Goal: Task Accomplishment & Management: Manage account settings

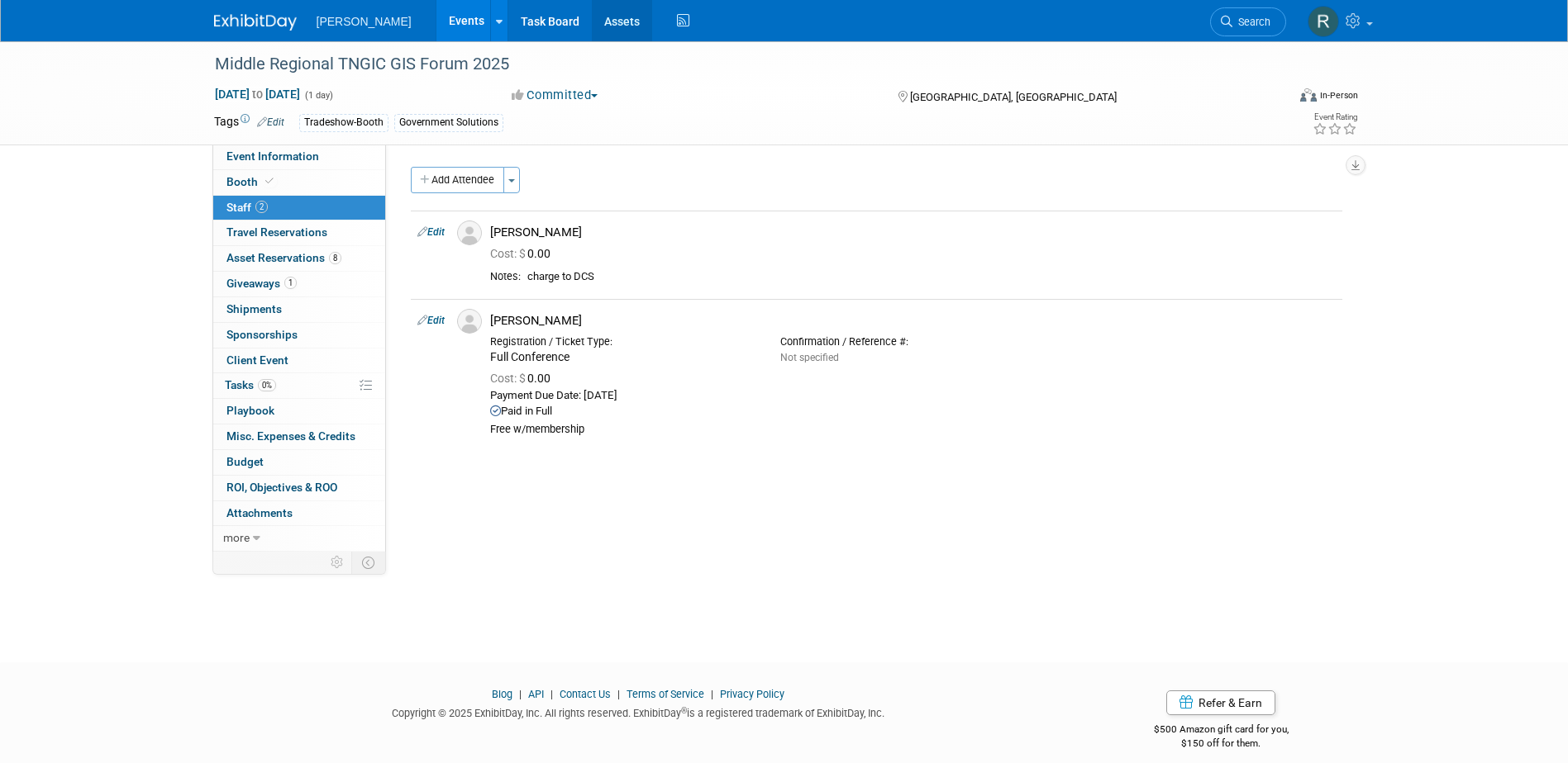
click at [592, 21] on link "Assets" at bounding box center [621, 21] width 61 height 41
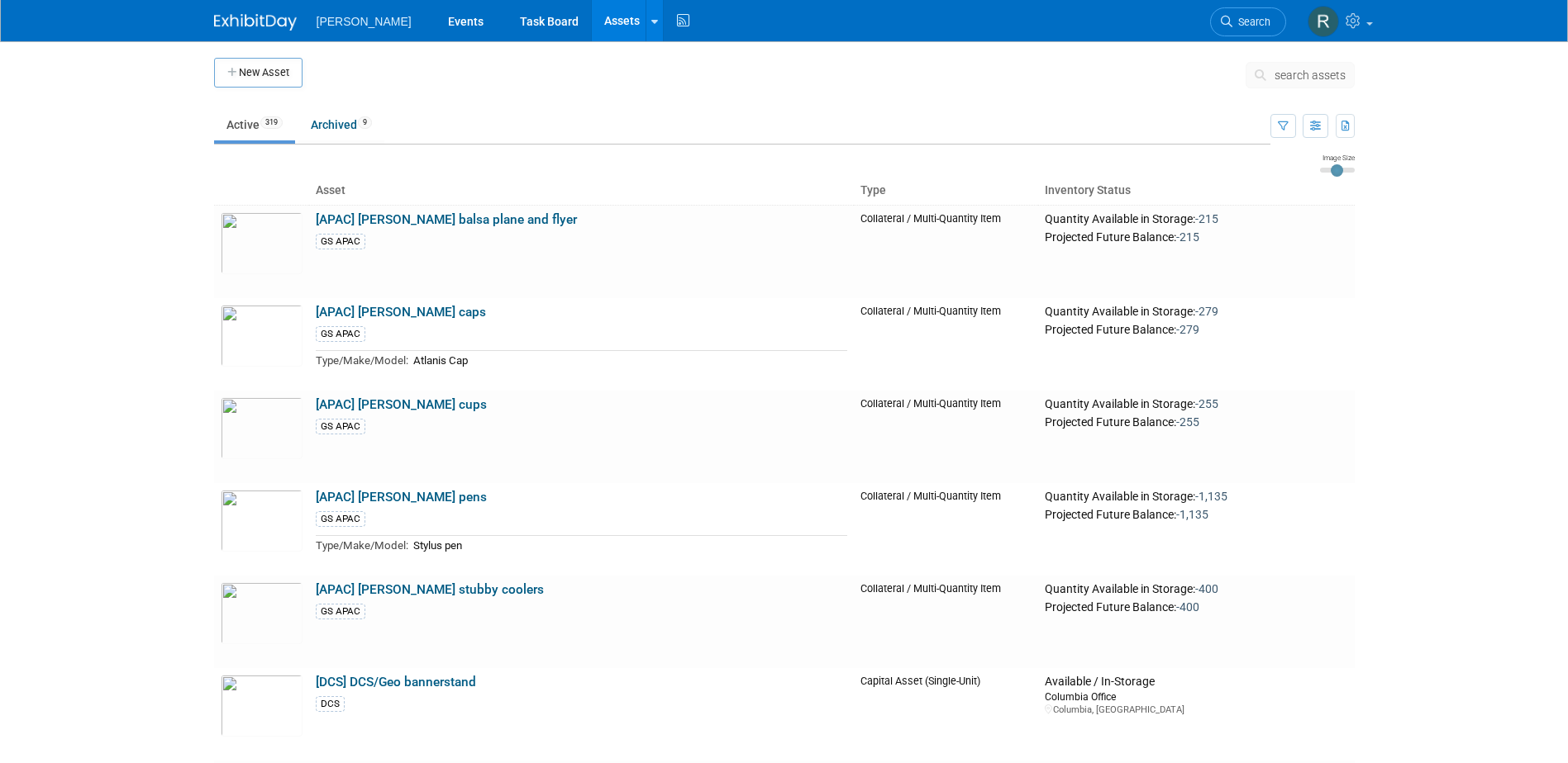
scroll to position [19528, 0]
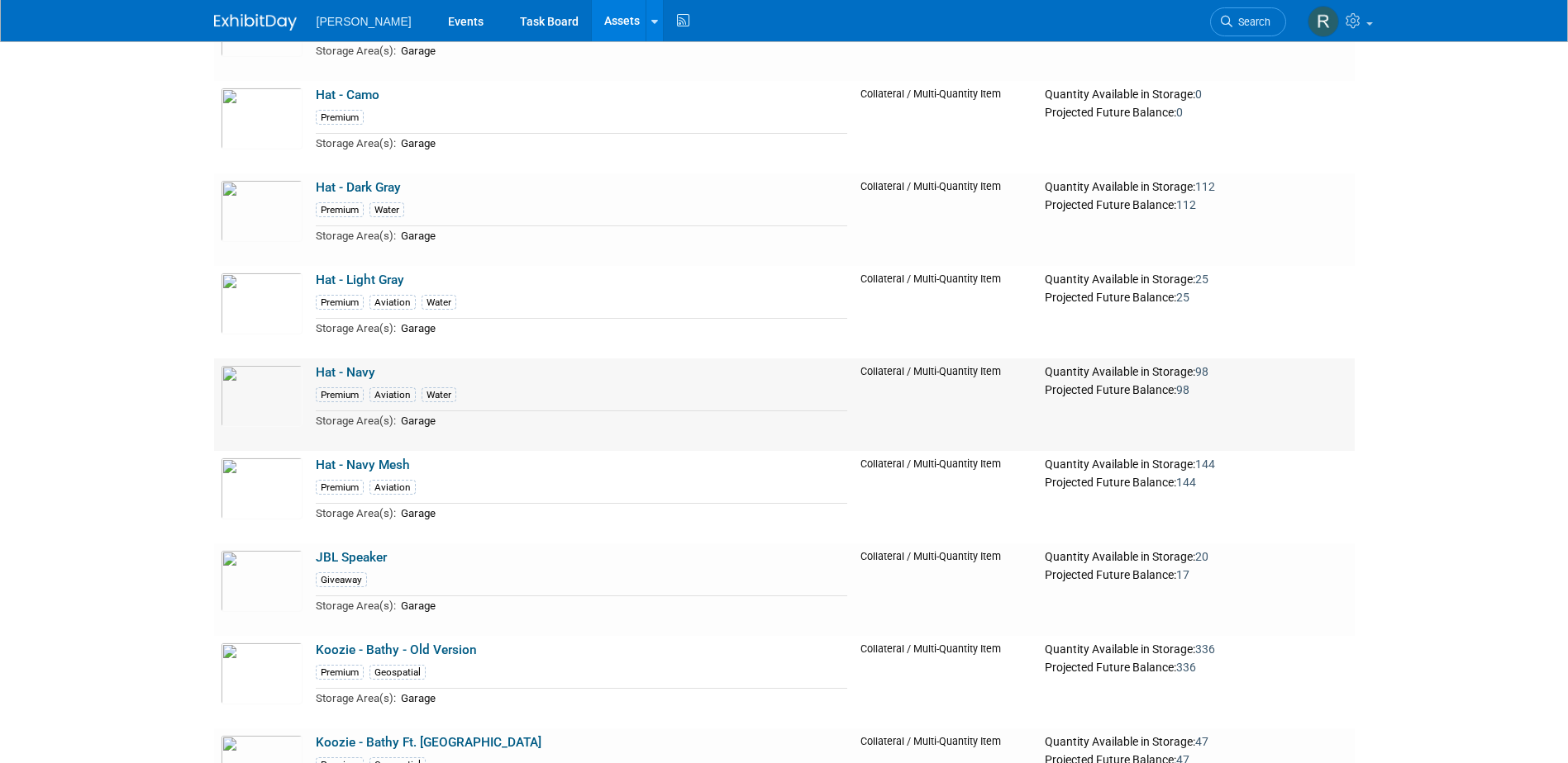
click at [340, 380] on link "Hat - Navy" at bounding box center [346, 373] width 60 height 15
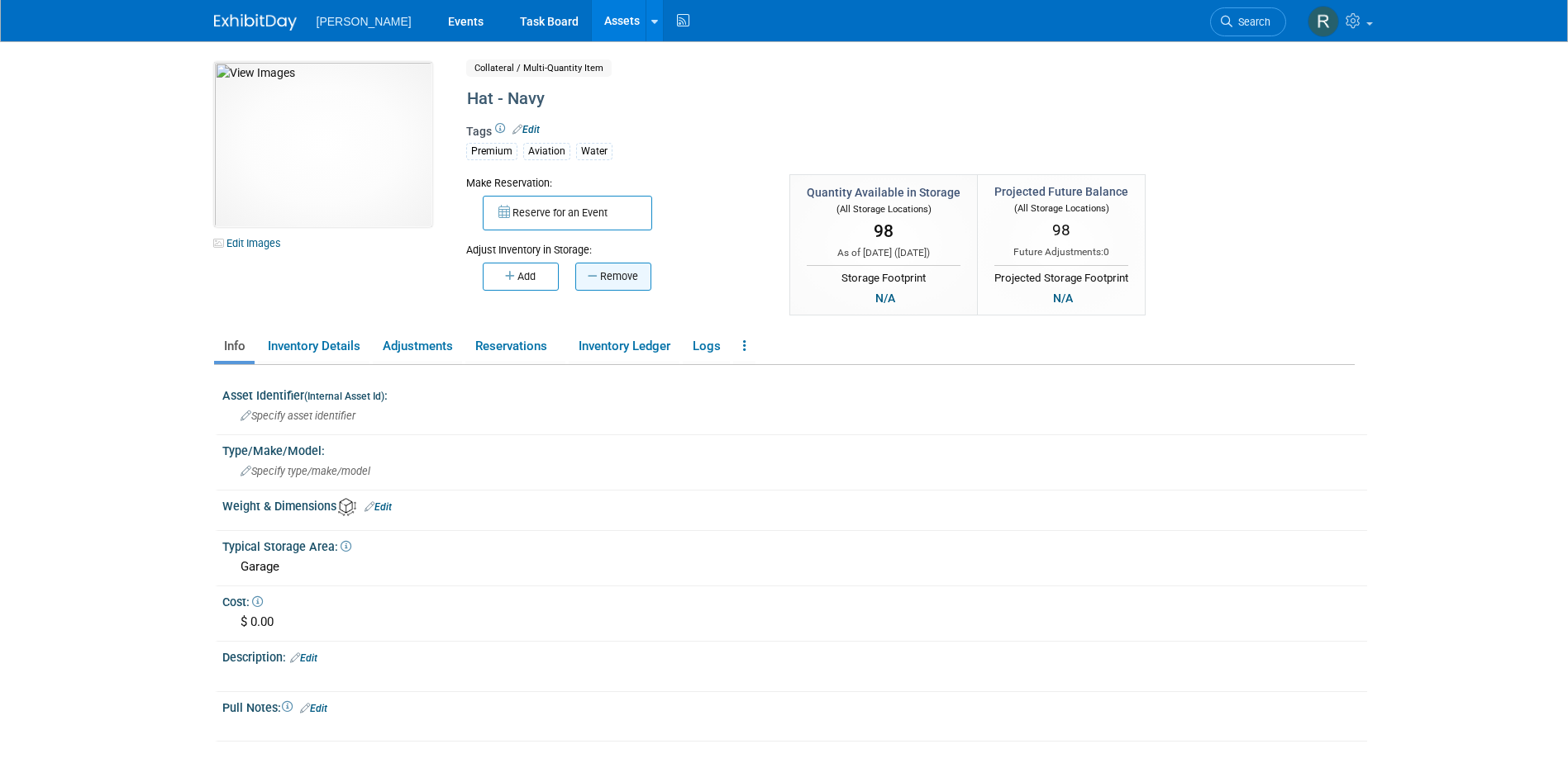
click at [628, 281] on button "Remove" at bounding box center [613, 276] width 76 height 28
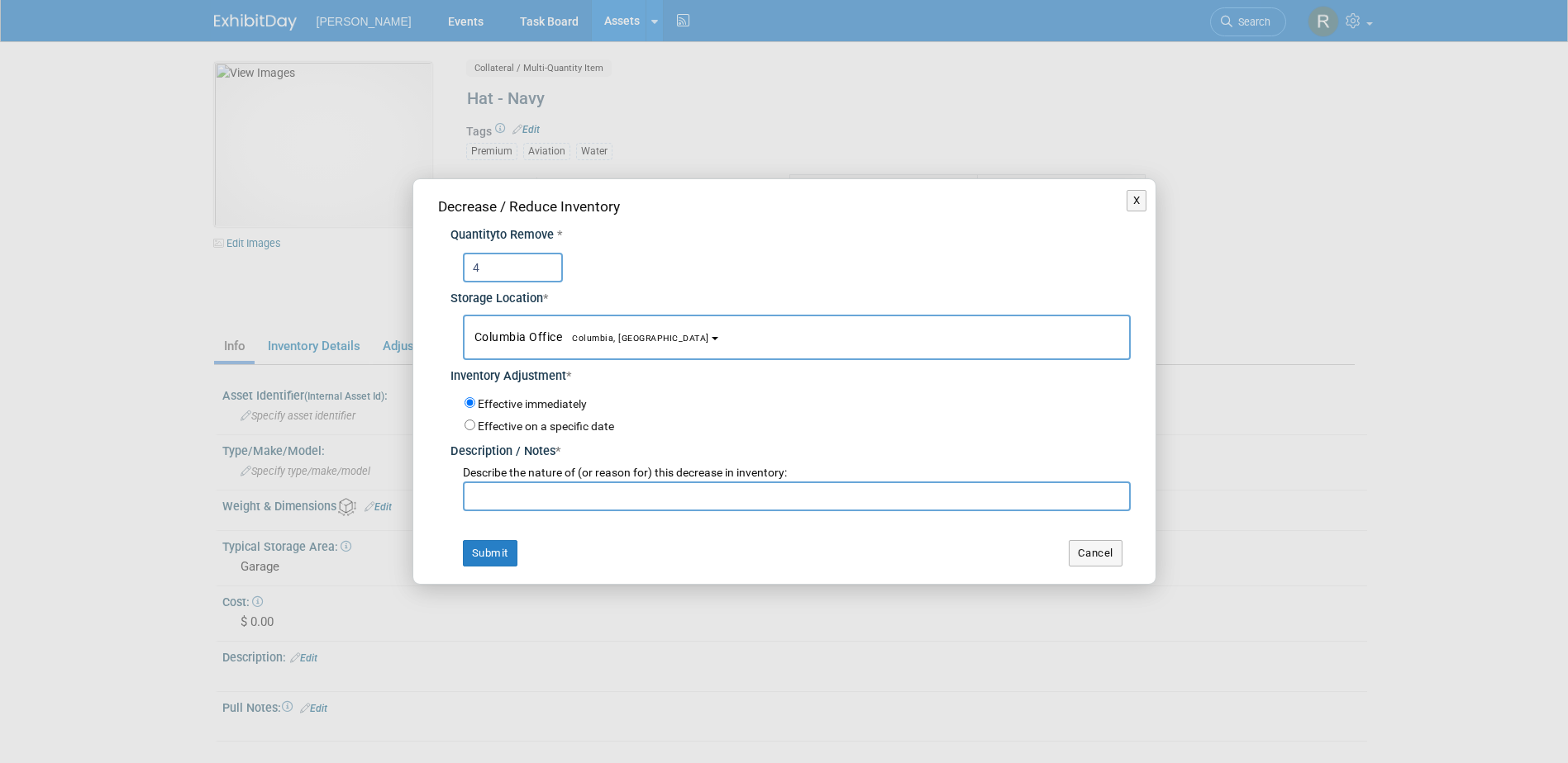
type input "4"
click at [546, 336] on span "Columbia Office Columbia, SC" at bounding box center [592, 337] width 235 height 13
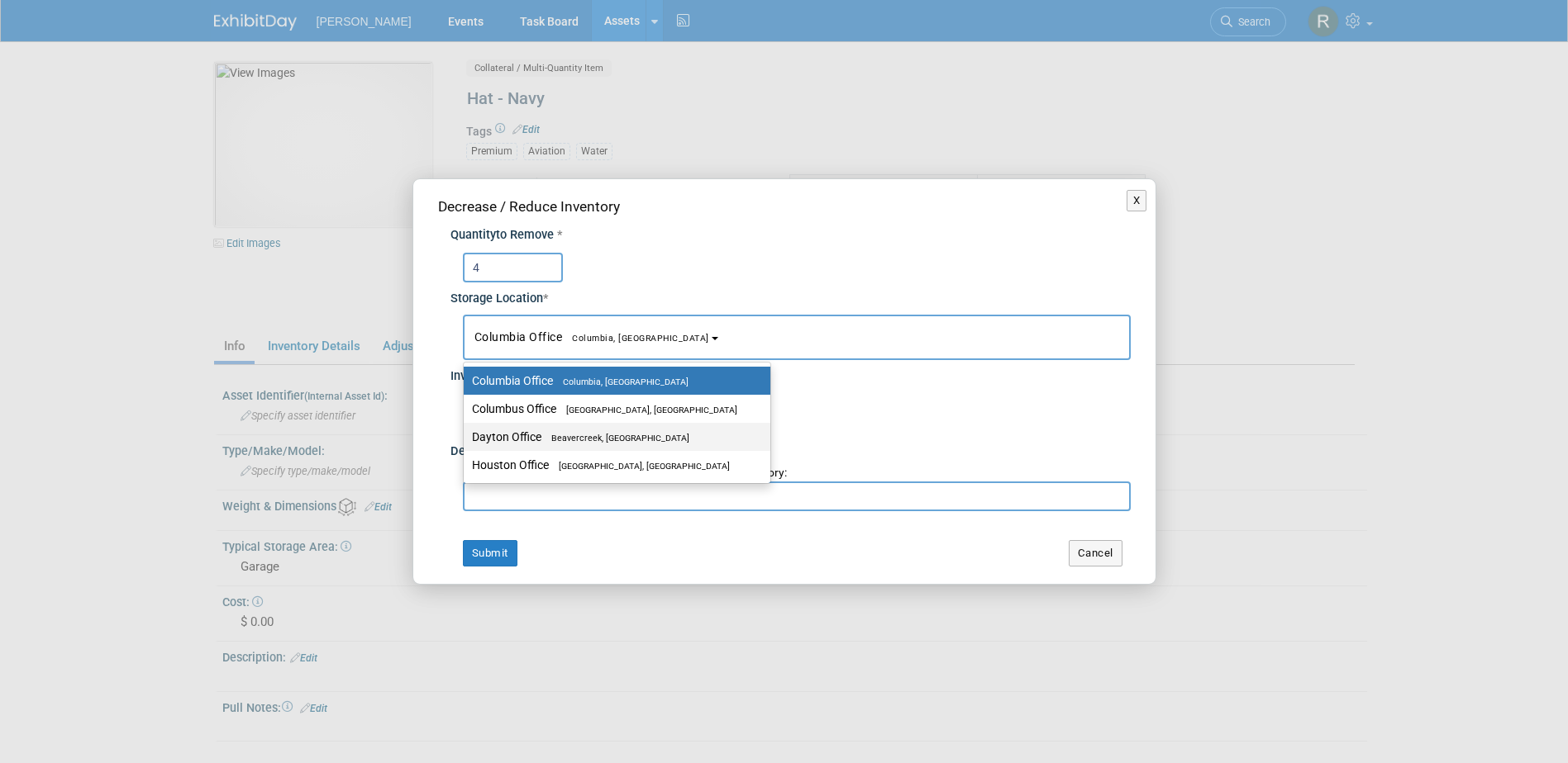
click at [543, 433] on span "Beavercreek, [GEOGRAPHIC_DATA]" at bounding box center [615, 437] width 148 height 10
click at [466, 433] on input "Dayton Office [GEOGRAPHIC_DATA], [GEOGRAPHIC_DATA]" at bounding box center [460, 437] width 10 height 10
select select "11223930"
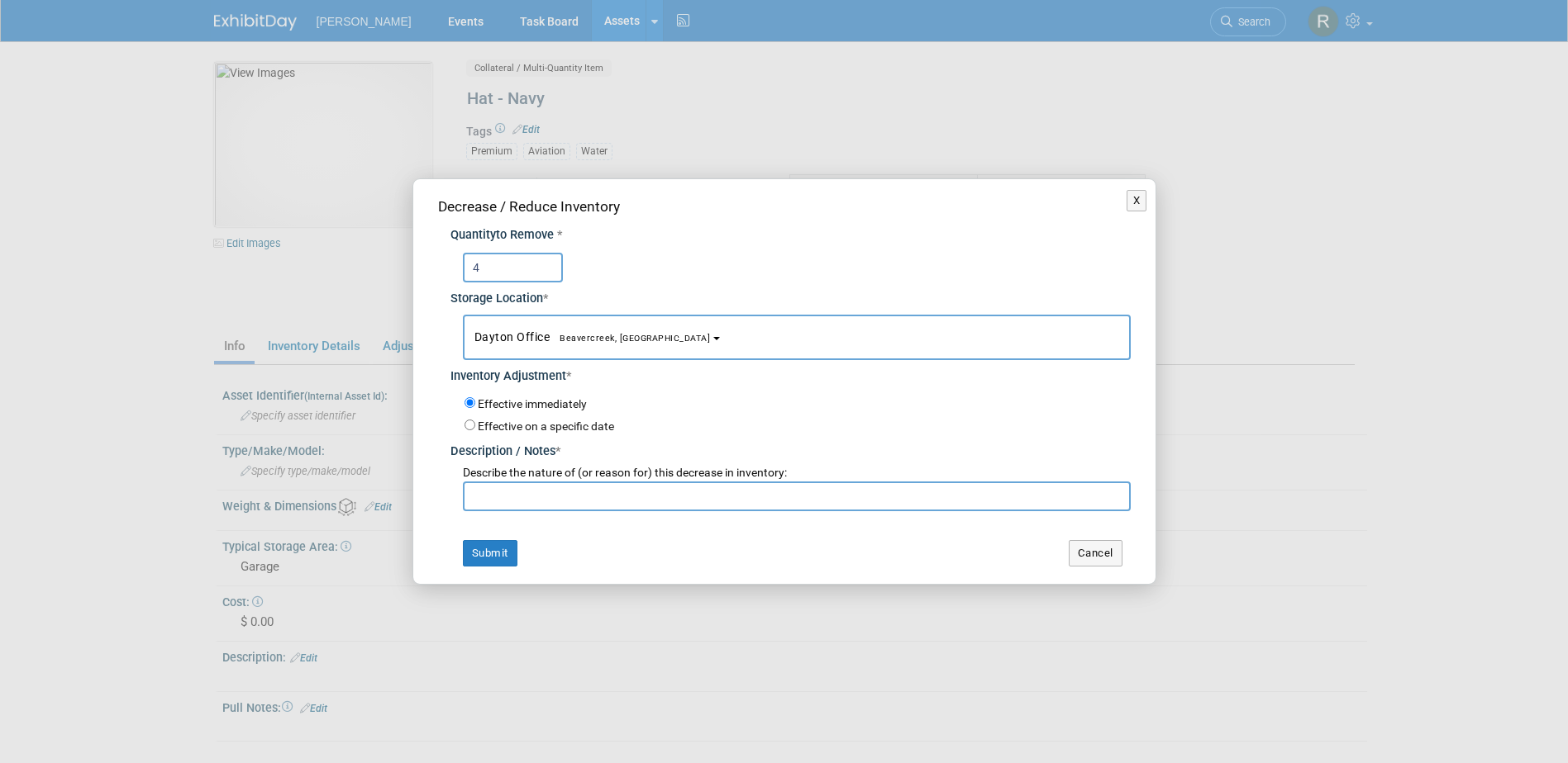
click at [537, 502] on input "text" at bounding box center [796, 497] width 668 height 30
click at [487, 506] on input "text" at bounding box center [796, 497] width 668 height 30
paste input "Joshua Stice"
type input "Joshua Stice - ESNG"
click at [497, 554] on button "Submit" at bounding box center [490, 553] width 54 height 26
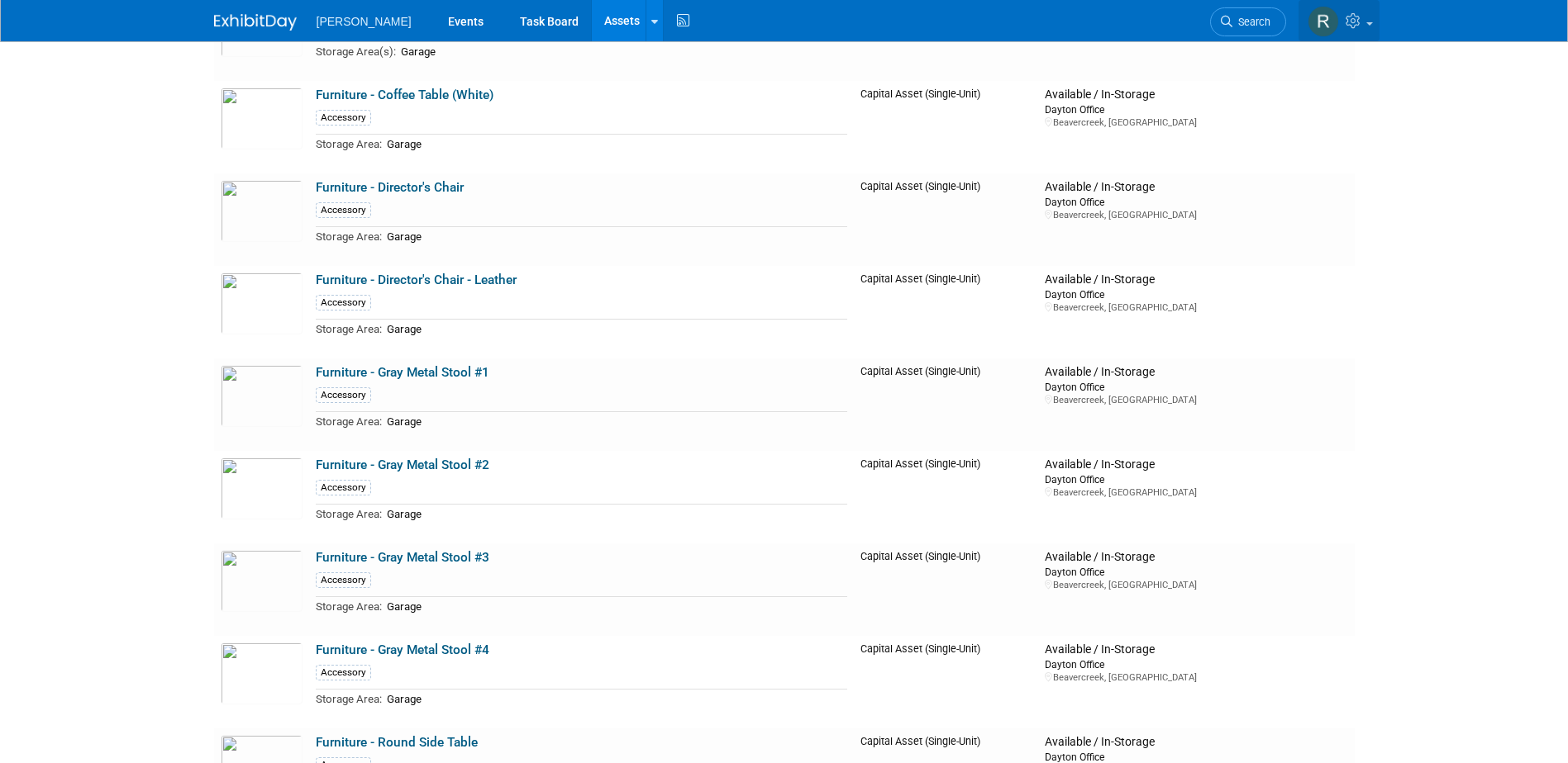
scroll to position [19343, 0]
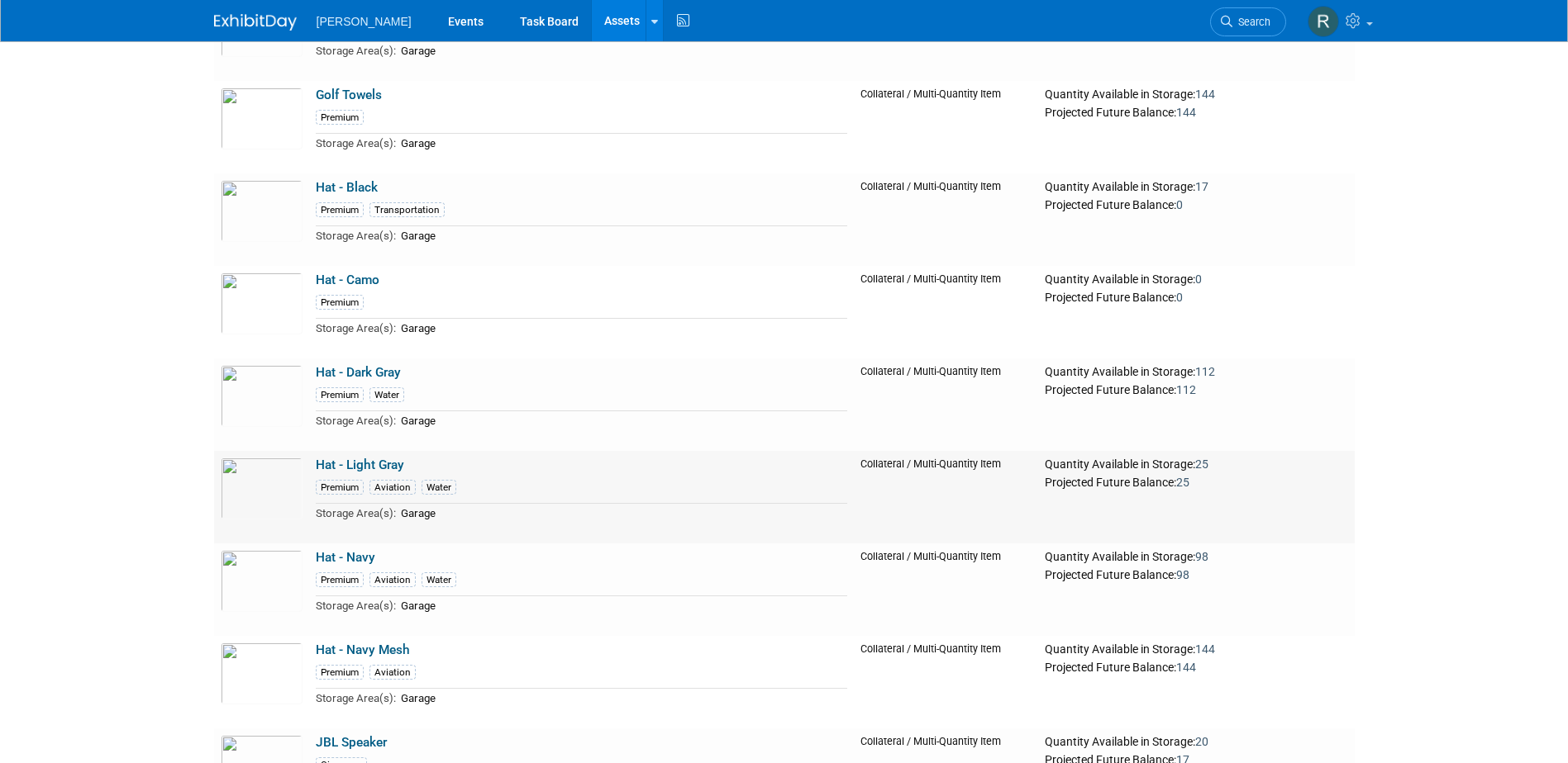
click at [354, 470] on link "Hat - Light Gray" at bounding box center [360, 465] width 89 height 15
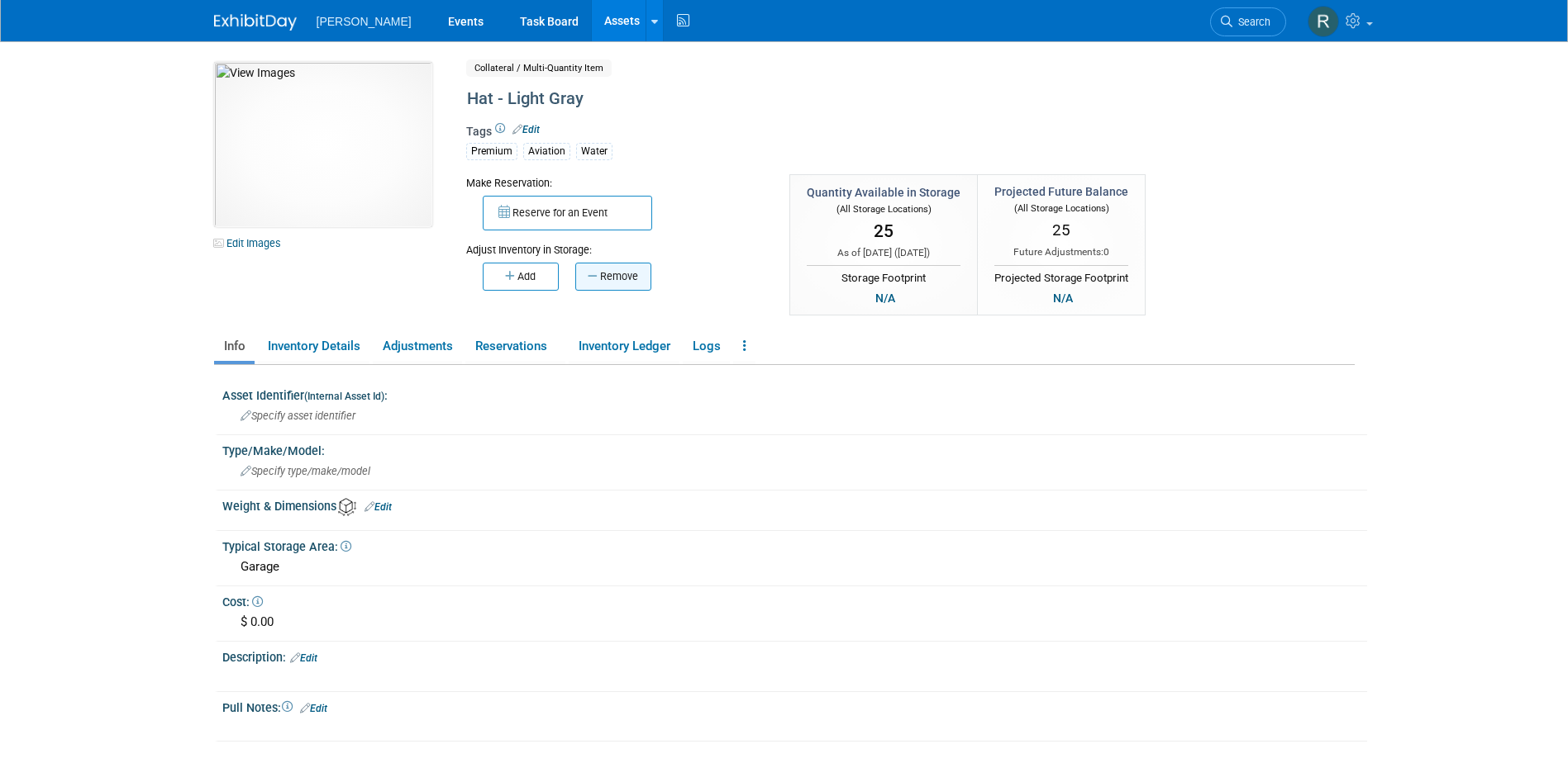
click at [607, 277] on button "Remove" at bounding box center [613, 276] width 76 height 28
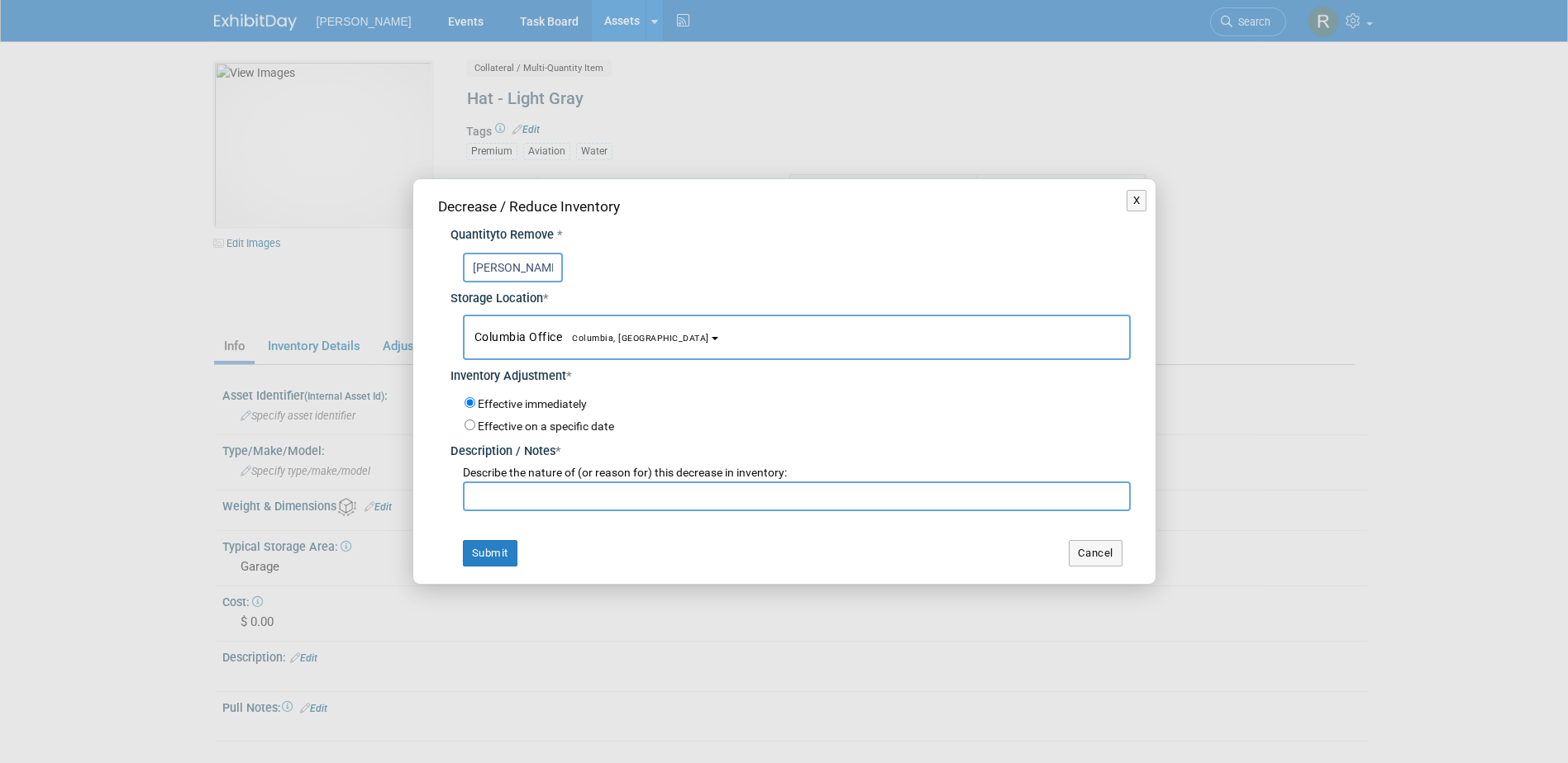
type input "Joshua"
click at [525, 348] on button "Columbia Office [GEOGRAPHIC_DATA], [GEOGRAPHIC_DATA]" at bounding box center [796, 337] width 668 height 46
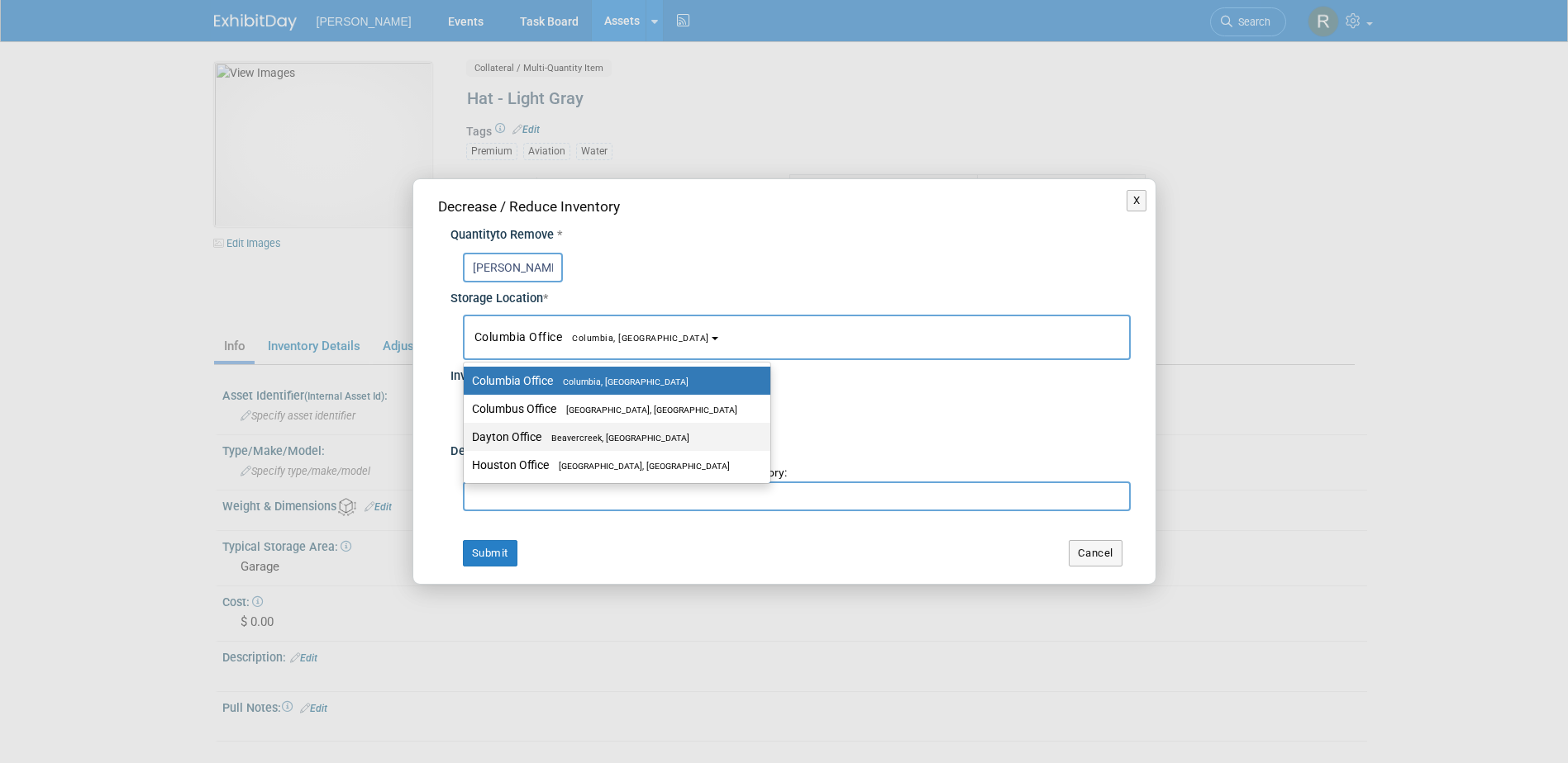
click at [527, 430] on label "Dayton Office Beavercreek, OH" at bounding box center [613, 436] width 282 height 21
click at [466, 432] on input "Dayton Office Beavercreek, OH" at bounding box center [460, 437] width 10 height 10
select select "11223930"
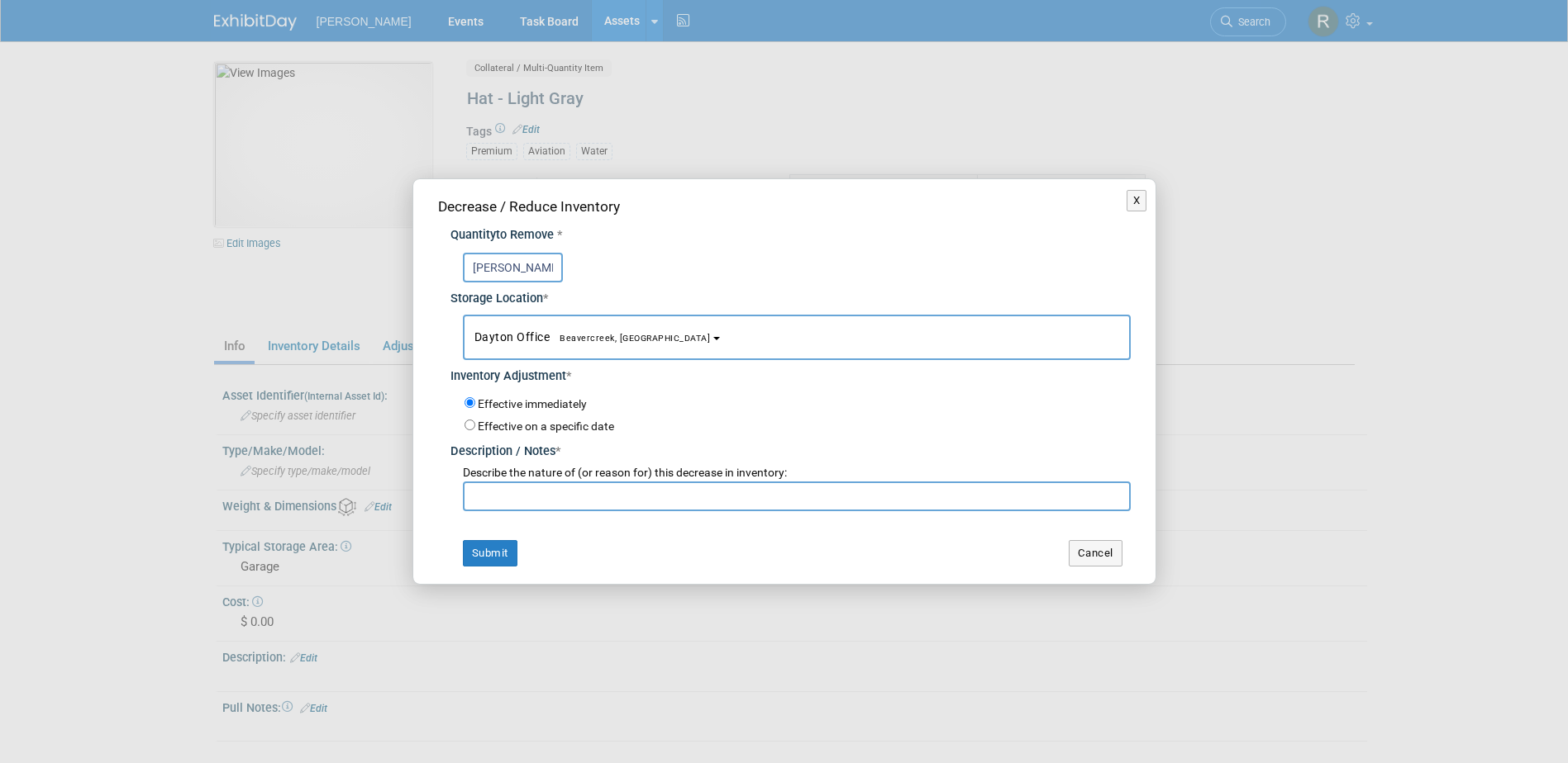
click at [504, 486] on input "text" at bounding box center [796, 497] width 668 height 30
paste input "Joshua Stice - ESNG"
type input "Joshua Stice - ESNG"
click at [499, 552] on button "Submit" at bounding box center [490, 553] width 54 height 26
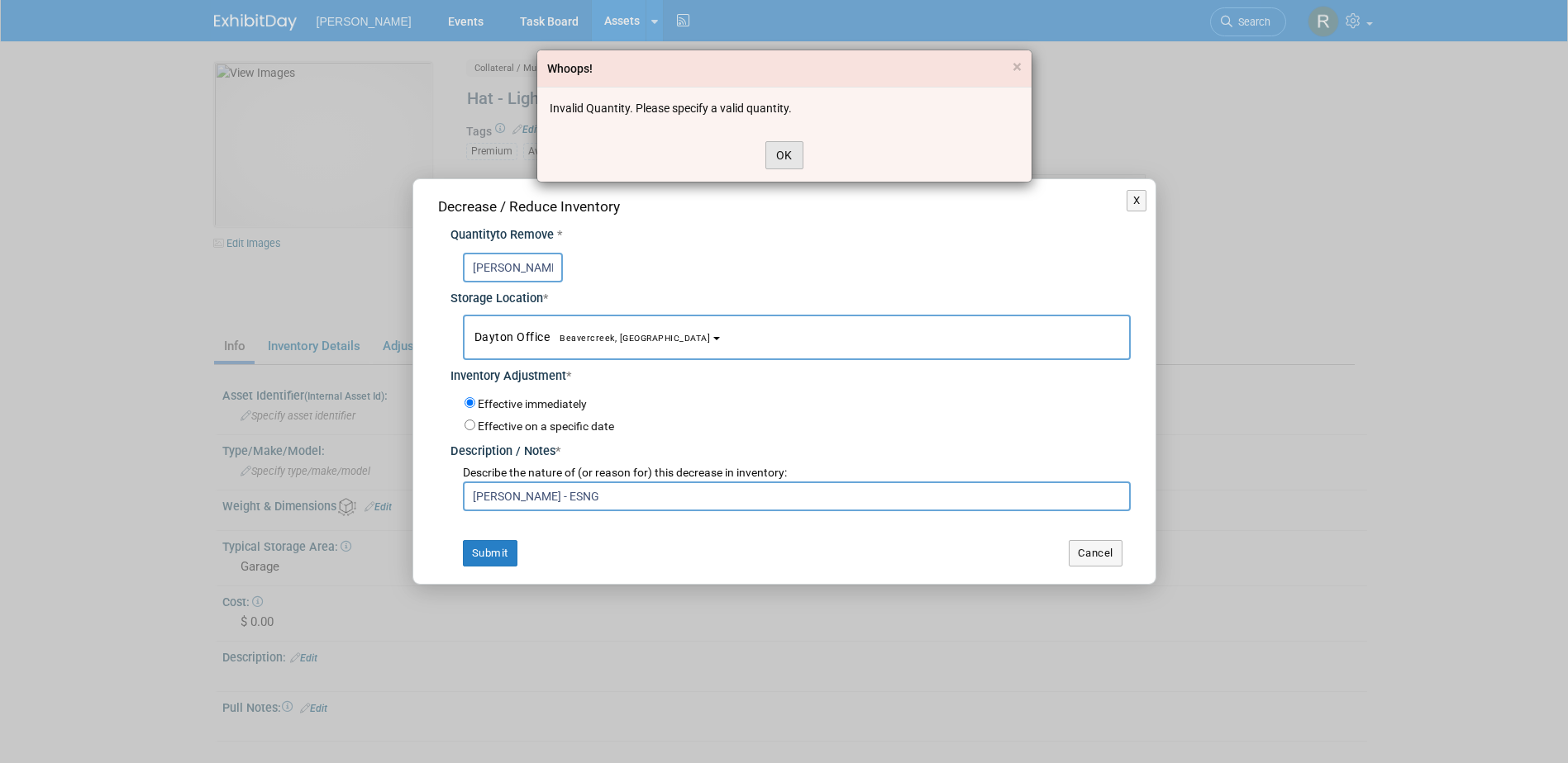
click at [779, 153] on button "OK" at bounding box center [784, 155] width 38 height 28
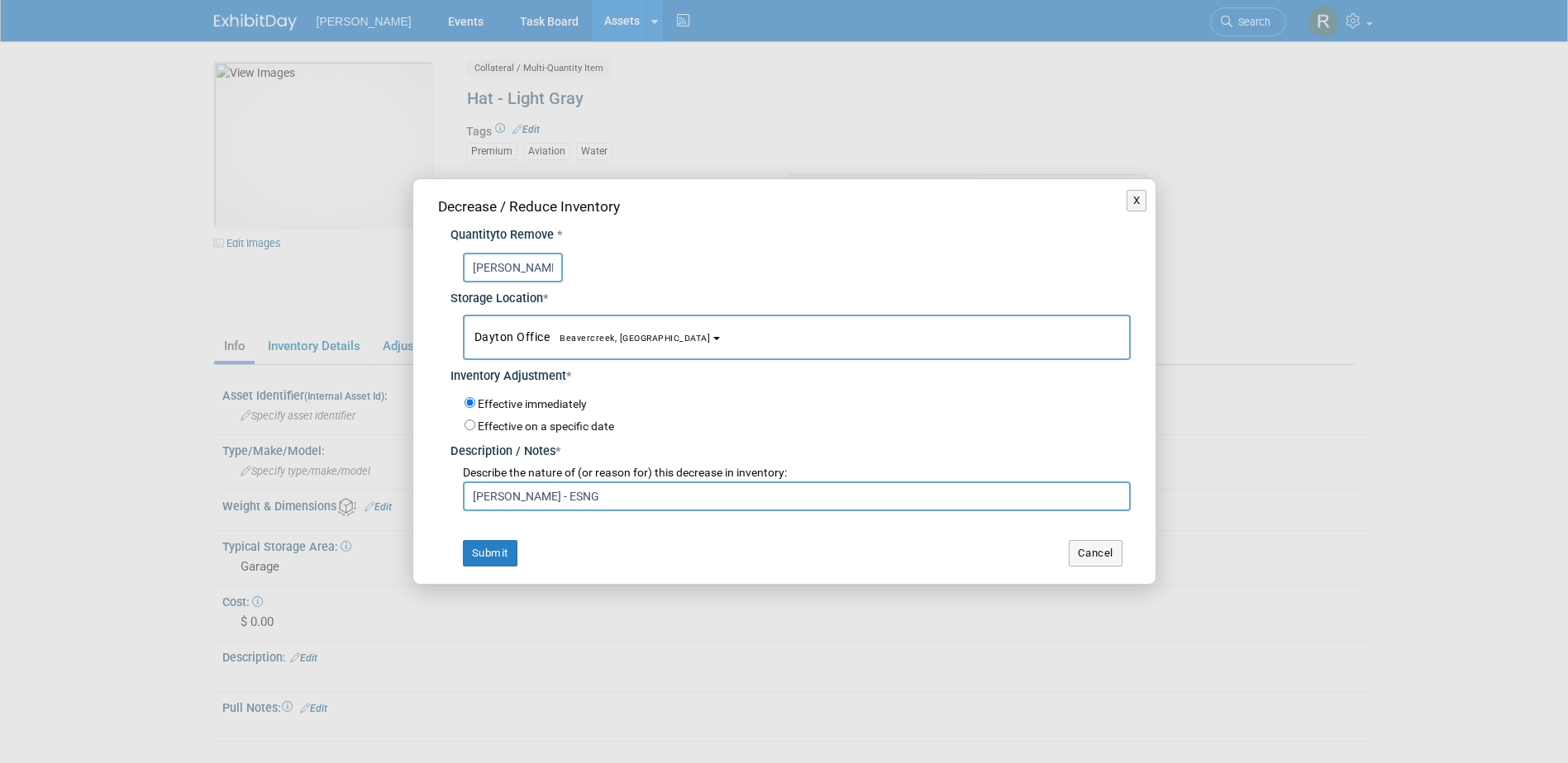
click at [530, 267] on input "Joshua" at bounding box center [512, 268] width 100 height 30
drag, startPoint x: 530, startPoint y: 267, endPoint x: 421, endPoint y: 267, distance: 109.0
click at [421, 267] on div "Decrease / Reduce Inventory Quantity to Remove * Joshua Storage Location * Colu…" at bounding box center [784, 381] width 742 height 403
type input "4"
click at [497, 561] on button "Submit" at bounding box center [490, 553] width 54 height 26
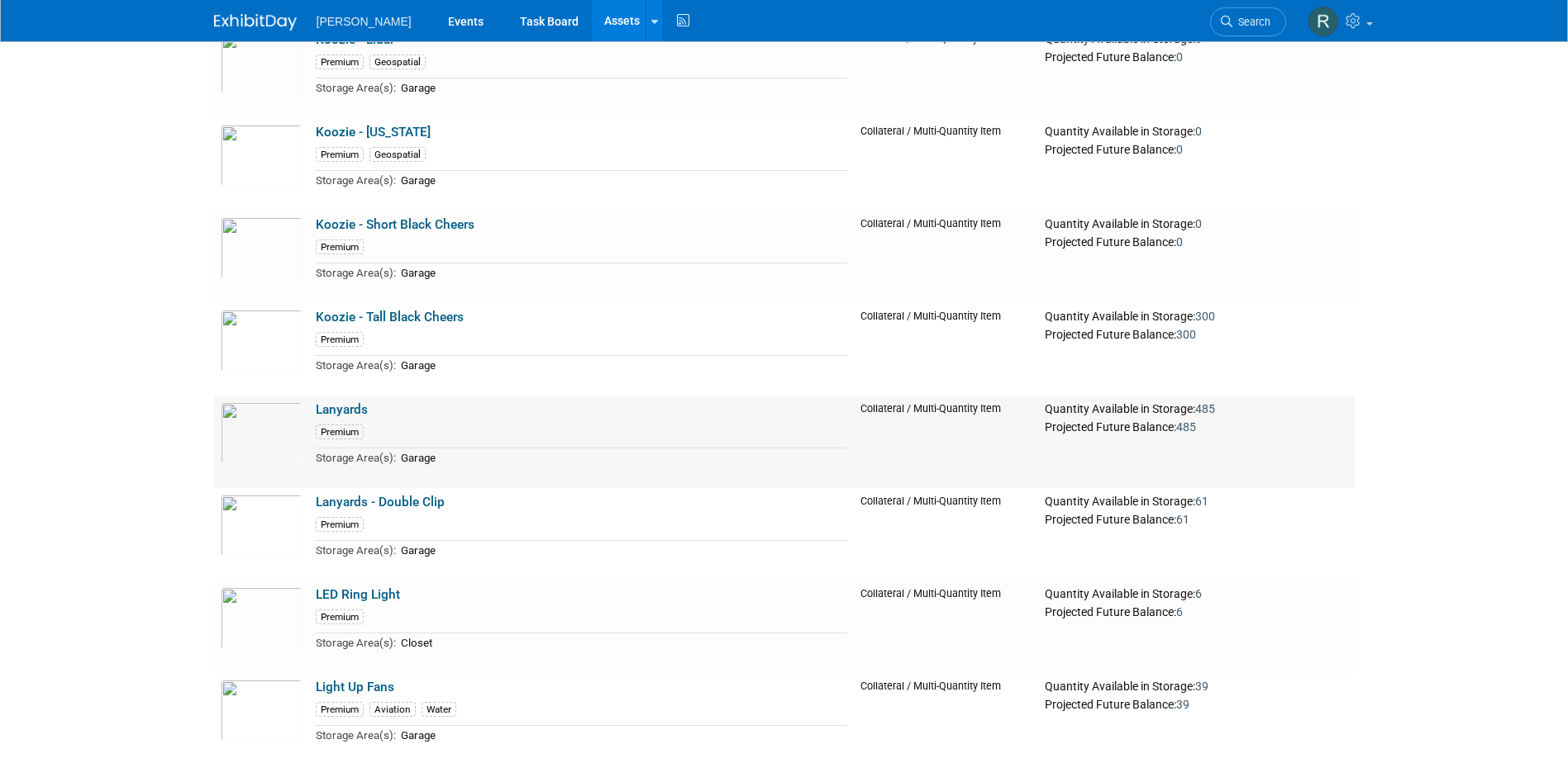
scroll to position [20416, 0]
click at [389, 324] on link "Koozie - Tall Black Cheers" at bounding box center [390, 317] width 148 height 15
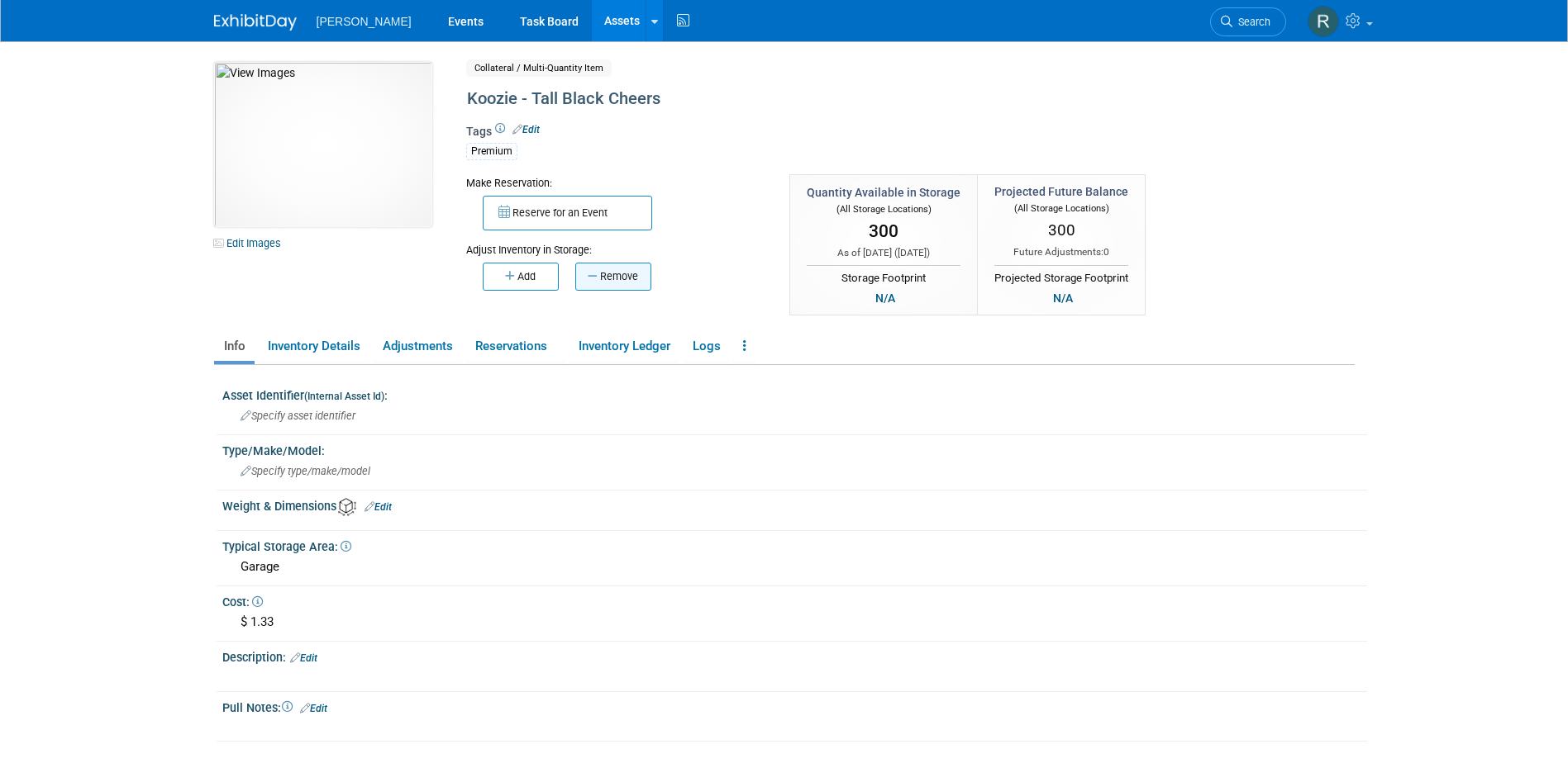
click at [620, 275] on button "Remove" at bounding box center [613, 276] width 76 height 28
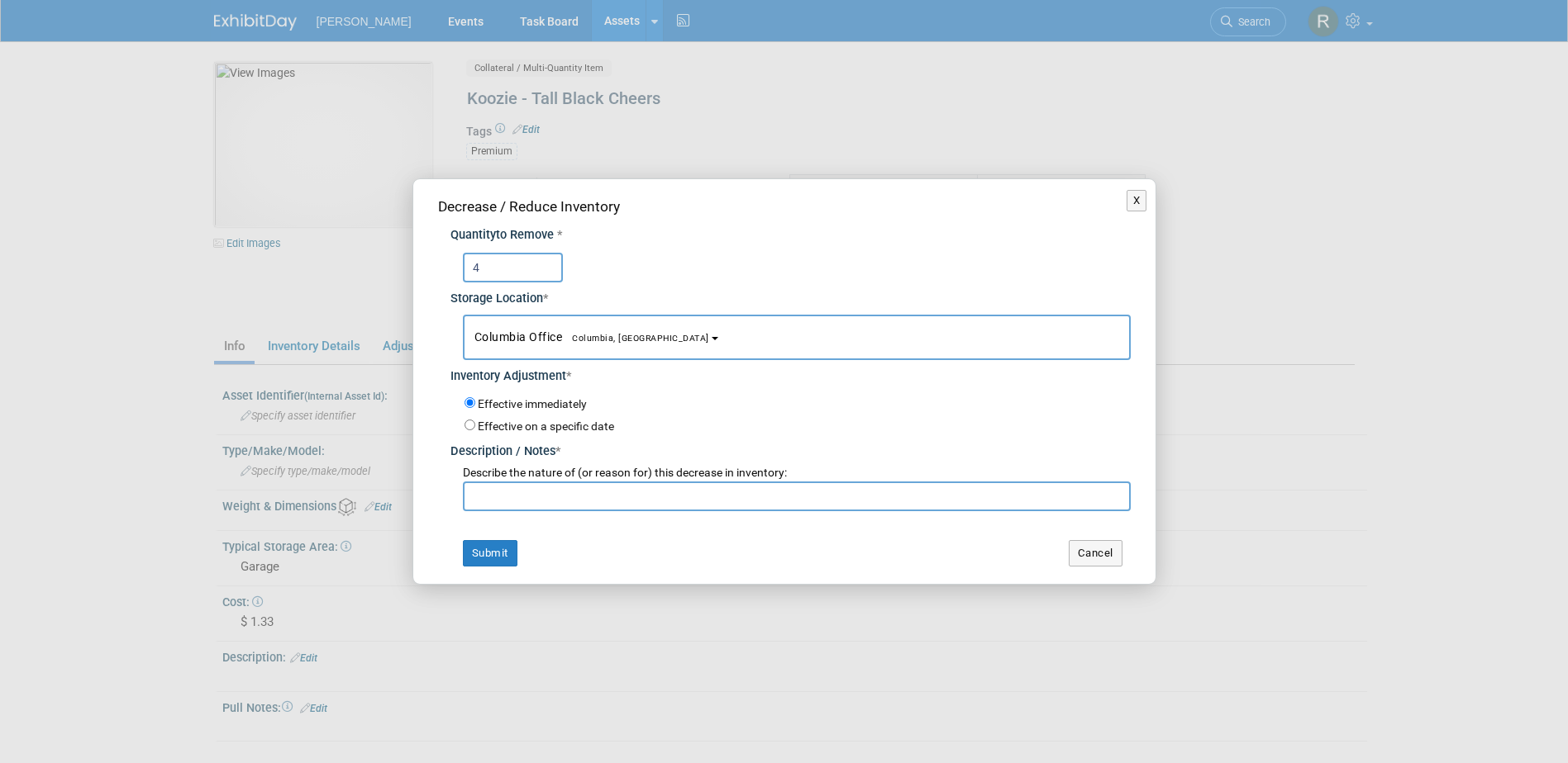
type input "4"
click at [545, 332] on span "Columbia Office [GEOGRAPHIC_DATA], [GEOGRAPHIC_DATA]" at bounding box center [592, 337] width 235 height 13
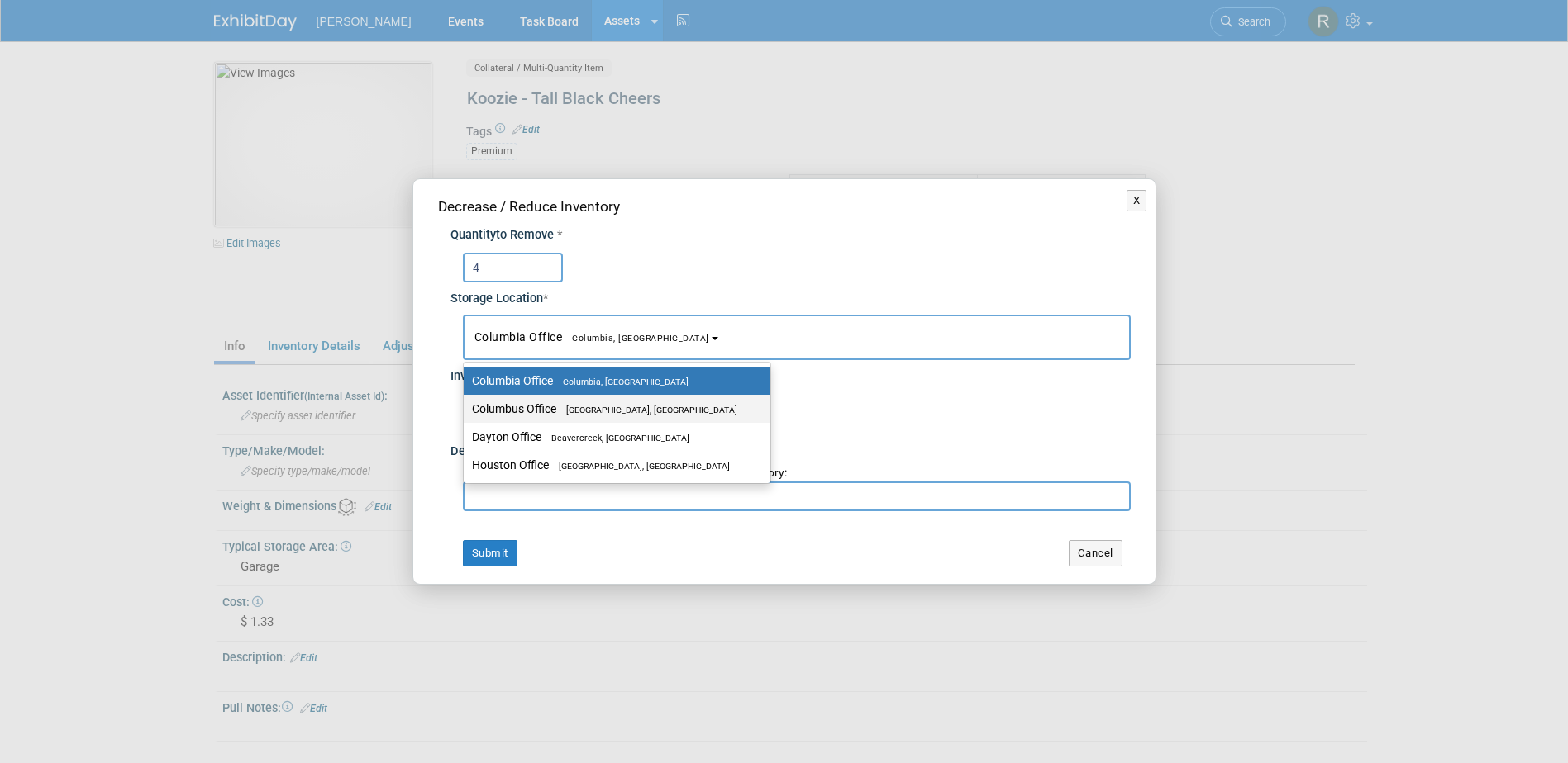
click at [499, 419] on link "Columbus Office [GEOGRAPHIC_DATA], [GEOGRAPHIC_DATA]" at bounding box center [617, 409] width 306 height 28
click at [499, 437] on label "Dayton Office Beavercreek, OH" at bounding box center [613, 436] width 282 height 21
click at [466, 437] on input "Dayton Office Beavercreek, OH" at bounding box center [460, 437] width 10 height 10
select select "11223930"
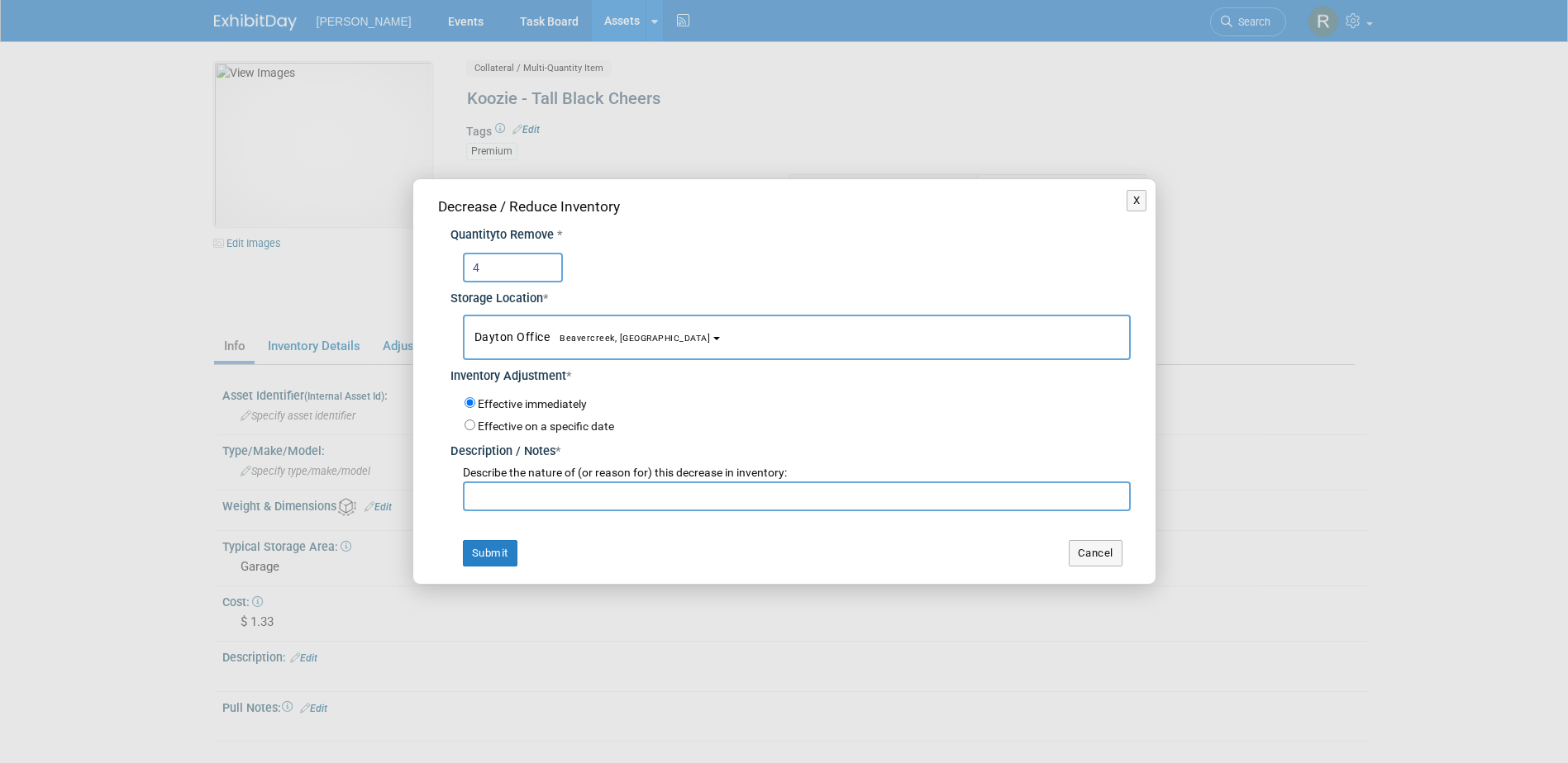
click at [512, 497] on input "text" at bounding box center [796, 497] width 668 height 30
paste input "Joshua Stice - ESNG"
type input "Joshua Stice - ESNG"
click at [489, 558] on button "Submit" at bounding box center [490, 553] width 54 height 26
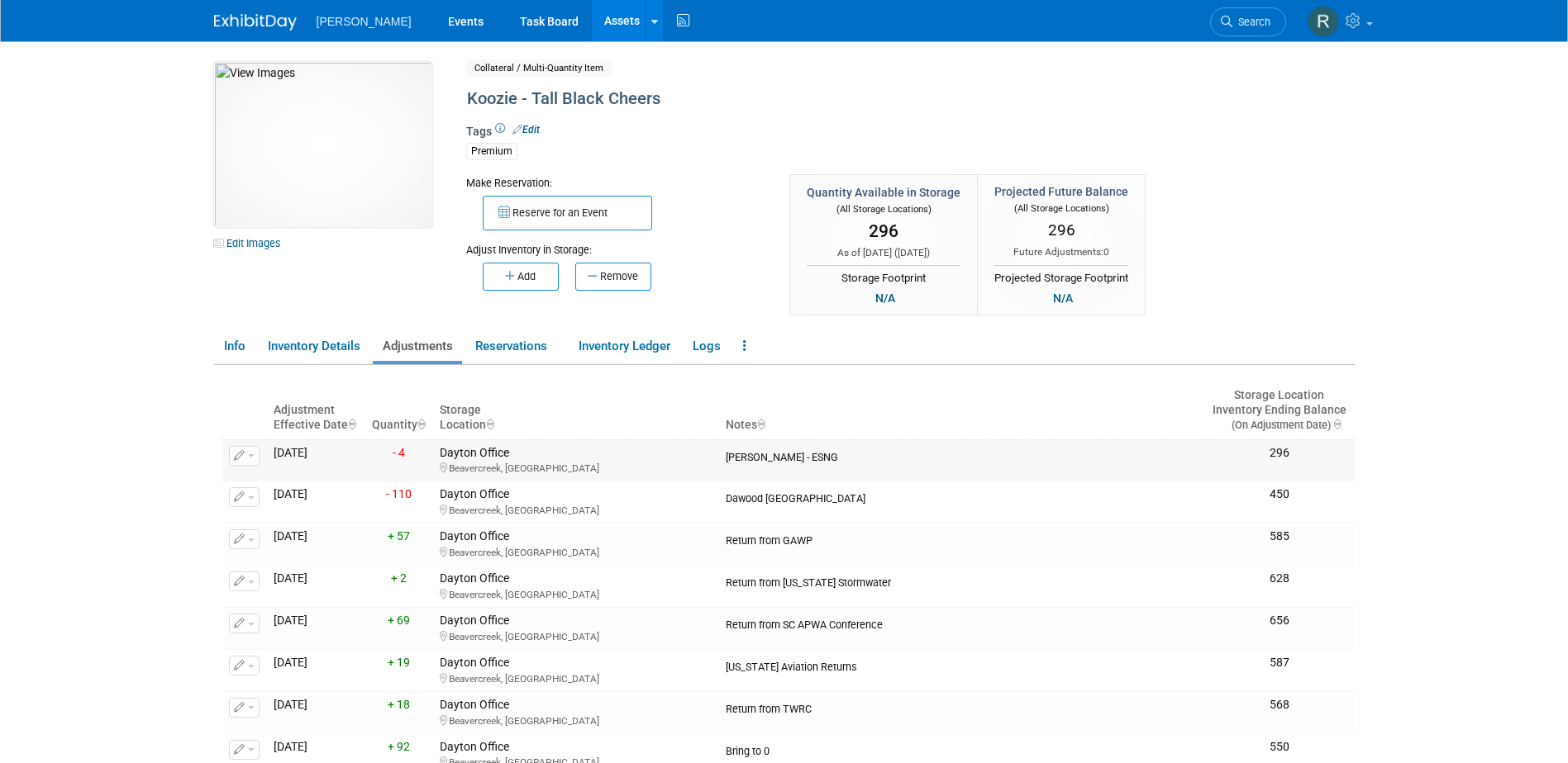
click at [248, 454] on button "button" at bounding box center [244, 456] width 31 height 20
click at [264, 487] on button "Change Adjustment" at bounding box center [306, 483] width 137 height 22
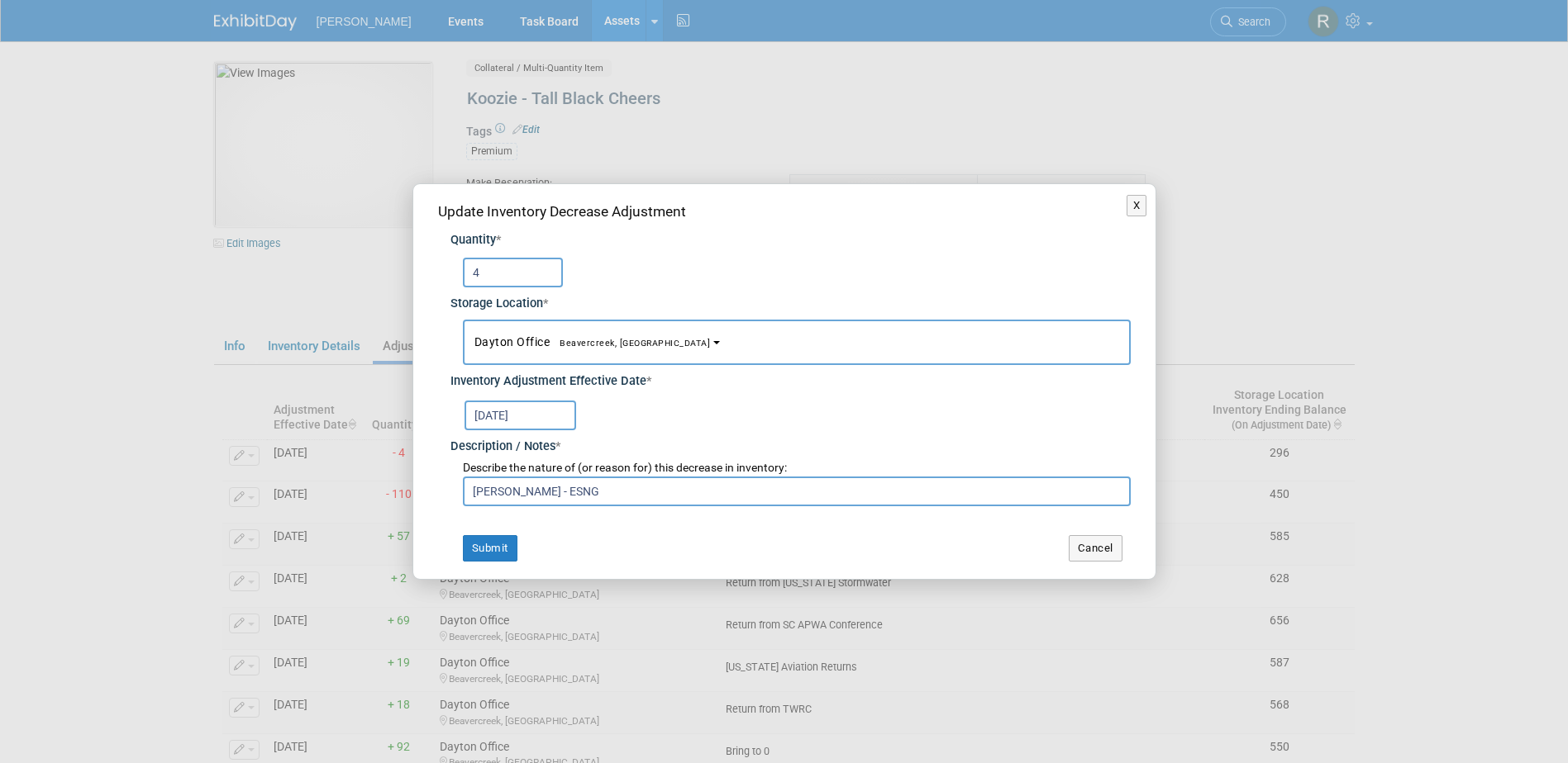
drag, startPoint x: 490, startPoint y: 278, endPoint x: 339, endPoint y: 278, distance: 151.0
click at [339, 278] on div "X Update Inventory Decrease Adjustment Quantity * 4 Storage Location * Dayton O…" at bounding box center [784, 381] width 1568 height 763
type input "10"
click at [482, 544] on button "Submit" at bounding box center [490, 548] width 54 height 26
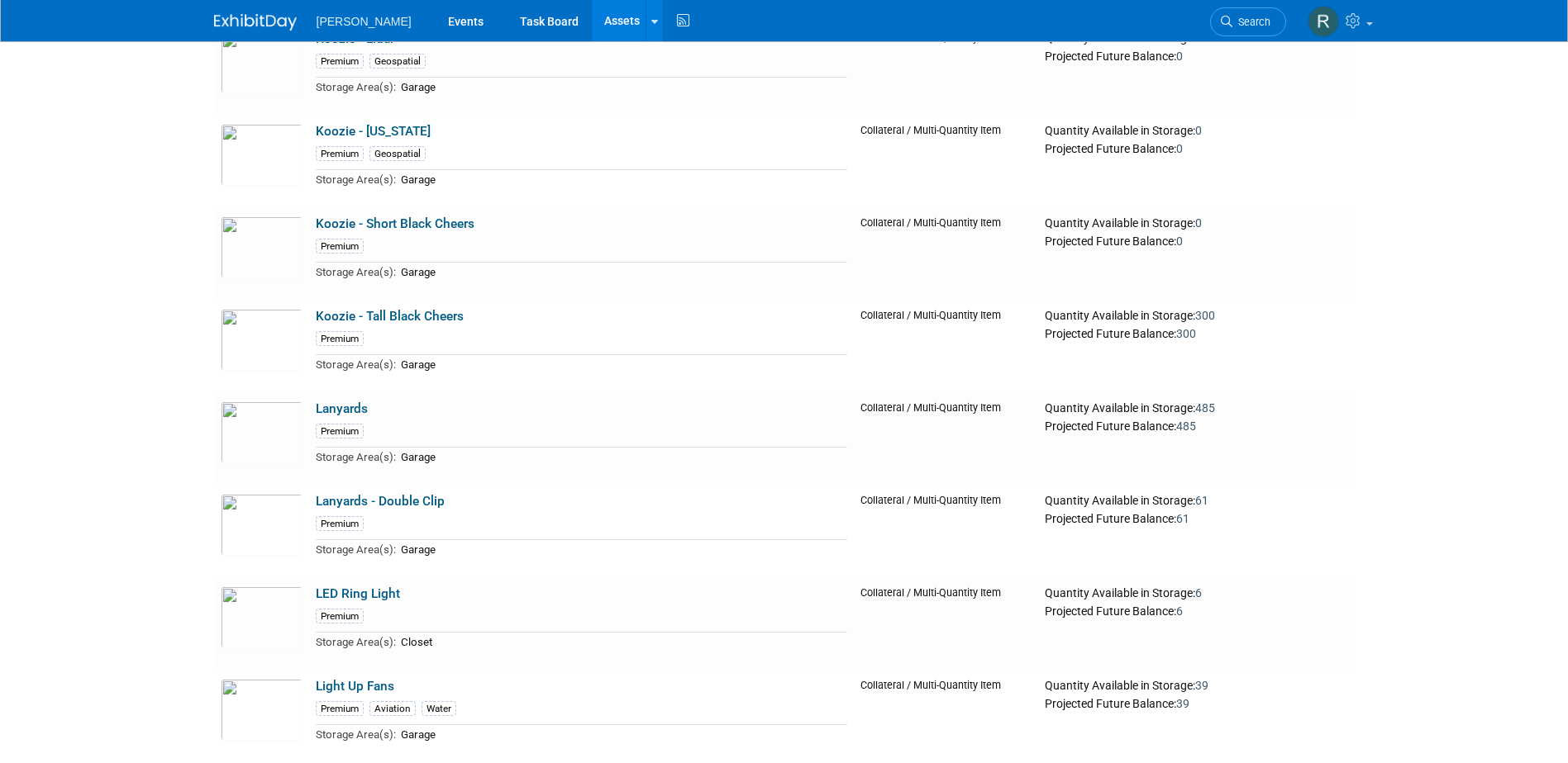
scroll to position [18880, 0]
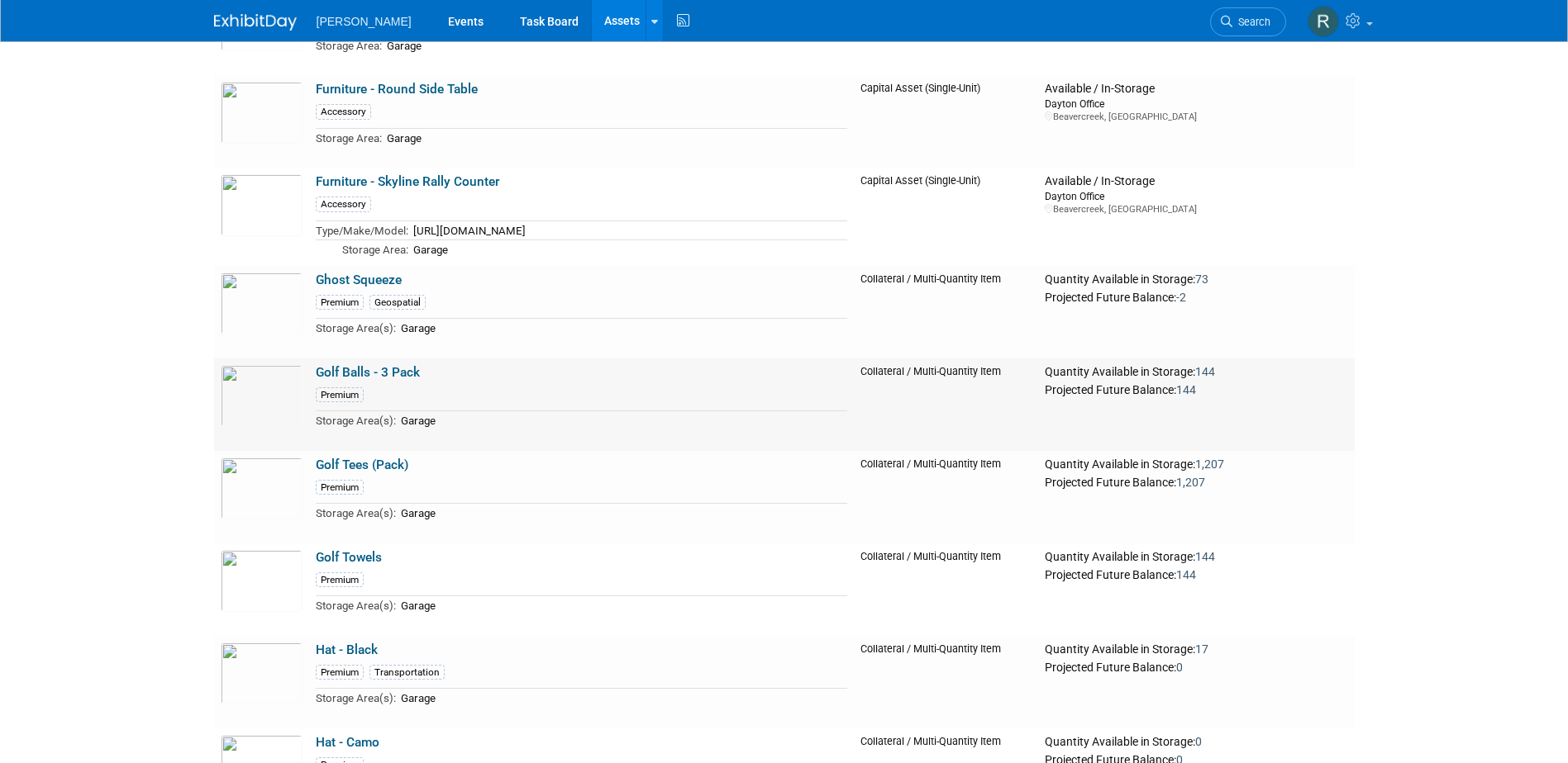
click at [348, 380] on link "Golf Balls - 3 Pack" at bounding box center [367, 373] width 104 height 15
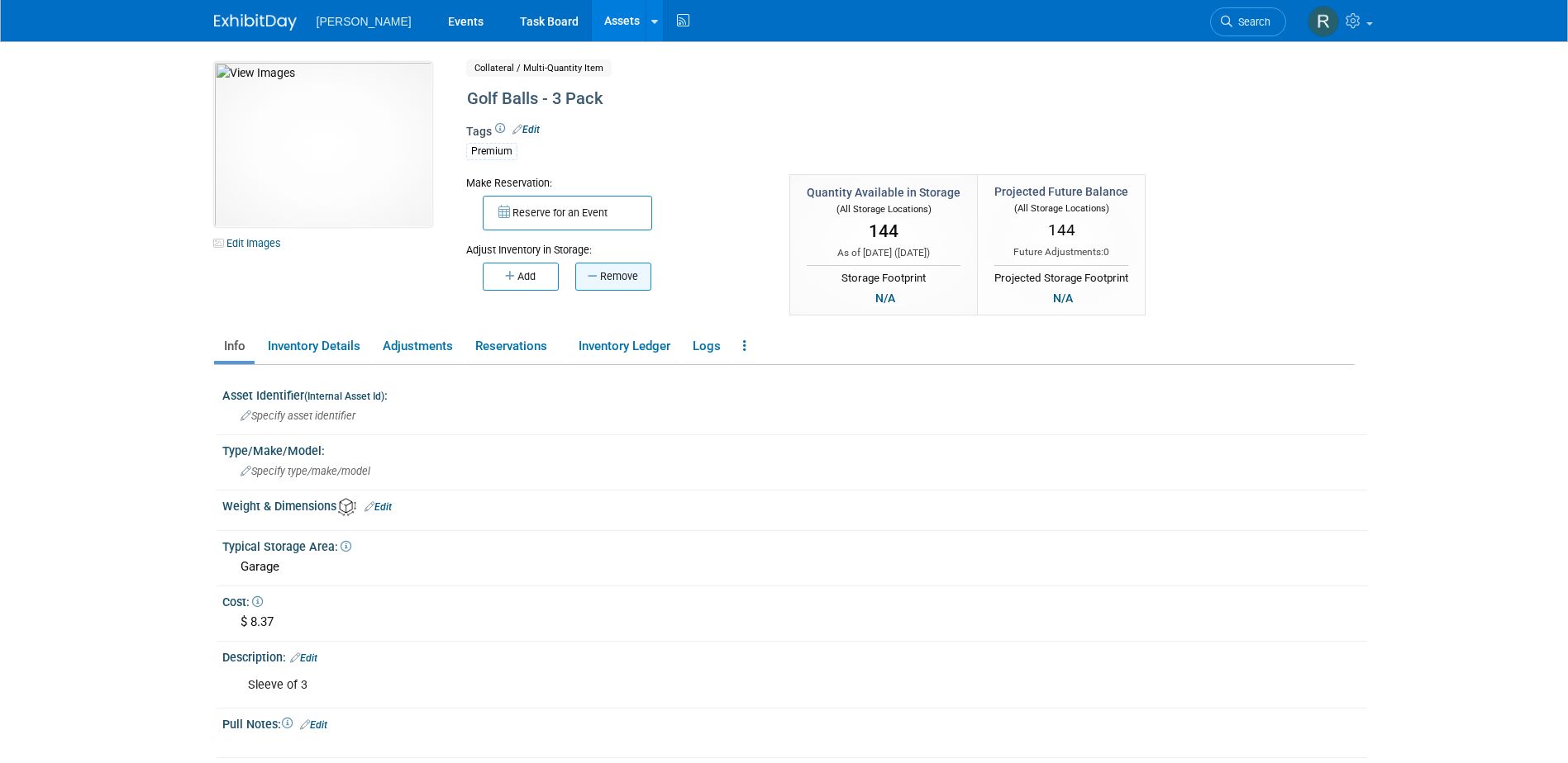
click at [623, 276] on button "Remove" at bounding box center [613, 276] width 76 height 28
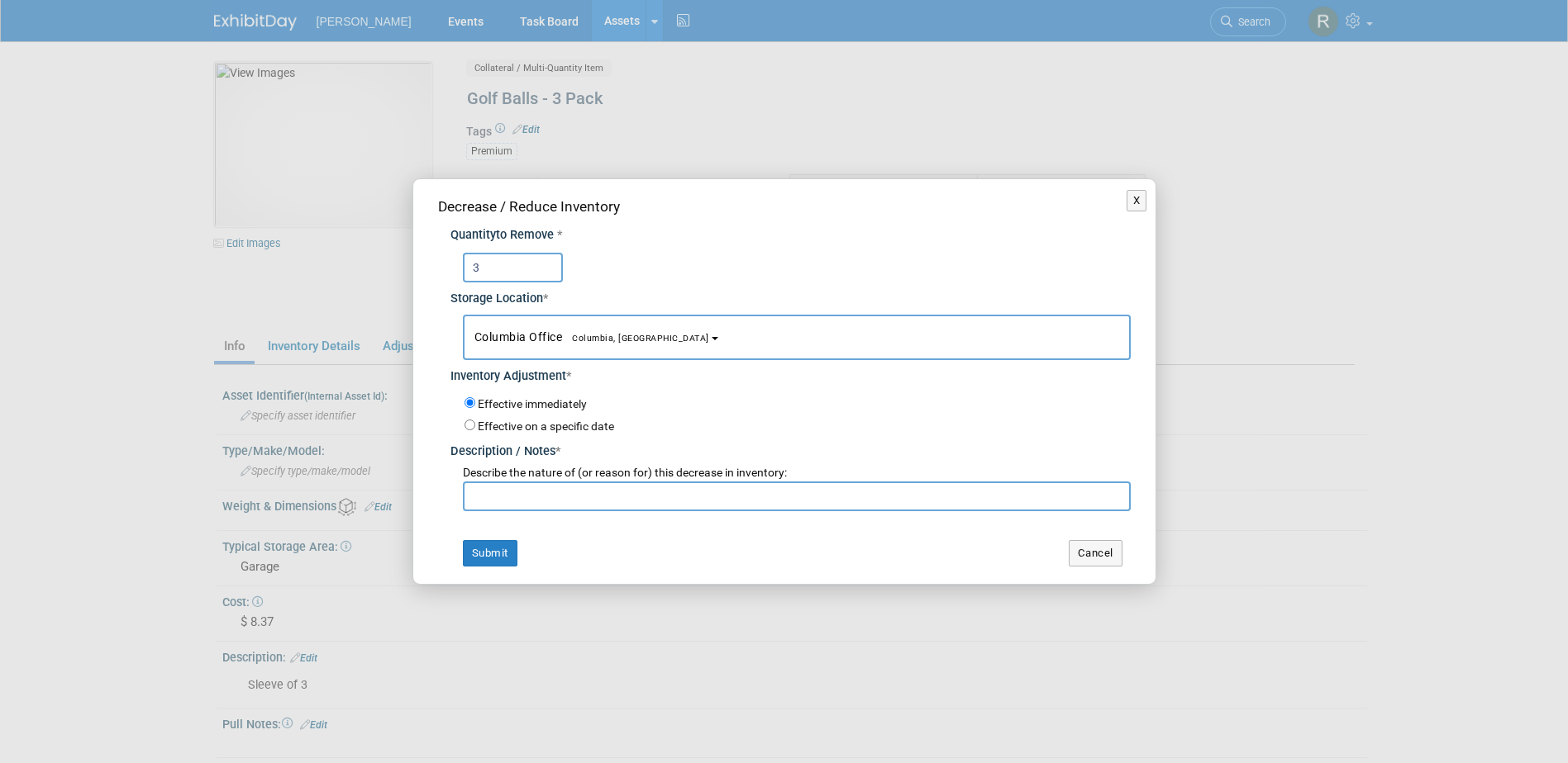
type input "3"
click at [585, 345] on button "Columbia Office Columbia, SC" at bounding box center [796, 337] width 668 height 46
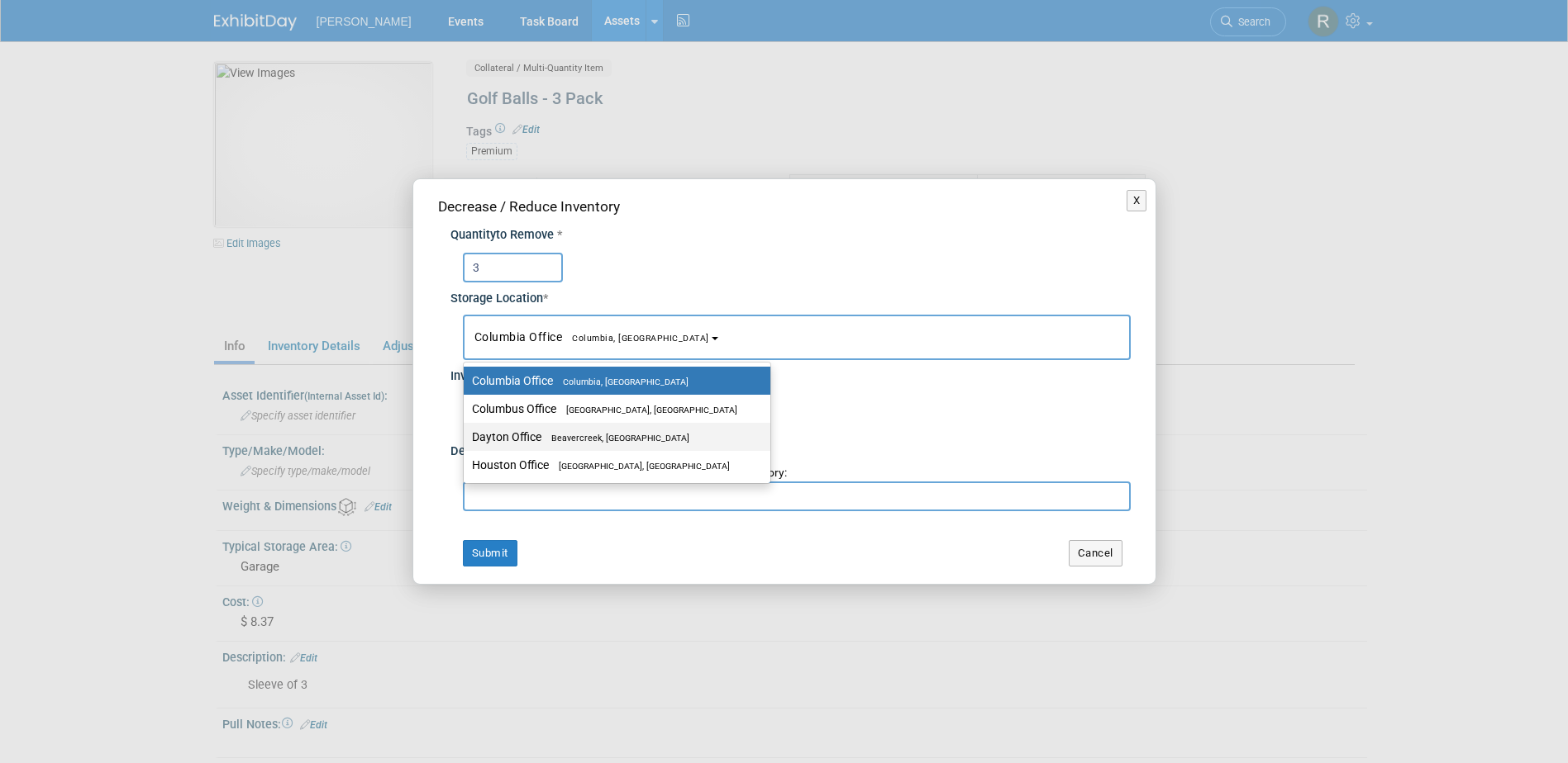
click at [539, 433] on label "Dayton Office [GEOGRAPHIC_DATA], [GEOGRAPHIC_DATA]" at bounding box center [613, 436] width 282 height 21
click at [466, 433] on input "Dayton Office Beavercreek, OH" at bounding box center [460, 437] width 10 height 10
select select "11223930"
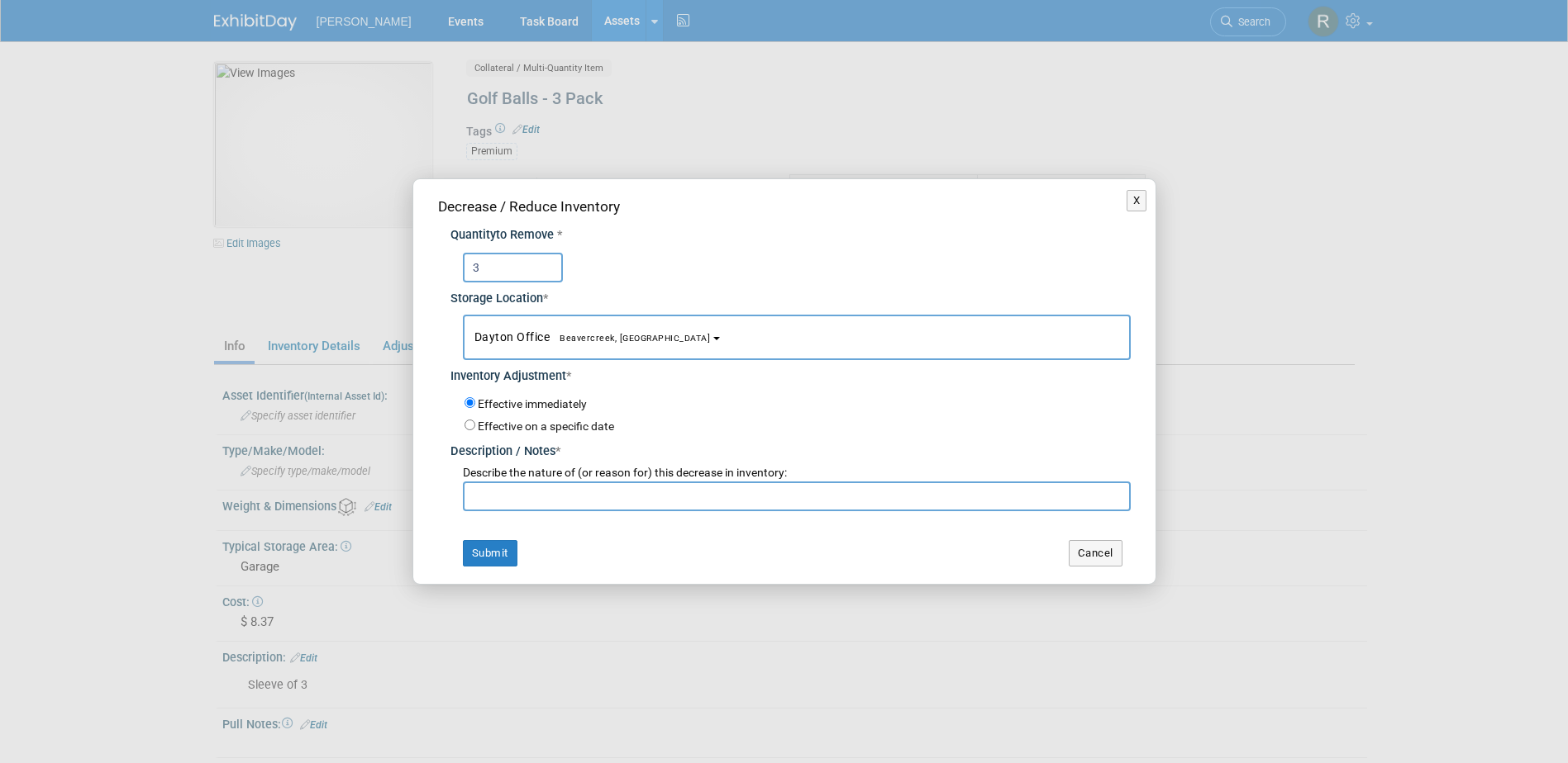
click at [528, 495] on input "text" at bounding box center [796, 497] width 668 height 30
paste input "[PERSON_NAME] - ESNG"
type input "[PERSON_NAME] - ESNG"
click at [488, 554] on button "Submit" at bounding box center [490, 553] width 54 height 26
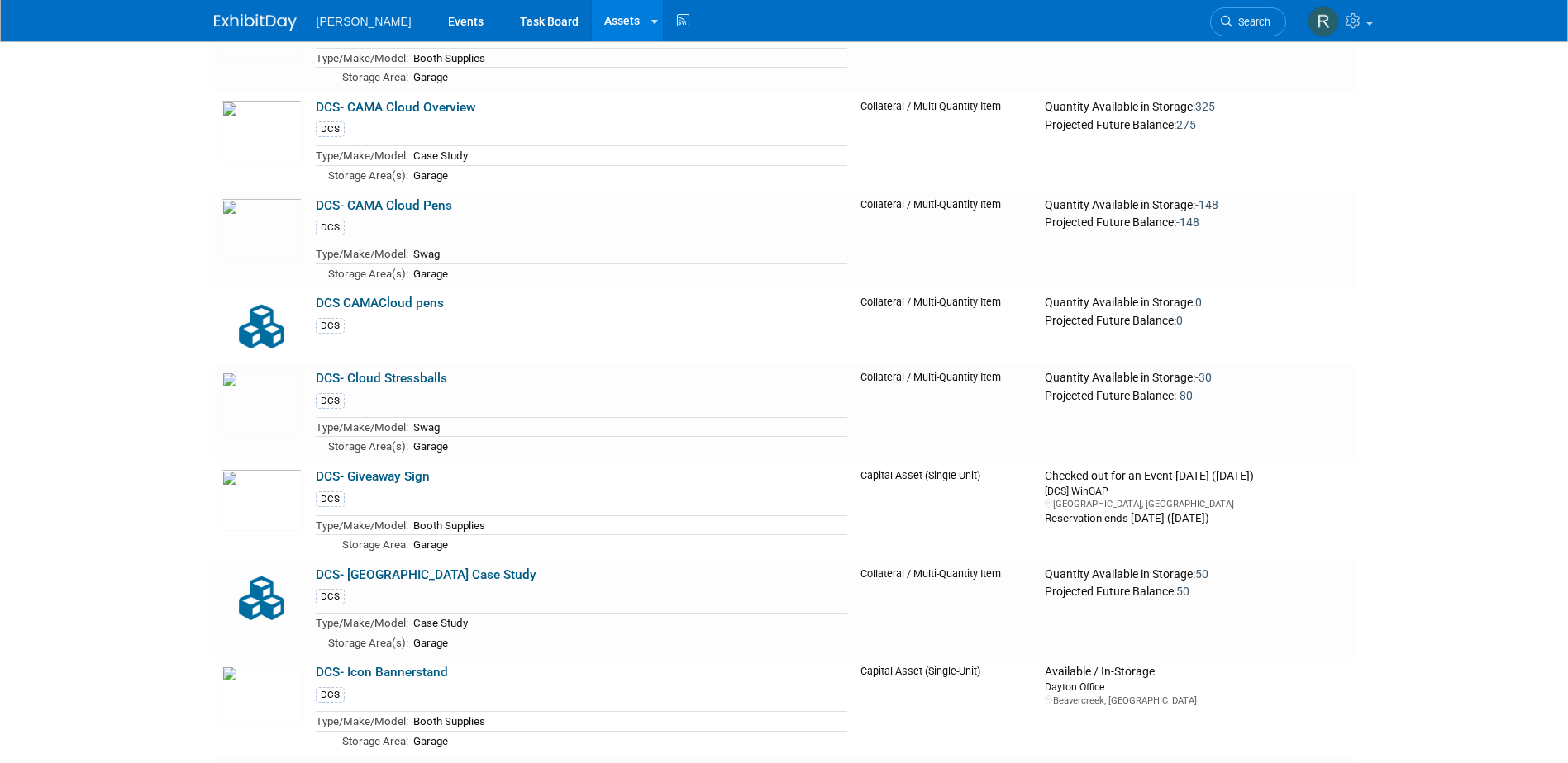
scroll to position [19065, 0]
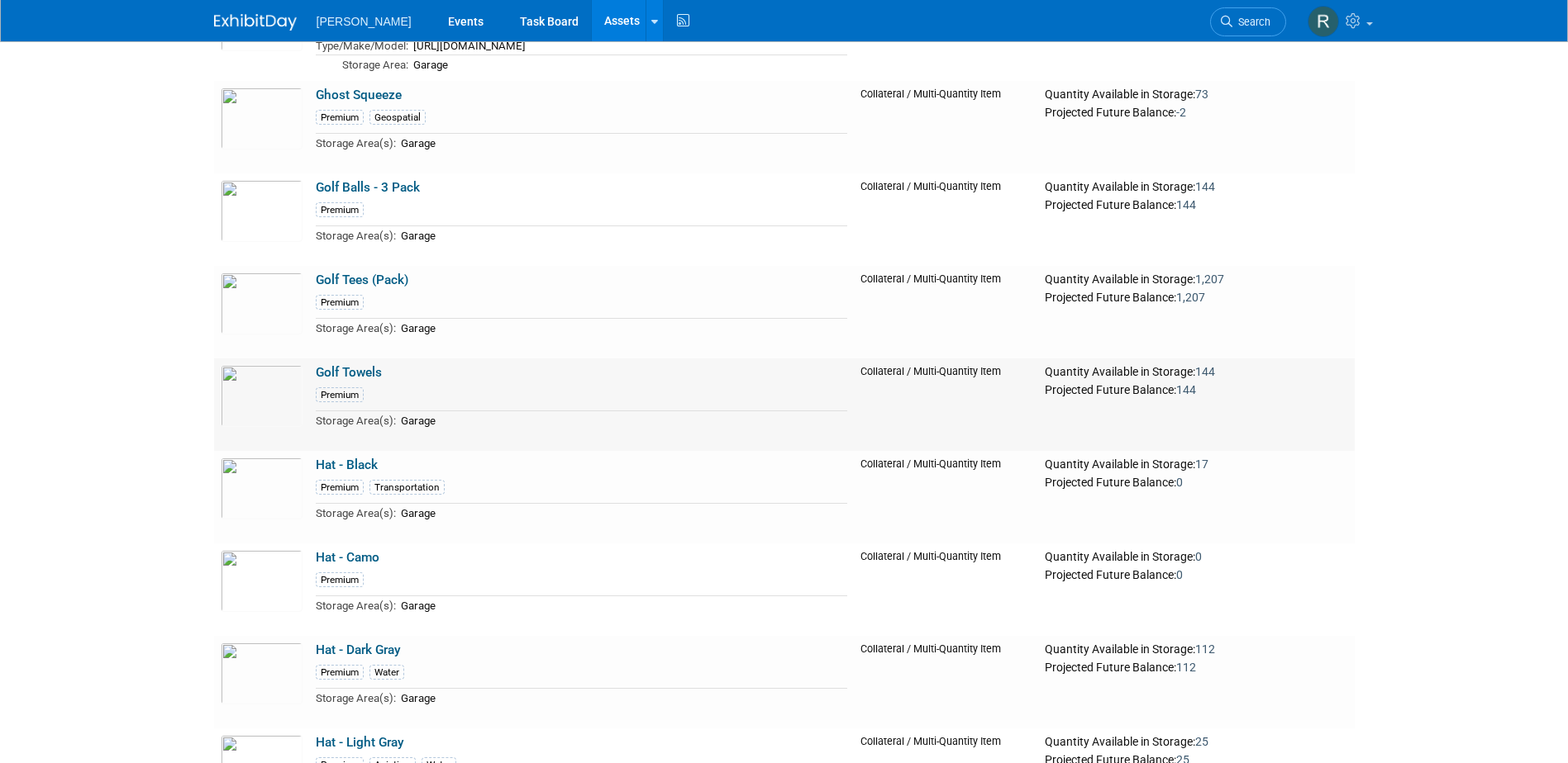
click at [361, 378] on link "Golf Towels" at bounding box center [349, 373] width 66 height 15
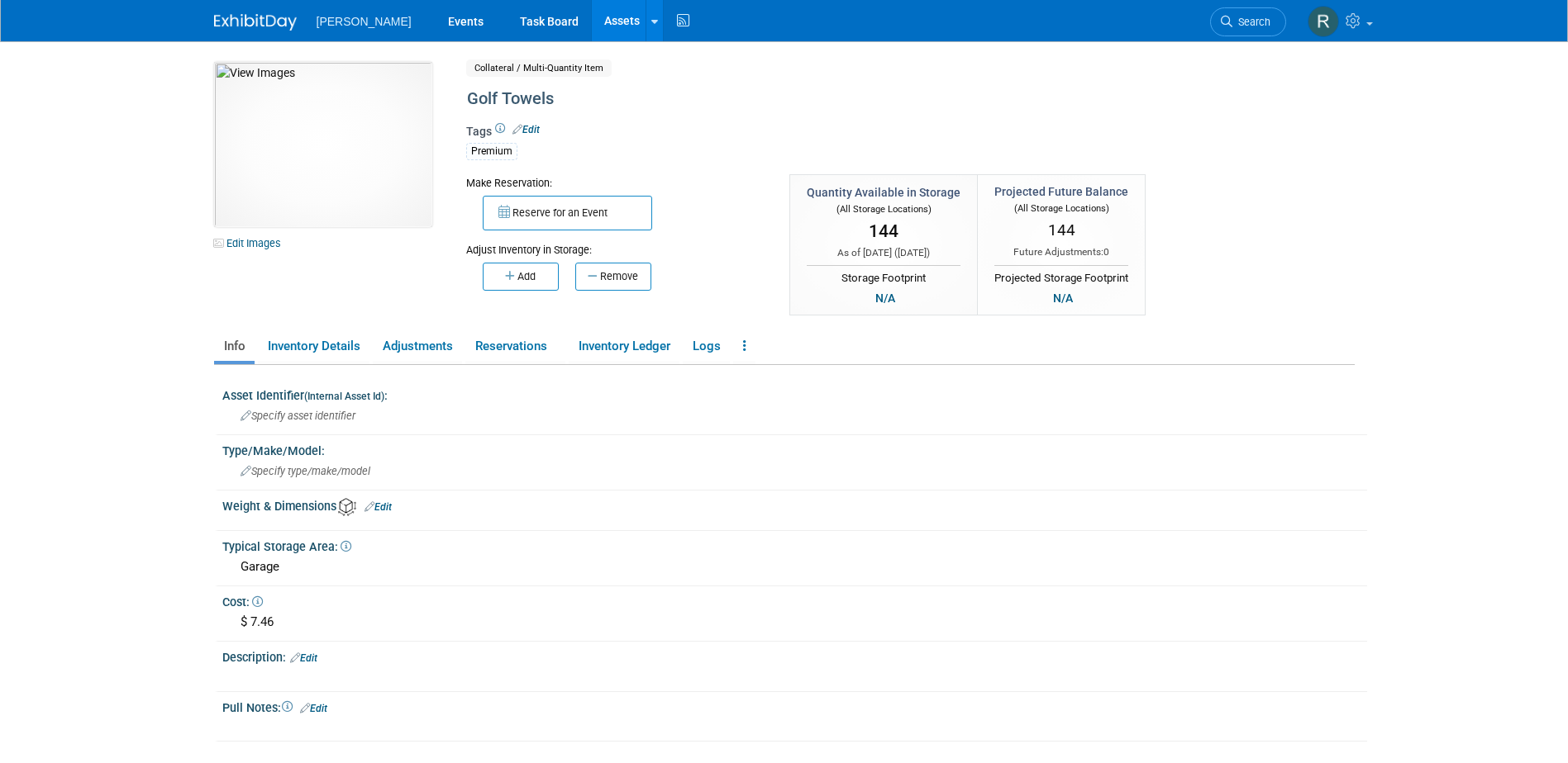
click at [597, 282] on icon "button" at bounding box center [593, 276] width 12 height 10
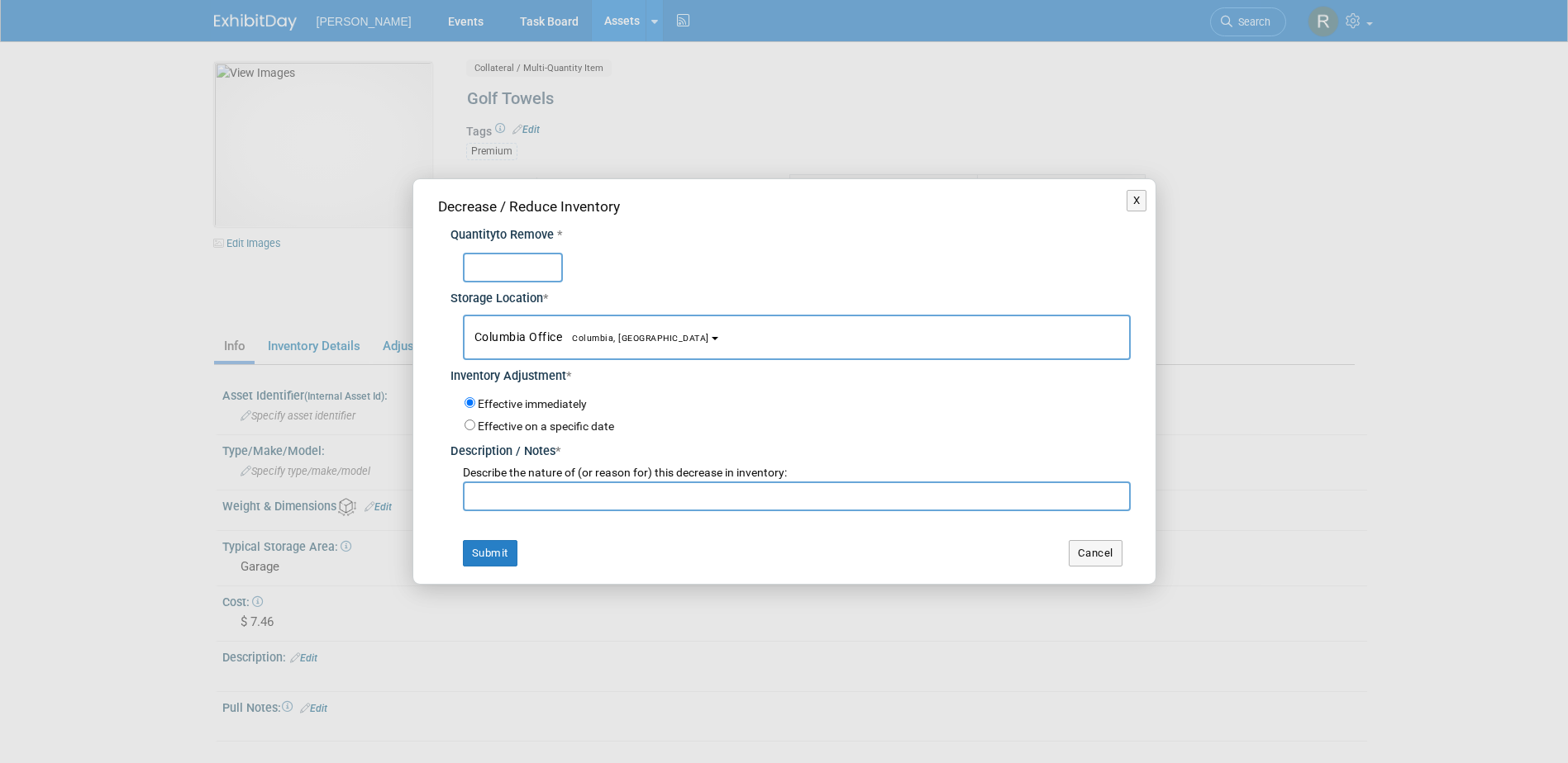
type input "6"
type input "3"
click at [568, 329] on button "Columbia Office [GEOGRAPHIC_DATA], [GEOGRAPHIC_DATA]" at bounding box center [796, 337] width 668 height 46
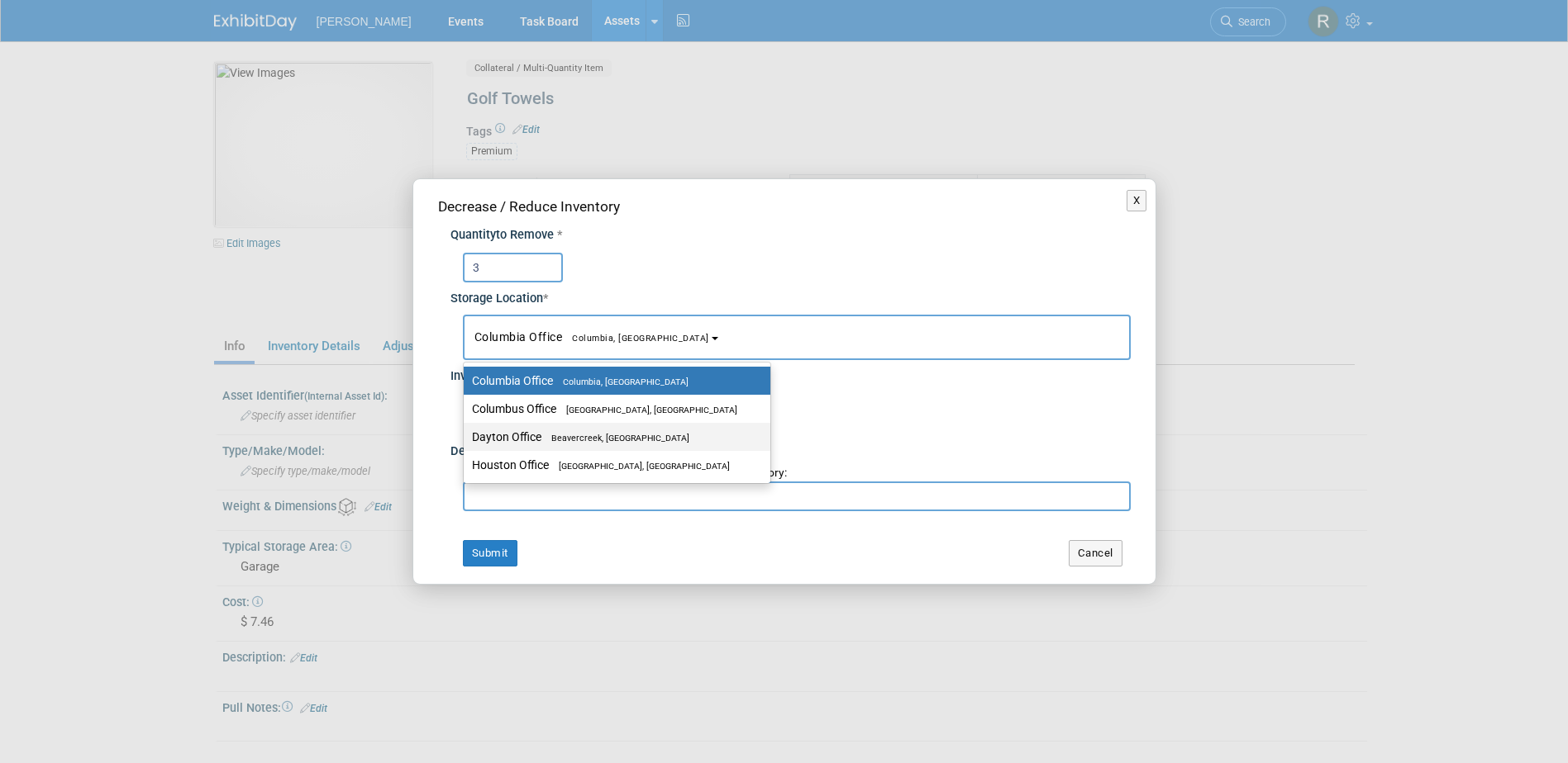
click at [554, 433] on span "Beavercreek, [GEOGRAPHIC_DATA]" at bounding box center [615, 437] width 148 height 10
click at [466, 433] on input "Dayton Office [GEOGRAPHIC_DATA], [GEOGRAPHIC_DATA]" at bounding box center [460, 437] width 10 height 10
select select "11223930"
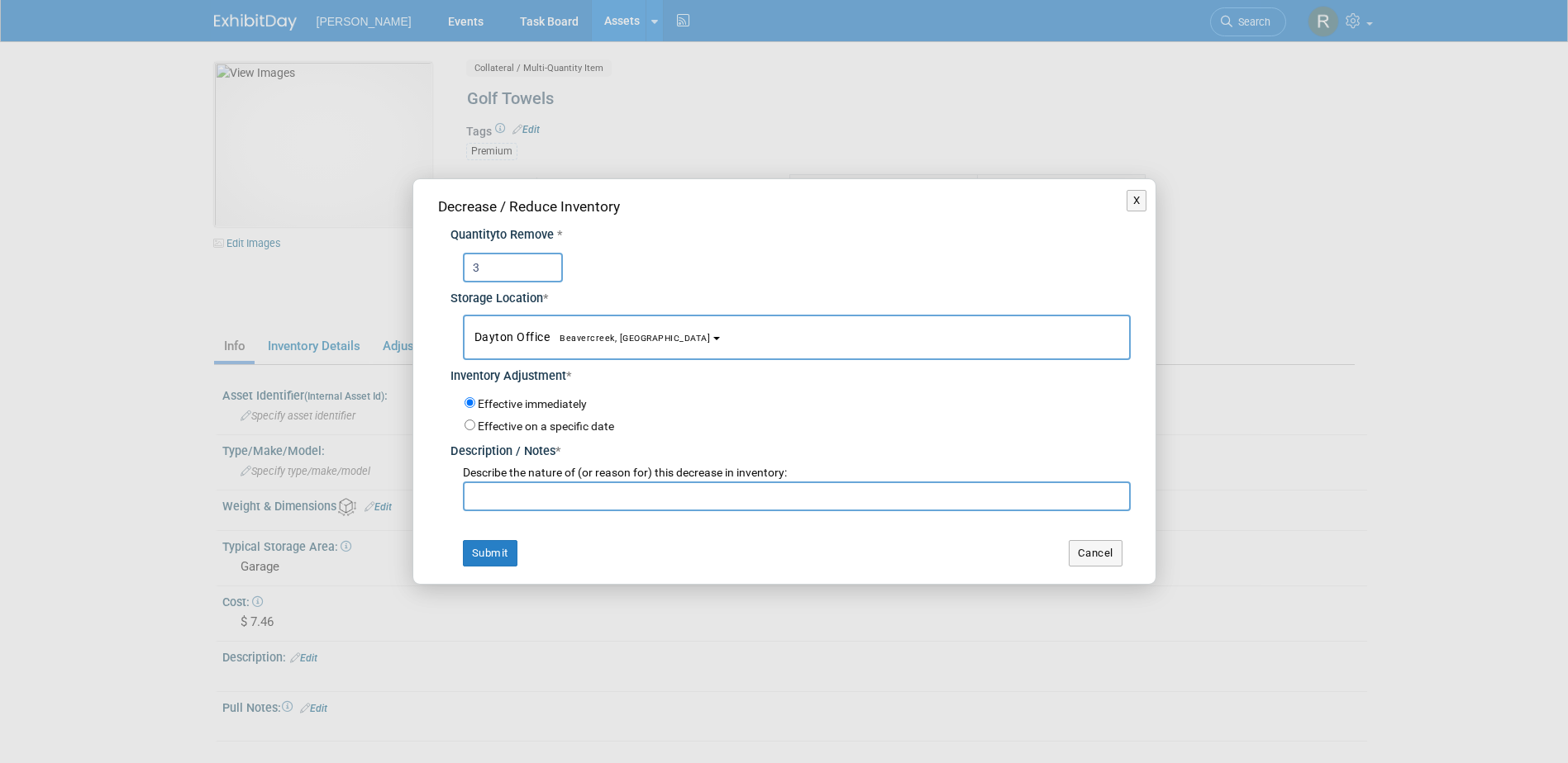
click at [536, 495] on input "text" at bounding box center [796, 497] width 668 height 30
paste input "Joshua Stice - ESNG"
type input "Joshua Stice - ESNG"
click at [493, 553] on button "Submit" at bounding box center [490, 553] width 54 height 26
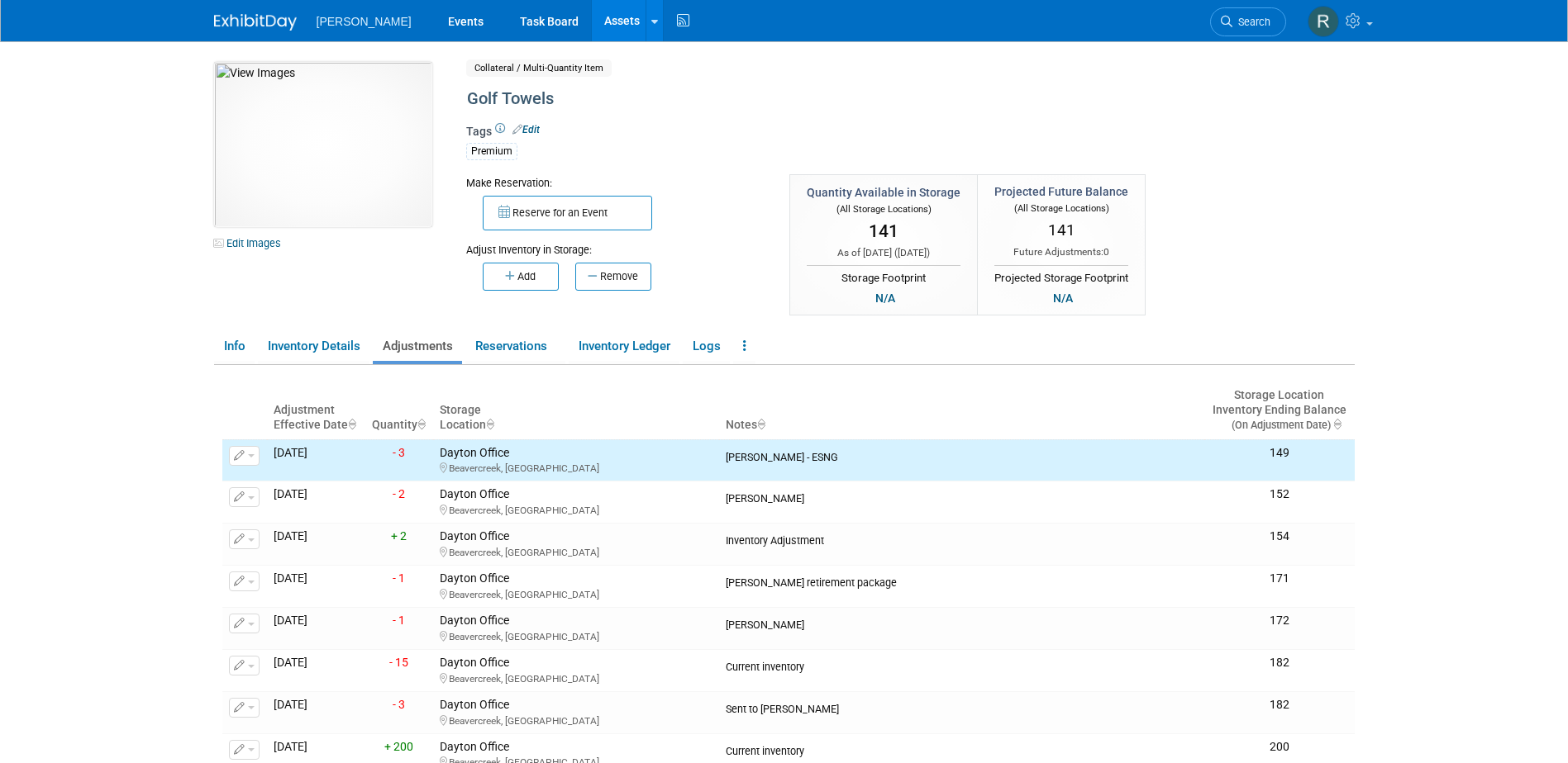
click at [592, 20] on link "Assets" at bounding box center [621, 21] width 61 height 41
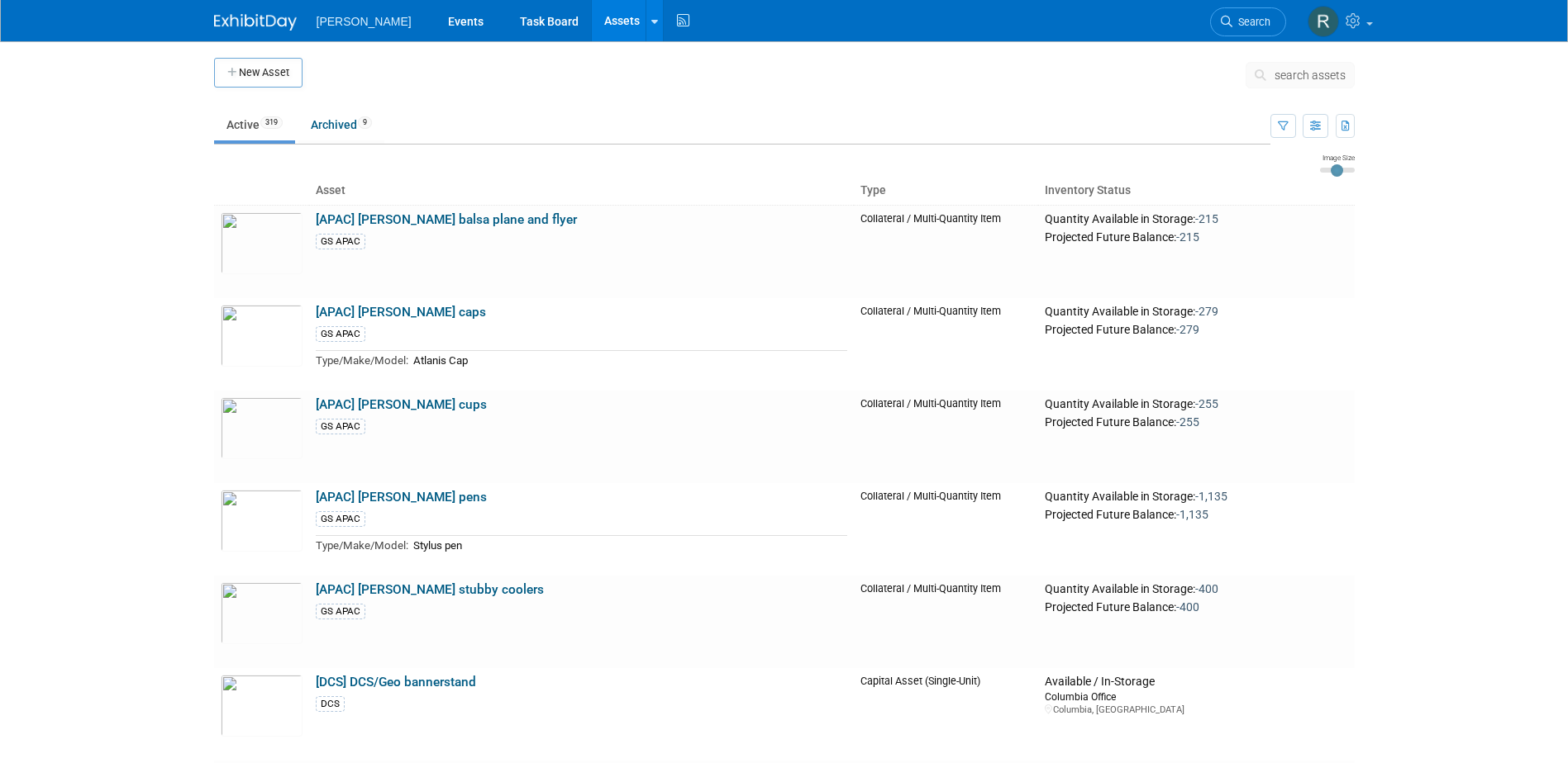
scroll to position [18972, 0]
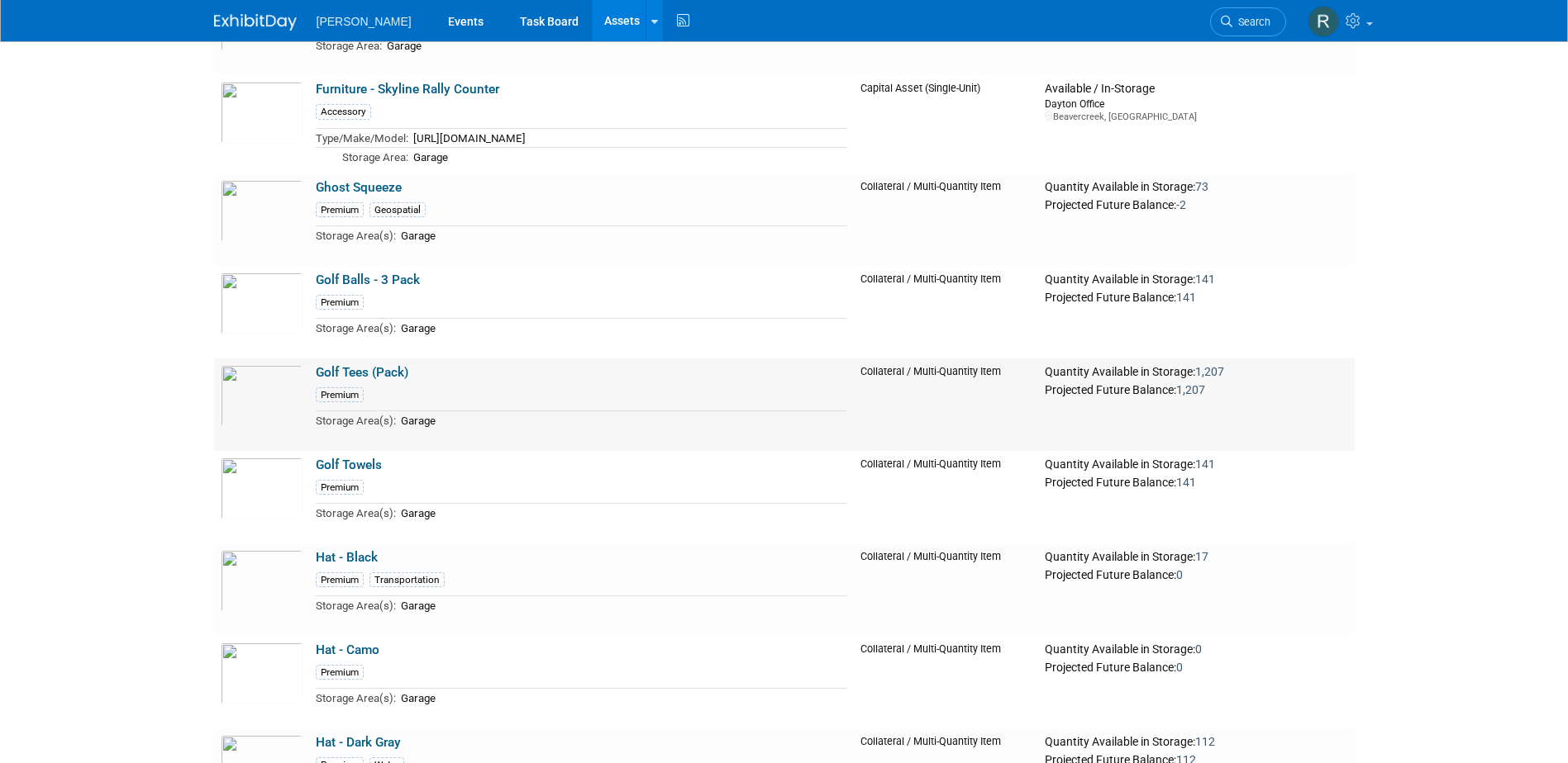
click at [349, 380] on link "Golf Tees (Pack)" at bounding box center [362, 373] width 93 height 15
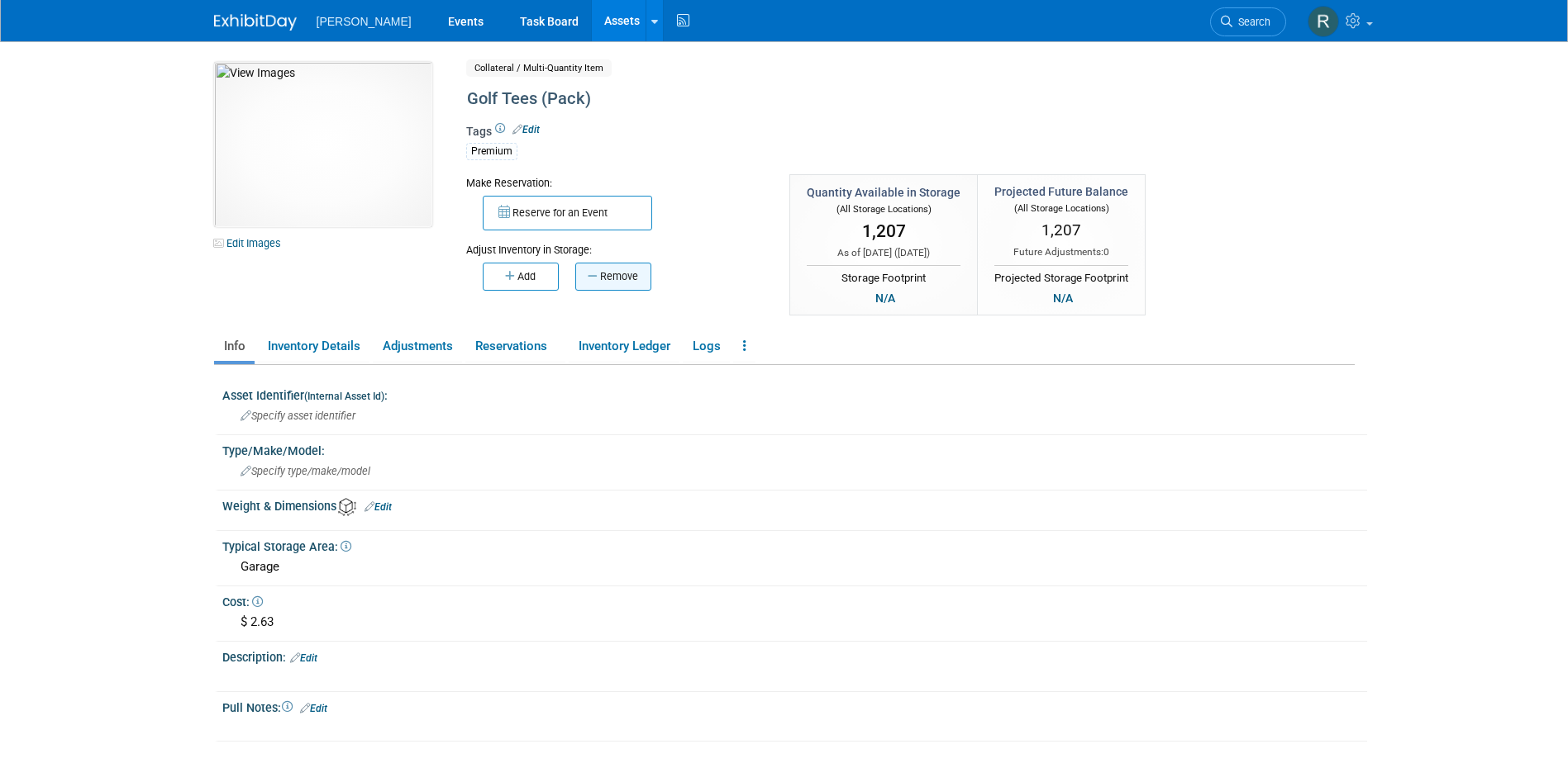
click at [624, 279] on button "Remove" at bounding box center [613, 276] width 76 height 28
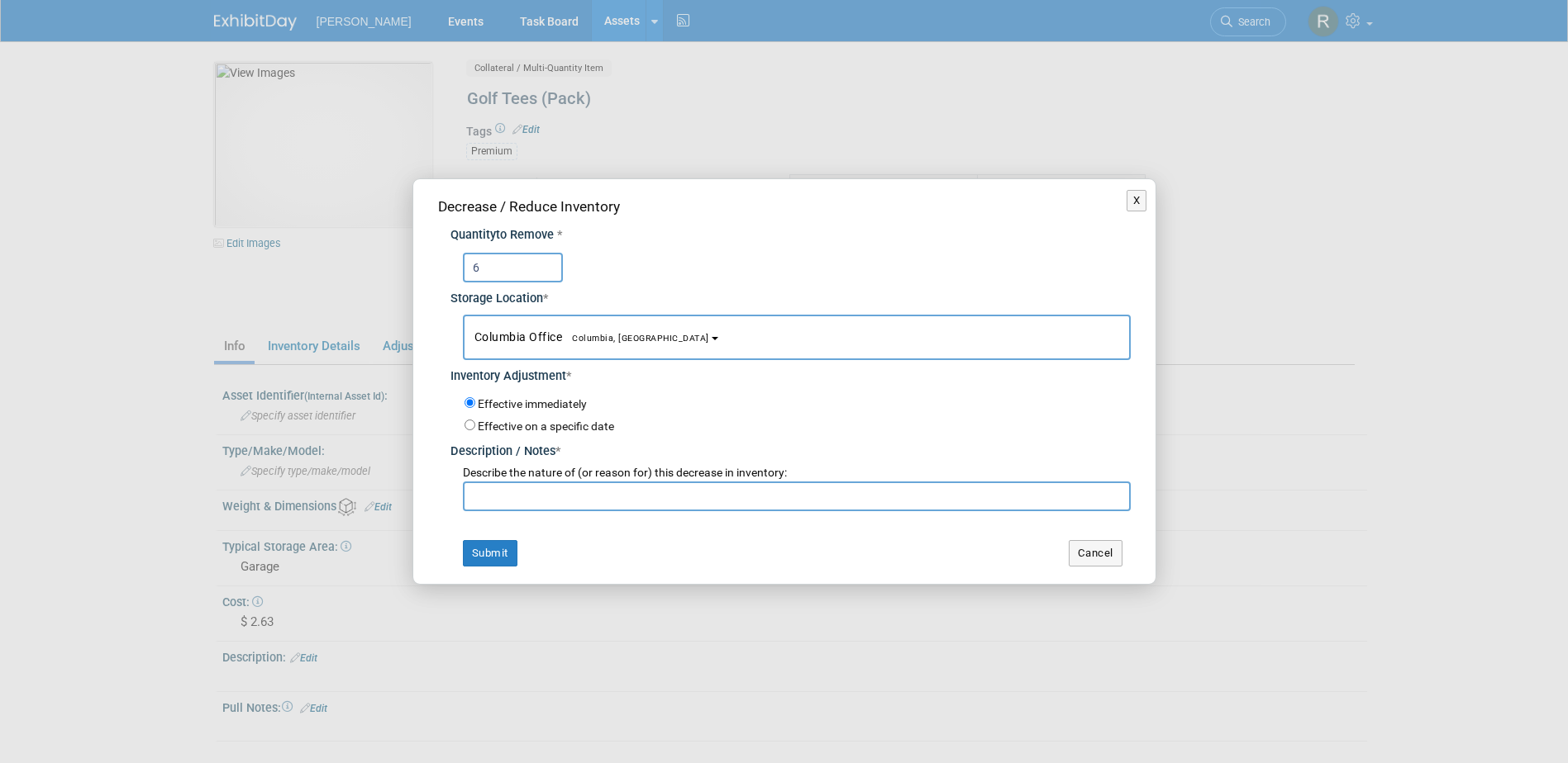
type input "6"
drag, startPoint x: 595, startPoint y: 334, endPoint x: 569, endPoint y: 371, distance: 45.2
click at [594, 334] on span "Columbia, [GEOGRAPHIC_DATA]" at bounding box center [634, 337] width 147 height 10
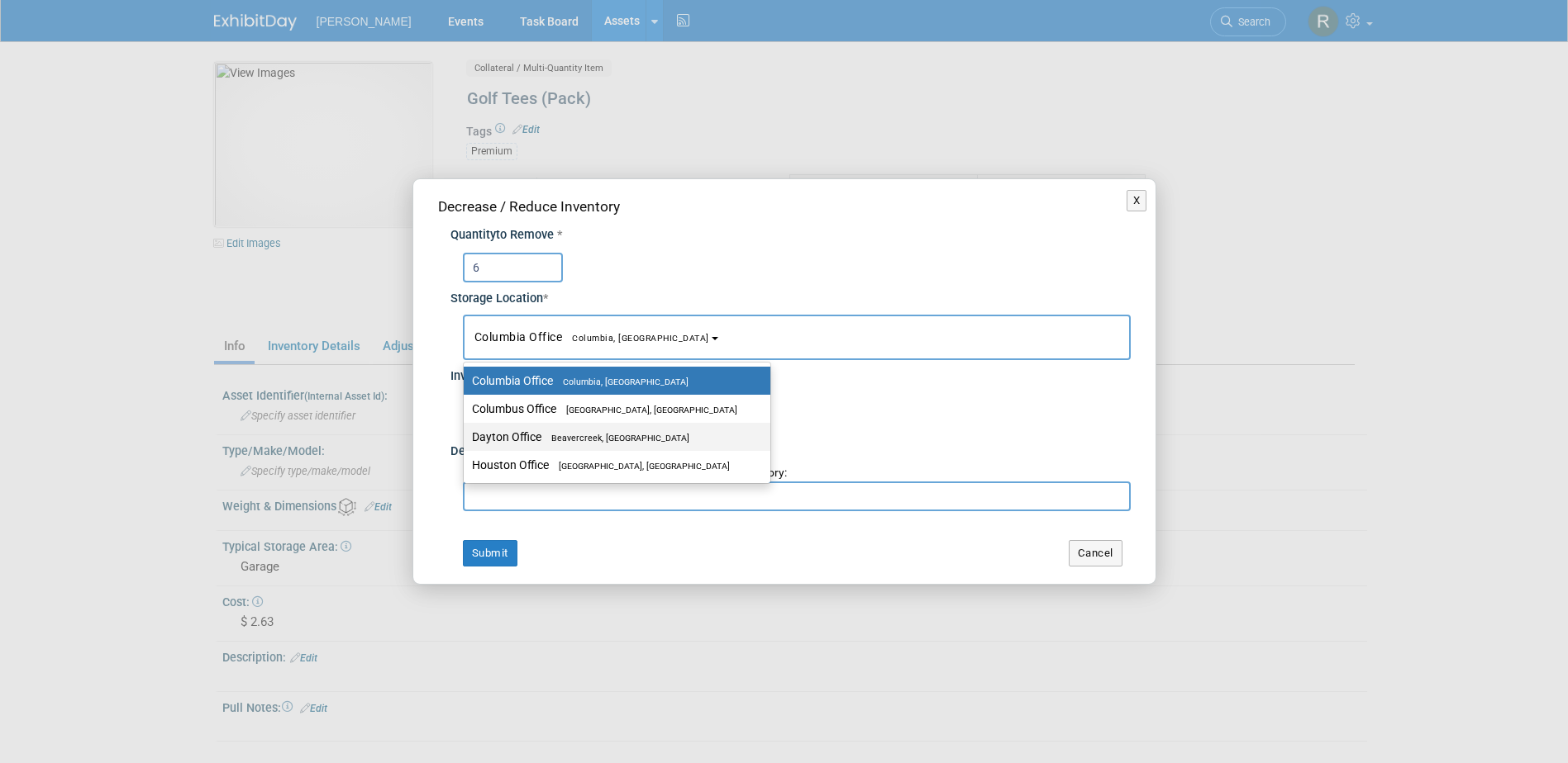
click at [539, 431] on label "Dayton Office [GEOGRAPHIC_DATA], [GEOGRAPHIC_DATA]" at bounding box center [613, 436] width 282 height 21
click at [466, 432] on input "Dayton Office [GEOGRAPHIC_DATA], [GEOGRAPHIC_DATA]" at bounding box center [460, 437] width 10 height 10
select select "11223930"
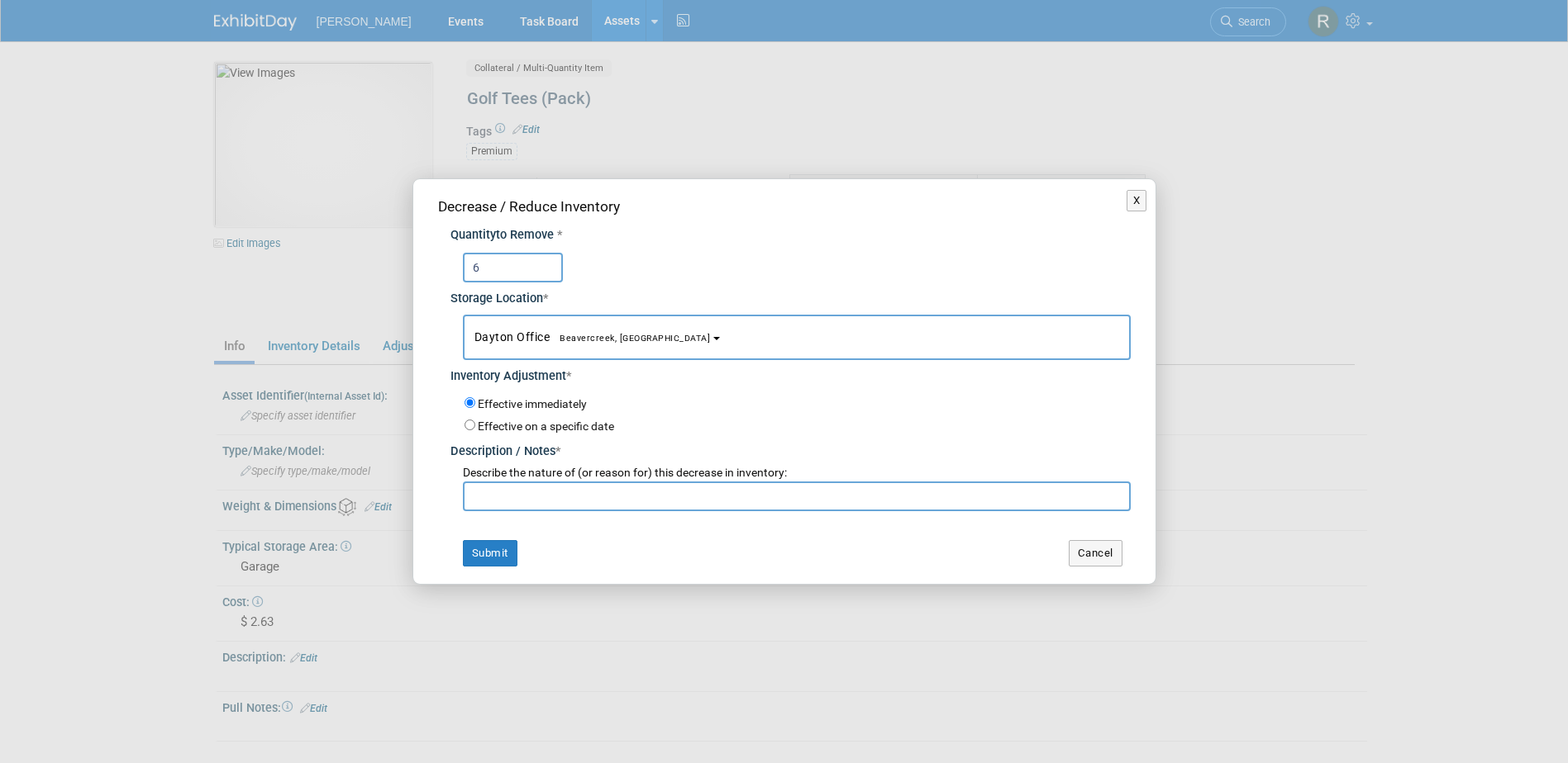
click at [522, 497] on input "text" at bounding box center [796, 497] width 668 height 30
paste input "[PERSON_NAME] - ESNG"
type input "[PERSON_NAME] - ESNG"
click at [492, 556] on button "Submit" at bounding box center [490, 553] width 54 height 26
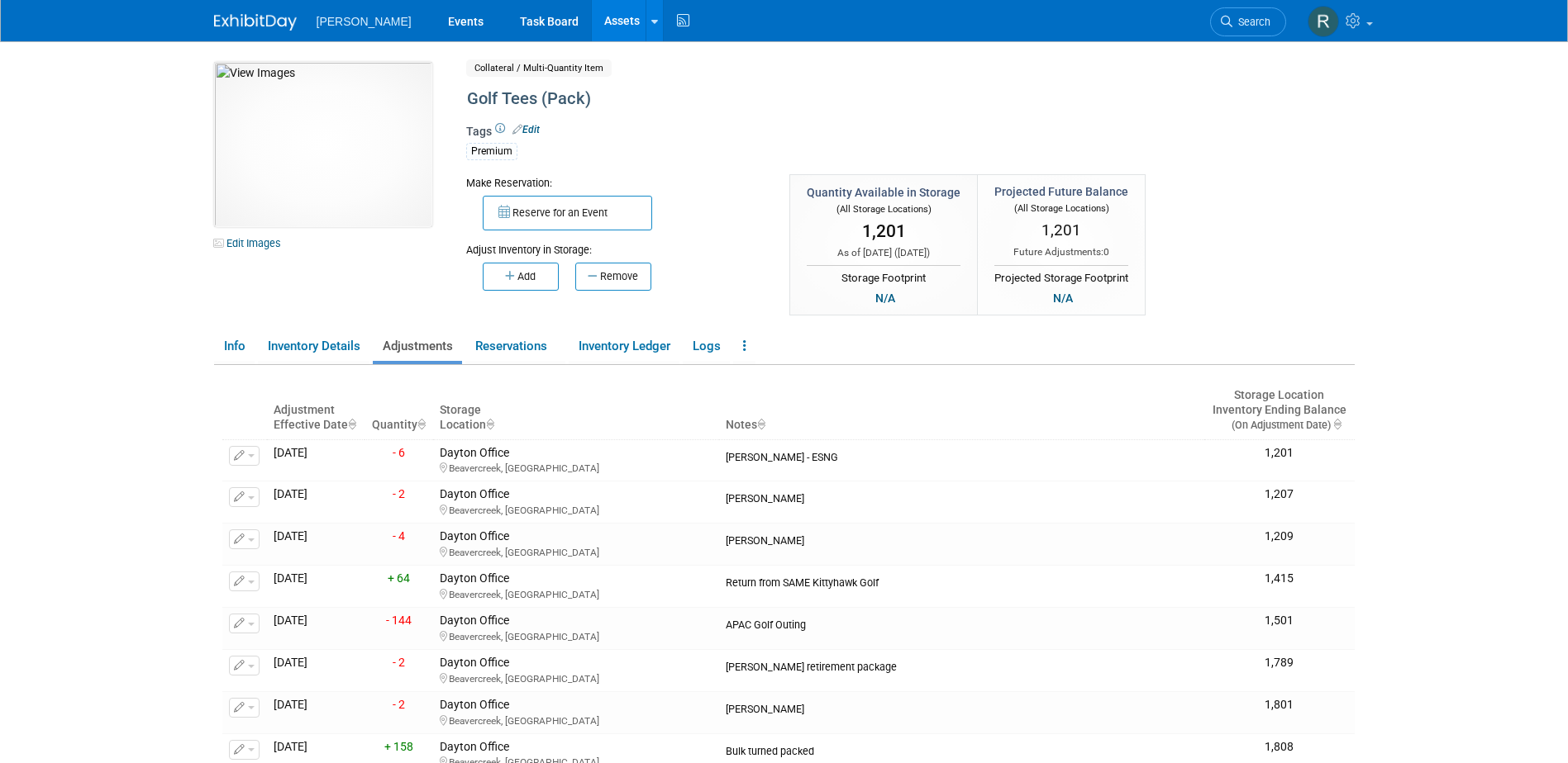
click at [592, 26] on link "Assets" at bounding box center [621, 21] width 61 height 41
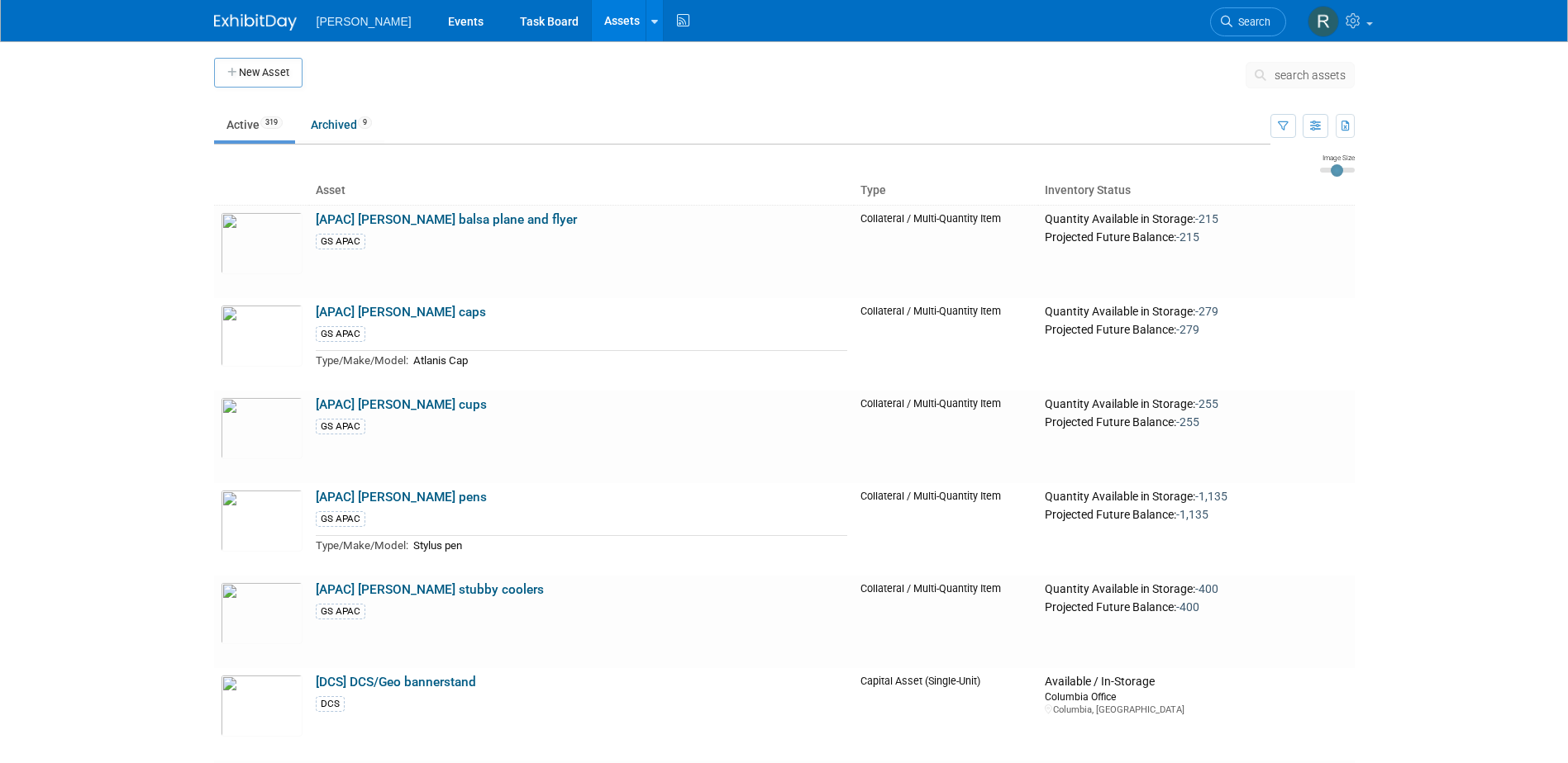
click at [842, 97] on td at bounding box center [774, 78] width 943 height 41
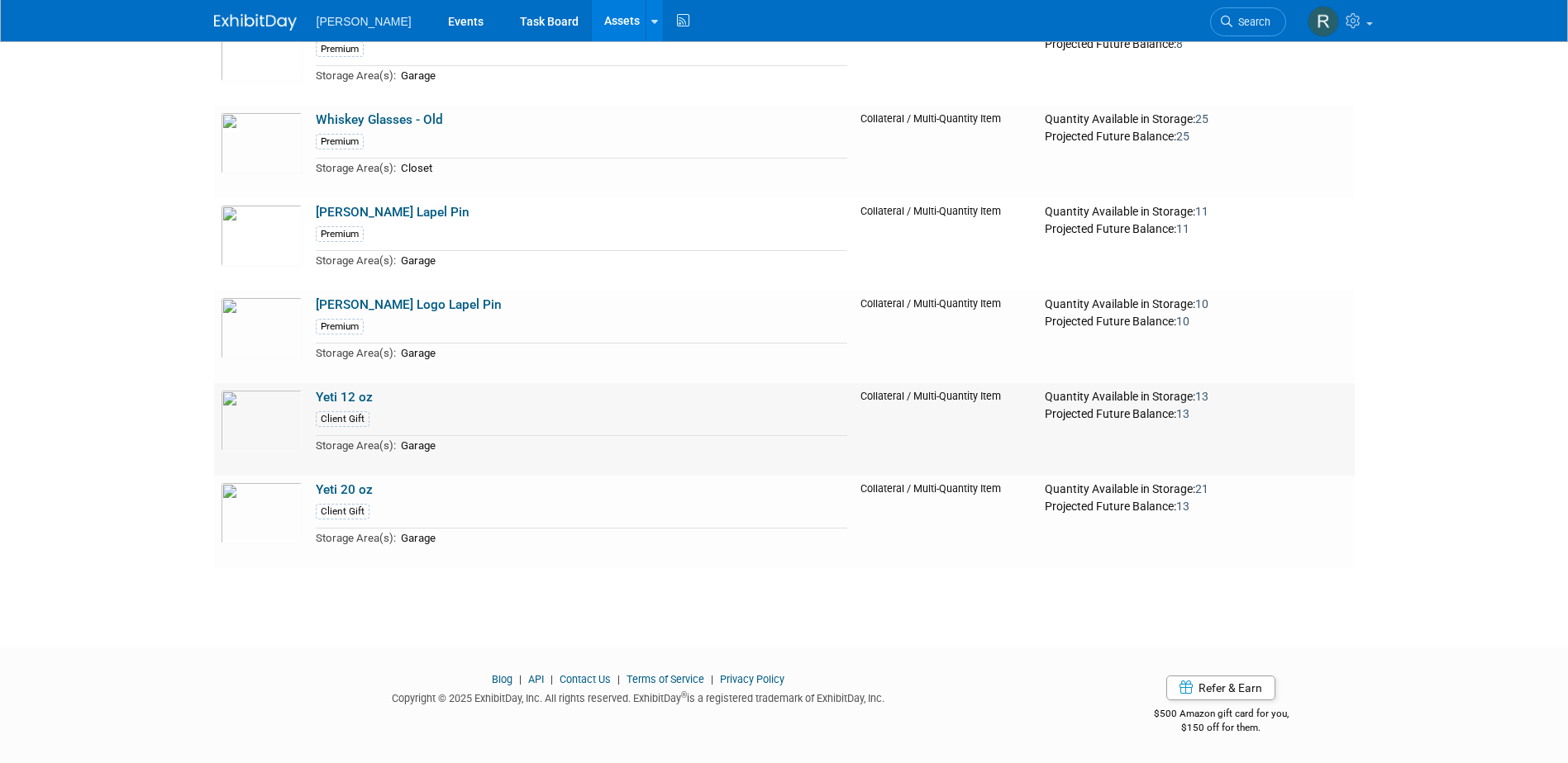
click at [337, 398] on link "Yeti 12 oz" at bounding box center [344, 397] width 57 height 15
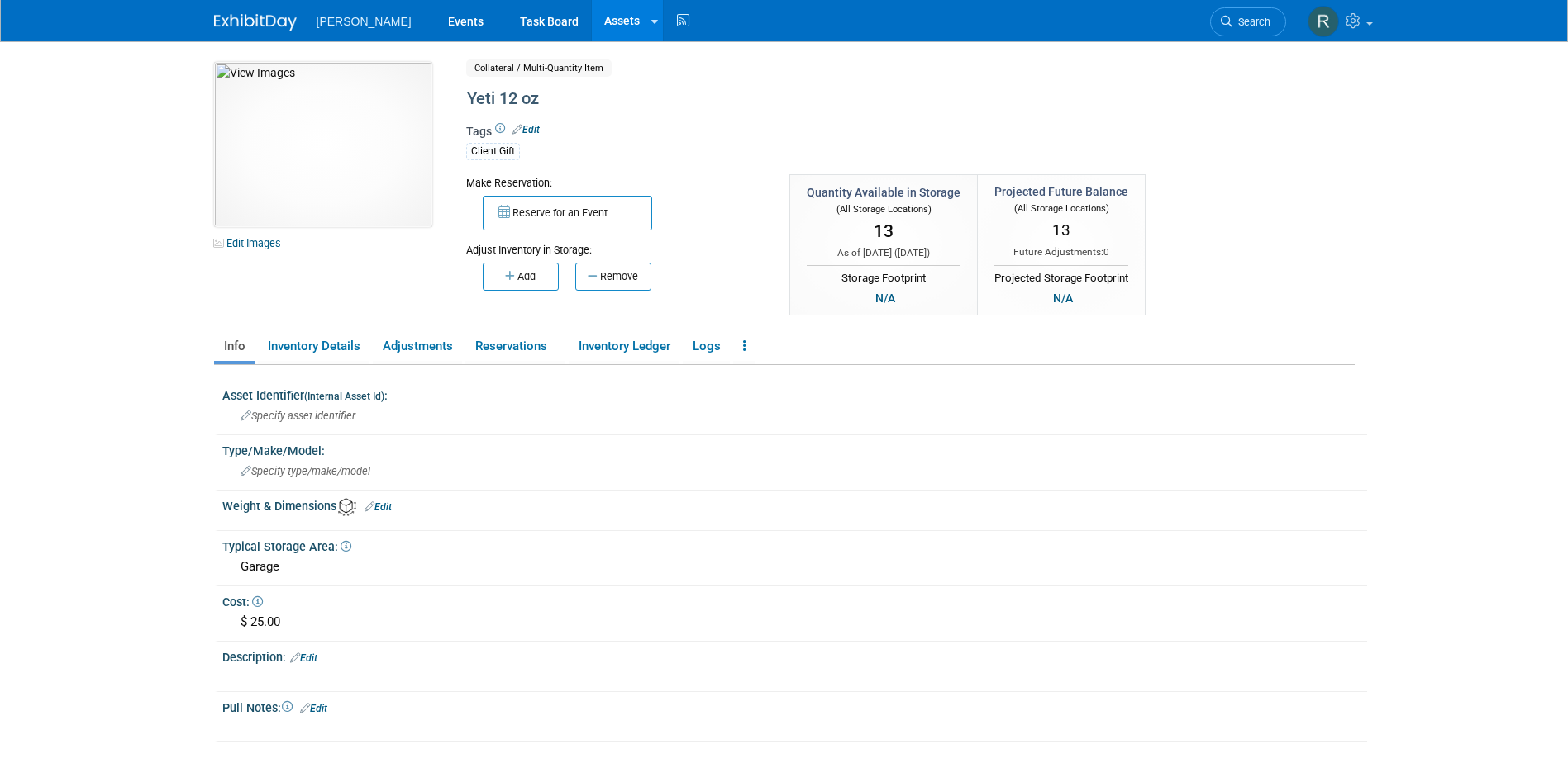
click at [604, 291] on div "Make Reservation: Reserve for an Event Adjust Inventory in Storage:" at bounding box center [842, 247] width 777 height 145
click at [609, 276] on button "Remove" at bounding box center [613, 276] width 76 height 28
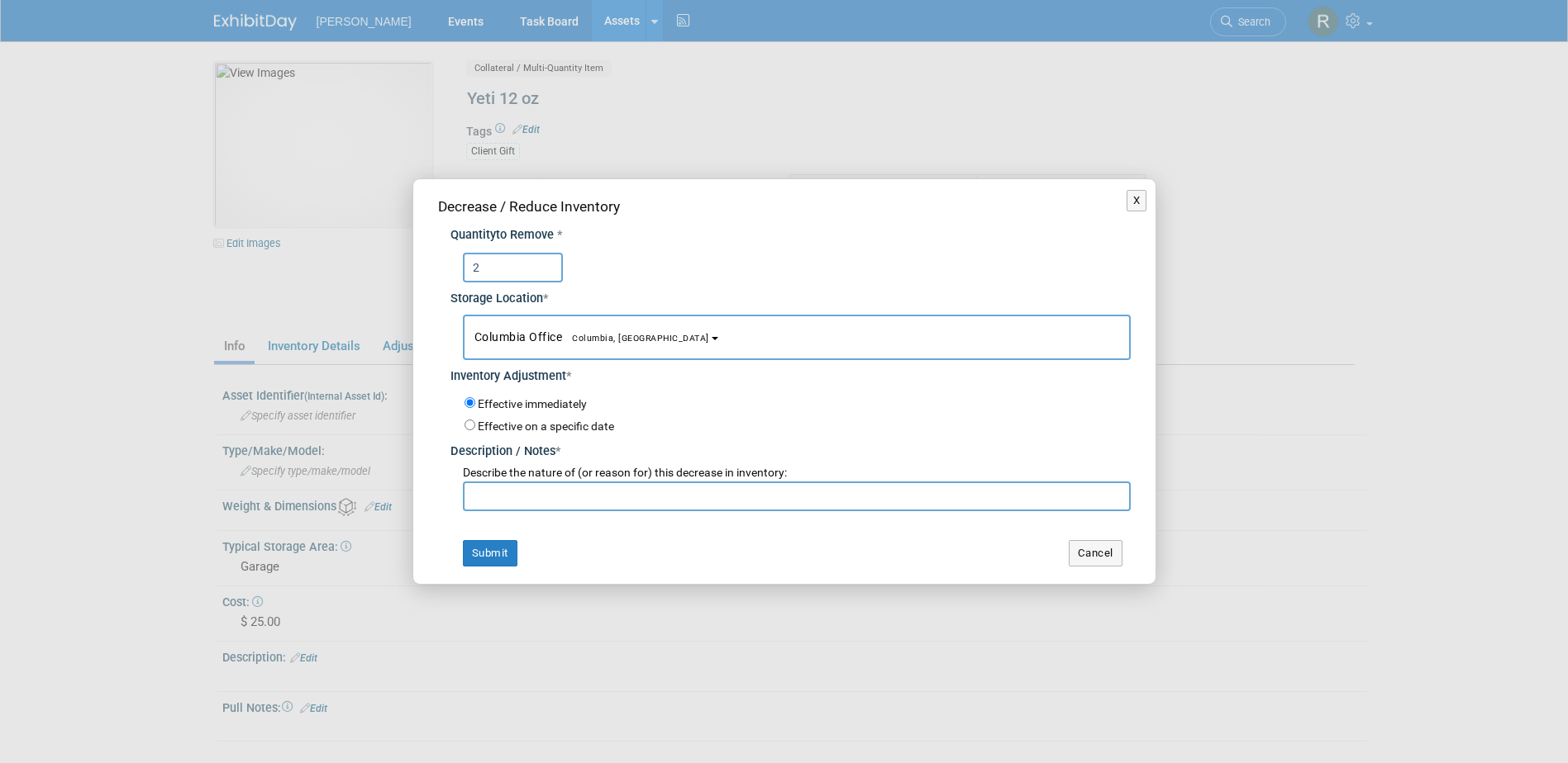
type input "2"
click at [514, 336] on span "Columbia Office [GEOGRAPHIC_DATA], [GEOGRAPHIC_DATA]" at bounding box center [592, 337] width 235 height 13
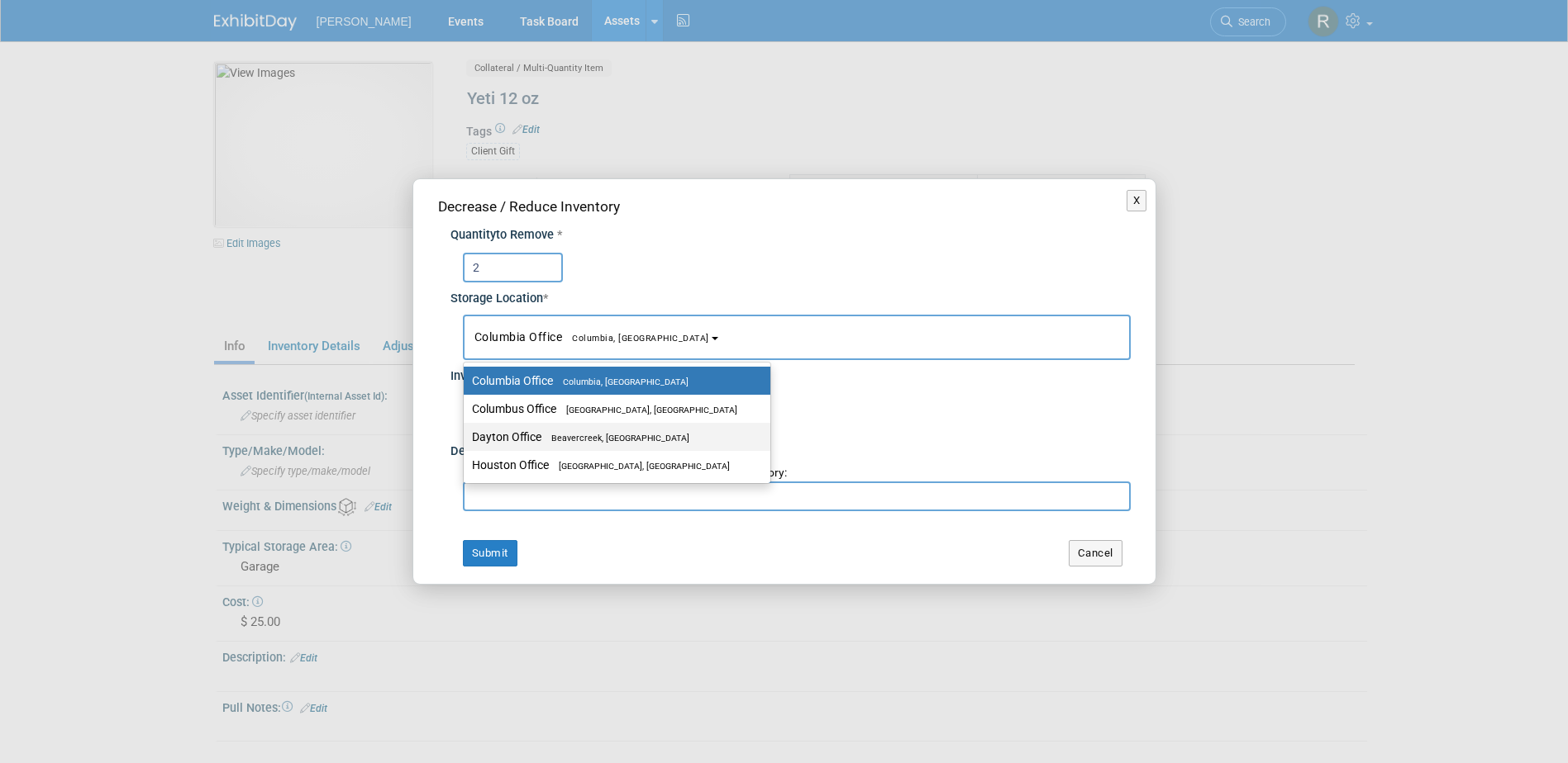
click at [513, 442] on label "Dayton Office [GEOGRAPHIC_DATA], [GEOGRAPHIC_DATA]" at bounding box center [613, 436] width 282 height 21
click at [466, 442] on input "Dayton Office [GEOGRAPHIC_DATA], [GEOGRAPHIC_DATA]" at bounding box center [460, 437] width 10 height 10
select select "11223930"
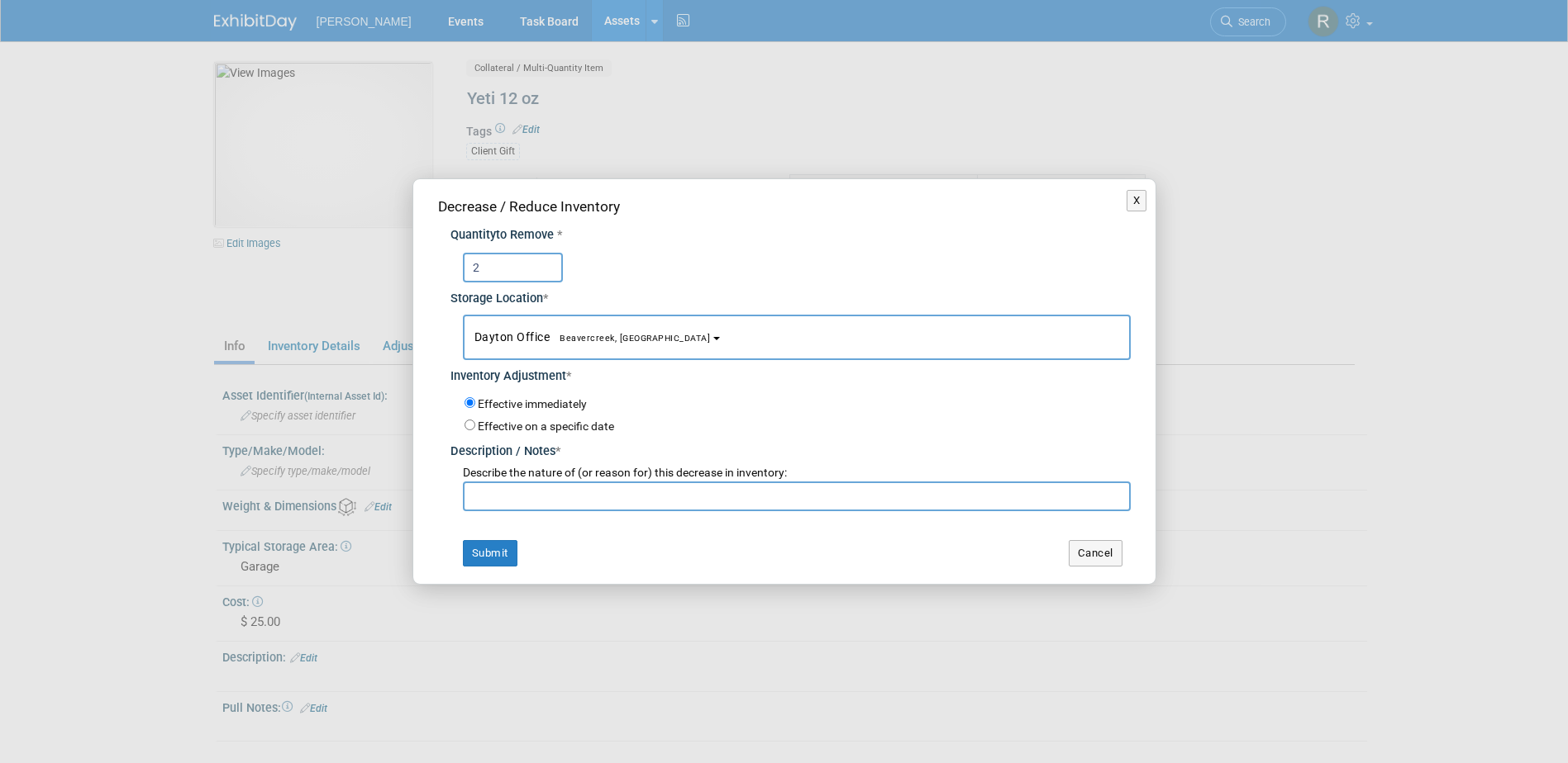
click at [513, 490] on input "text" at bounding box center [796, 497] width 668 height 30
paste input "[PERSON_NAME] - ESNG"
type input "[PERSON_NAME] - ESNG"
click at [489, 544] on button "Submit" at bounding box center [490, 553] width 54 height 26
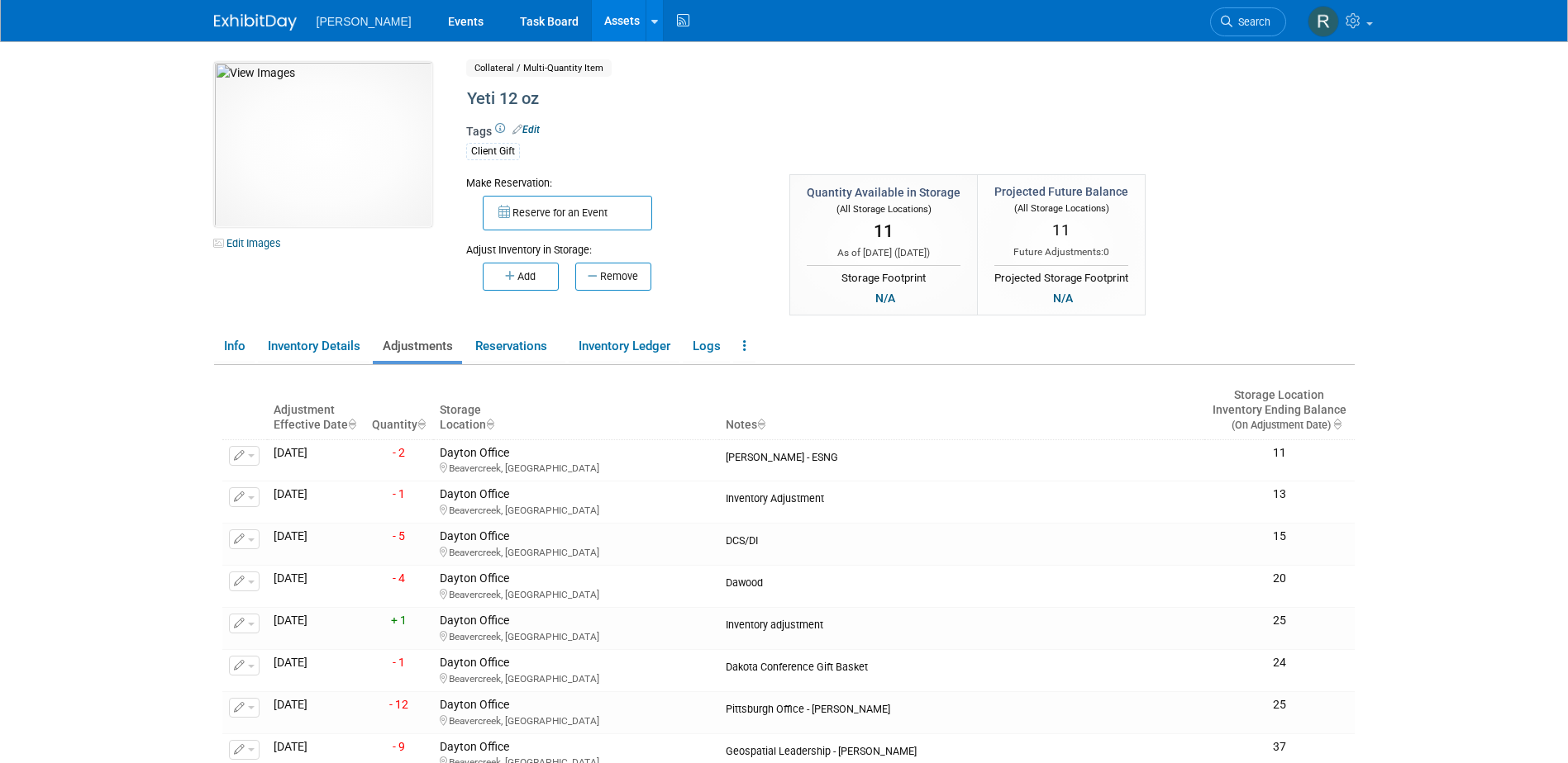
click at [592, 17] on link "Assets" at bounding box center [621, 21] width 61 height 41
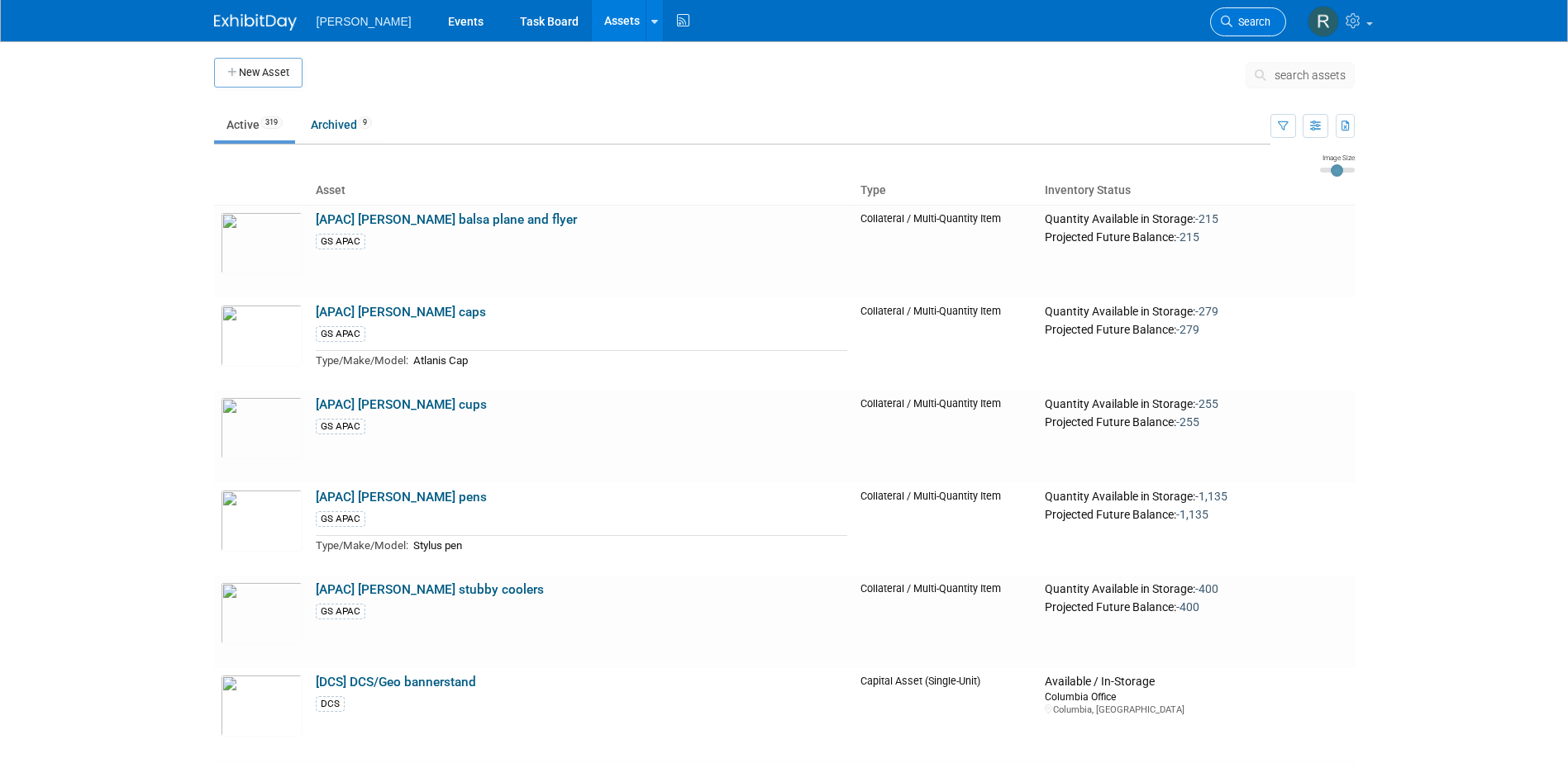
click at [1260, 19] on span "Search" at bounding box center [1251, 21] width 38 height 12
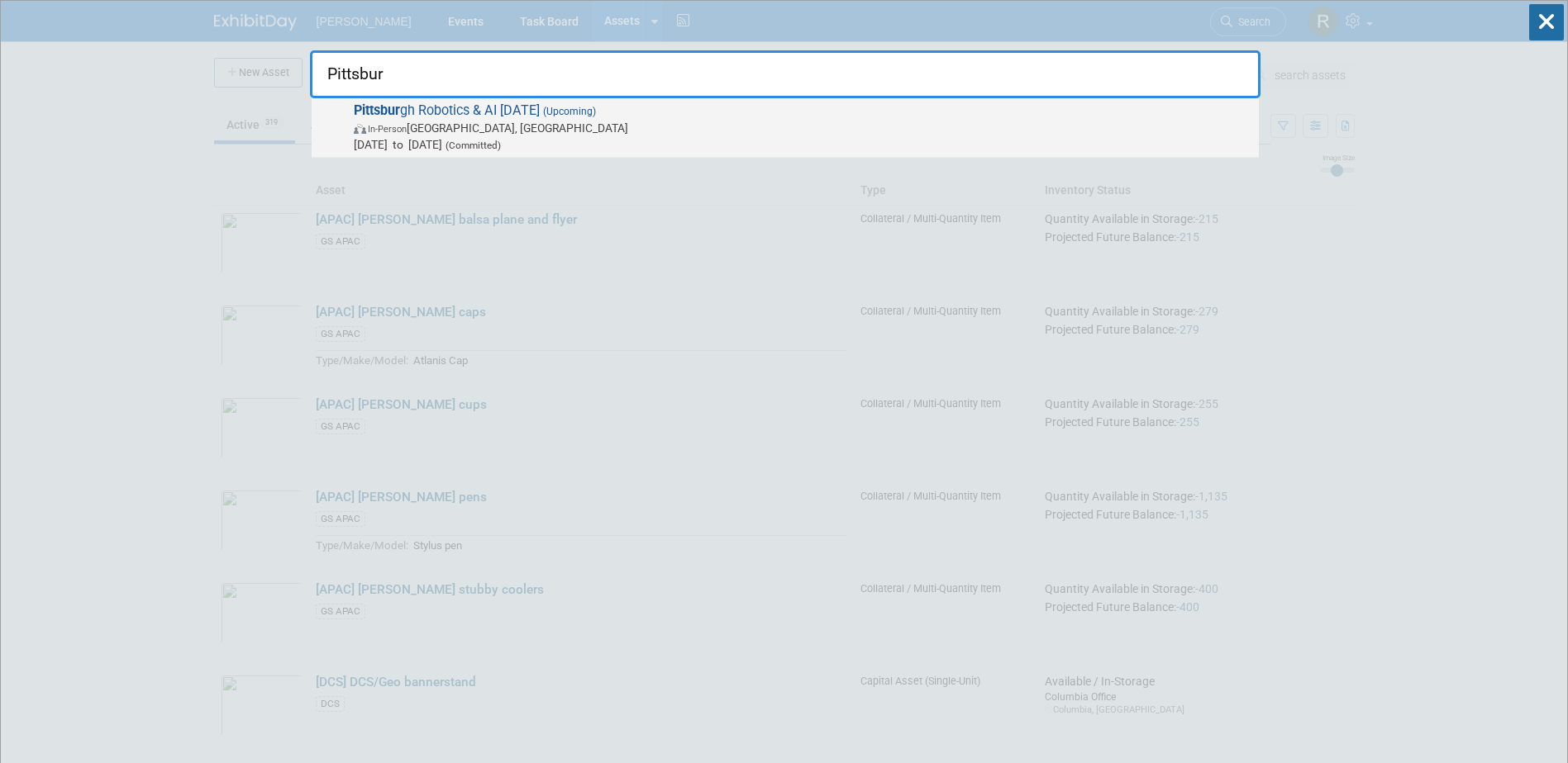
type input "Pittsbur"
click at [577, 133] on span "In-Person Pittsburgh, PA" at bounding box center [803, 128] width 897 height 17
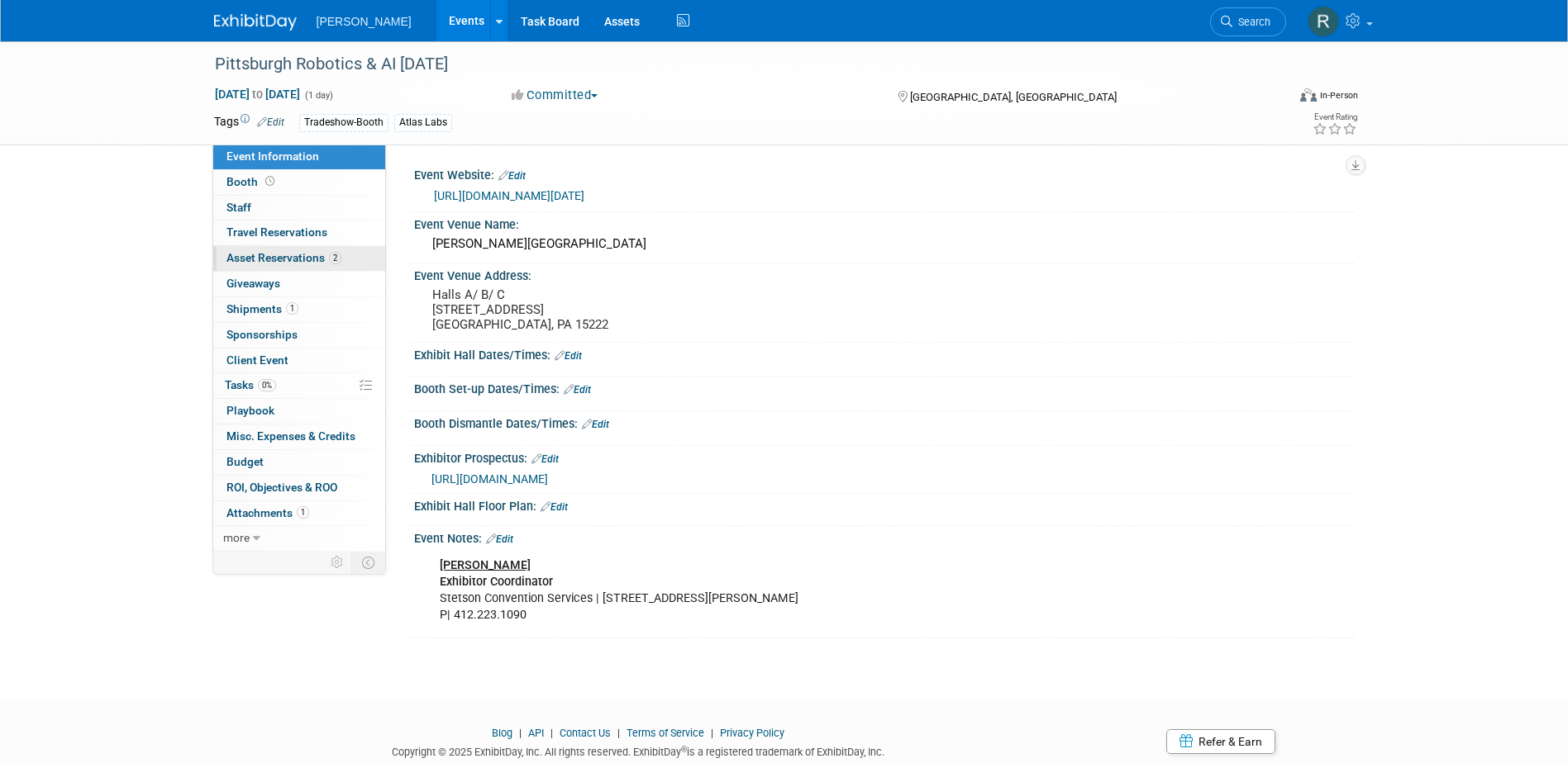
click at [296, 260] on span "Asset Reservations 2" at bounding box center [283, 258] width 115 height 13
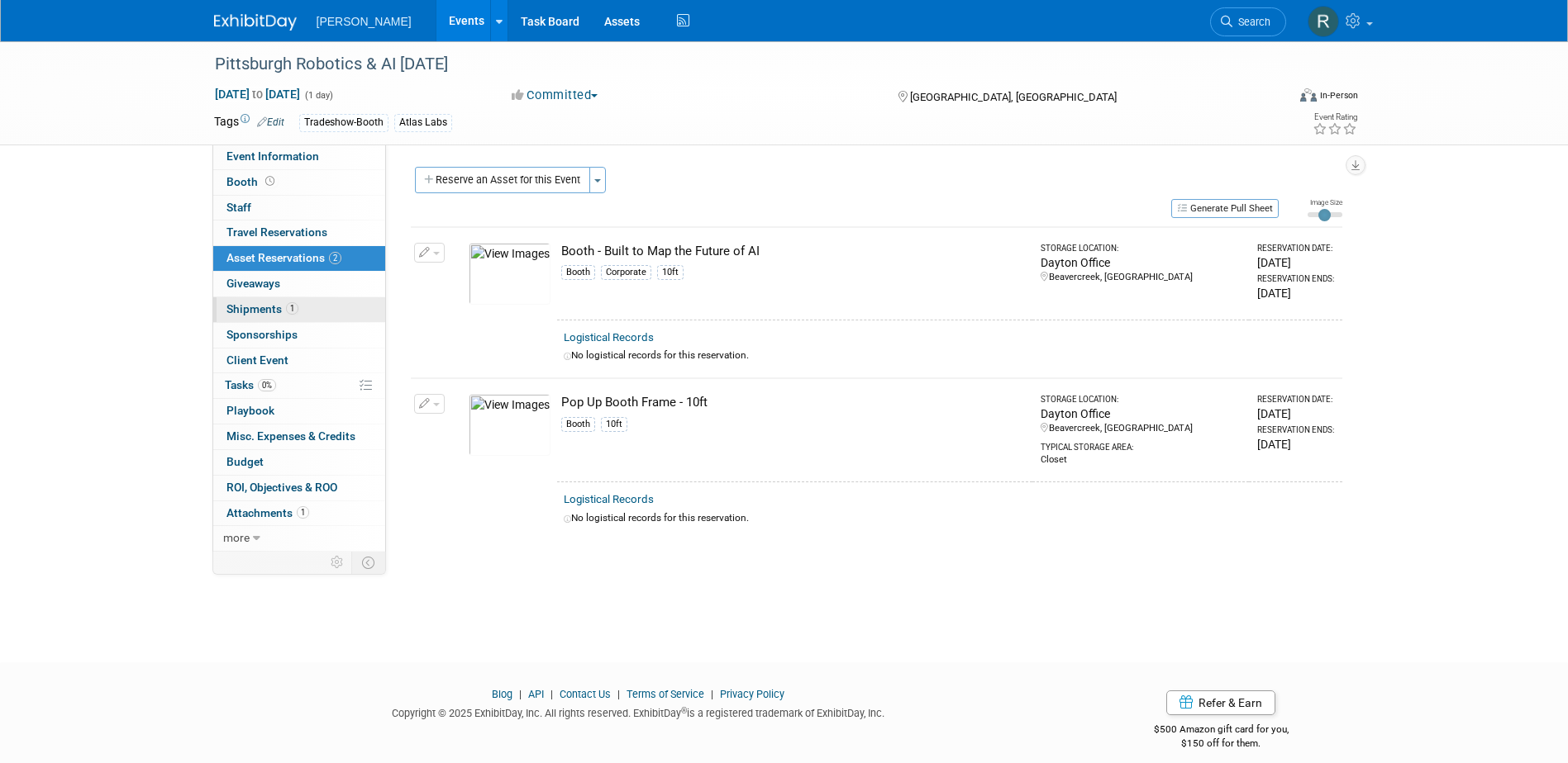
click at [271, 304] on span "Shipments 1" at bounding box center [262, 309] width 72 height 13
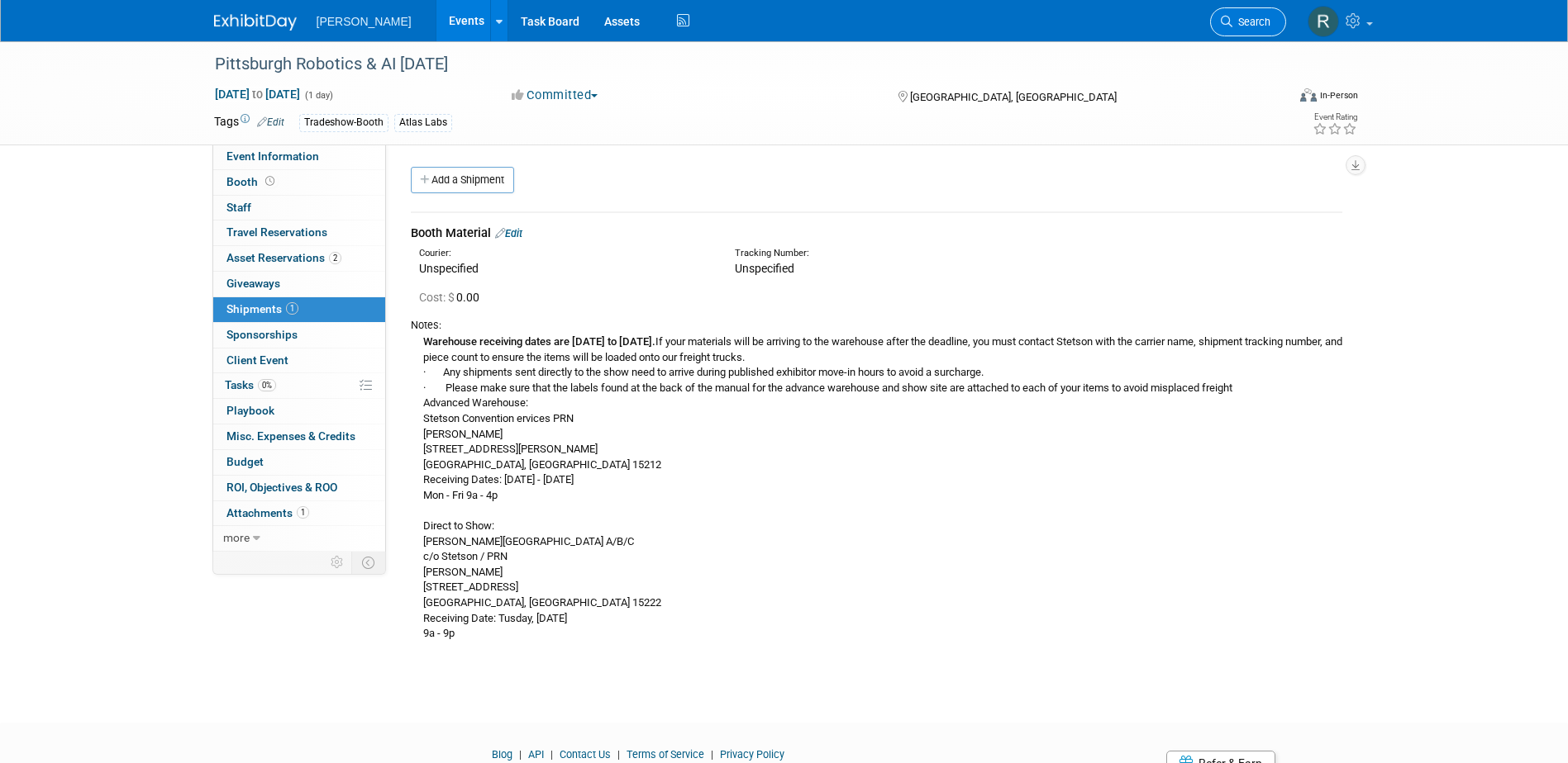
click at [1225, 19] on icon at bounding box center [1226, 21] width 11 height 11
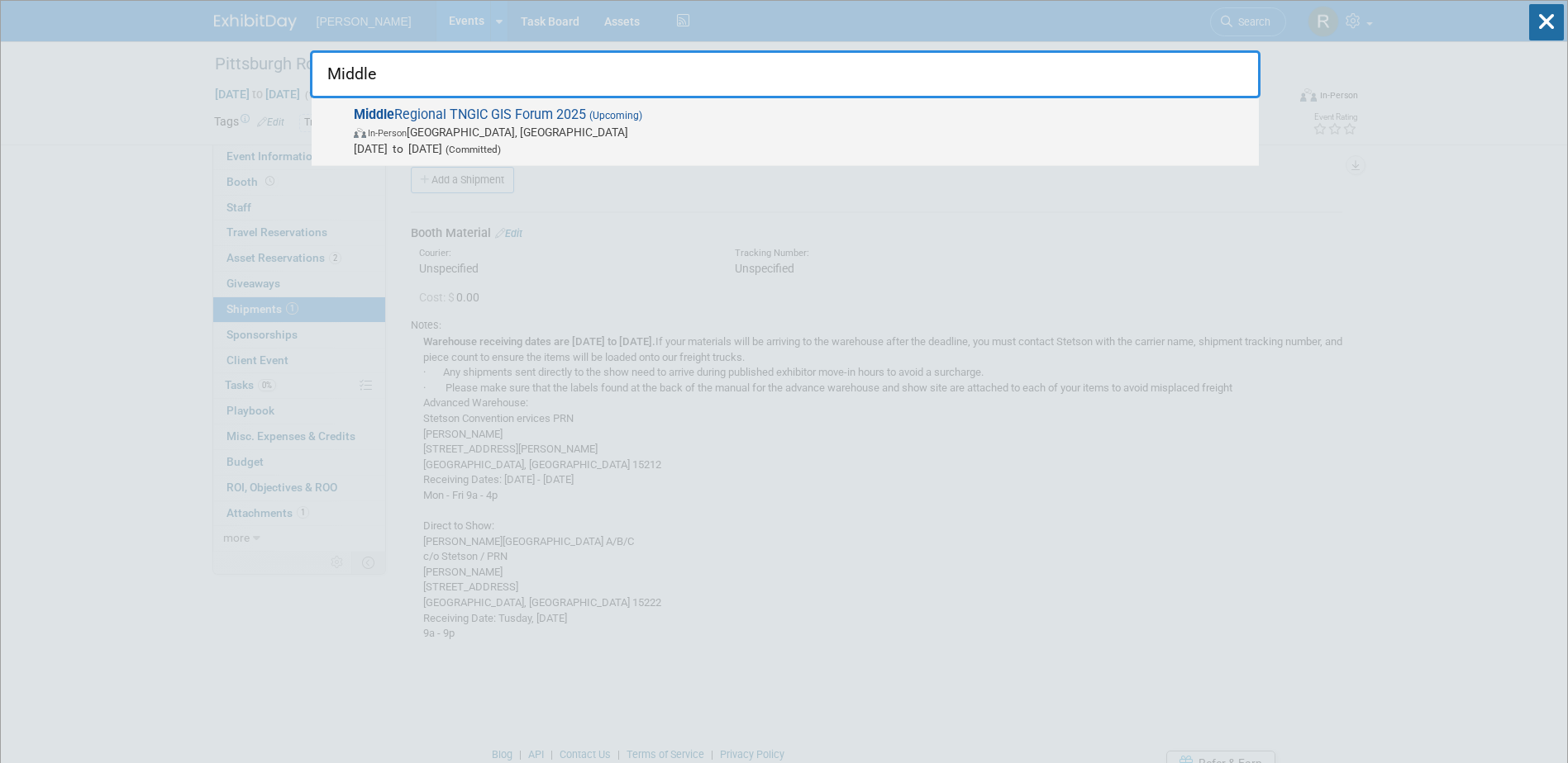
type input "Middle"
click at [456, 113] on span "Middle Regional TNGIC GIS Forum 2025 (Upcoming) In-Person Murfreesboro, TN Oct …" at bounding box center [799, 132] width 902 height 50
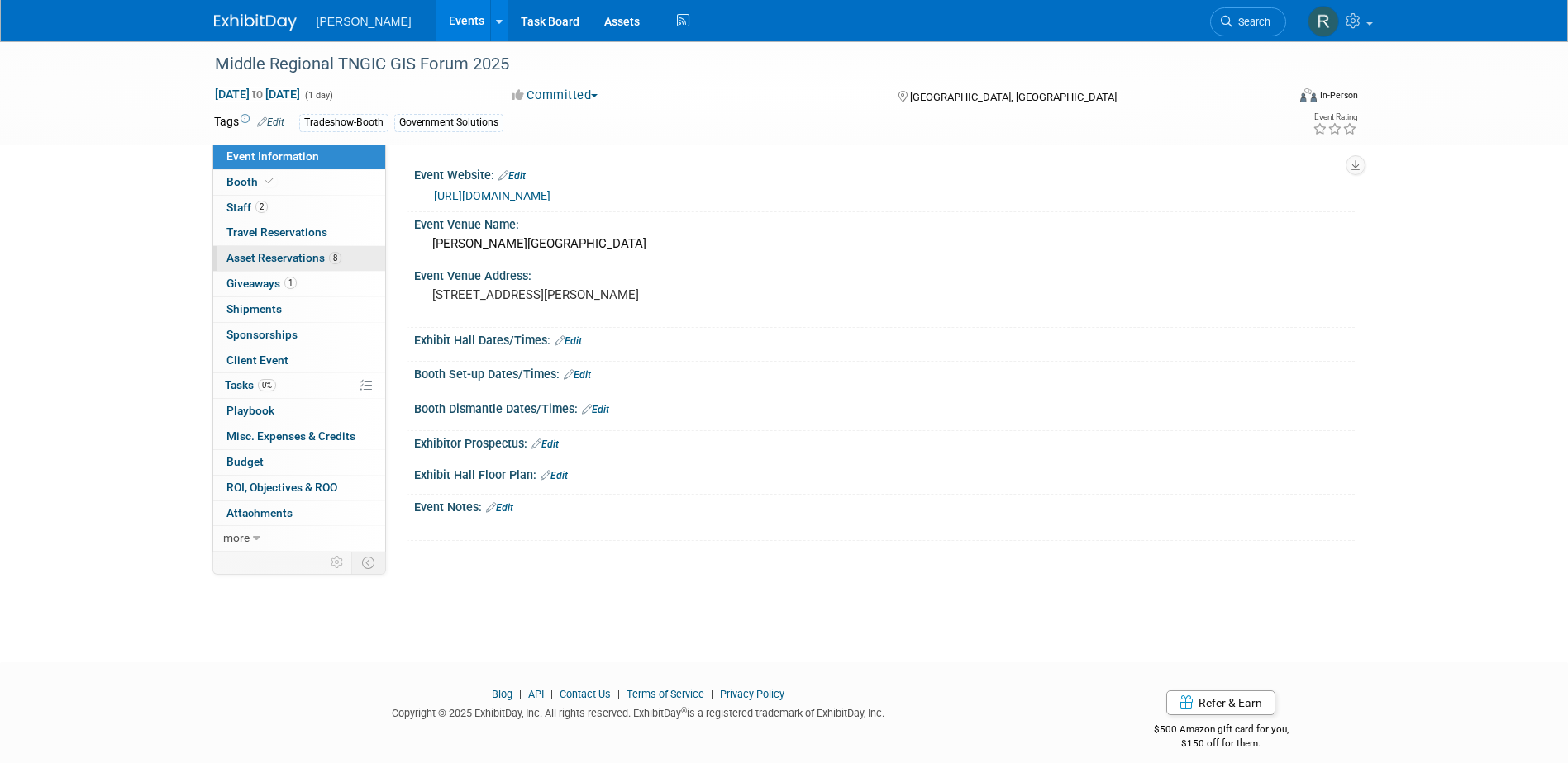
click at [301, 259] on span "Asset Reservations 8" at bounding box center [283, 258] width 115 height 13
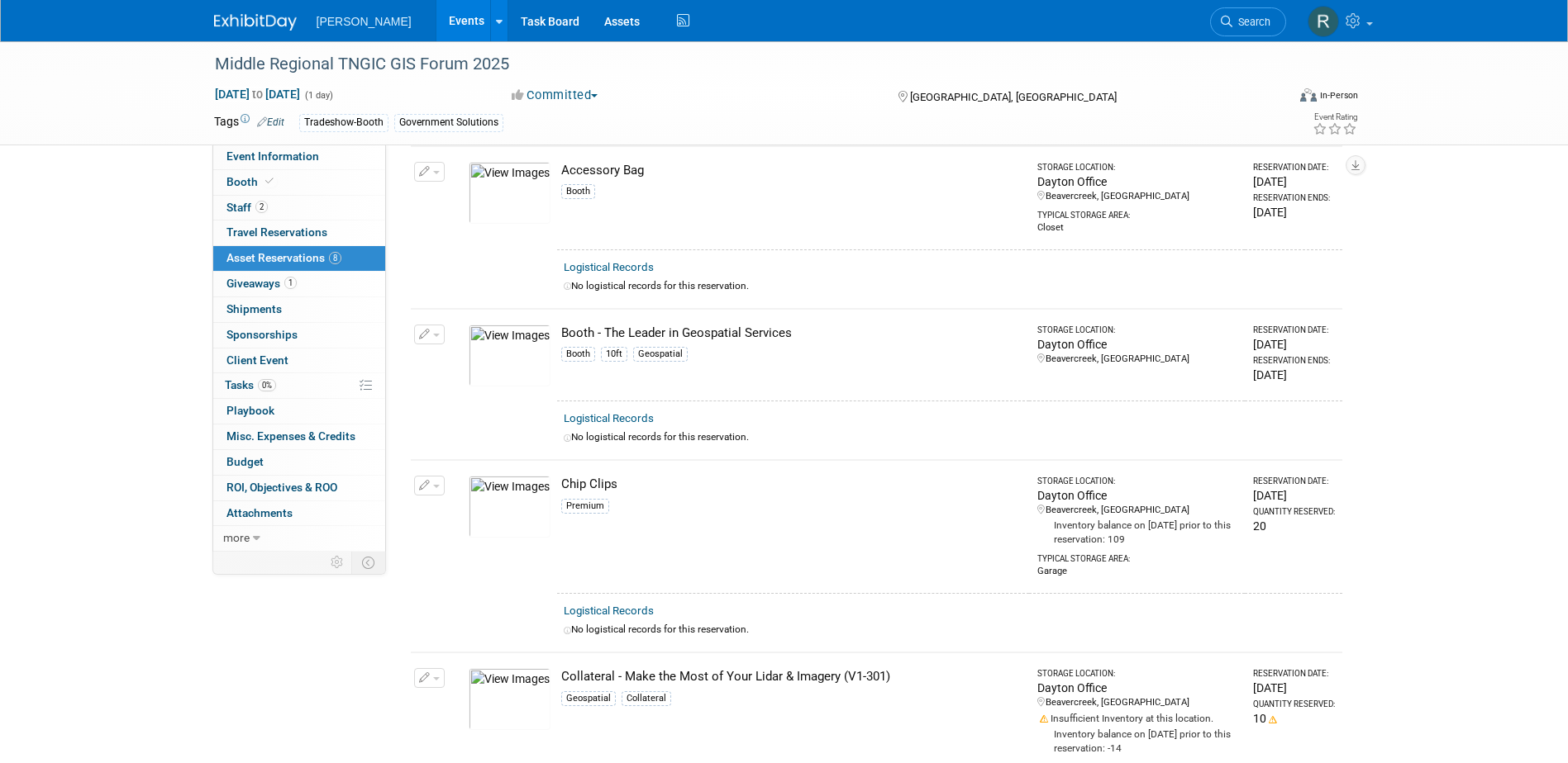
scroll to position [331, 0]
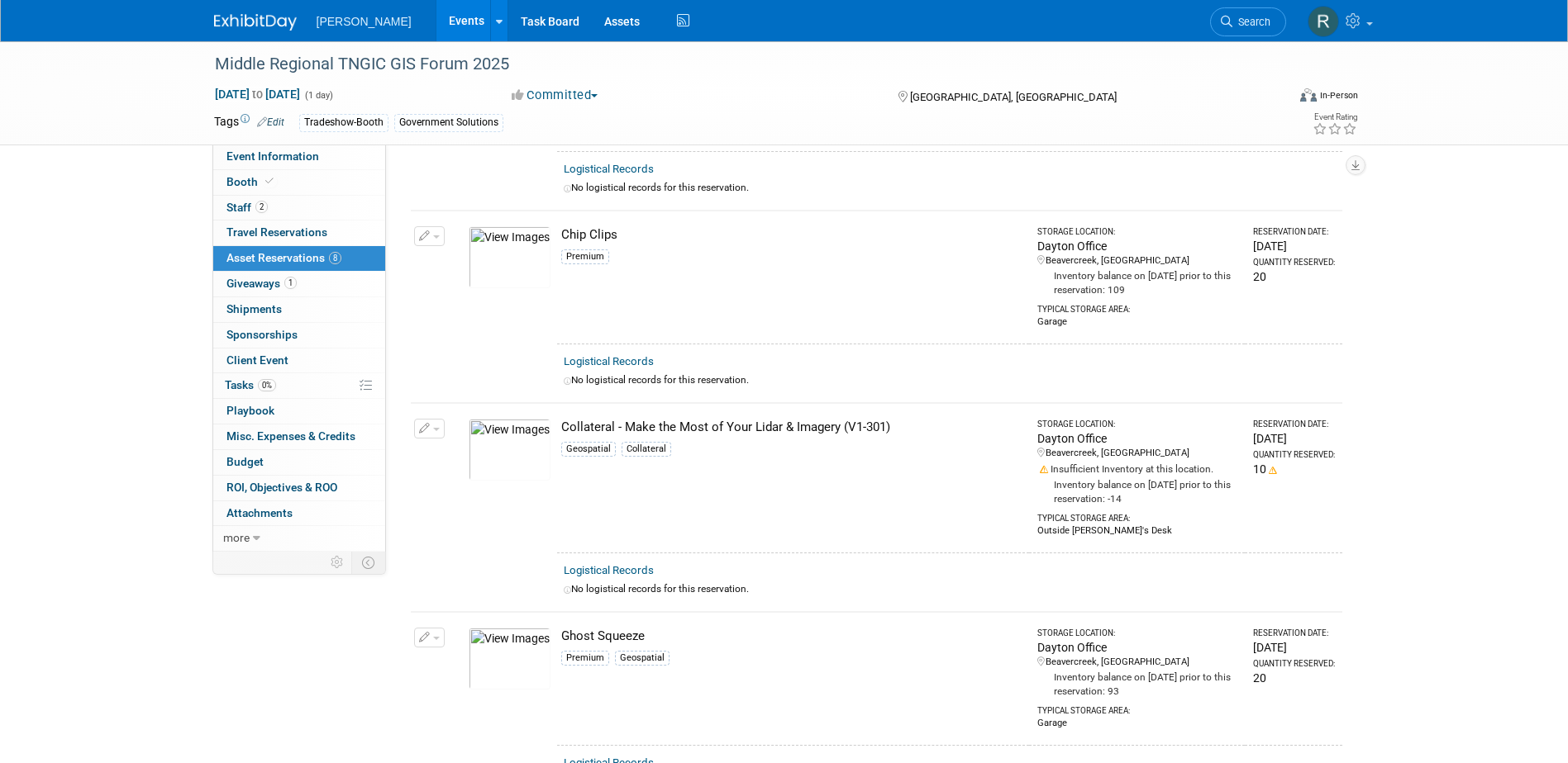
drag, startPoint x: 1233, startPoint y: 13, endPoint x: 1225, endPoint y: 16, distance: 8.5
click at [1233, 13] on link "Search" at bounding box center [1247, 21] width 76 height 29
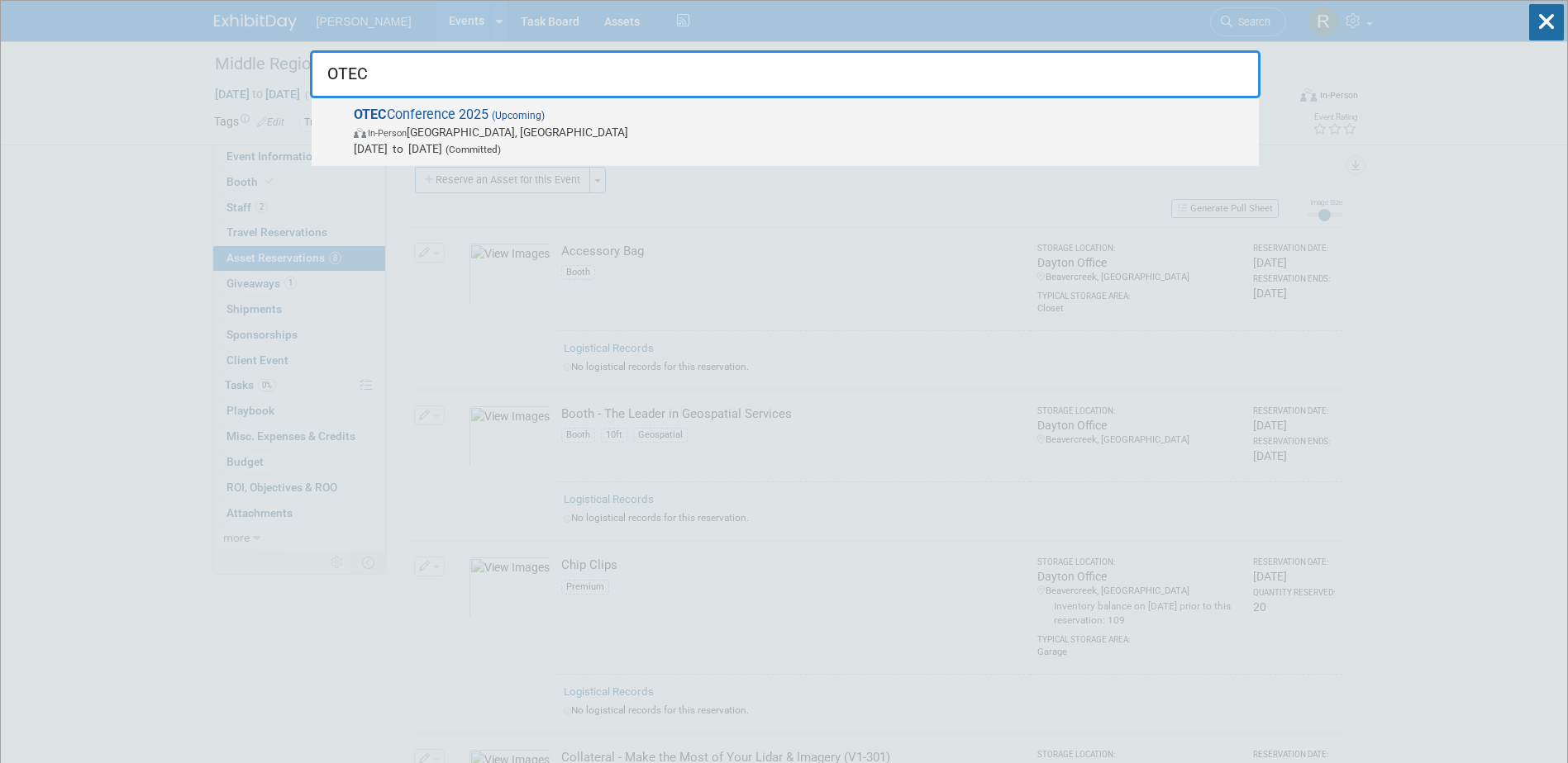
type input "OTEC"
click at [544, 132] on span "In-Person Columbus, OH" at bounding box center [803, 133] width 897 height 17
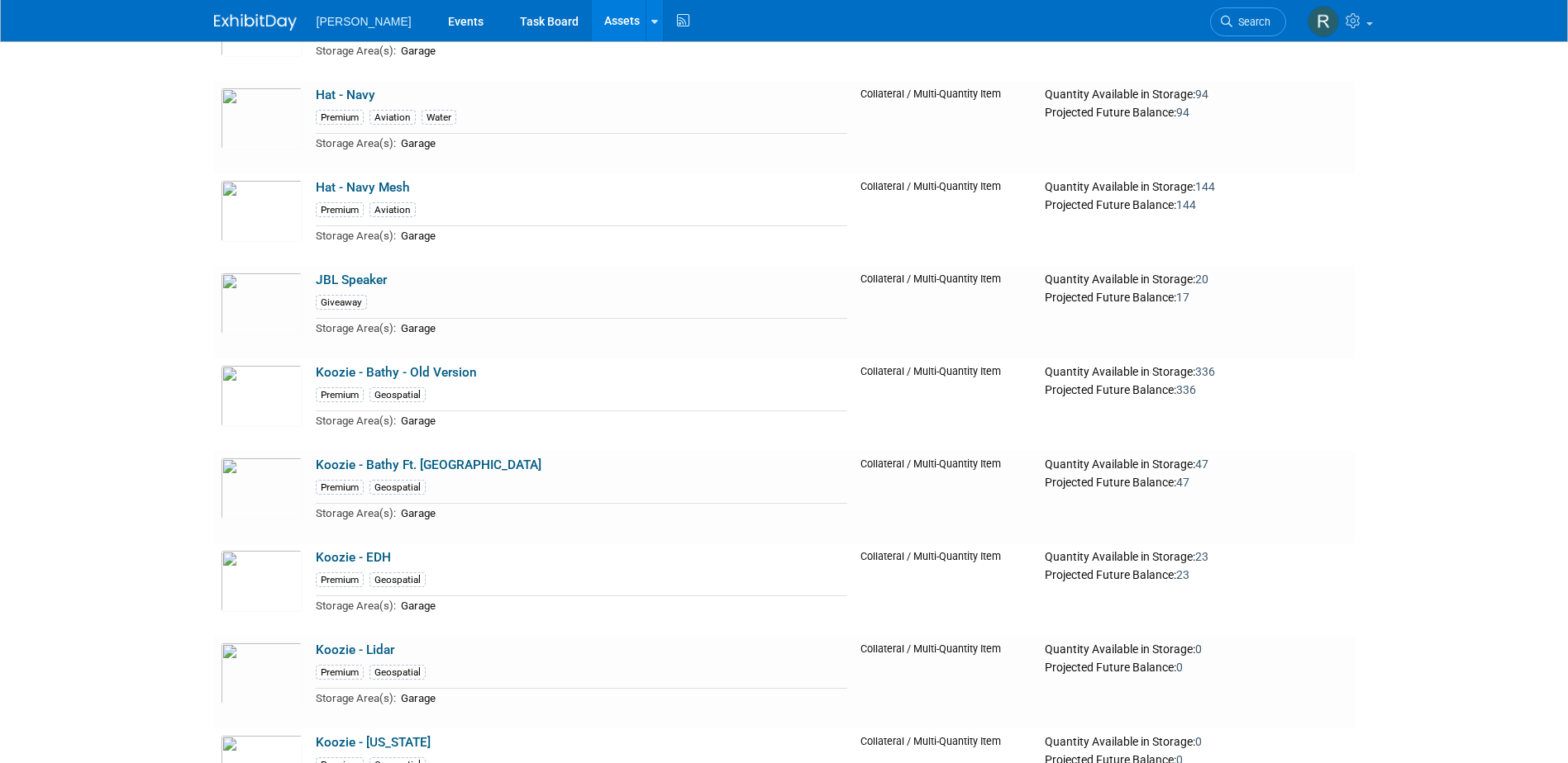
scroll to position [19722, 0]
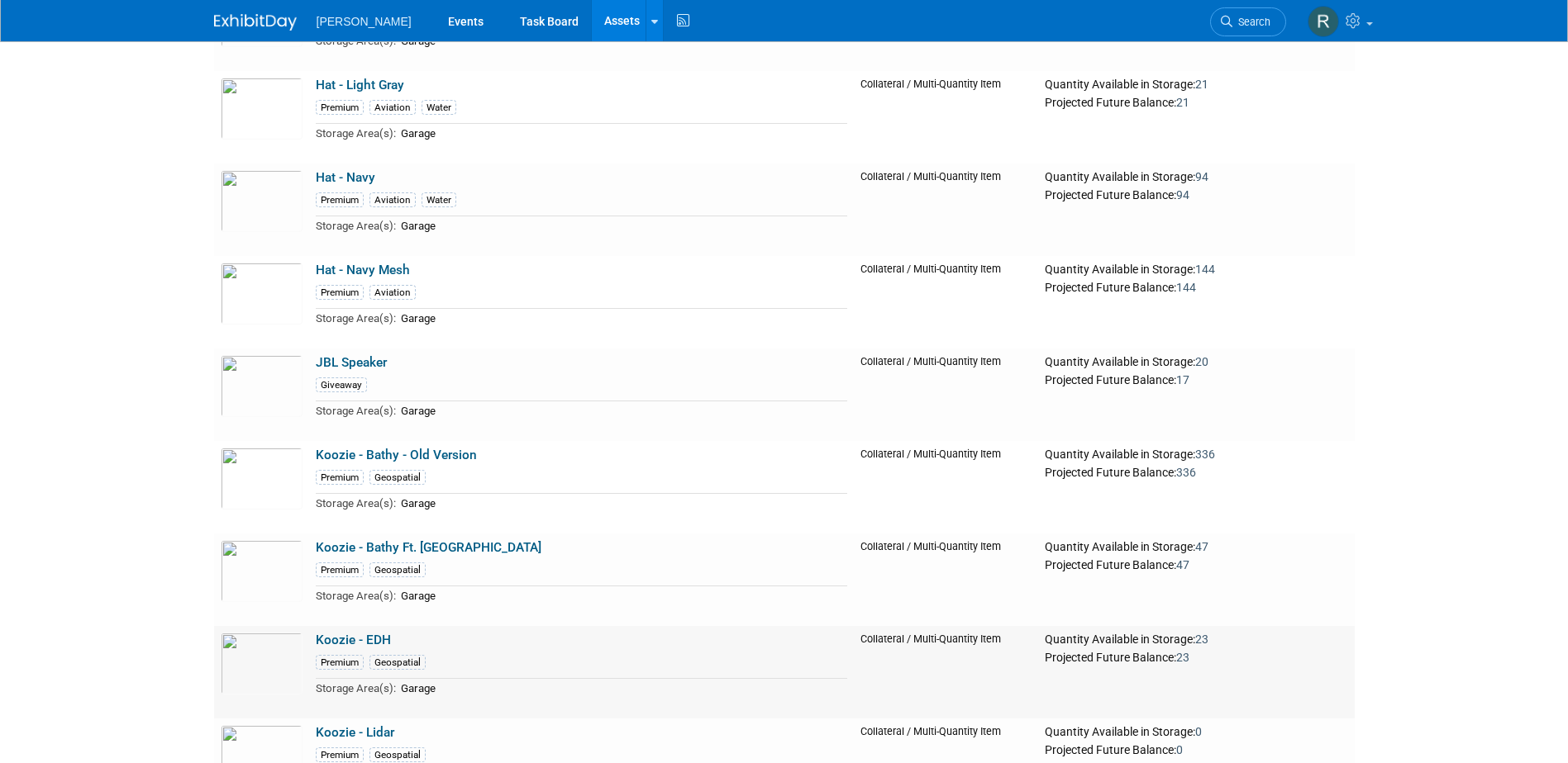
click at [345, 647] on link "Koozie - EDH" at bounding box center [353, 640] width 75 height 15
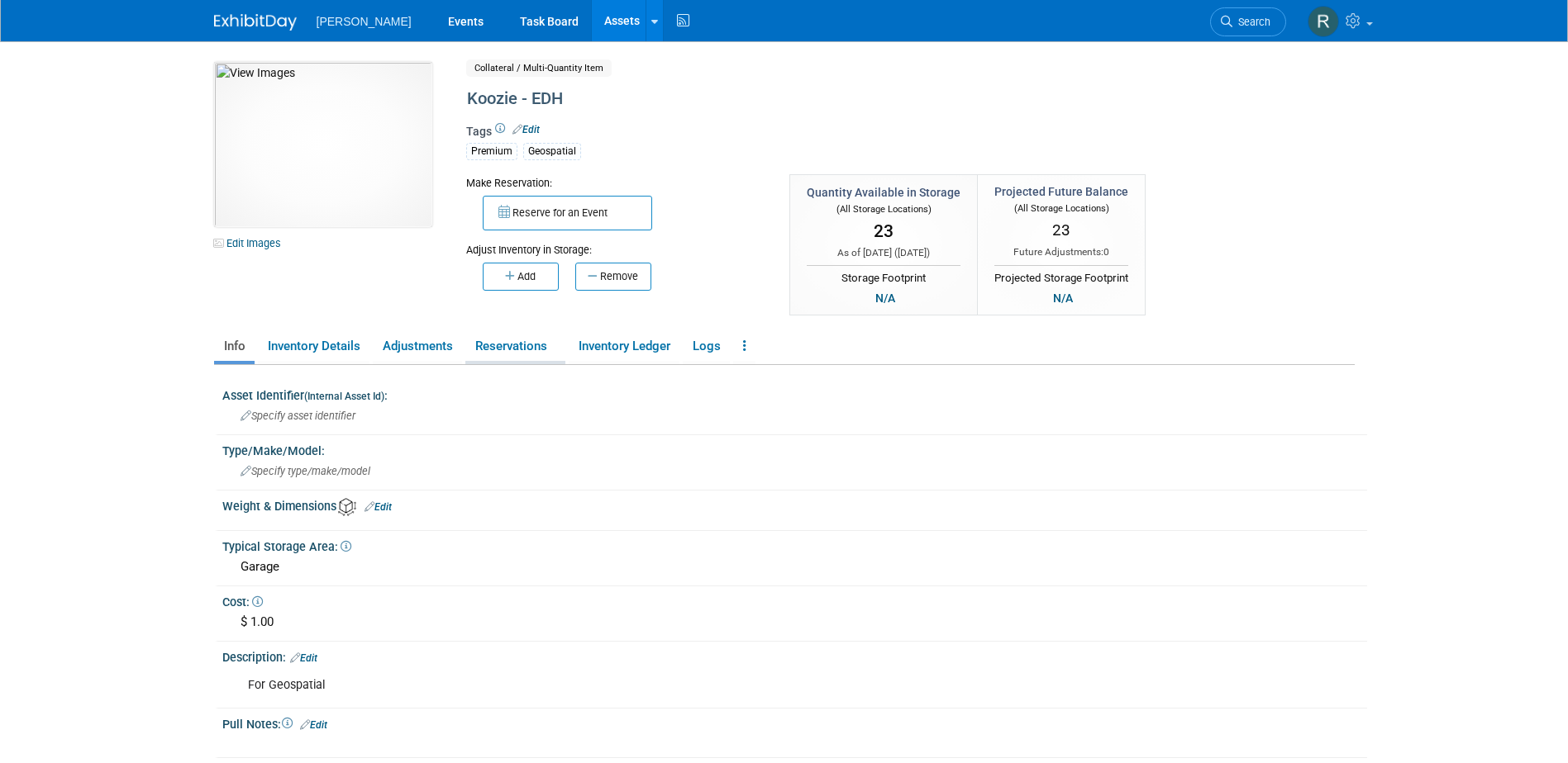
click at [537, 344] on link "Reservations" at bounding box center [515, 346] width 100 height 29
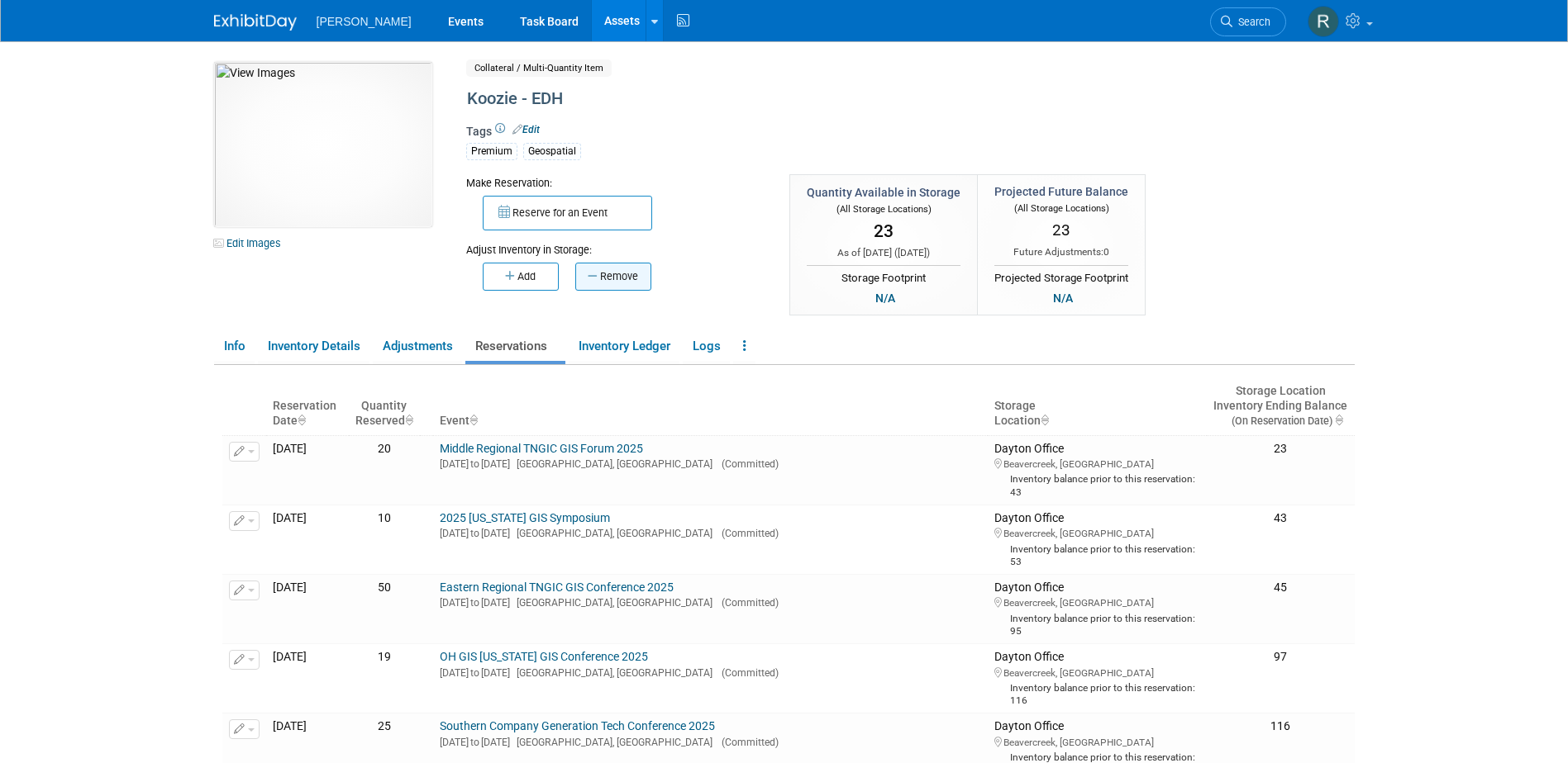
click at [590, 274] on icon "button" at bounding box center [593, 276] width 12 height 10
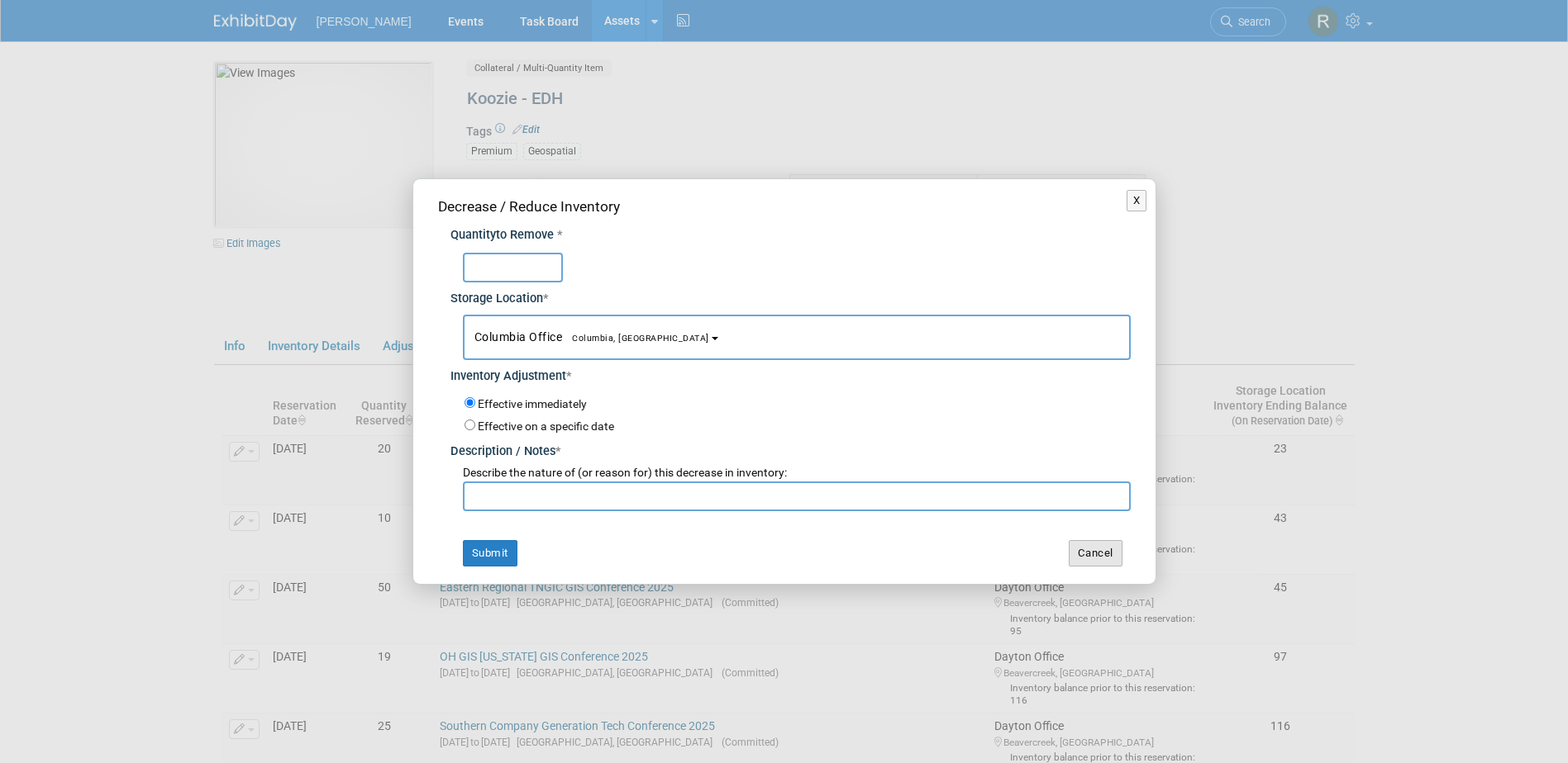
click at [1093, 561] on button "Cancel" at bounding box center [1095, 553] width 53 height 26
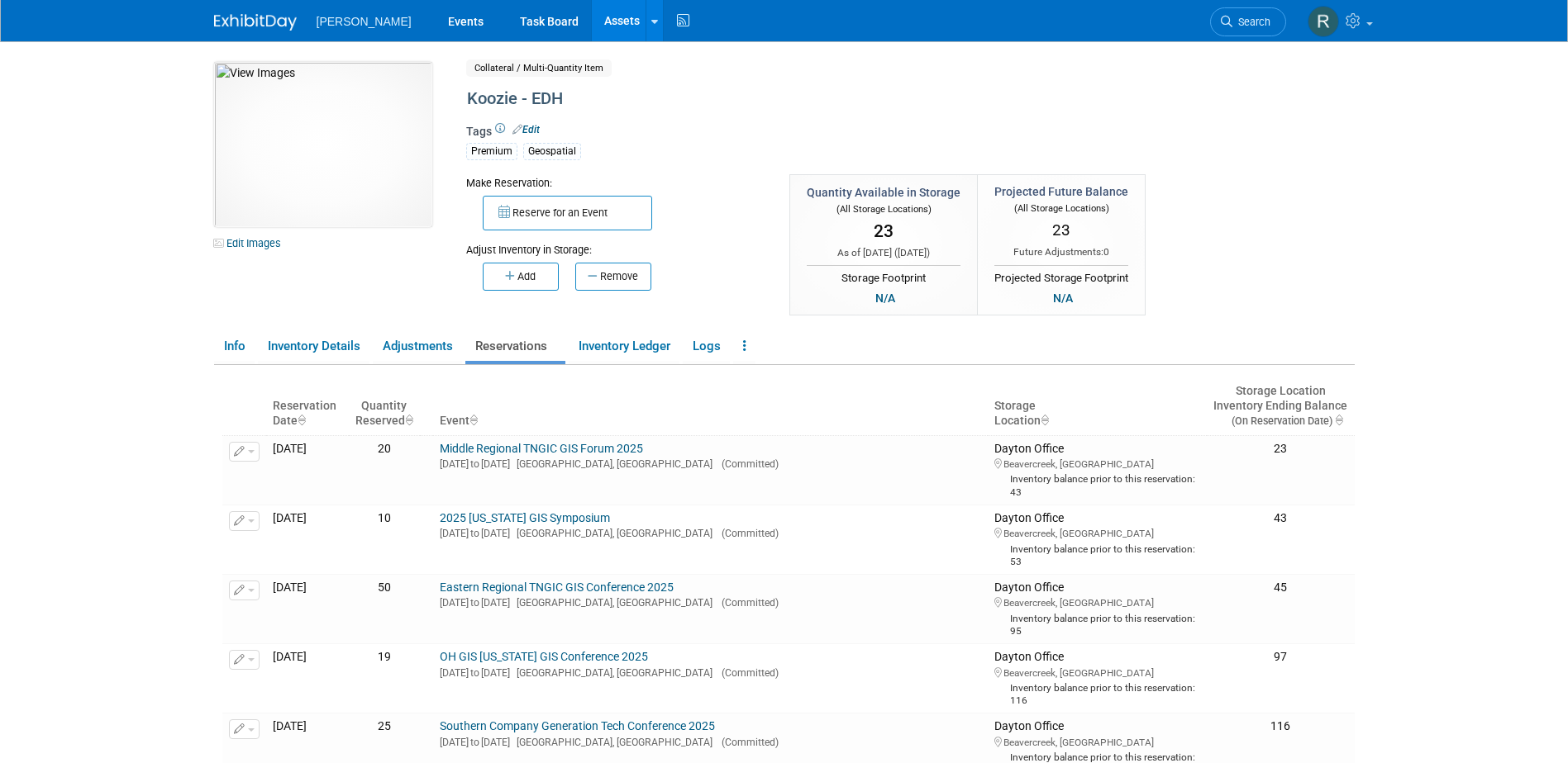
drag, startPoint x: 580, startPoint y: 25, endPoint x: 547, endPoint y: 31, distance: 33.5
click at [592, 25] on link "Assets" at bounding box center [621, 21] width 61 height 41
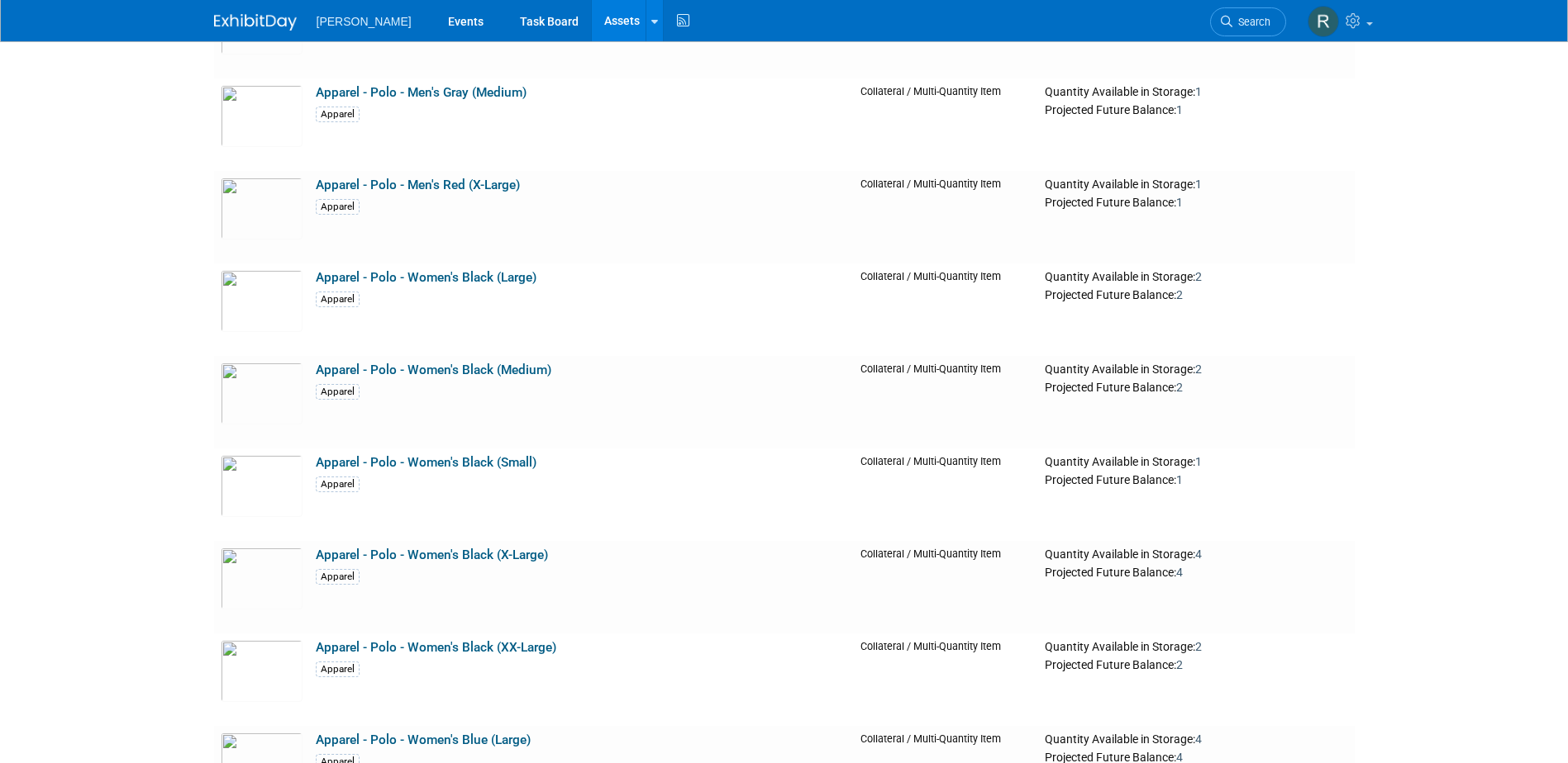
scroll to position [2890, 0]
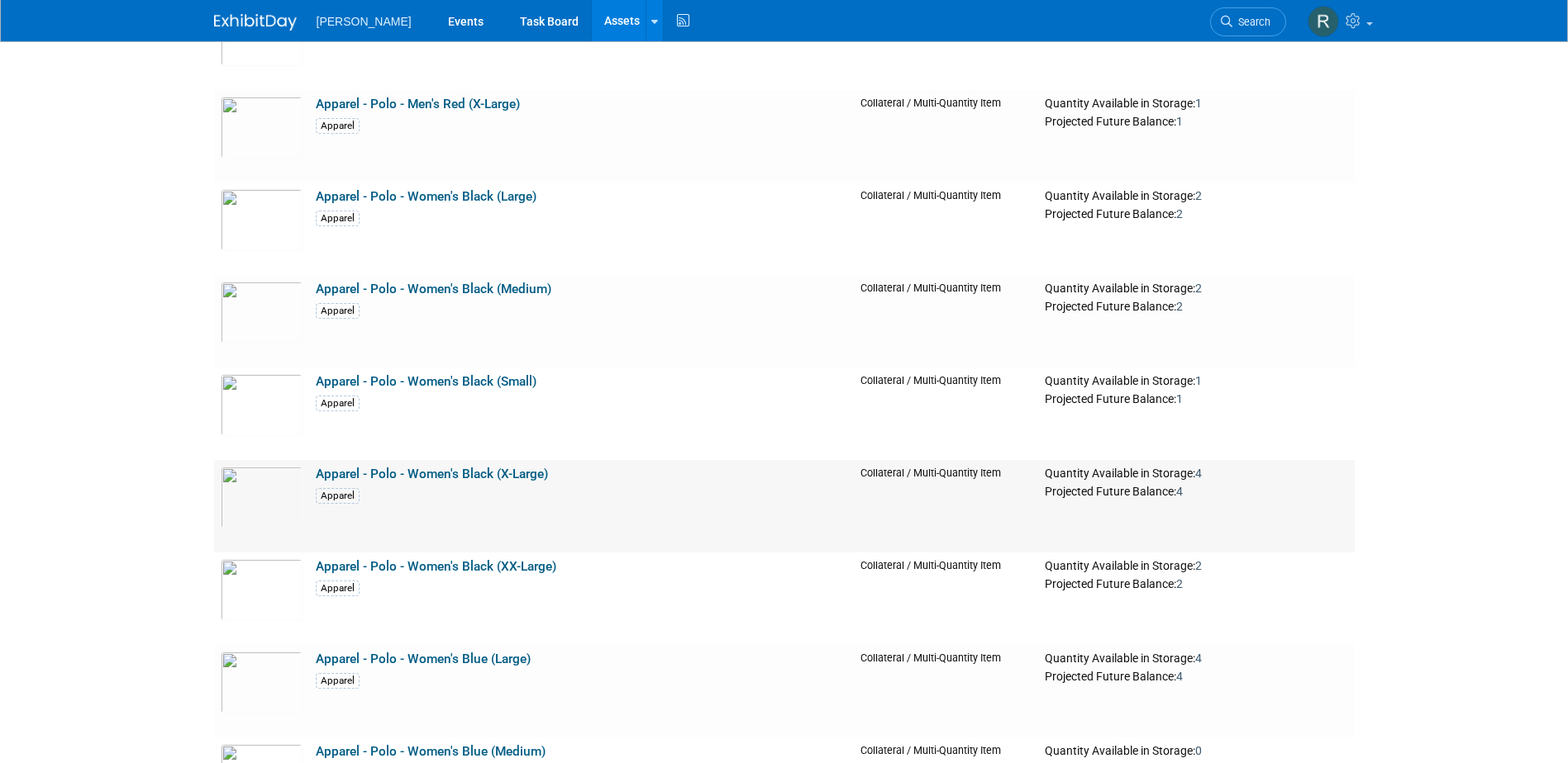
click at [482, 481] on link "Apparel - Polo - Women's Black (X-Large)" at bounding box center [432, 474] width 233 height 15
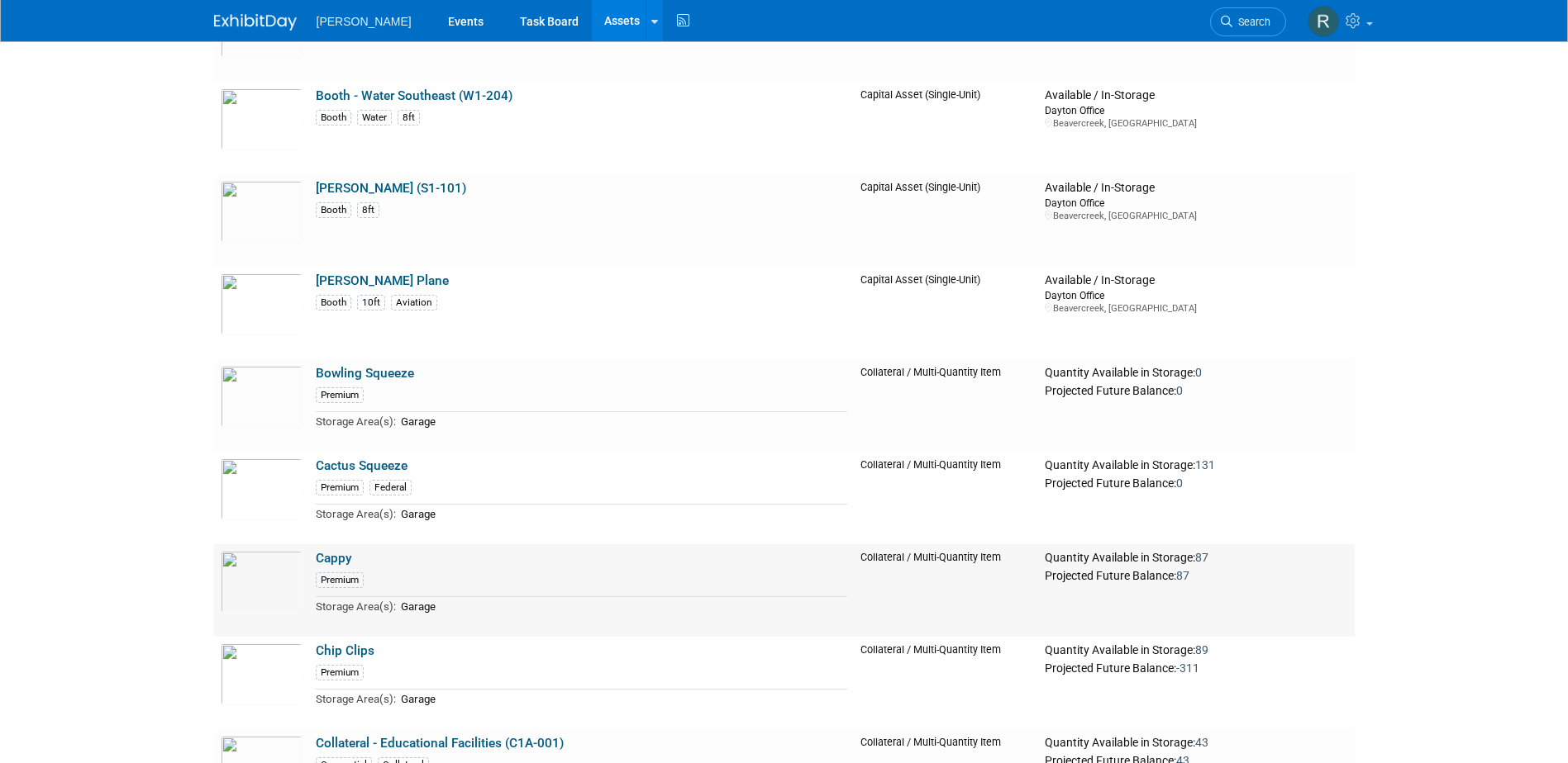
scroll to position [8755, 0]
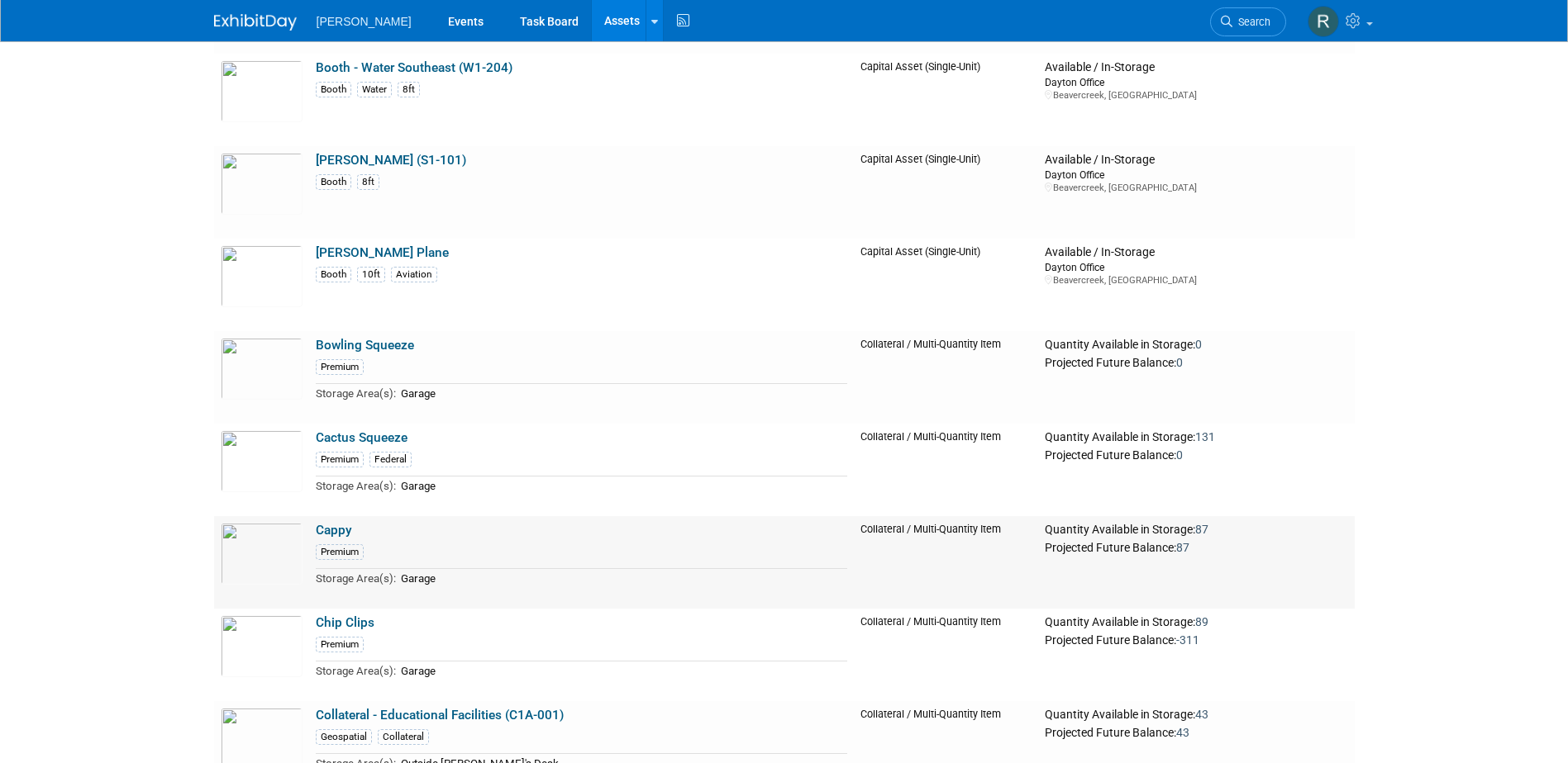
click at [333, 532] on link "Cappy" at bounding box center [334, 530] width 36 height 15
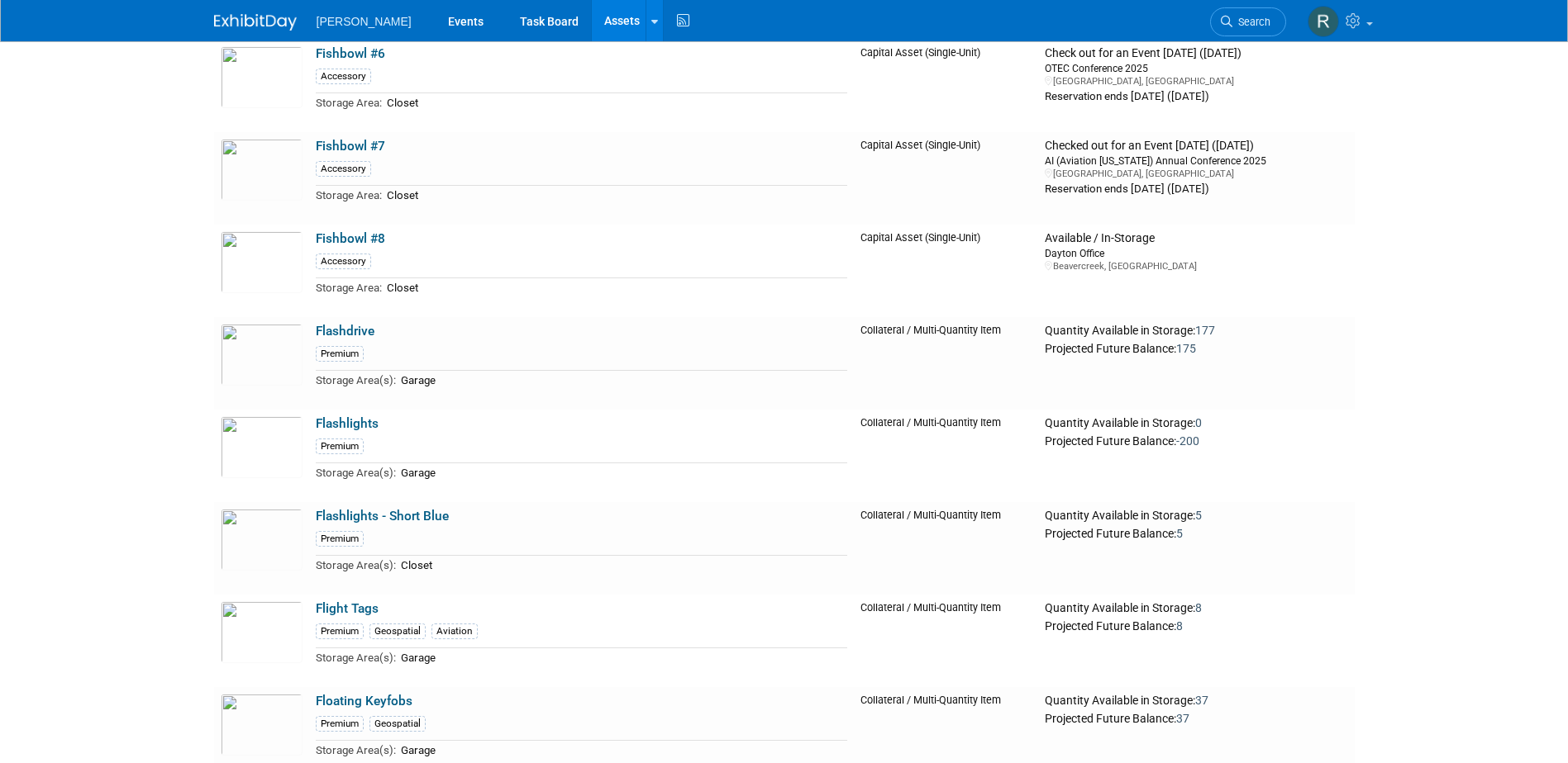
scroll to position [17344, 0]
click at [359, 430] on link "Flashlights" at bounding box center [347, 422] width 63 height 15
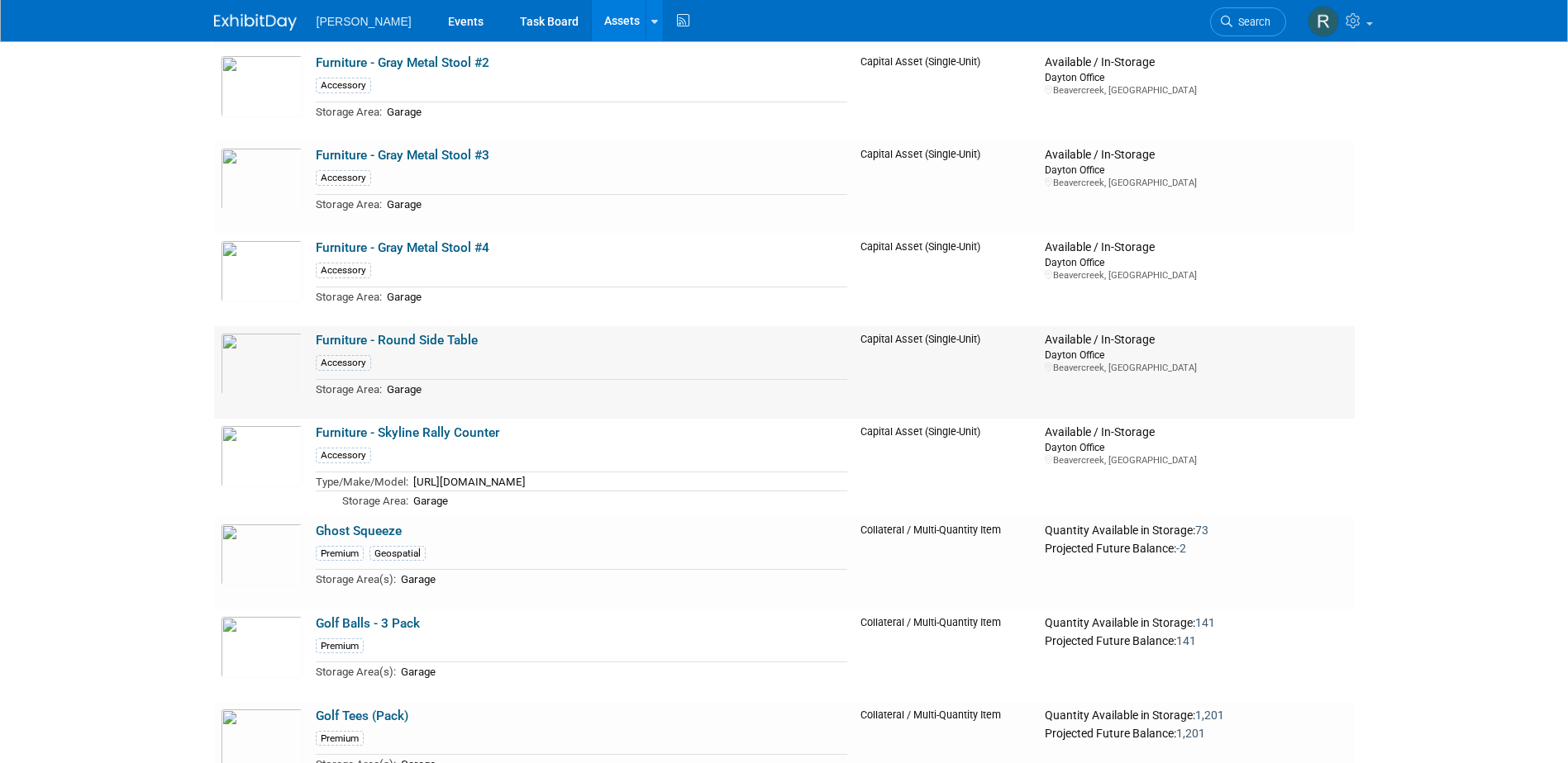
scroll to position [18666, 0]
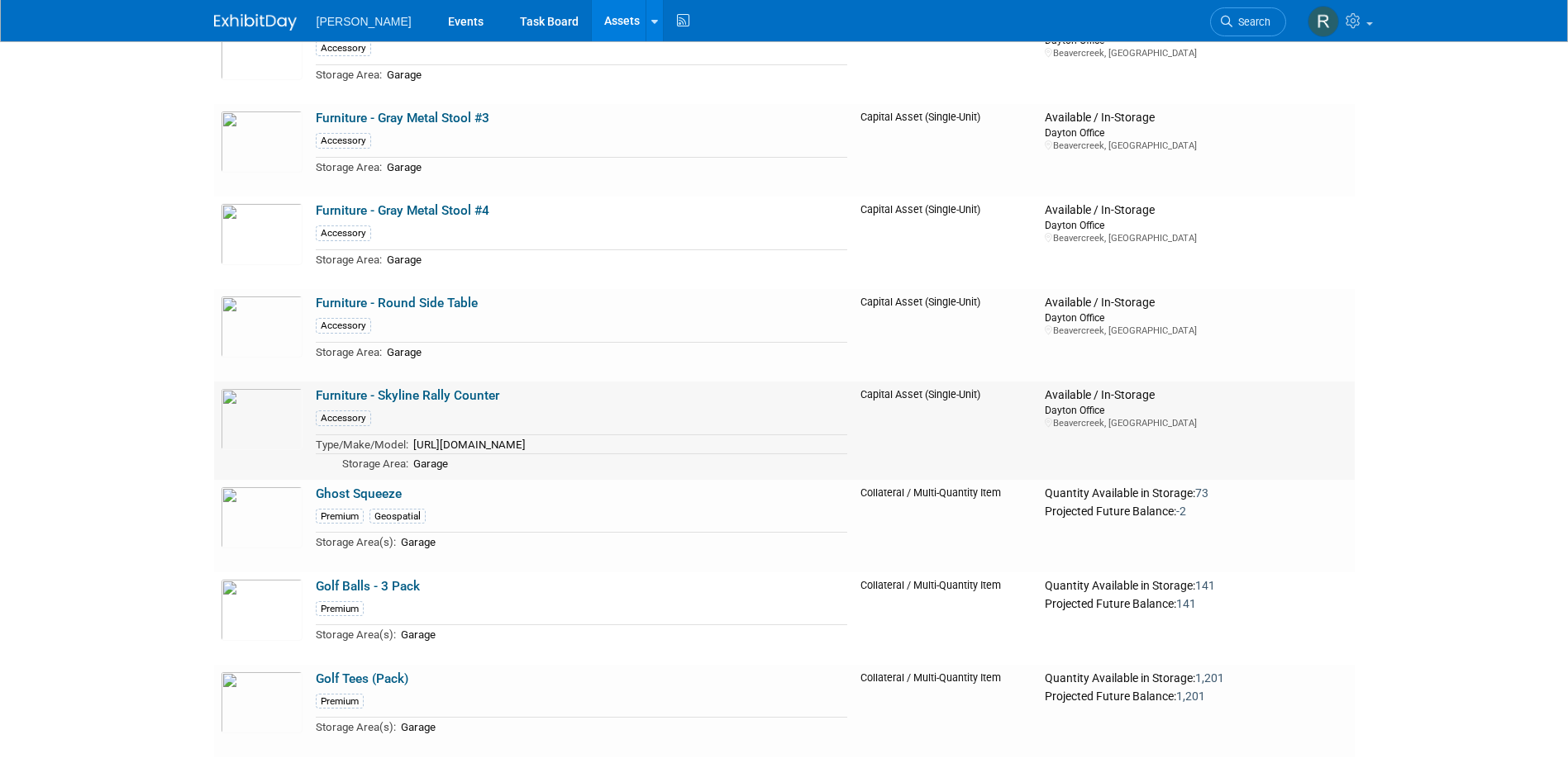
click at [406, 403] on link "Furniture - Skyline Rally Counter" at bounding box center [407, 396] width 183 height 15
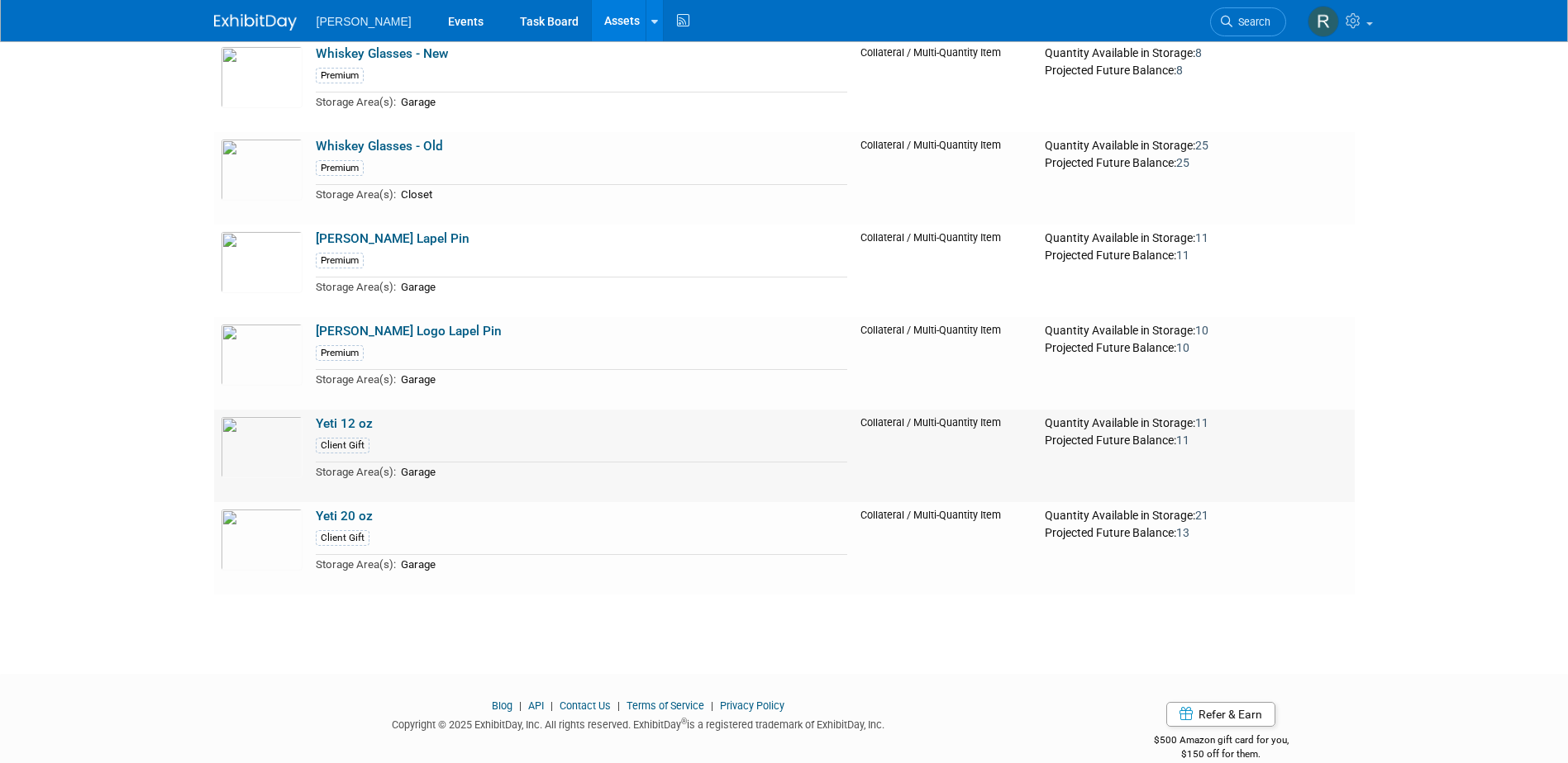
scroll to position [29403, 0]
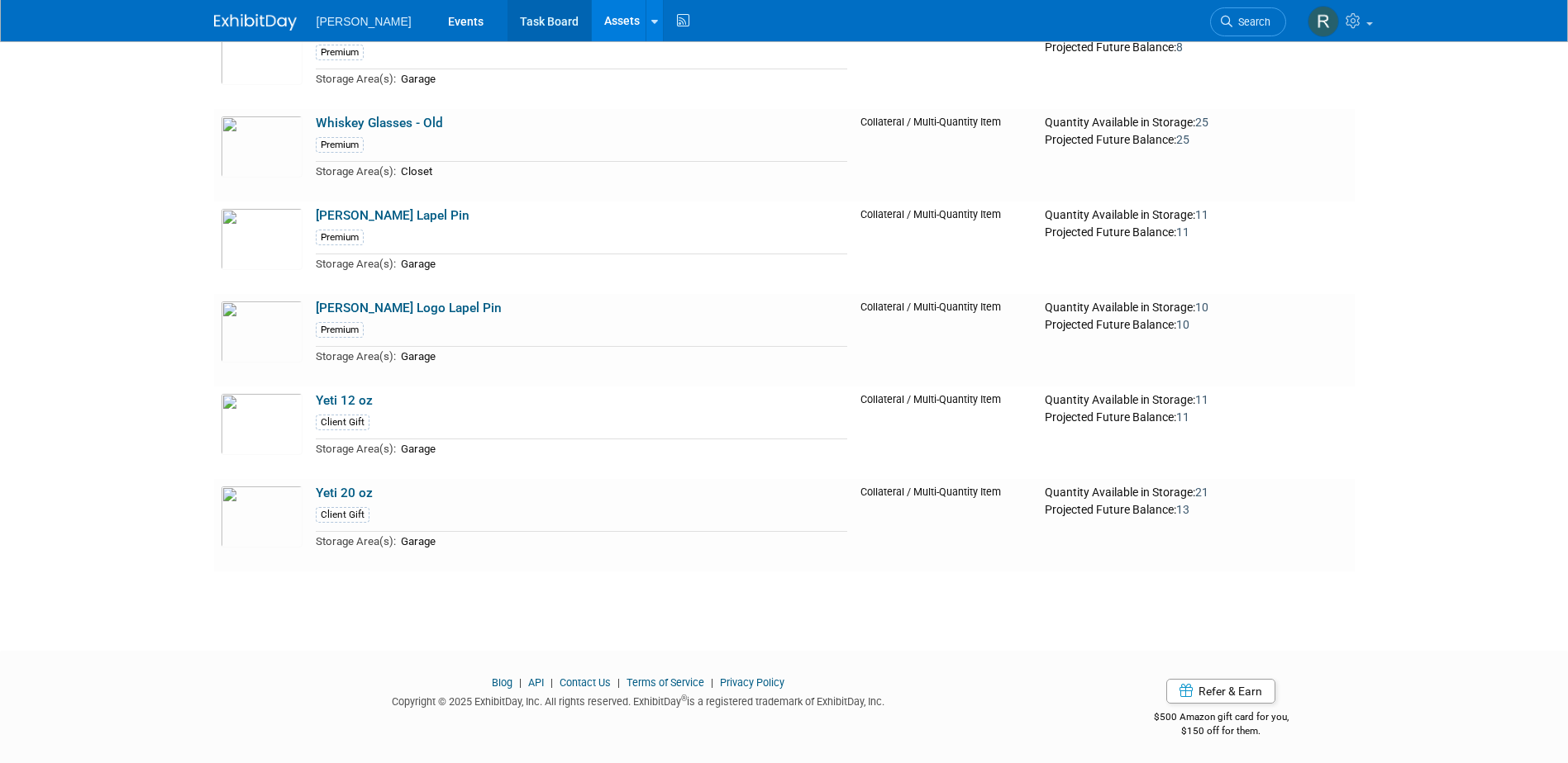
click at [507, 22] on link "Task Board" at bounding box center [549, 21] width 83 height 41
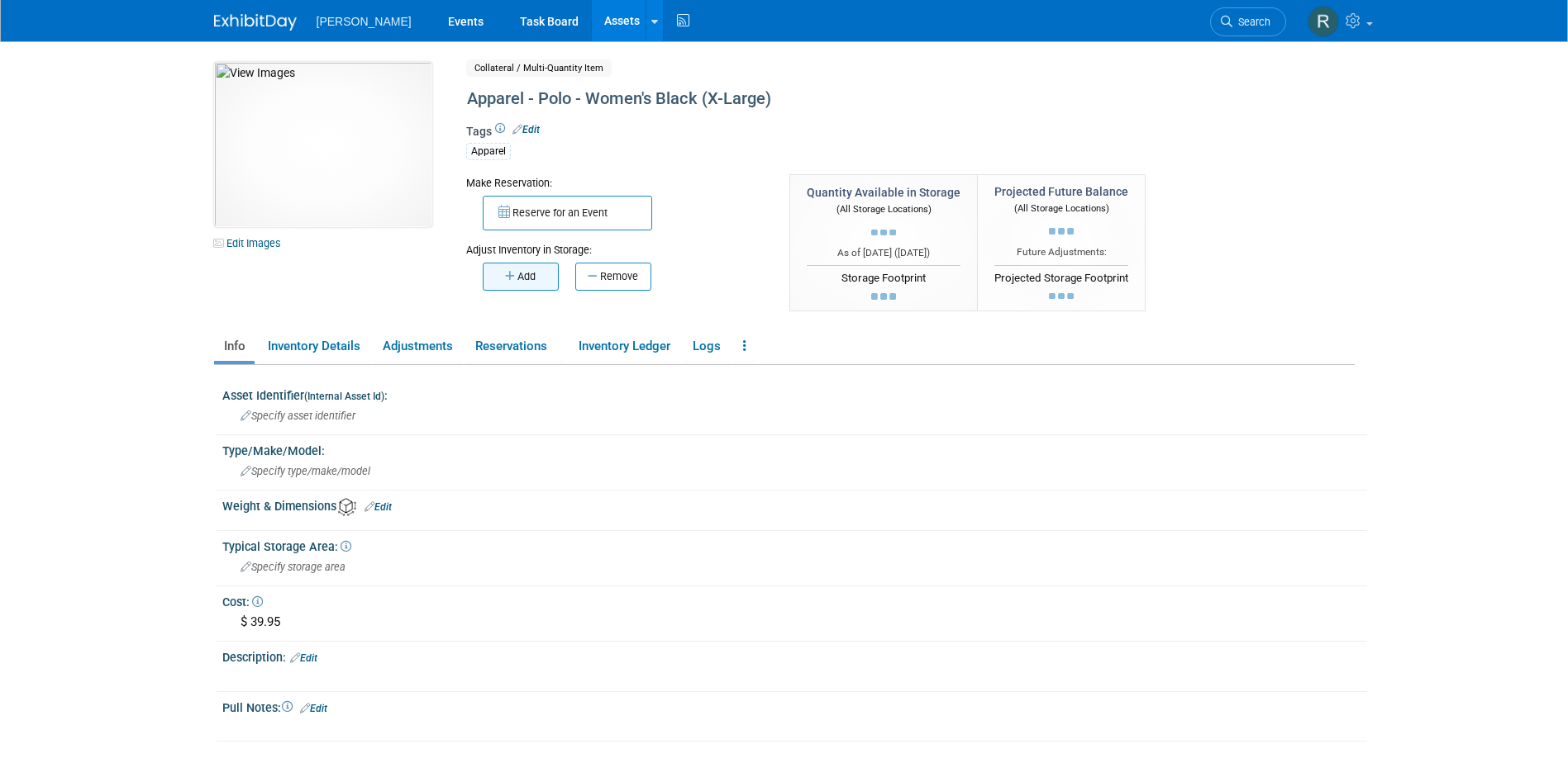
click at [518, 276] on button "Add" at bounding box center [520, 276] width 76 height 28
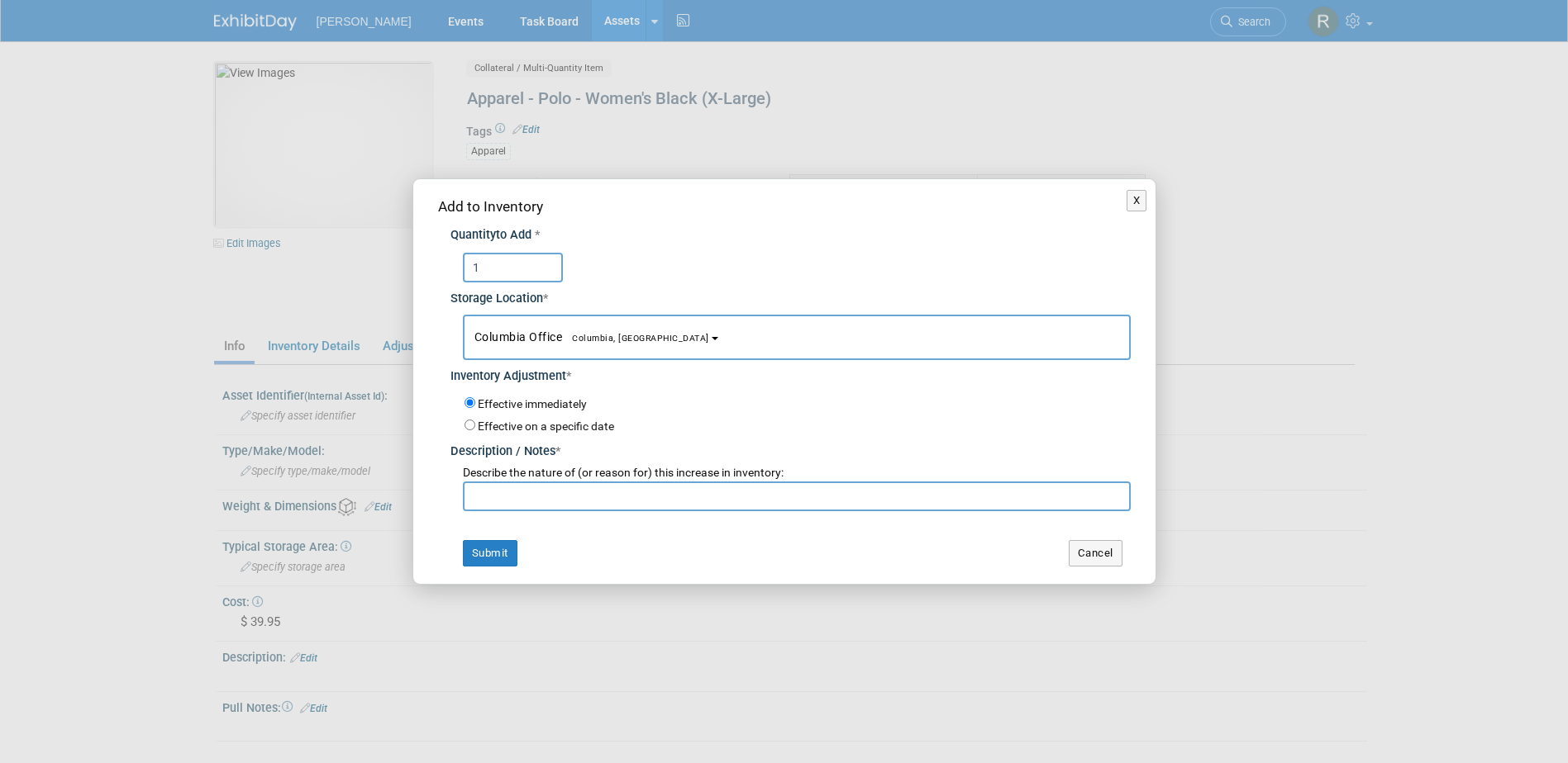
type input "1"
click at [539, 329] on button "Columbia Office Columbia, SC" at bounding box center [796, 337] width 668 height 46
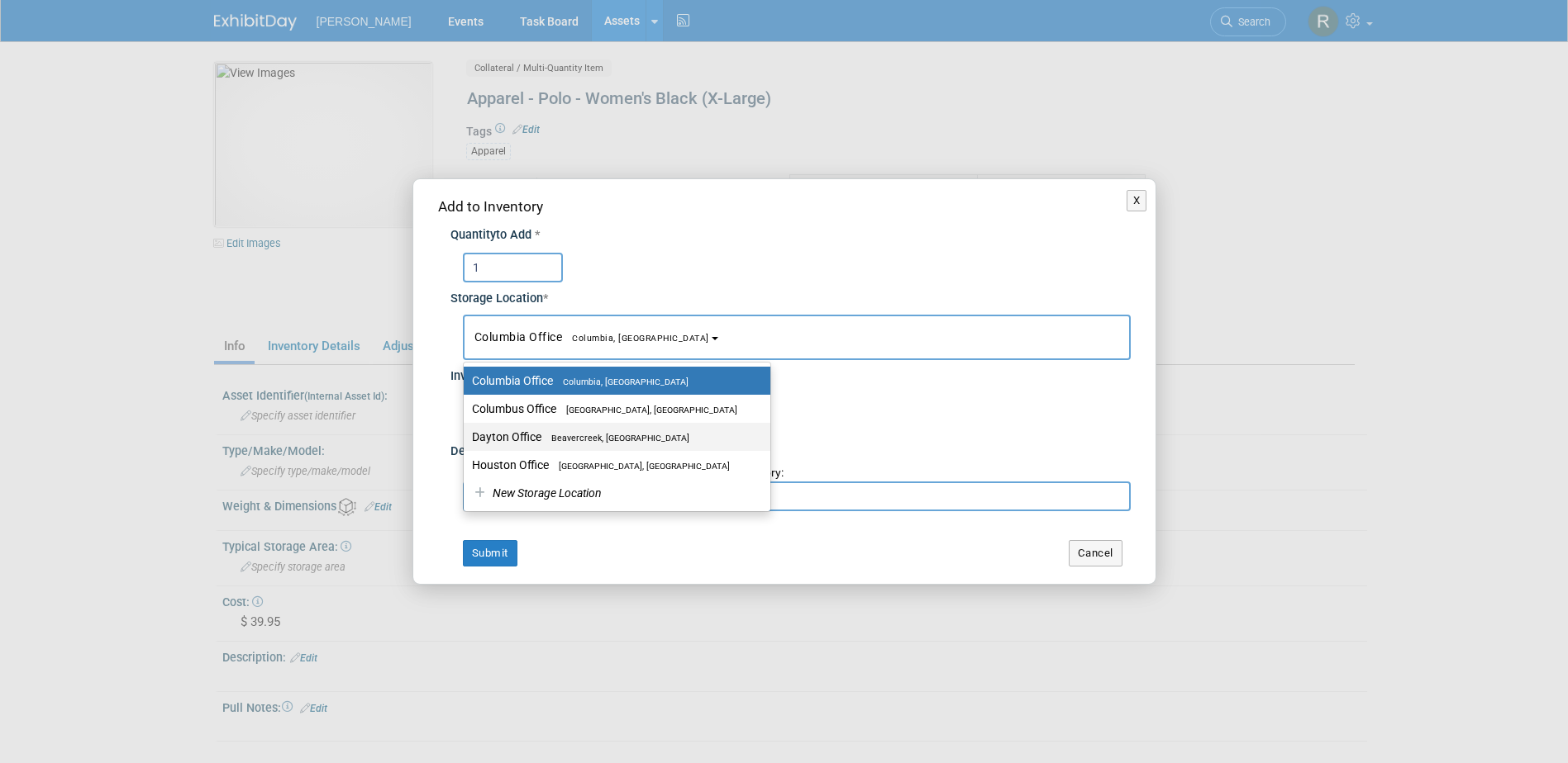
click at [532, 435] on label "Dayton Office Beavercreek, OH" at bounding box center [613, 436] width 282 height 21
click at [466, 435] on input "Dayton Office Beavercreek, OH" at bounding box center [460, 437] width 10 height 10
select select "11223930"
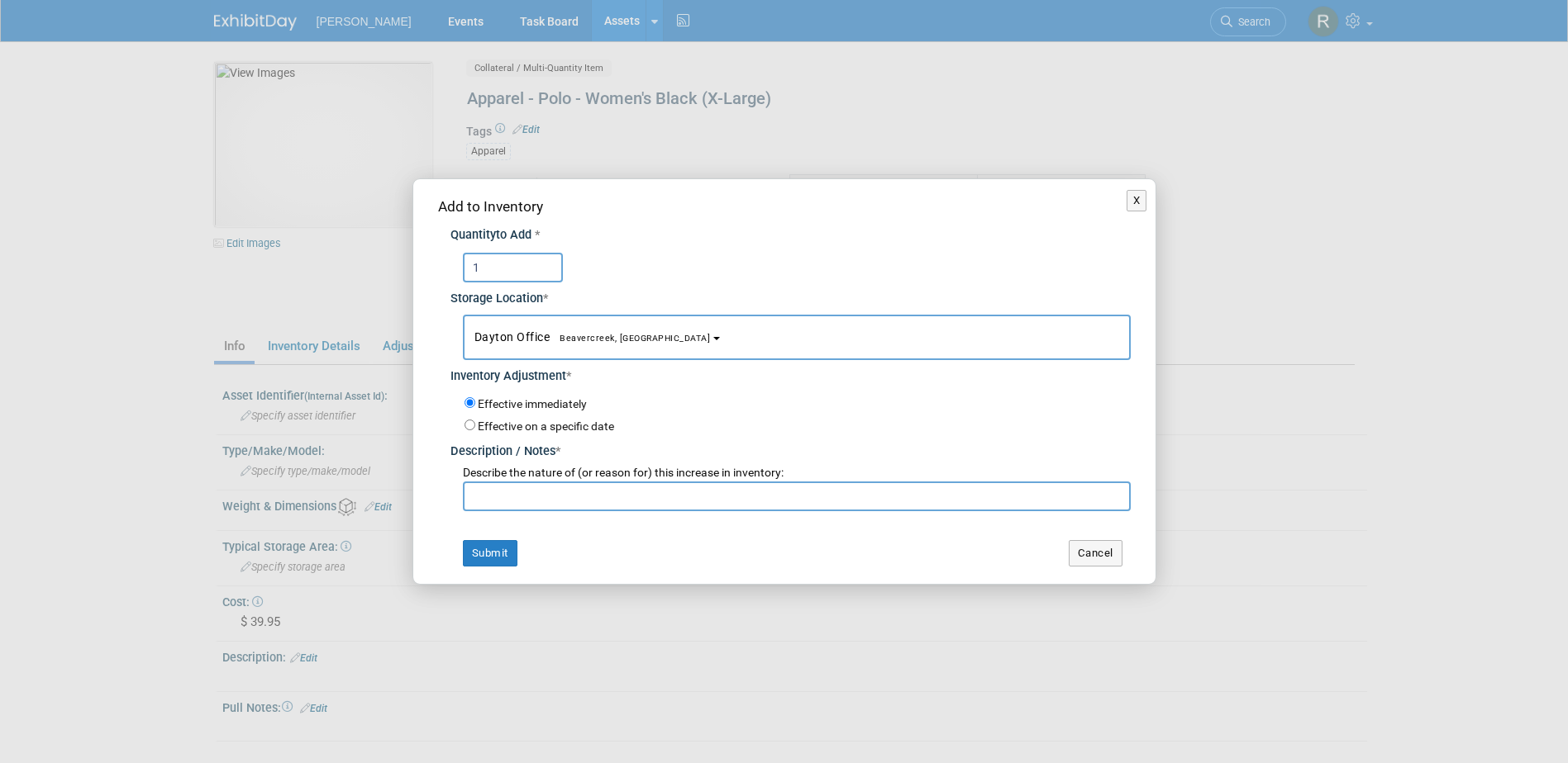
drag, startPoint x: 528, startPoint y: 489, endPoint x: 533, endPoint y: 461, distance: 28.4
click at [529, 487] on input "text" at bounding box center [796, 497] width 668 height 30
type input "Return from Career Fair"
click at [498, 554] on button "Submit" at bounding box center [490, 553] width 54 height 26
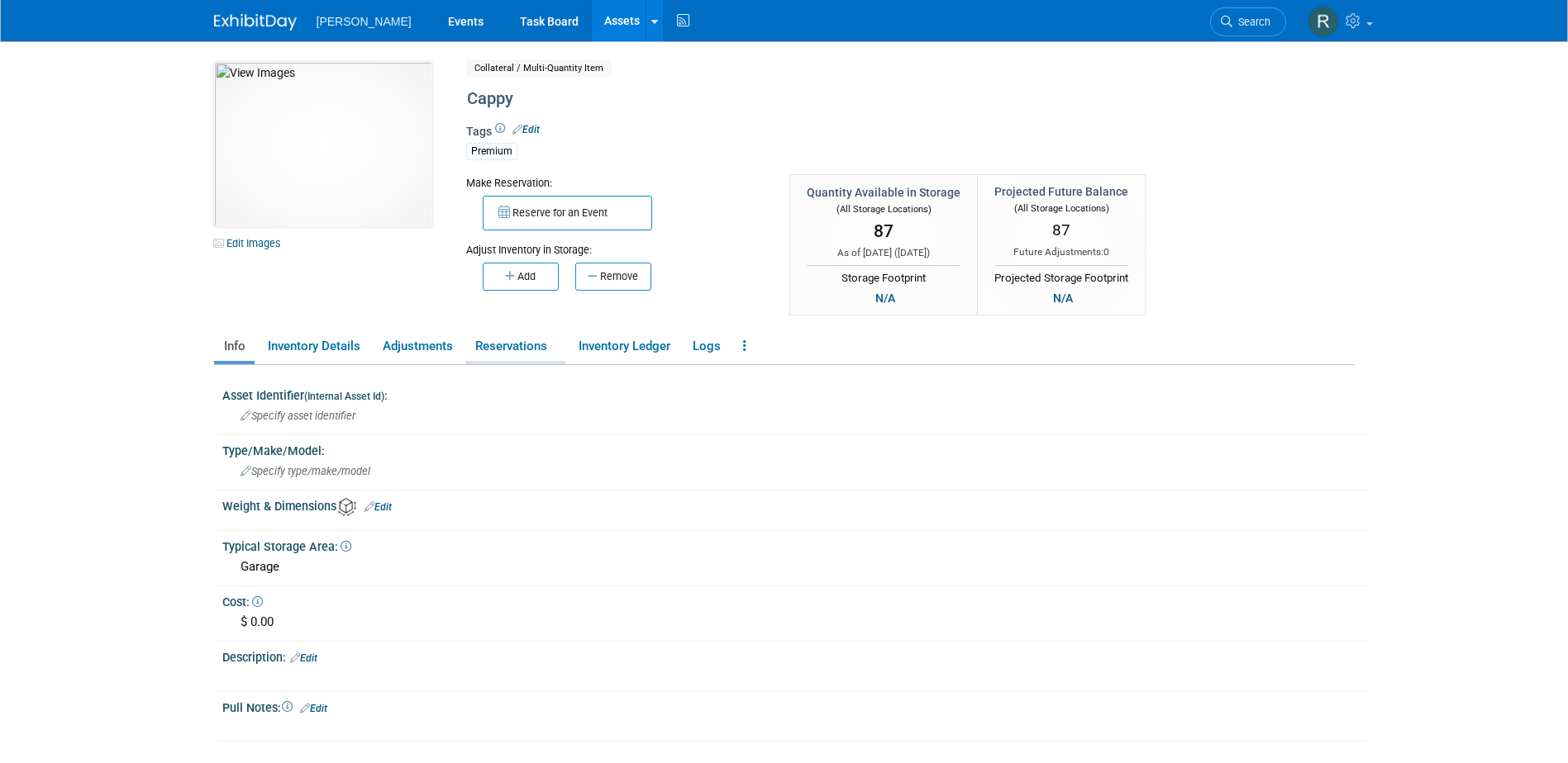
click at [523, 354] on link "Reservations" at bounding box center [515, 346] width 100 height 29
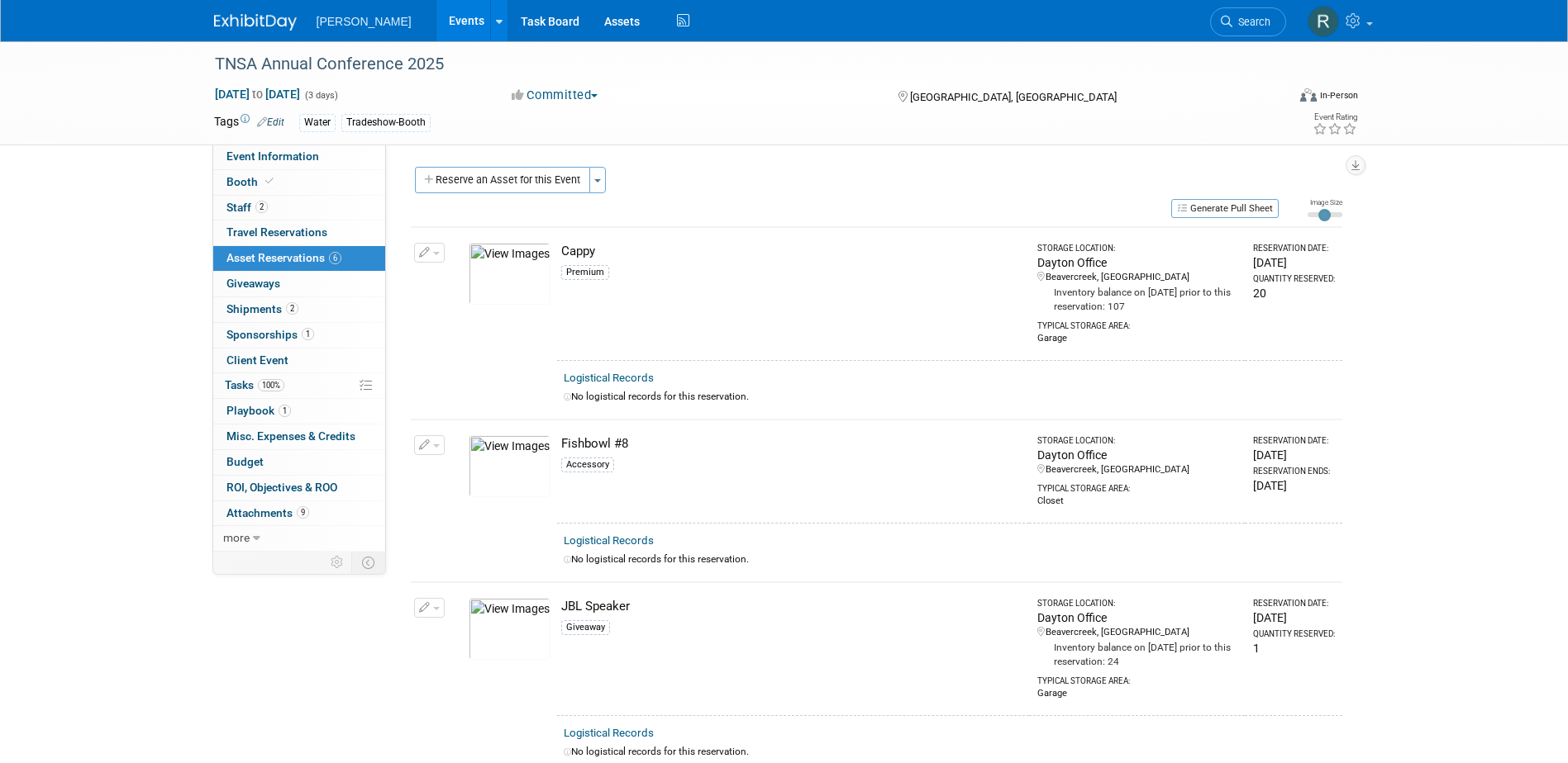
click at [436, 254] on span "button" at bounding box center [435, 254] width 7 height 4
click at [450, 282] on button "Change Reservation" at bounding box center [492, 279] width 139 height 22
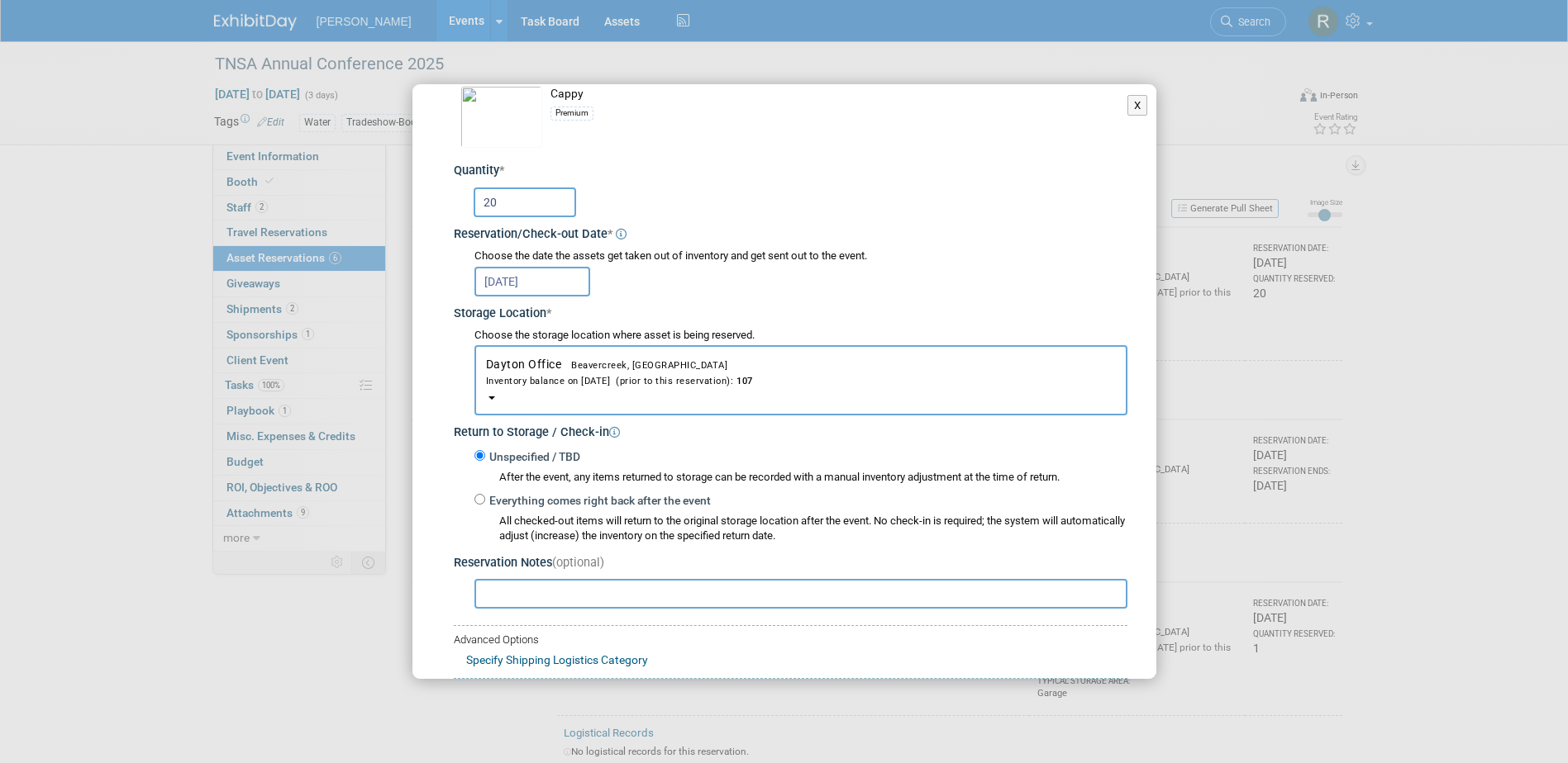
scroll to position [165, 0]
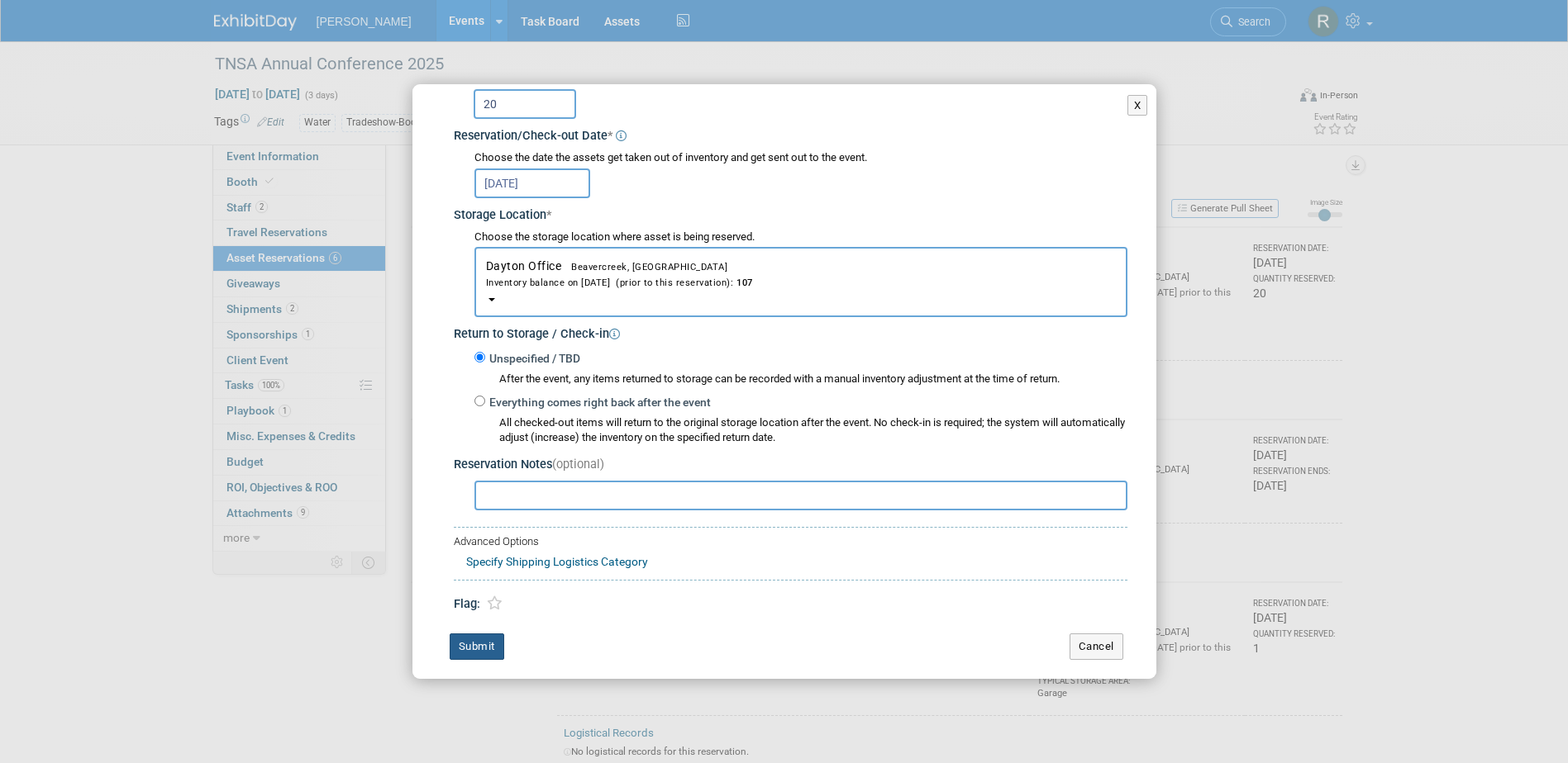
click at [481, 654] on button "Submit" at bounding box center [477, 646] width 54 height 26
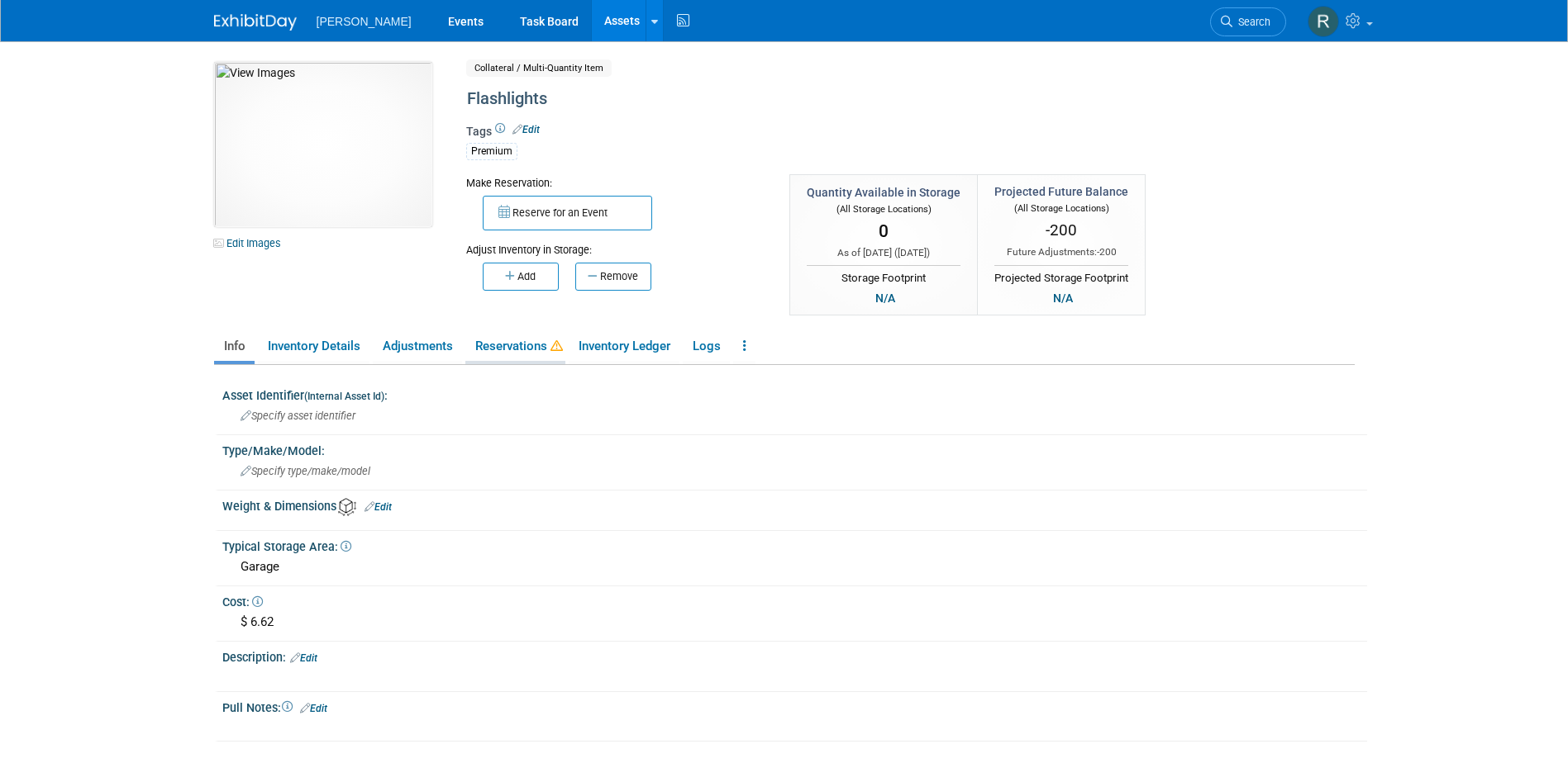
click at [518, 348] on link "Reservations" at bounding box center [515, 346] width 100 height 29
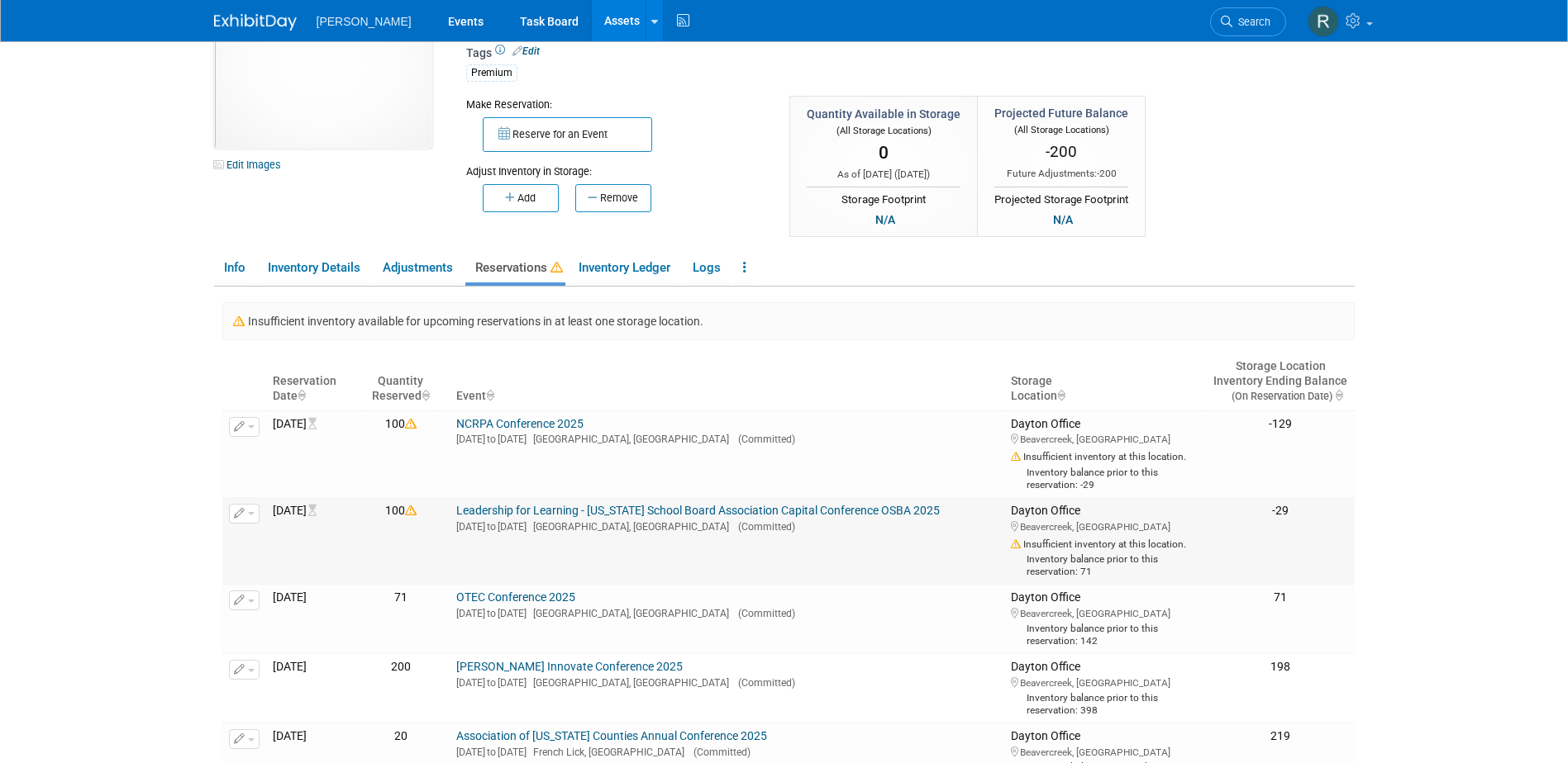
scroll to position [82, 0]
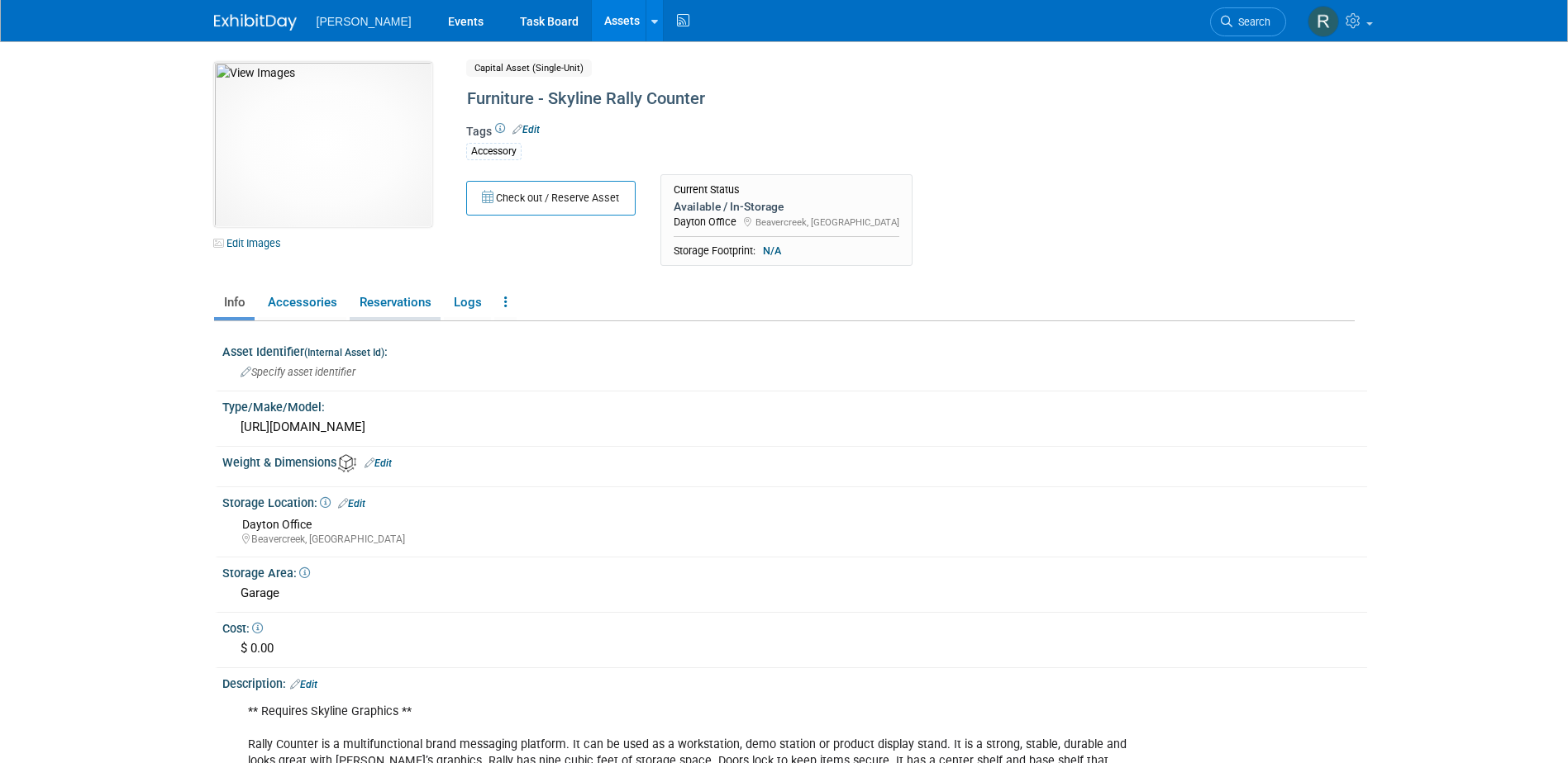
click at [397, 311] on link "Reservations" at bounding box center [394, 303] width 91 height 29
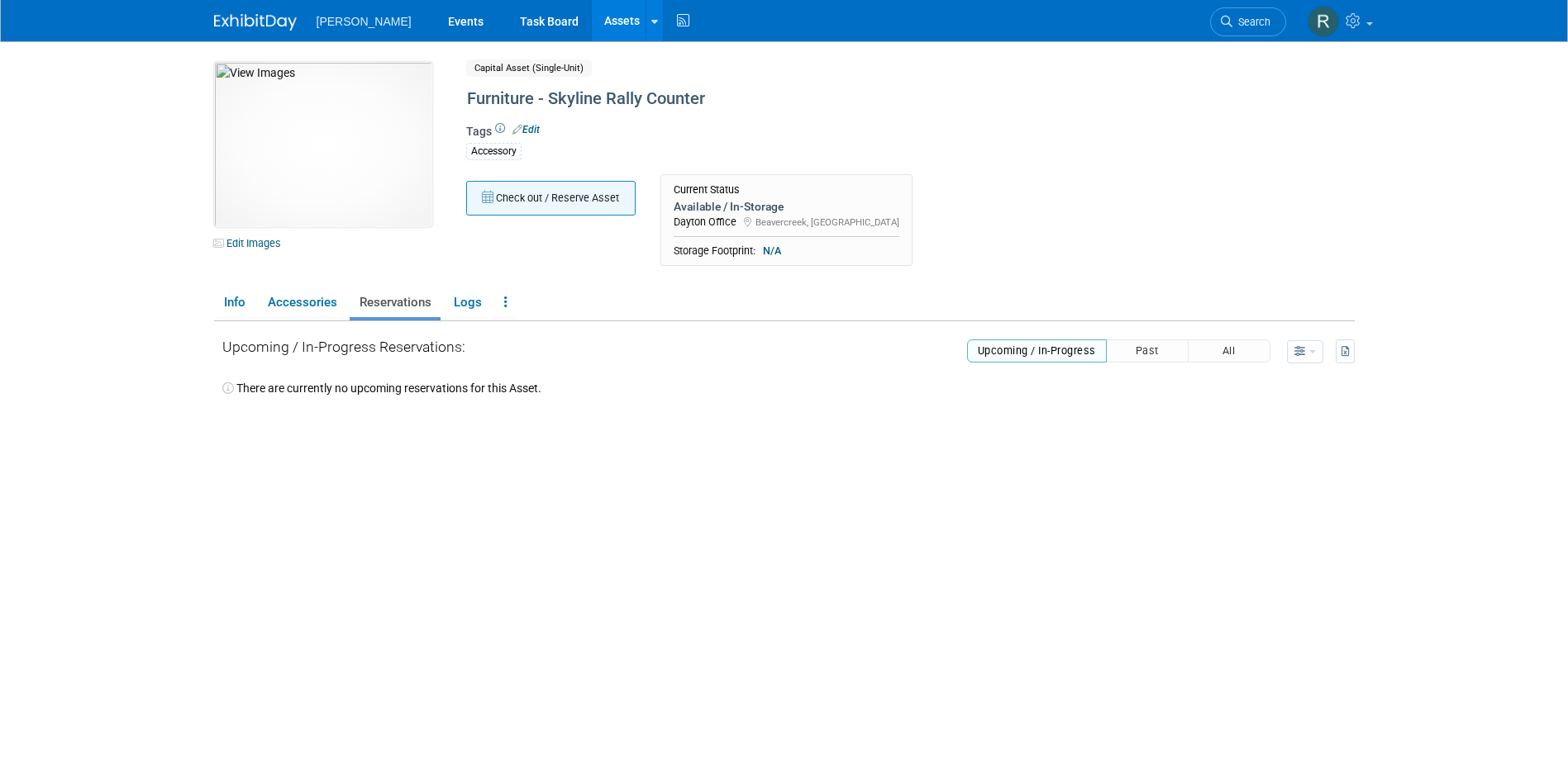
click at [529, 205] on button "Check out / Reserve Asset" at bounding box center [550, 198] width 169 height 35
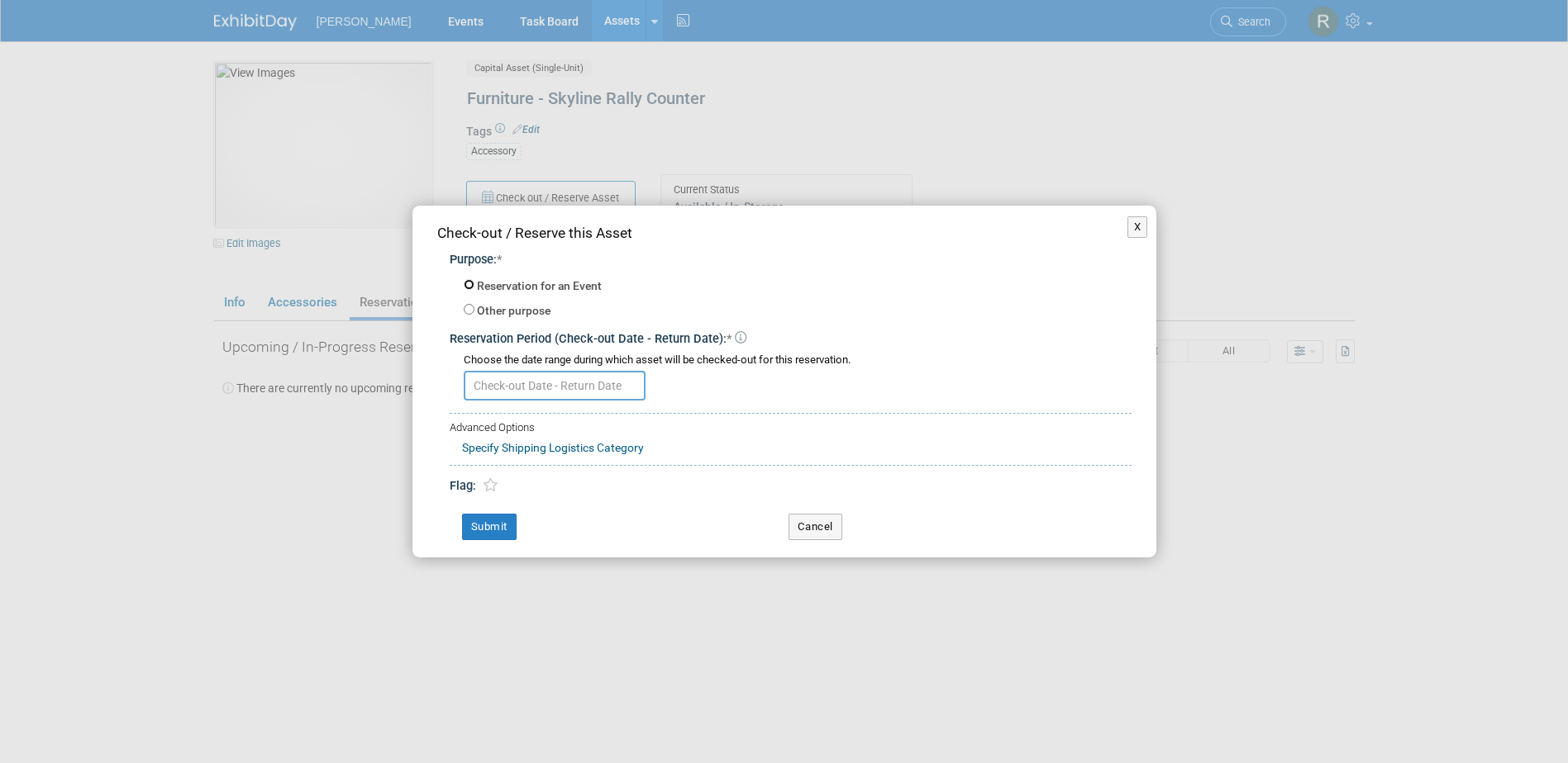
click at [467, 279] on input "Reservation for an Event" at bounding box center [468, 284] width 10 height 10
radio input "true"
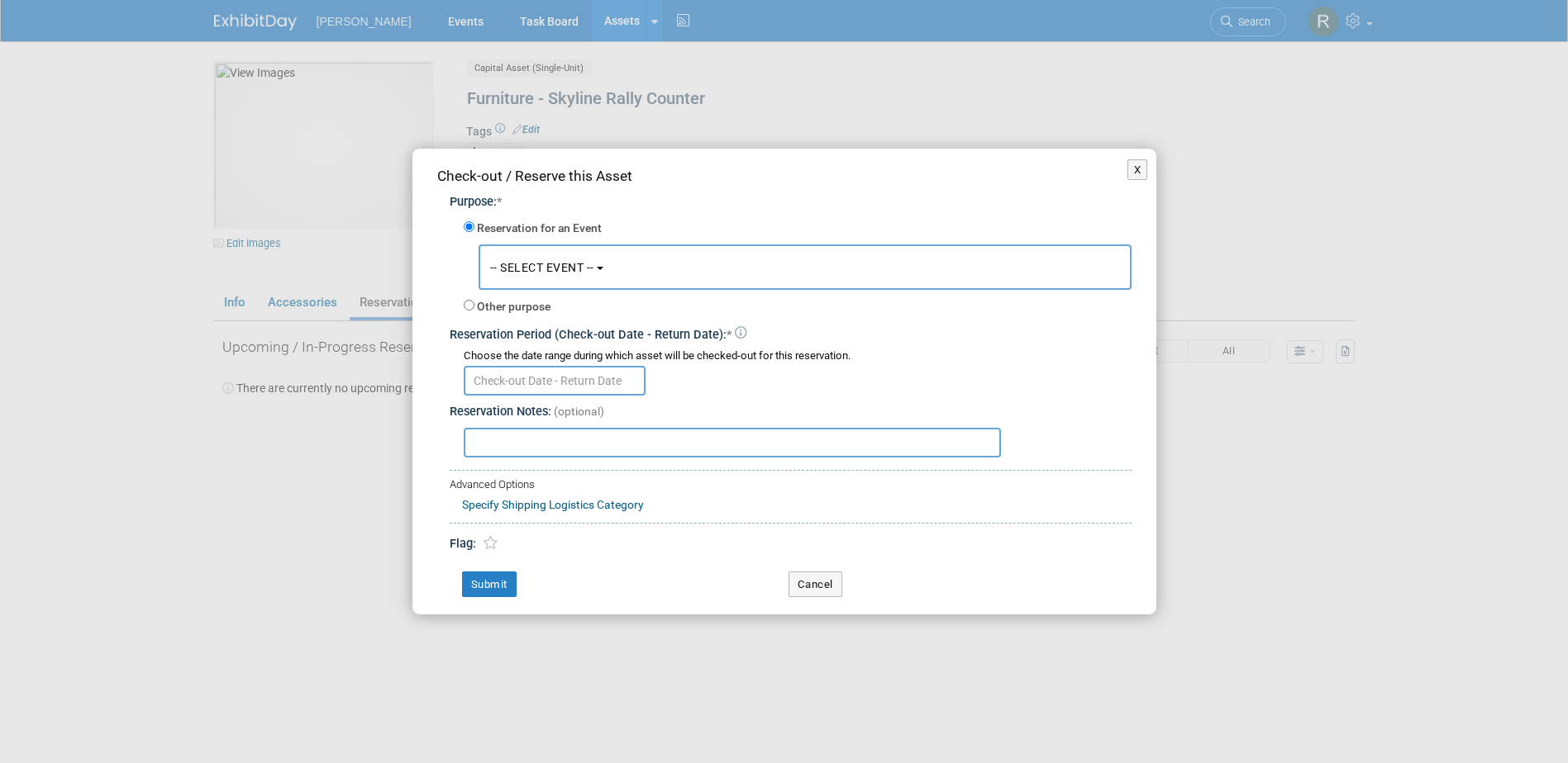
click at [527, 262] on span "-- SELECT EVENT --" at bounding box center [541, 267] width 104 height 13
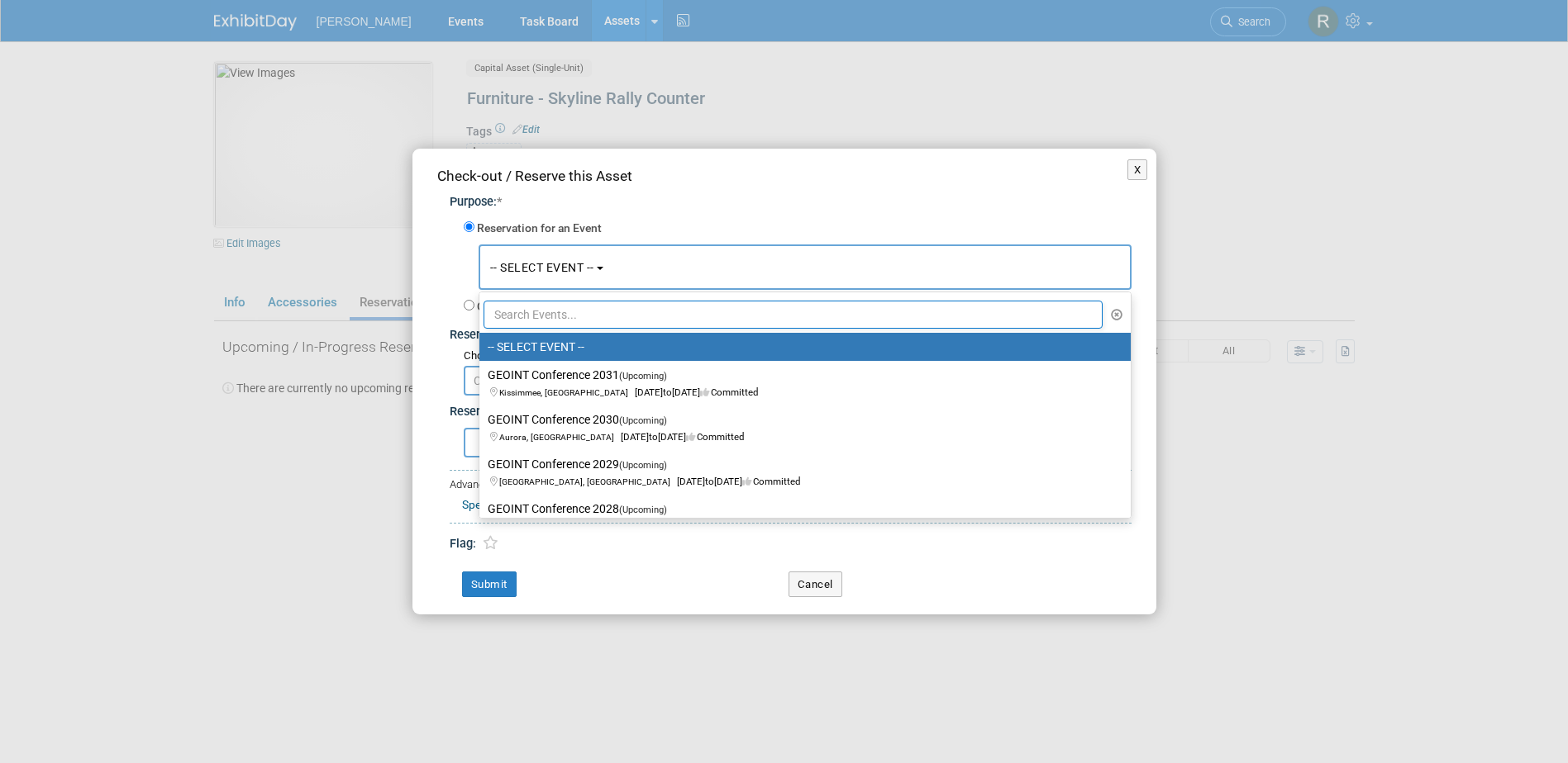
click at [541, 314] on input "text" at bounding box center [792, 315] width 620 height 28
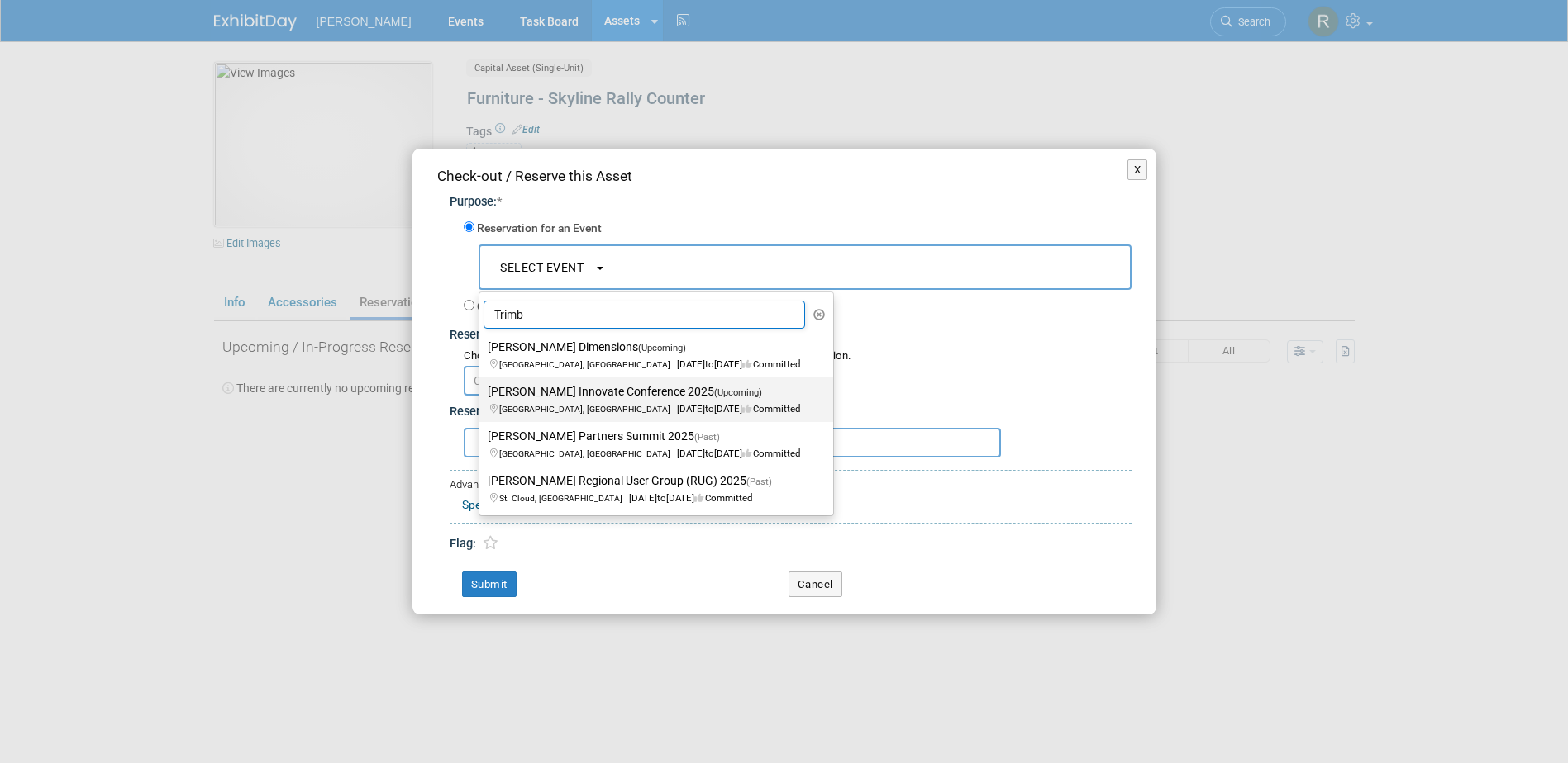
type input "Trimb"
click at [568, 397] on label "Trimble Innovate Conference 2025 (Upcoming) Salt Lake City, UT Oct 14, 2025 to …" at bounding box center [652, 400] width 329 height 38
click at [482, 397] on input "Trimble Innovate Conference 2025 (Upcoming) Salt Lake City, UT Oct 14, 2025 to …" at bounding box center [476, 391] width 10 height 10
select select "11131266"
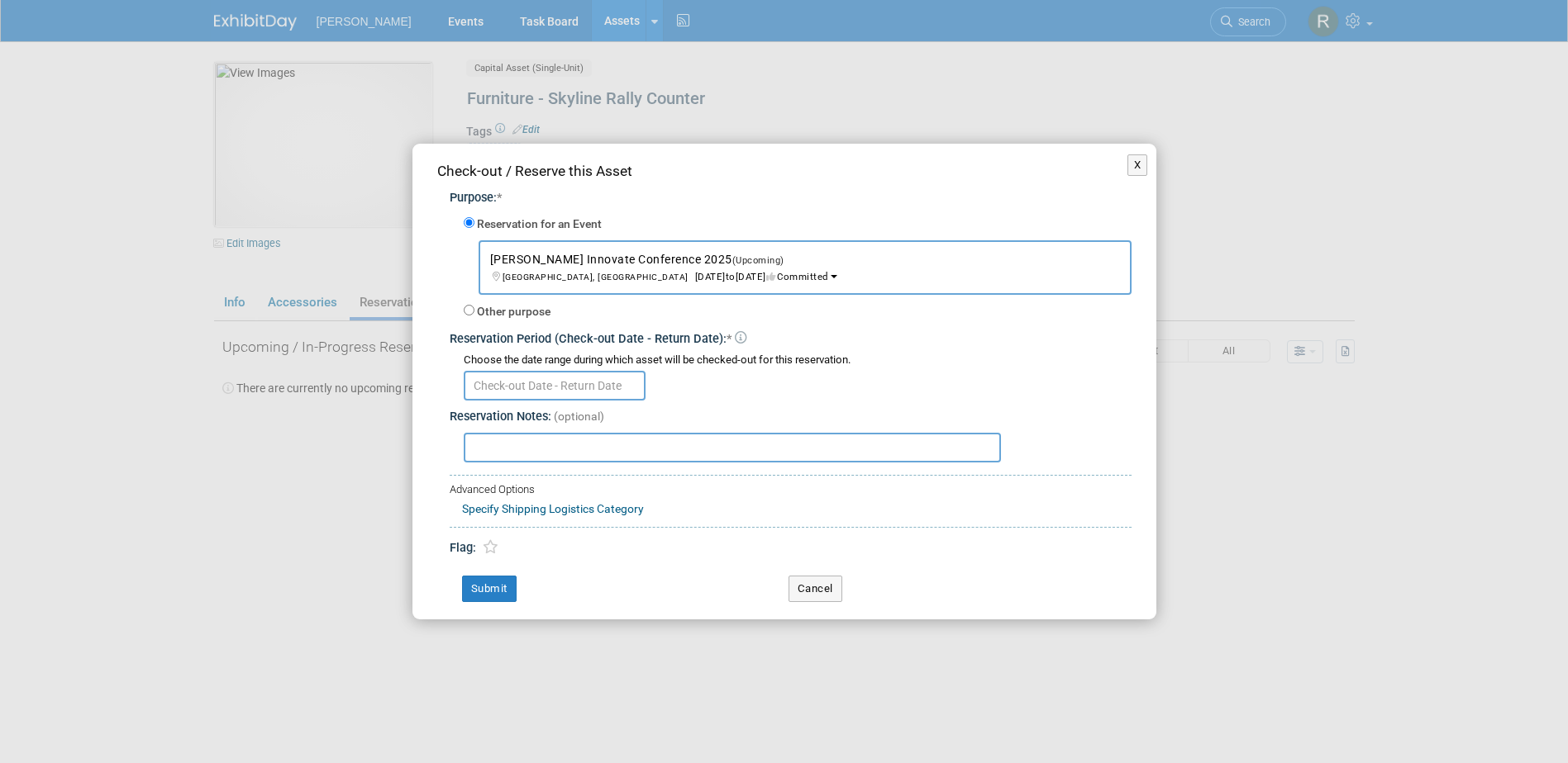
click at [547, 386] on input "text" at bounding box center [554, 386] width 182 height 30
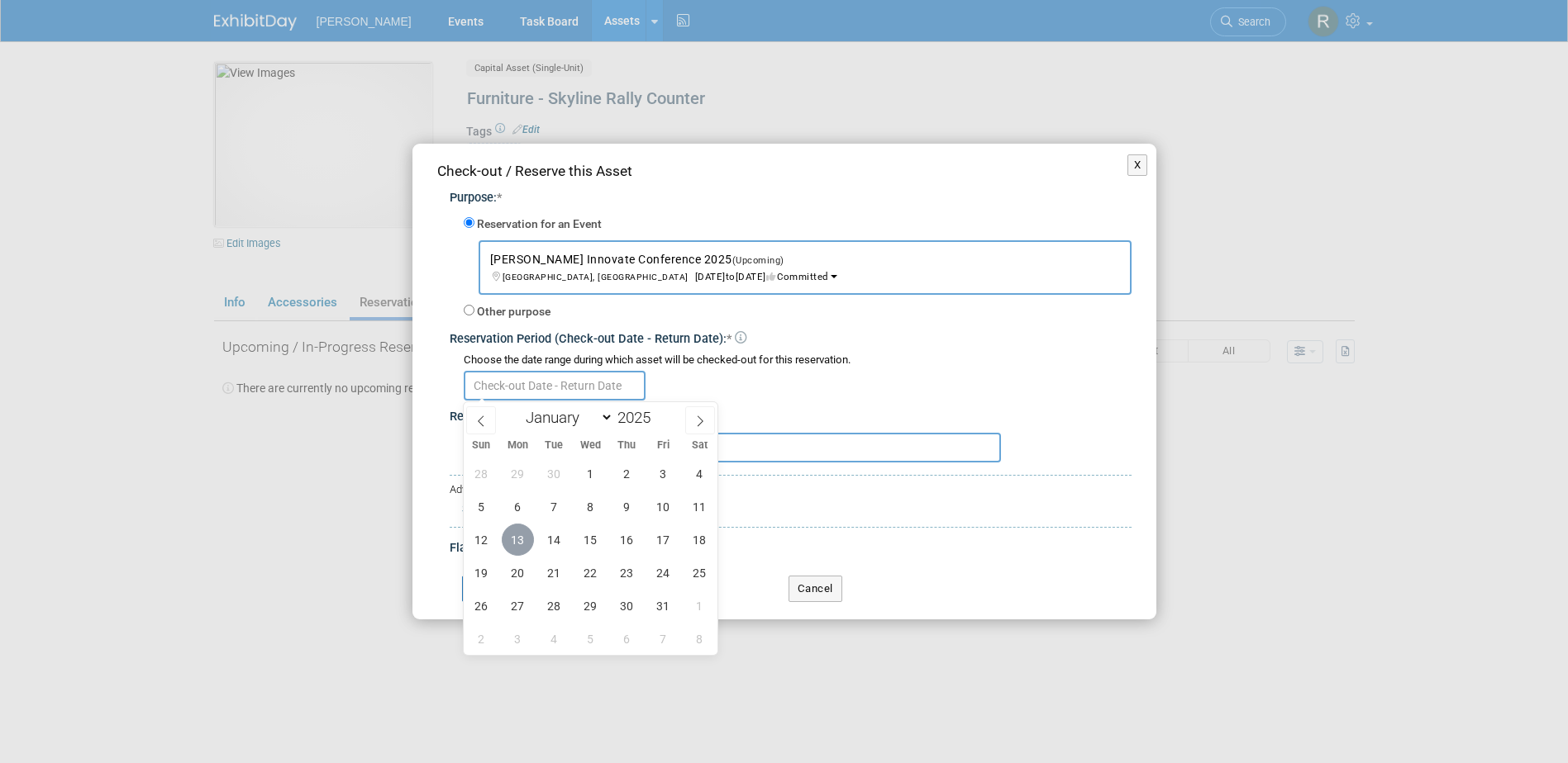
click at [520, 542] on span "13" at bounding box center [518, 540] width 32 height 32
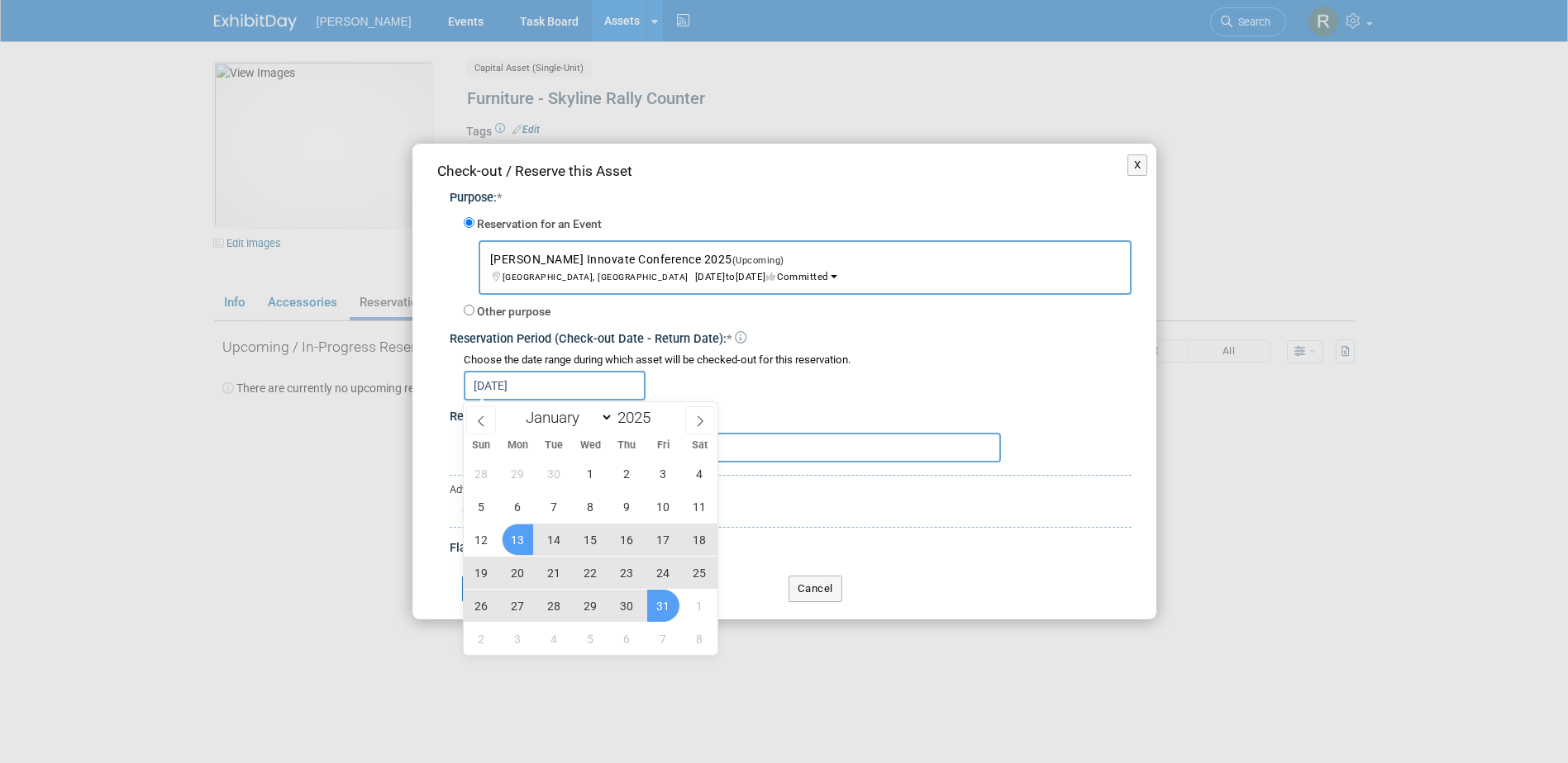
click at [658, 603] on span "31" at bounding box center [663, 605] width 32 height 32
type input "Oct 13, 2025 to Oct 31, 2025"
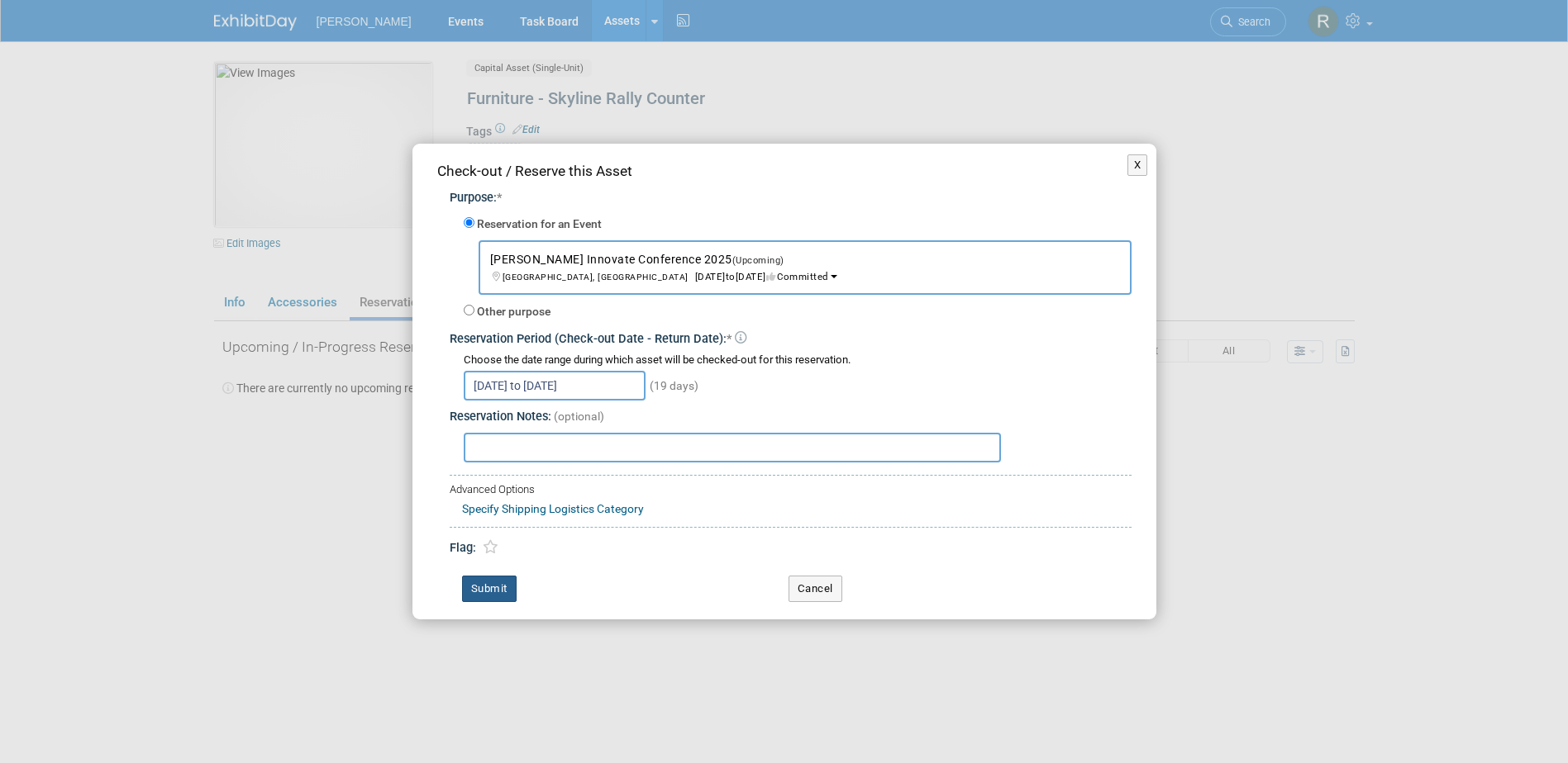
click at [492, 584] on button "Submit" at bounding box center [489, 588] width 54 height 26
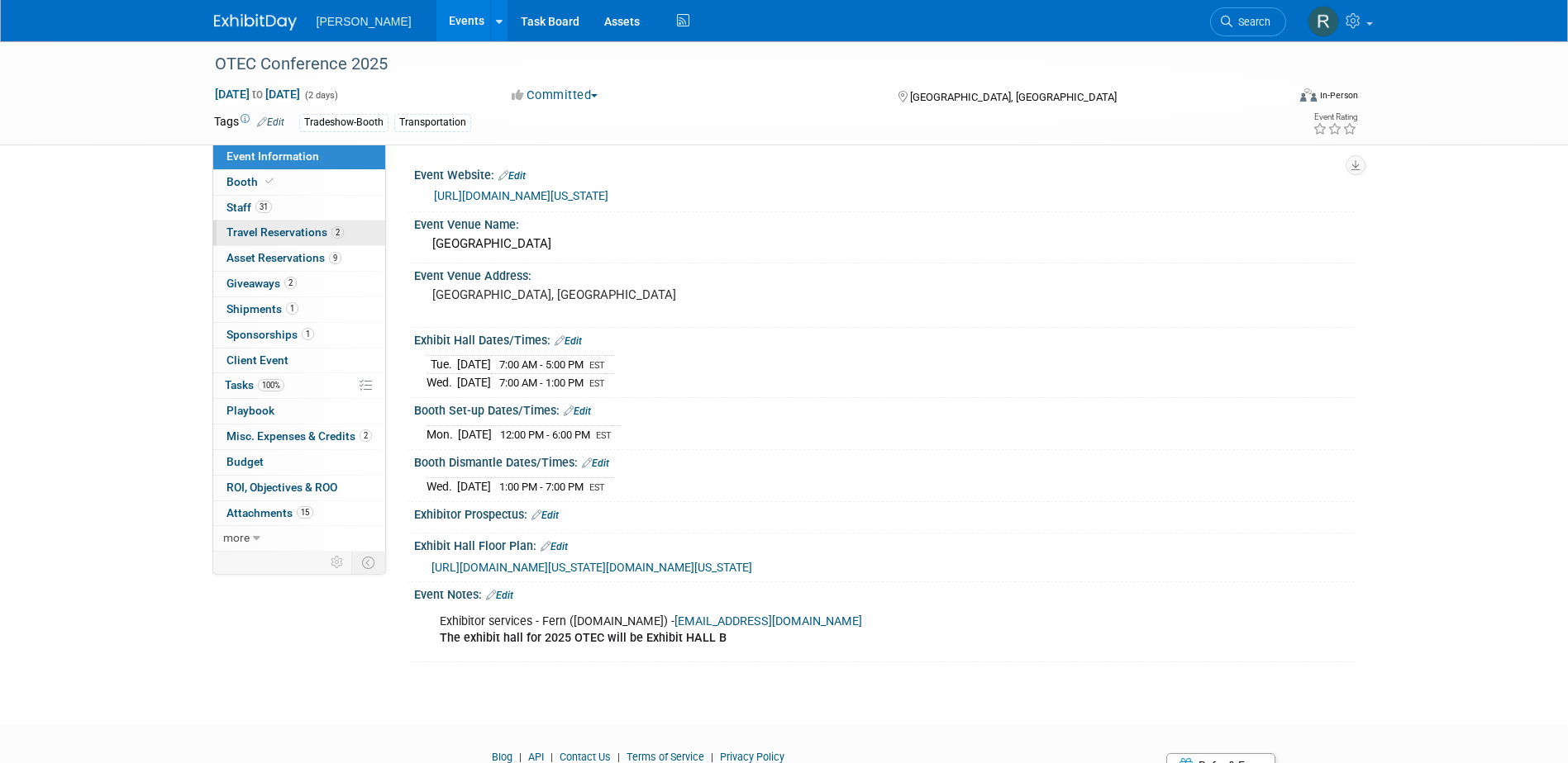
drag, startPoint x: 263, startPoint y: 207, endPoint x: 279, endPoint y: 234, distance: 31.4
click at [263, 207] on span "31" at bounding box center [264, 206] width 17 height 12
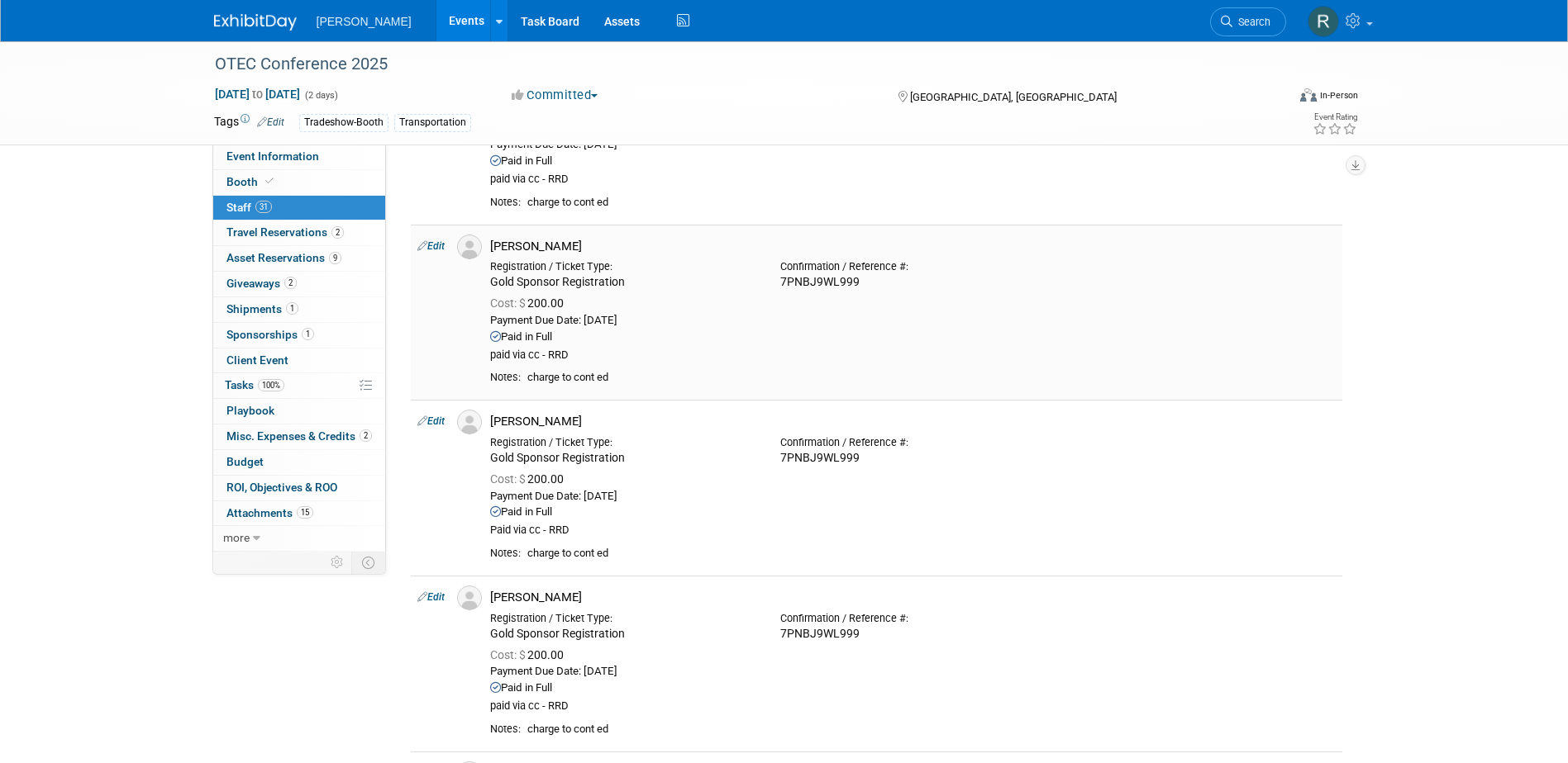
scroll to position [2395, 0]
click at [436, 238] on td "Edit" at bounding box center [431, 311] width 39 height 176
click at [435, 246] on link "Edit" at bounding box center [431, 245] width 27 height 11
select select "f17b609e-5b56-41a5-b821-62814c6c8f18"
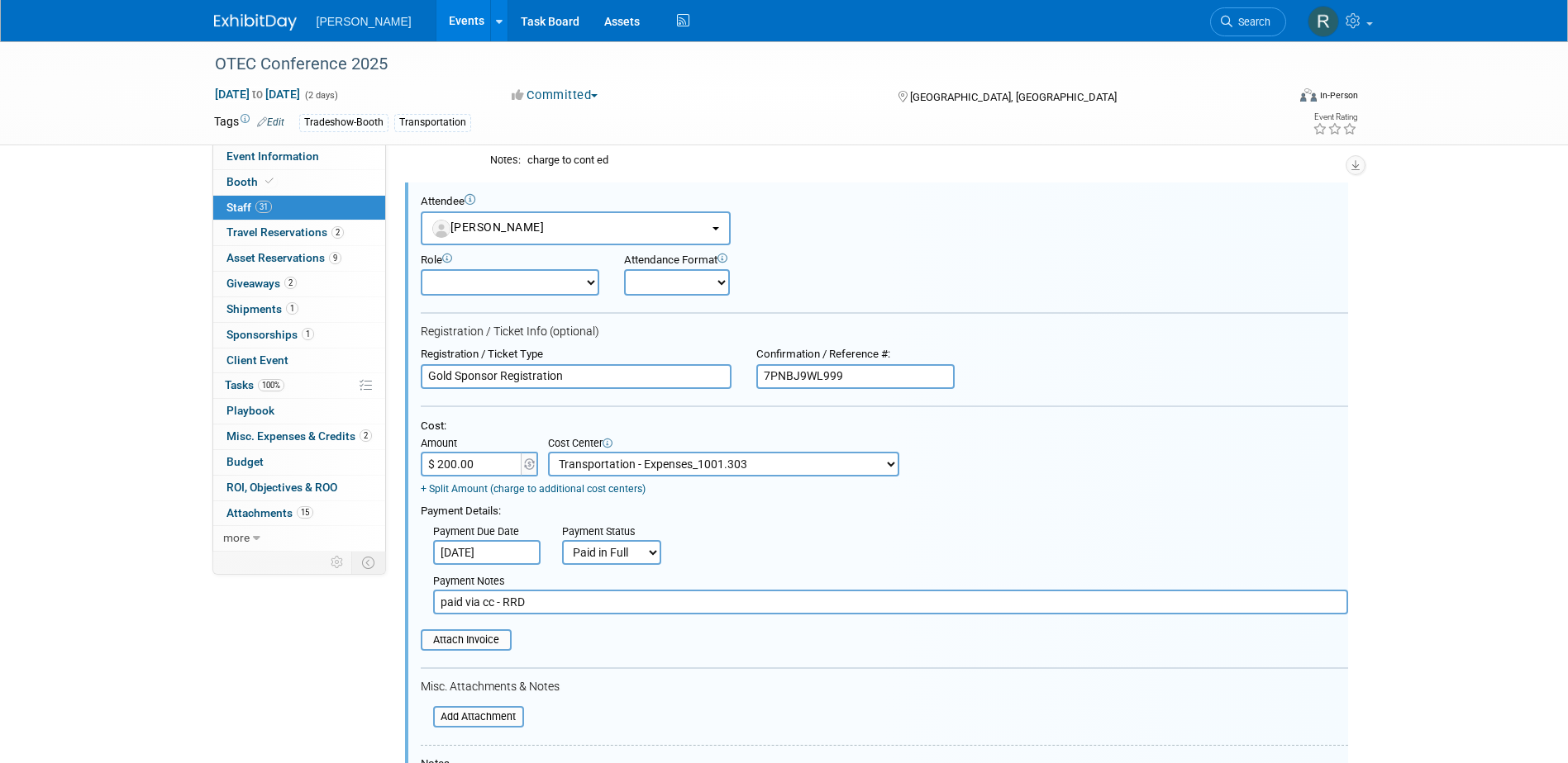
scroll to position [2926, 0]
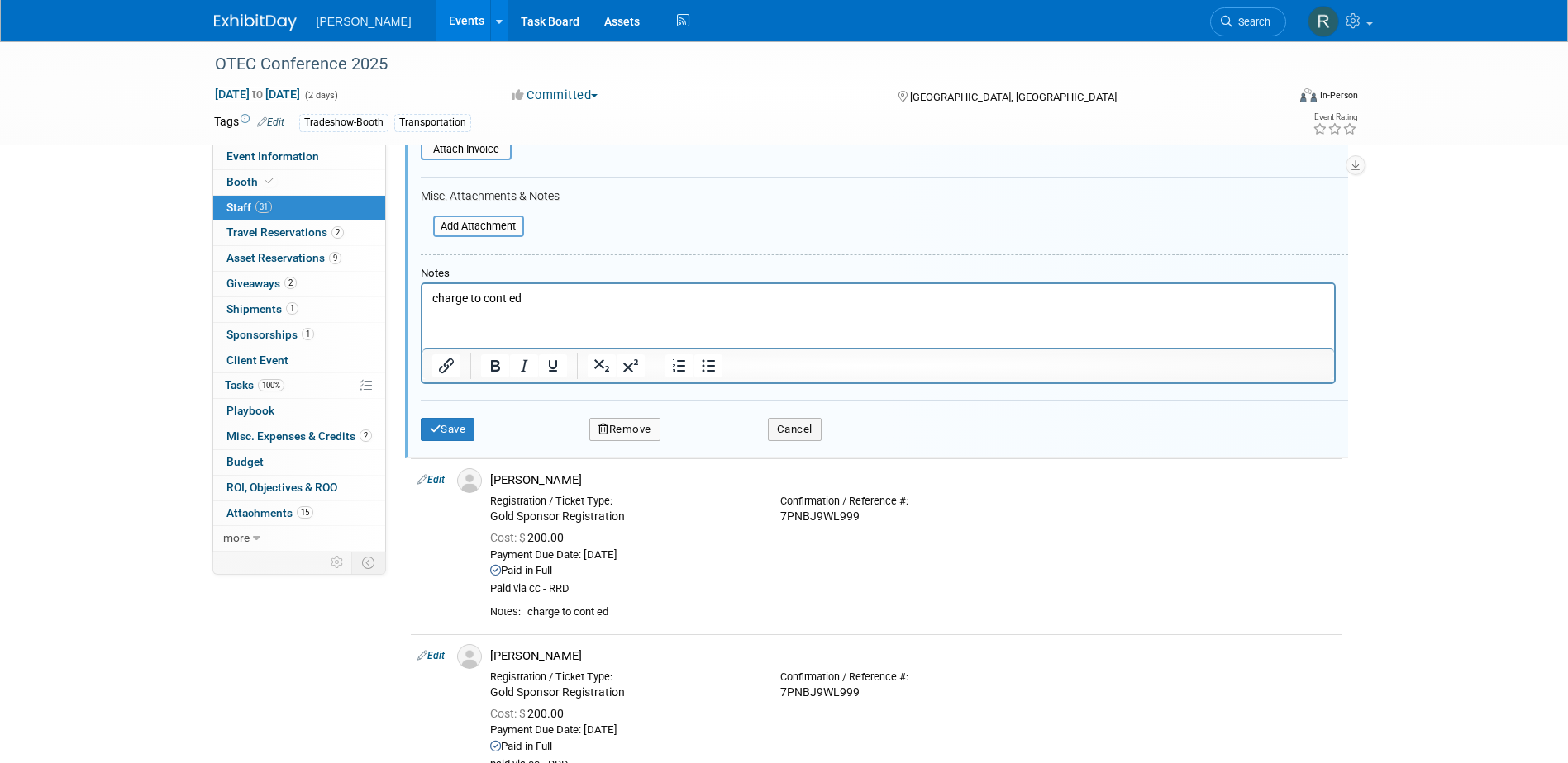
click at [432, 296] on html "charge to cont ed" at bounding box center [877, 295] width 911 height 23
click at [433, 296] on p "charge to cont ed" at bounding box center [877, 299] width 892 height 17
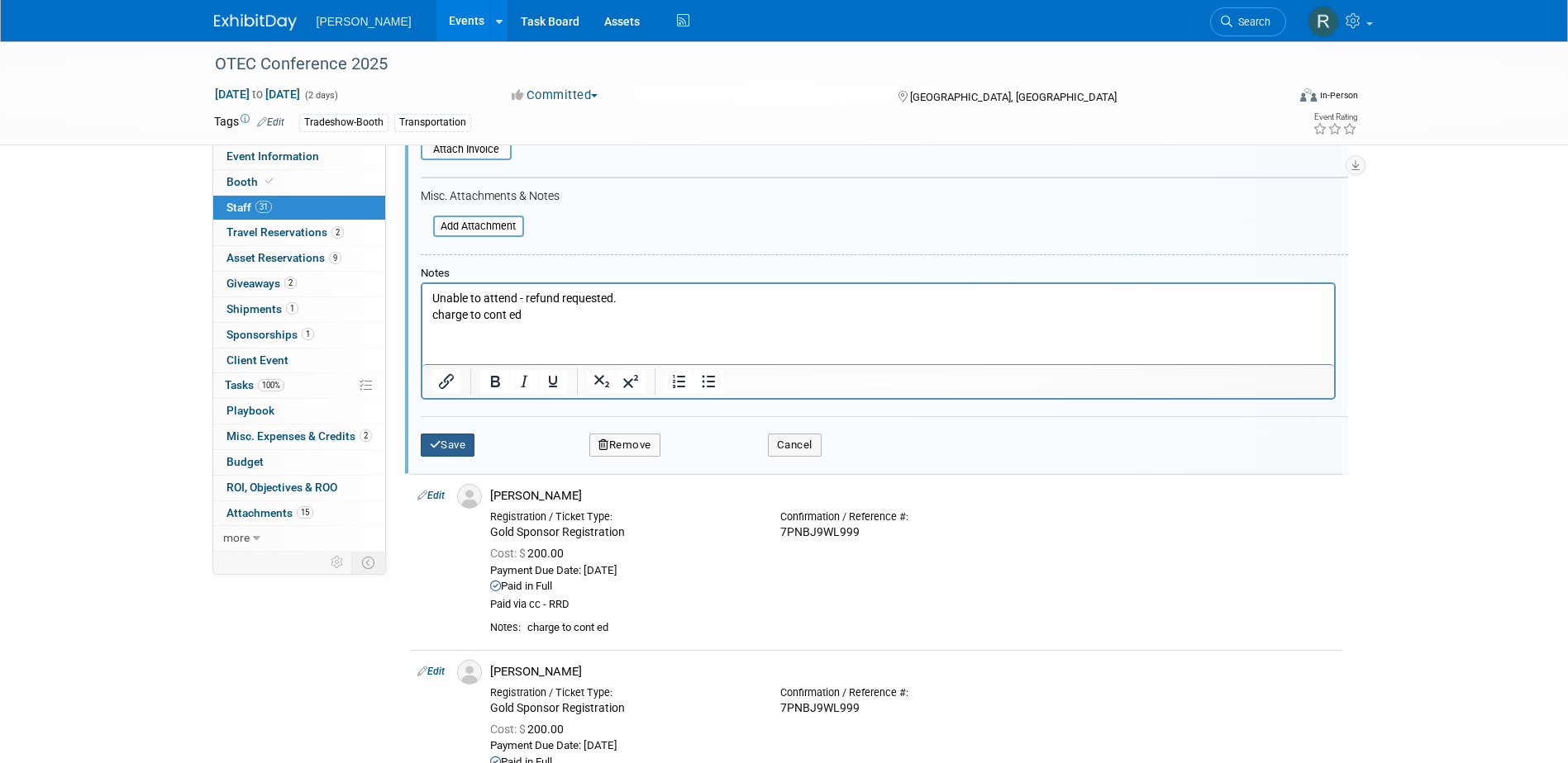
click at [449, 449] on button "Save" at bounding box center [448, 445] width 54 height 23
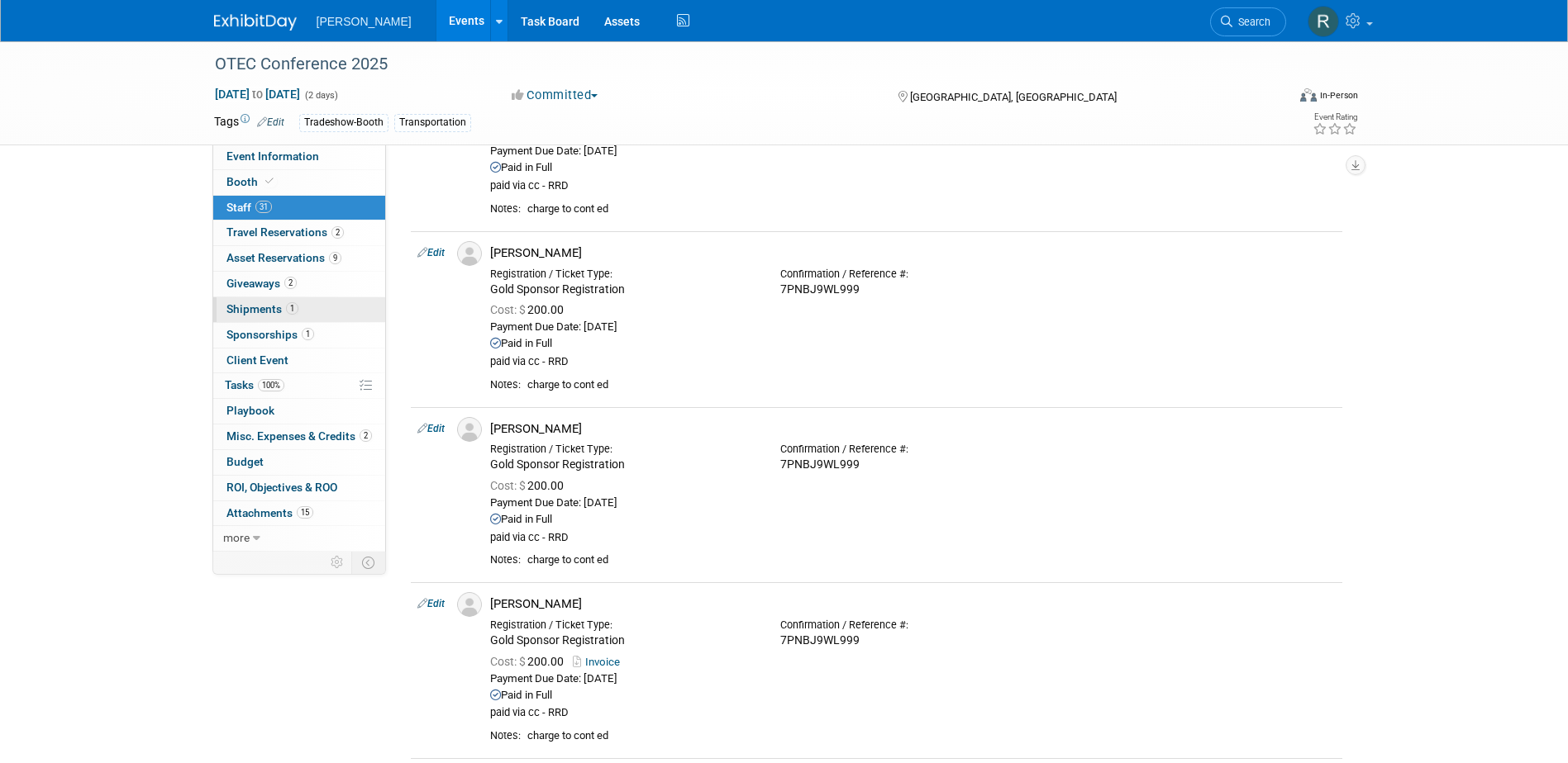
click at [278, 304] on span "Shipments 1" at bounding box center [262, 309] width 72 height 13
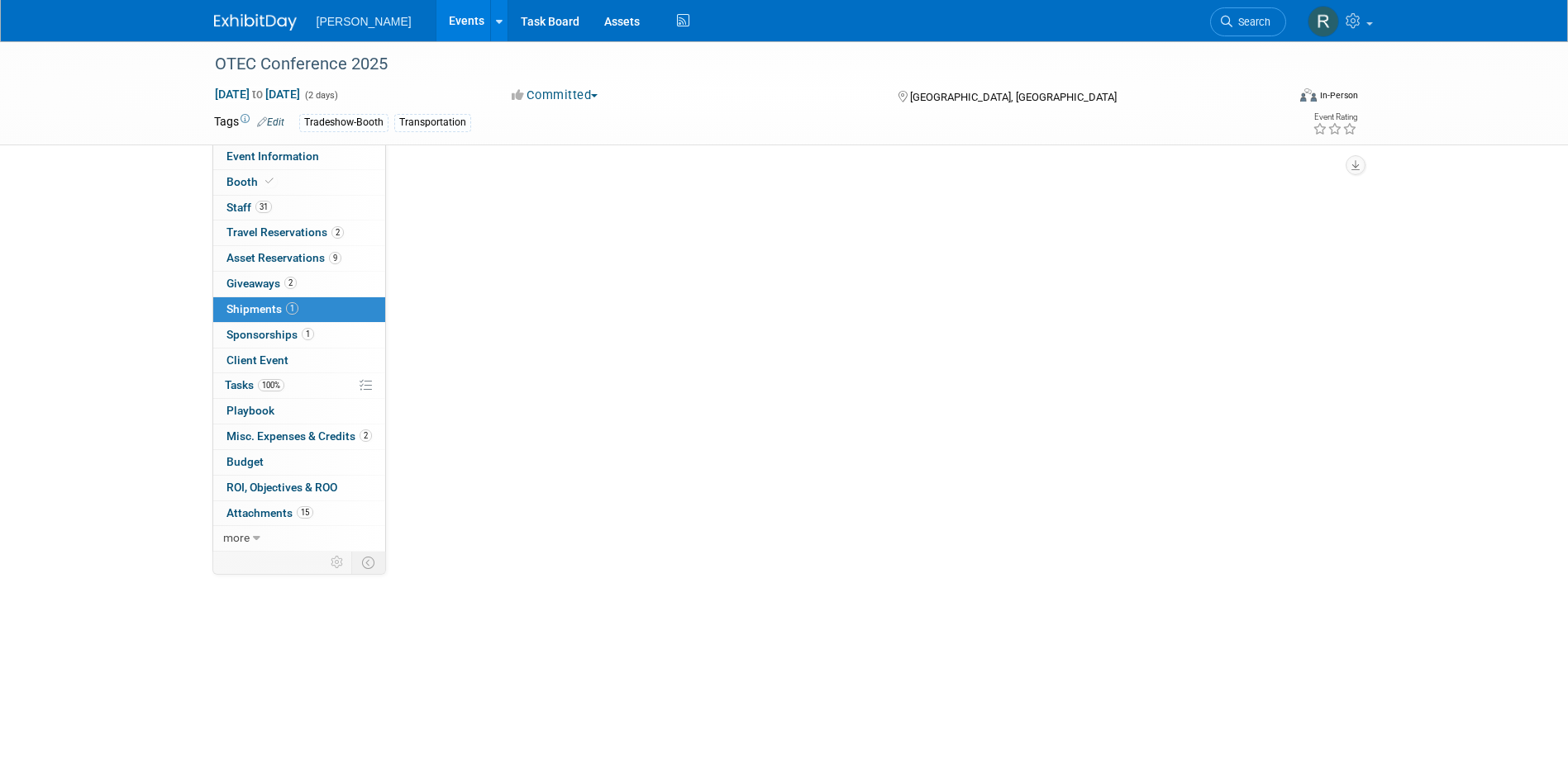
scroll to position [0, 0]
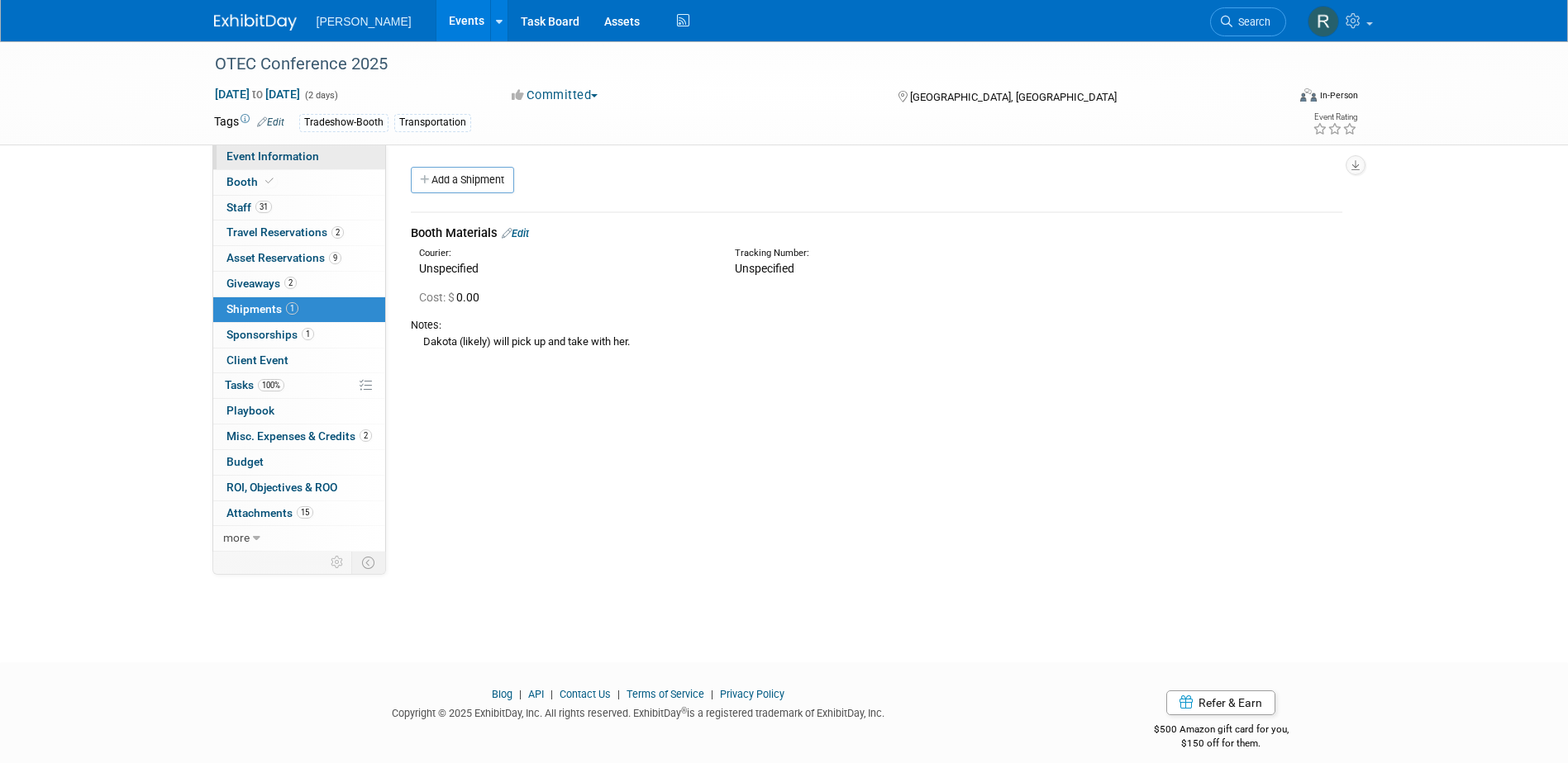
click at [284, 154] on span "Event Information" at bounding box center [272, 156] width 93 height 13
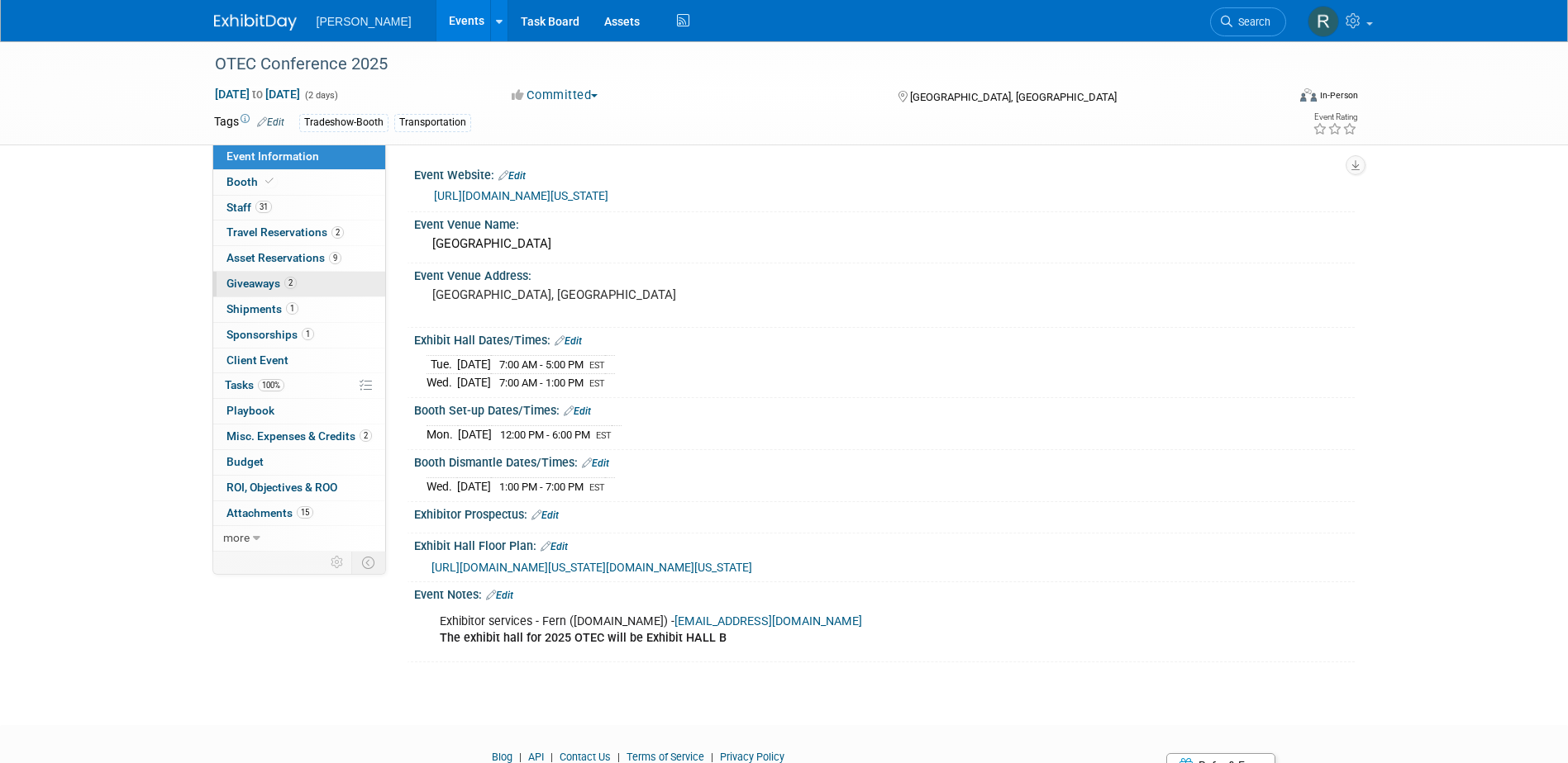
click at [254, 276] on span "Giveaways 2" at bounding box center [261, 283] width 70 height 13
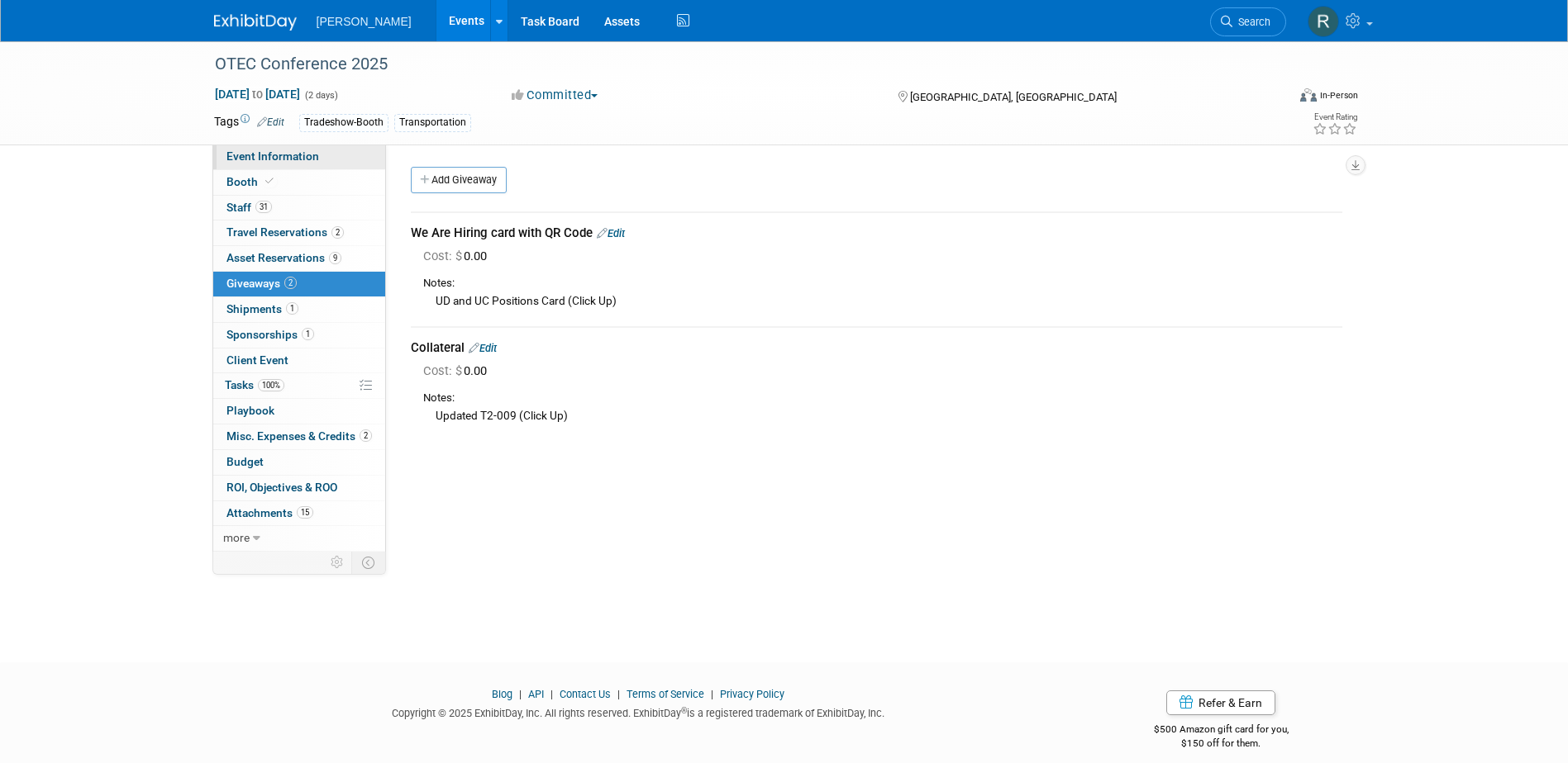
click at [301, 157] on span "Event Information" at bounding box center [272, 156] width 93 height 13
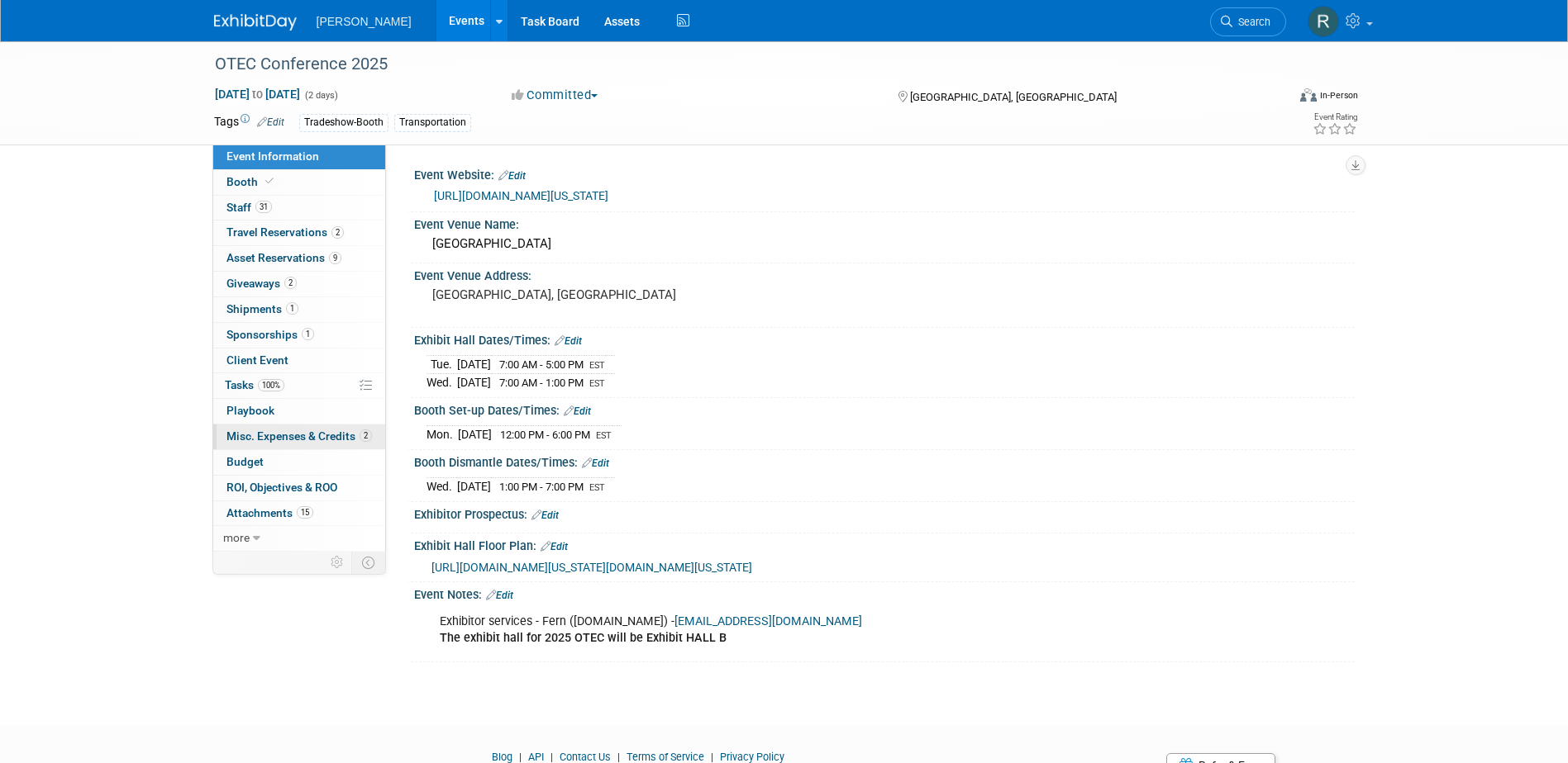
click at [313, 440] on span "Misc. Expenses & Credits 2" at bounding box center [299, 436] width 146 height 13
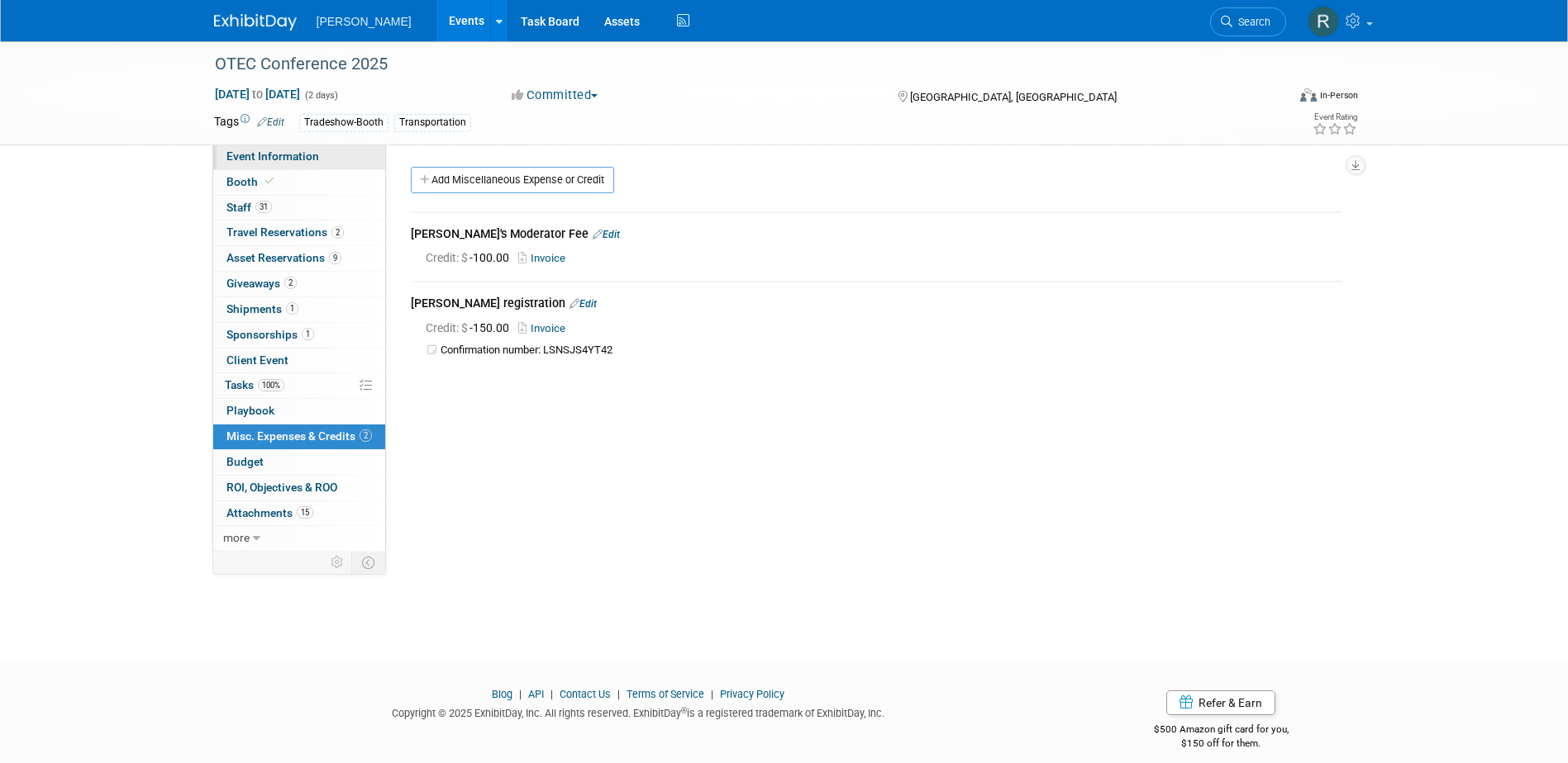
click at [281, 160] on span "Event Information" at bounding box center [272, 156] width 93 height 13
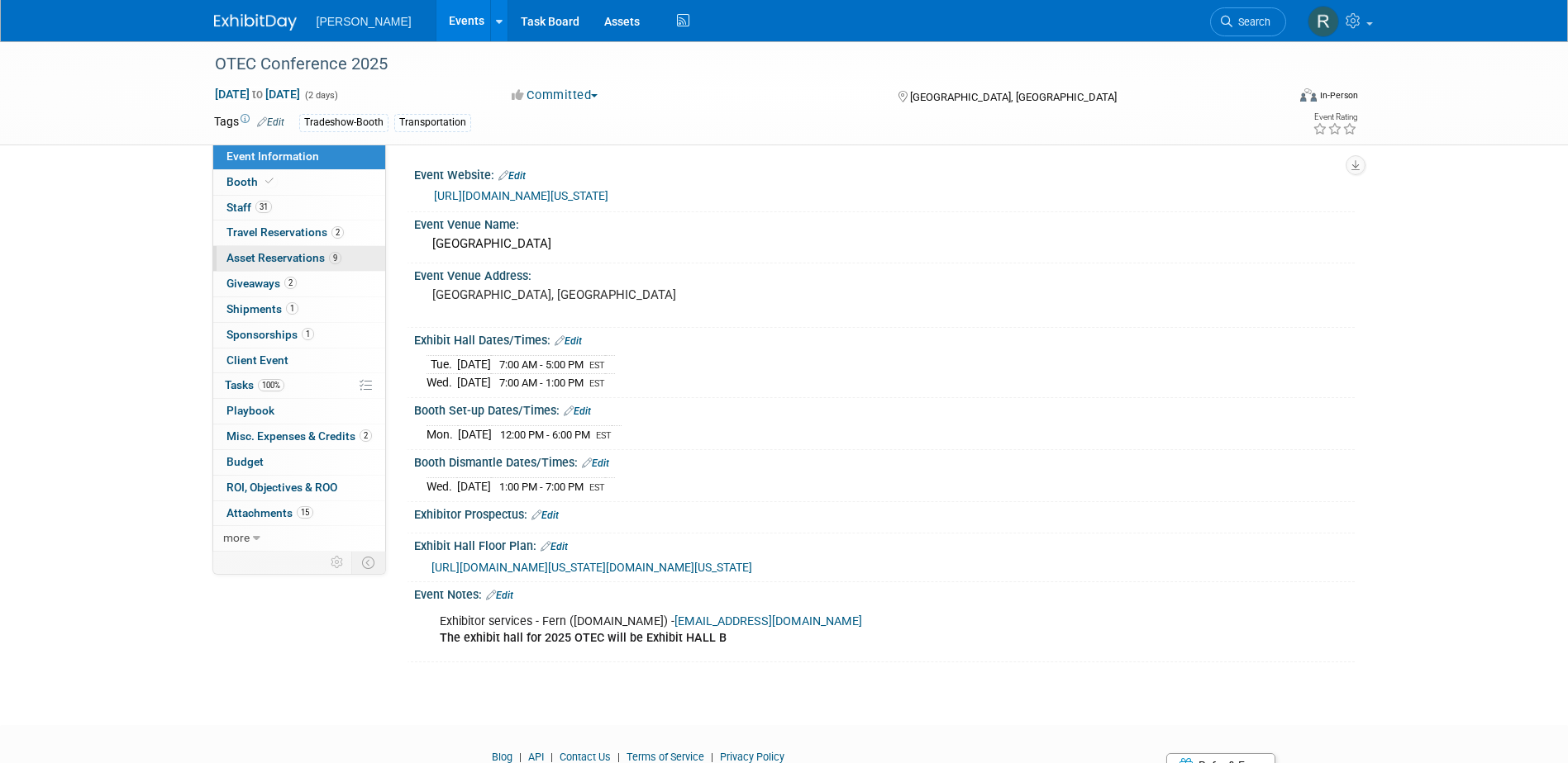
click at [317, 260] on span "Asset Reservations 9" at bounding box center [283, 258] width 115 height 13
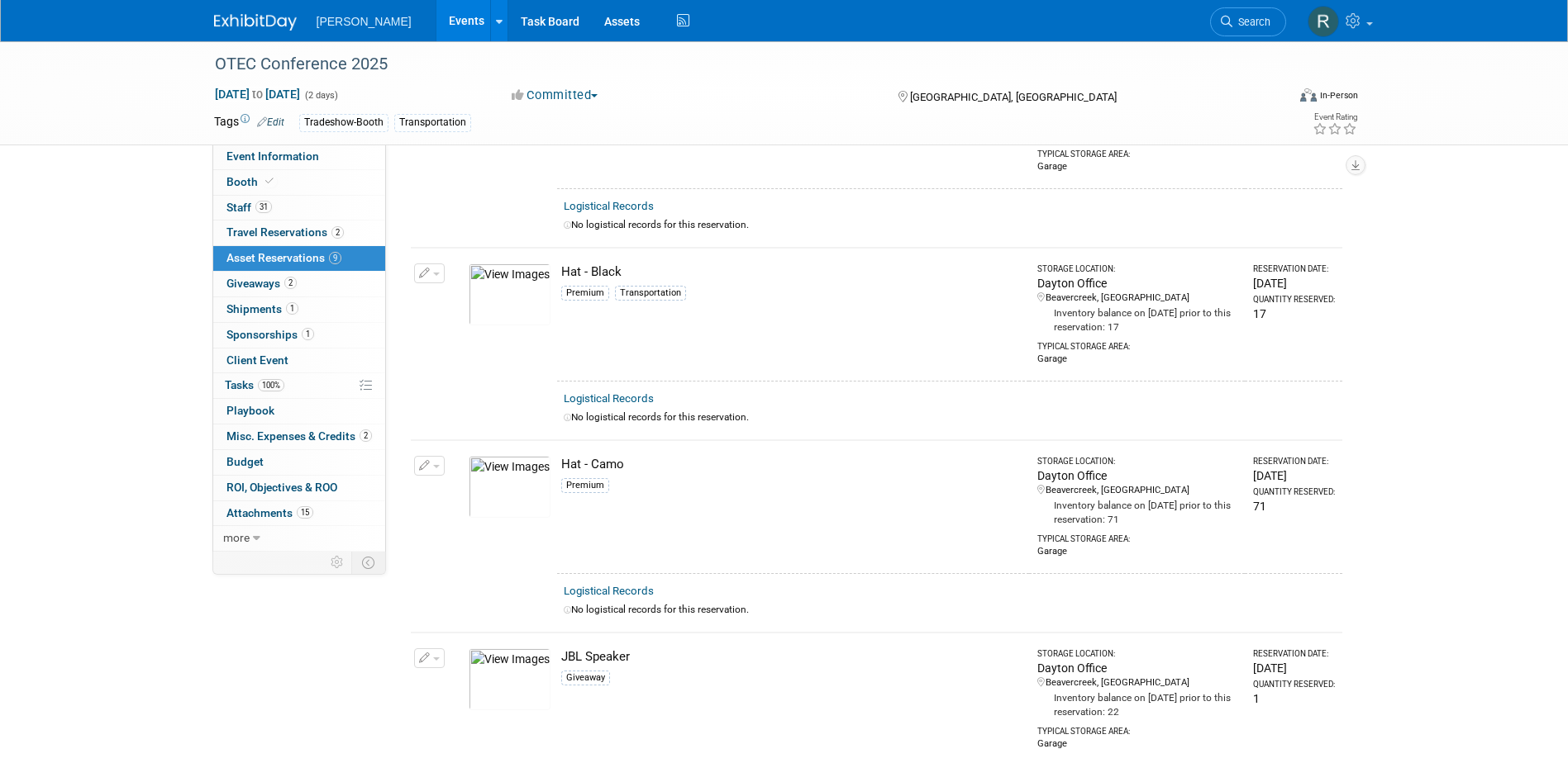
scroll to position [496, 0]
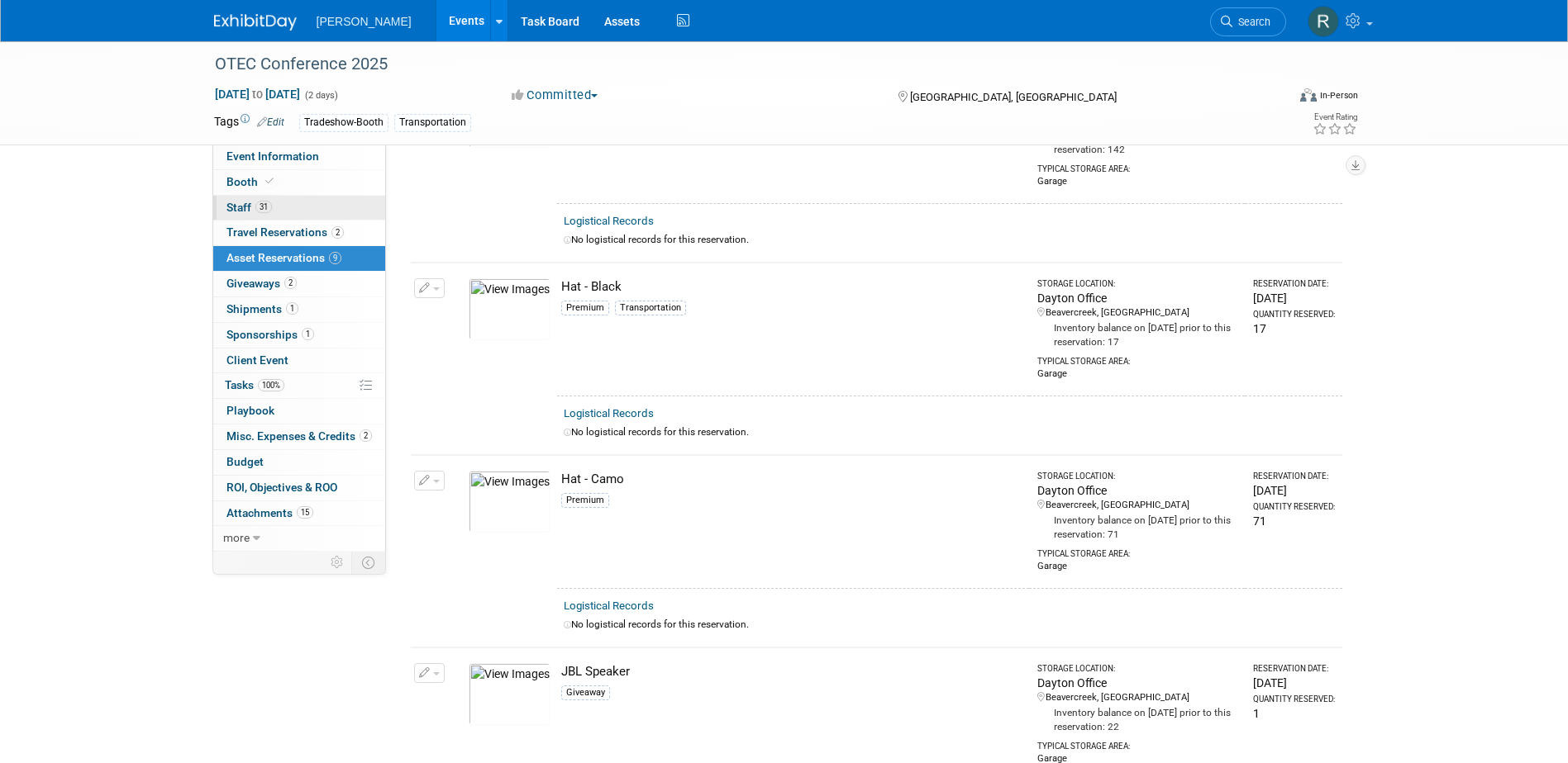
click at [256, 196] on link "31 Staff 31" at bounding box center [299, 208] width 172 height 25
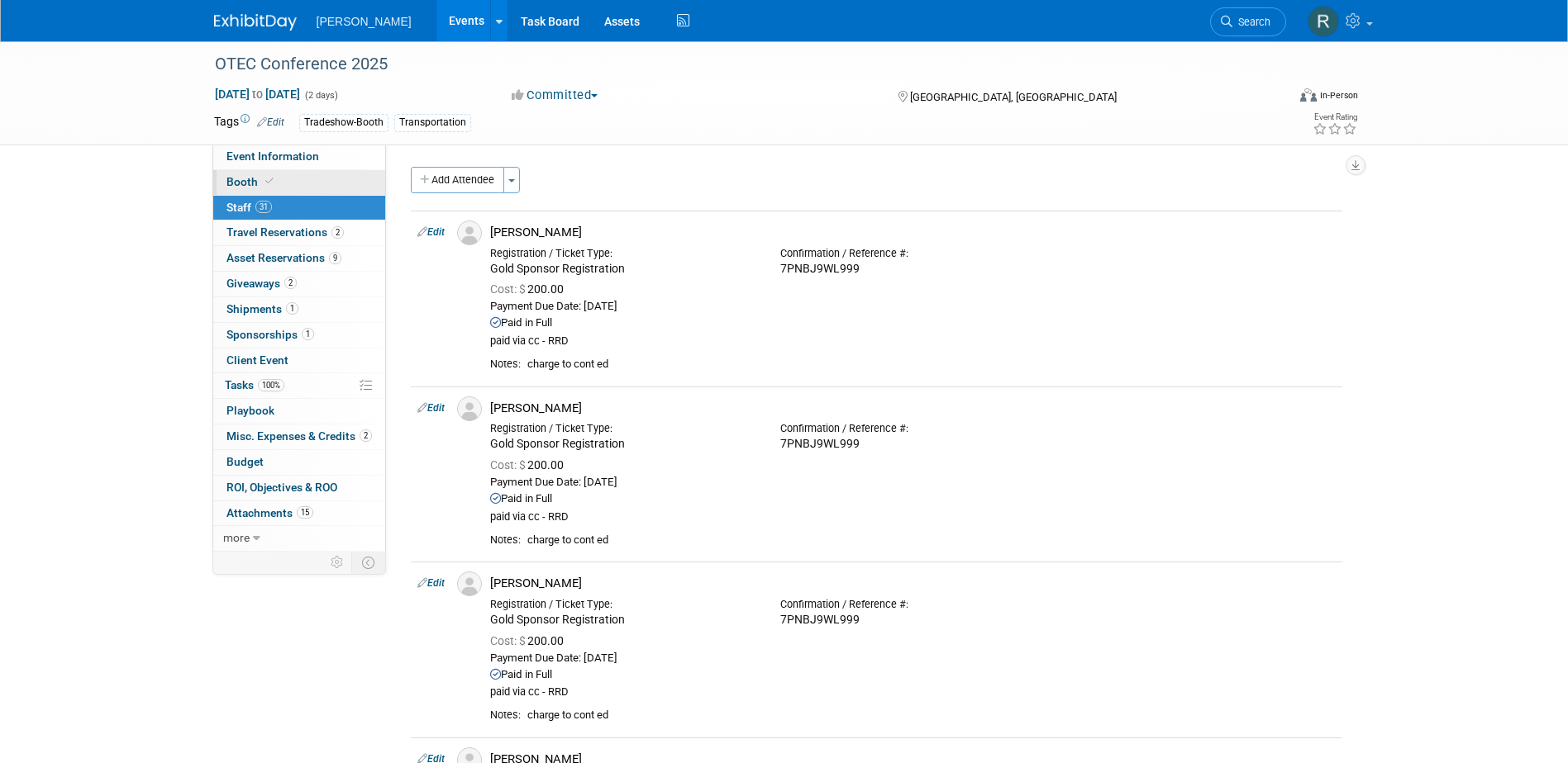
click at [255, 178] on span "Booth" at bounding box center [251, 181] width 50 height 13
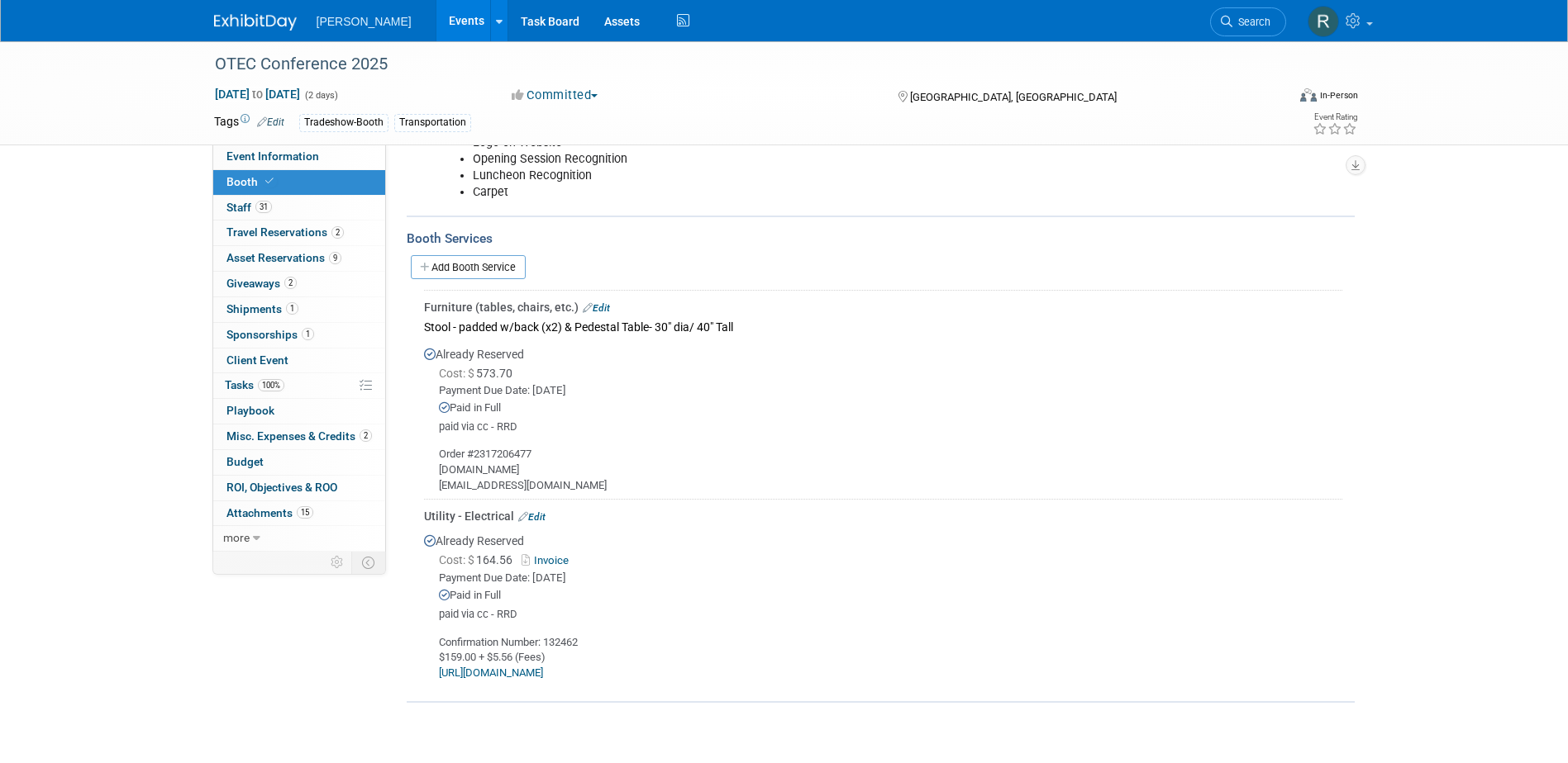
scroll to position [413, 0]
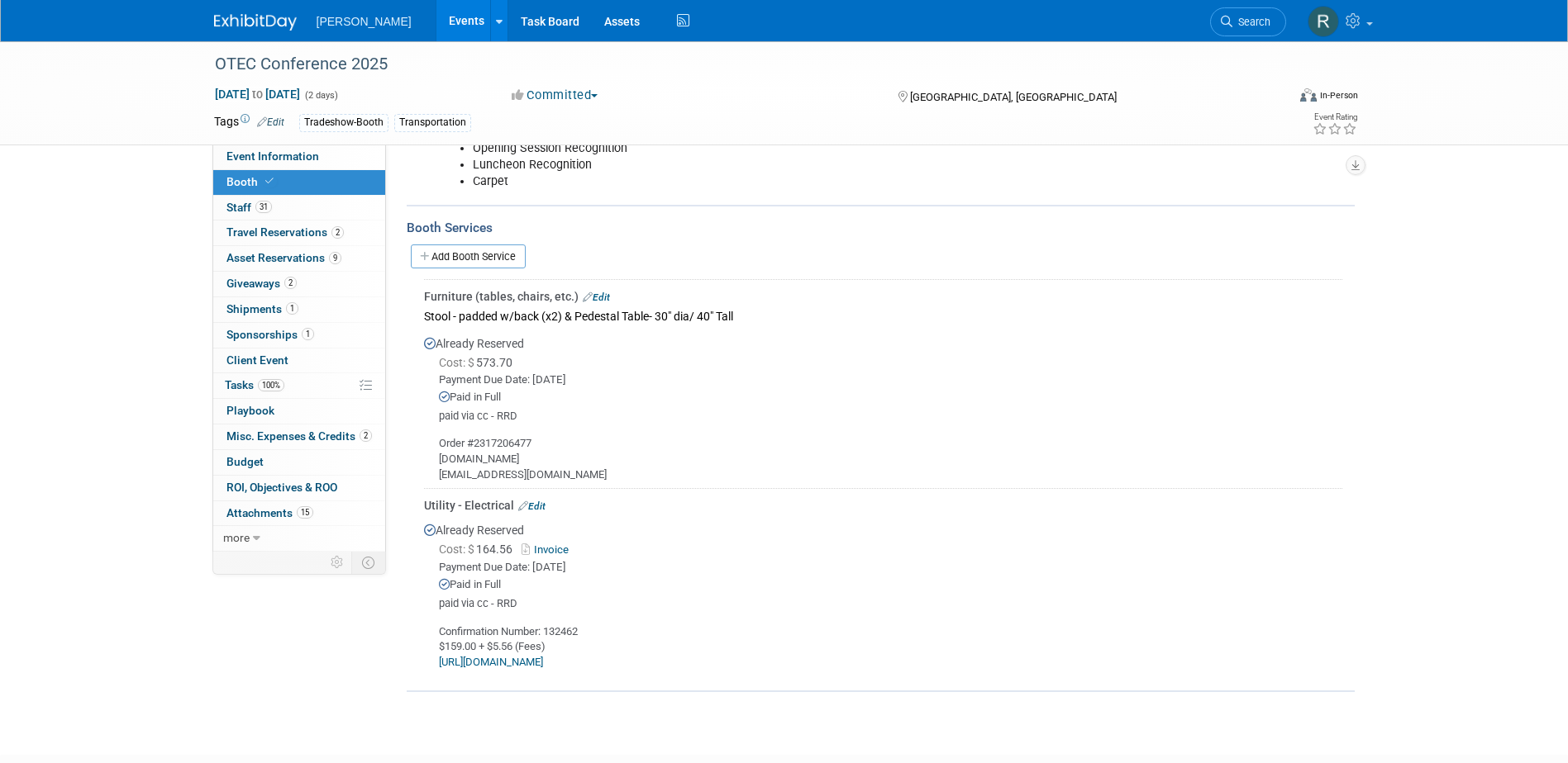
click at [506, 659] on link "https://columbusconventions.com/exhibitors/" at bounding box center [491, 661] width 104 height 12
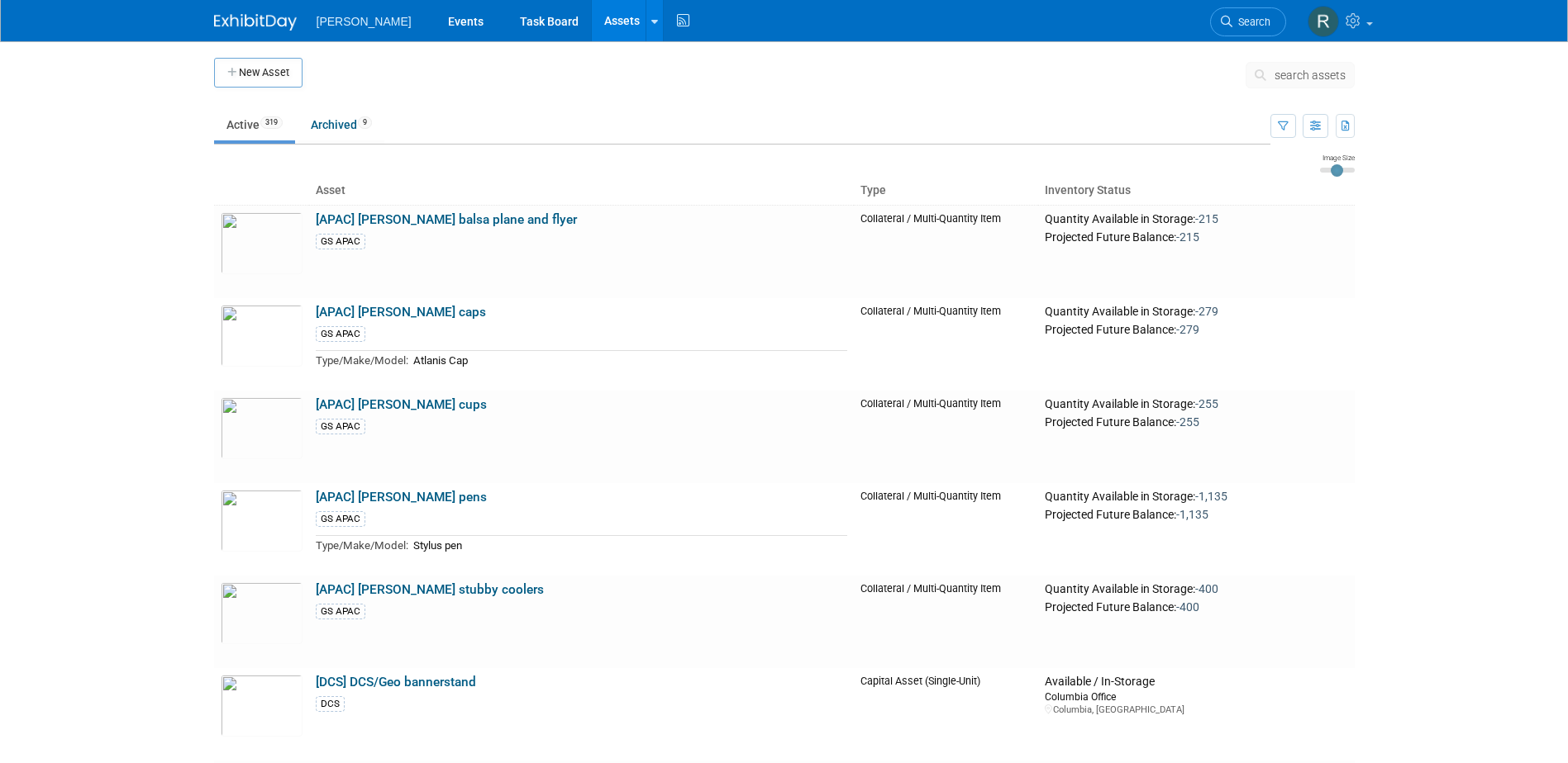
click at [1008, 79] on td at bounding box center [774, 78] width 943 height 41
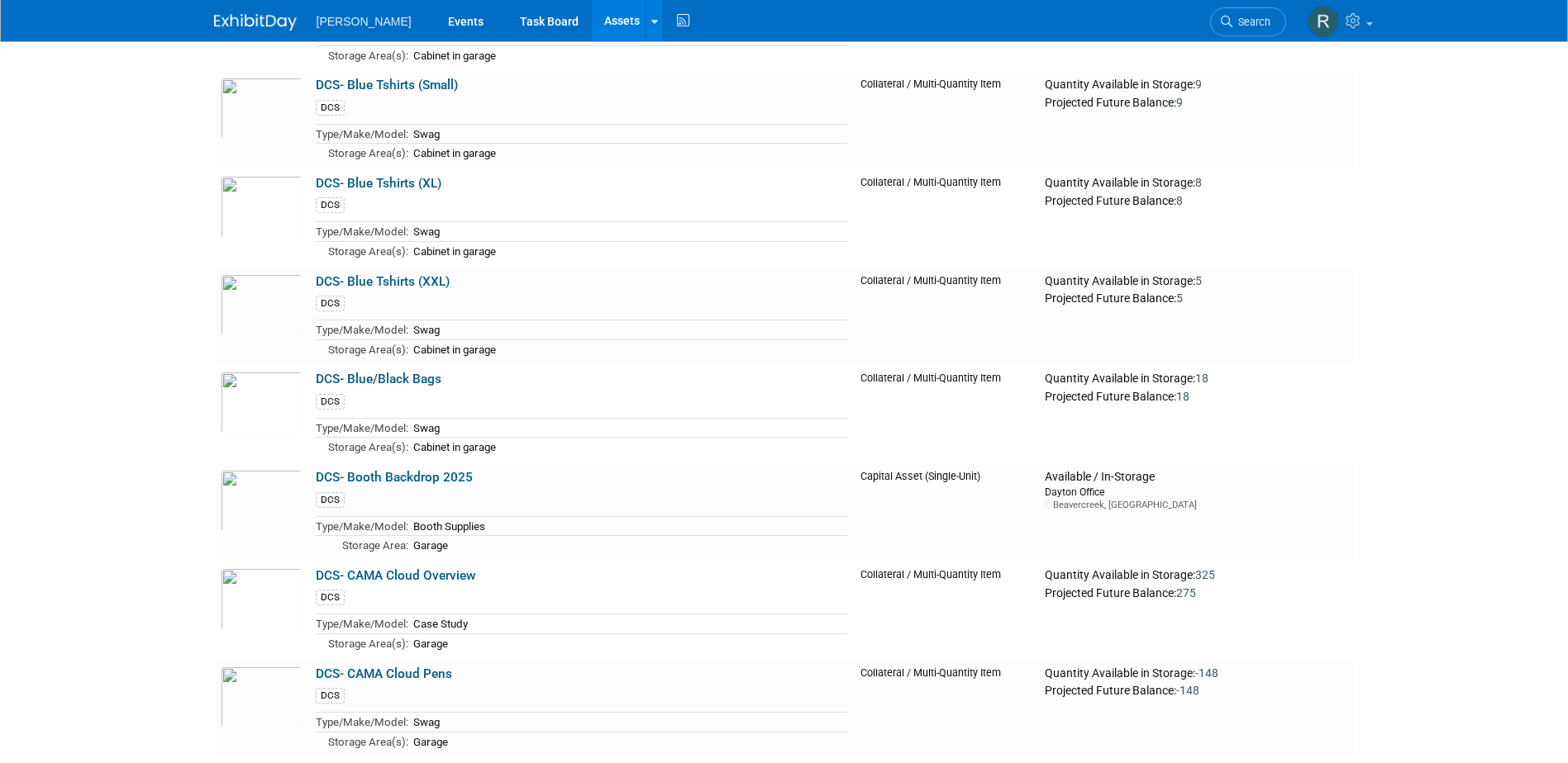
scroll to position [19157, 0]
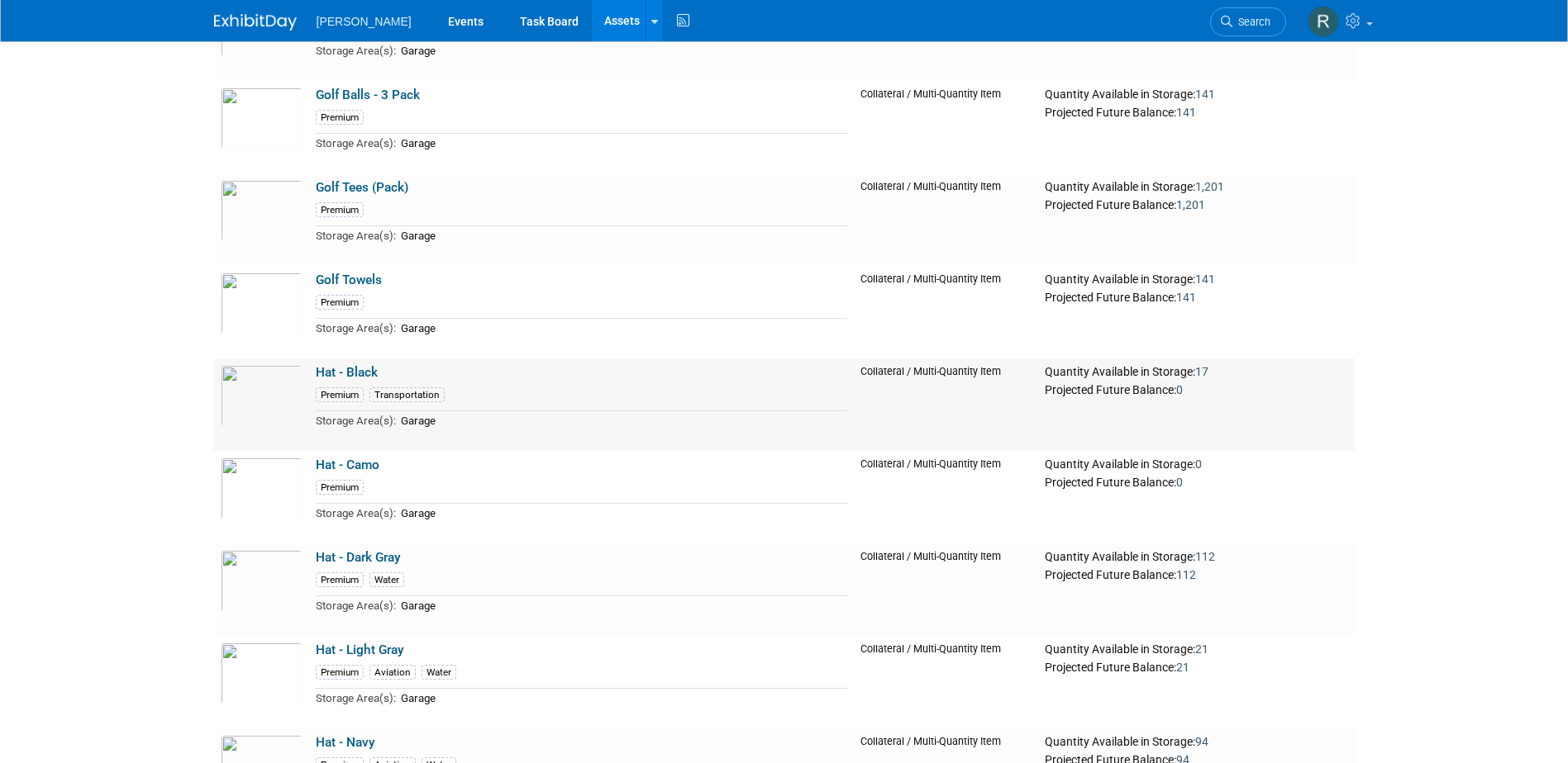
click at [319, 380] on link "Hat - Black" at bounding box center [347, 373] width 62 height 15
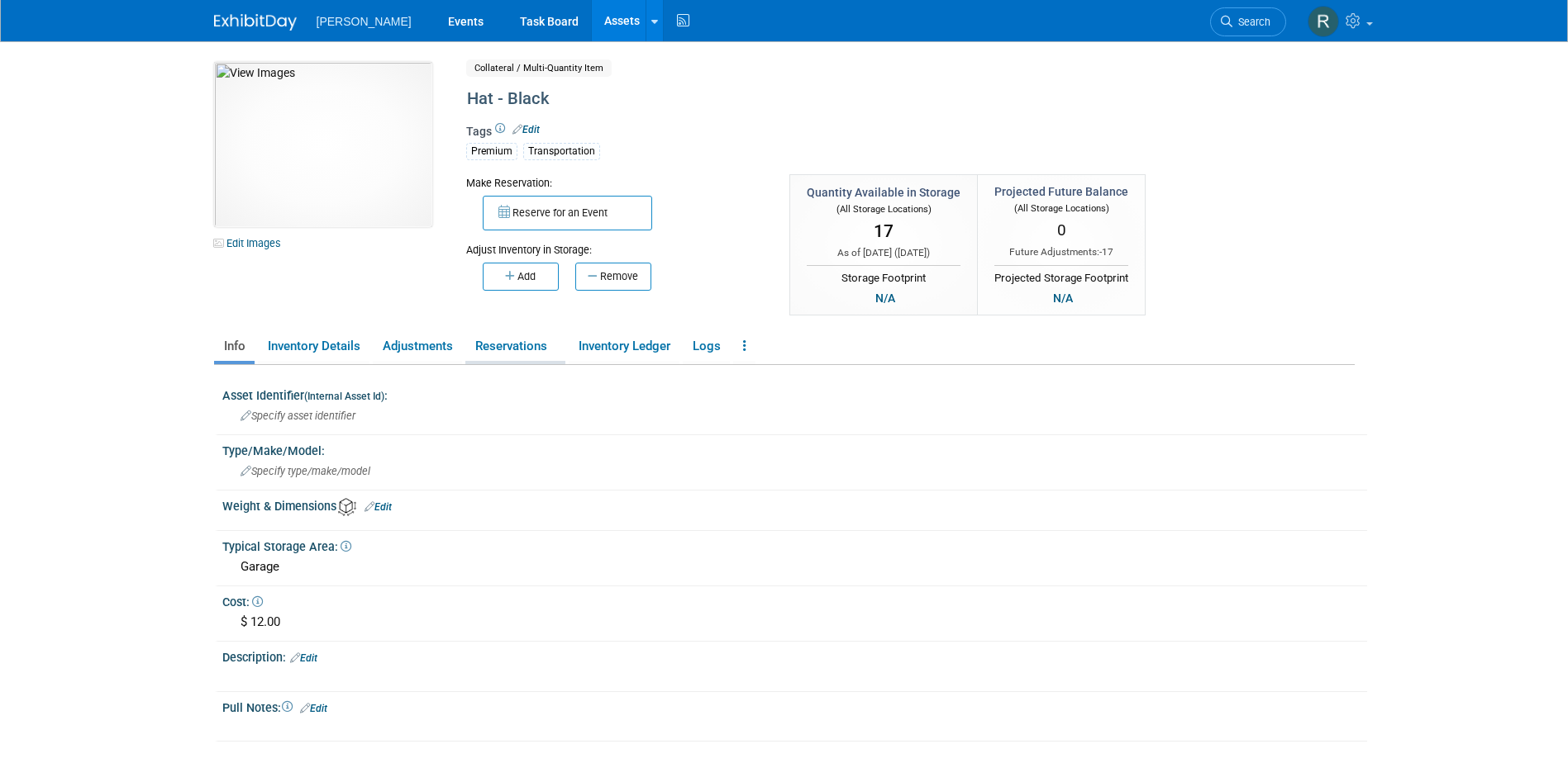
click at [525, 348] on link "Reservations" at bounding box center [515, 346] width 100 height 29
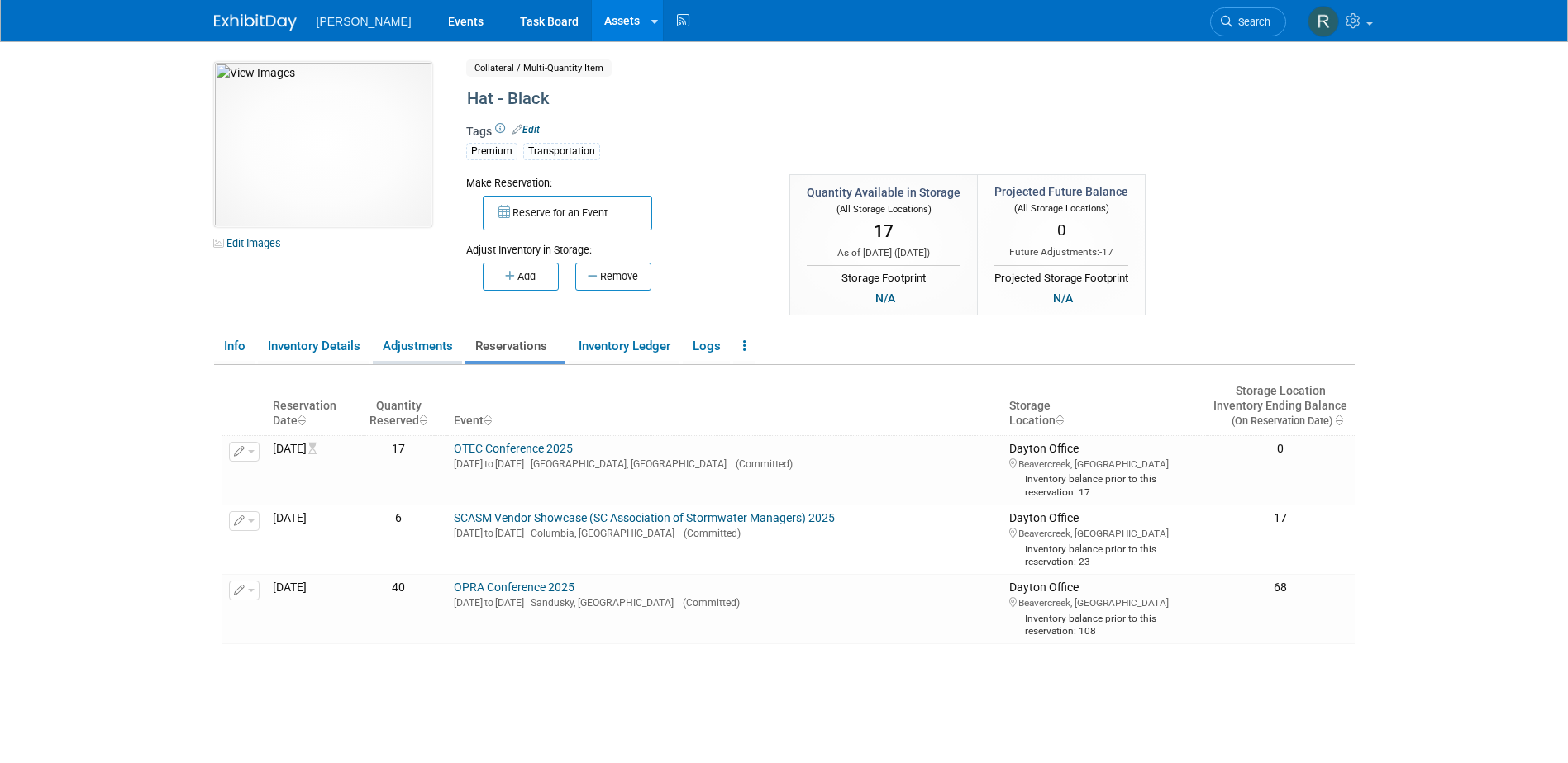
click at [403, 352] on link "Adjustments" at bounding box center [418, 346] width 90 height 29
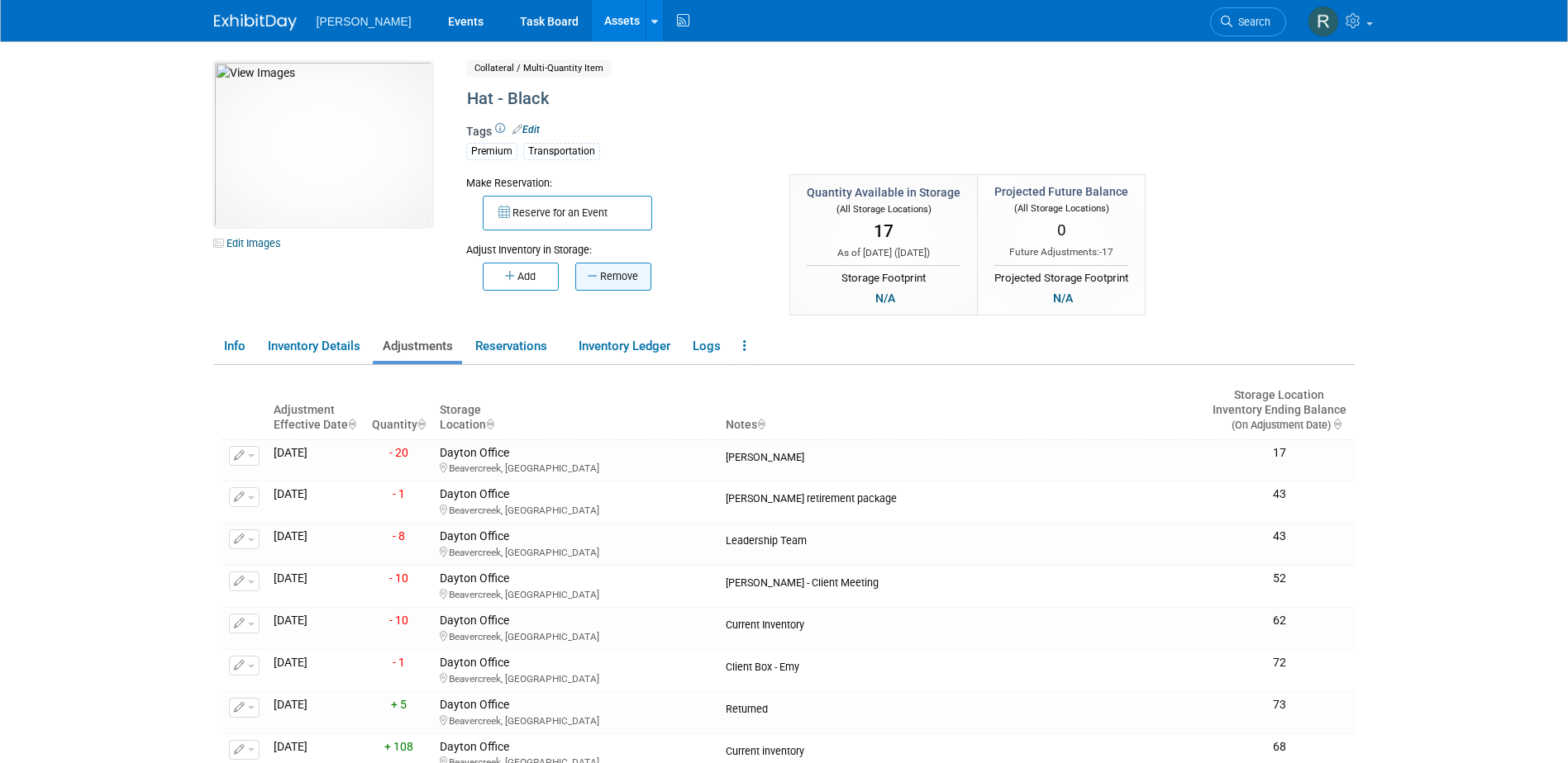
click at [600, 282] on button "Remove" at bounding box center [613, 276] width 76 height 28
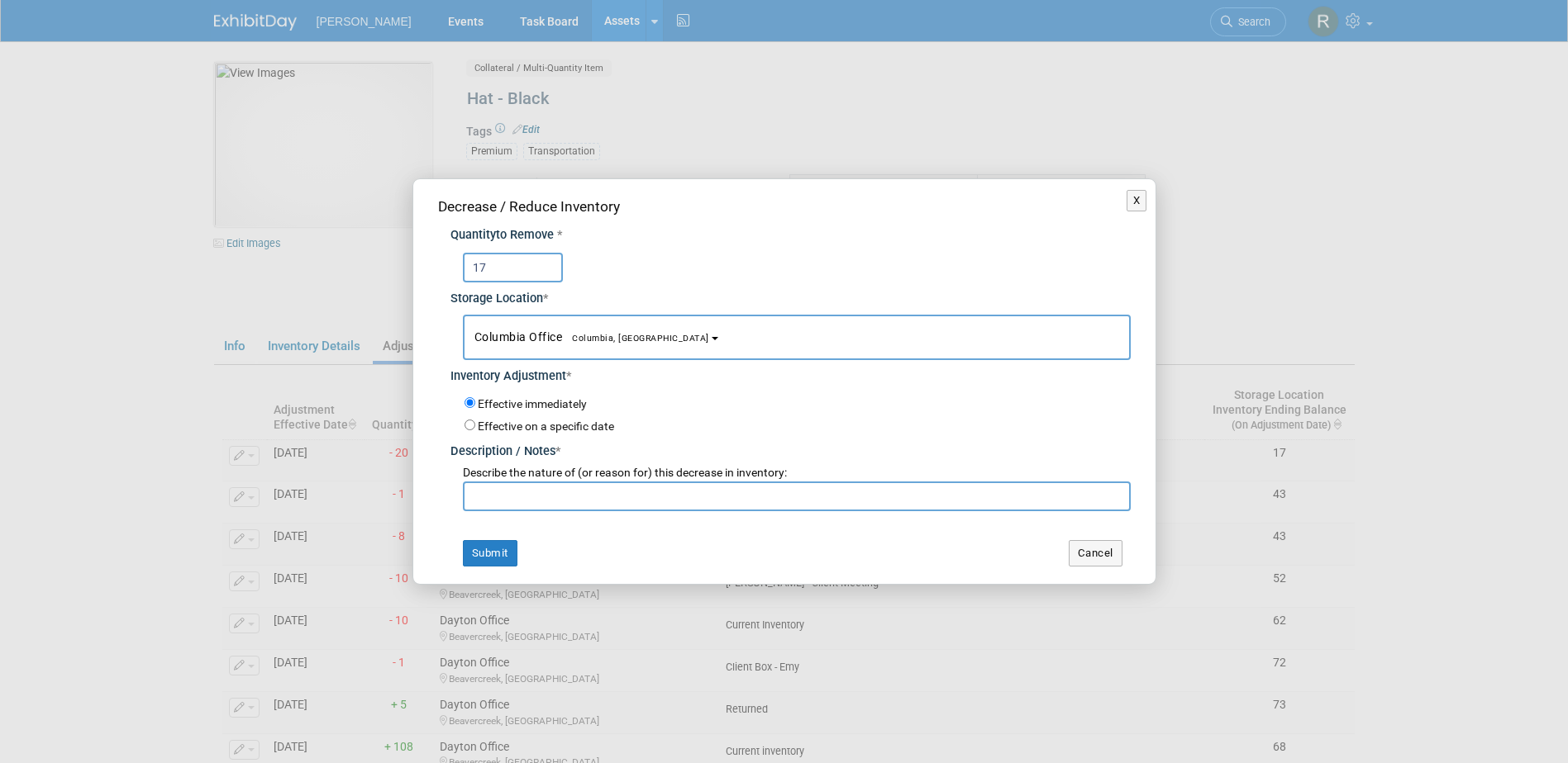
type input "17"
click at [591, 325] on button "Columbia Office Columbia, SC" at bounding box center [796, 337] width 668 height 46
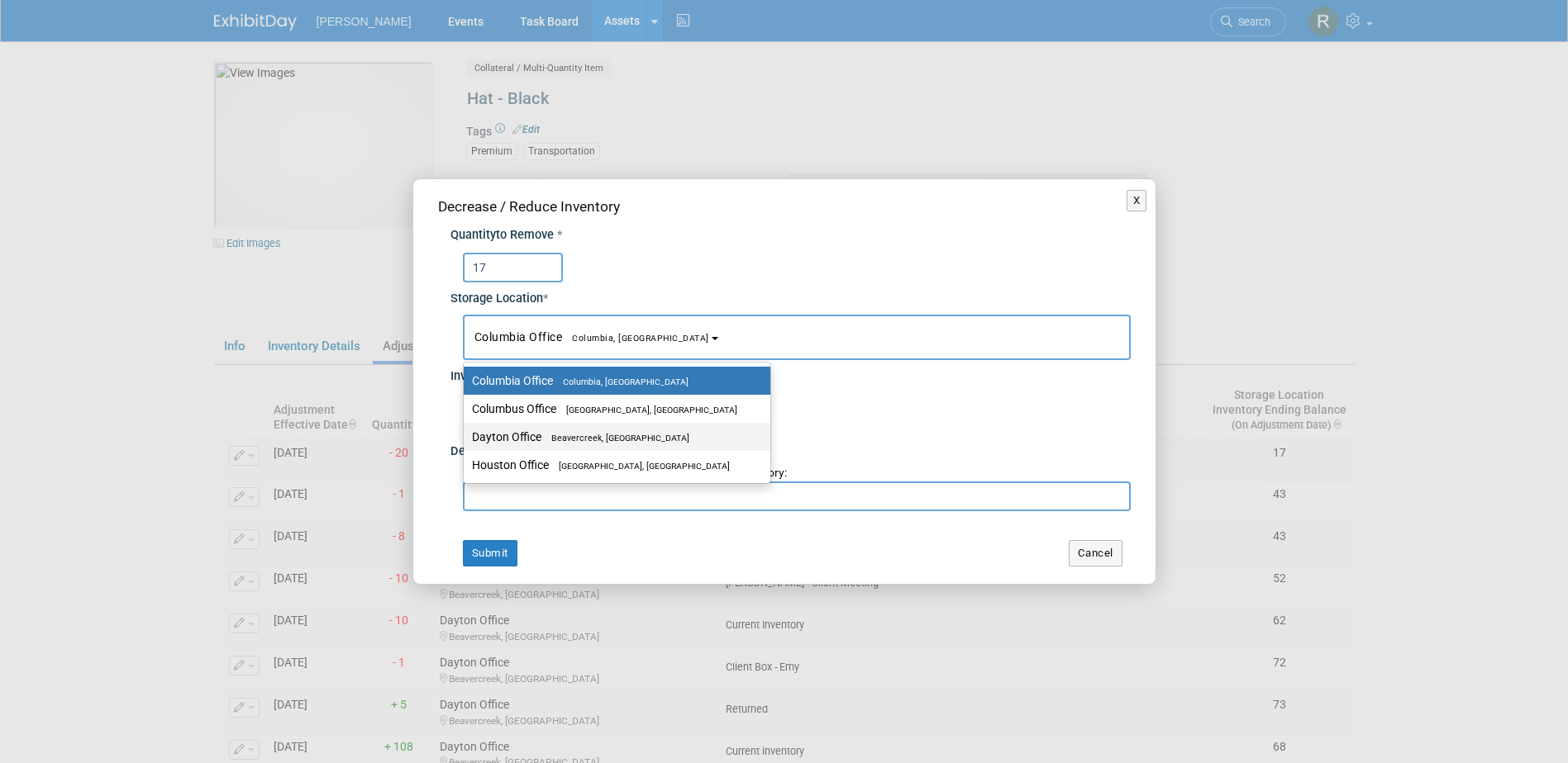
click at [566, 433] on span "Beavercreek, OH" at bounding box center [615, 437] width 148 height 10
click at [466, 433] on input "Dayton Office Beavercreek, OH" at bounding box center [460, 437] width 10 height 10
select select "11223930"
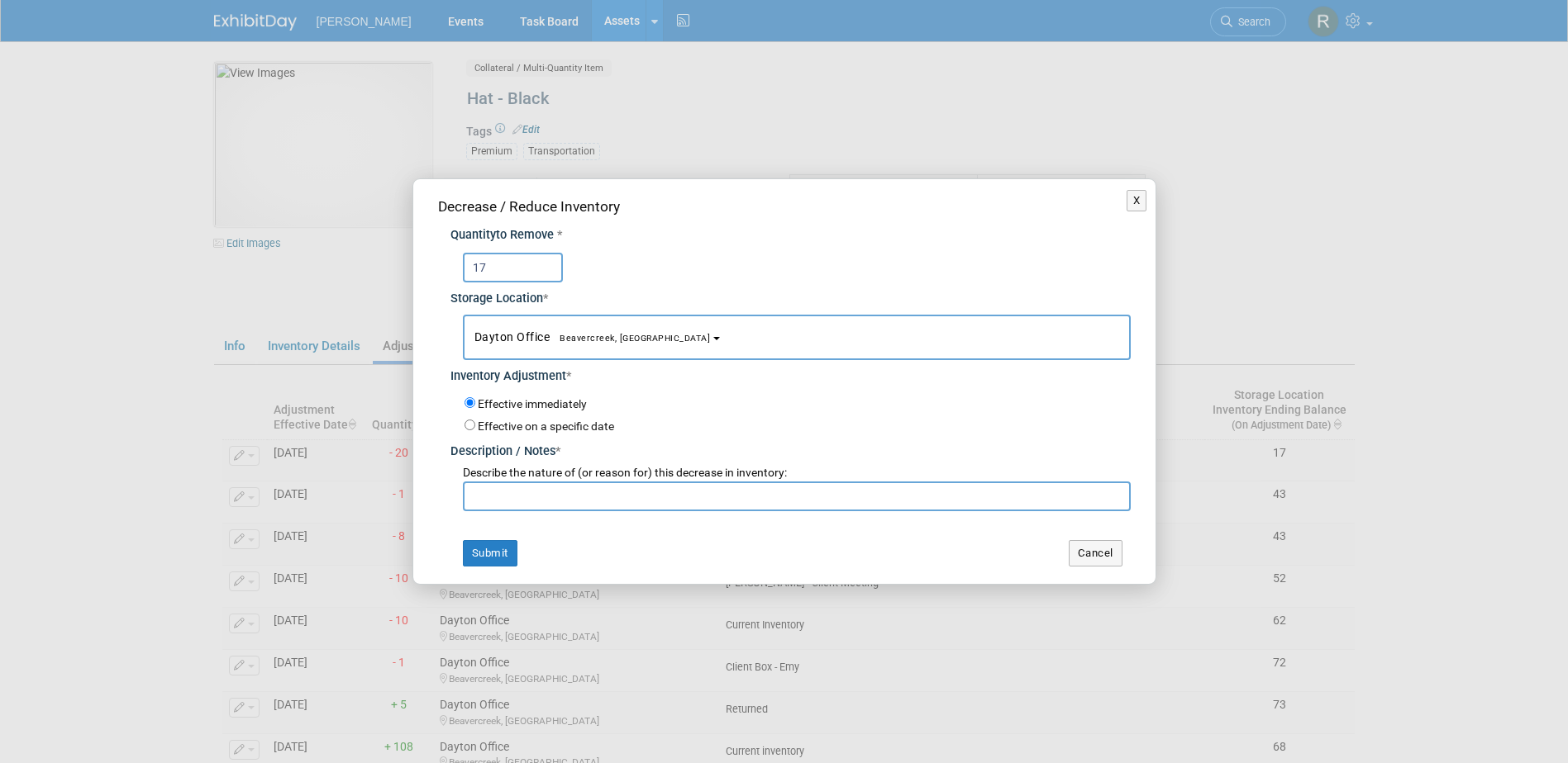
click at [568, 481] on div "Describe the nature of (or reason for) this decrease in inventory:" at bounding box center [796, 473] width 668 height 17
click at [593, 485] on input "text" at bounding box center [796, 497] width 668 height 30
type input "Inventory Adjustment"
click at [493, 553] on button "Submit" at bounding box center [490, 553] width 54 height 26
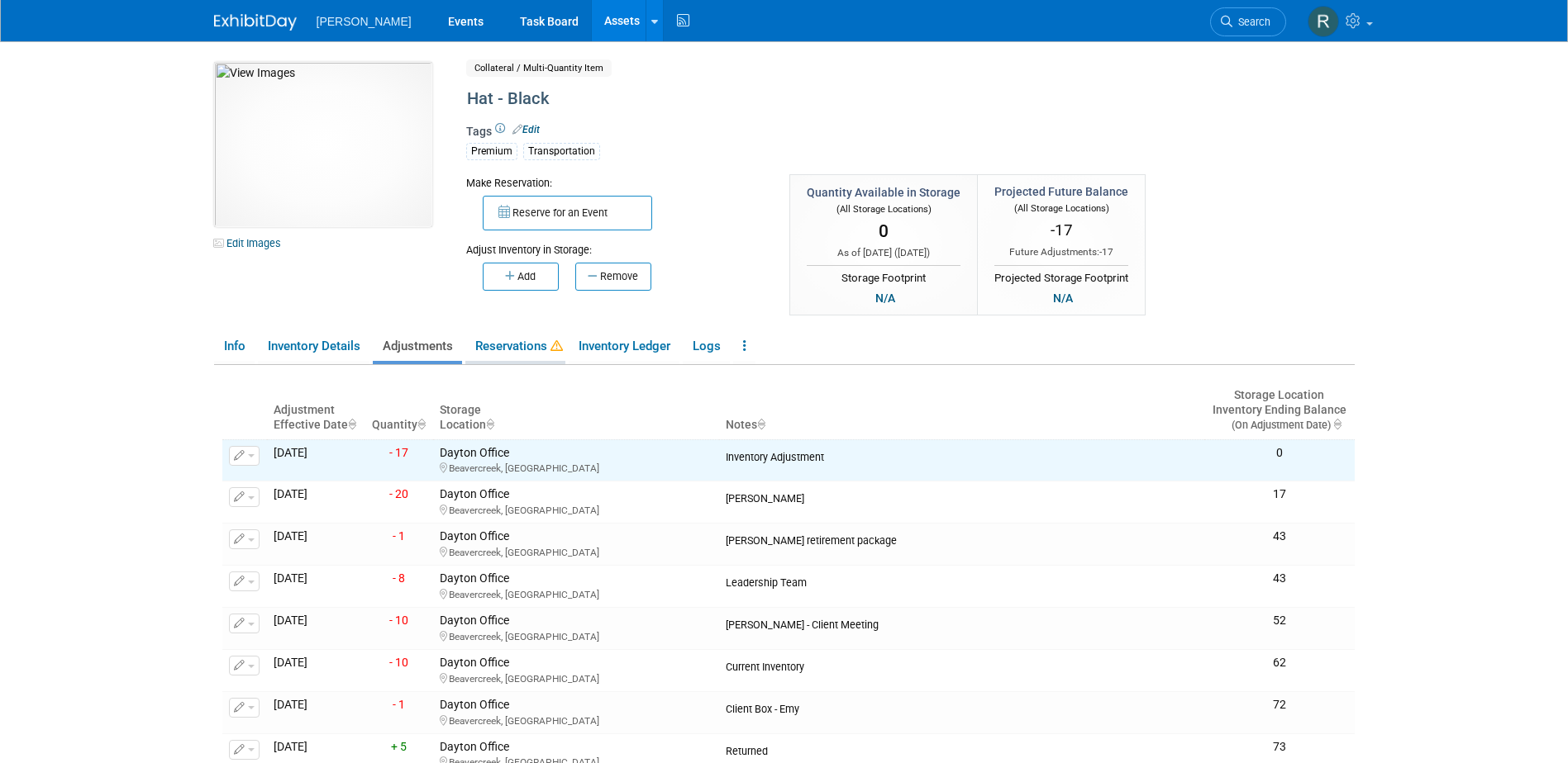
click at [519, 349] on link "Reservations" at bounding box center [515, 346] width 100 height 29
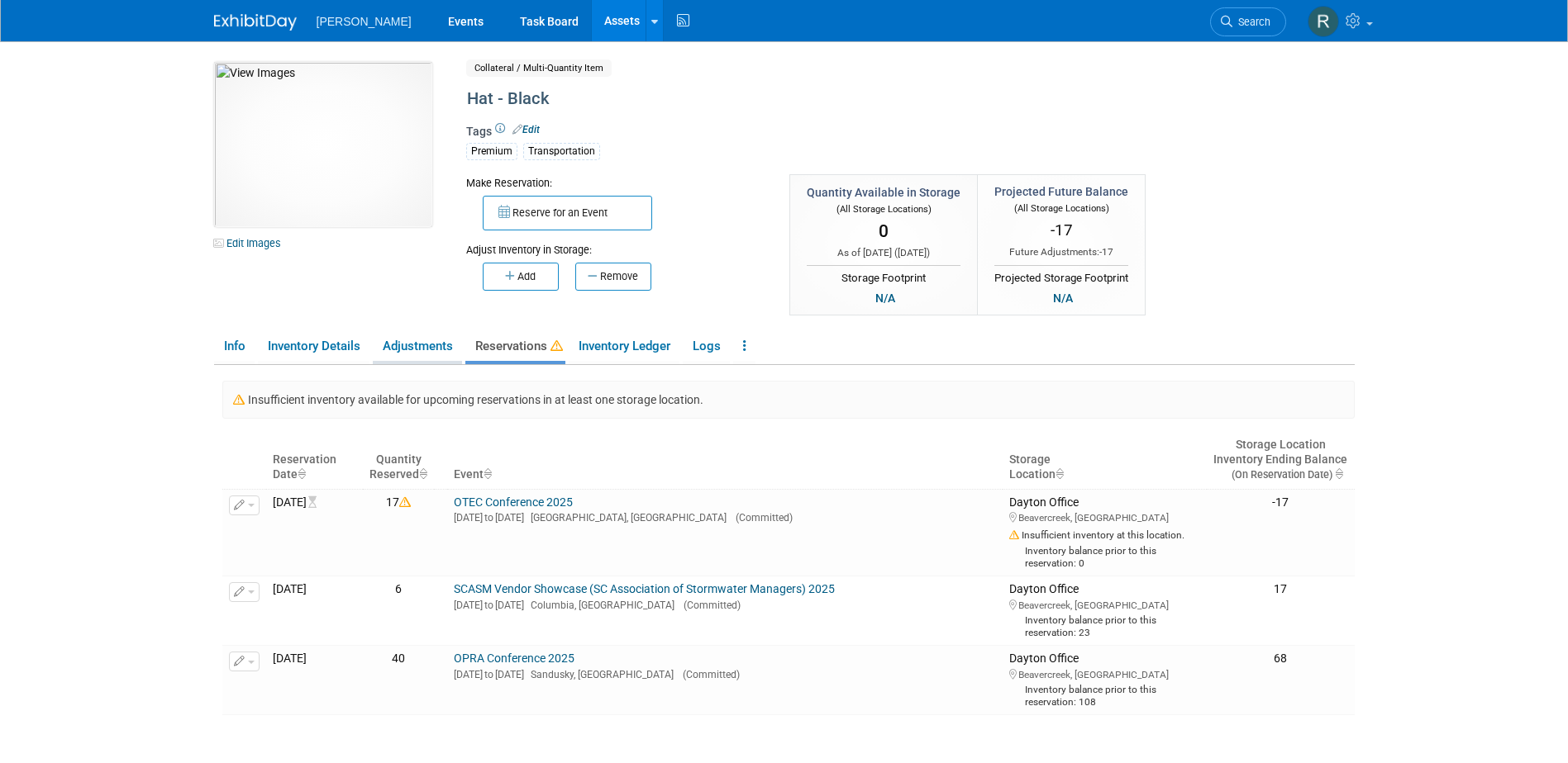
click at [420, 350] on link "Adjustments" at bounding box center [418, 346] width 90 height 29
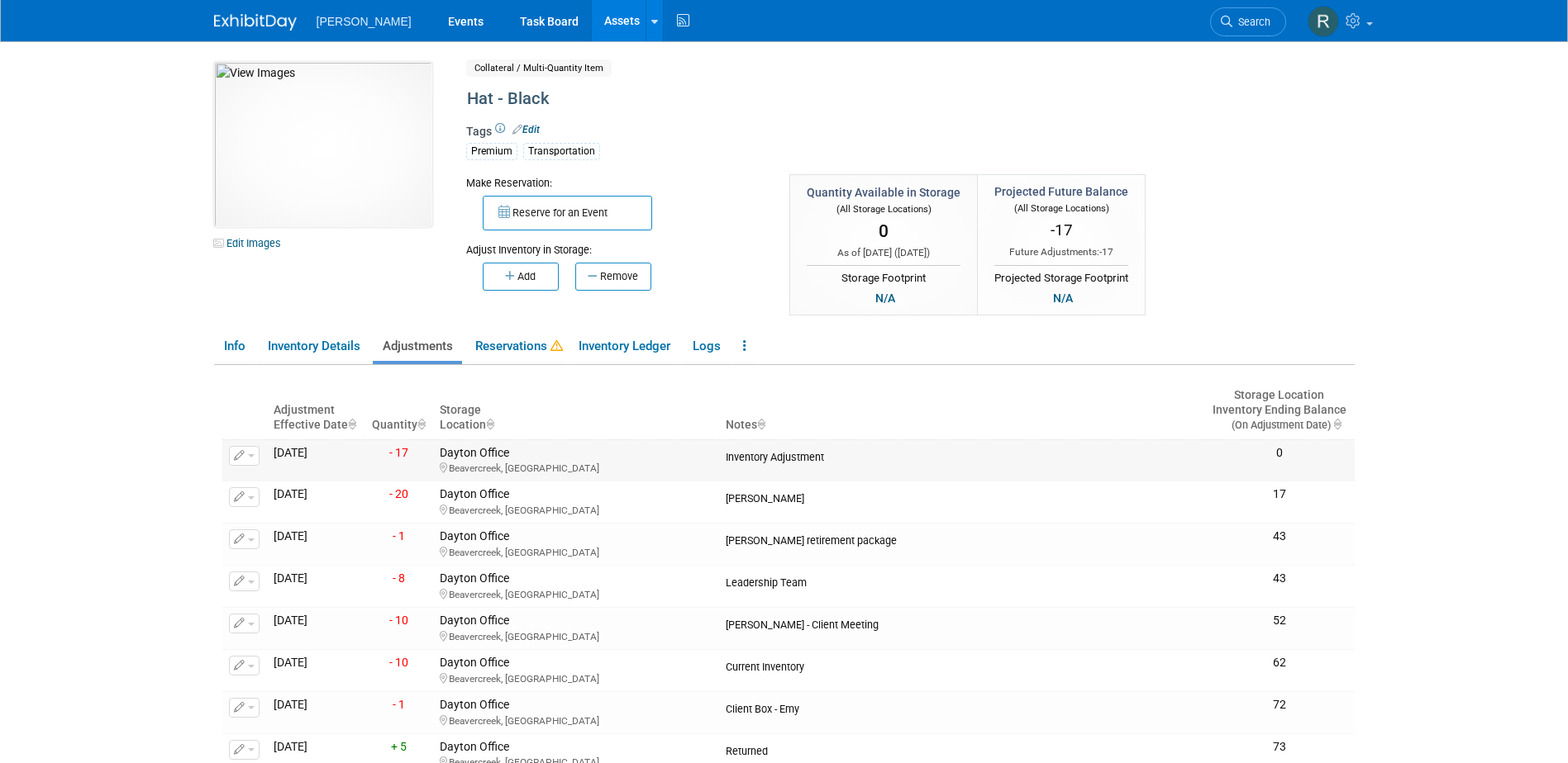
click at [246, 455] on button "button" at bounding box center [244, 456] width 31 height 20
click at [258, 509] on button "Delete Adjustment" at bounding box center [305, 508] width 133 height 22
click at [425, 526] on link "Yes" at bounding box center [426, 530] width 49 height 26
click at [515, 345] on link "Reservations" at bounding box center [515, 346] width 100 height 29
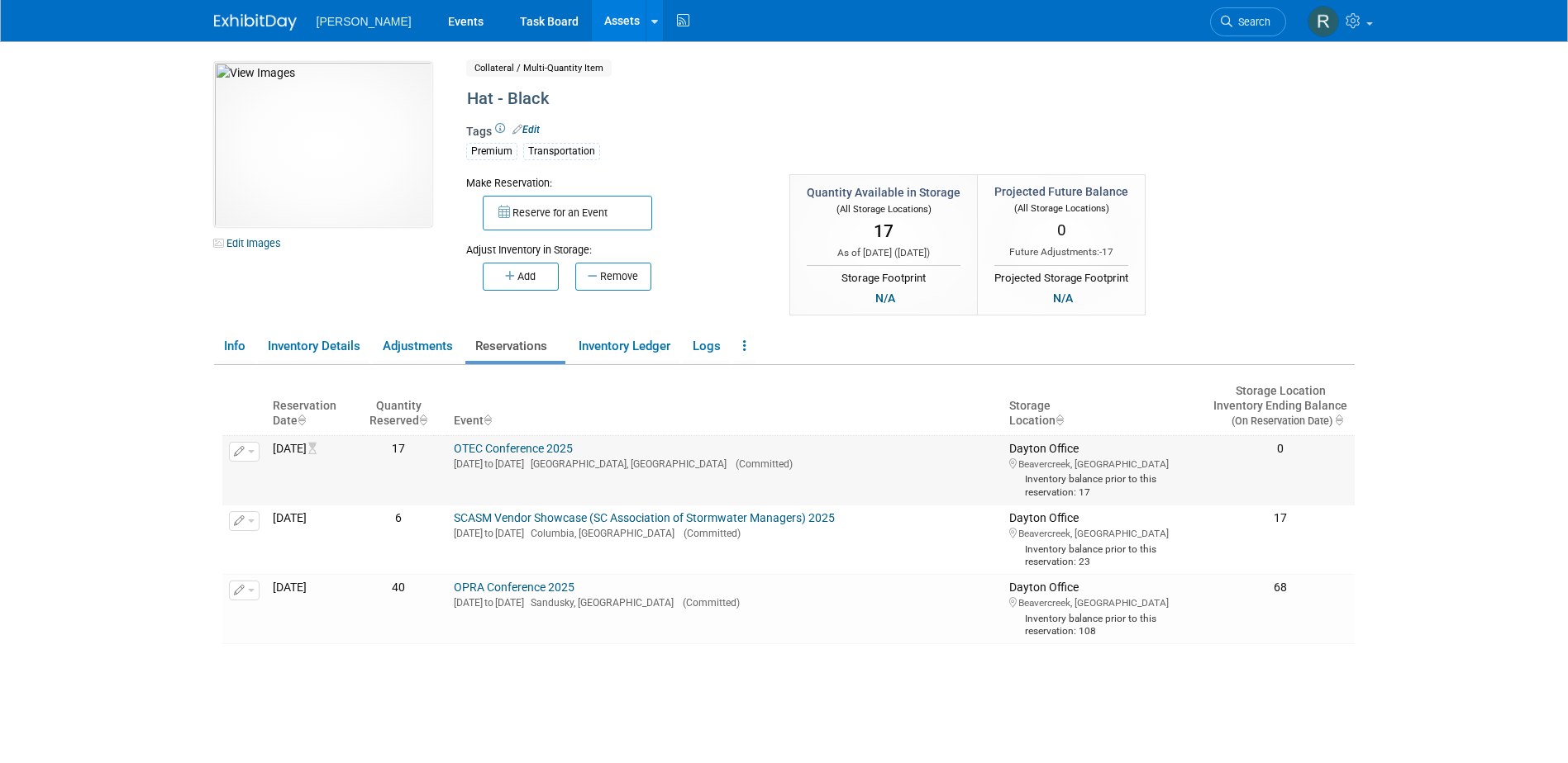
click at [241, 454] on icon "button" at bounding box center [239, 451] width 11 height 10
click at [272, 477] on button "Change Reservation" at bounding box center [307, 479] width 139 height 22
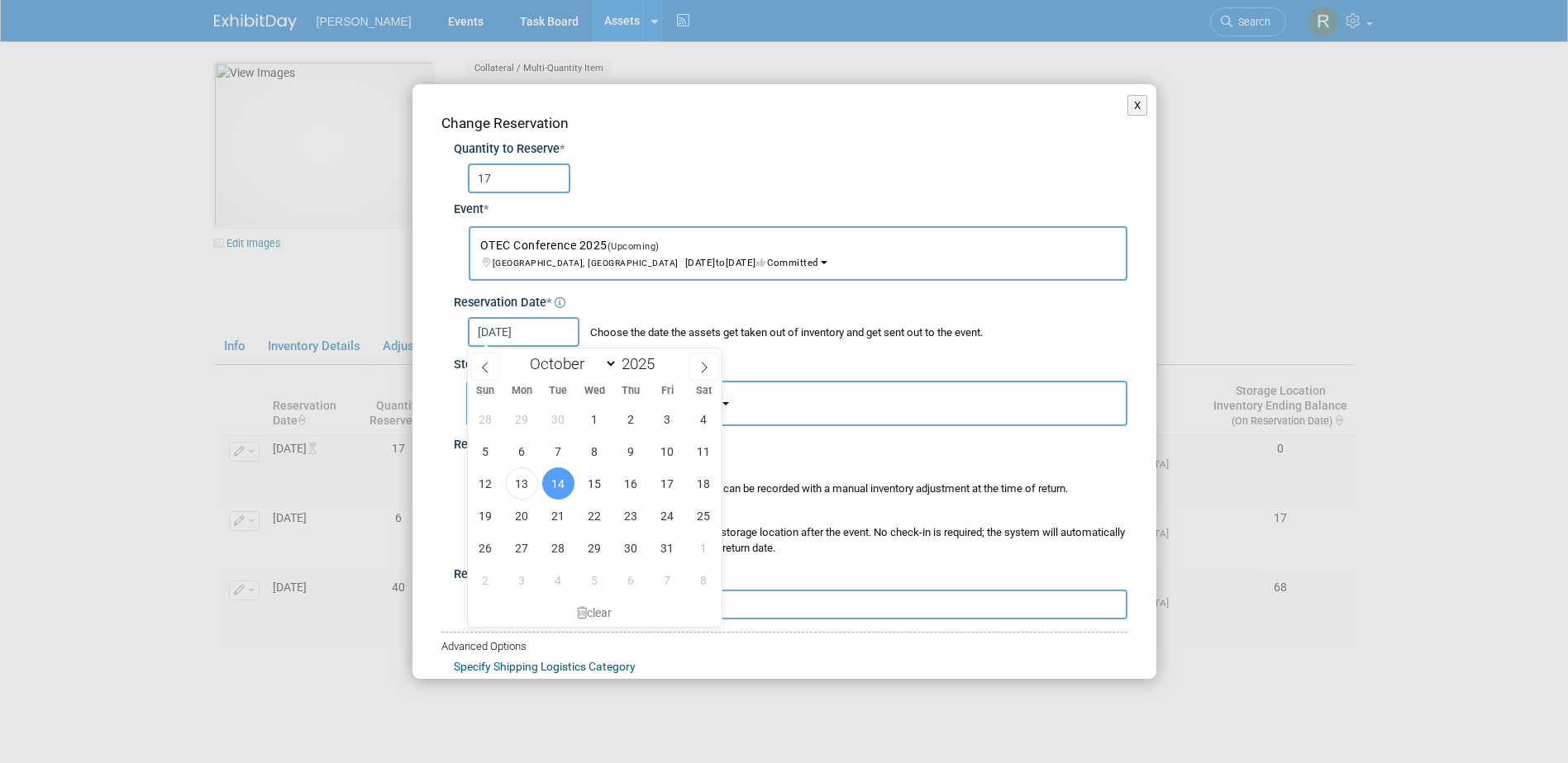
click at [560, 336] on input "Oct 14, 2025" at bounding box center [523, 332] width 111 height 30
click at [524, 485] on span "13" at bounding box center [521, 484] width 32 height 32
type input "Oct 13, 2025"
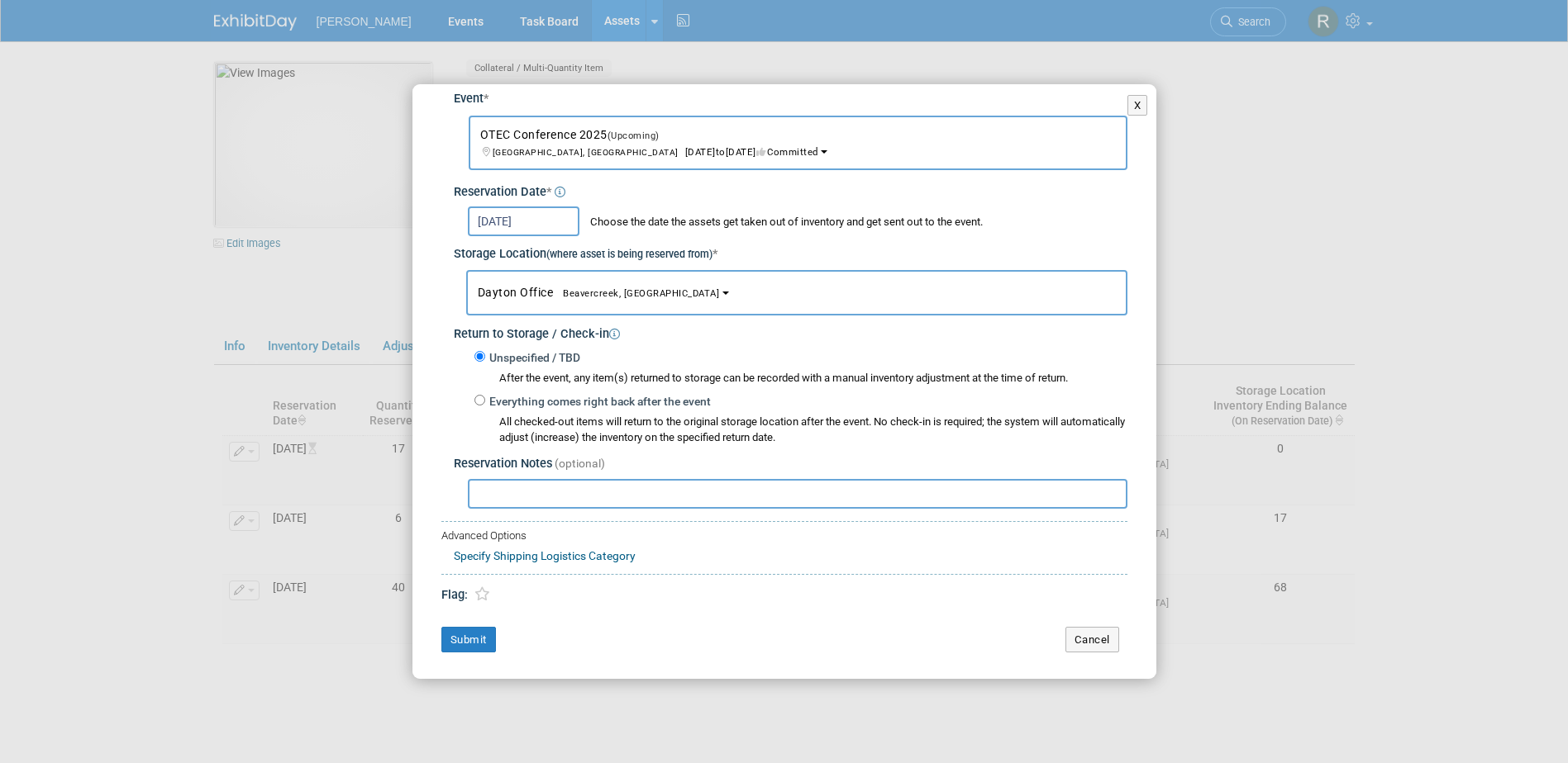
scroll to position [113, 0]
click at [476, 636] on button "Submit" at bounding box center [468, 638] width 54 height 26
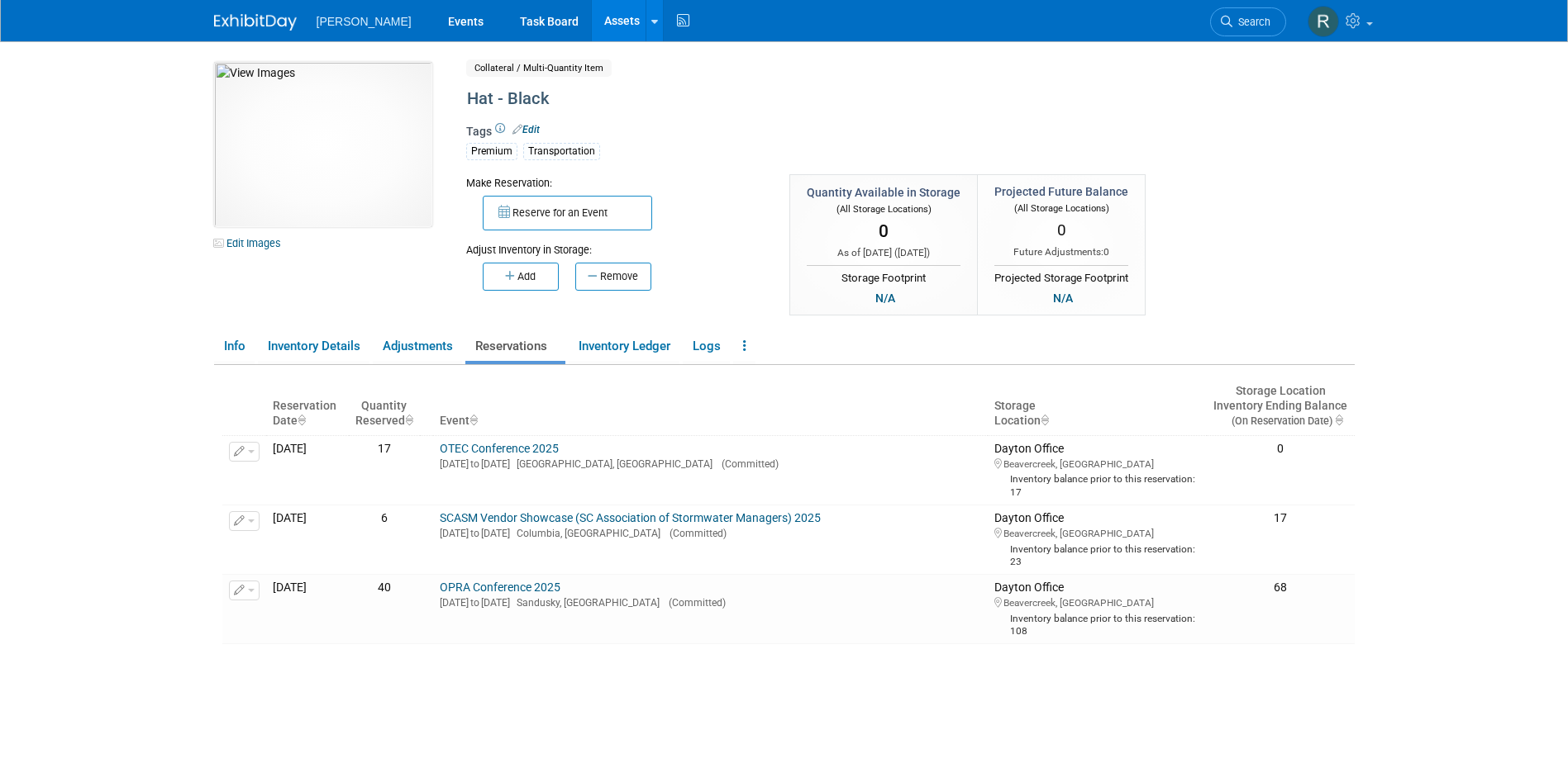
click at [592, 21] on link "Assets" at bounding box center [621, 21] width 61 height 41
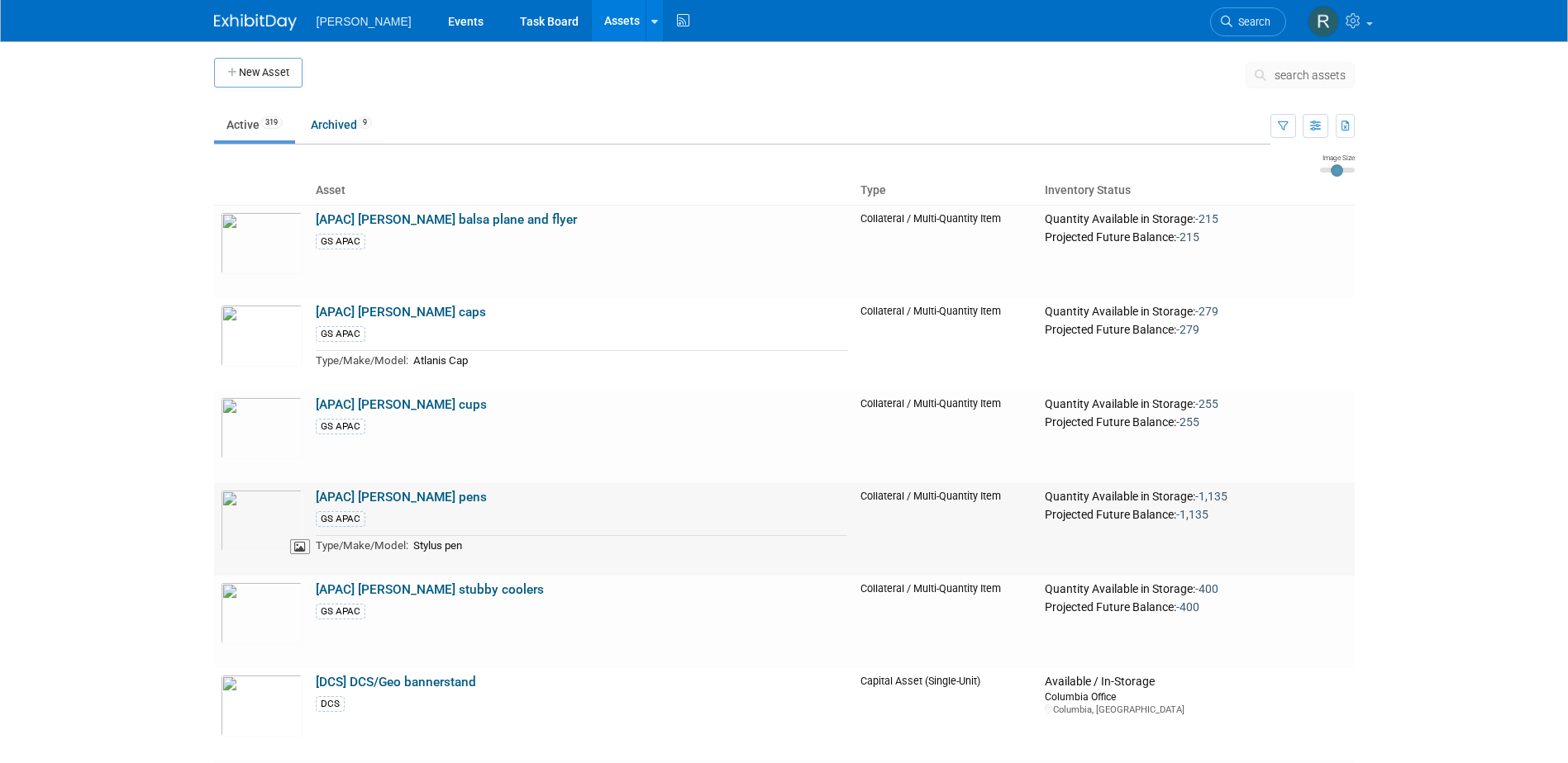
click at [262, 520] on img at bounding box center [262, 520] width 82 height 62
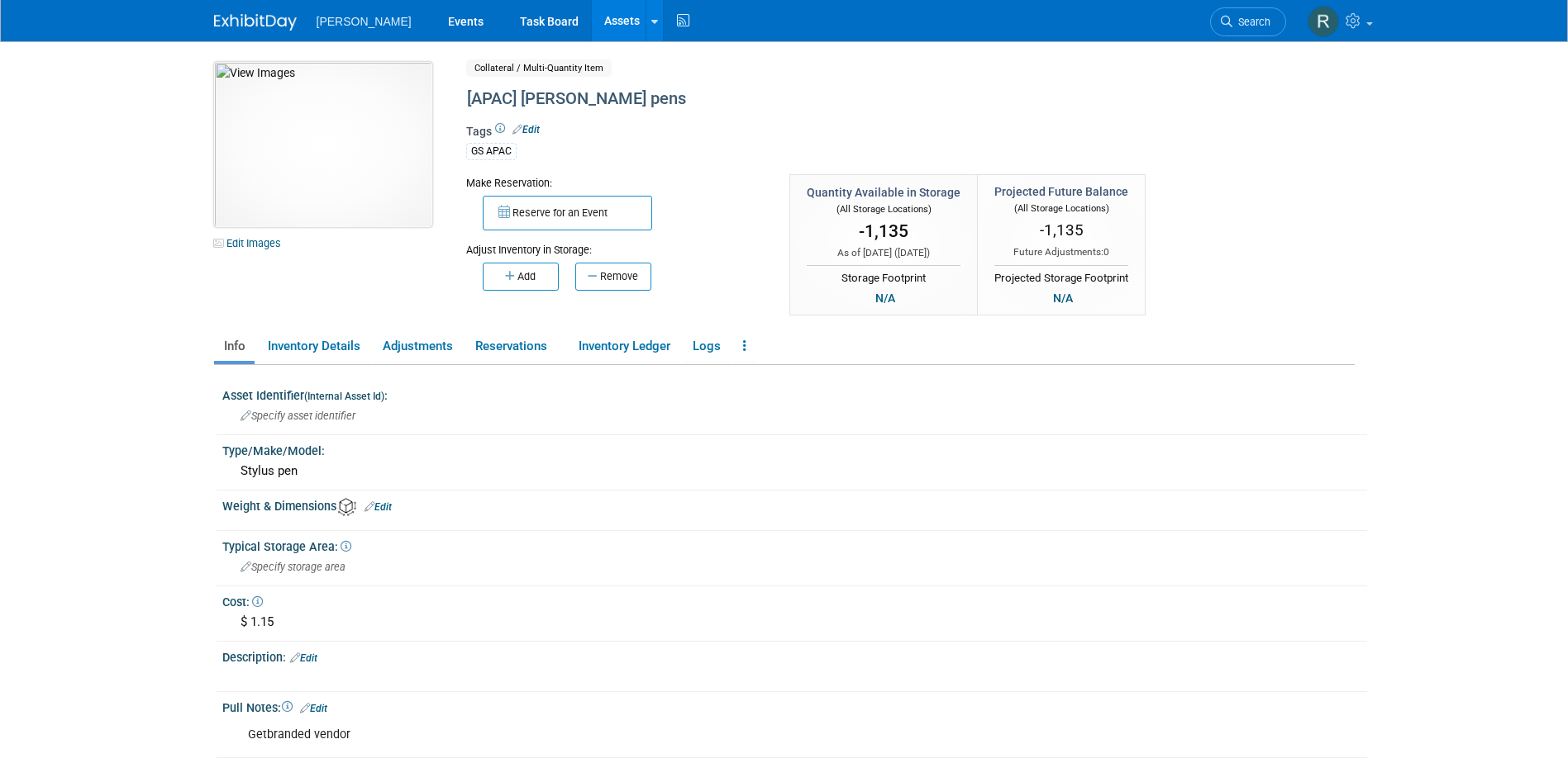
click at [348, 161] on img at bounding box center [322, 144] width 218 height 165
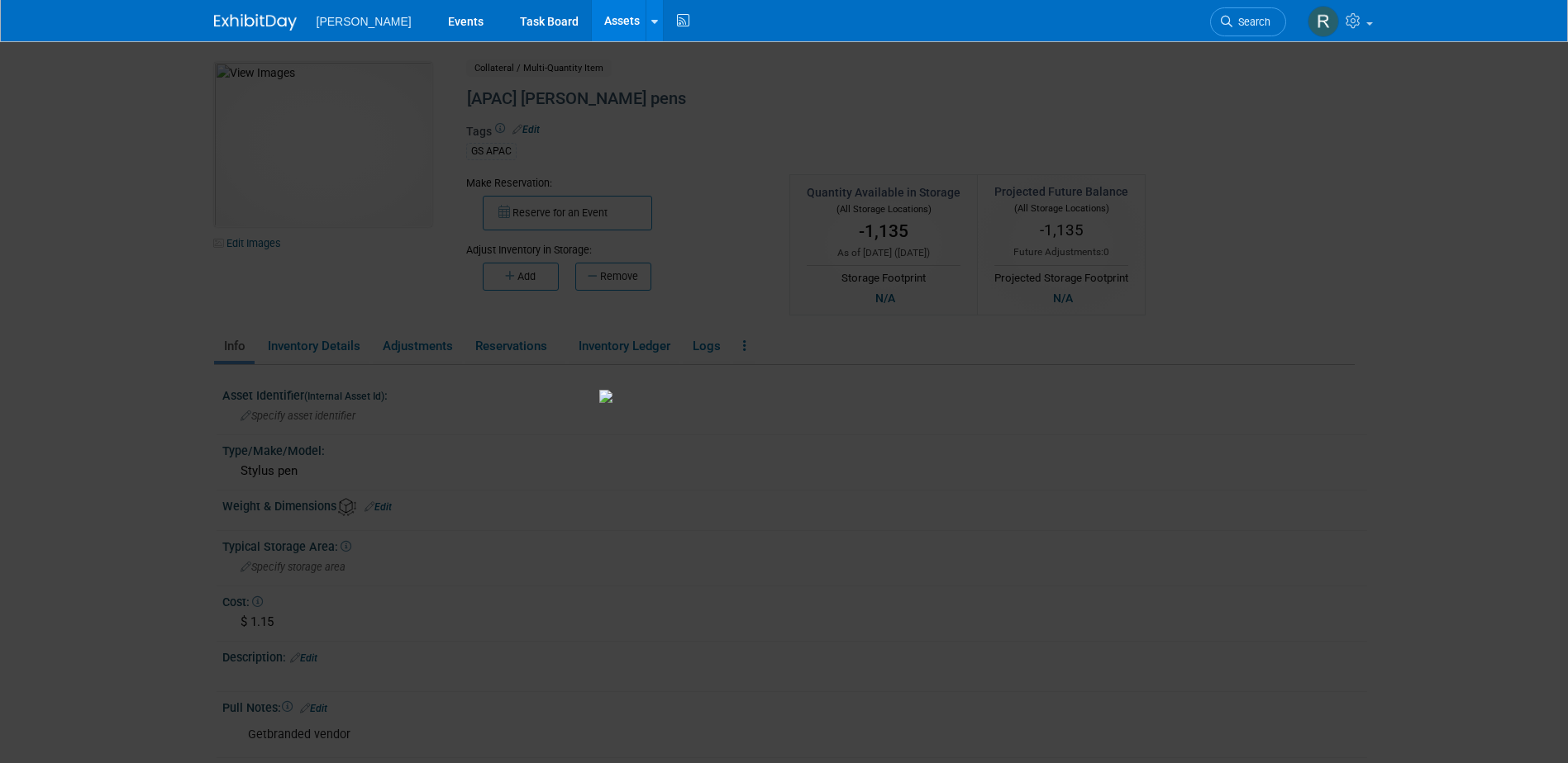
drag, startPoint x: 584, startPoint y: 514, endPoint x: 619, endPoint y: 532, distance: 39.4
click at [619, 403] on img at bounding box center [783, 396] width 370 height 13
click at [1548, 64] on button "Close gallery" at bounding box center [1547, 61] width 41 height 39
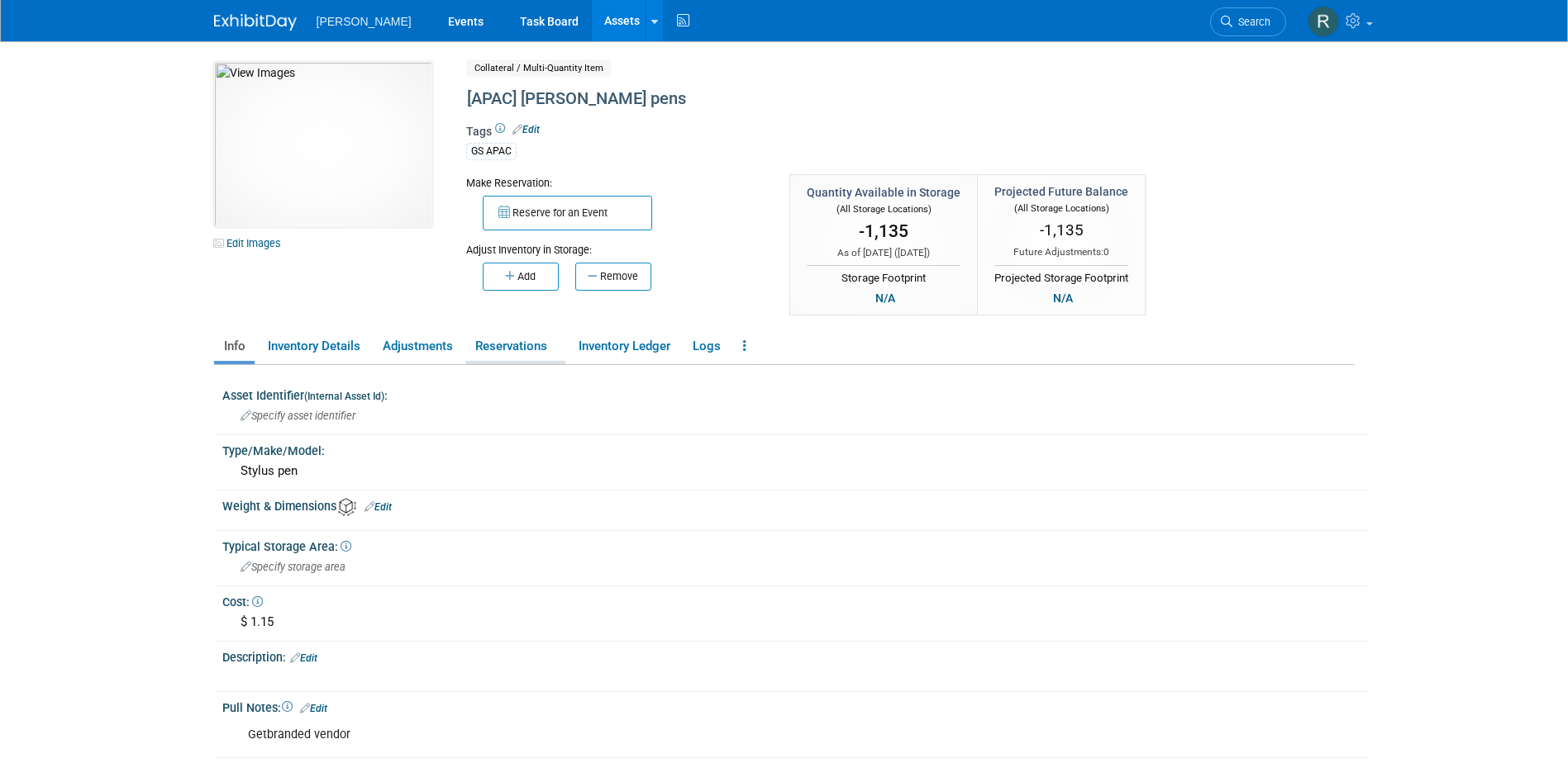
click at [484, 349] on link "Reservations" at bounding box center [515, 346] width 100 height 29
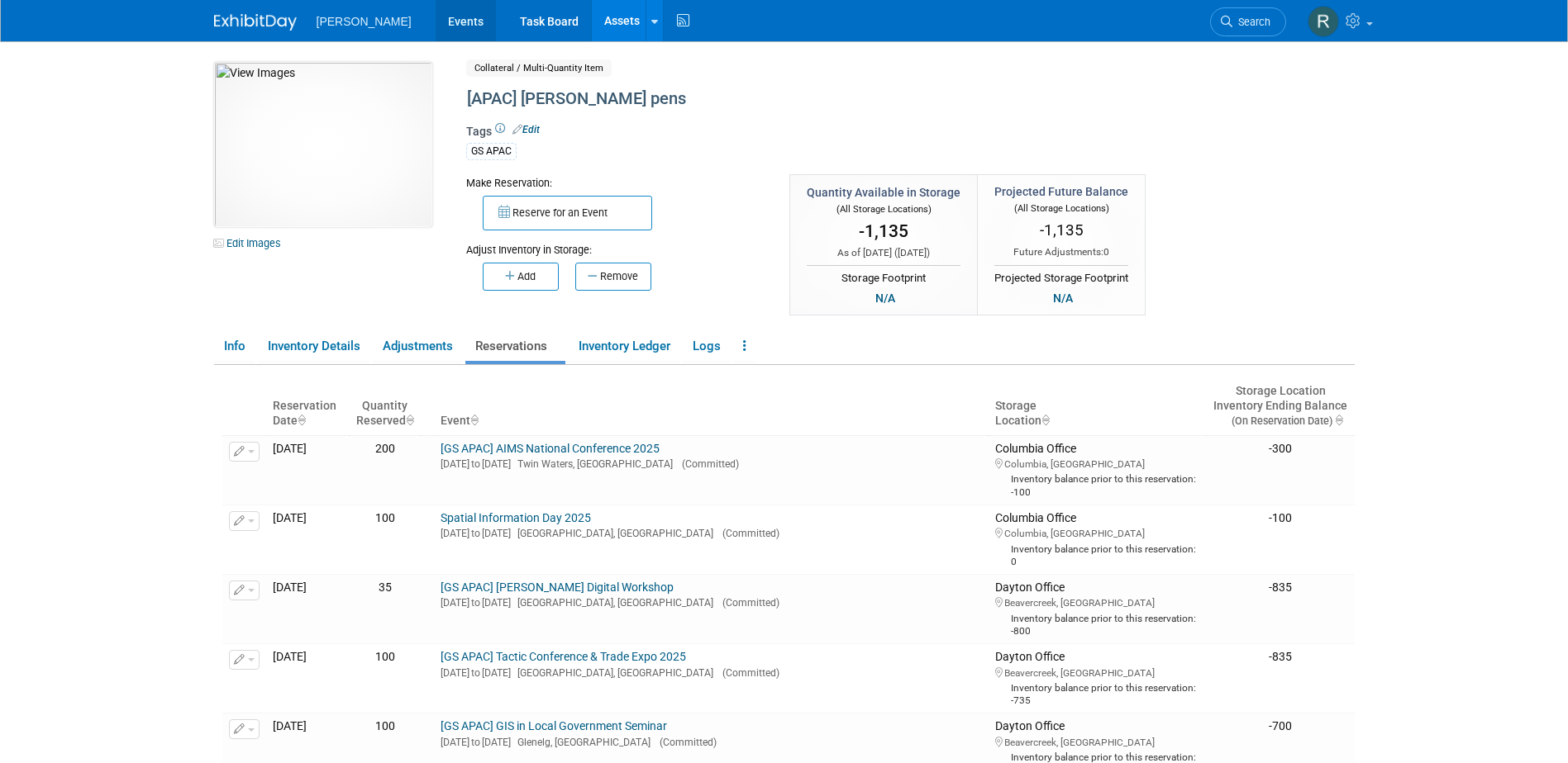
click at [435, 21] on link "Events" at bounding box center [465, 21] width 61 height 41
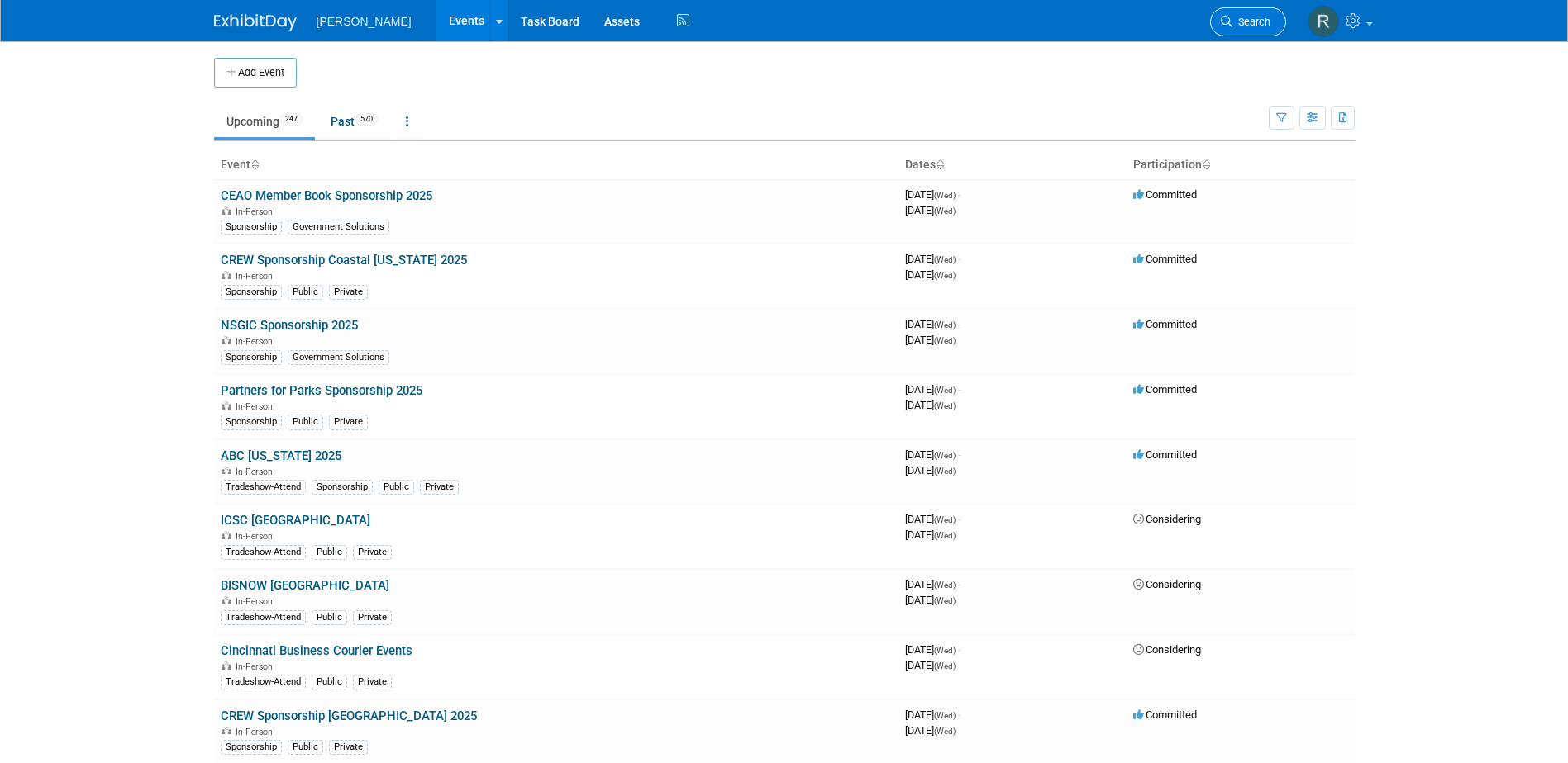
click at [1240, 22] on span "Search" at bounding box center [1251, 21] width 38 height 12
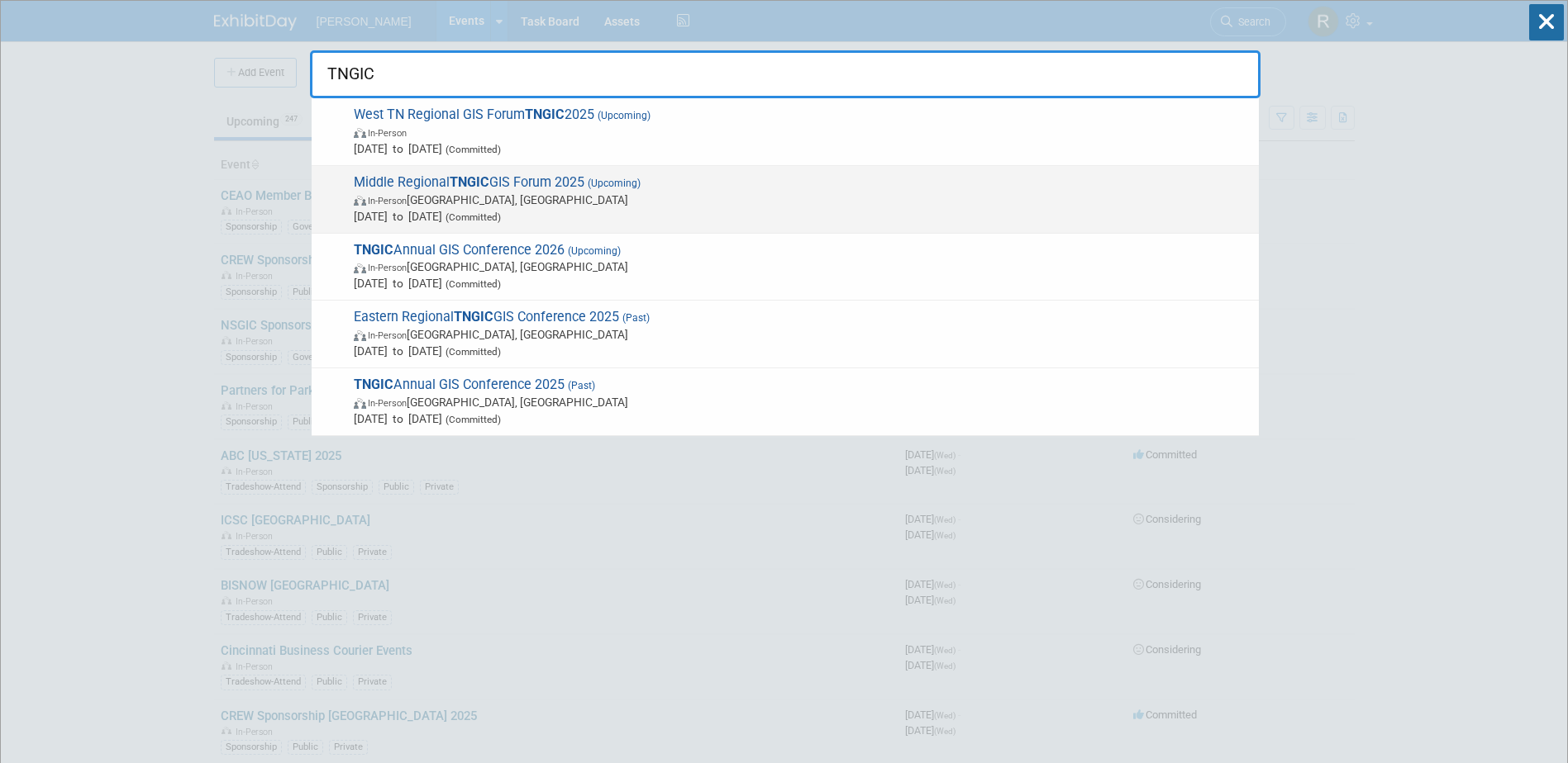
type input "TNGIC"
click at [444, 198] on span "In-Person Murfreesboro, TN" at bounding box center [803, 200] width 897 height 17
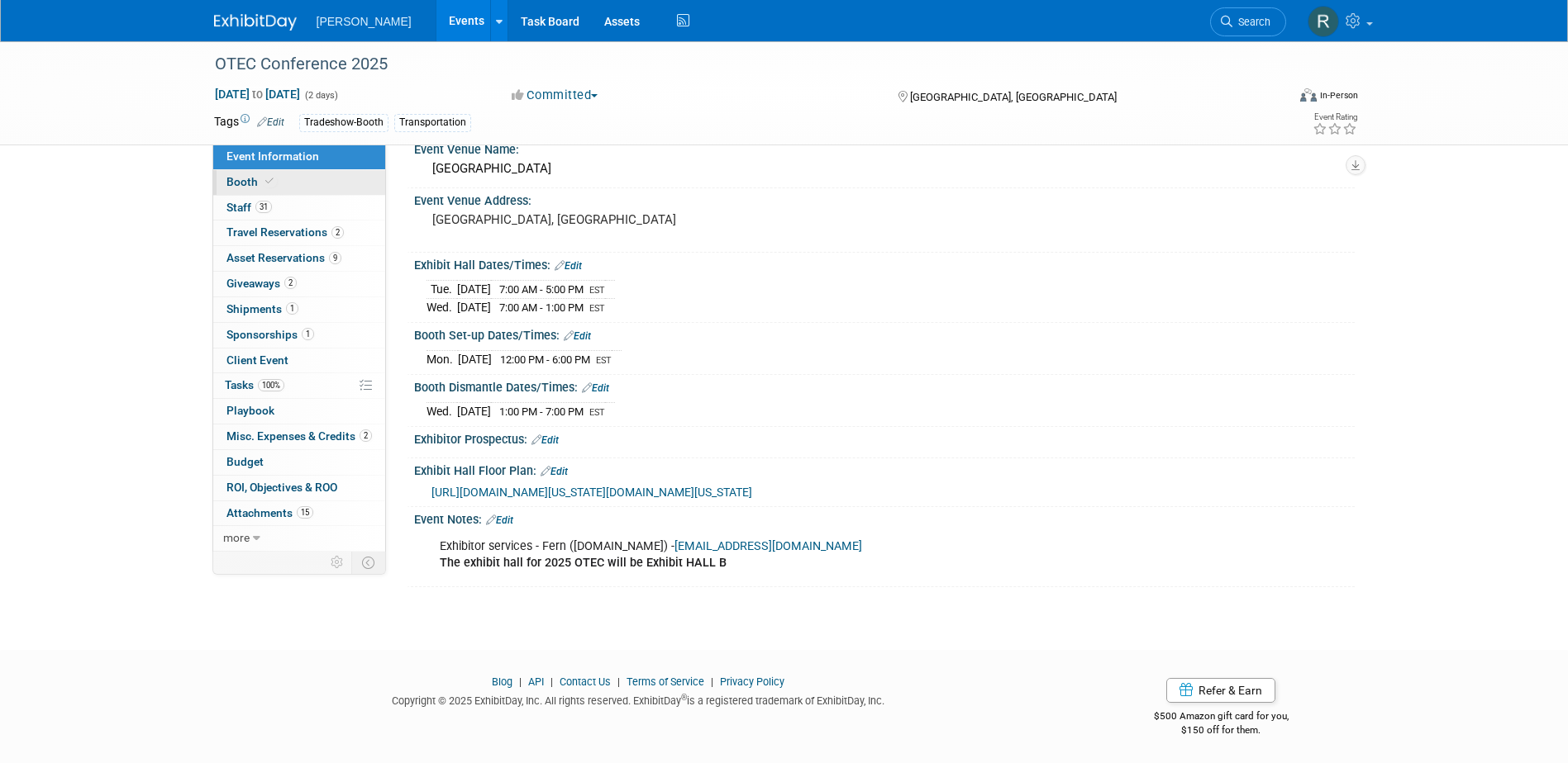
click at [248, 181] on span "Booth" at bounding box center [251, 181] width 50 height 13
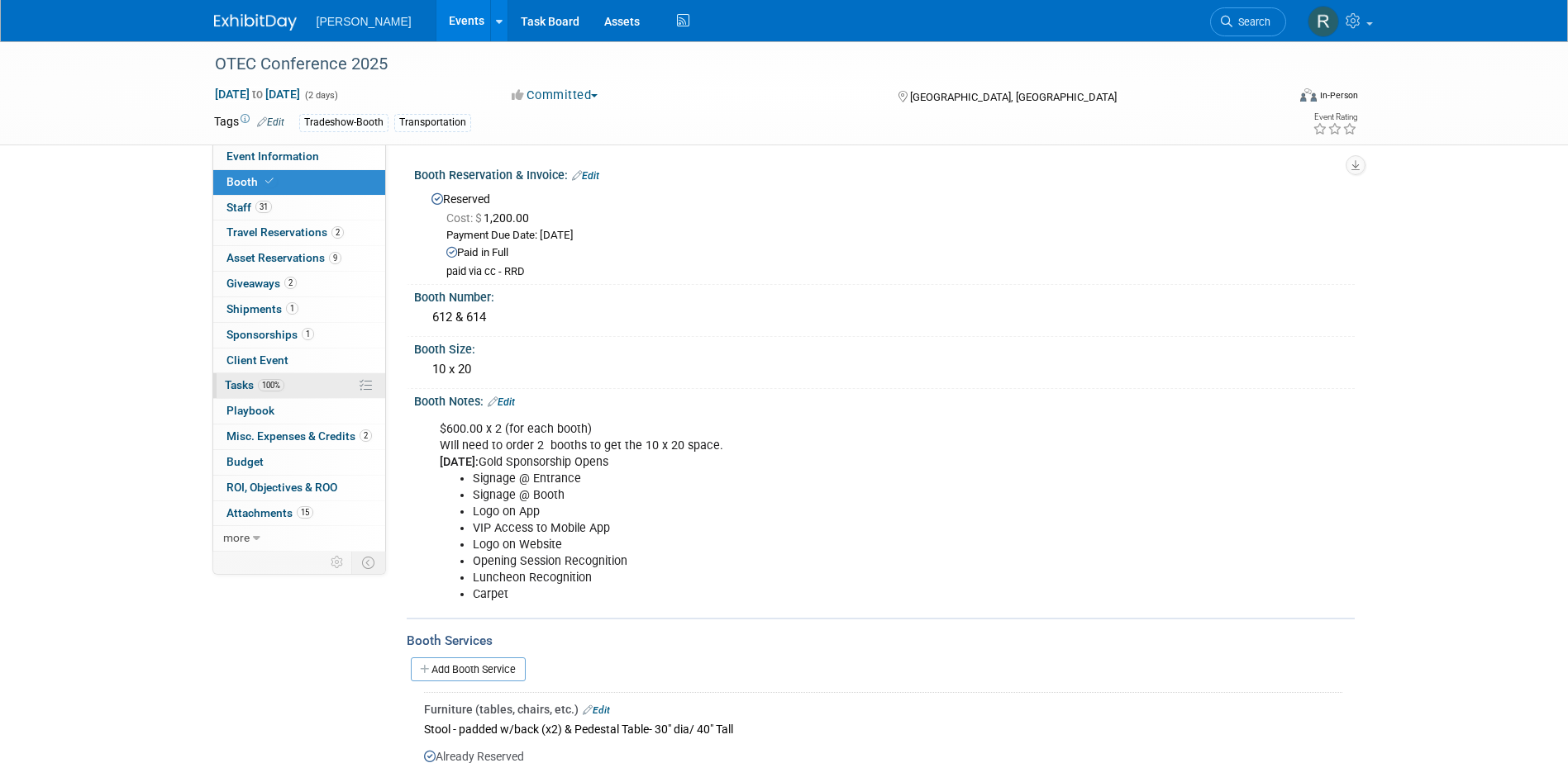
click at [238, 382] on span "Tasks 100%" at bounding box center [255, 385] width 60 height 13
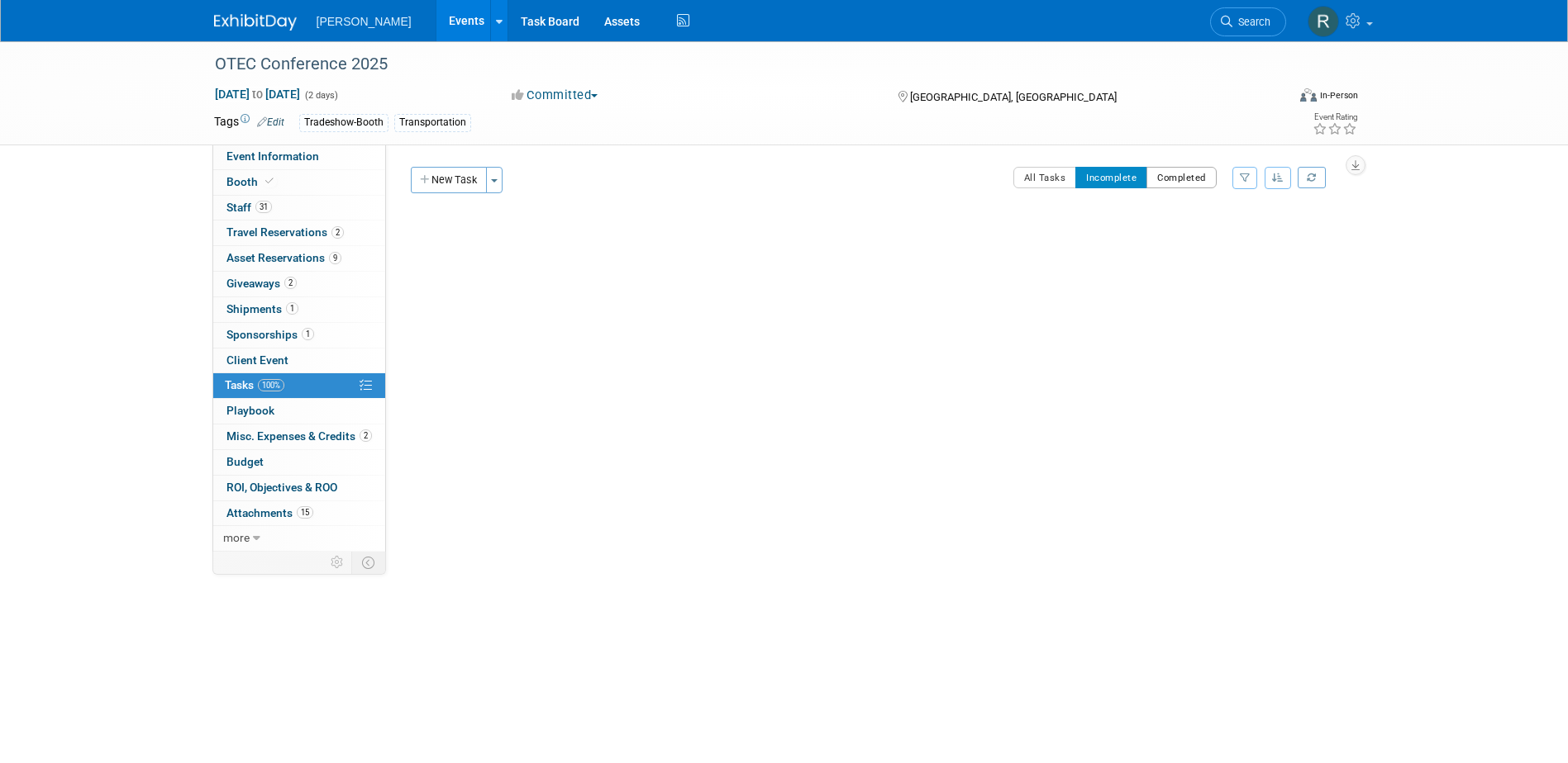
click at [1184, 182] on button "Completed" at bounding box center [1181, 177] width 70 height 21
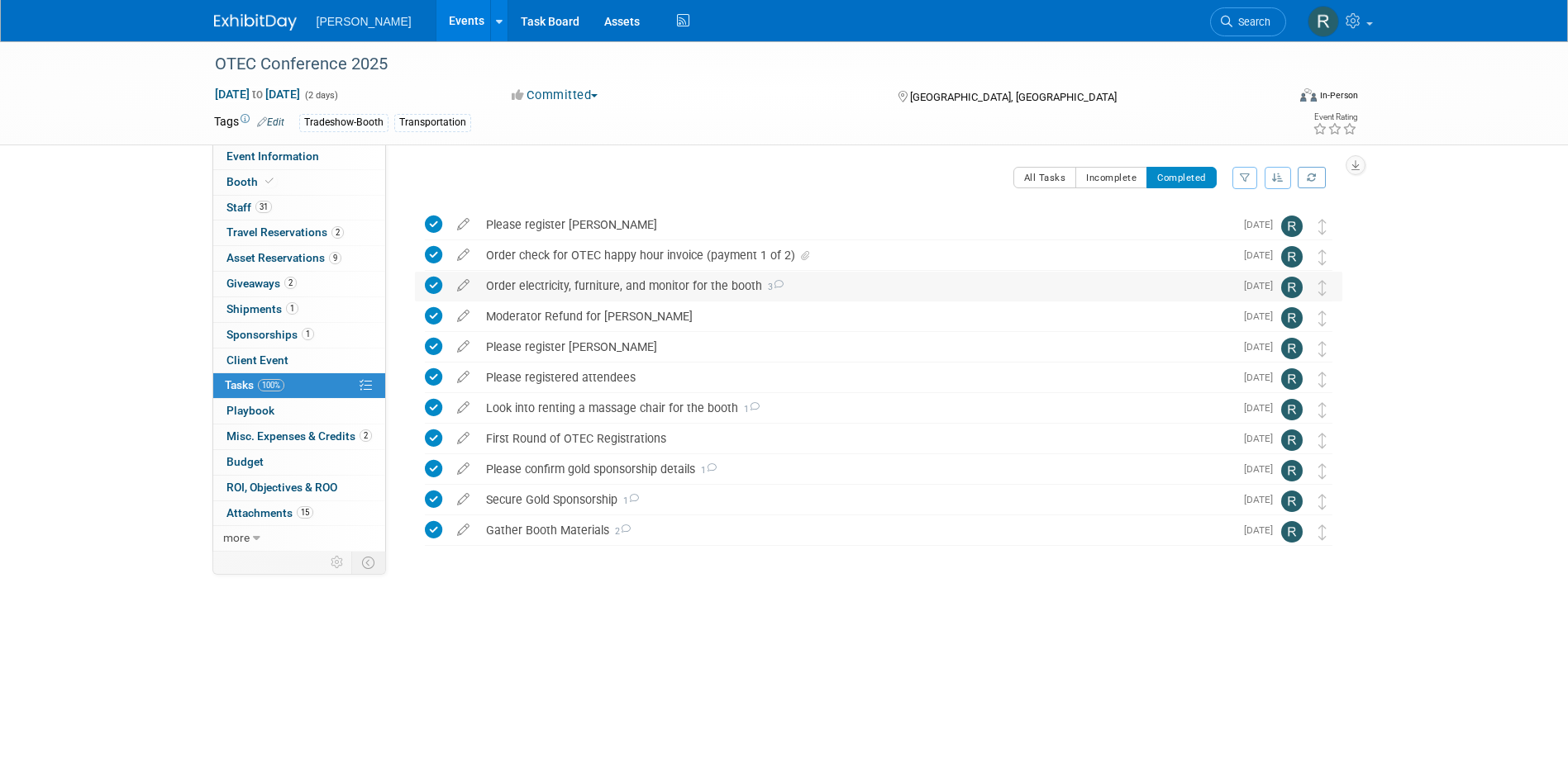
click at [597, 286] on div "Order electricity, furniture, and monitor for the booth 3" at bounding box center [855, 286] width 756 height 28
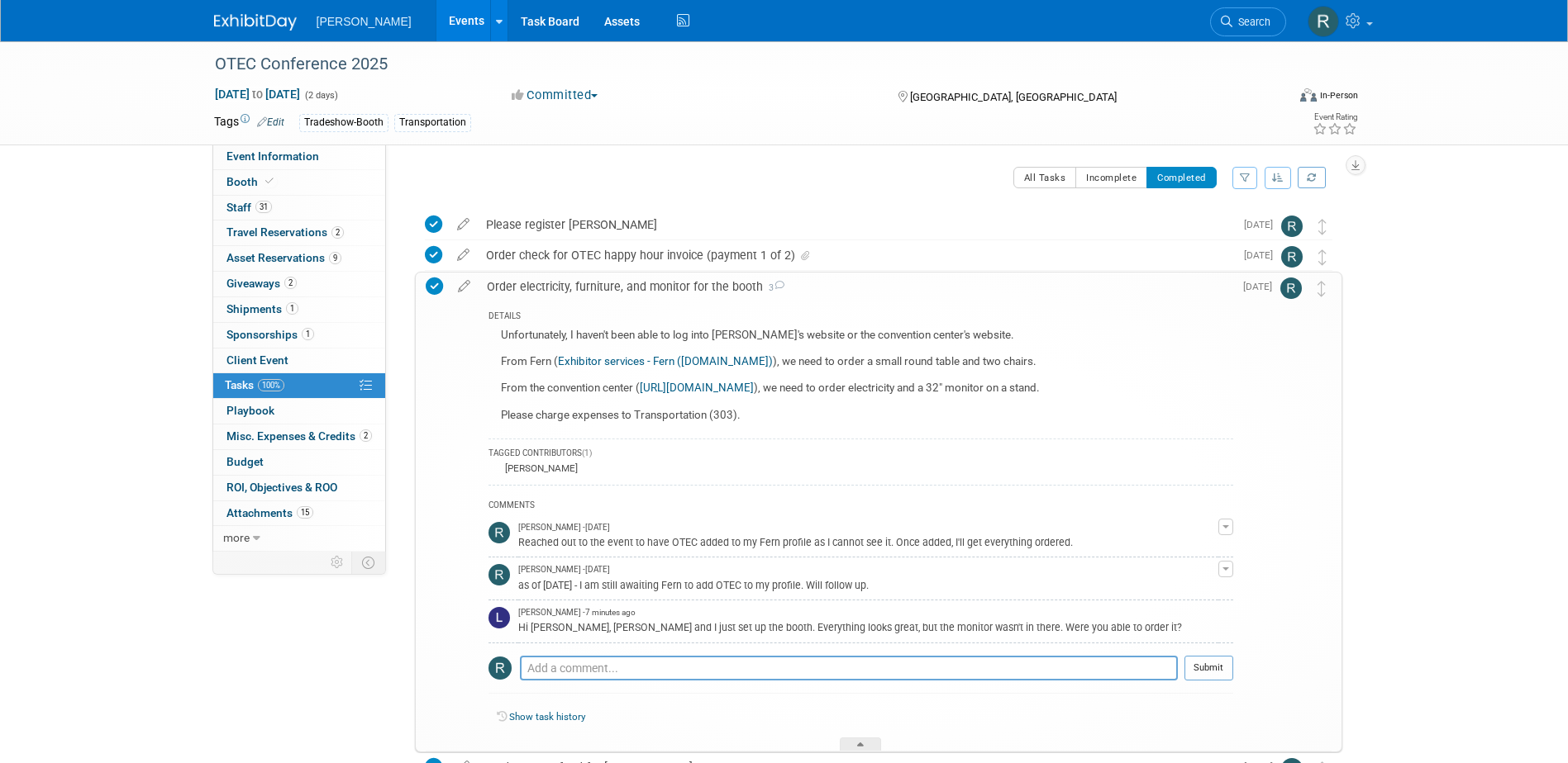
click at [733, 384] on link "[URL][DOMAIN_NAME]" at bounding box center [697, 388] width 114 height 12
click at [281, 175] on link "Booth" at bounding box center [299, 182] width 172 height 25
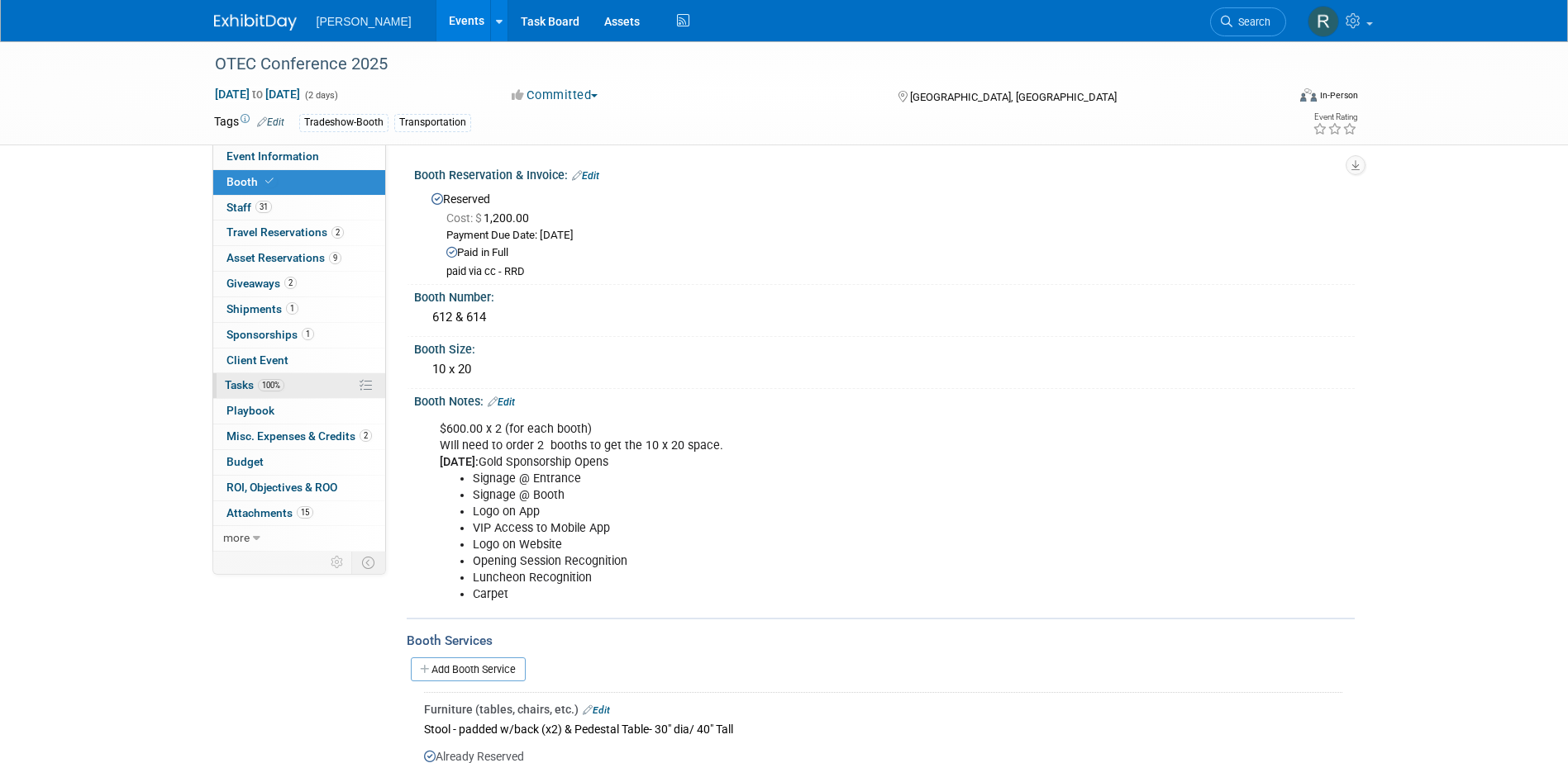
drag, startPoint x: 248, startPoint y: 386, endPoint x: 287, endPoint y: 380, distance: 39.5
click at [248, 386] on span "Tasks 100%" at bounding box center [255, 385] width 60 height 13
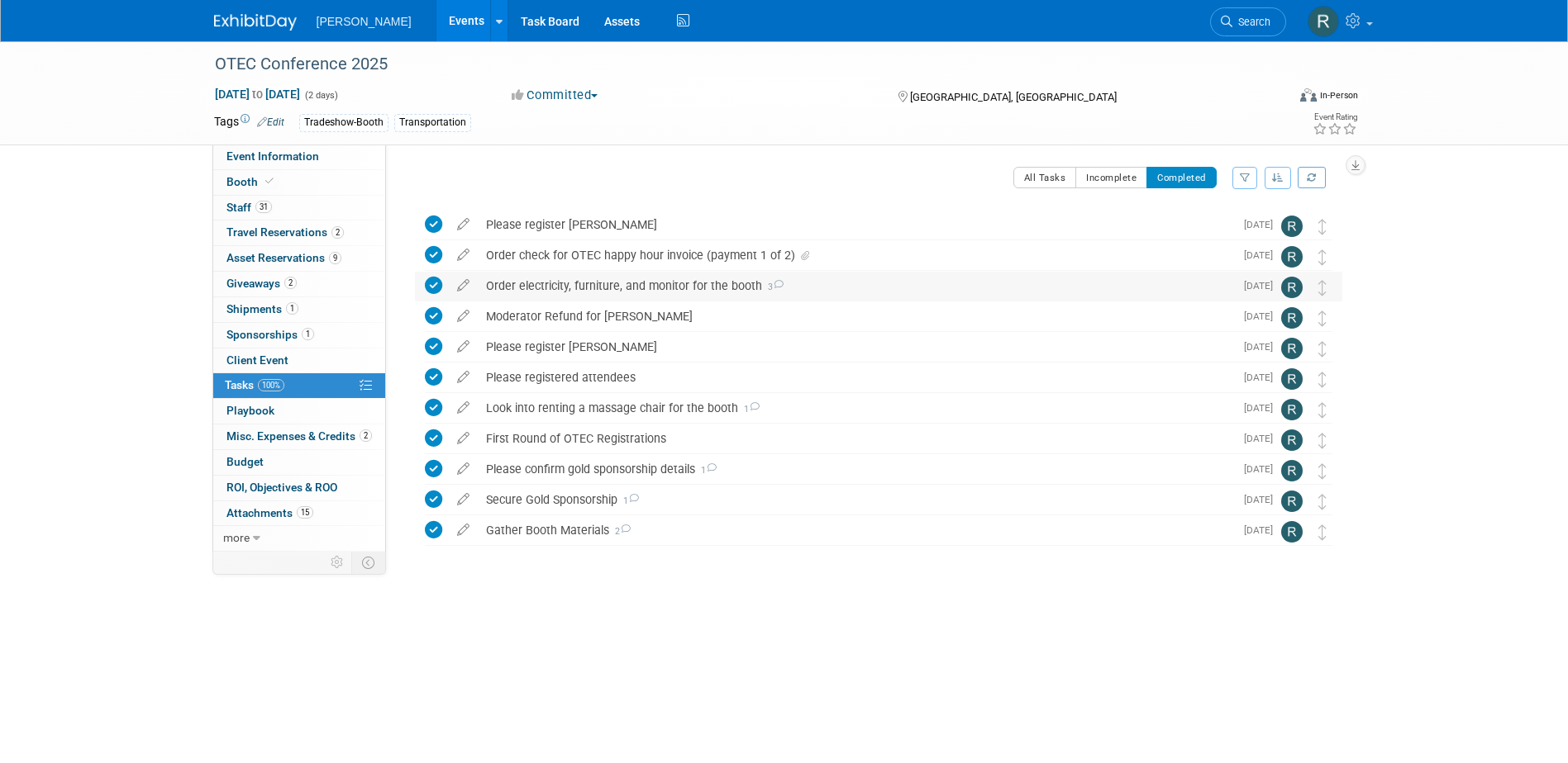
click at [587, 284] on div "Order electricity, furniture, and monitor for the booth 3" at bounding box center [855, 286] width 756 height 28
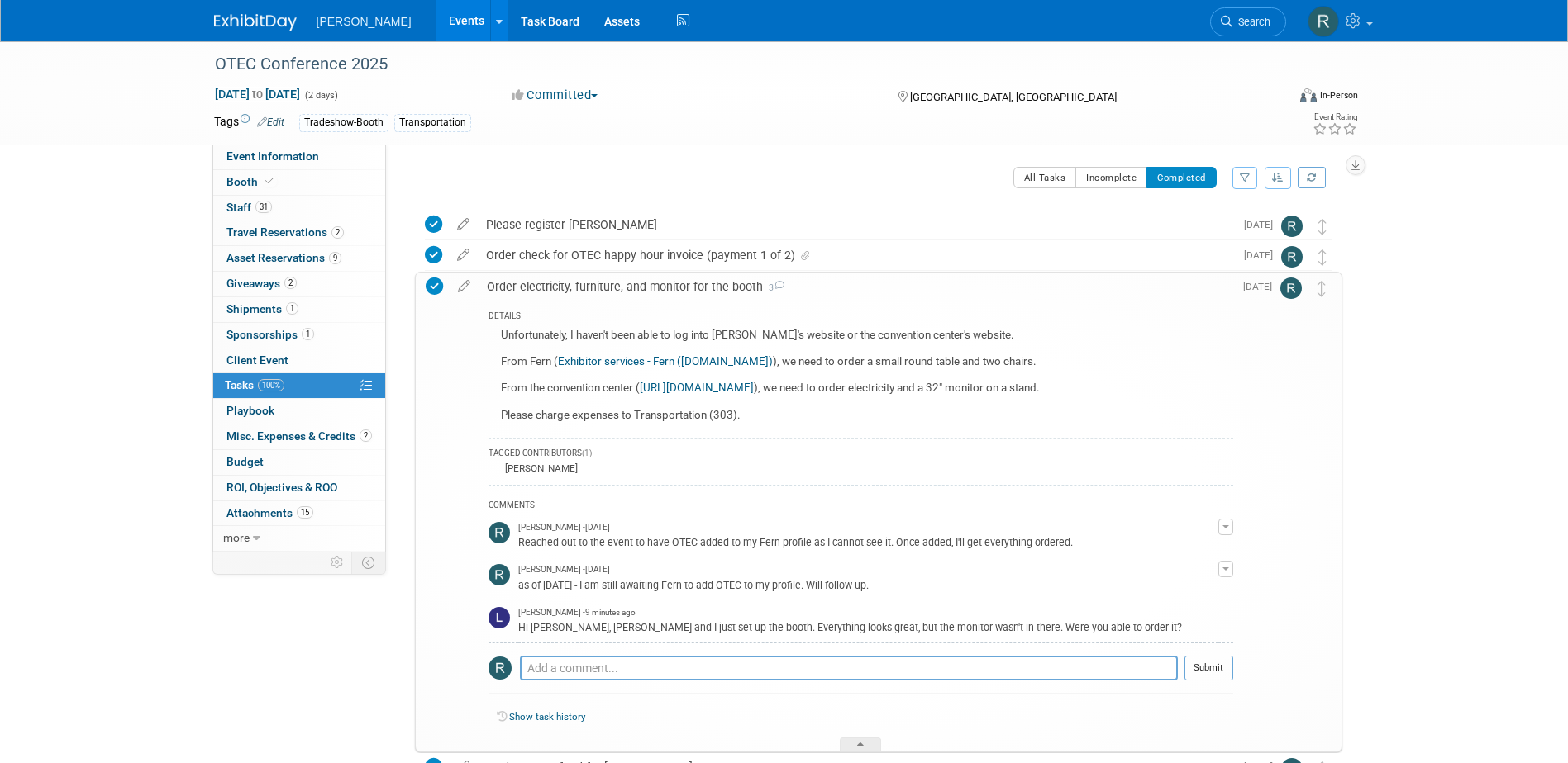
click at [628, 360] on link "Exhibitor services - Fern ([DOMAIN_NAME])" at bounding box center [665, 360] width 215 height 12
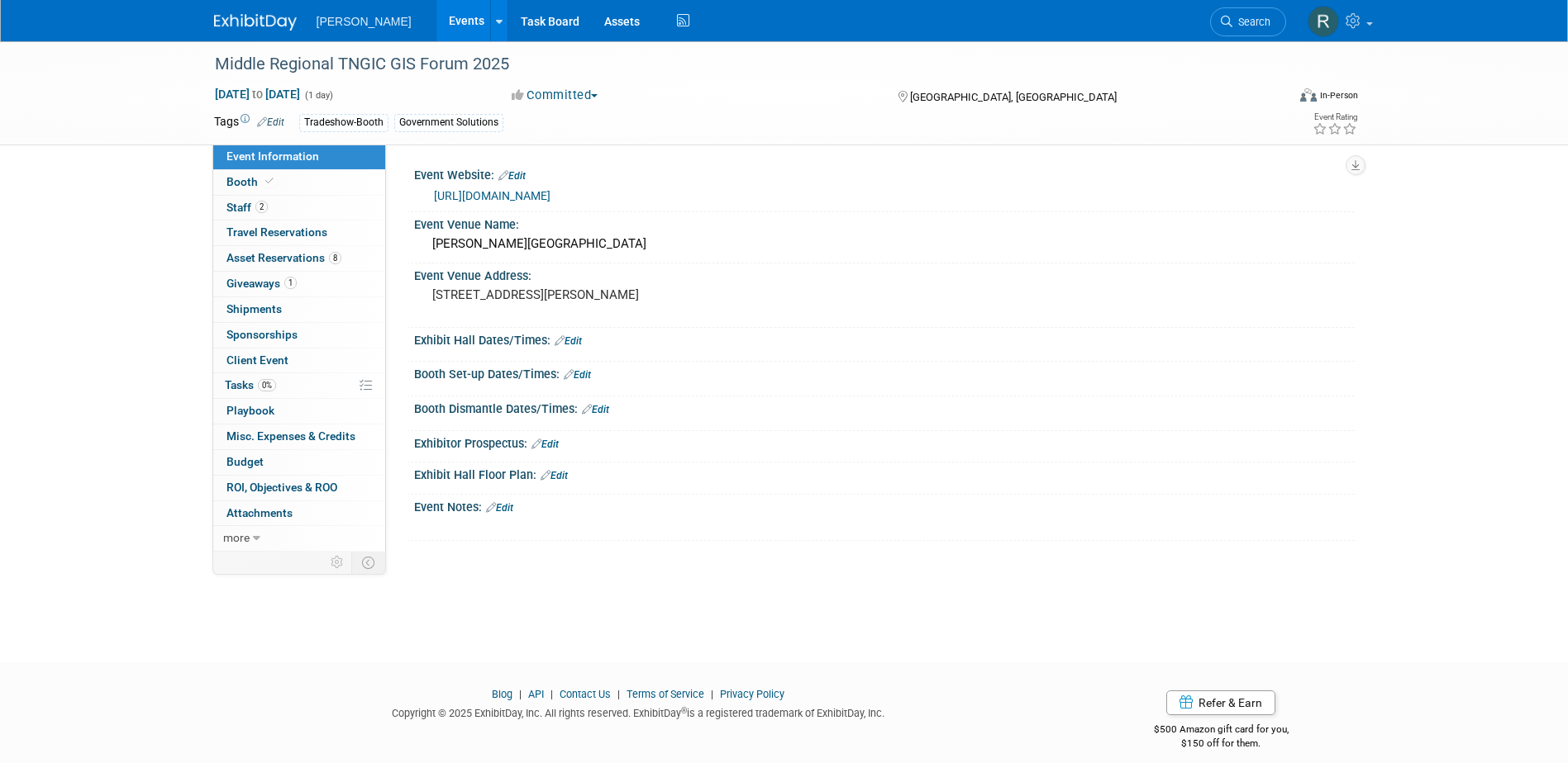
click at [483, 196] on link "[URL][DOMAIN_NAME]" at bounding box center [492, 196] width 117 height 13
click at [508, 16] on link "Task Board" at bounding box center [549, 21] width 83 height 41
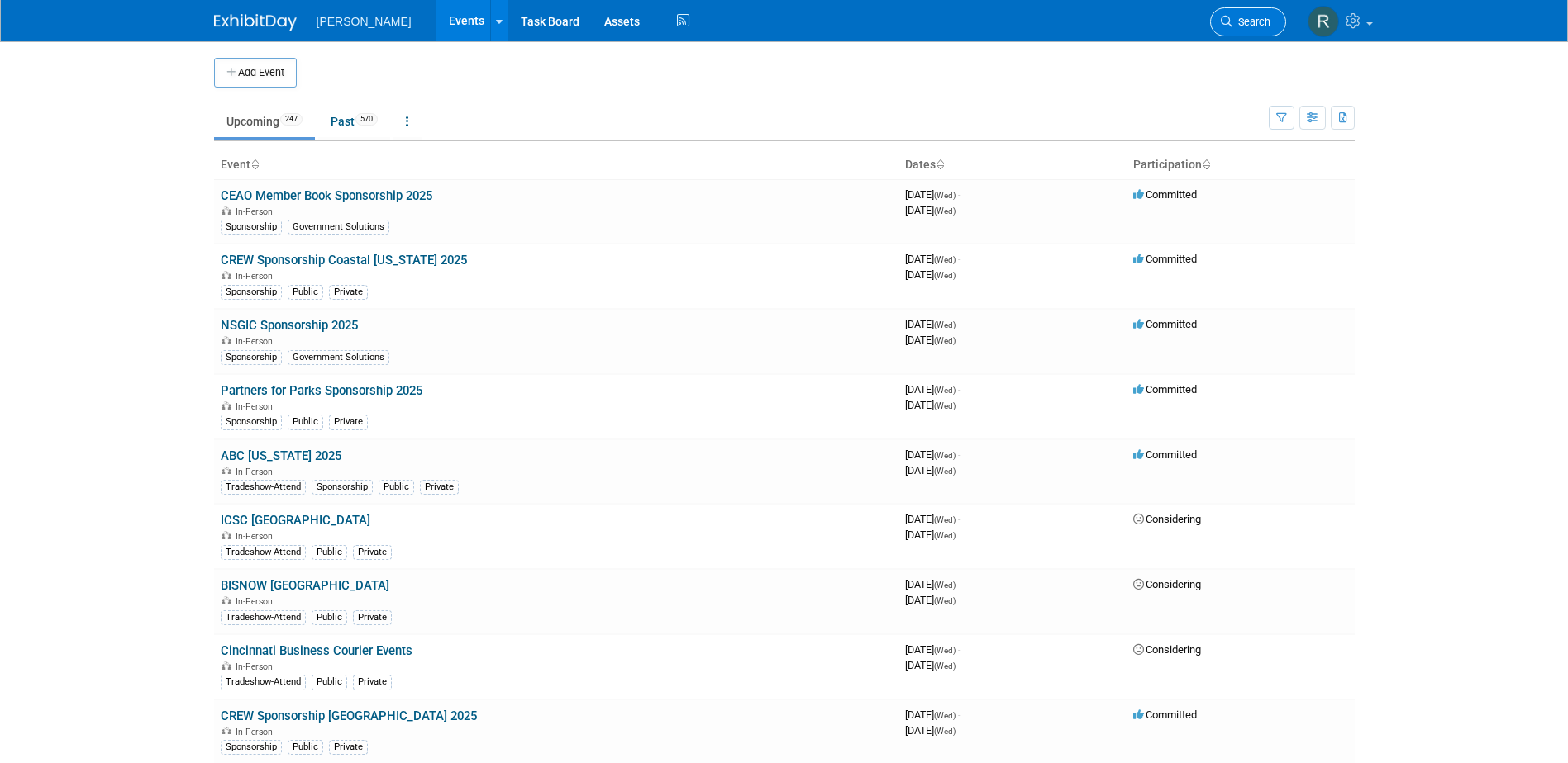
click at [1251, 22] on span "Search" at bounding box center [1251, 21] width 38 height 12
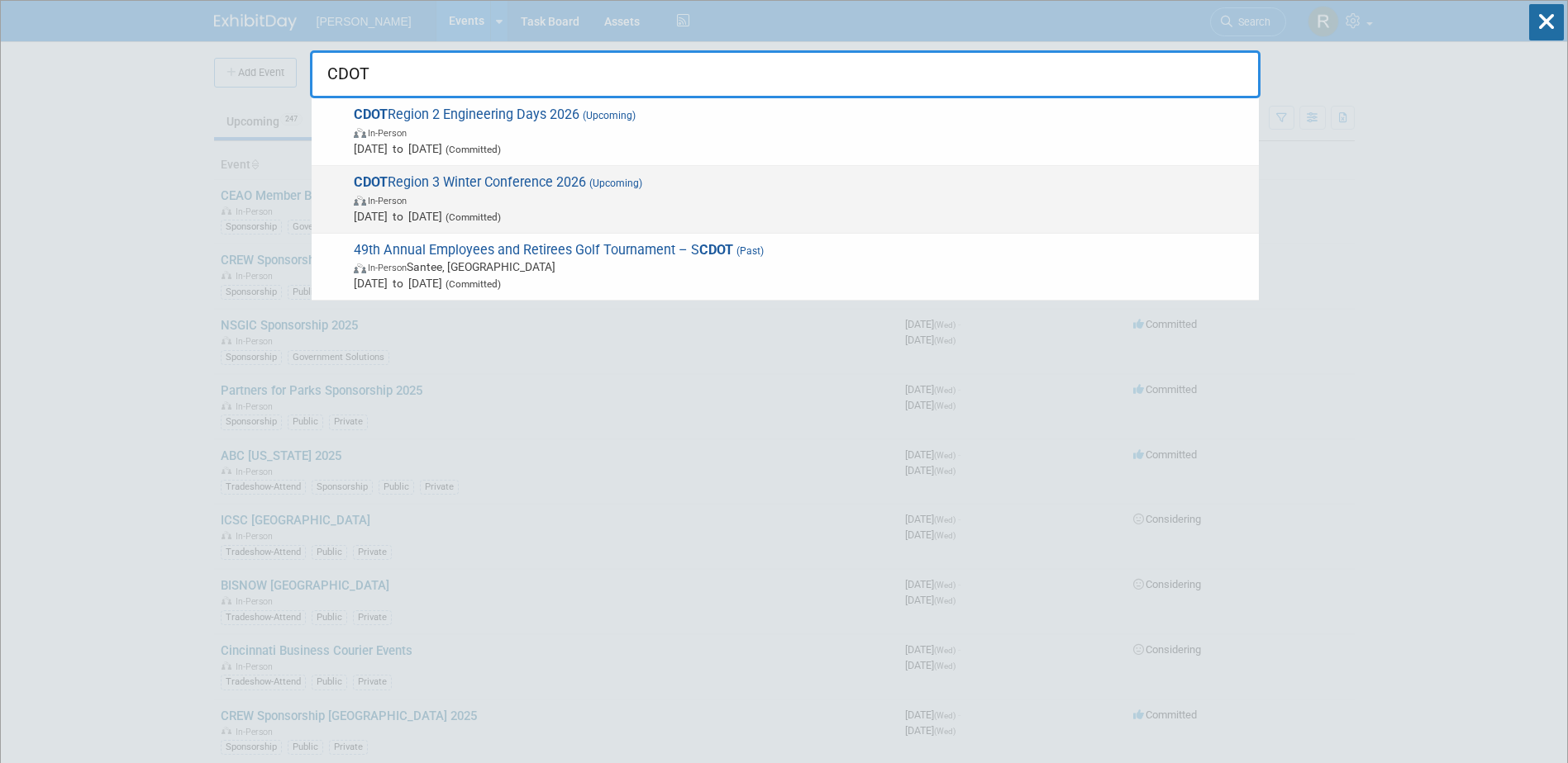
type input "CDOT"
click at [519, 199] on span "In-Person" at bounding box center [803, 200] width 897 height 17
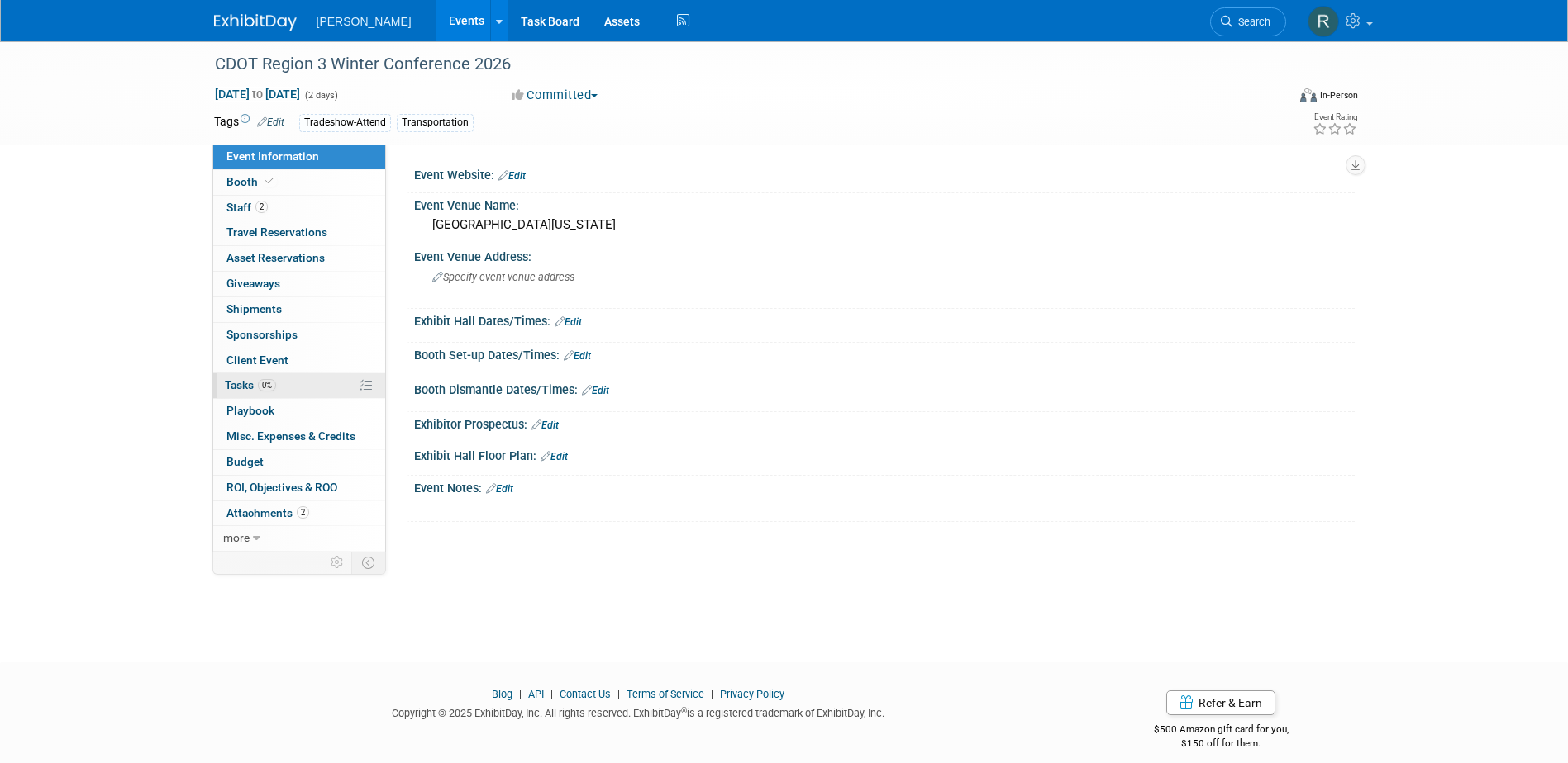
click at [253, 392] on link "0% Tasks 0%" at bounding box center [299, 386] width 172 height 25
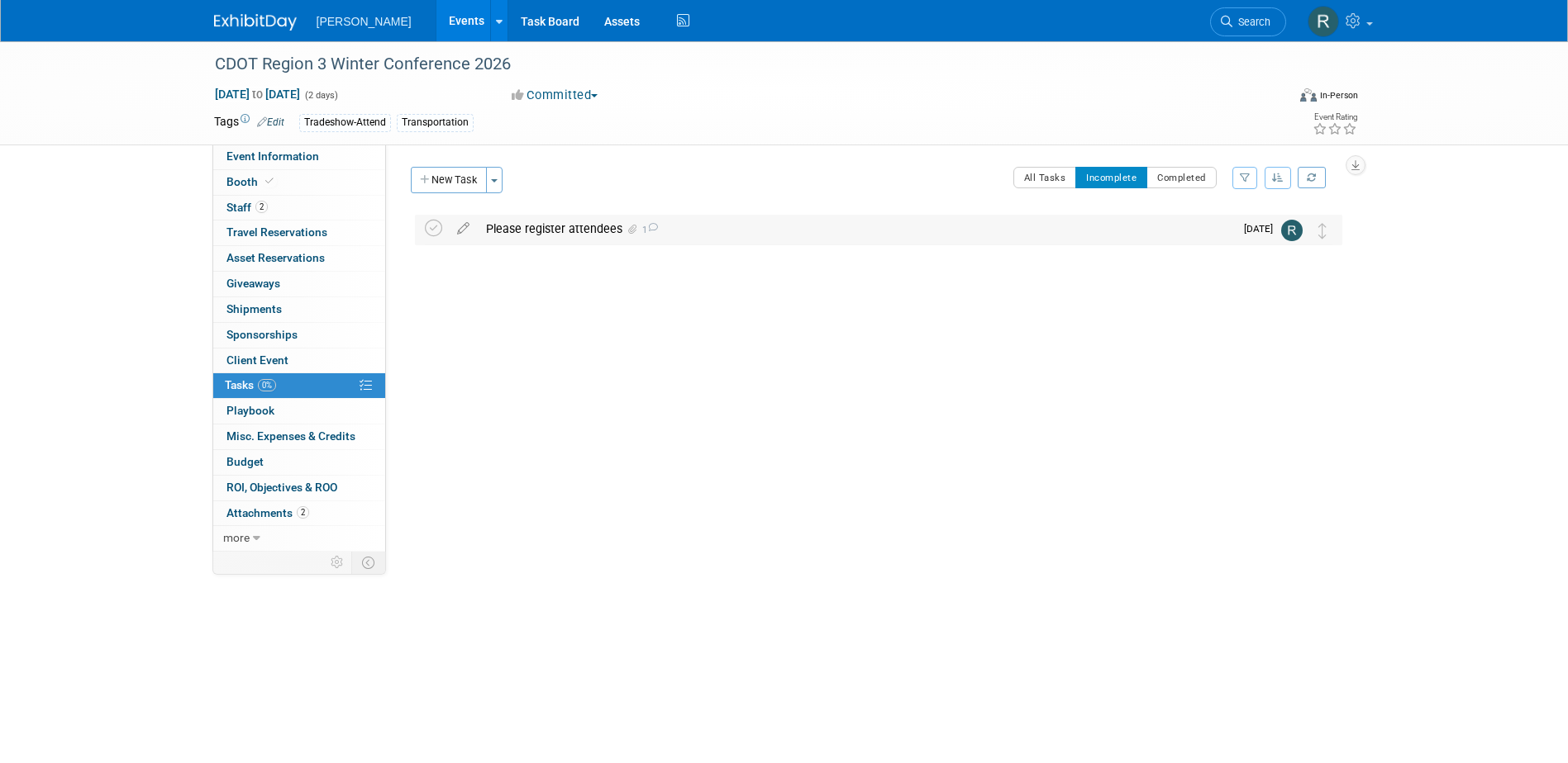
click at [523, 222] on div "Please register attendees 1" at bounding box center [855, 229] width 756 height 28
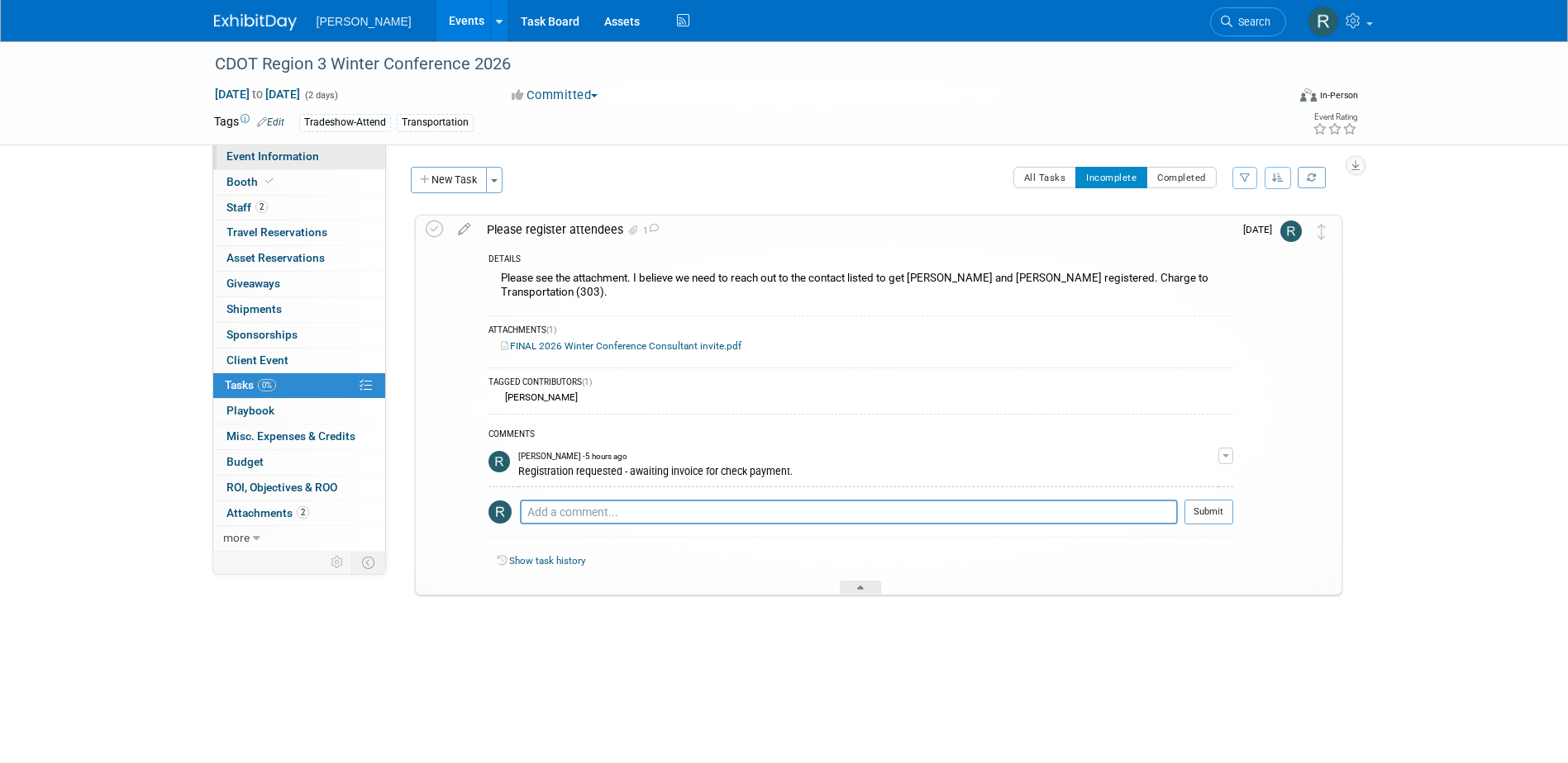
drag, startPoint x: 252, startPoint y: 150, endPoint x: 261, endPoint y: 160, distance: 13.5
click at [252, 150] on span "Event Information" at bounding box center [272, 156] width 93 height 13
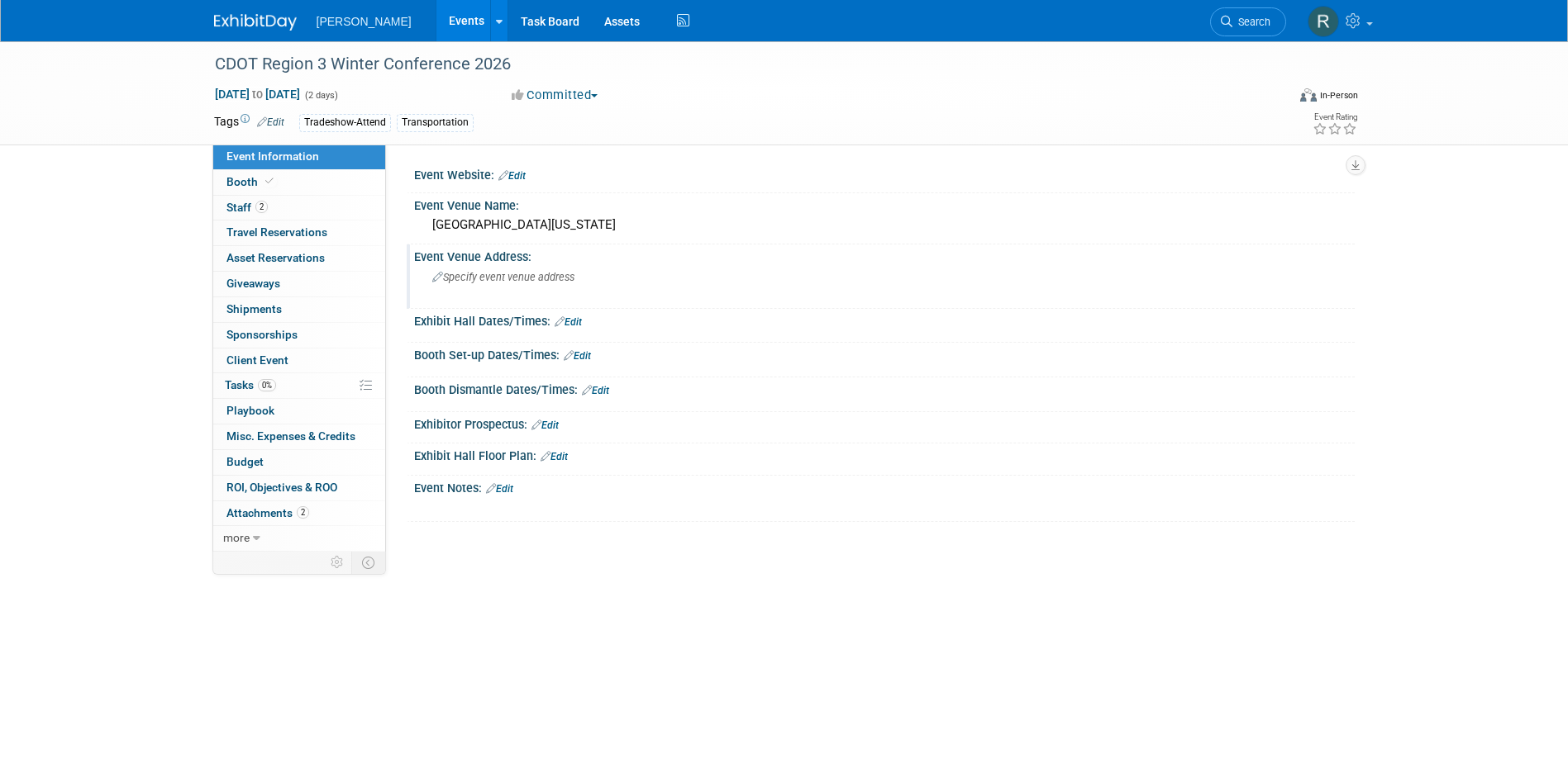
click at [547, 283] on div "Specify event venue address" at bounding box center [609, 283] width 367 height 38
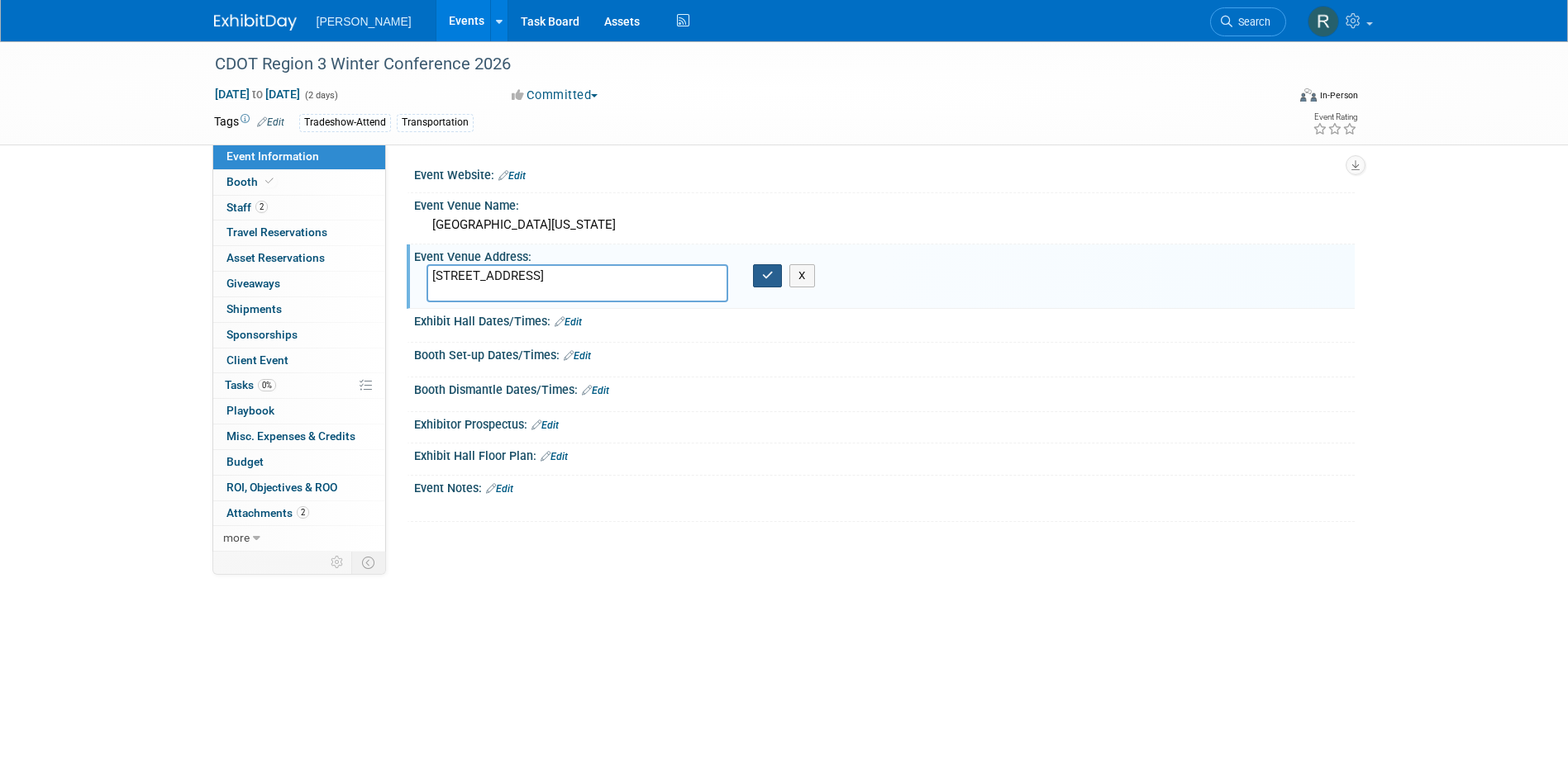
type textarea "526 Pine St. Glenwood Springs, CO 81601"
click at [763, 277] on icon "button" at bounding box center [767, 275] width 11 height 10
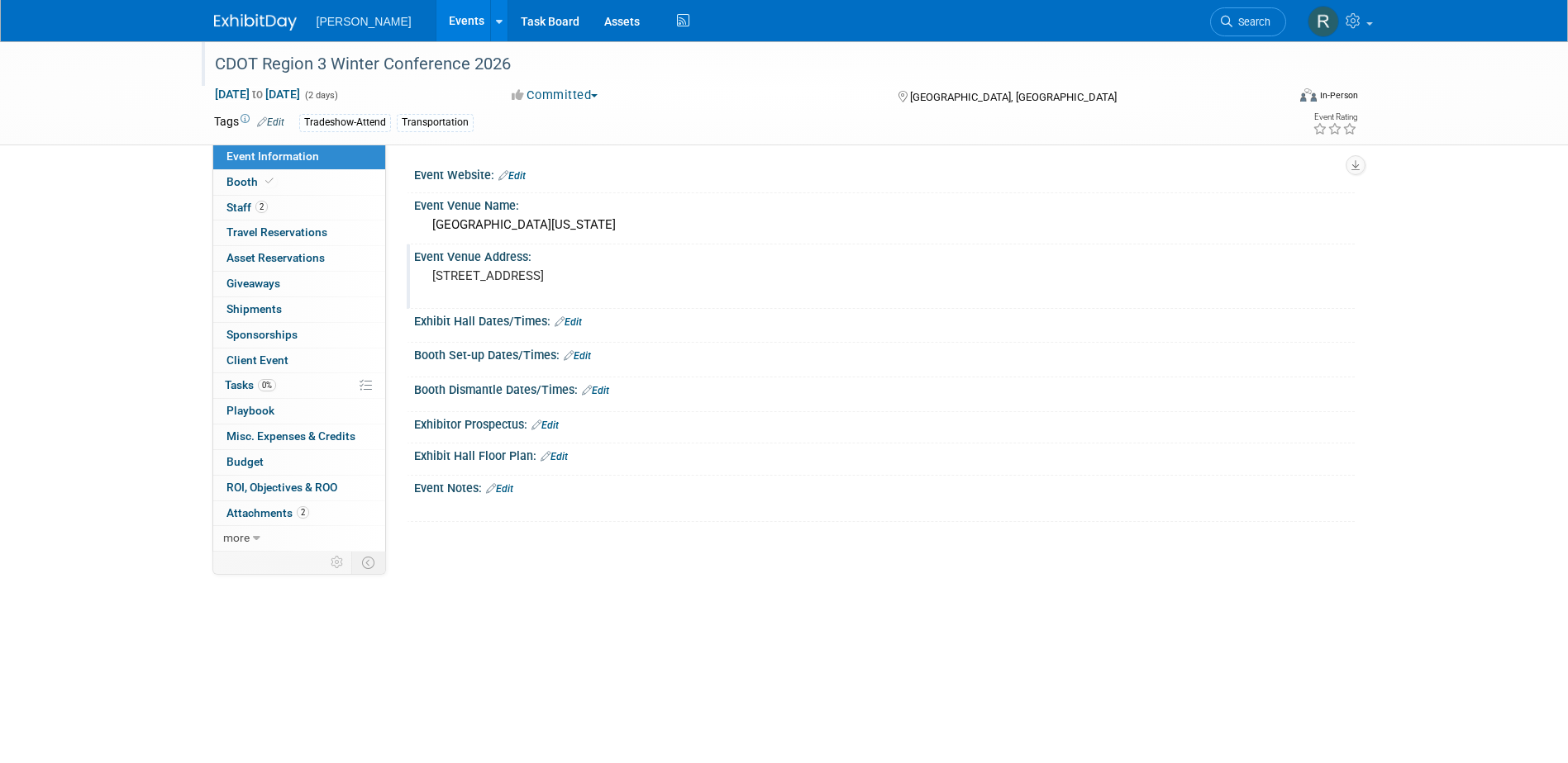
drag, startPoint x: 215, startPoint y: 64, endPoint x: 511, endPoint y: 66, distance: 296.0
click at [511, 66] on div "CDOT Region 3 Winter Conference 2026" at bounding box center [735, 64] width 1052 height 30
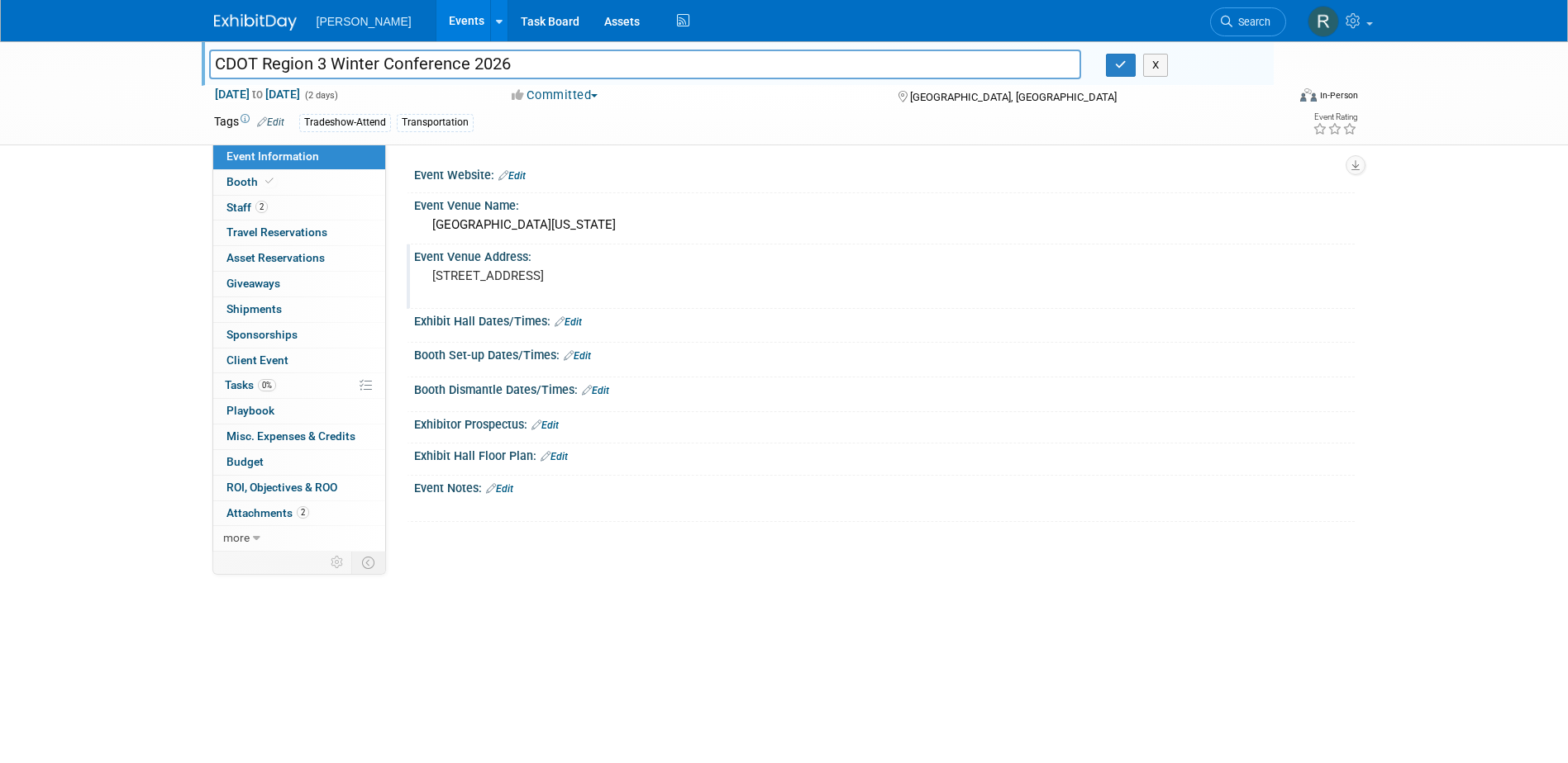
drag, startPoint x: 511, startPoint y: 68, endPoint x: 104, endPoint y: 112, distance: 409.4
click at [104, 112] on div "CDOT Region 3 Winter Conference 2026 CDOT Region 3 Winter Conference 2026 X Feb…" at bounding box center [784, 92] width 1568 height 104
click at [1112, 68] on button "button" at bounding box center [1120, 64] width 30 height 23
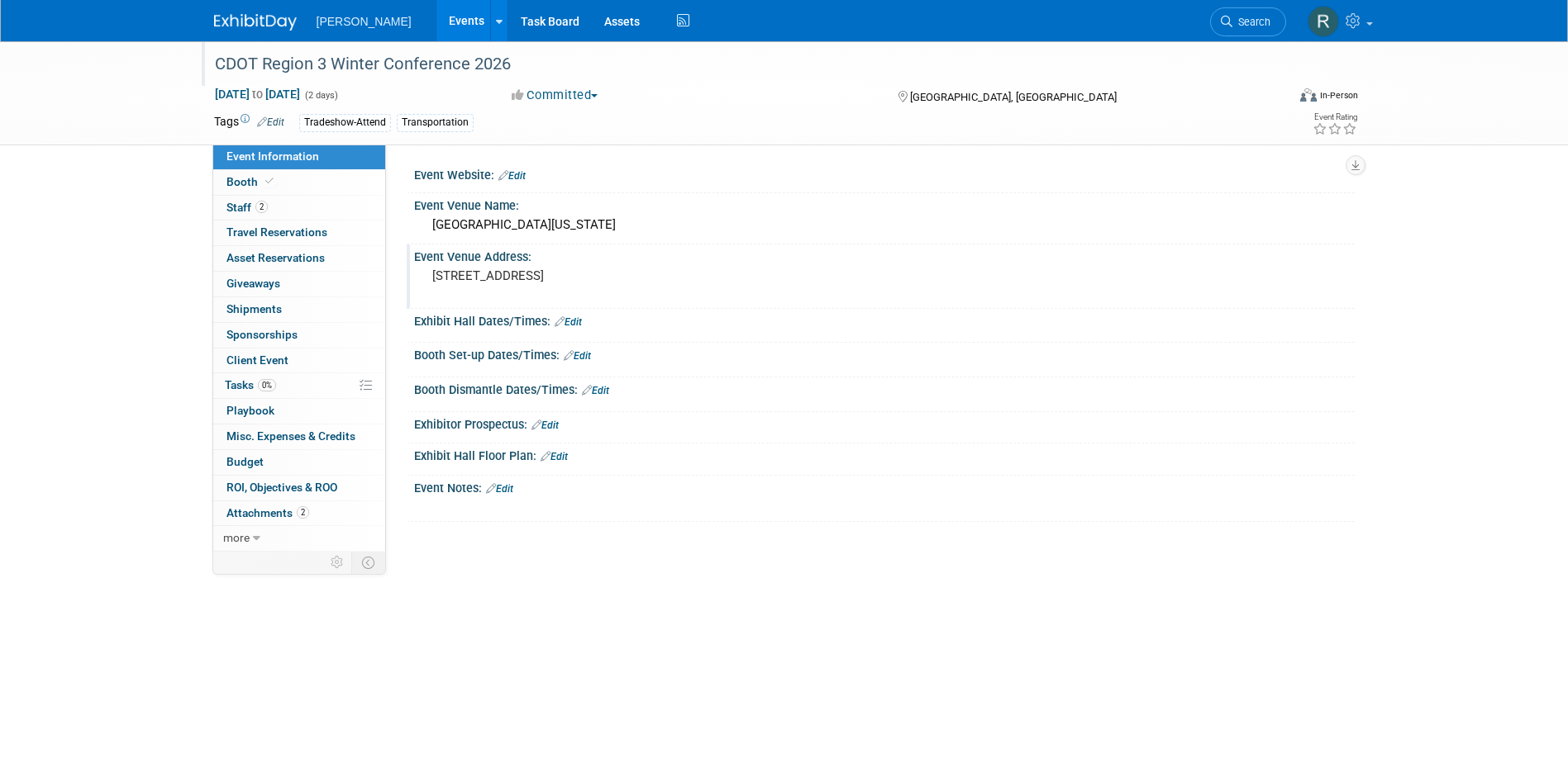
click at [511, 486] on link "Edit" at bounding box center [499, 488] width 27 height 11
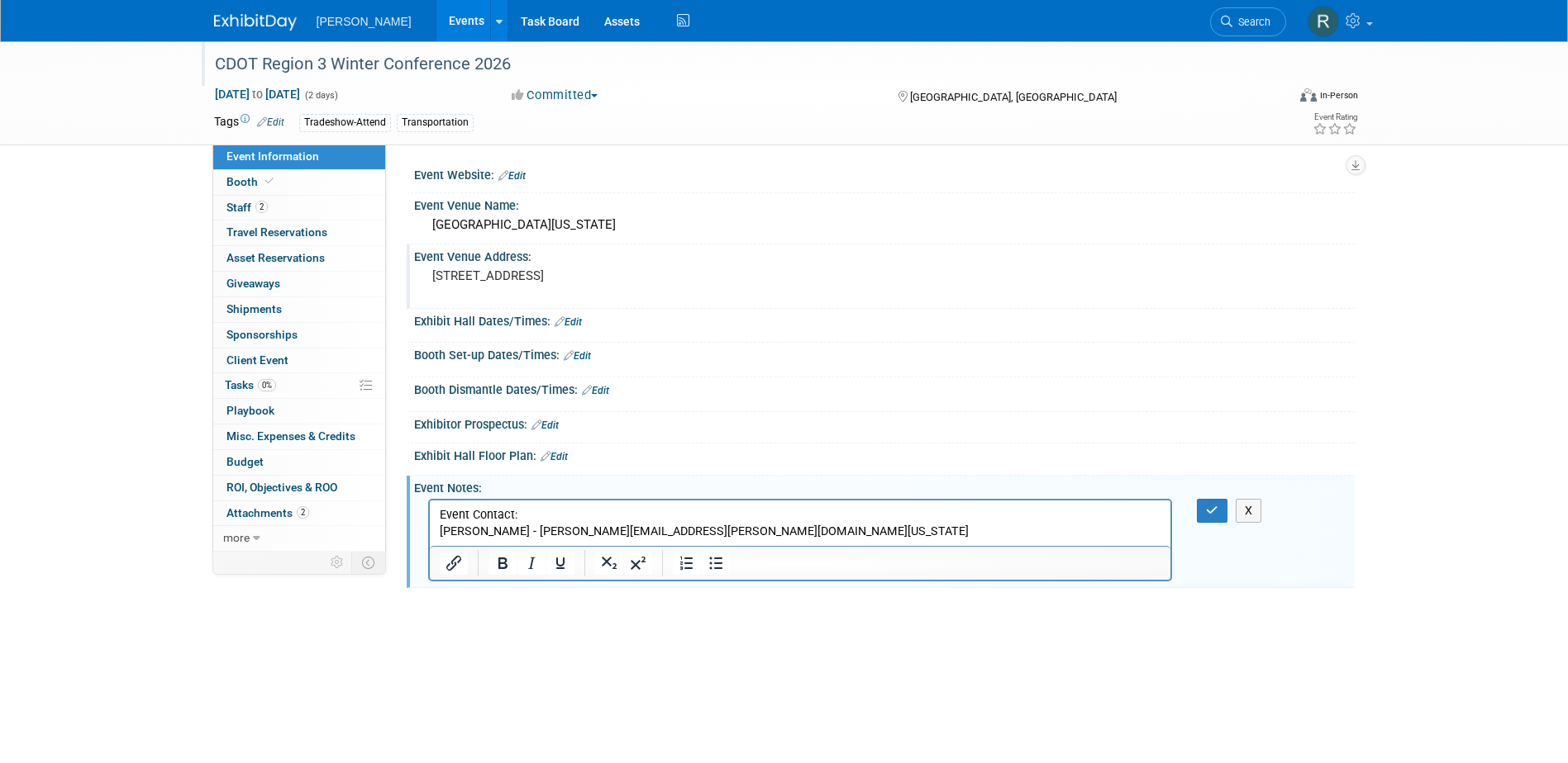
click at [1197, 499] on button "button" at bounding box center [1212, 511] width 31 height 24
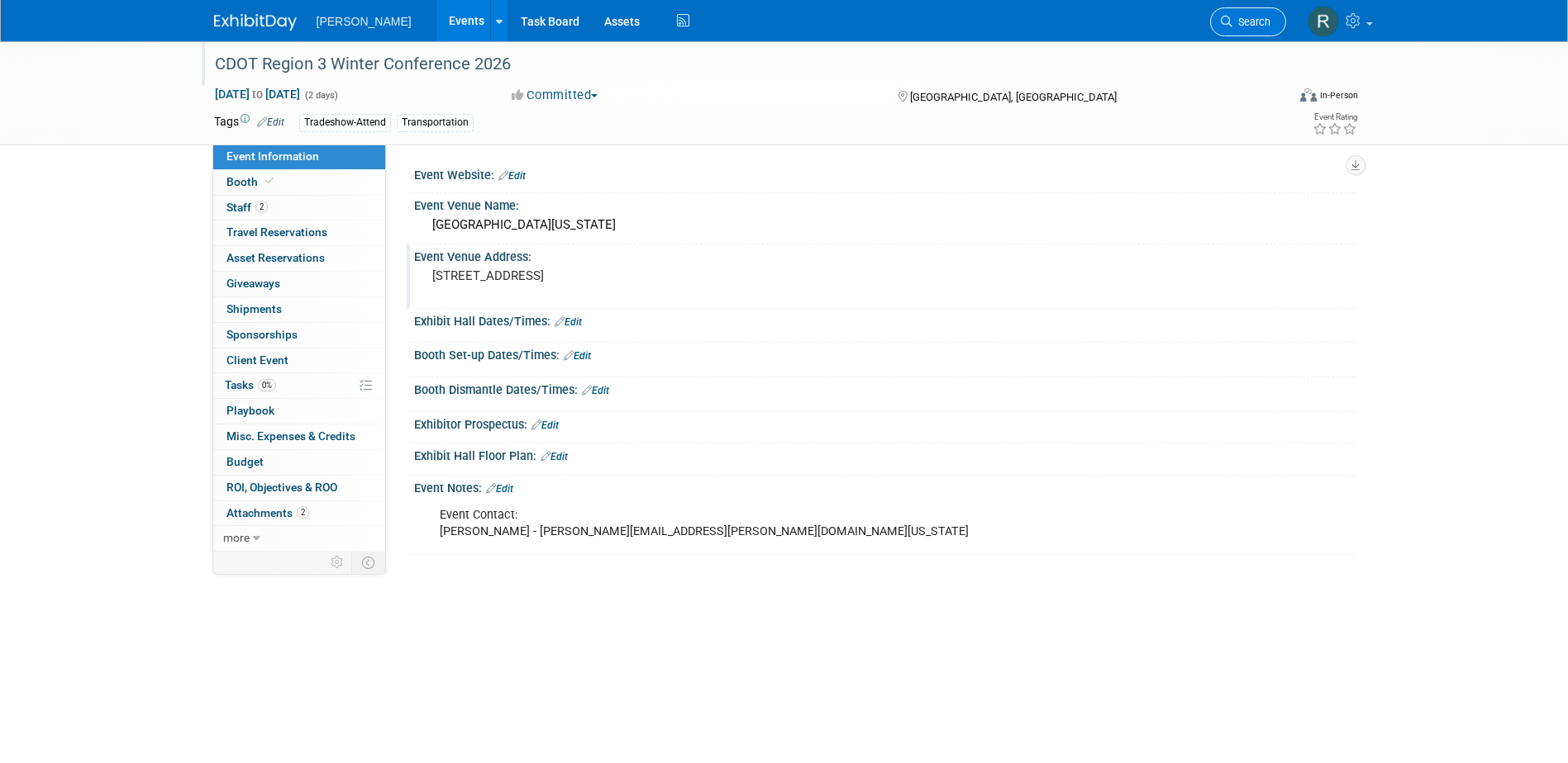
click at [1249, 16] on span "Search" at bounding box center [1251, 21] width 38 height 12
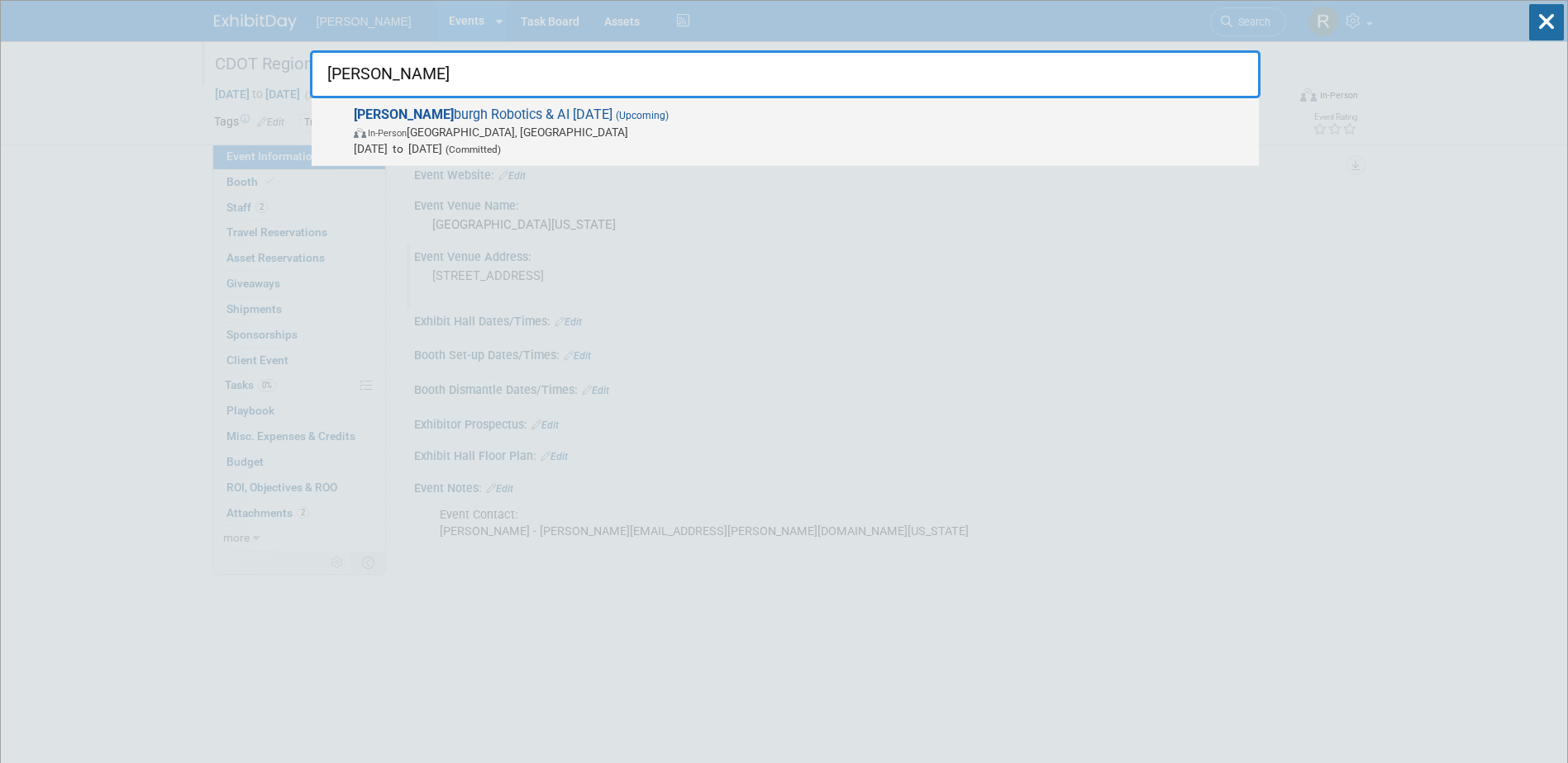
type input "Pitts"
click at [524, 137] on span "In-Person Pittsburgh, PA" at bounding box center [803, 133] width 897 height 17
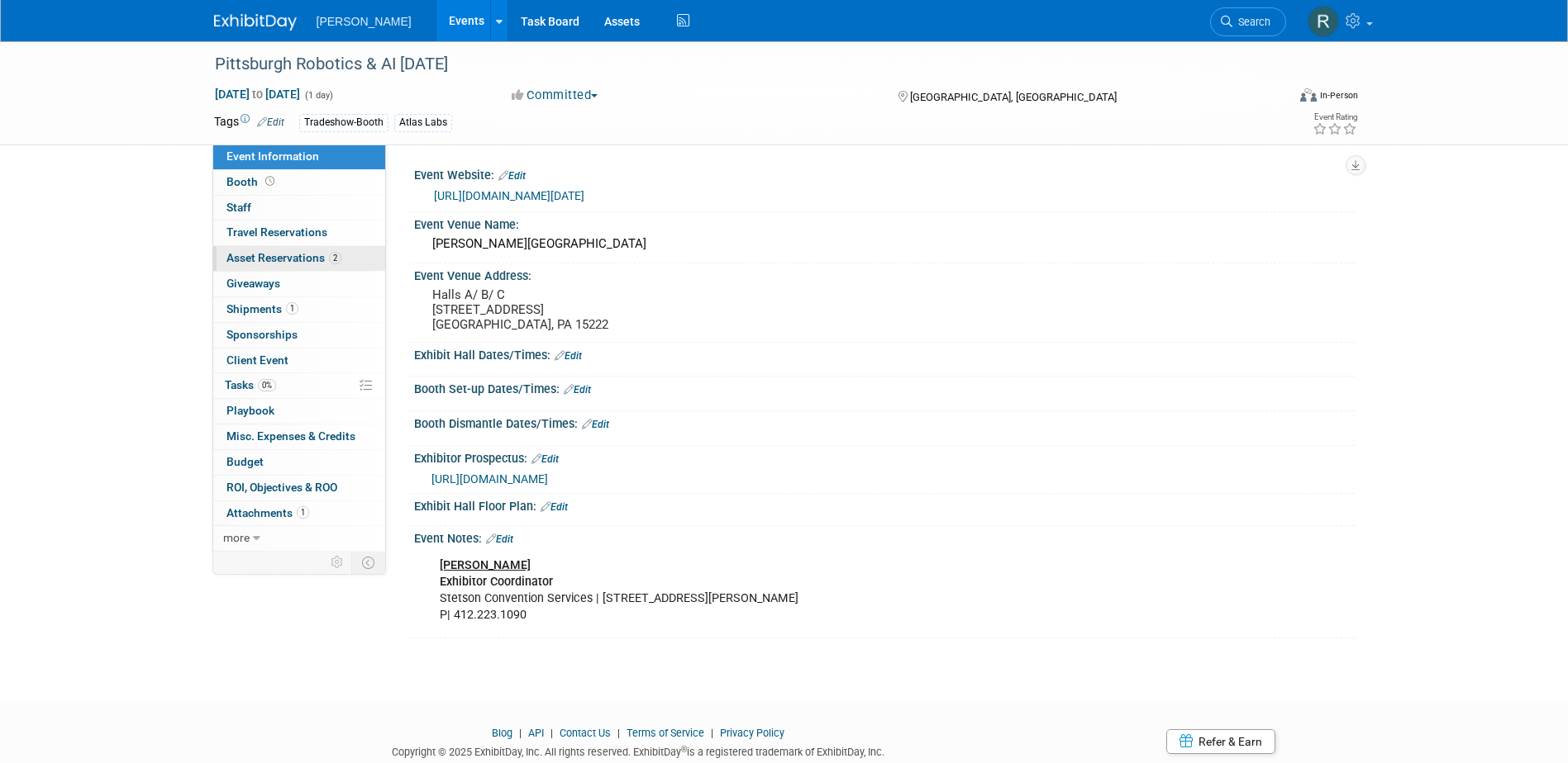
click at [301, 259] on span "Asset Reservations 2" at bounding box center [283, 258] width 115 height 13
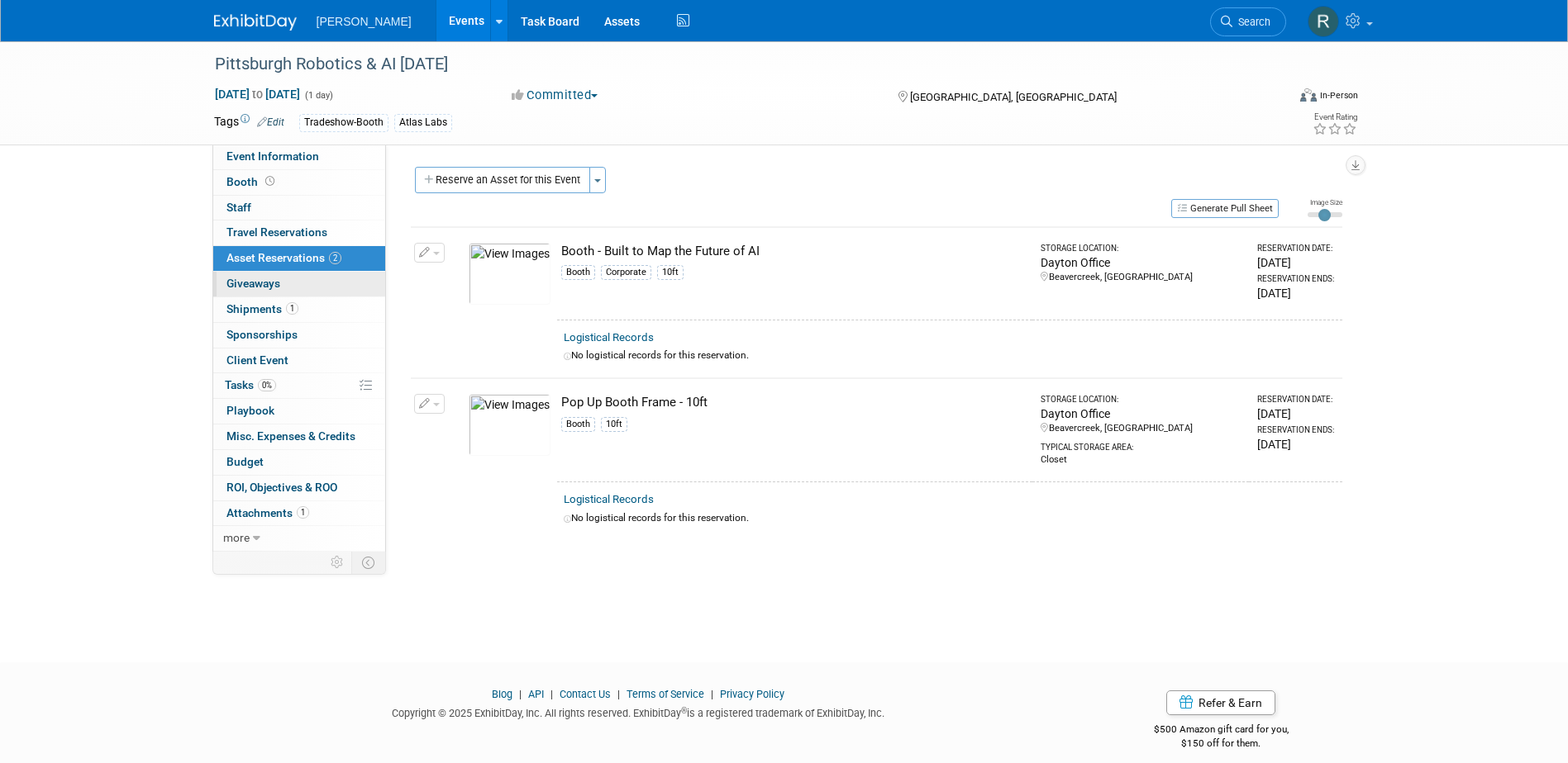
click at [279, 288] on span "Giveaways 0" at bounding box center [252, 283] width 53 height 13
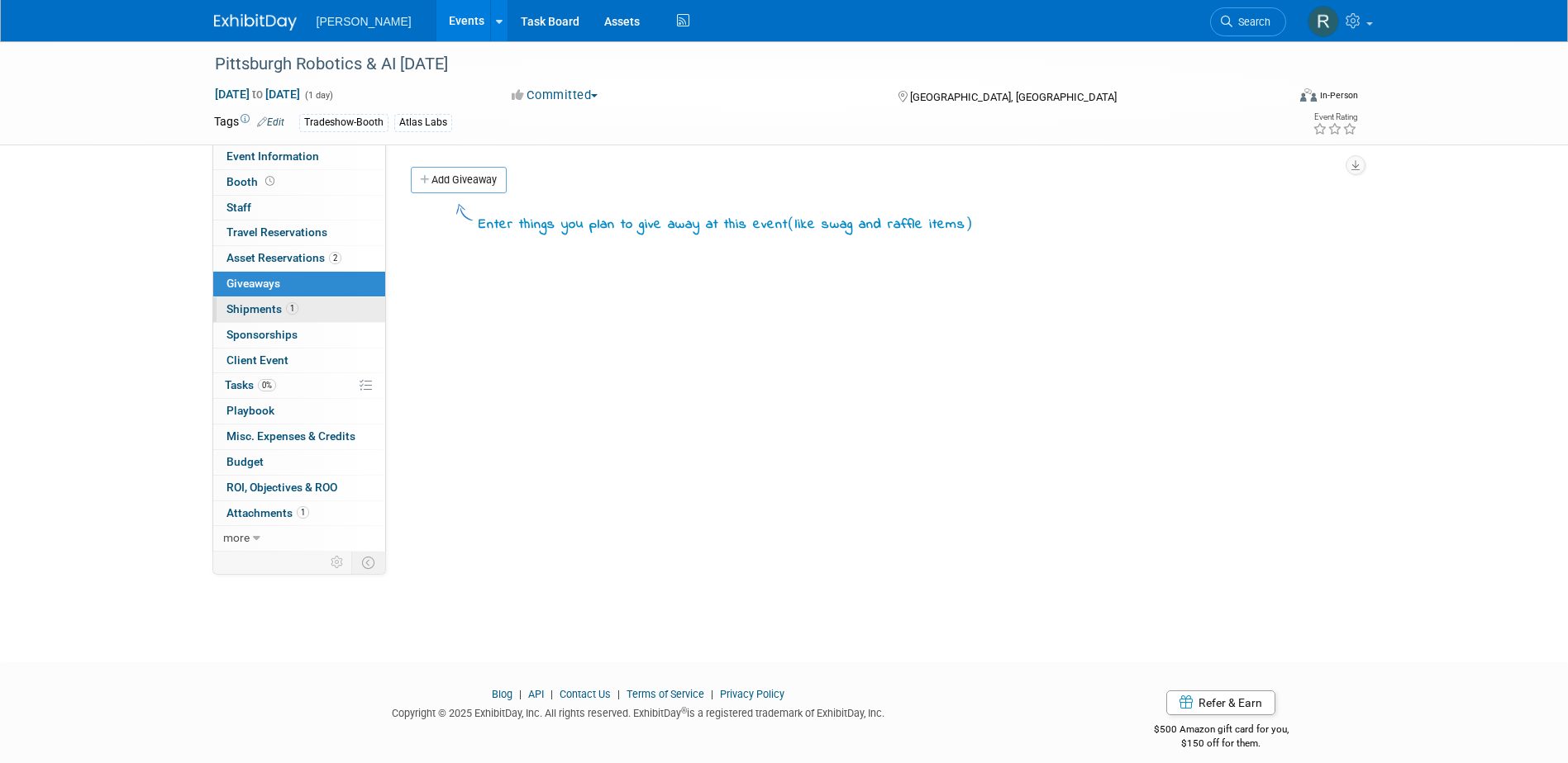
click at [281, 311] on span "Shipments 1" at bounding box center [262, 309] width 72 height 13
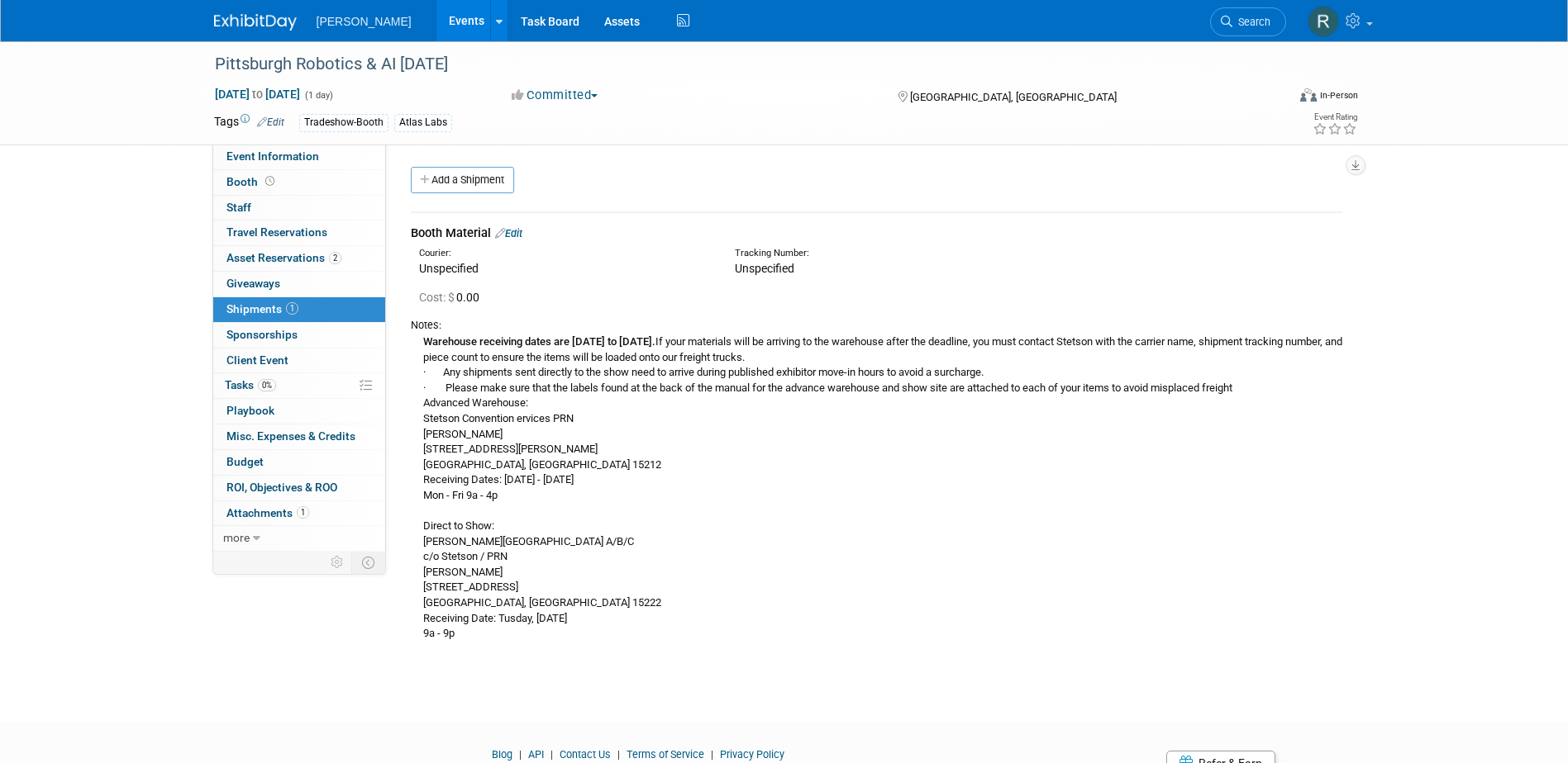
click at [719, 607] on div "Warehouse receiving dates are [DATE] to [DATE]. If your materials will be arriv…" at bounding box center [877, 487] width 932 height 309
click at [1244, 23] on span "Search" at bounding box center [1251, 21] width 38 height 12
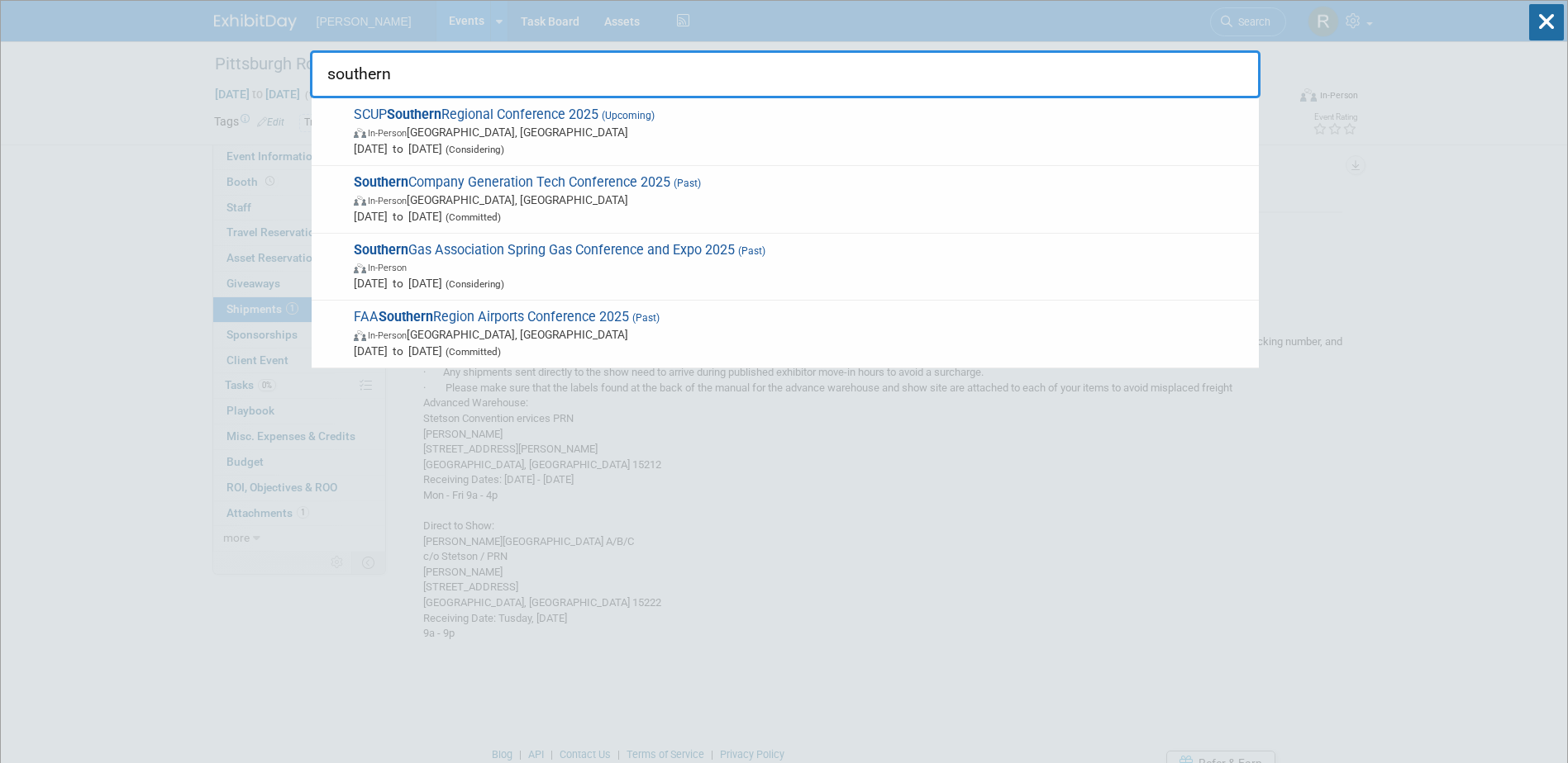
drag, startPoint x: 425, startPoint y: 66, endPoint x: 225, endPoint y: 90, distance: 201.4
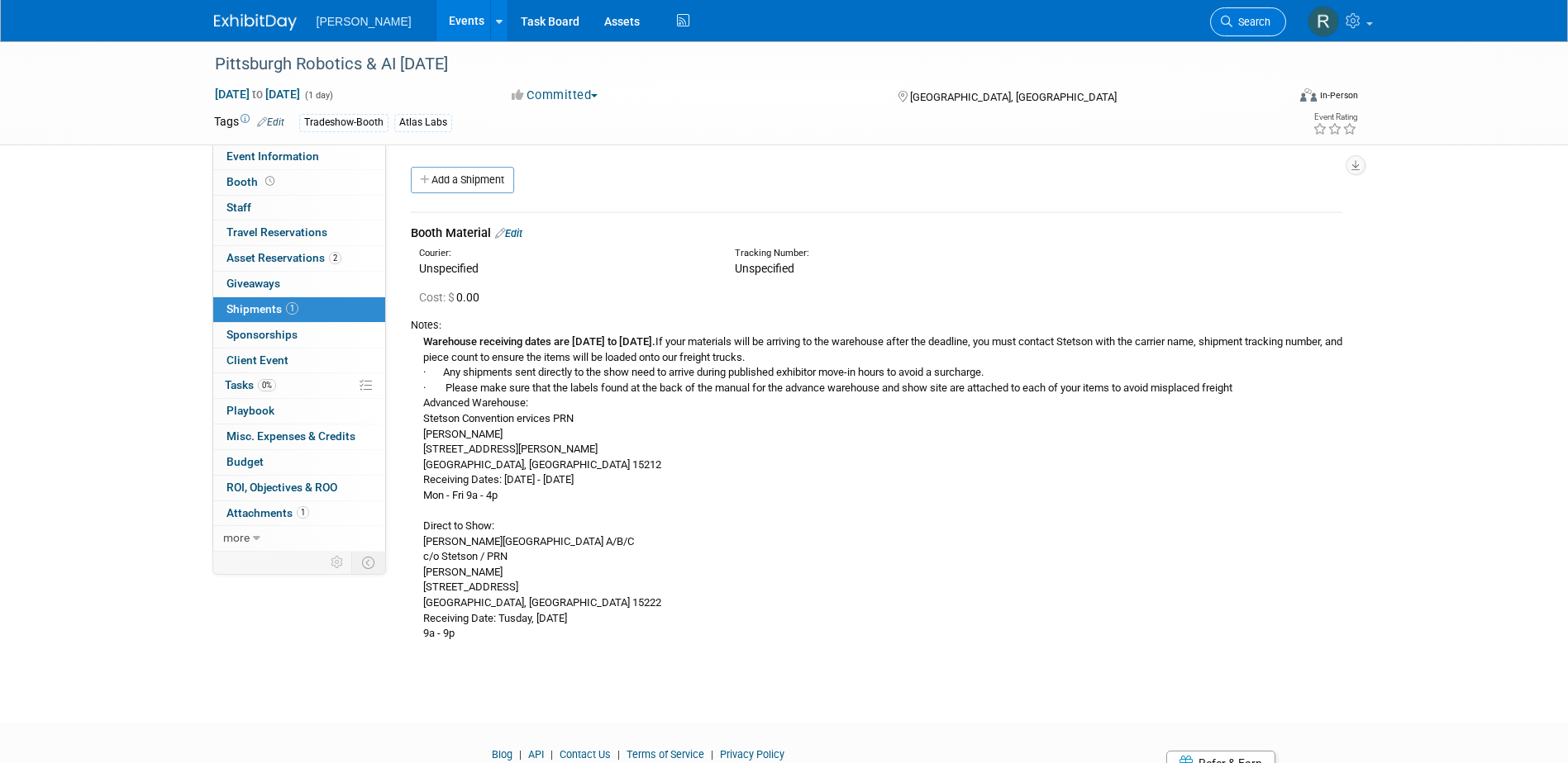
click at [1241, 23] on span "Search" at bounding box center [1251, 21] width 38 height 12
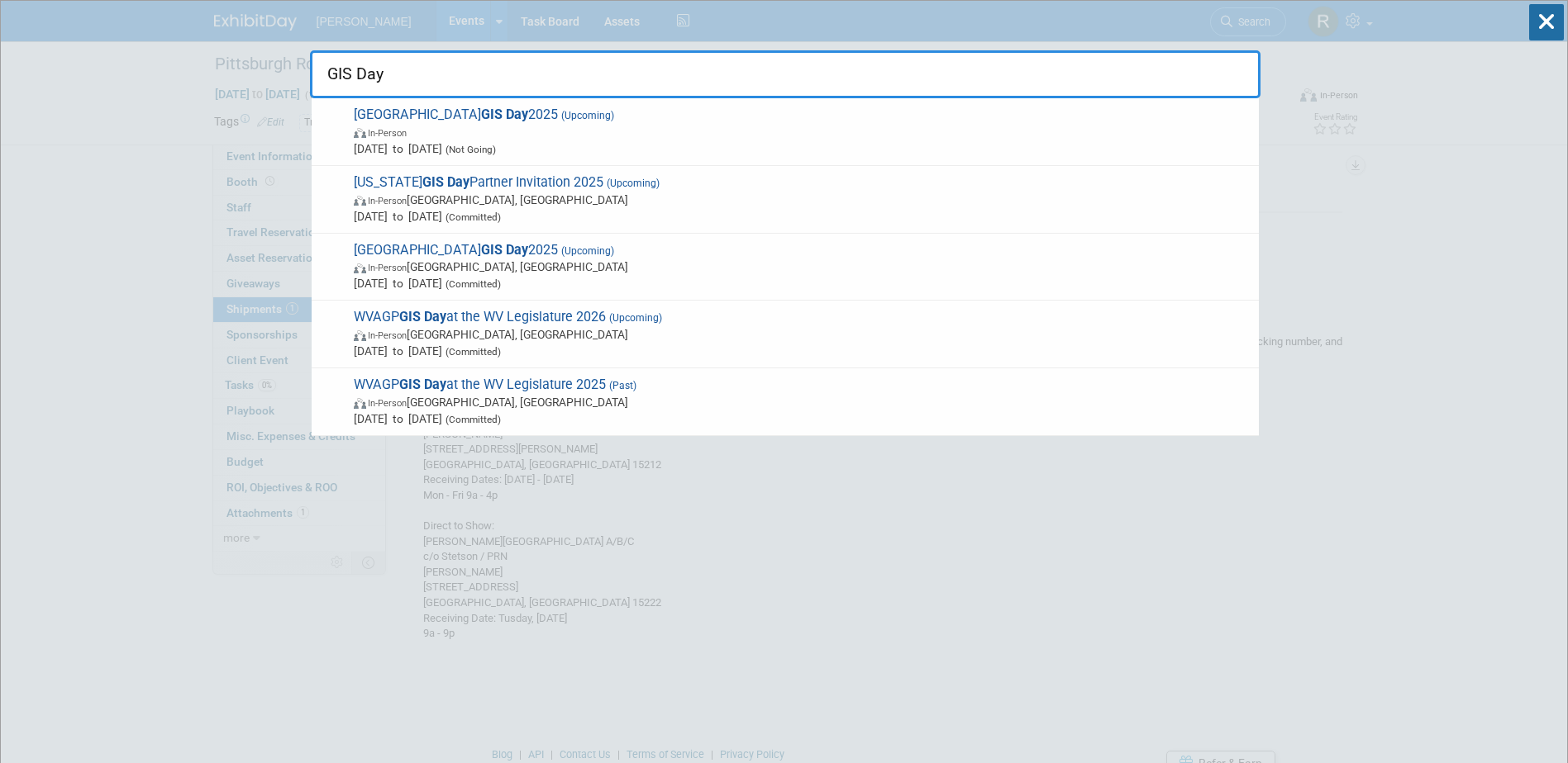
type input "GIS Day"
drag, startPoint x: 421, startPoint y: 85, endPoint x: 321, endPoint y: 85, distance: 100.0
click at [321, 85] on input "GIS Day" at bounding box center [785, 74] width 950 height 48
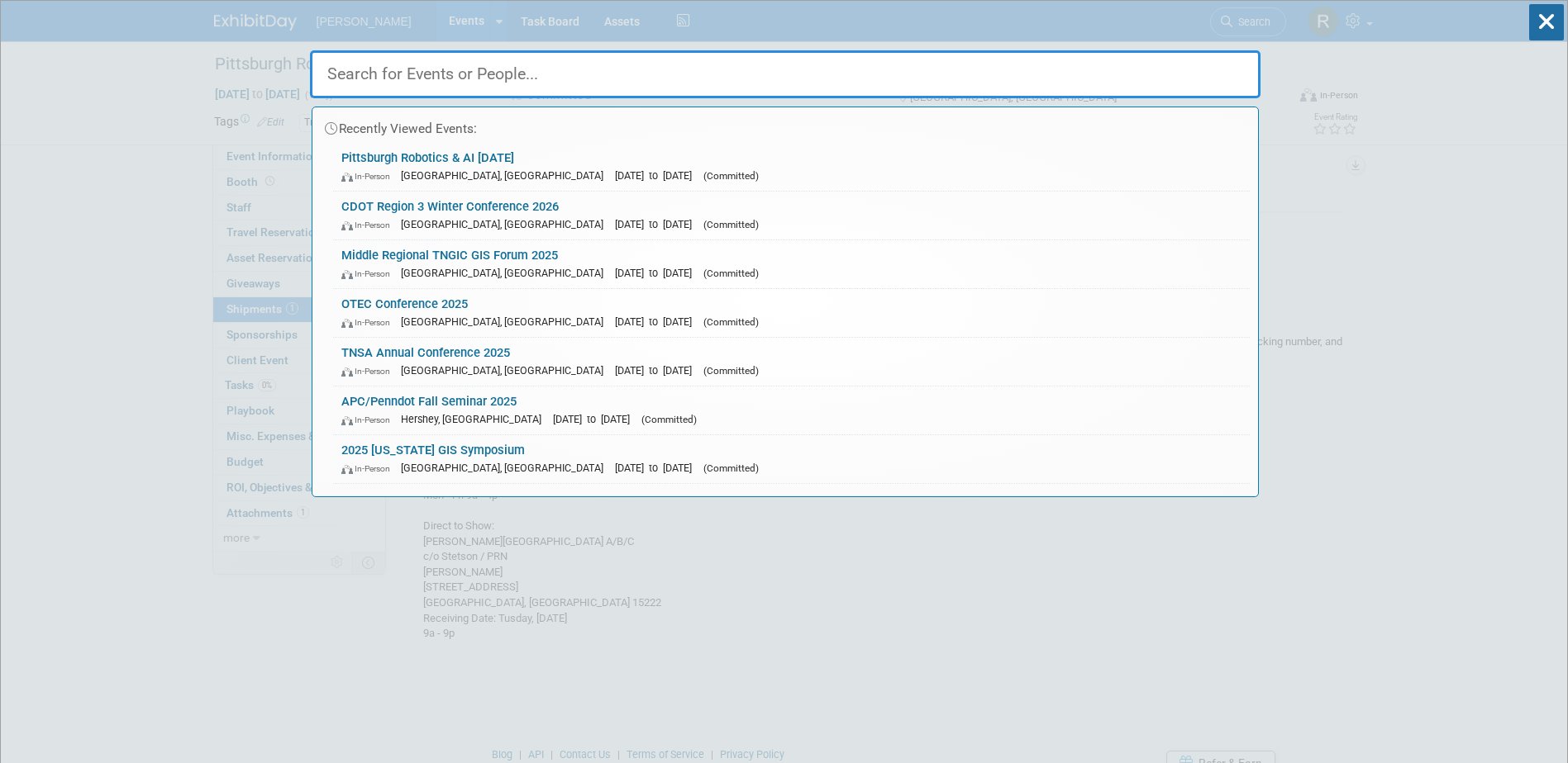
click at [526, 80] on input "text" at bounding box center [785, 74] width 950 height 48
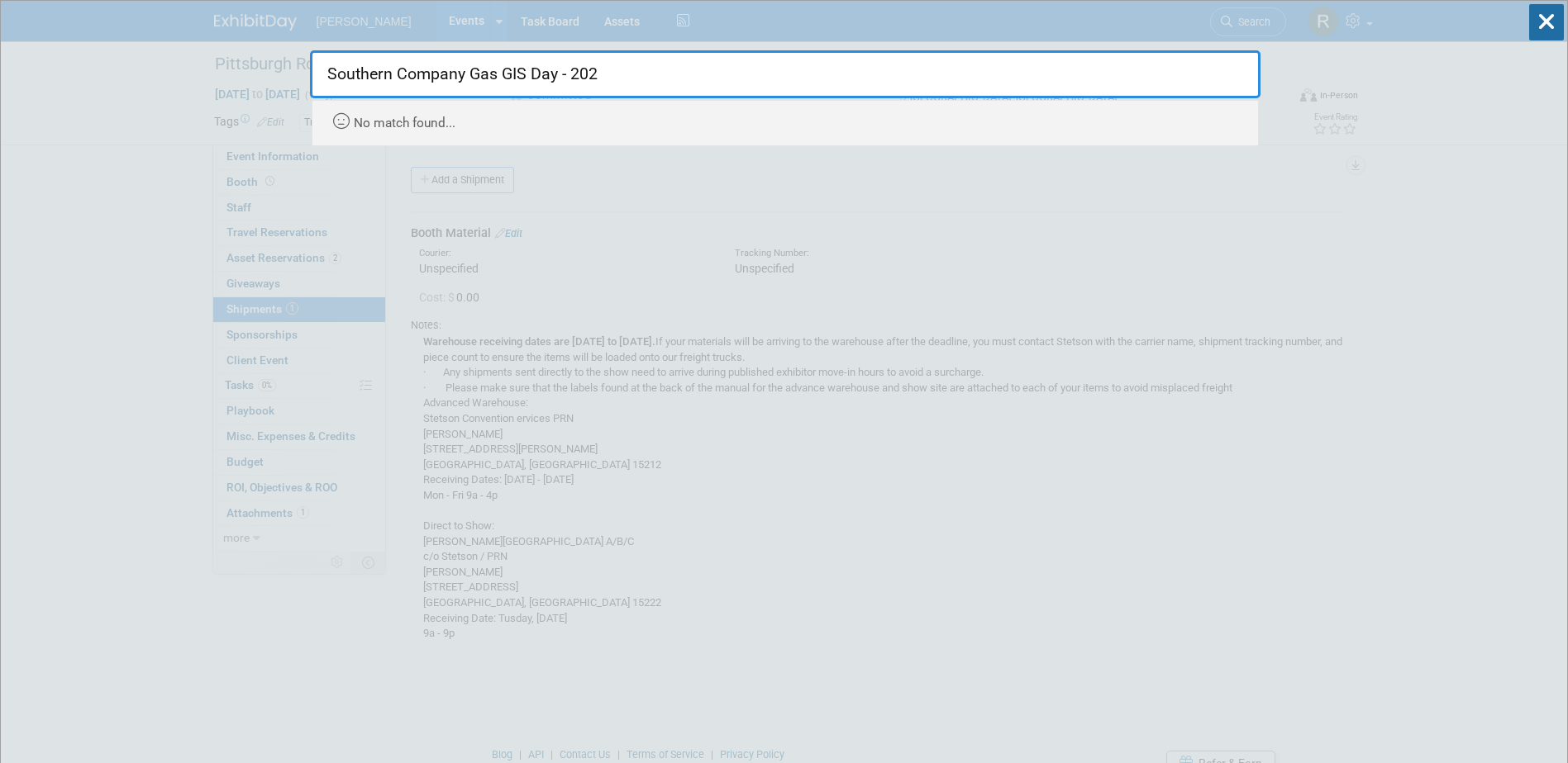
type input "Southern Company Gas GIS Day - 2025"
drag, startPoint x: 612, startPoint y: 71, endPoint x: 296, endPoint y: 75, distance: 316.0
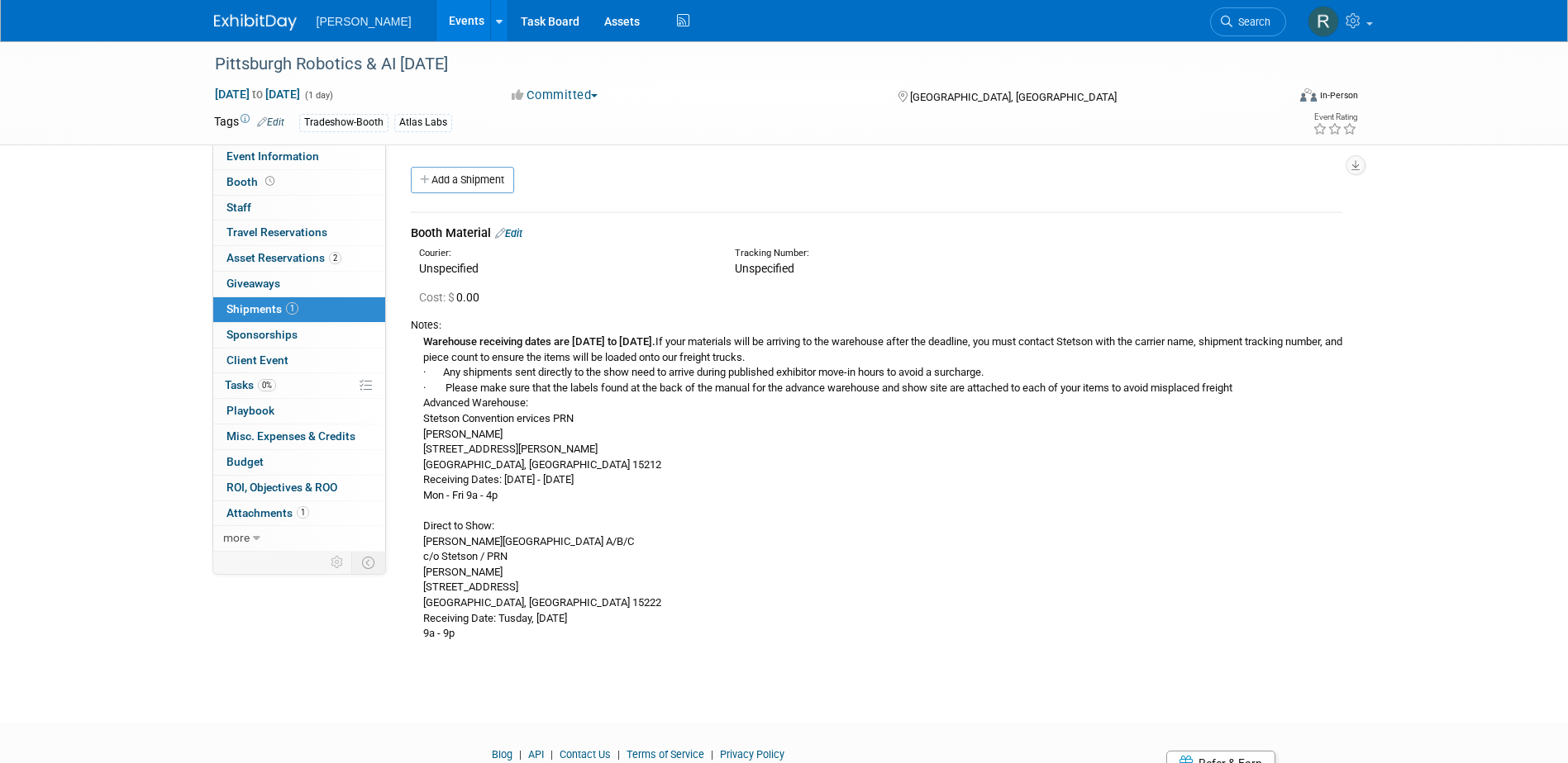
click at [436, 25] on link "Events" at bounding box center [466, 21] width 61 height 41
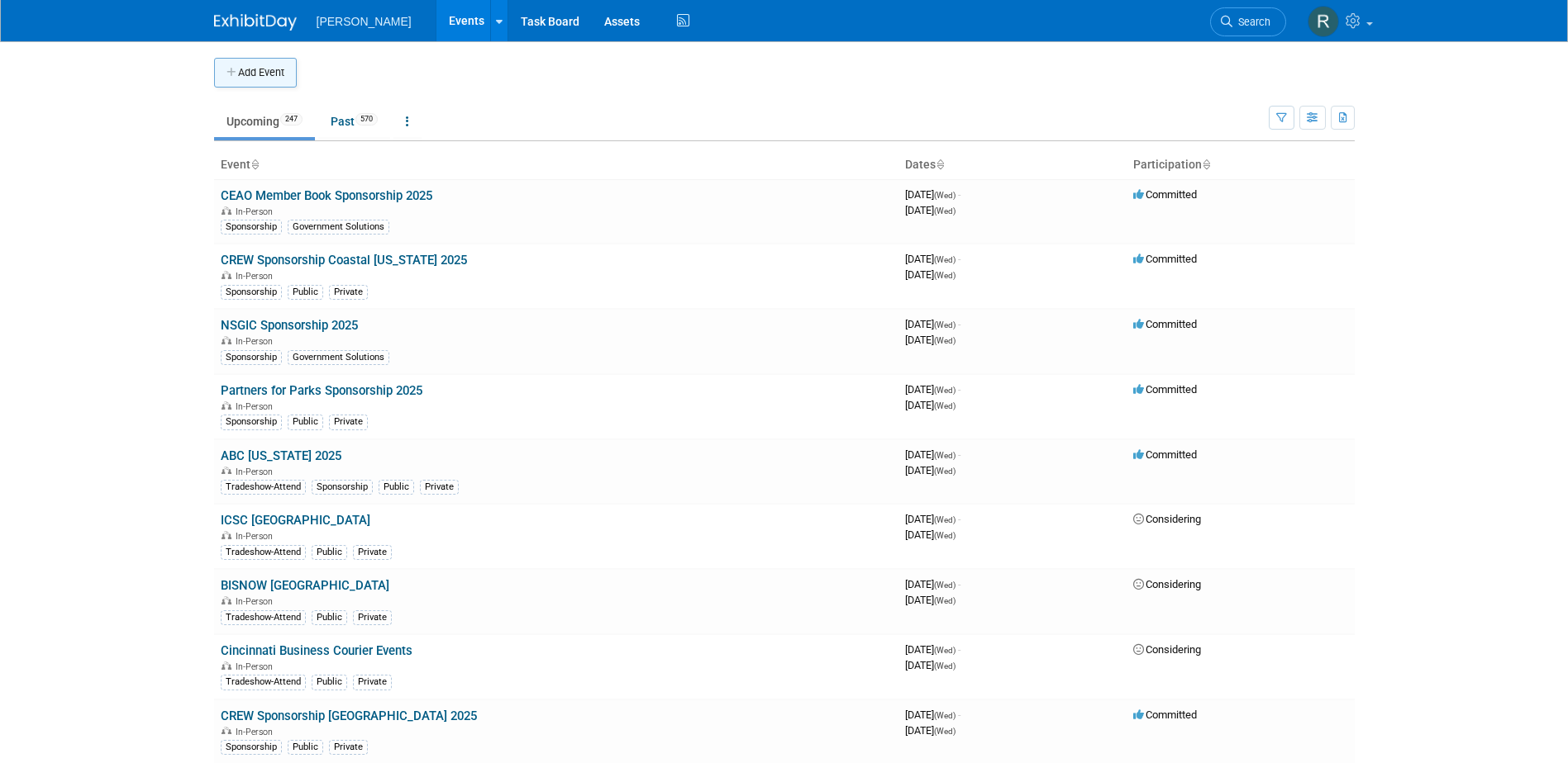
click at [250, 74] on button "Add Event" at bounding box center [255, 73] width 82 height 30
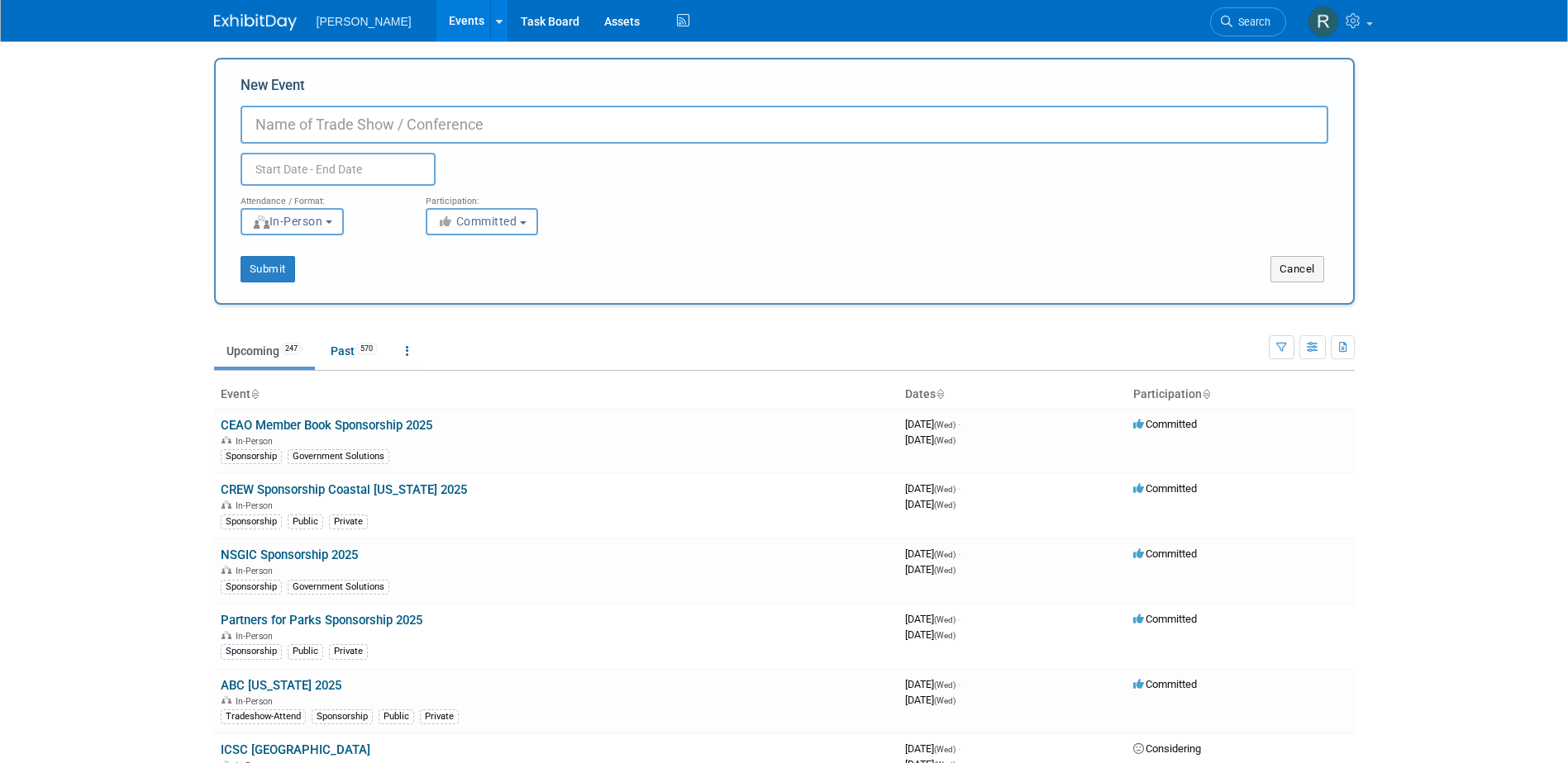
click at [402, 130] on input "New Event" at bounding box center [784, 124] width 1088 height 38
paste input "CDOT Region 3 Winter Conference 2026"
type input "CDOT Region 3 Winter Conference 2026"
type input "Southern Company Gas GIS Day 2025"
click at [293, 174] on input "text" at bounding box center [337, 169] width 195 height 33
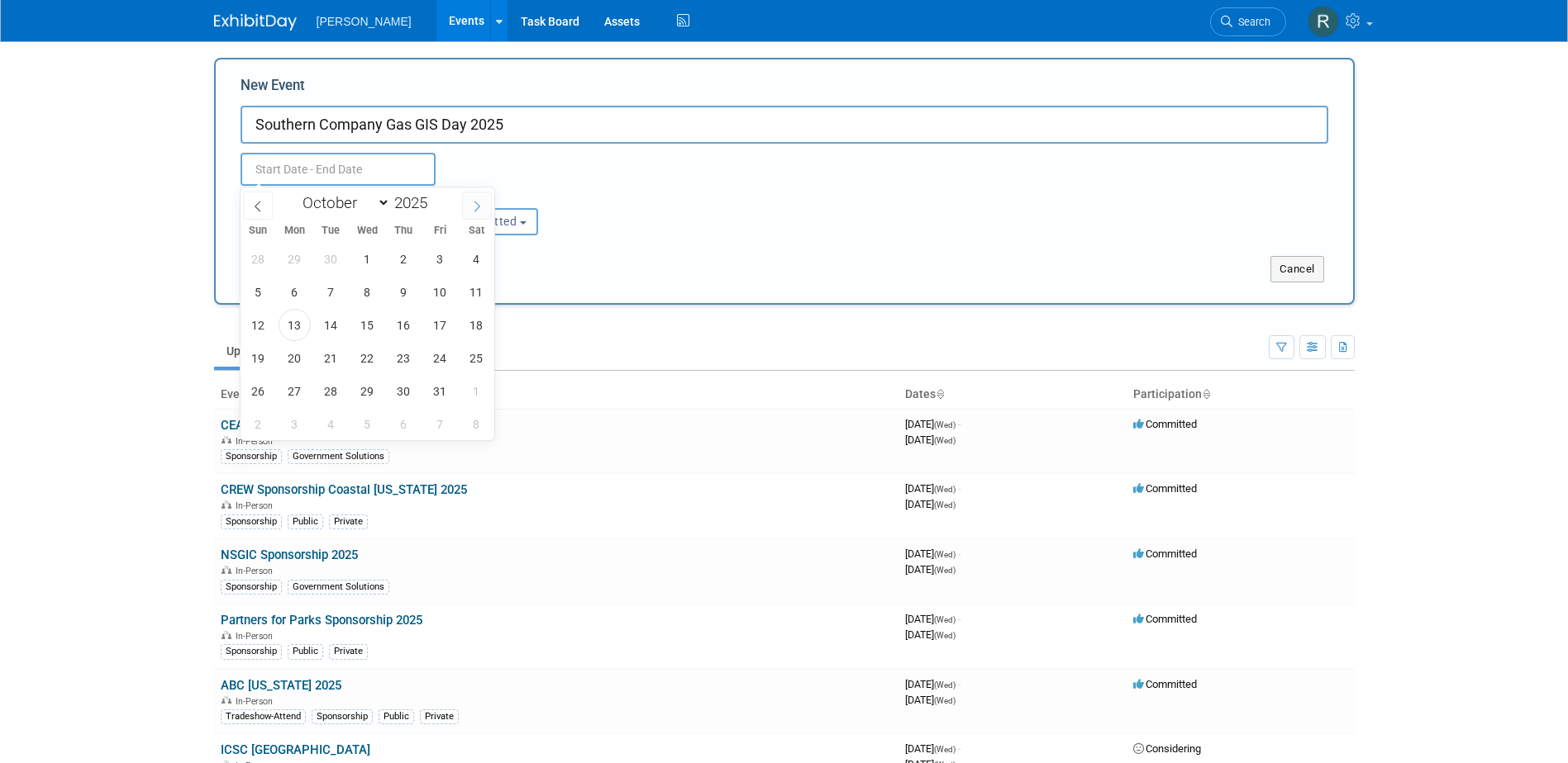
click at [474, 207] on icon at bounding box center [477, 206] width 11 height 11
select select "10"
click at [397, 360] on span "20" at bounding box center [404, 358] width 32 height 32
click at [403, 356] on span "20" at bounding box center [404, 358] width 32 height 32
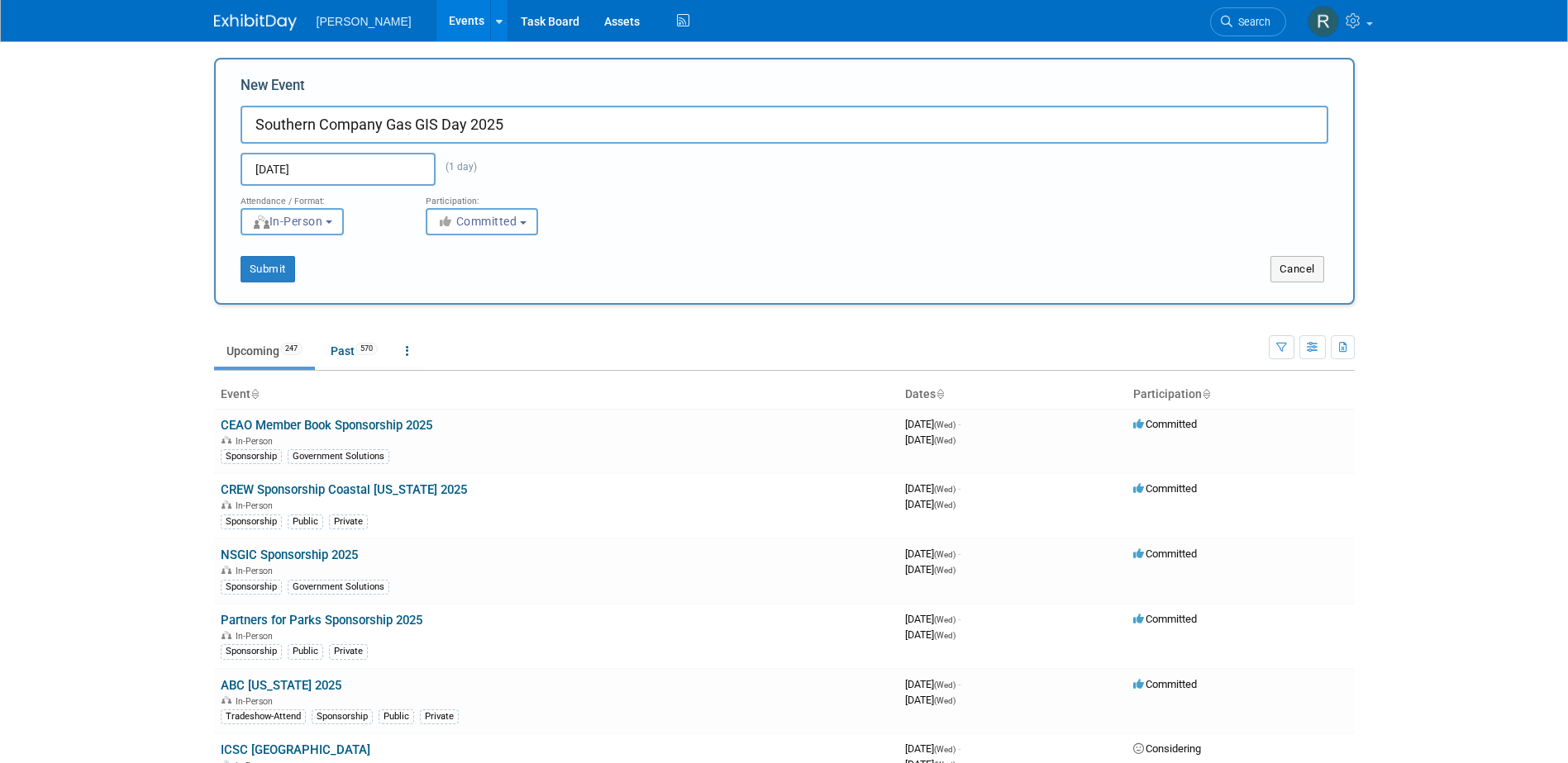
type input "[DATE] to [DATE]"
click at [278, 268] on button "Submit" at bounding box center [267, 269] width 54 height 26
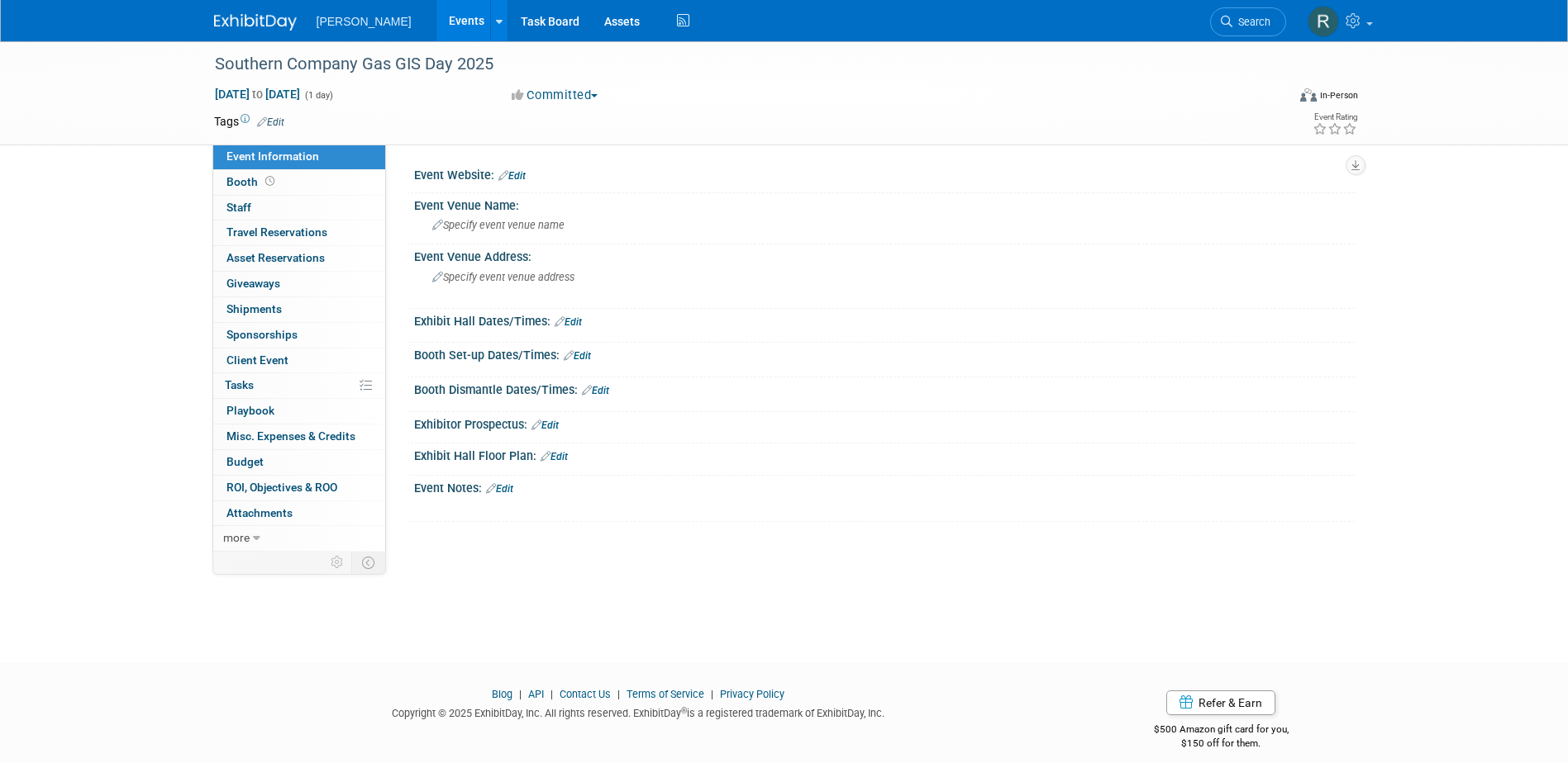
click at [276, 118] on link "Edit" at bounding box center [270, 122] width 27 height 11
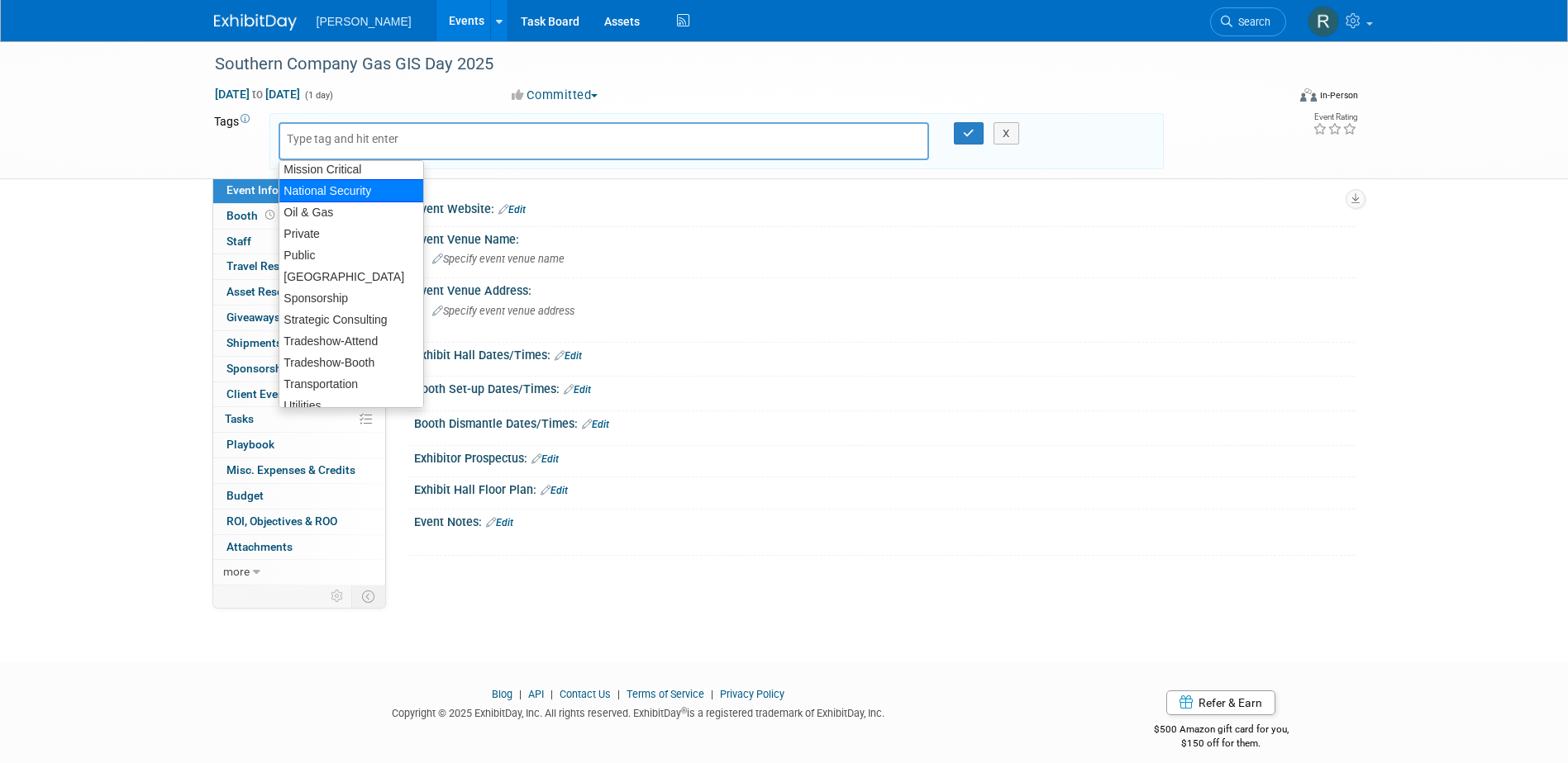
scroll to position [331, 0]
click at [338, 339] on div "Tradeshow-Attend" at bounding box center [351, 339] width 146 height 23
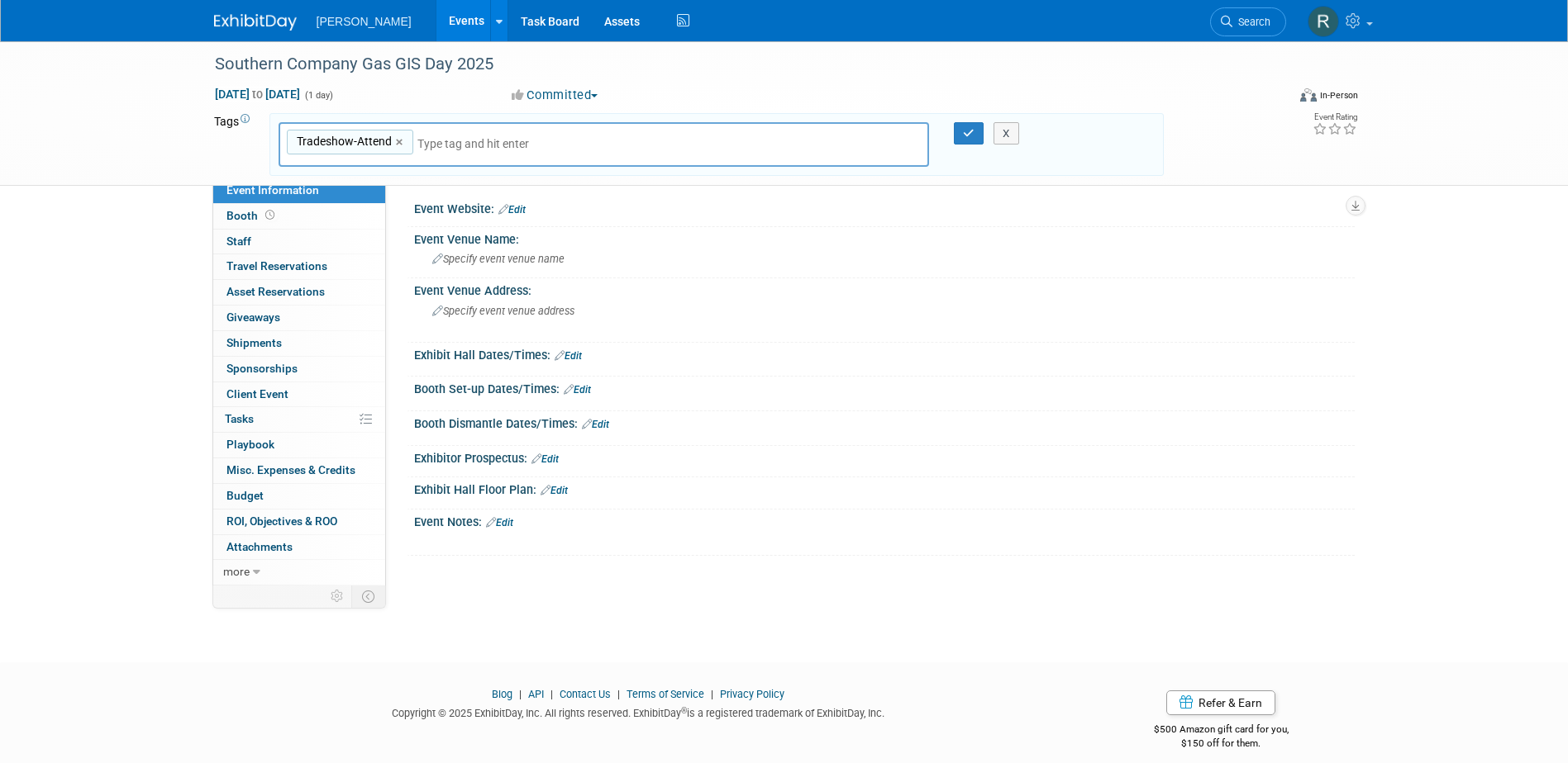
click at [418, 149] on input "text" at bounding box center [534, 144] width 232 height 17
click at [415, 149] on div "Tradeshow-Attend Tradeshow-Attend ×" at bounding box center [604, 145] width 651 height 46
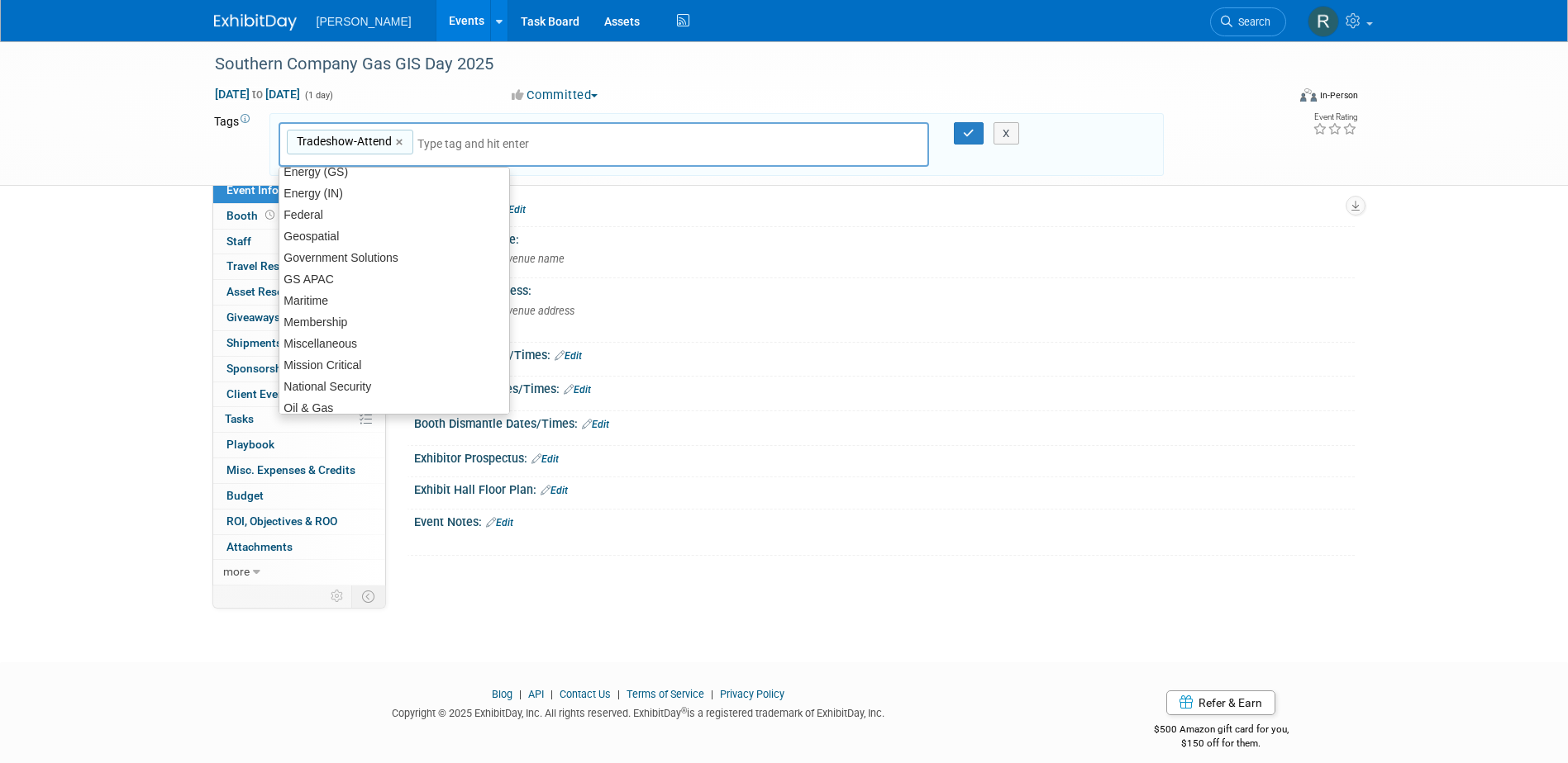
scroll to position [116, 0]
click at [355, 323] on div "Maritime" at bounding box center [394, 324] width 232 height 23
type input "Tradeshow-Attend, Maritime"
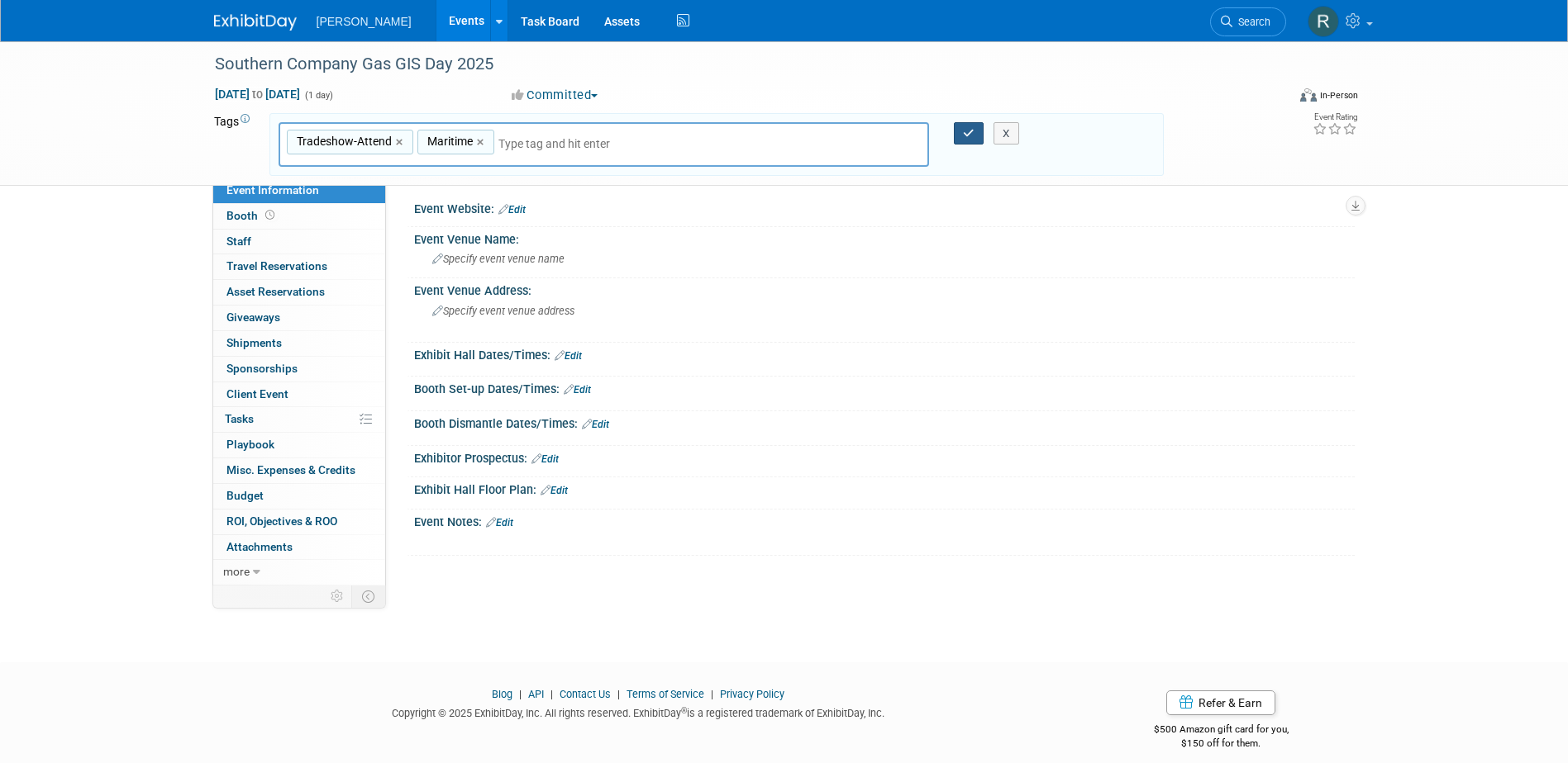
click at [962, 131] on button "button" at bounding box center [969, 134] width 30 height 23
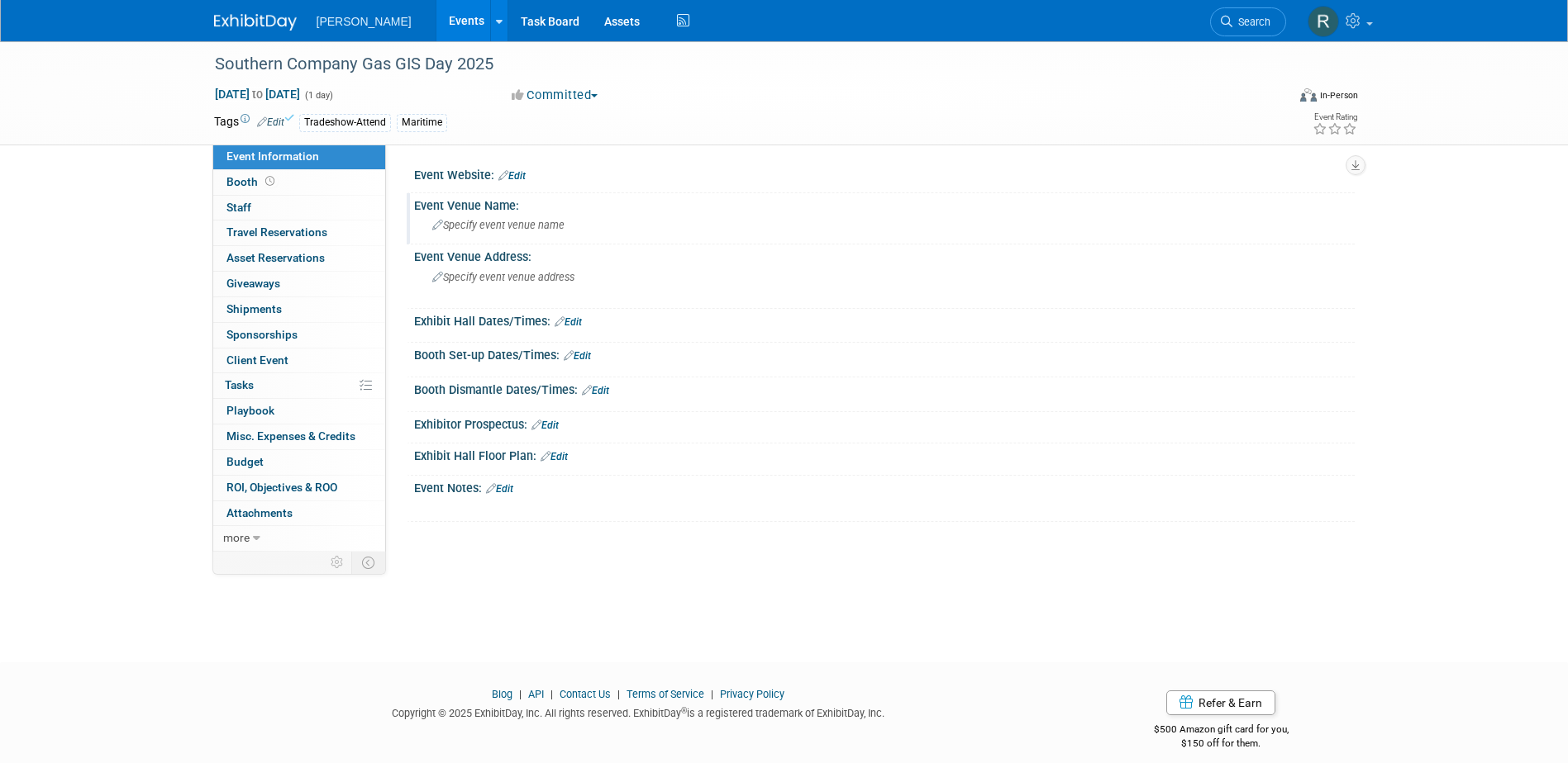
click at [494, 225] on span "Specify event venue name" at bounding box center [499, 224] width 133 height 12
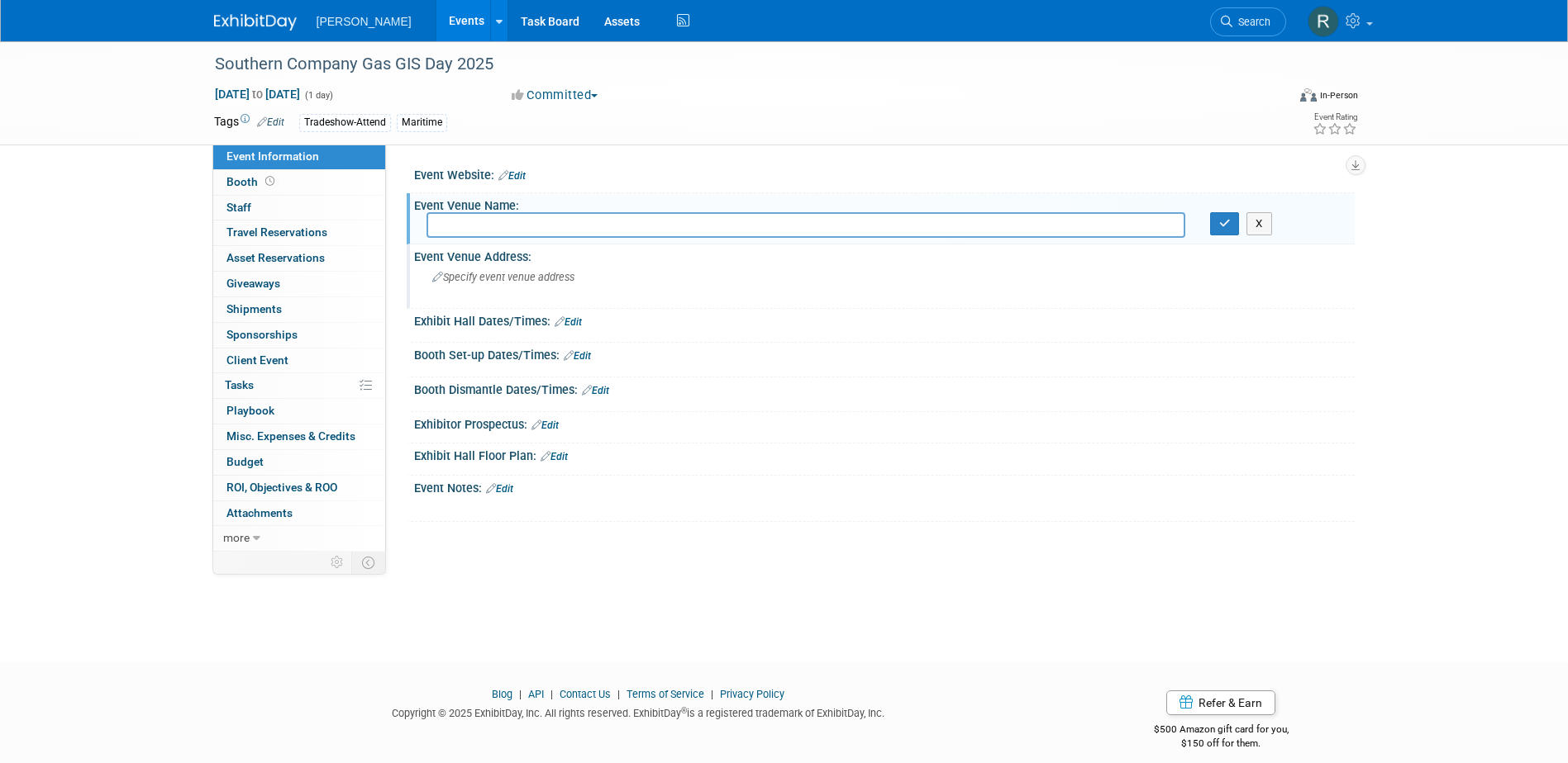
click at [489, 282] on span "Specify event venue address" at bounding box center [504, 276] width 142 height 12
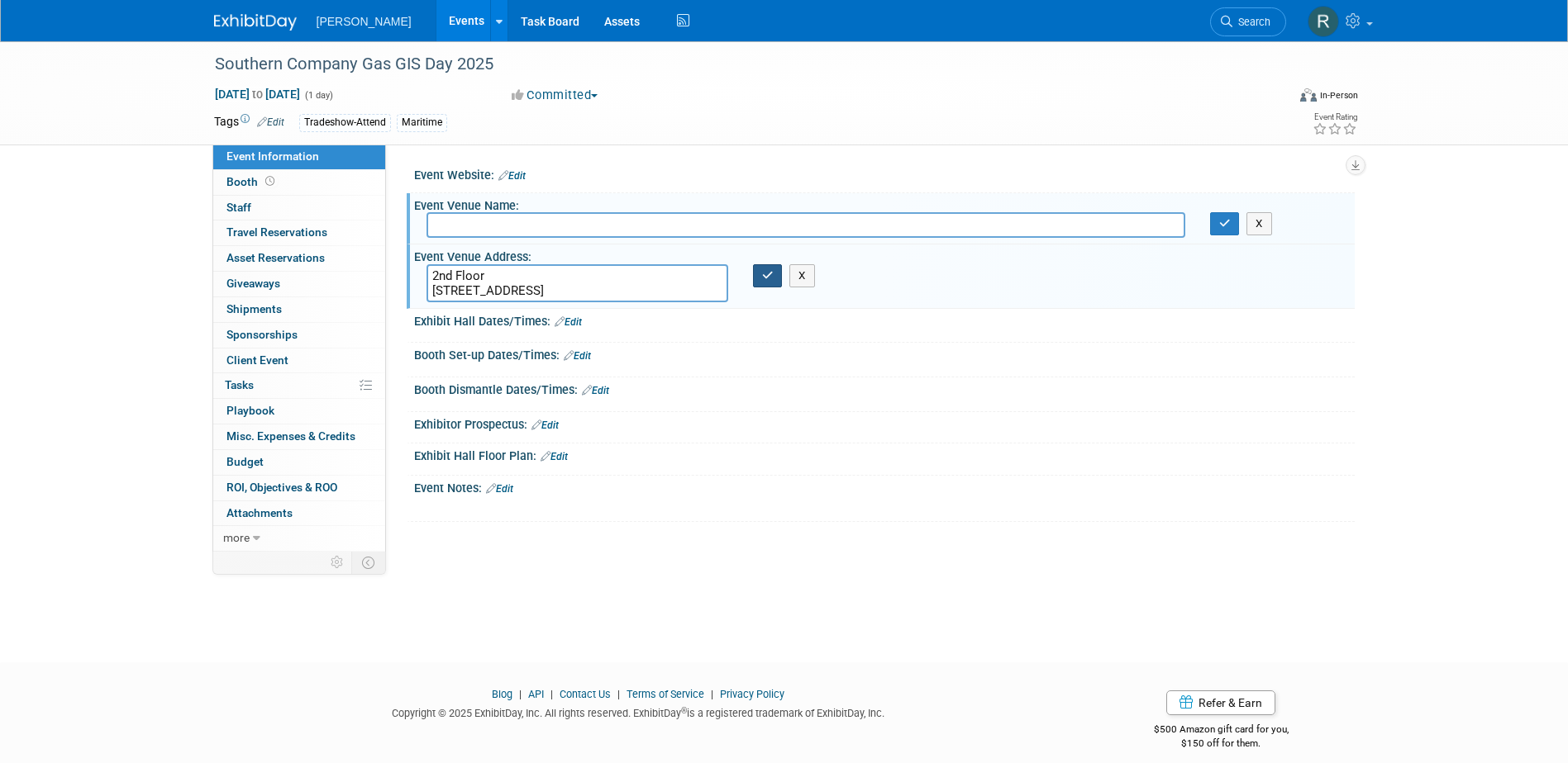
type textarea "2nd Floor [STREET_ADDRESS]"
click at [763, 276] on icon "button" at bounding box center [767, 275] width 11 height 10
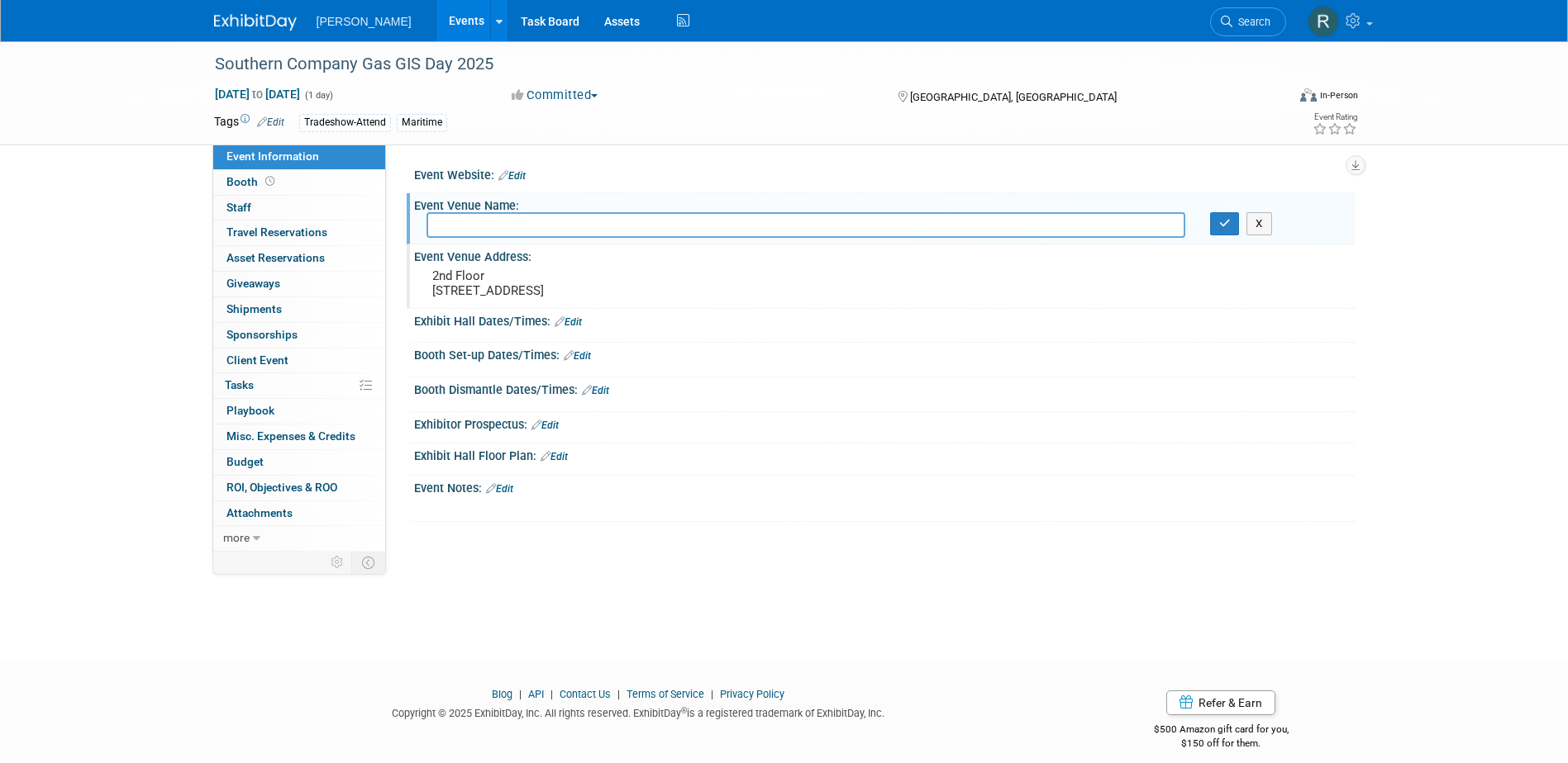
click at [577, 325] on link "Edit" at bounding box center [567, 322] width 27 height 11
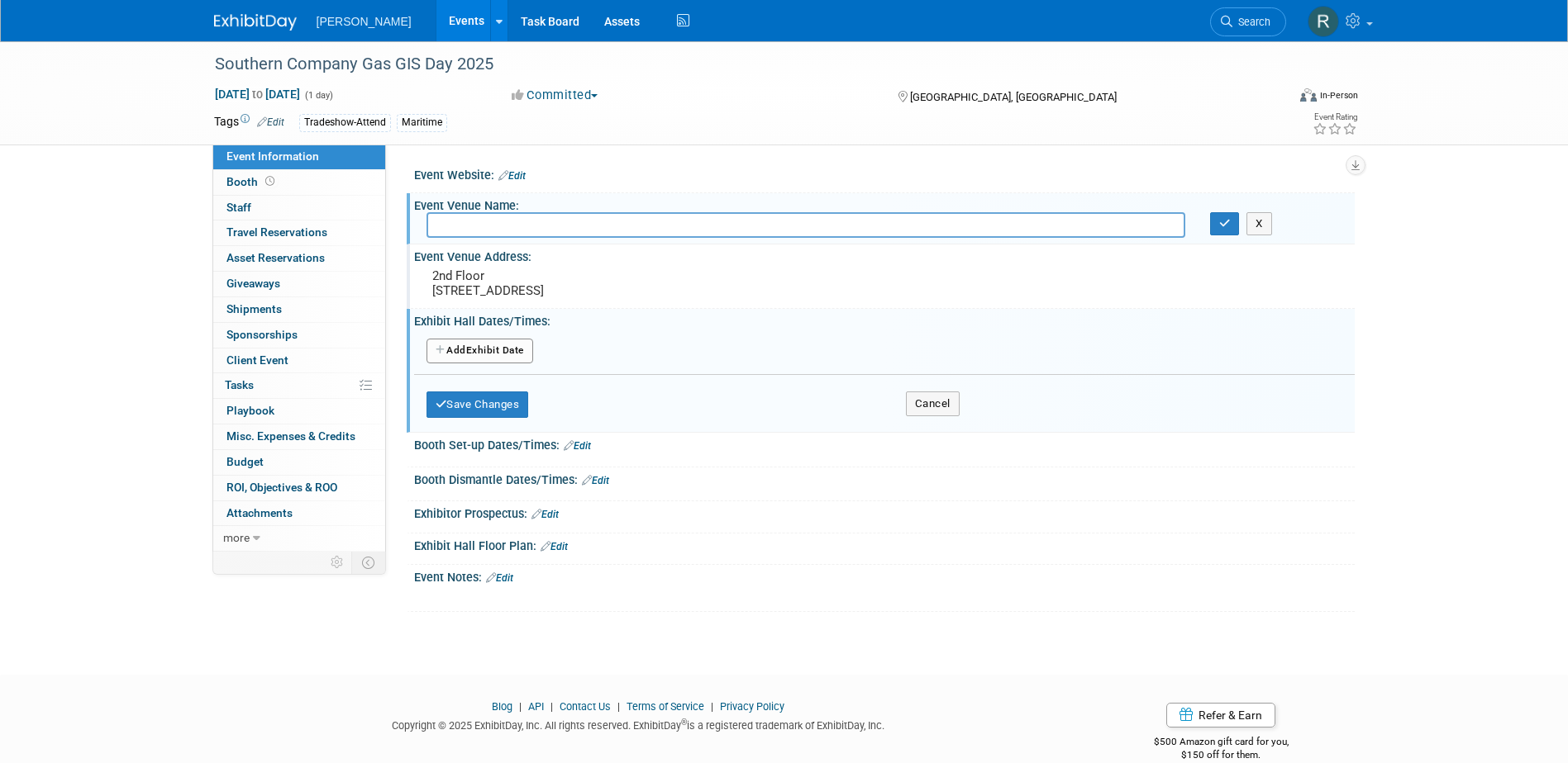
click at [512, 347] on button "Add Another Exhibit Date" at bounding box center [479, 351] width 107 height 25
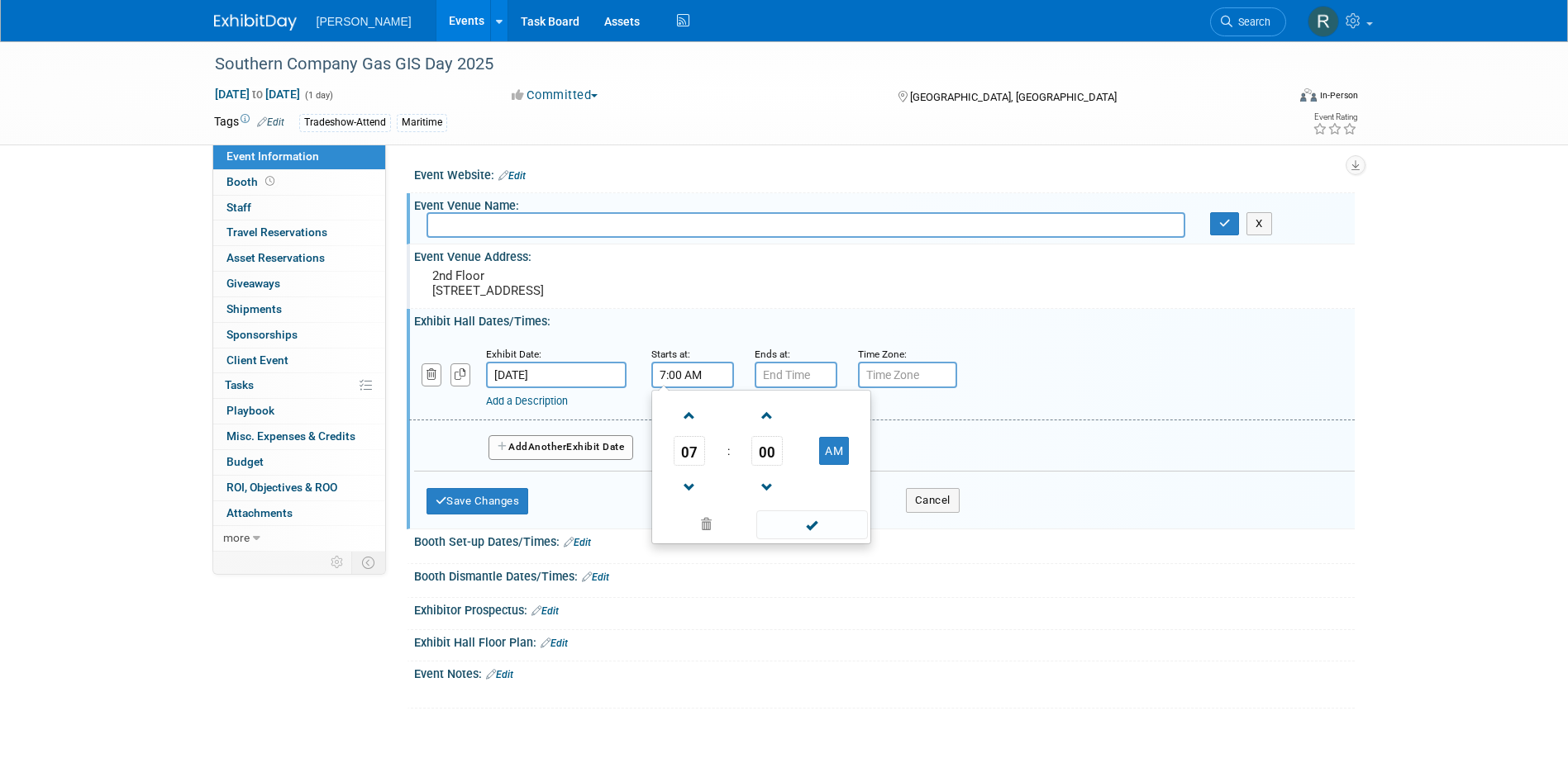
click at [685, 374] on input "7:00 AM" at bounding box center [692, 374] width 82 height 26
click at [676, 418] on span at bounding box center [690, 416] width 29 height 29
click at [679, 417] on span at bounding box center [690, 416] width 29 height 29
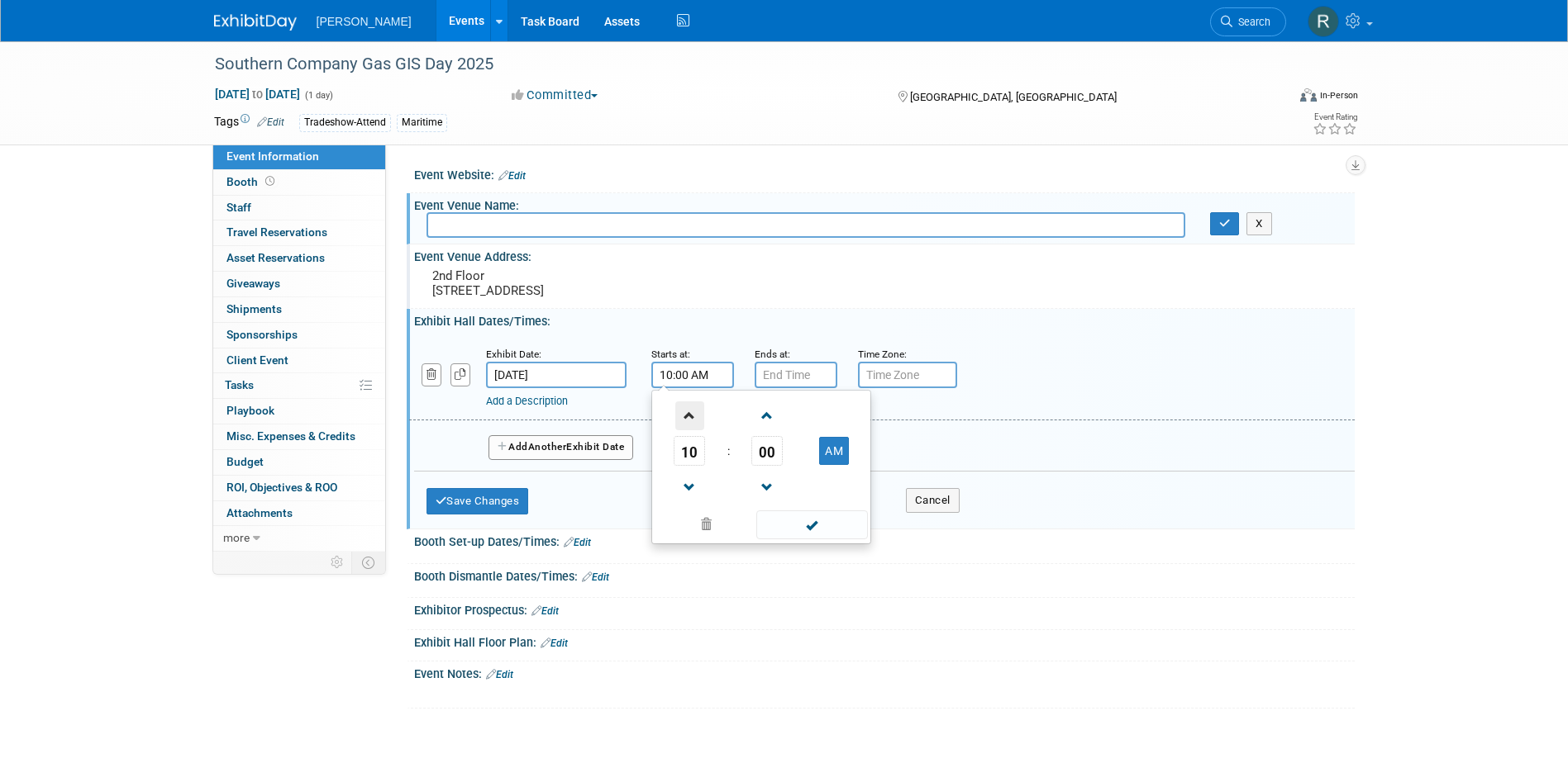
type input "11:00 AM"
click at [784, 527] on span at bounding box center [811, 525] width 111 height 29
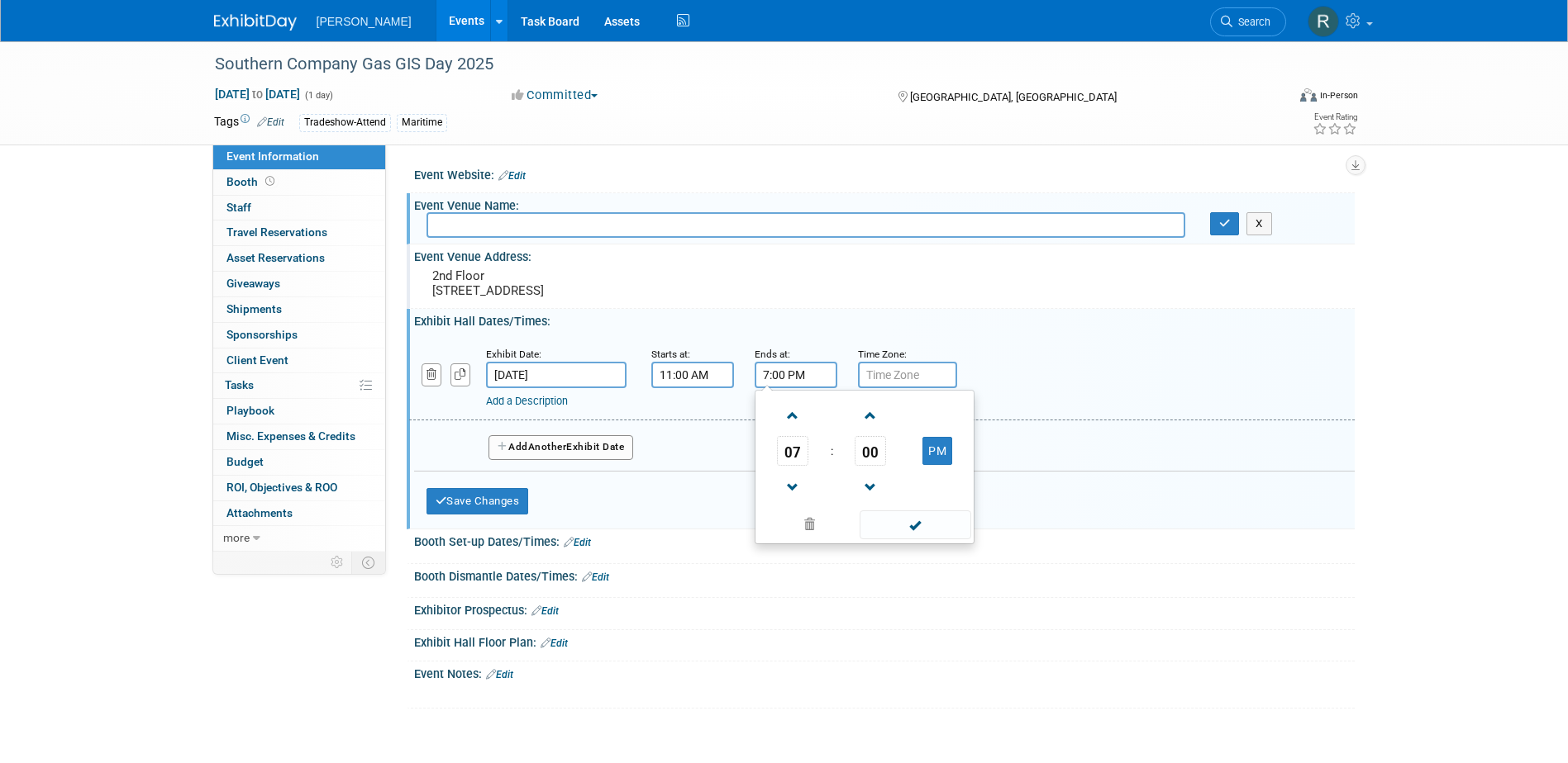
click at [777, 372] on input "7:00 PM" at bounding box center [795, 374] width 82 height 26
click at [794, 479] on span at bounding box center [792, 487] width 29 height 29
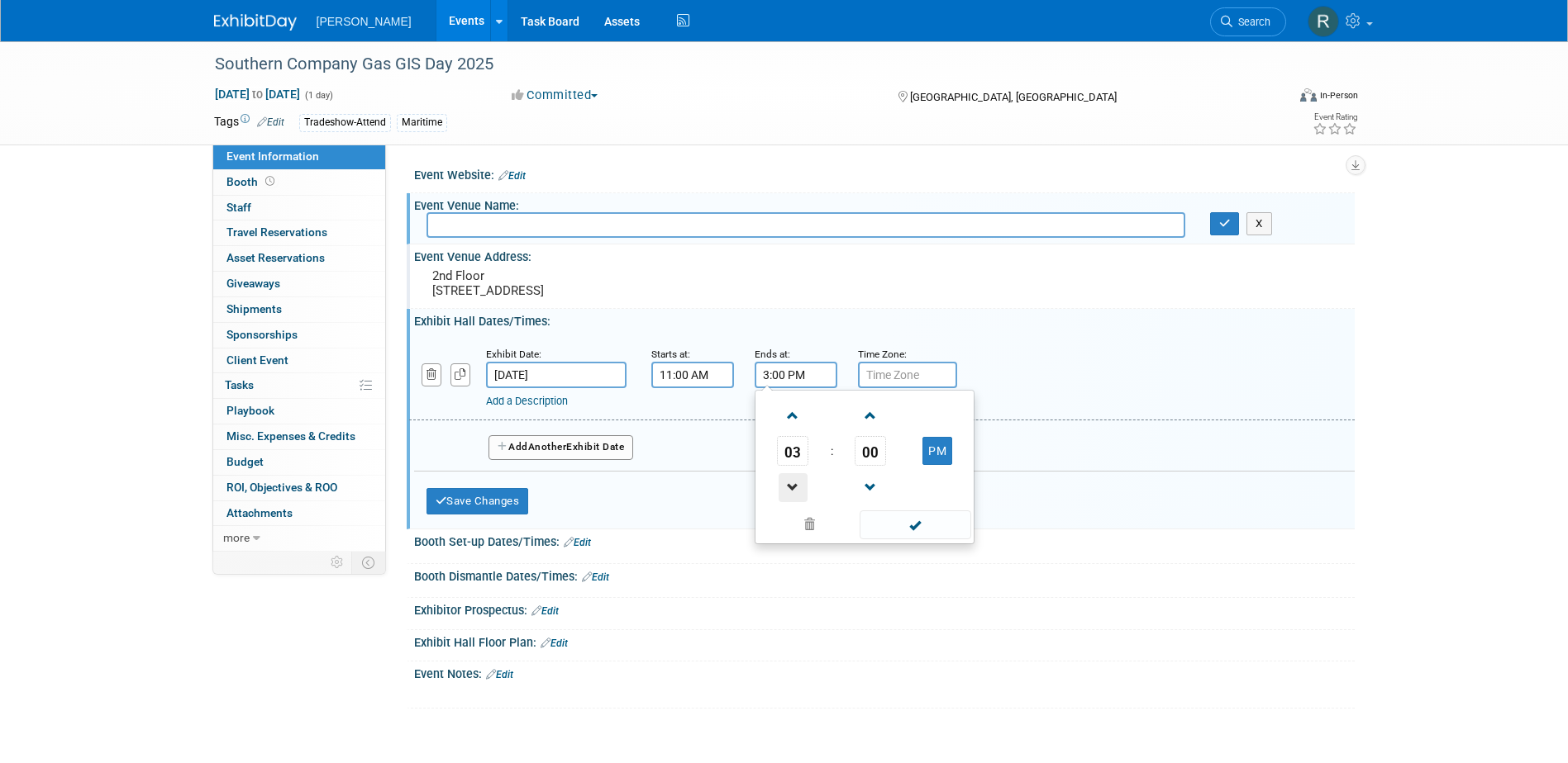
click at [794, 479] on span at bounding box center [792, 487] width 29 height 29
type input "2:00 PM"
click at [890, 525] on span at bounding box center [915, 525] width 111 height 29
click at [504, 499] on button "Save Changes" at bounding box center [478, 502] width 103 height 26
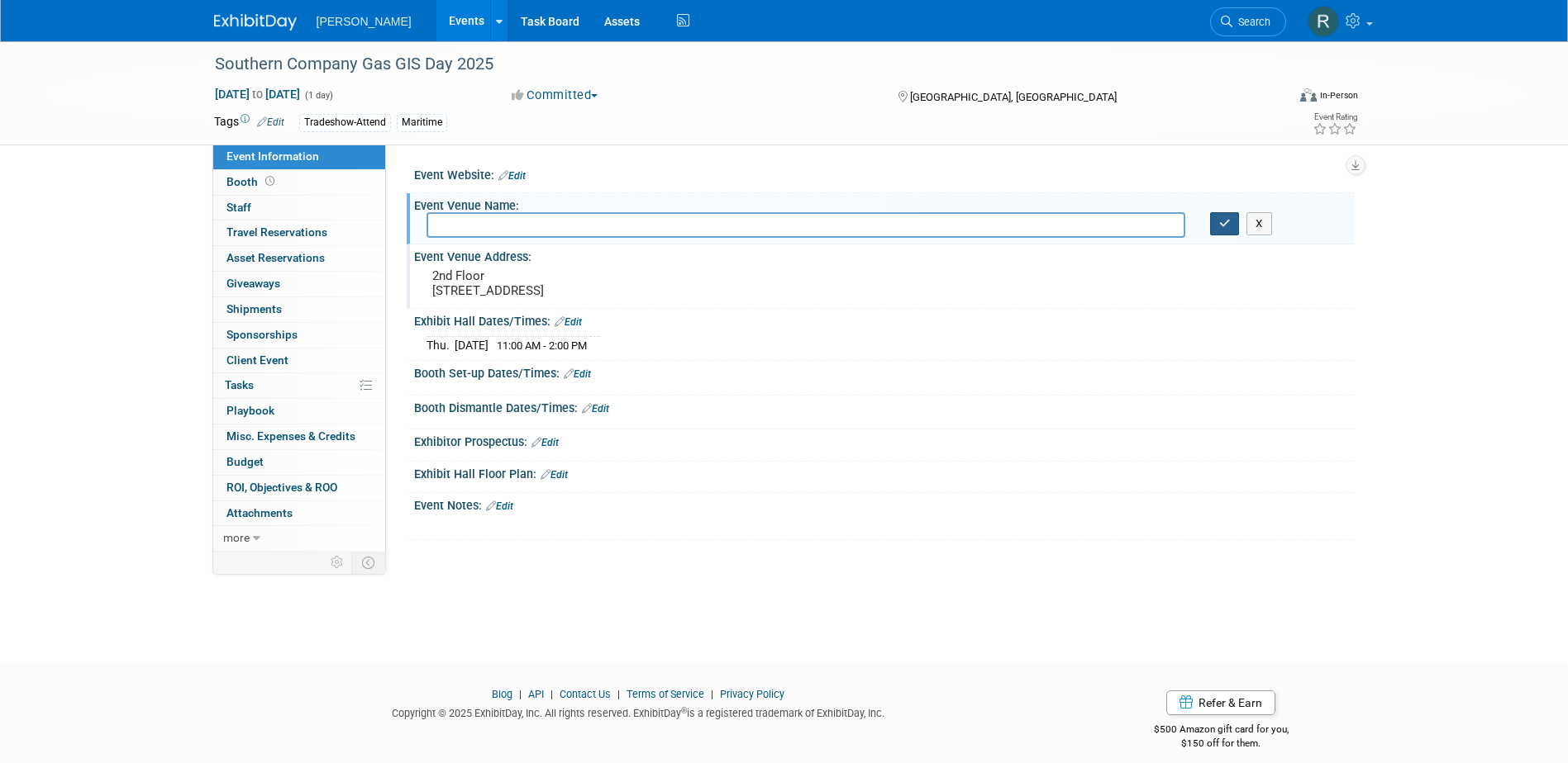
drag, startPoint x: 1227, startPoint y: 225, endPoint x: 1216, endPoint y: 239, distance: 17.8
click at [1227, 225] on icon "button" at bounding box center [1224, 222] width 11 height 10
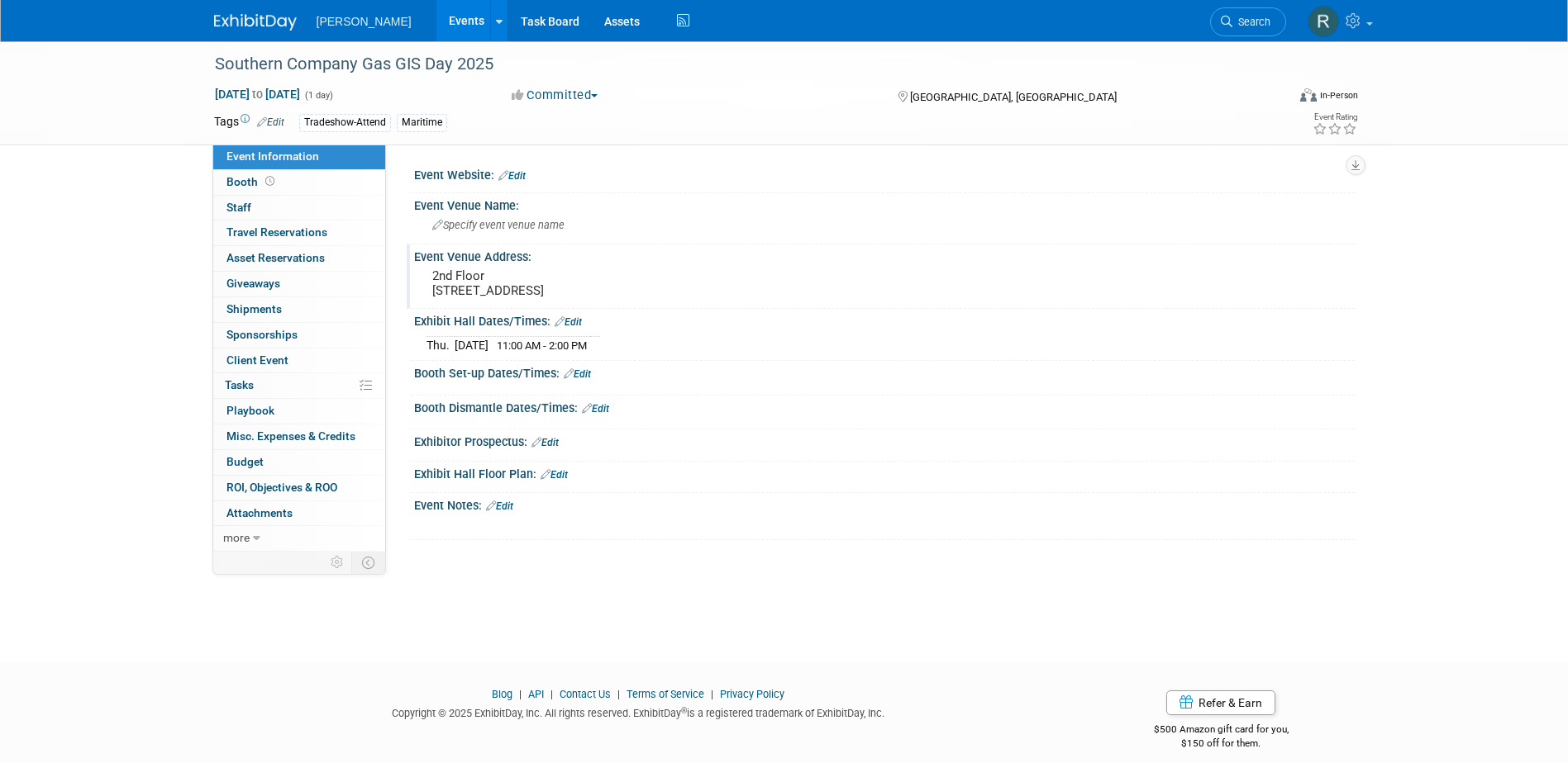
click at [509, 507] on link "Edit" at bounding box center [499, 506] width 27 height 11
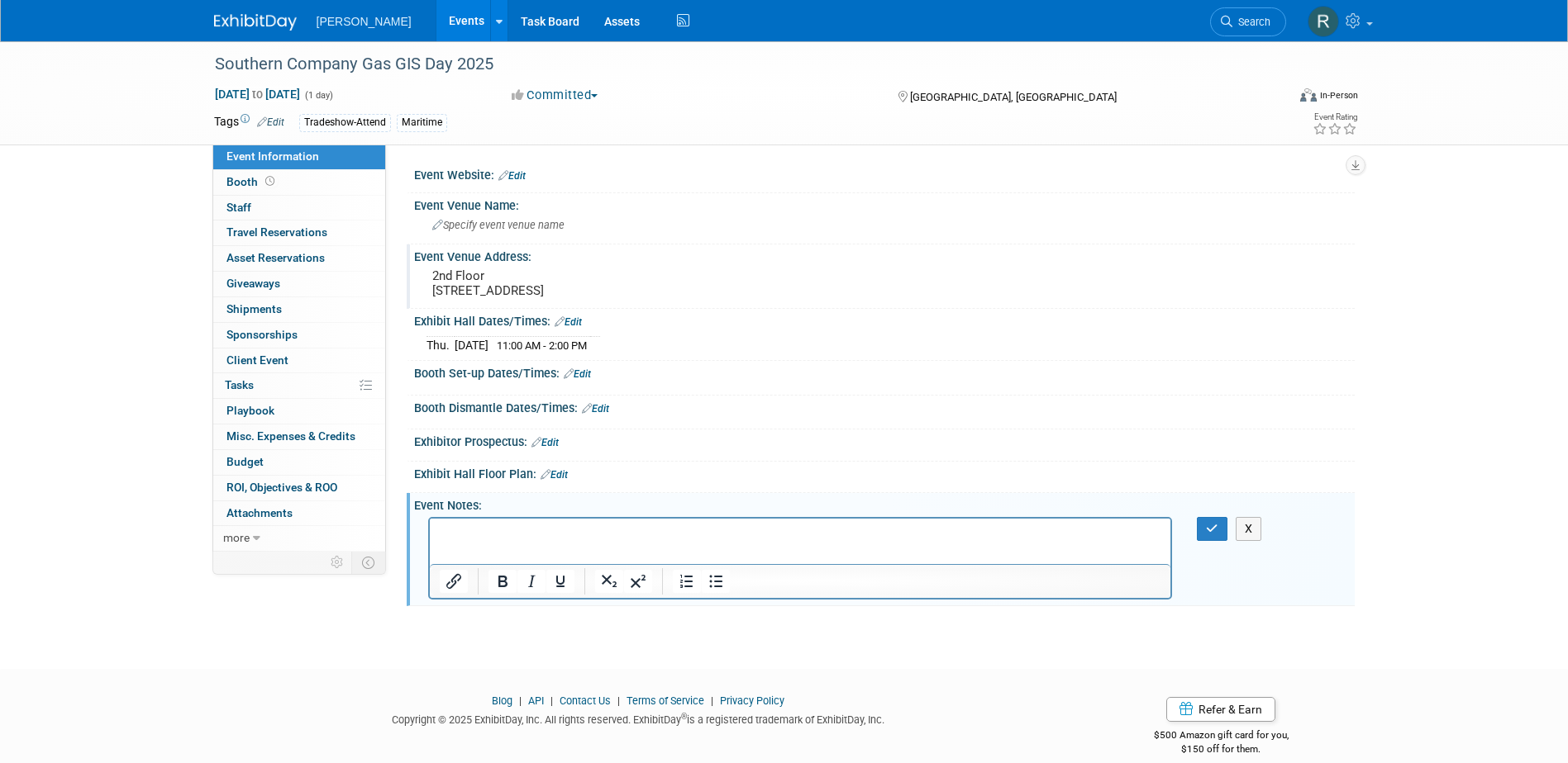
scroll to position [0, 0]
drag, startPoint x: 1217, startPoint y: 531, endPoint x: 705, endPoint y: 4, distance: 734.8
click at [1217, 531] on icon "button" at bounding box center [1211, 529] width 12 height 11
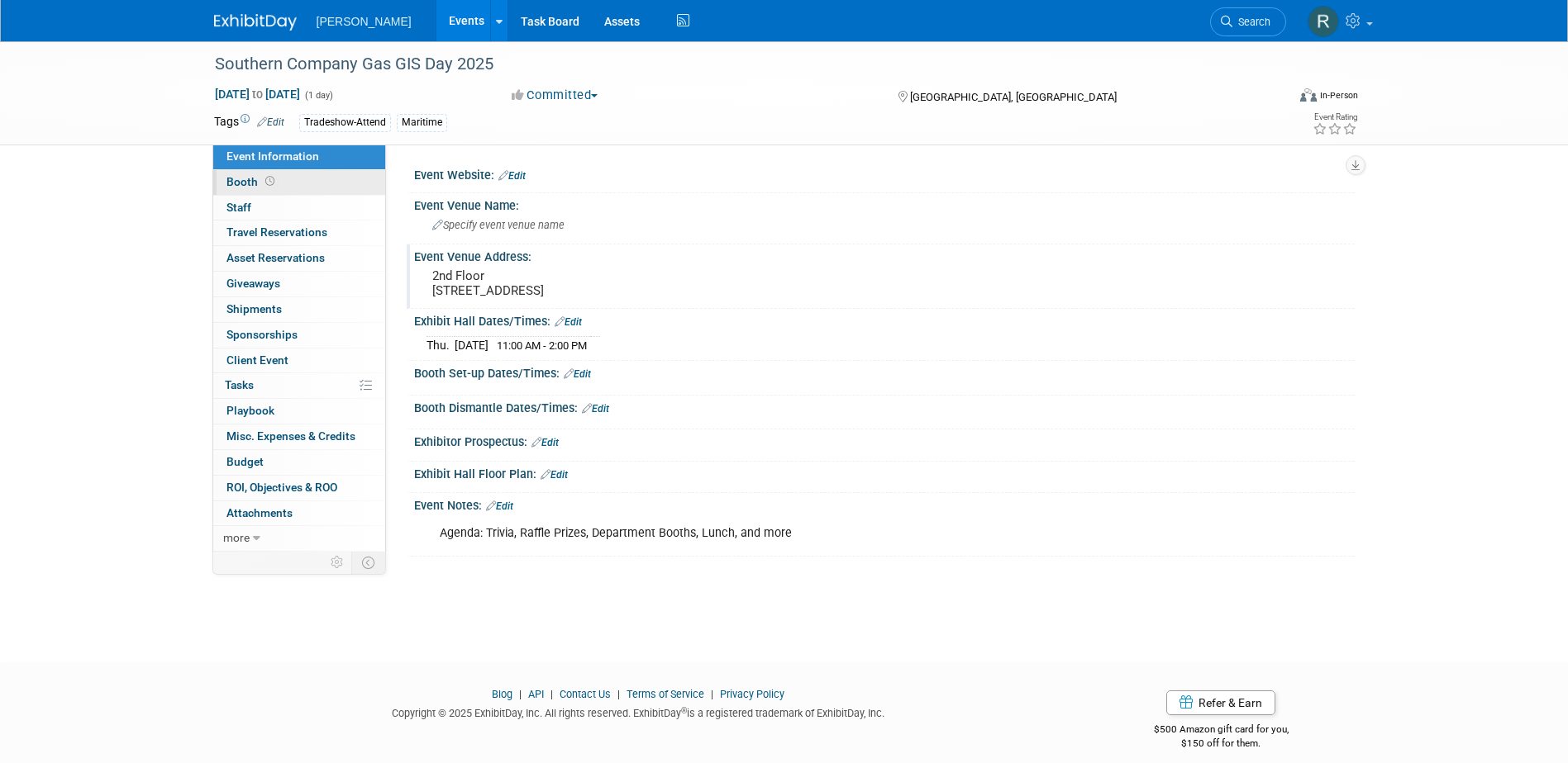
click at [321, 185] on link "Booth" at bounding box center [299, 182] width 172 height 25
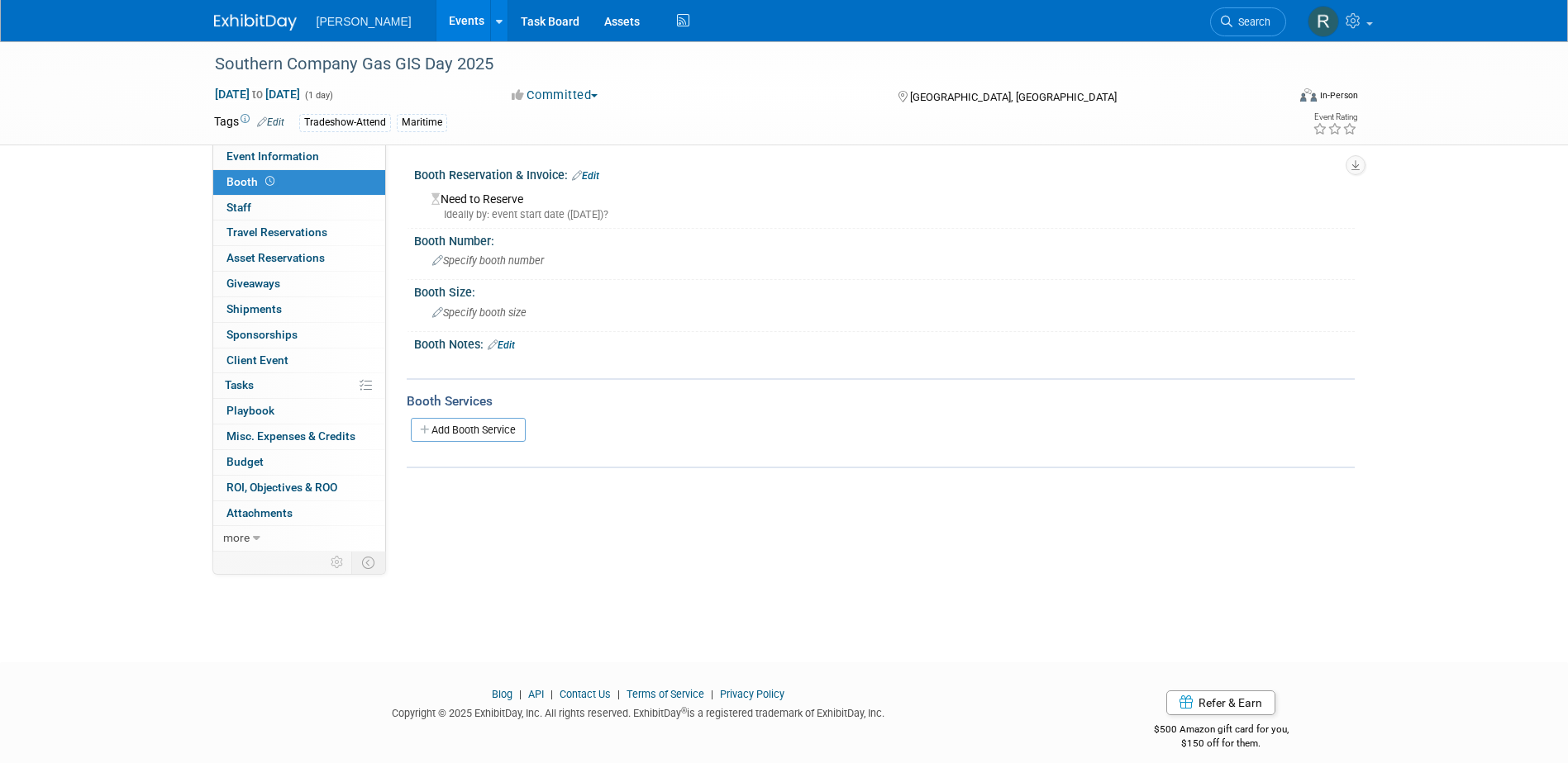
click at [594, 175] on link "Edit" at bounding box center [585, 176] width 27 height 11
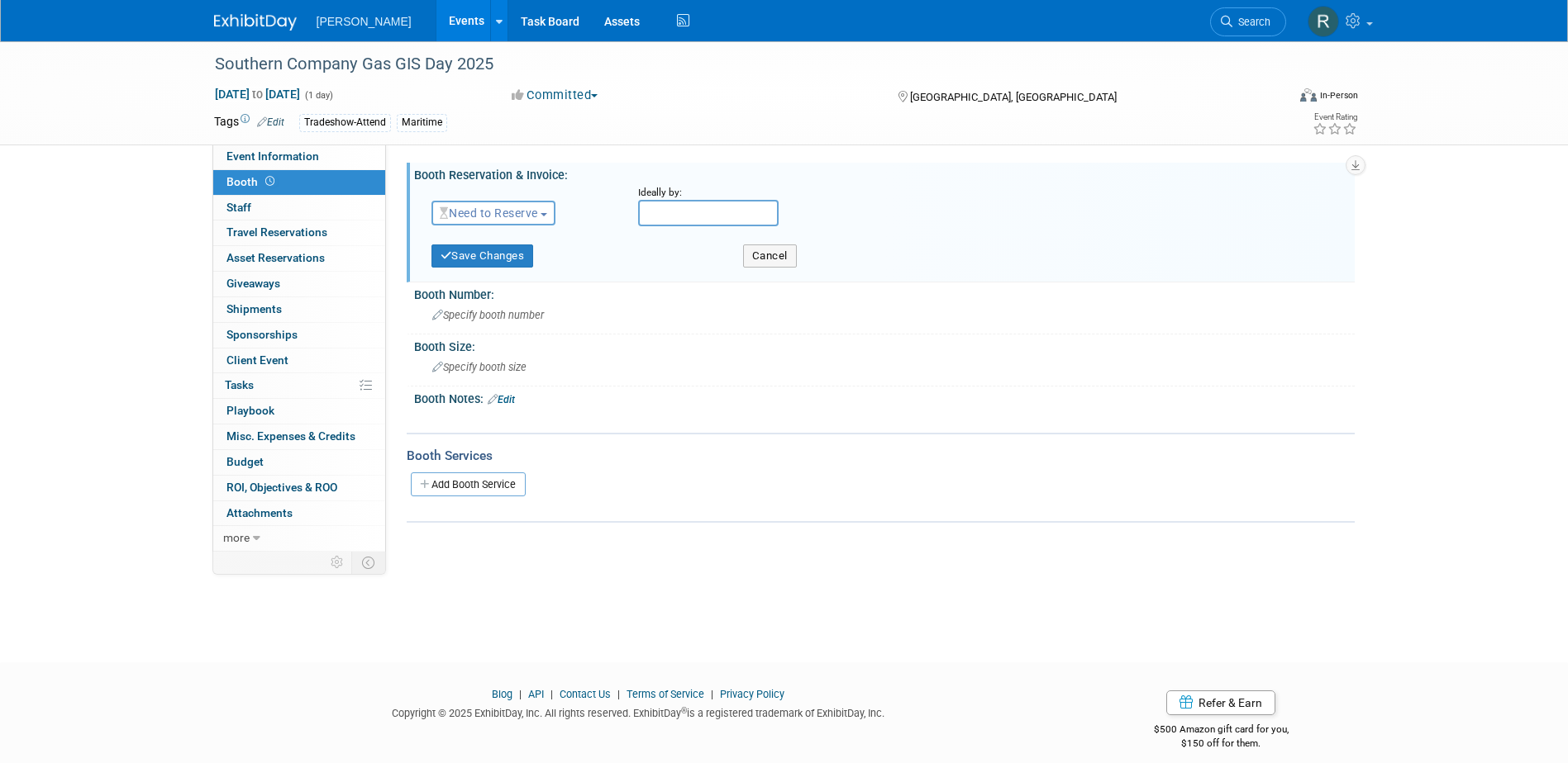
click at [527, 211] on span "Need to Reserve" at bounding box center [488, 213] width 98 height 13
click at [512, 283] on link "No Reservation Required" at bounding box center [520, 287] width 177 height 23
click at [502, 254] on button "Save Changes" at bounding box center [483, 256] width 103 height 23
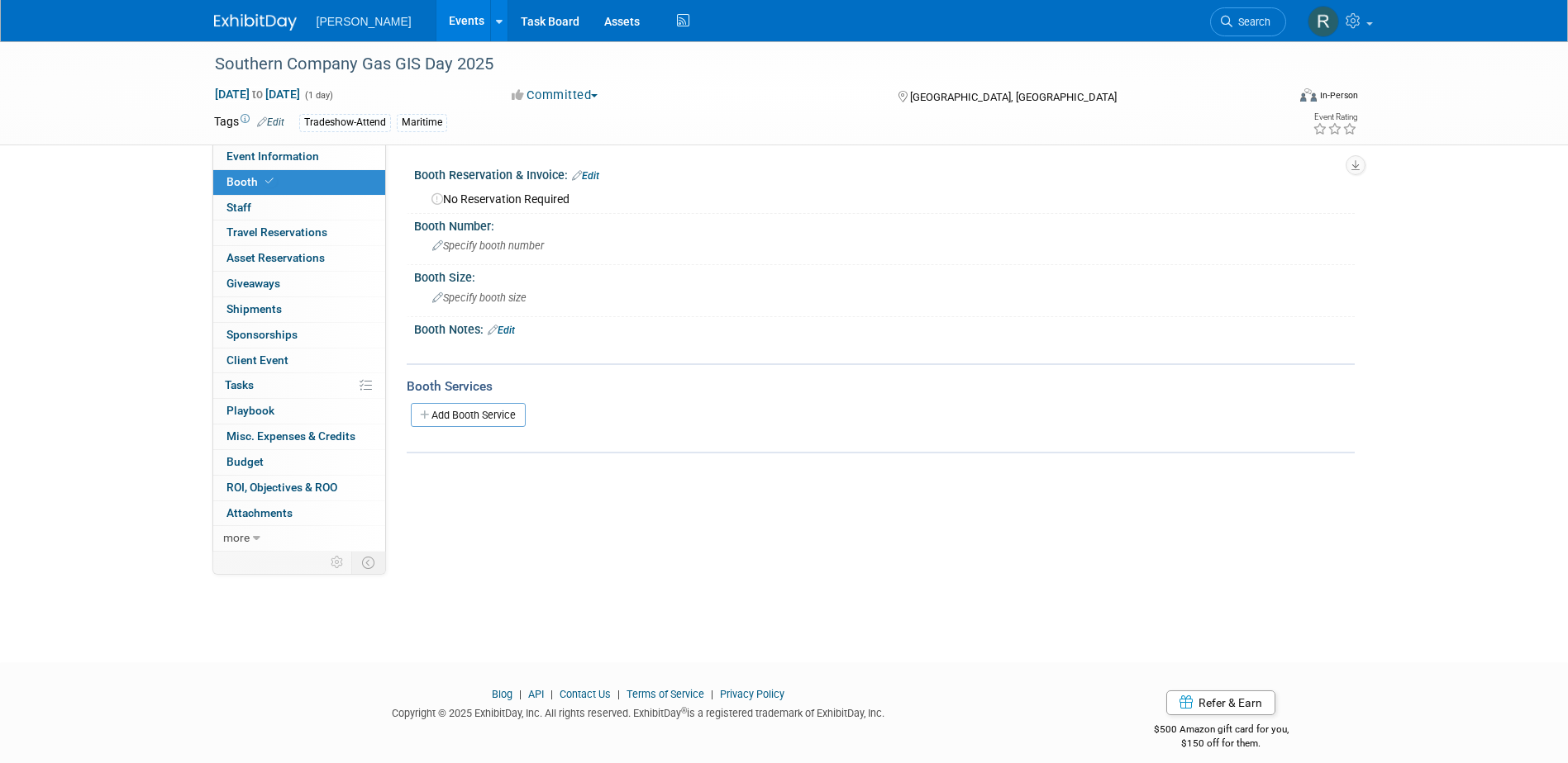
drag, startPoint x: 296, startPoint y: 214, endPoint x: 399, endPoint y: 198, distance: 104.2
click at [296, 214] on link "0 Staff 0" at bounding box center [299, 208] width 172 height 25
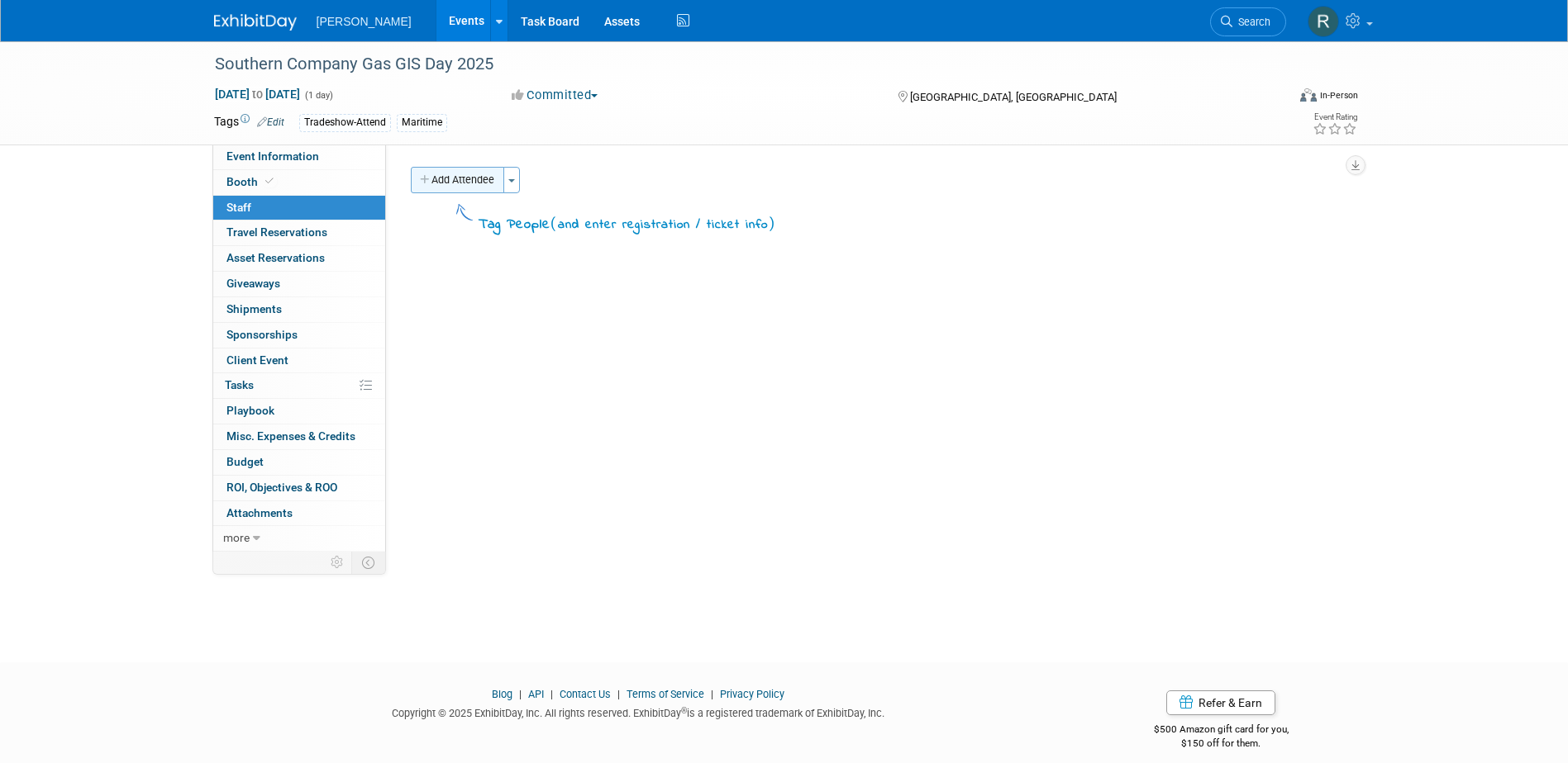
click at [483, 183] on button "Add Attendee" at bounding box center [458, 180] width 93 height 26
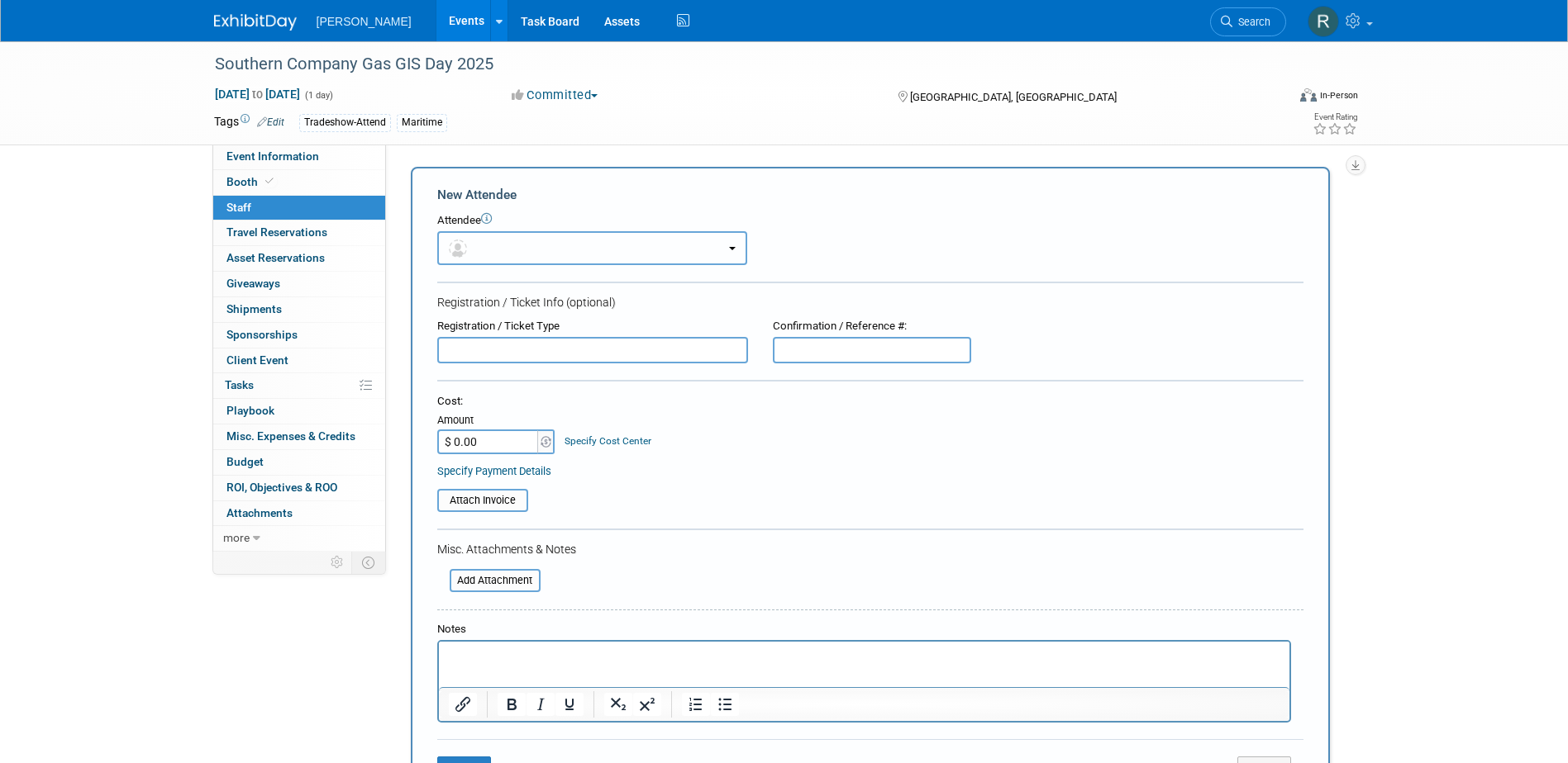
click at [485, 248] on button "button" at bounding box center [592, 248] width 310 height 34
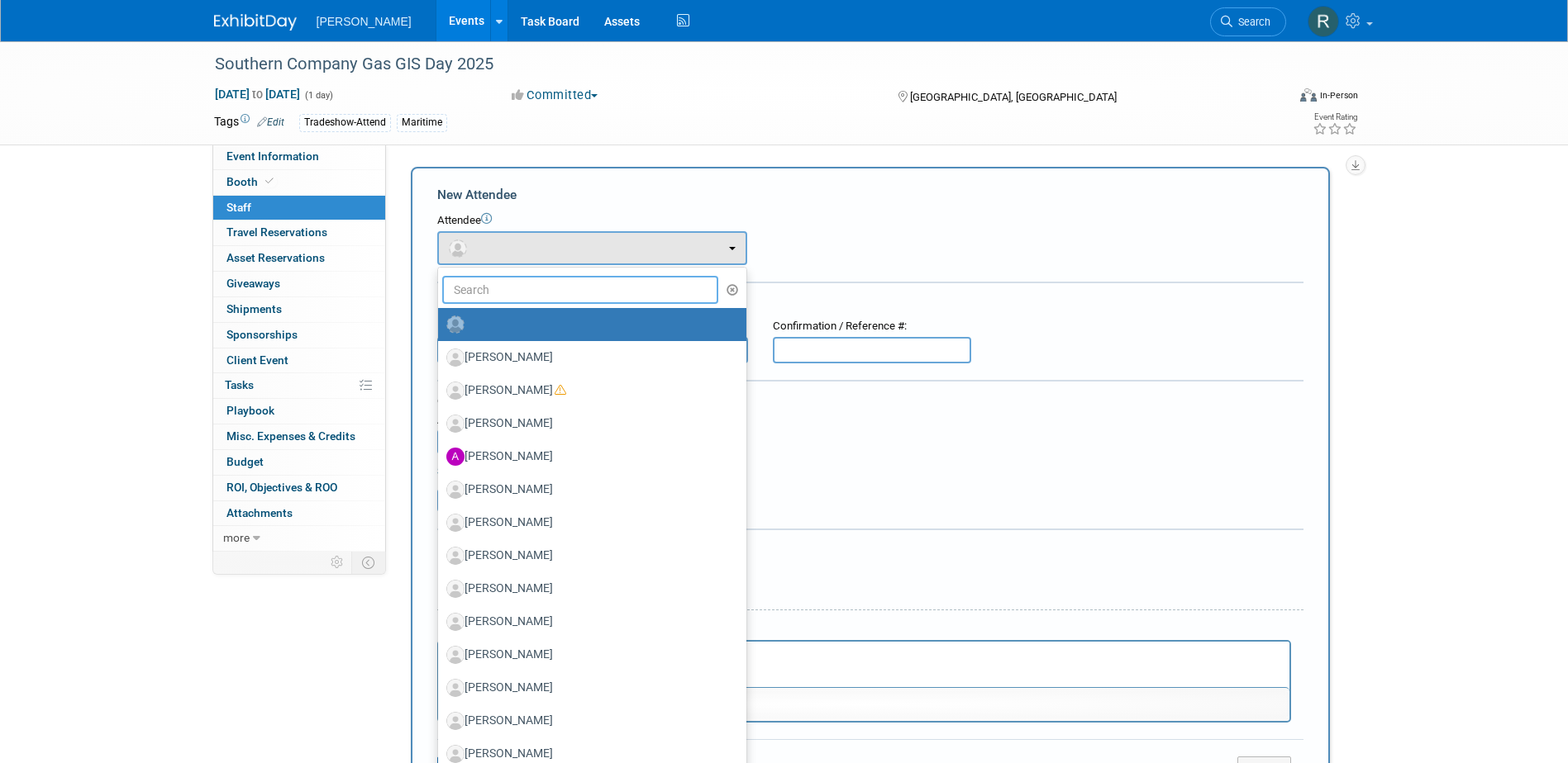
click at [496, 287] on input "text" at bounding box center [580, 290] width 277 height 28
type input "[PERSON_NAME]"
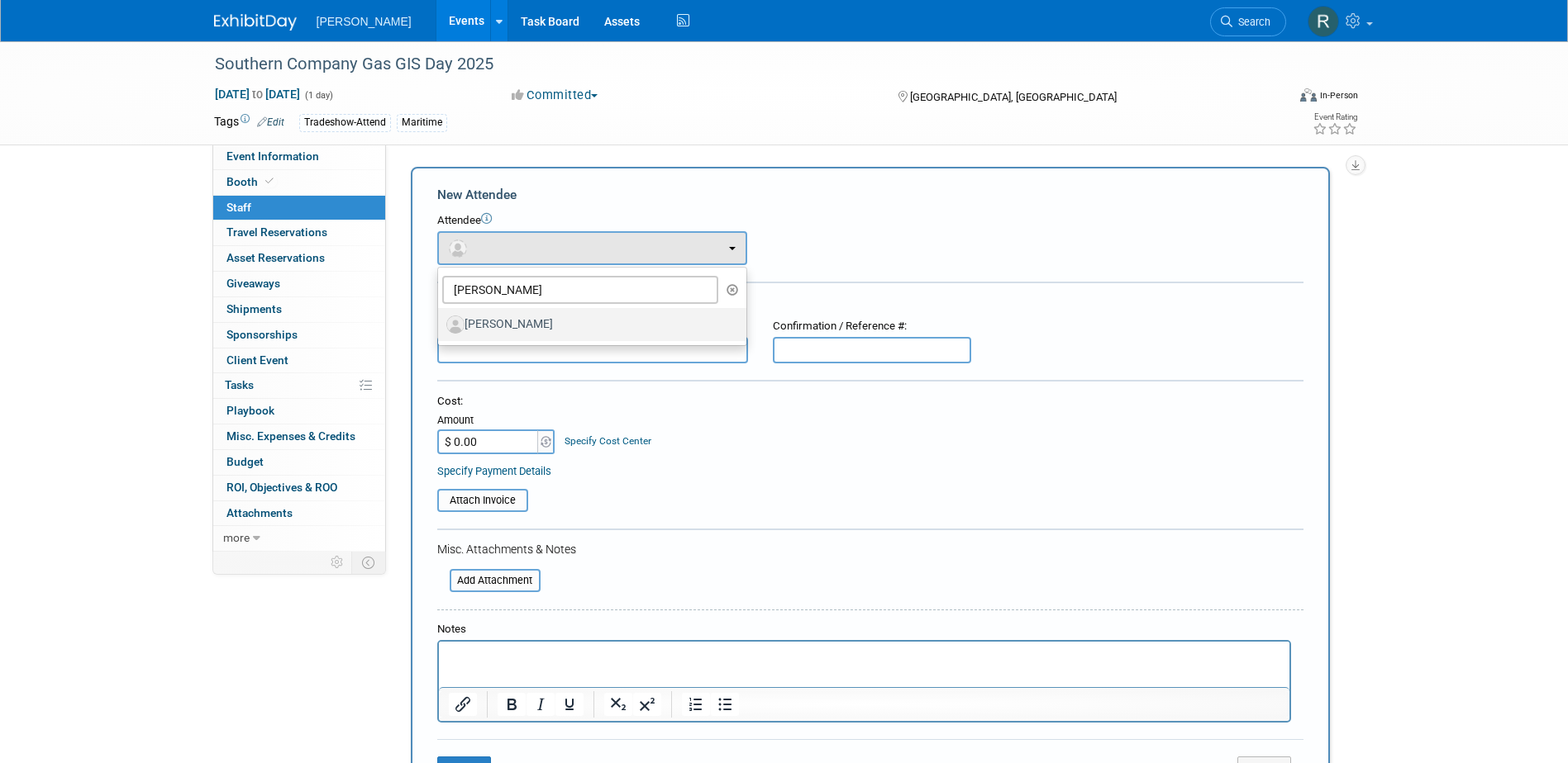
click at [483, 323] on label "[PERSON_NAME]" at bounding box center [588, 324] width 283 height 26
click at [440, 323] on input "[PERSON_NAME]" at bounding box center [435, 322] width 10 height 10
select select "fcf1b854-c814-4e0d-b597-b2e4d9f7bf5c"
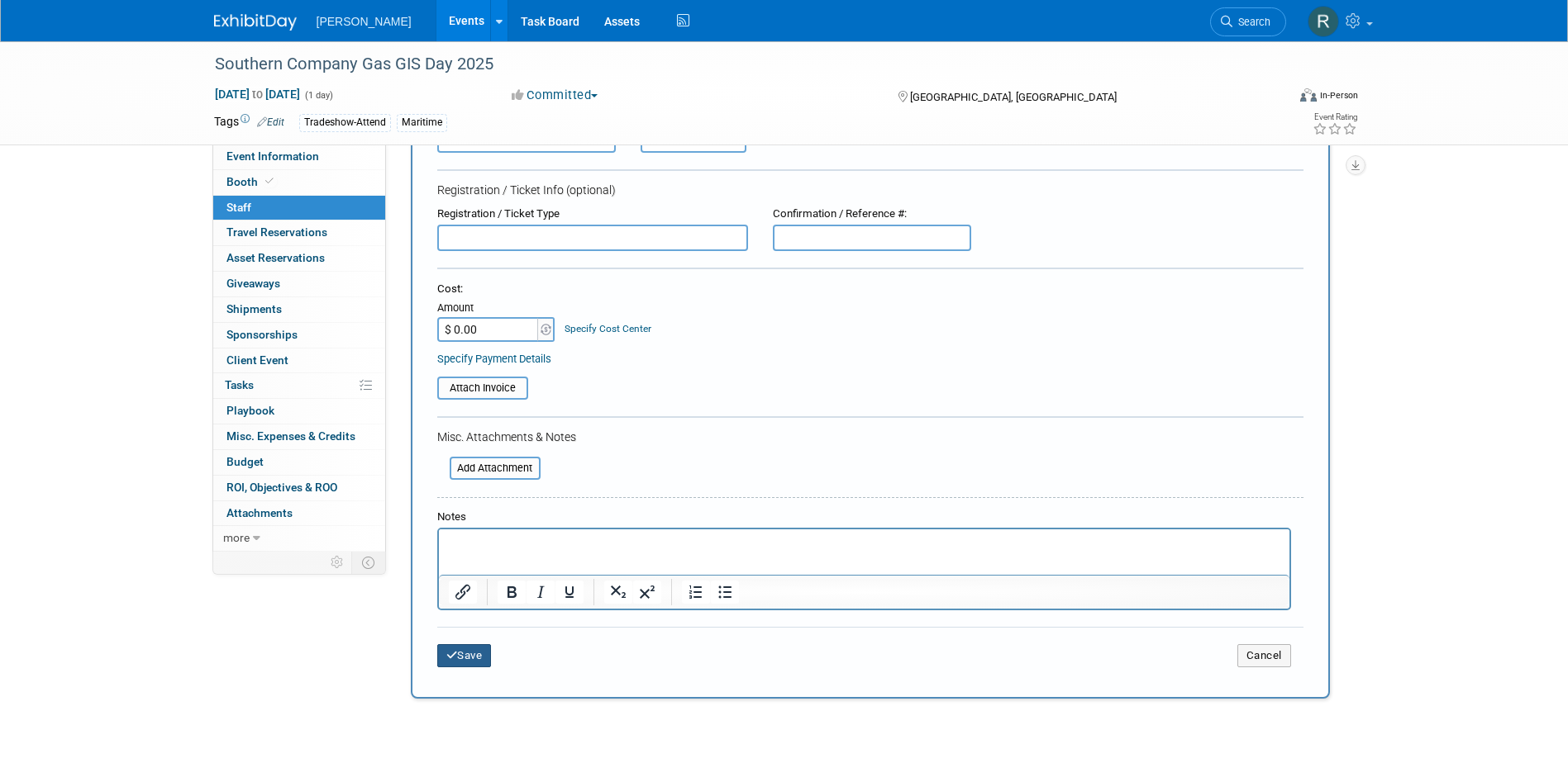
click at [483, 657] on button "Save" at bounding box center [464, 656] width 54 height 23
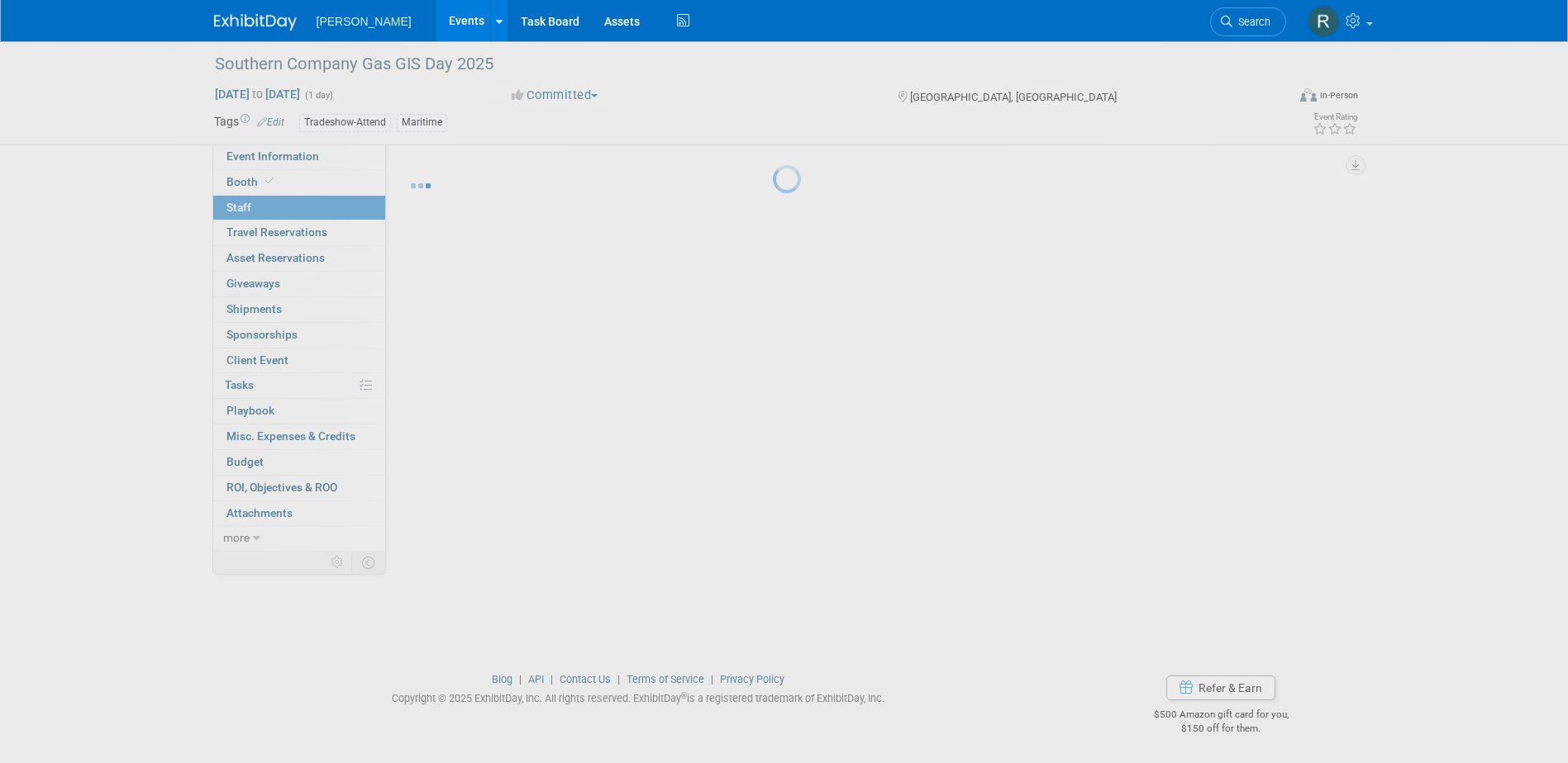
scroll to position [15, 0]
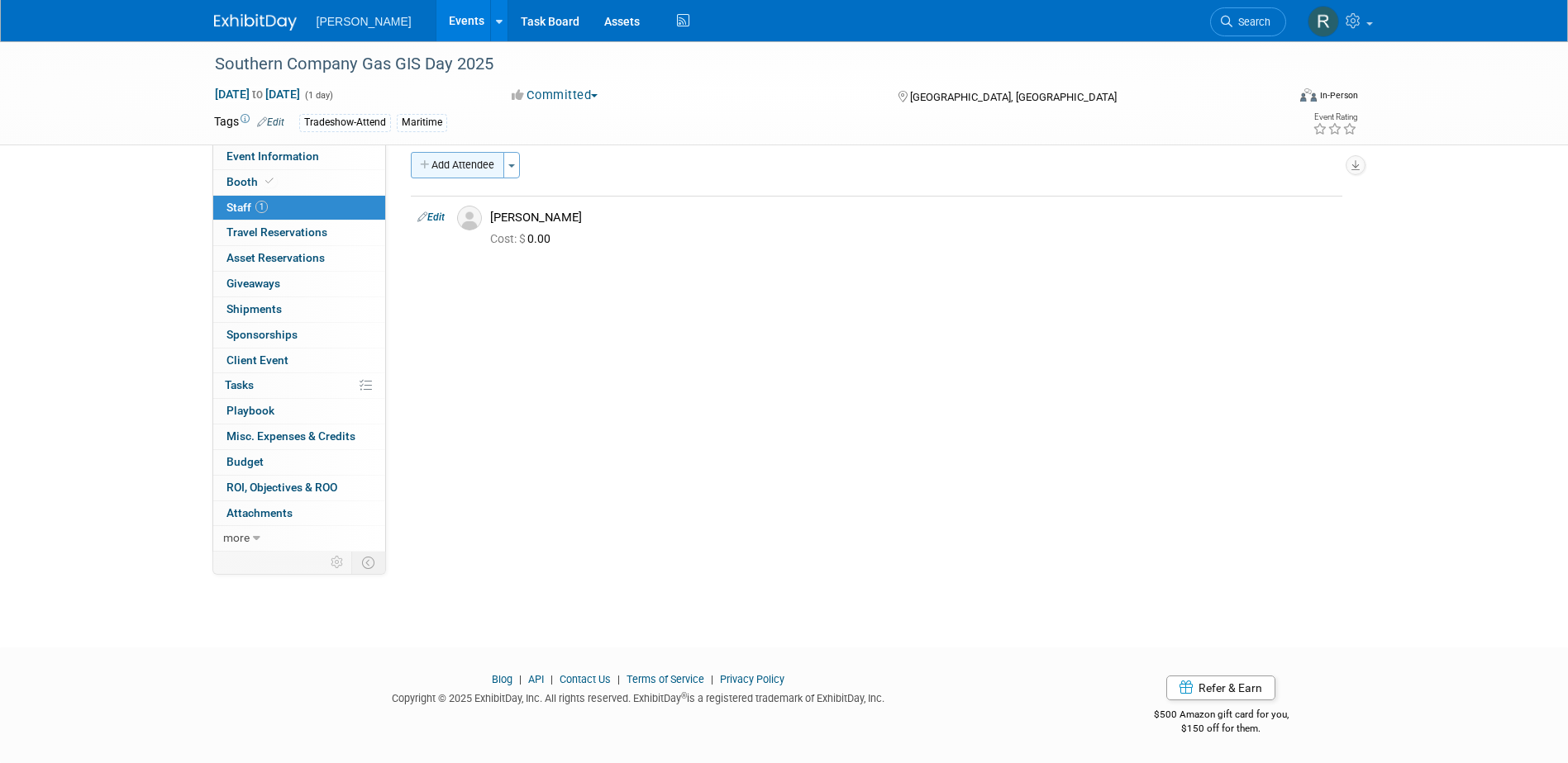
click at [446, 160] on button "Add Attendee" at bounding box center [458, 165] width 93 height 26
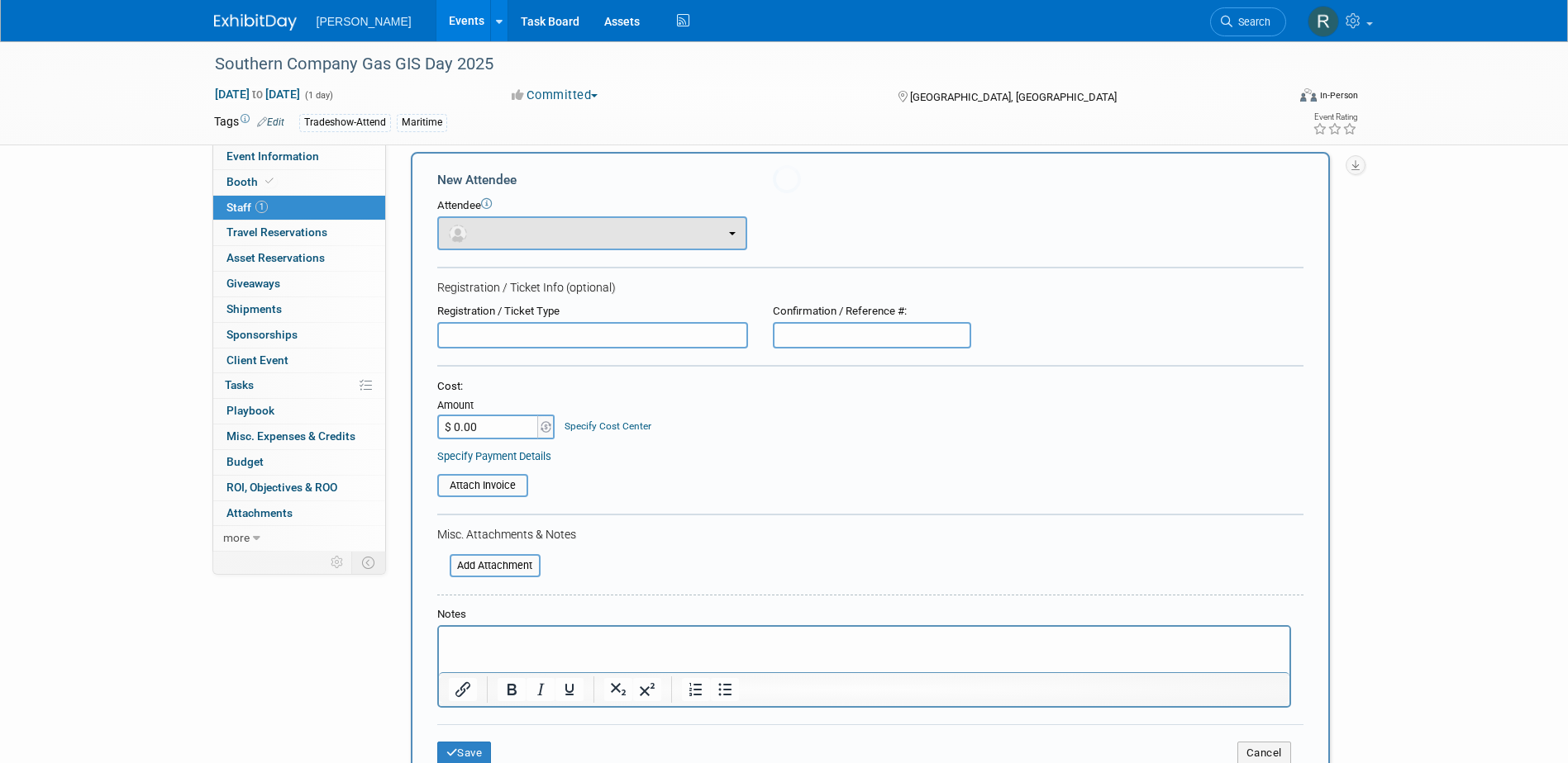
scroll to position [0, 0]
click at [518, 230] on button "button" at bounding box center [592, 233] width 310 height 34
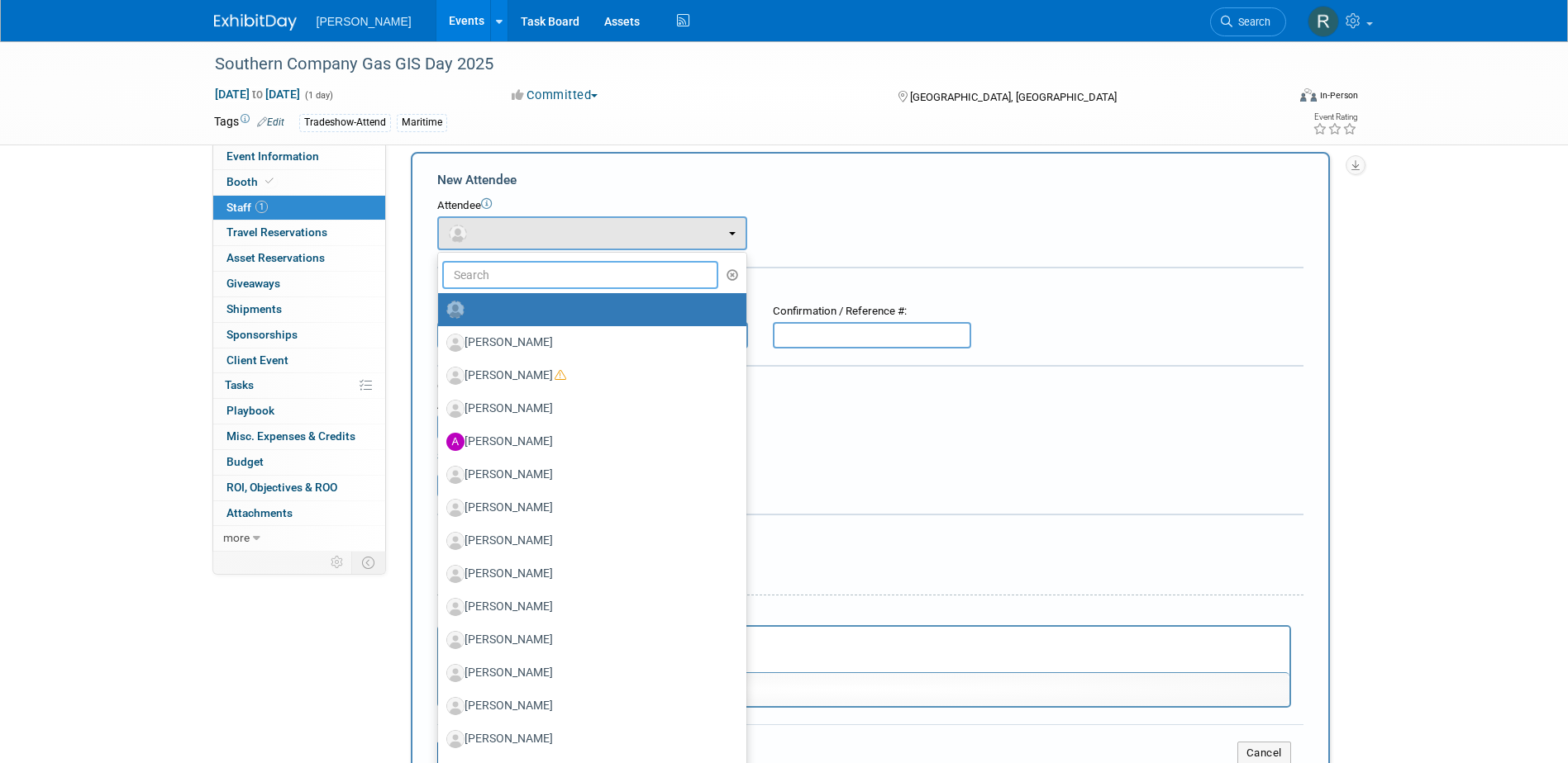
click at [519, 263] on input "text" at bounding box center [580, 275] width 277 height 28
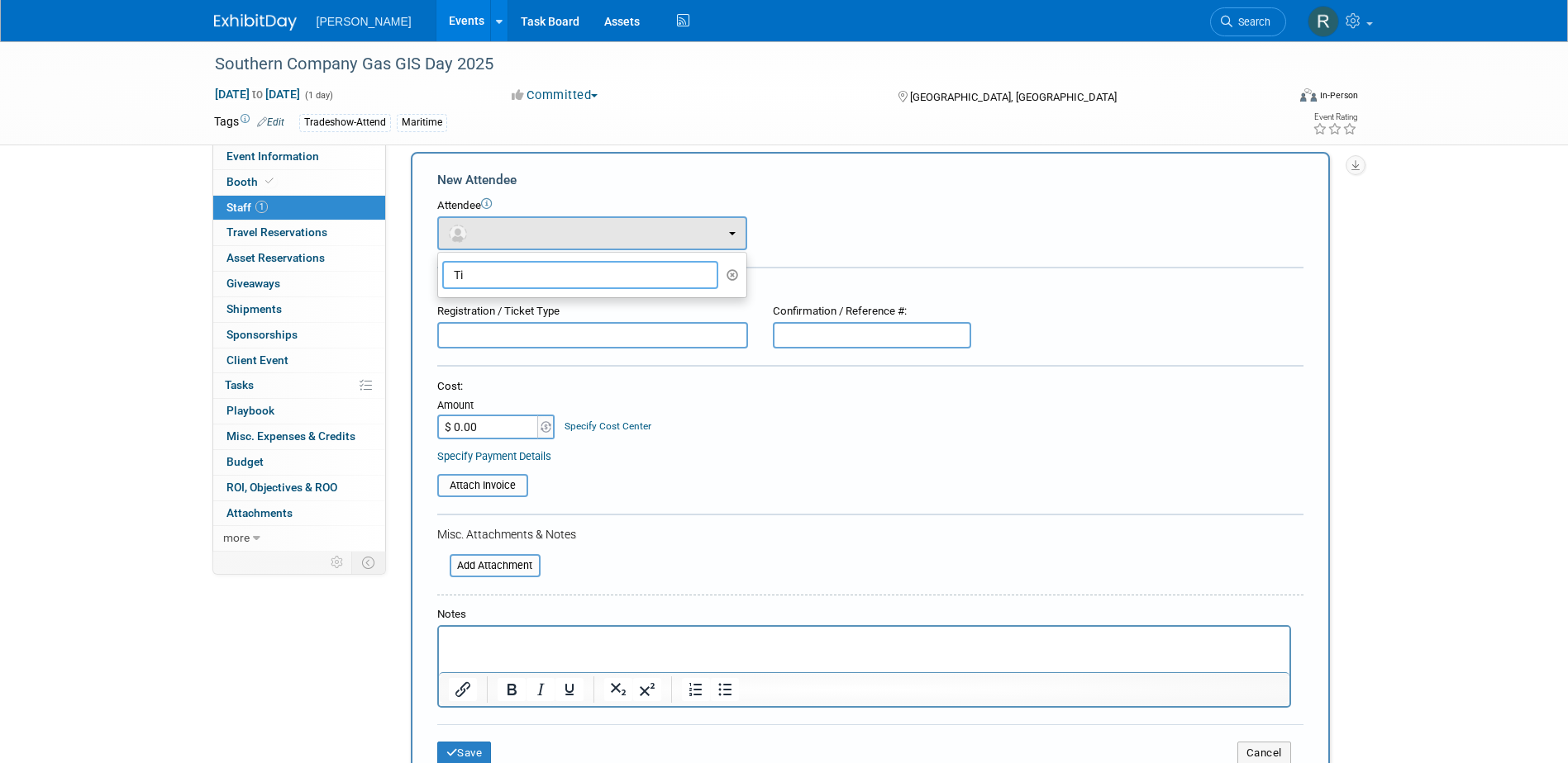
type input "T"
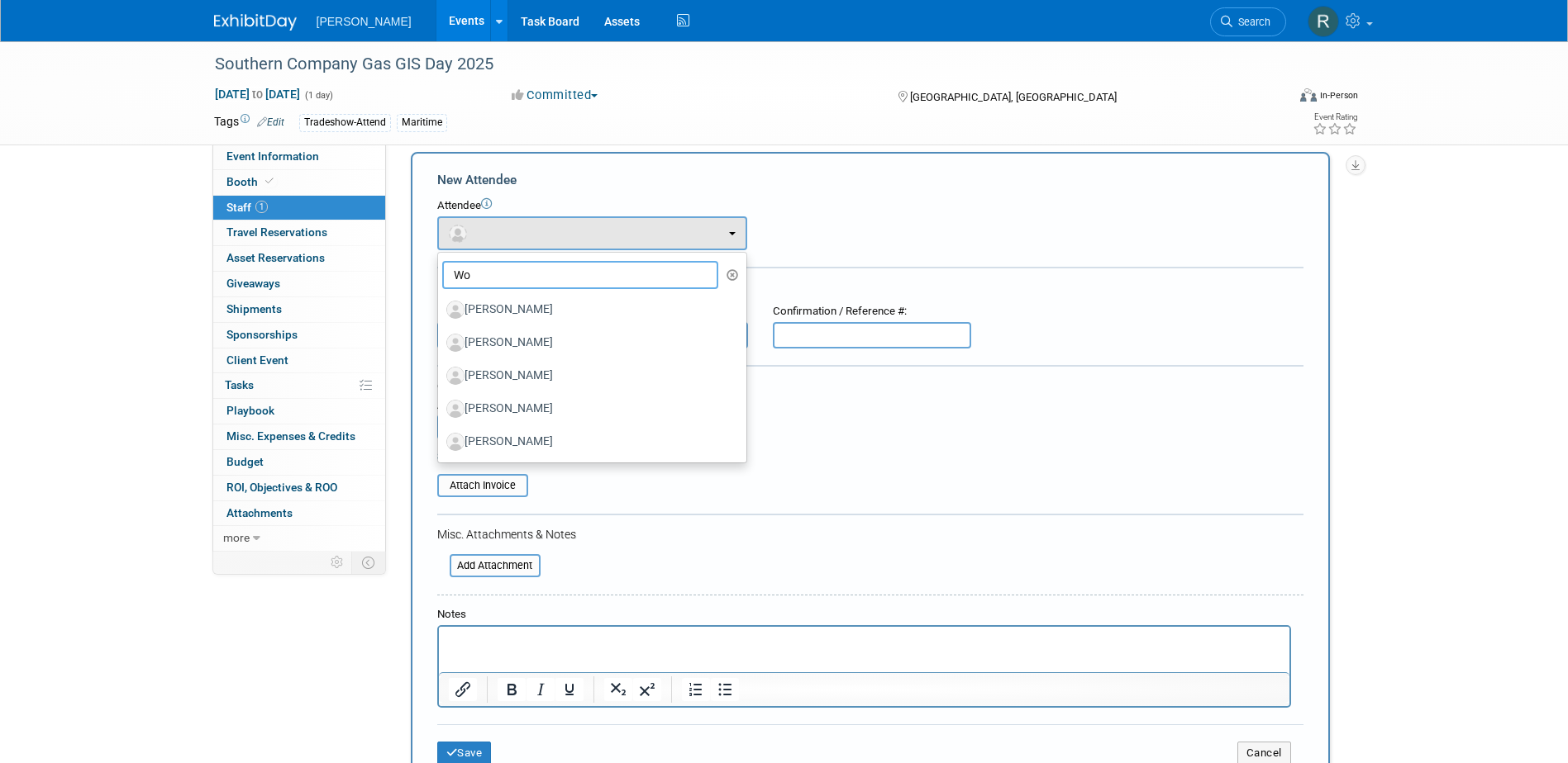
type input "W"
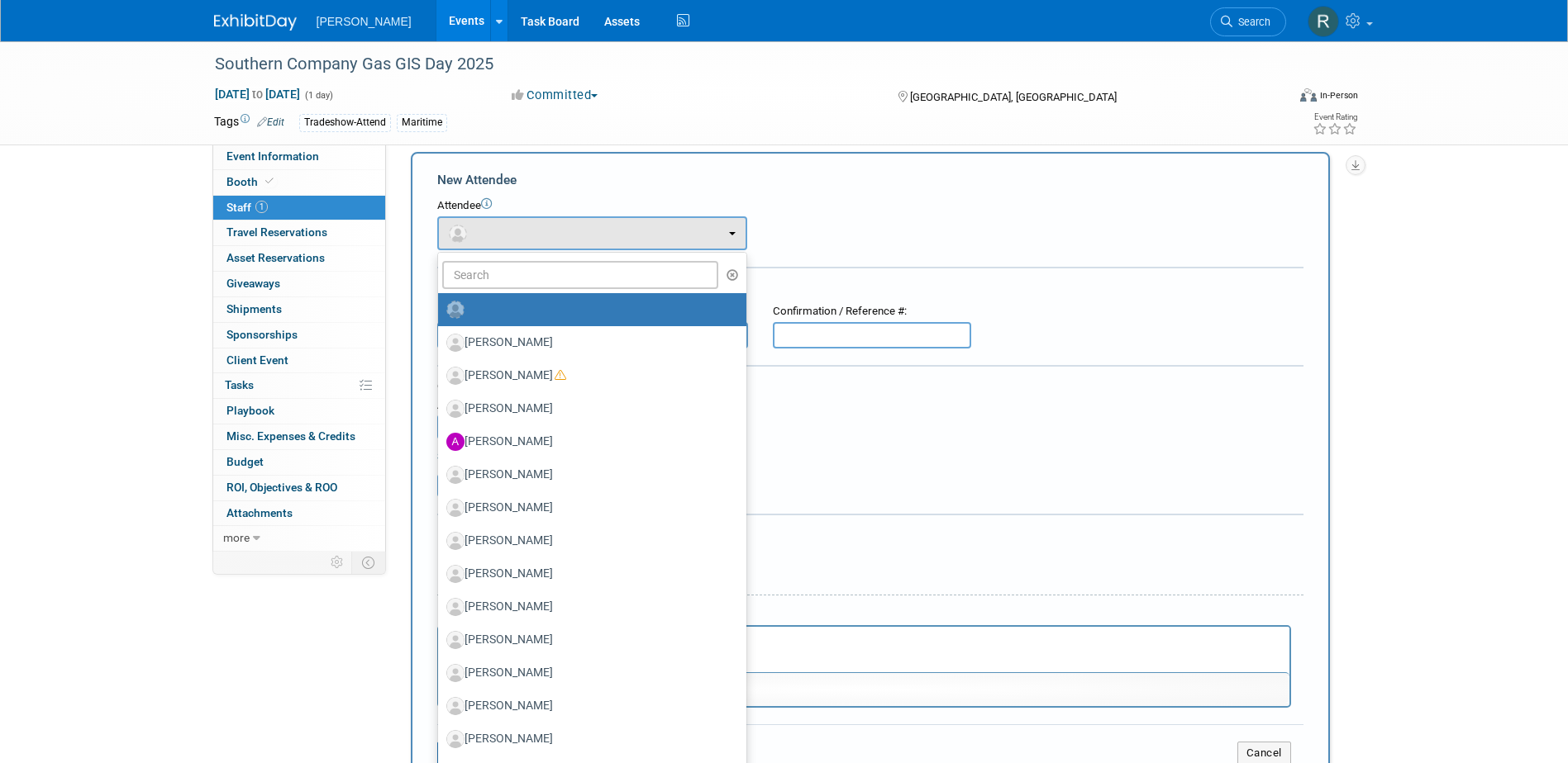
drag, startPoint x: 870, startPoint y: 649, endPoint x: 851, endPoint y: 640, distance: 21.0
click at [872, 646] on p "Rich Text Area. Press ALT-0 for help." at bounding box center [863, 642] width 832 height 17
click at [826, 650] on html at bounding box center [863, 638] width 850 height 23
click at [849, 716] on form "New Attendee Attendee <img src="[URL][DOMAIN_NAME]" style="width: 22px; height:…" at bounding box center [870, 473] width 866 height 606
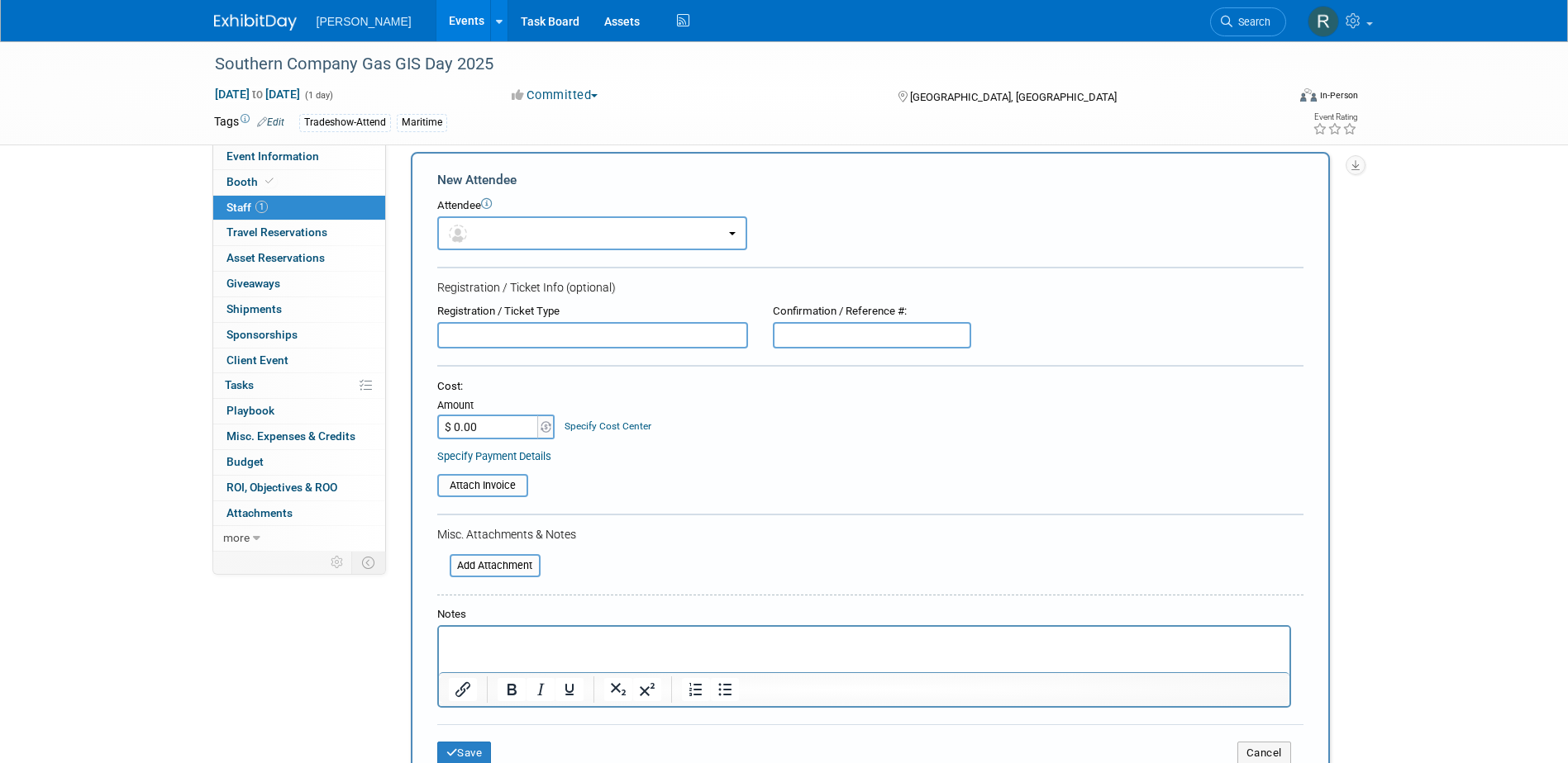
click at [608, 650] on html at bounding box center [863, 638] width 850 height 23
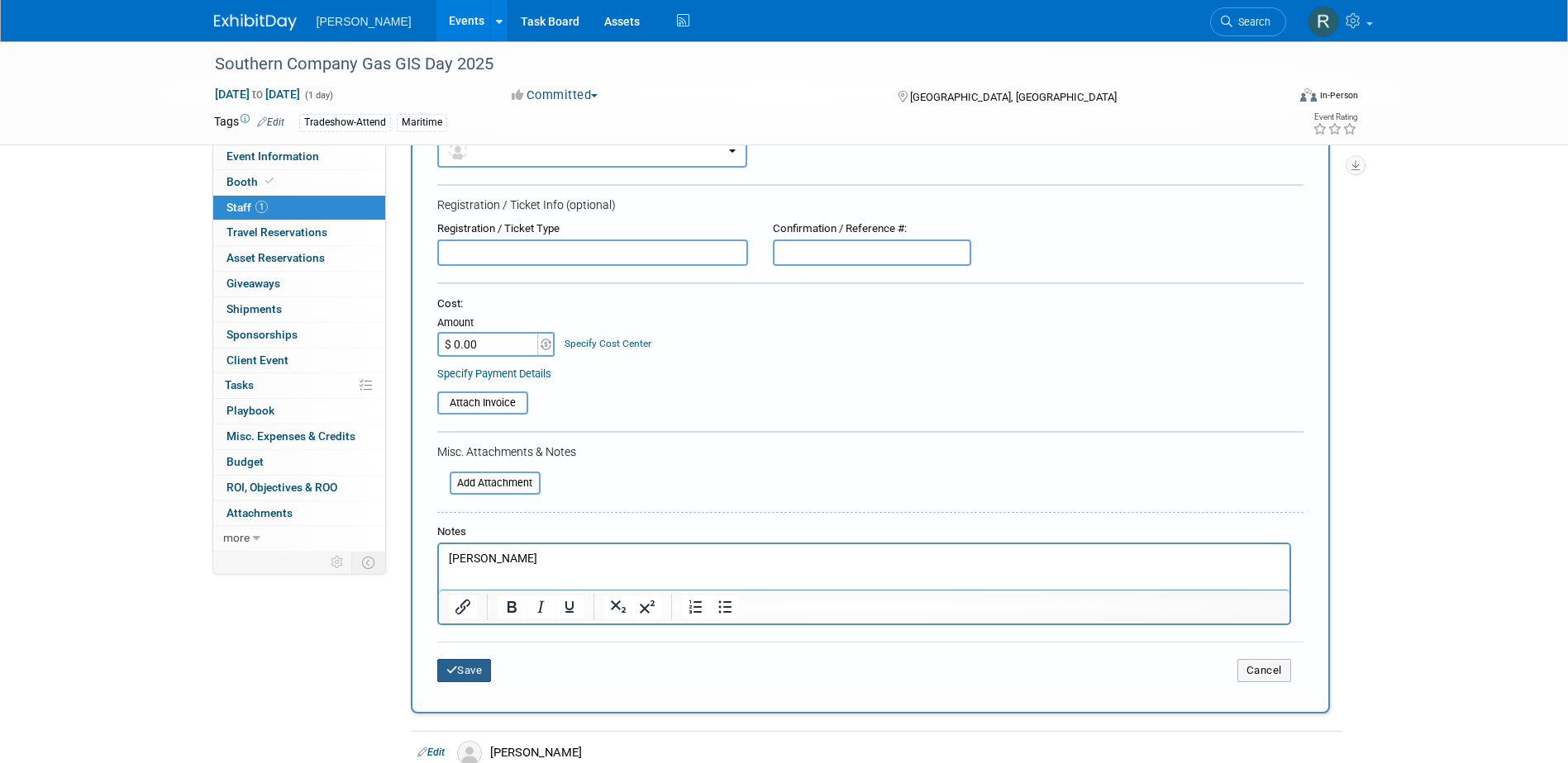
click at [477, 677] on button "Save" at bounding box center [464, 671] width 54 height 23
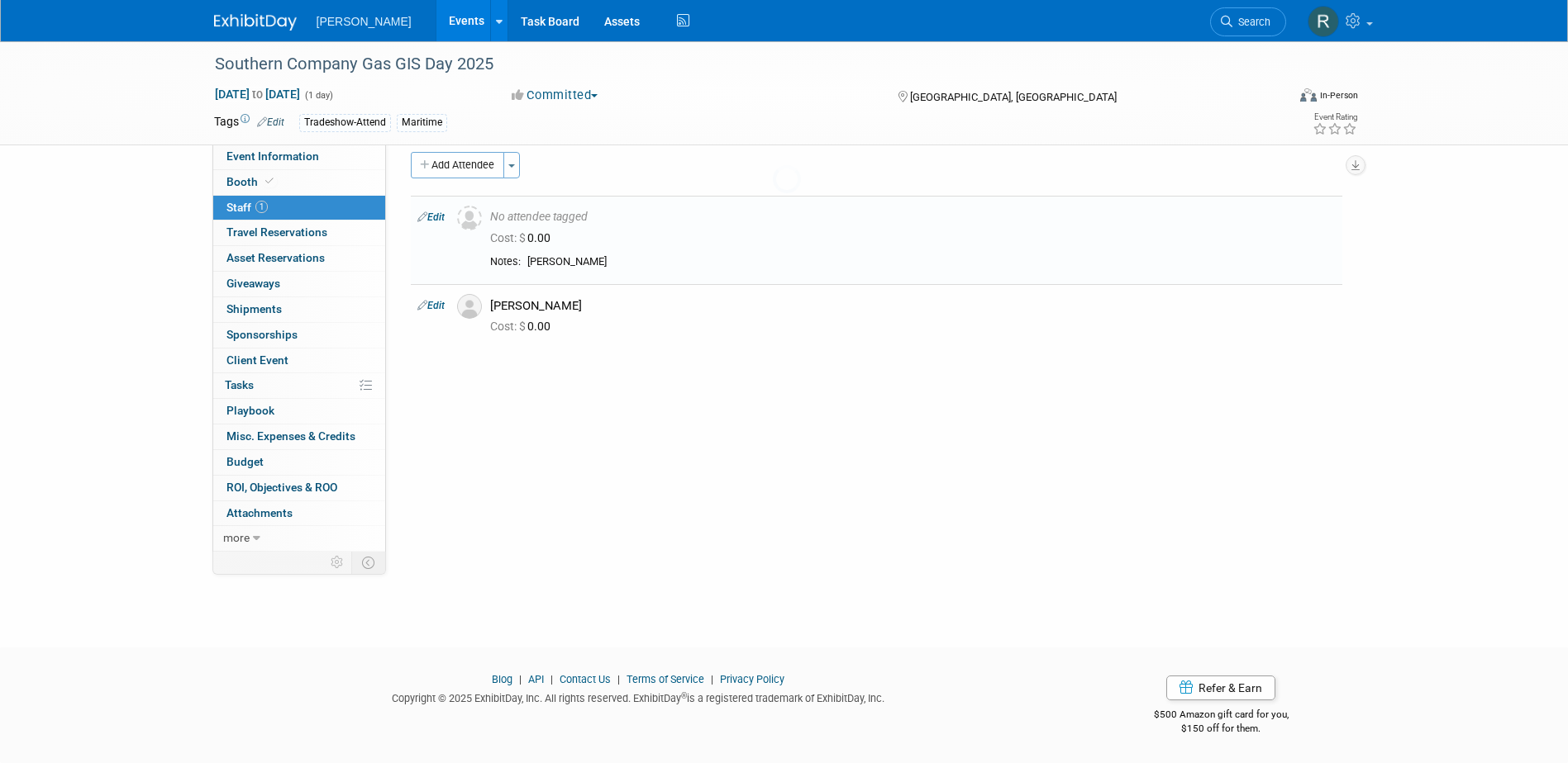
scroll to position [15, 0]
click at [461, 168] on button "Add Attendee" at bounding box center [458, 165] width 93 height 26
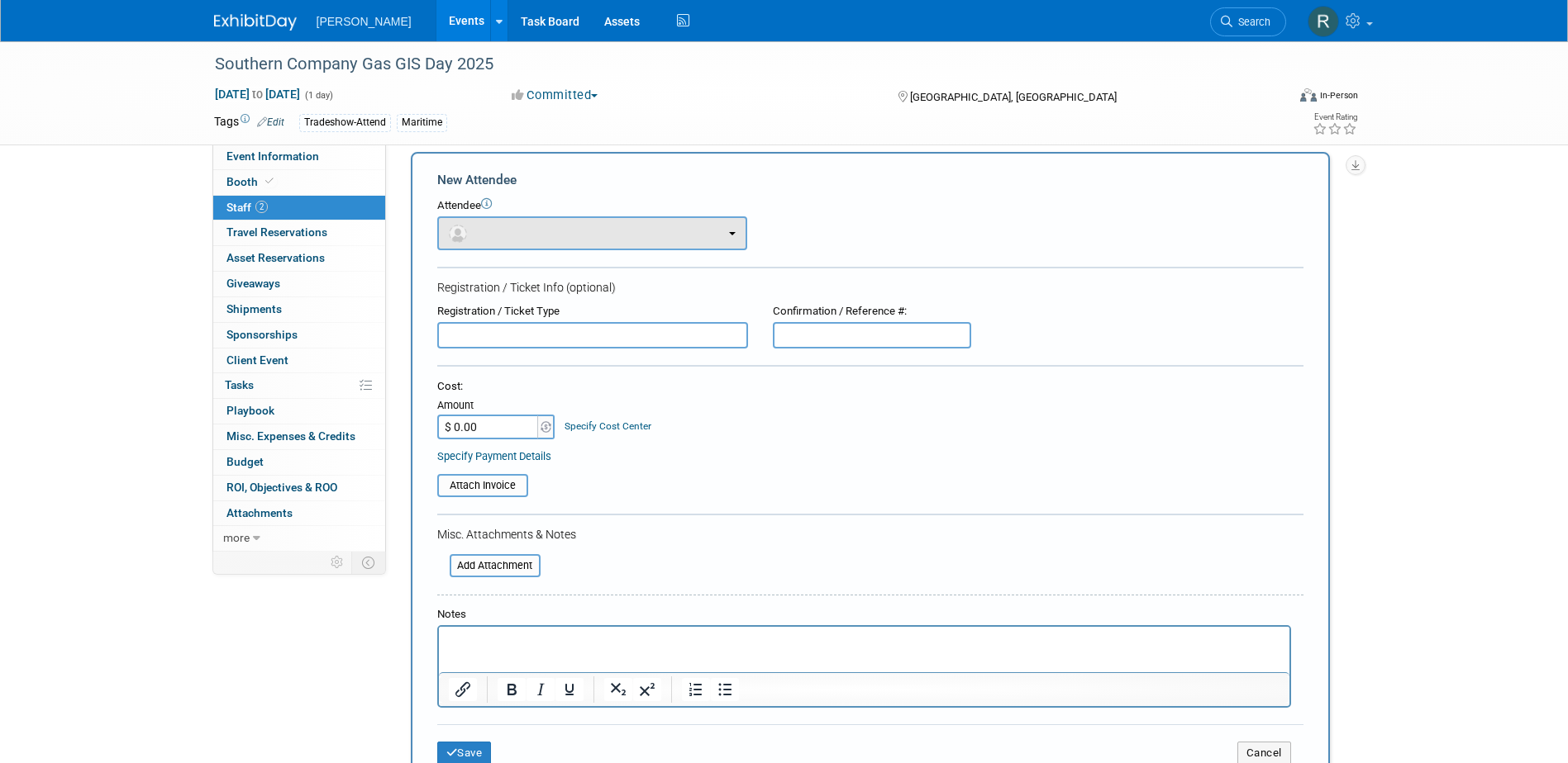
scroll to position [0, 0]
click at [465, 233] on img "button" at bounding box center [457, 233] width 18 height 18
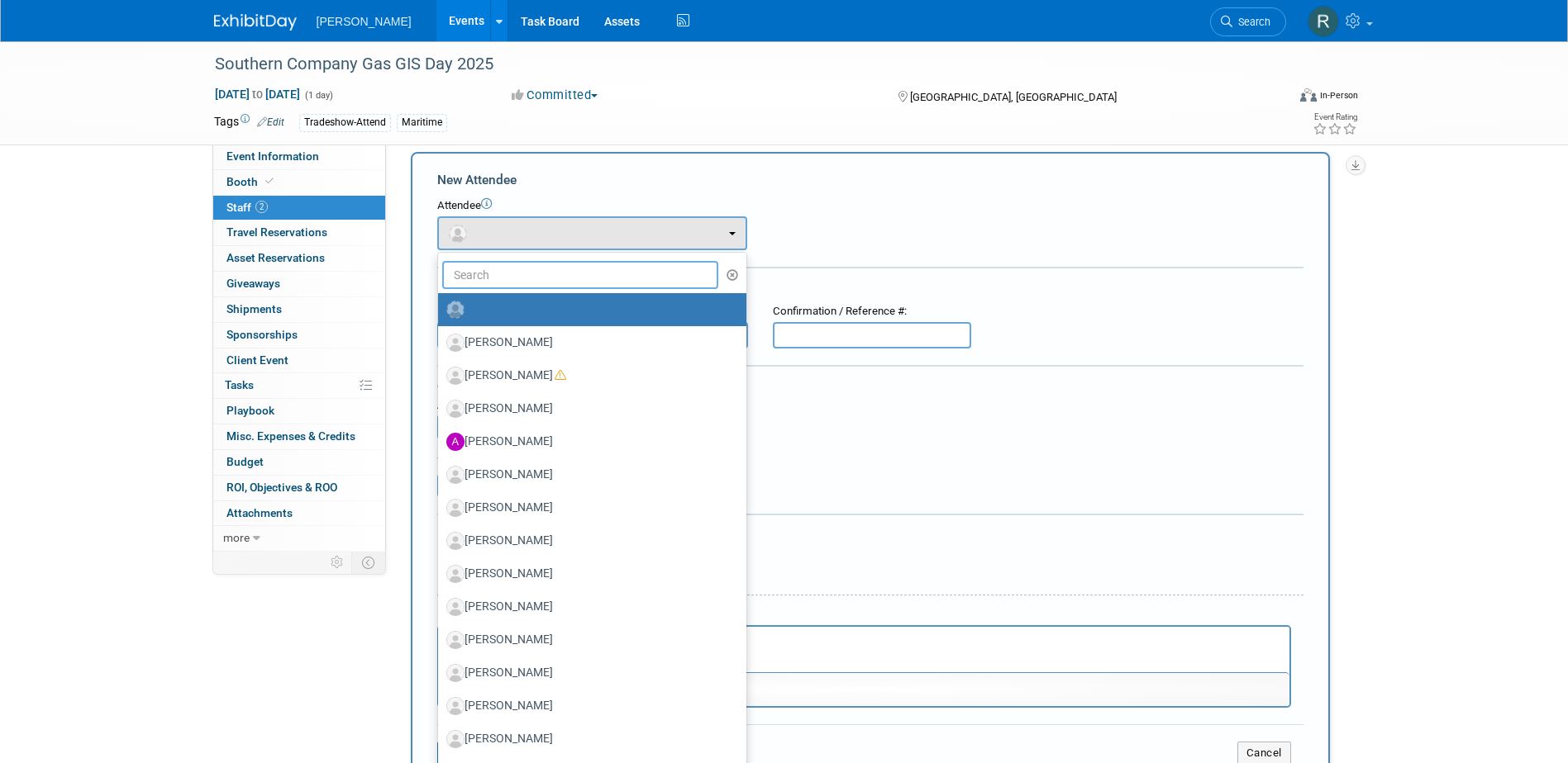
click at [483, 272] on input "text" at bounding box center [580, 275] width 277 height 28
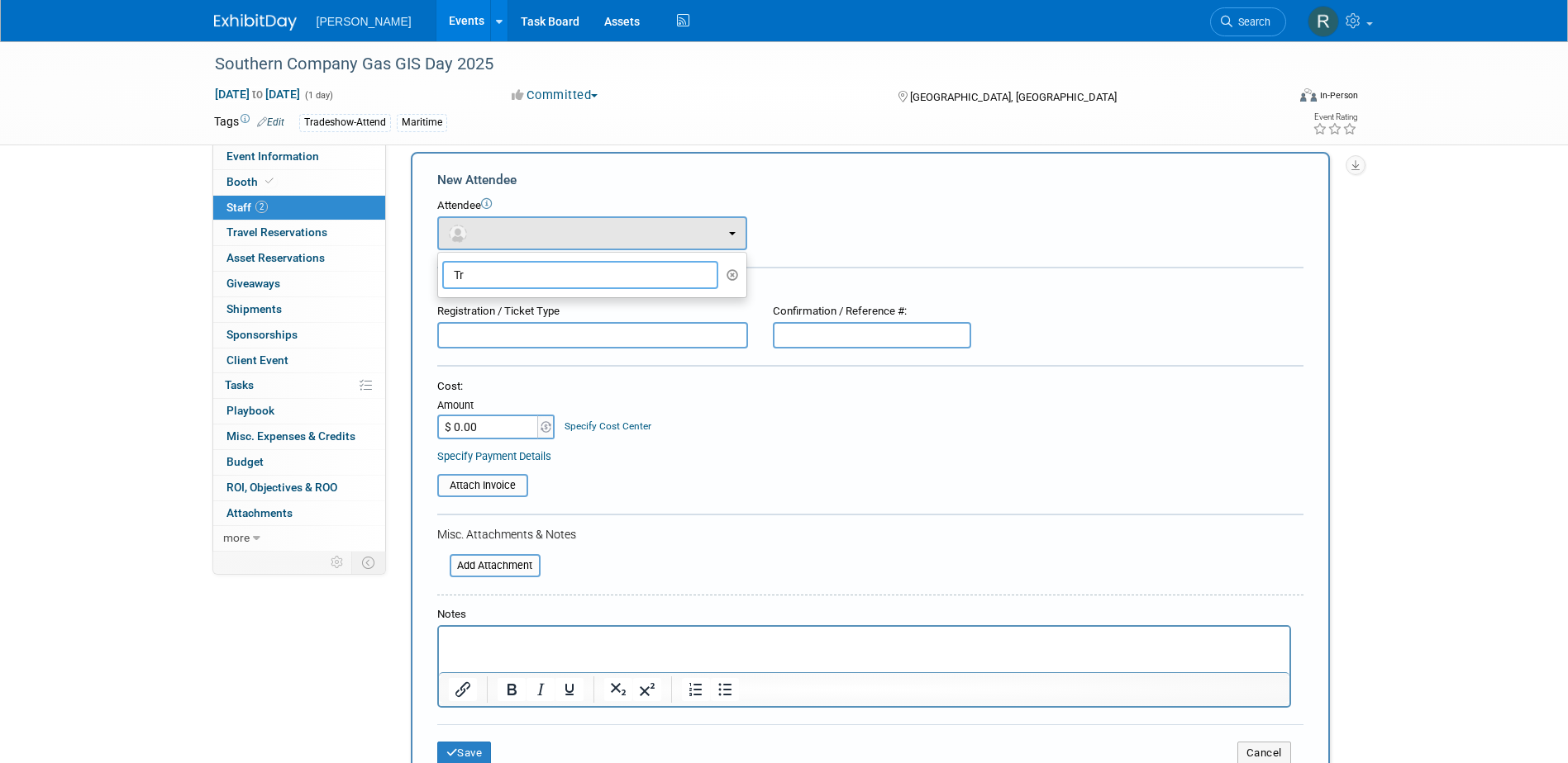
type input "T"
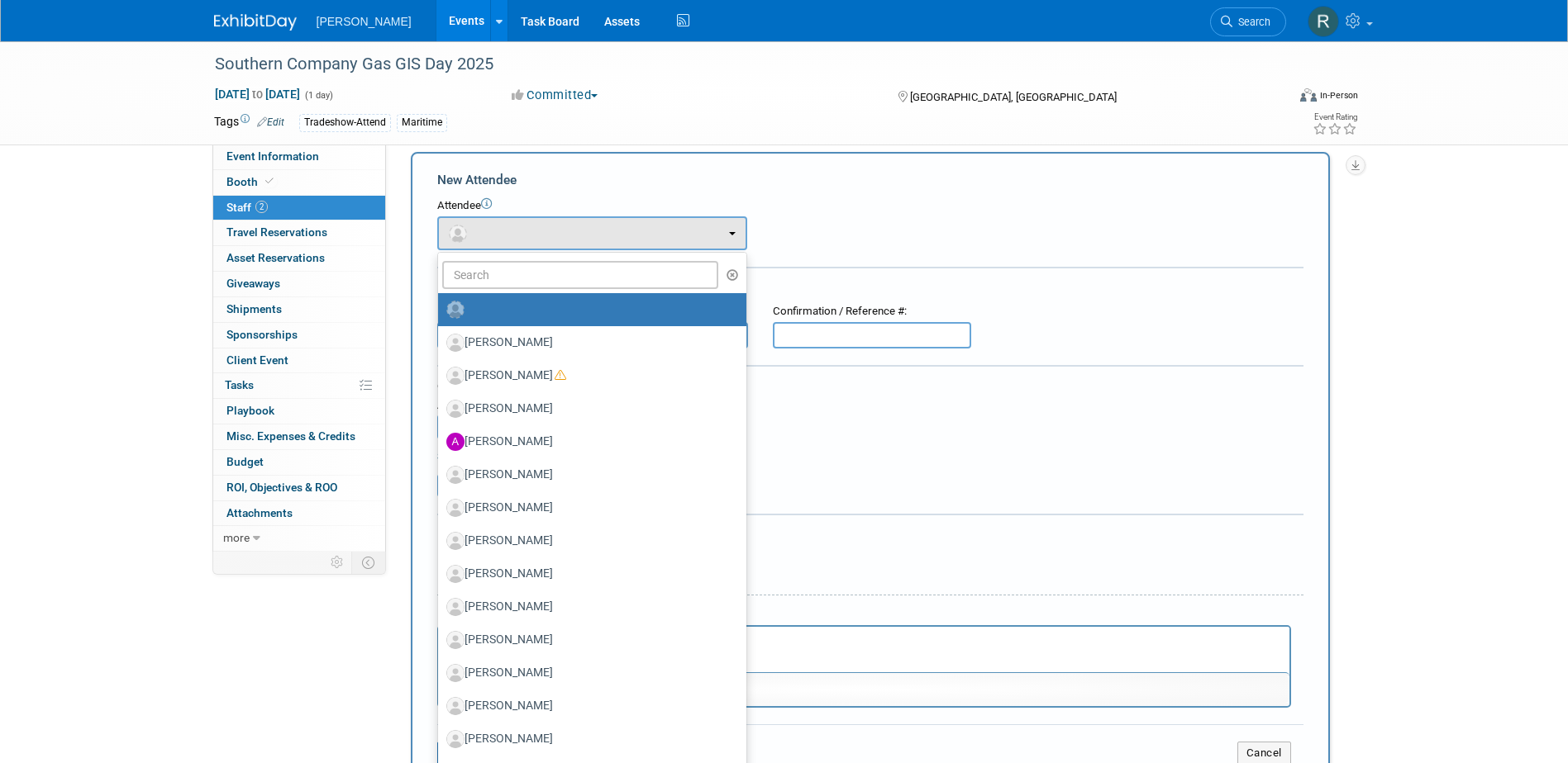
click at [831, 650] on html at bounding box center [863, 638] width 850 height 23
click at [797, 650] on html at bounding box center [863, 638] width 850 height 23
click at [836, 756] on td "Cancel" at bounding box center [1014, 753] width 577 height 23
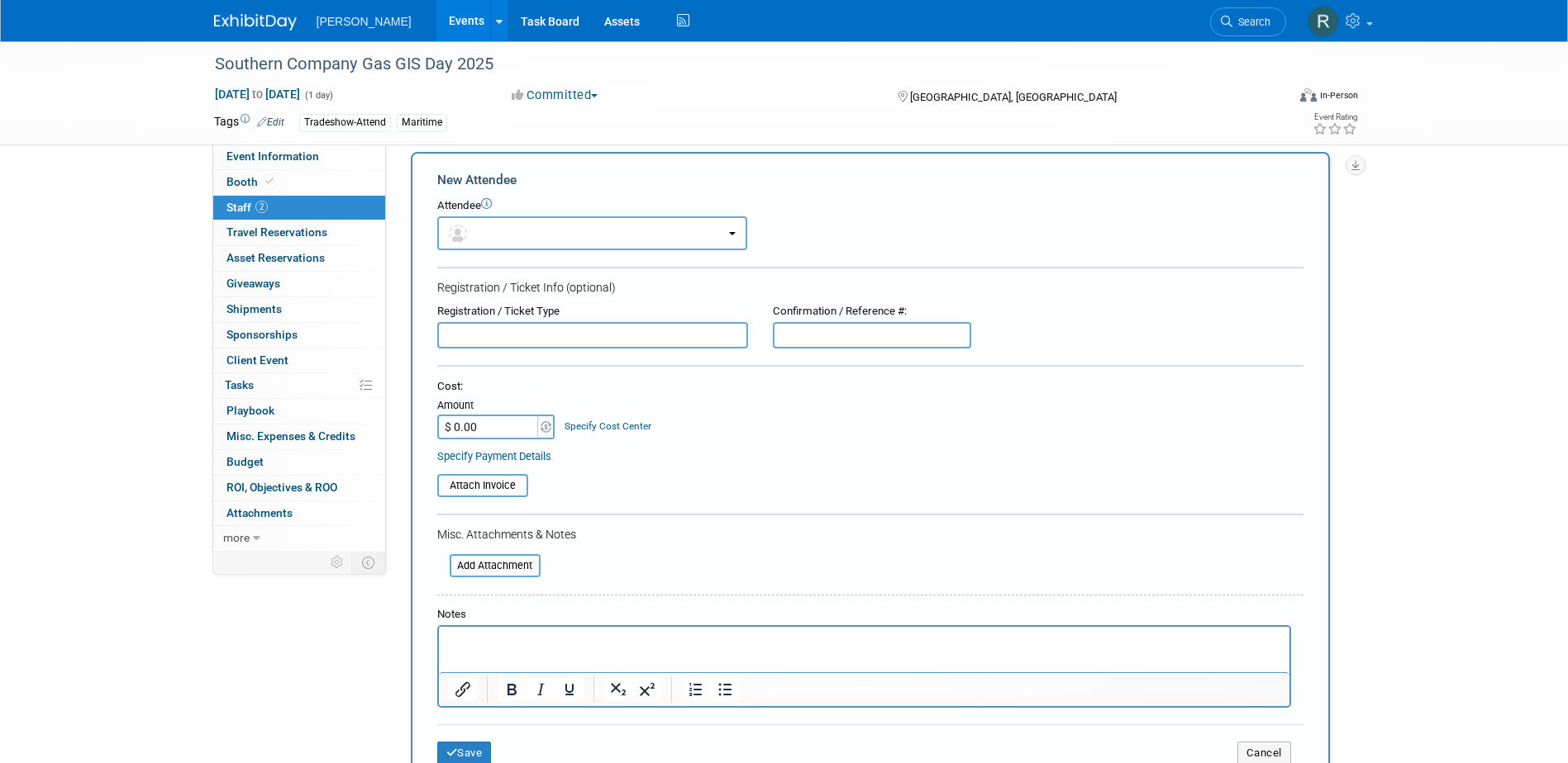
click at [620, 648] on p "Rich Text Area. Press ALT-0 for help." at bounding box center [863, 642] width 832 height 17
click at [482, 752] on button "Save" at bounding box center [464, 753] width 54 height 23
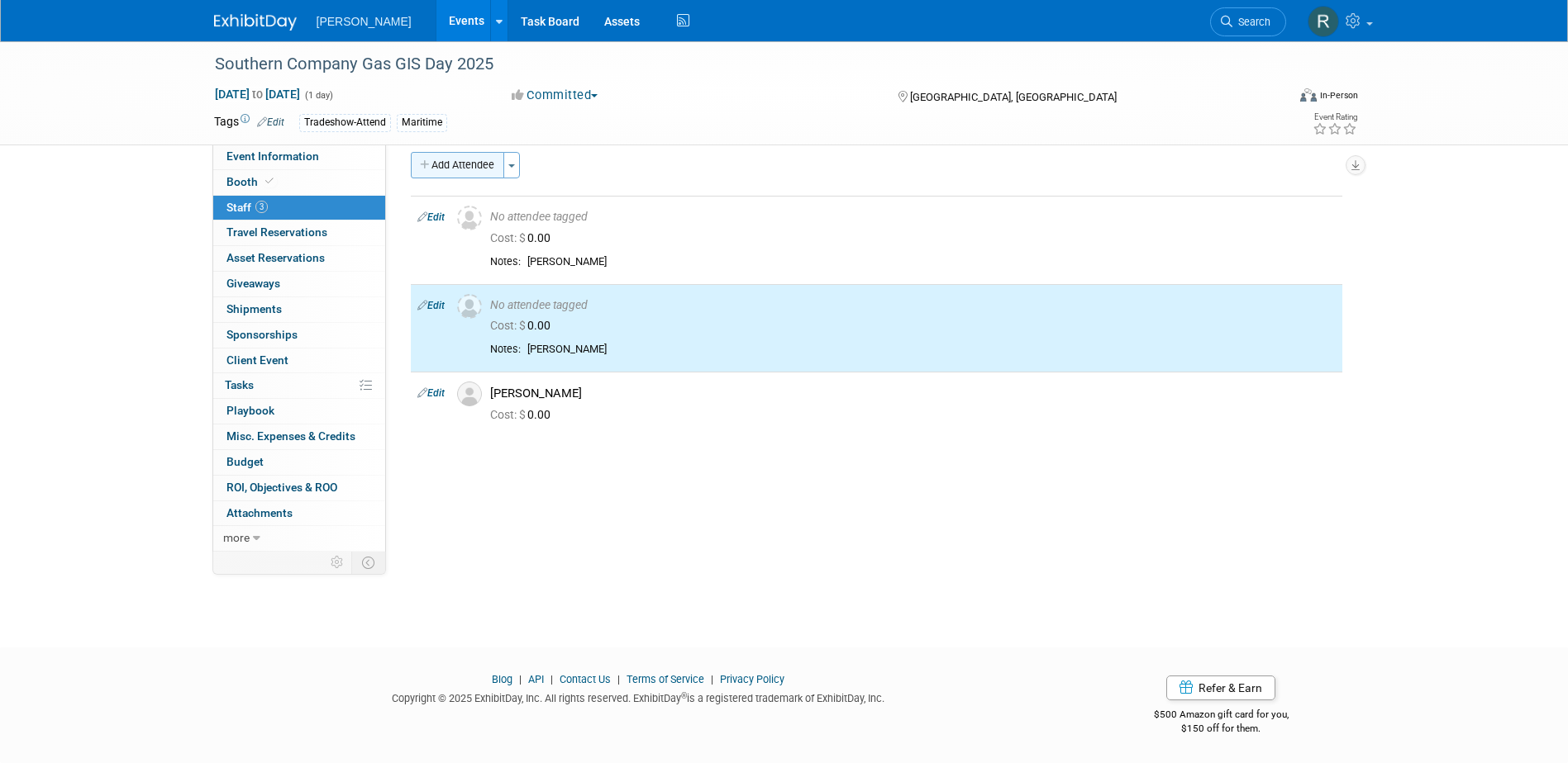
click at [457, 158] on button "Add Attendee" at bounding box center [458, 165] width 93 height 26
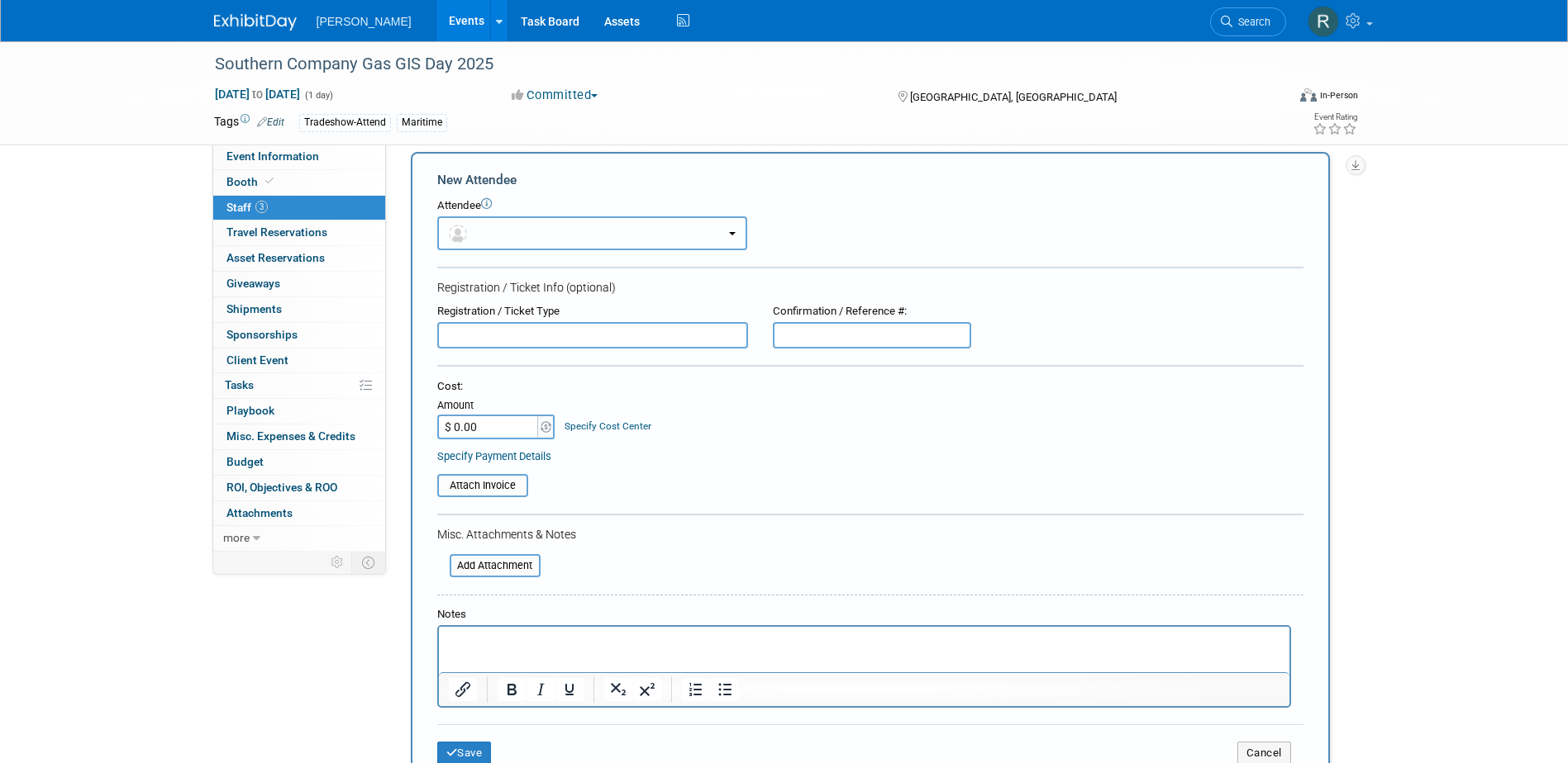
click at [475, 229] on button "button" at bounding box center [592, 233] width 310 height 34
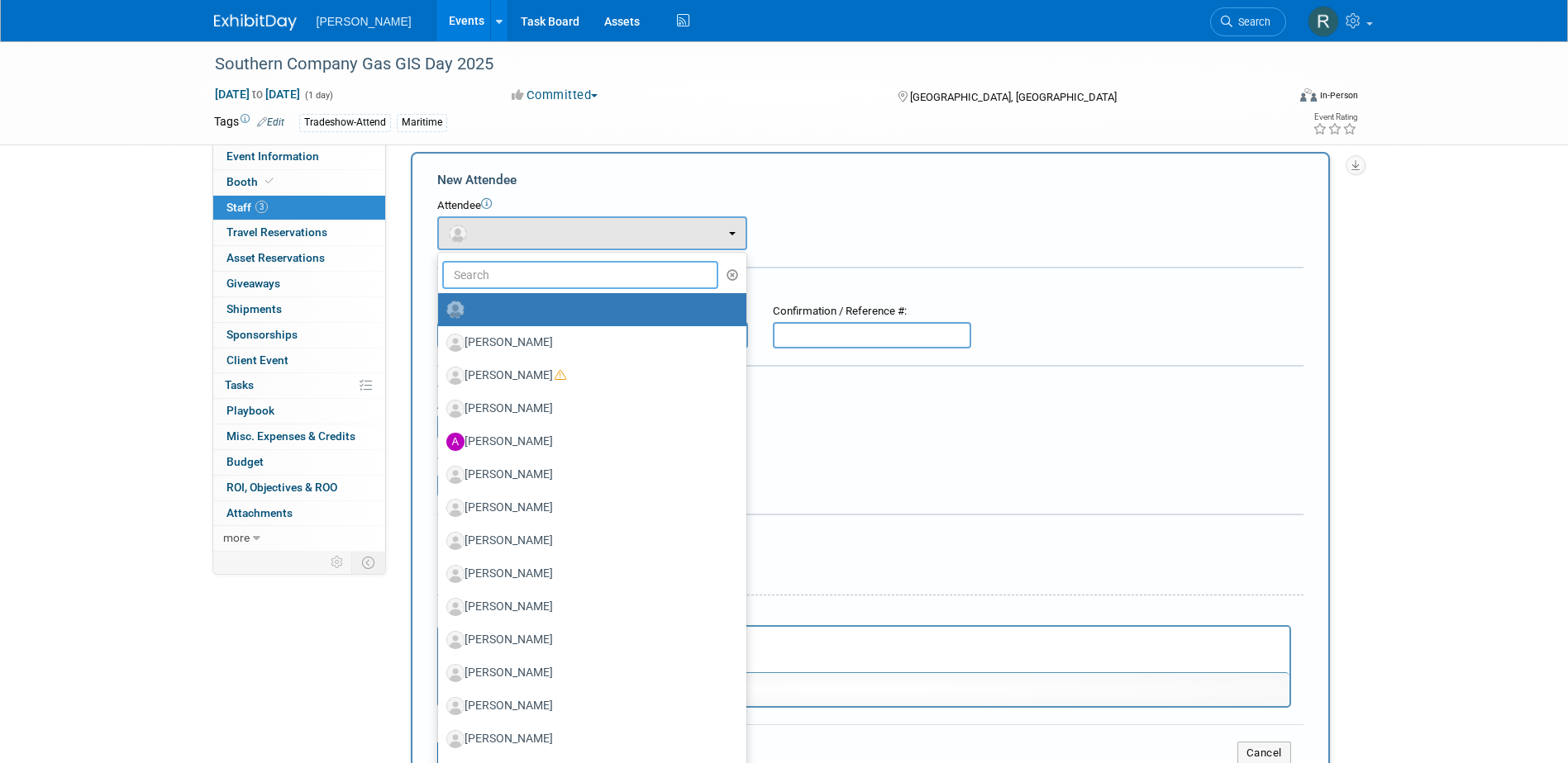
click at [482, 274] on input "text" at bounding box center [580, 275] width 277 height 28
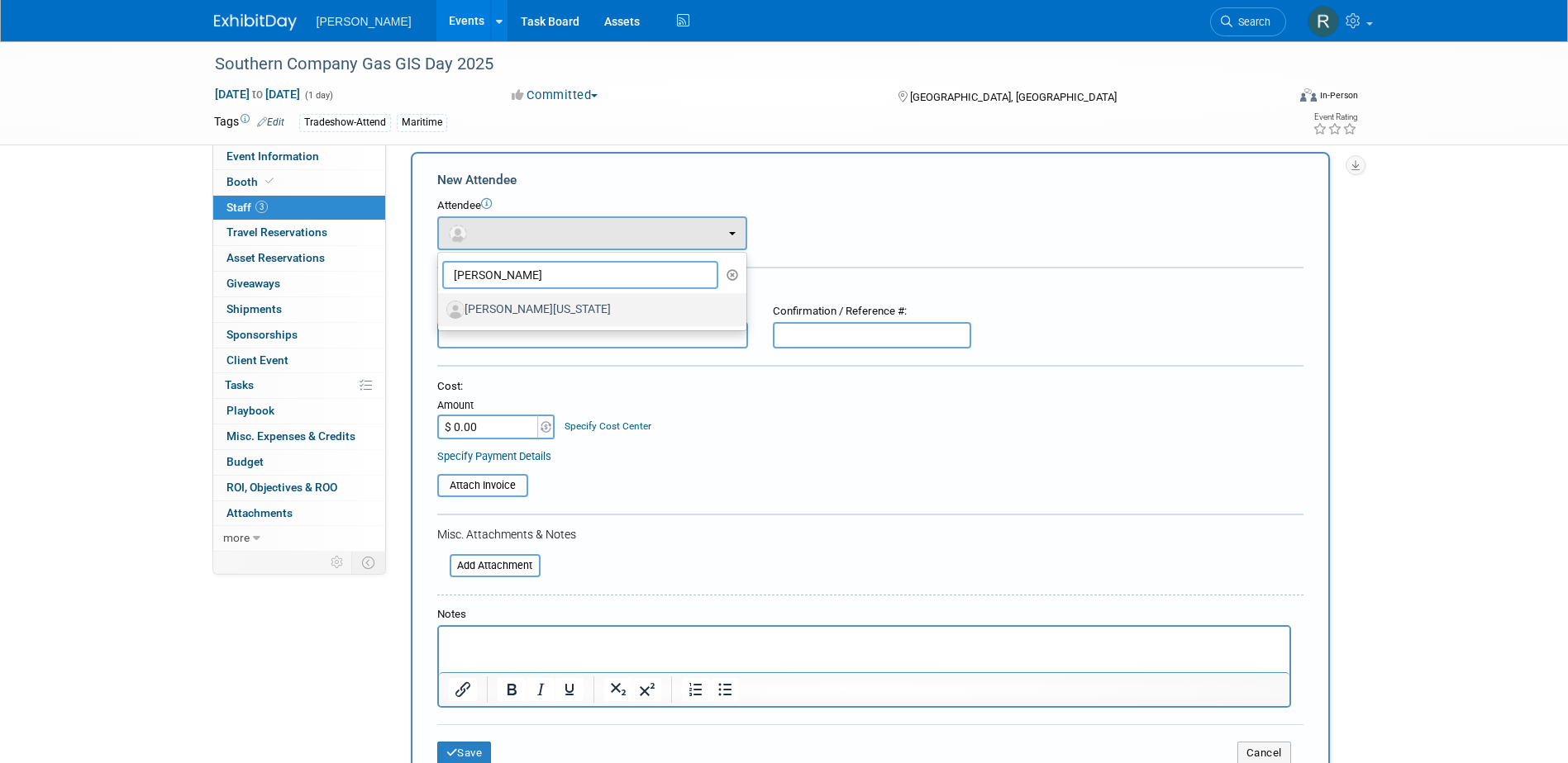
type input "[PERSON_NAME]"
click at [489, 310] on label "[PERSON_NAME][US_STATE]" at bounding box center [588, 309] width 283 height 26
click at [440, 310] on input "[PERSON_NAME][US_STATE]" at bounding box center [435, 307] width 10 height 10
select select "297ee418-d8d7-4d8f-8066-c134024695d0"
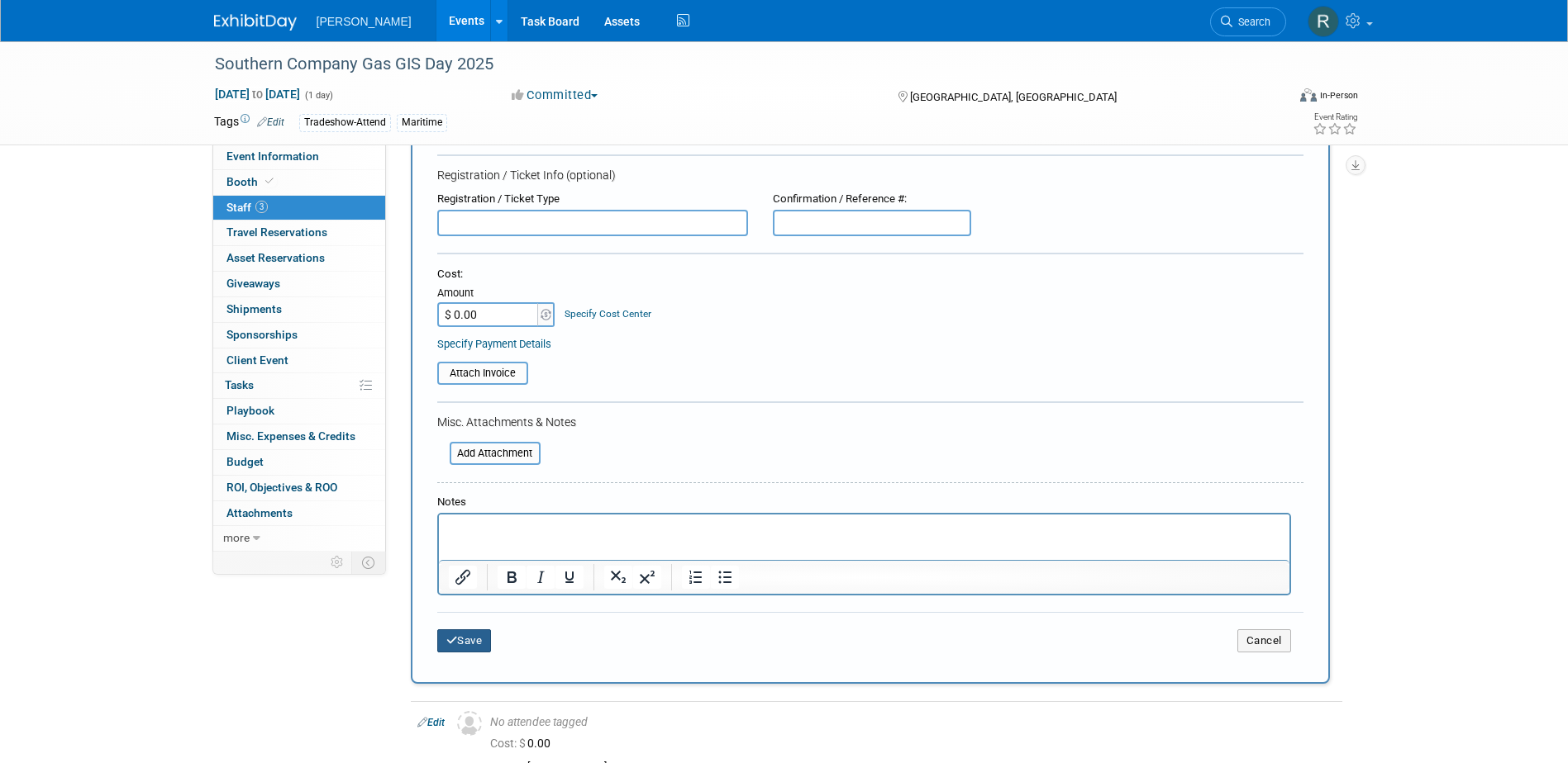
click at [468, 643] on button "Save" at bounding box center [464, 641] width 54 height 23
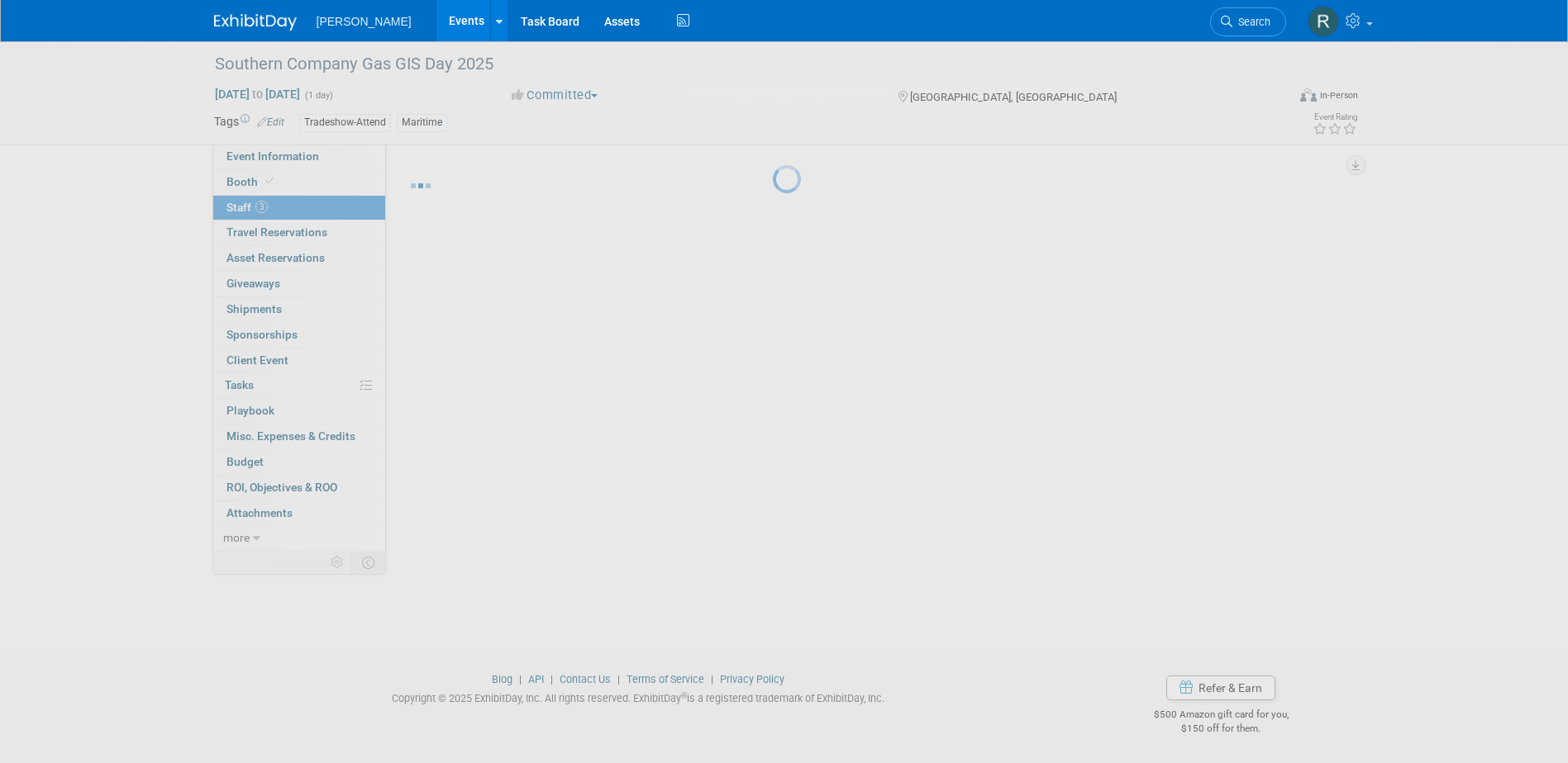
scroll to position [15, 0]
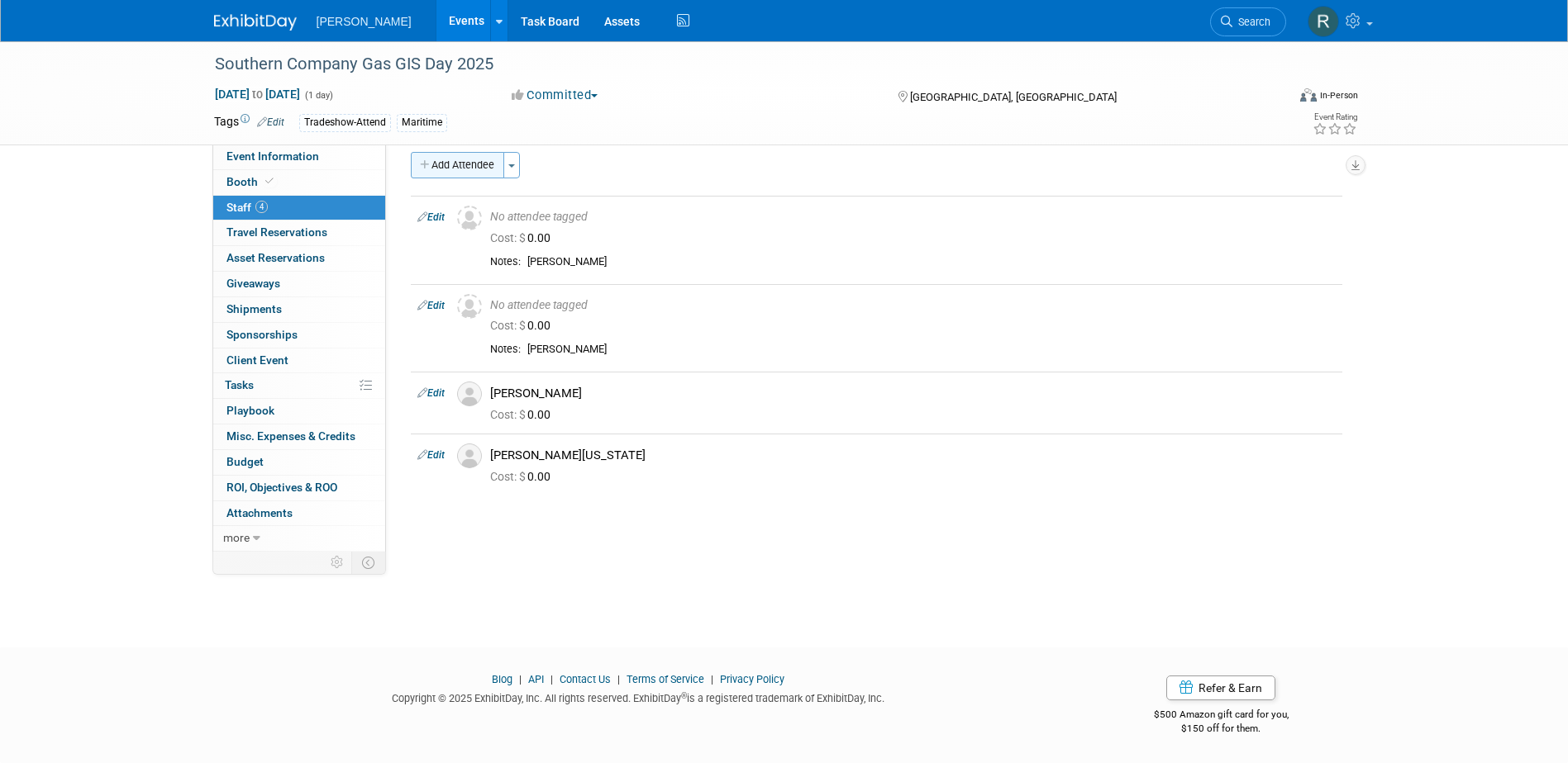
click at [466, 166] on button "Add Attendee" at bounding box center [458, 165] width 93 height 26
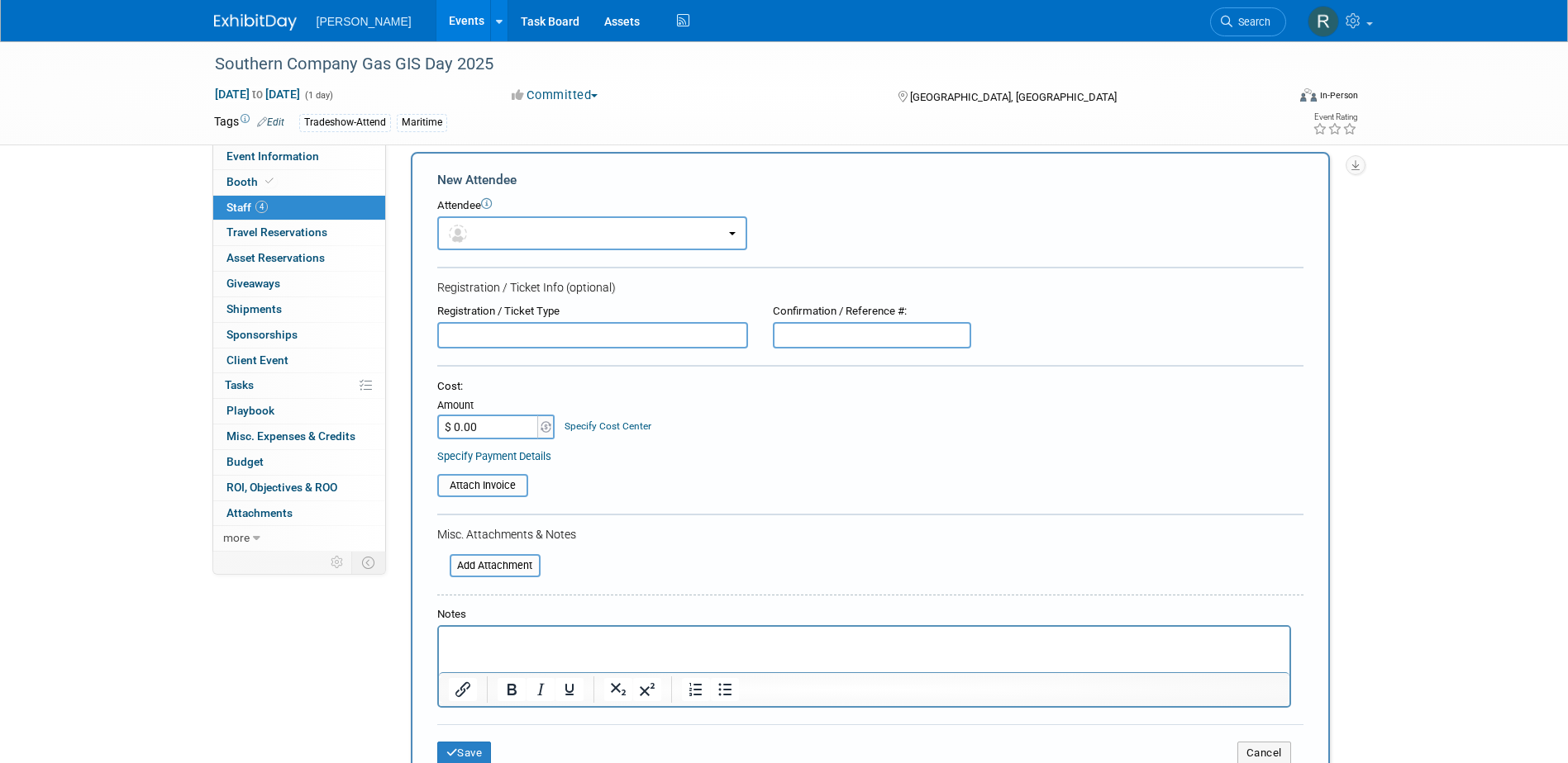
scroll to position [0, 0]
click at [494, 650] on html at bounding box center [863, 638] width 850 height 23
click at [470, 755] on button "Save" at bounding box center [464, 753] width 54 height 23
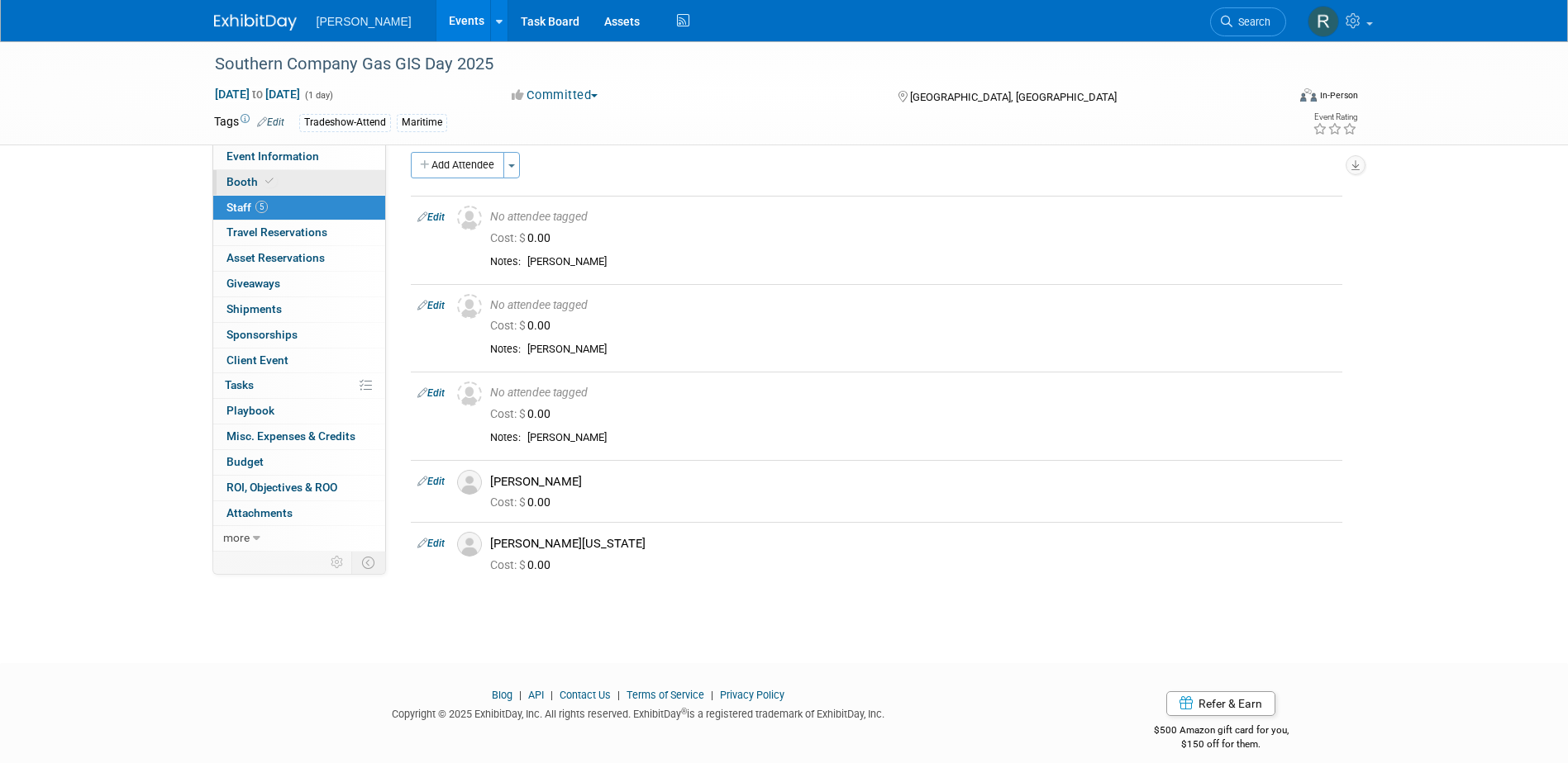
click at [260, 187] on span "Booth" at bounding box center [251, 181] width 50 height 13
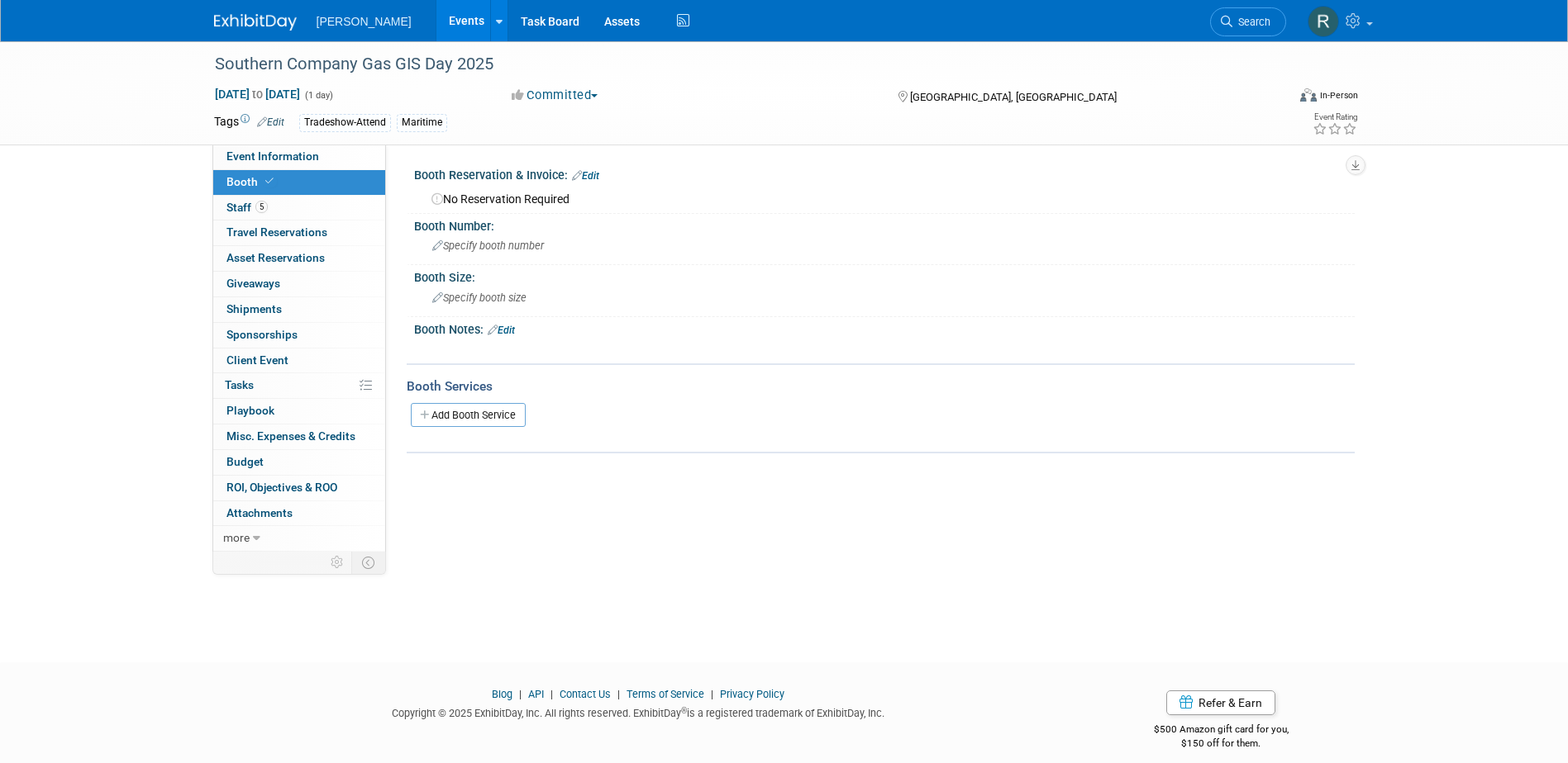
click at [588, 175] on link "Edit" at bounding box center [585, 176] width 27 height 11
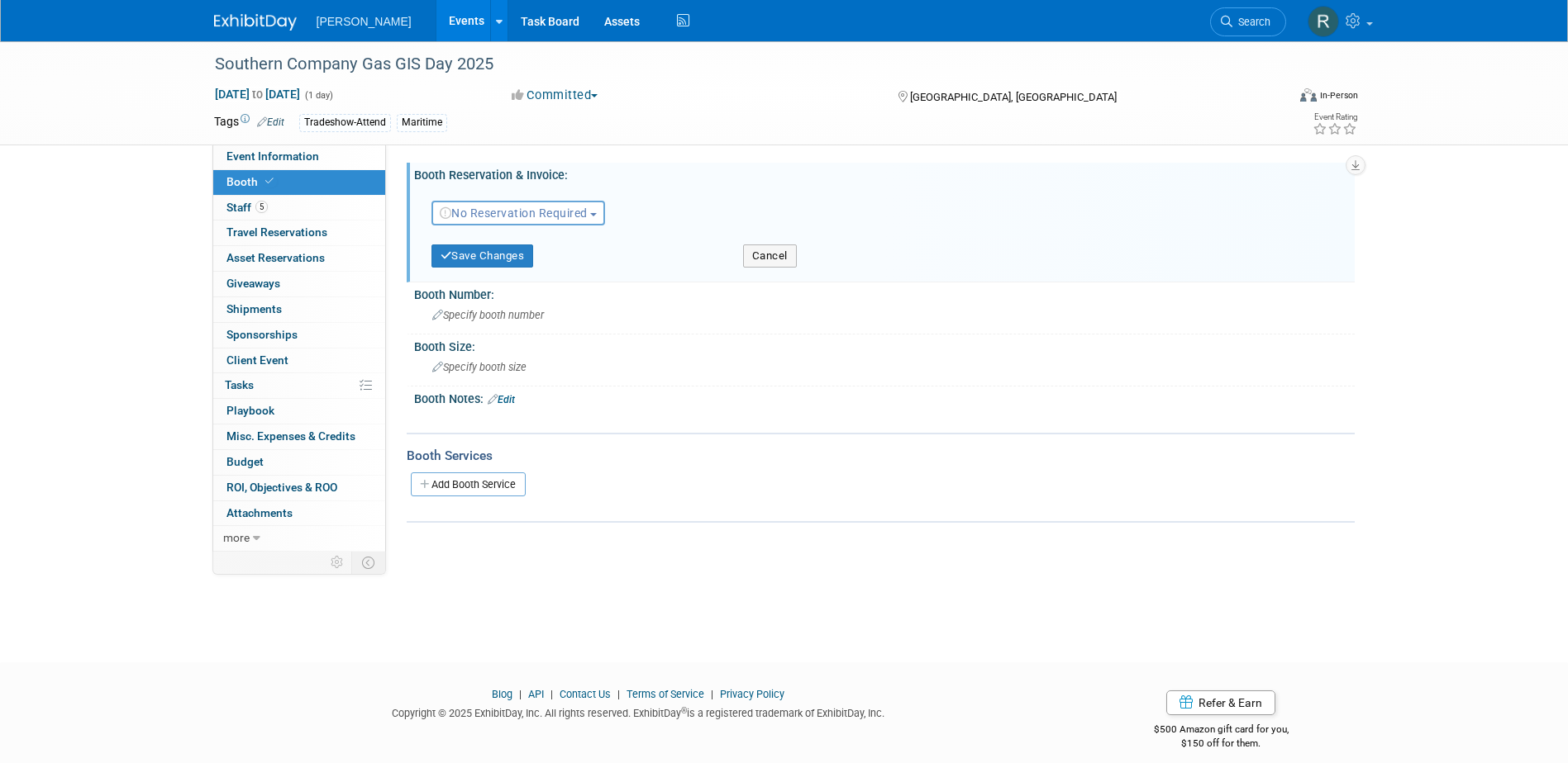
click at [504, 210] on span "No Reservation Required" at bounding box center [513, 213] width 148 height 13
click at [487, 263] on link "Reserved" at bounding box center [520, 264] width 177 height 23
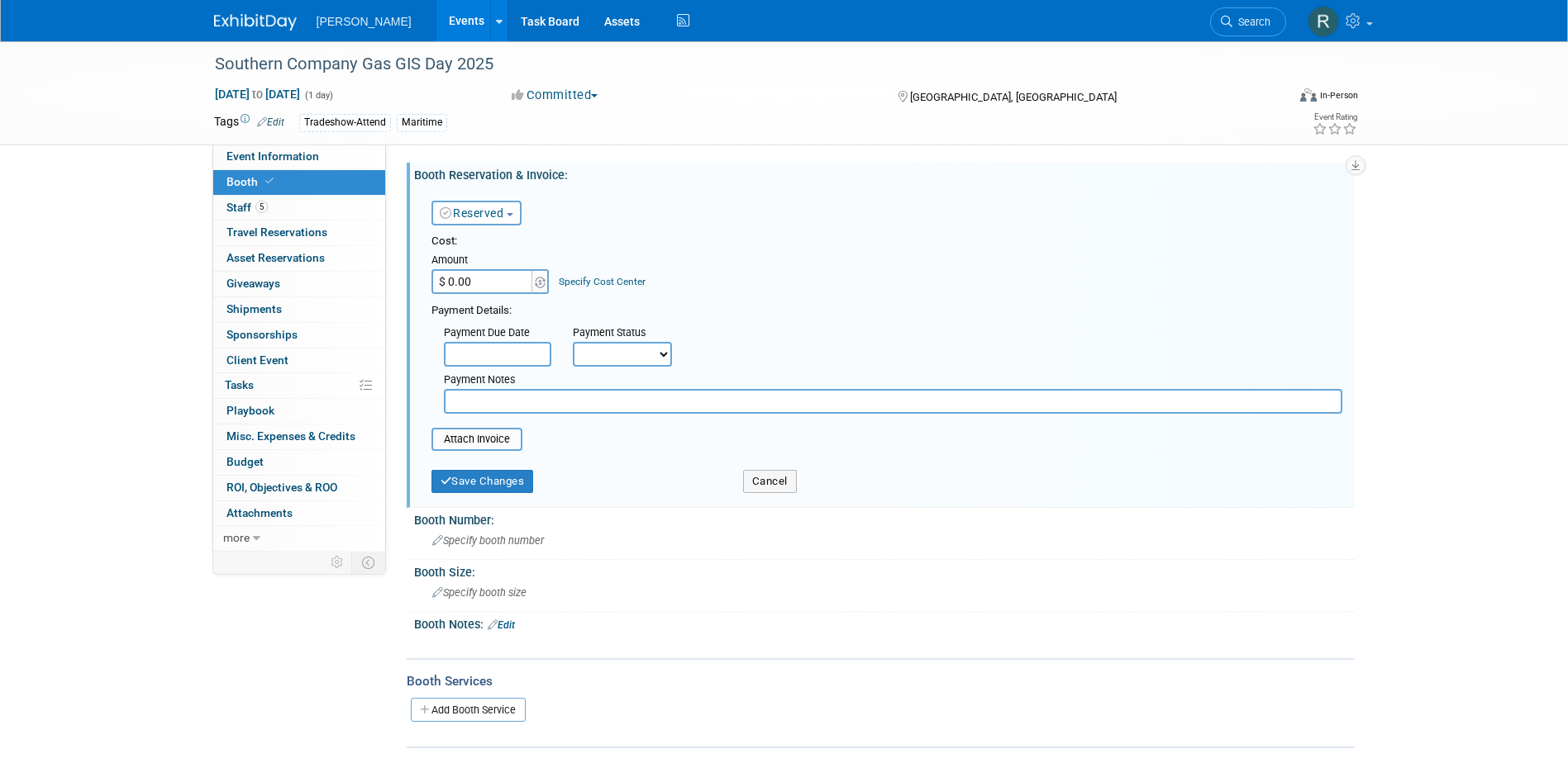
click at [484, 402] on input "text" at bounding box center [892, 402] width 898 height 25
type input "F"
click at [468, 483] on button "Save Changes" at bounding box center [483, 481] width 103 height 23
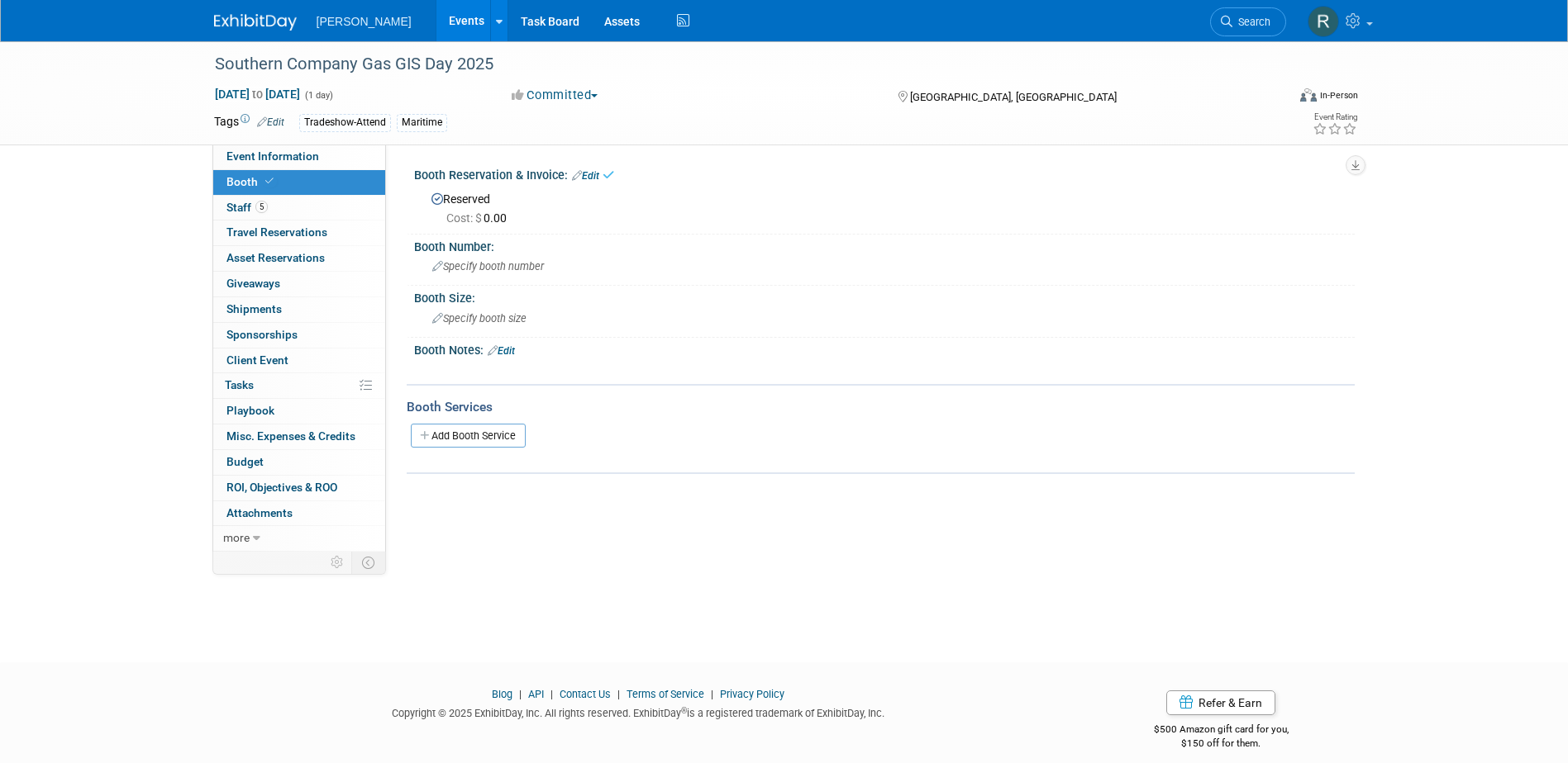
click at [503, 349] on link "Edit" at bounding box center [501, 351] width 27 height 11
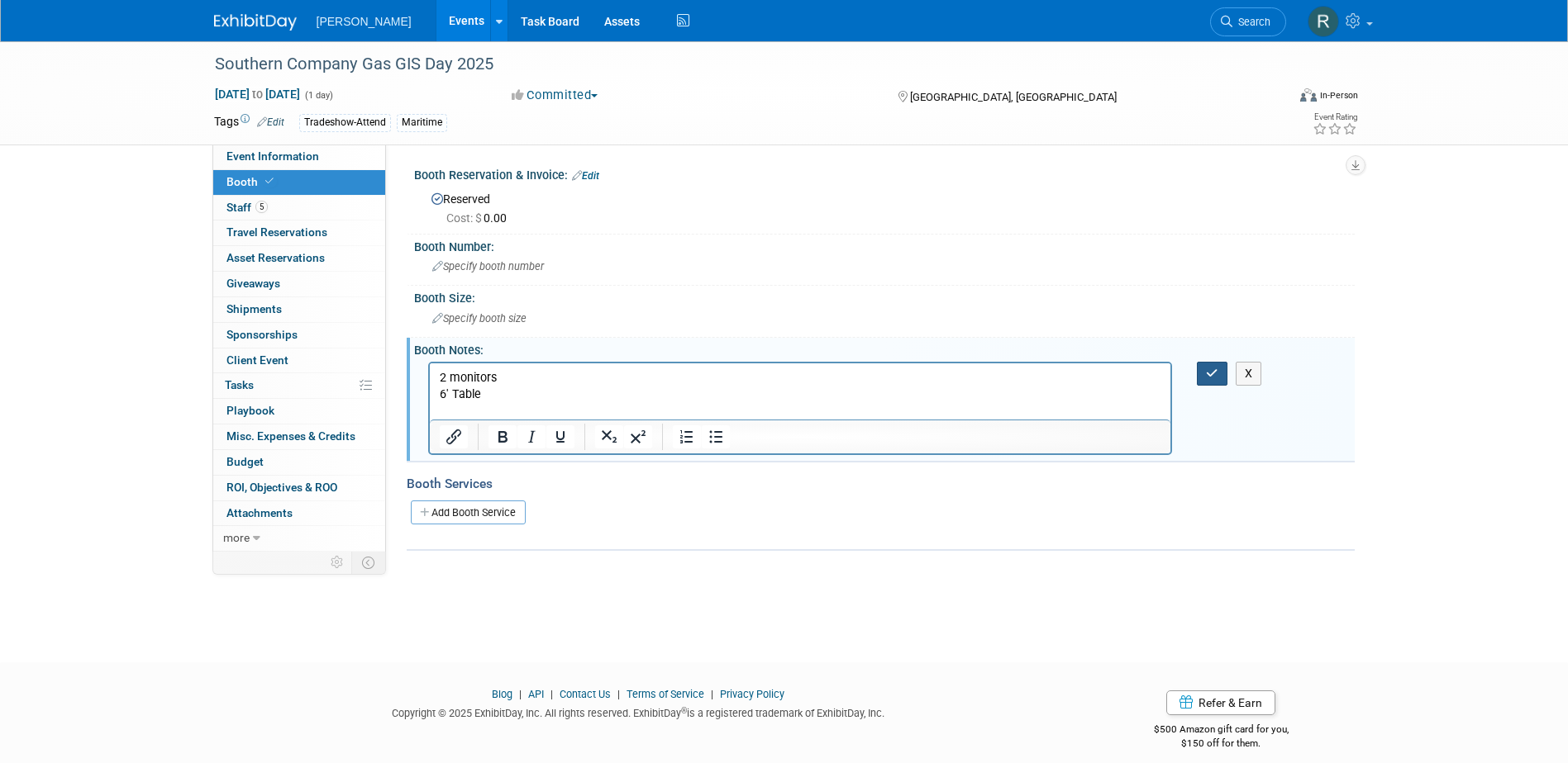
click at [1217, 375] on icon "button" at bounding box center [1211, 374] width 12 height 11
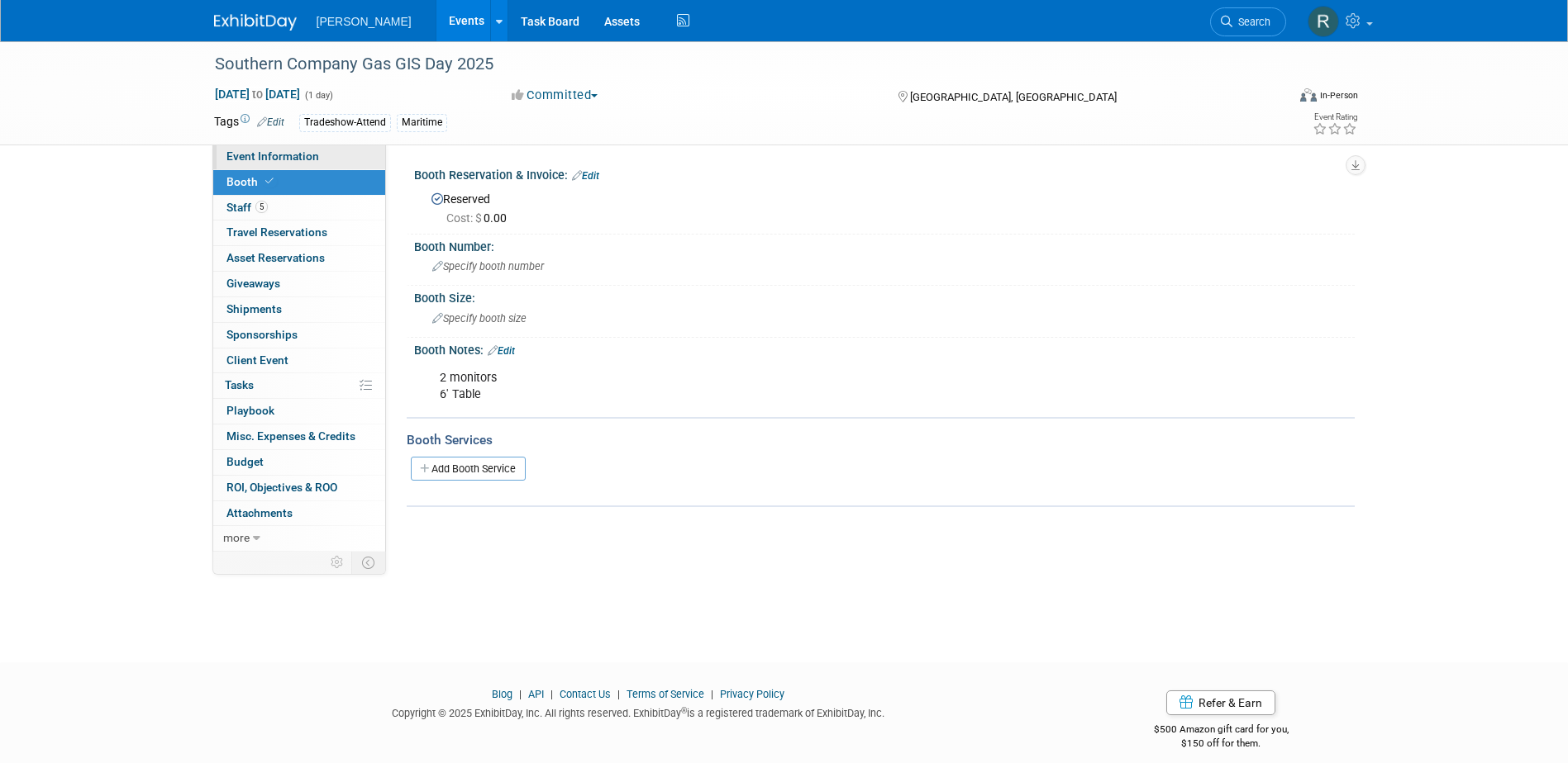
drag, startPoint x: 287, startPoint y: 156, endPoint x: 290, endPoint y: 168, distance: 12.4
click at [287, 156] on span "Event Information" at bounding box center [272, 156] width 93 height 13
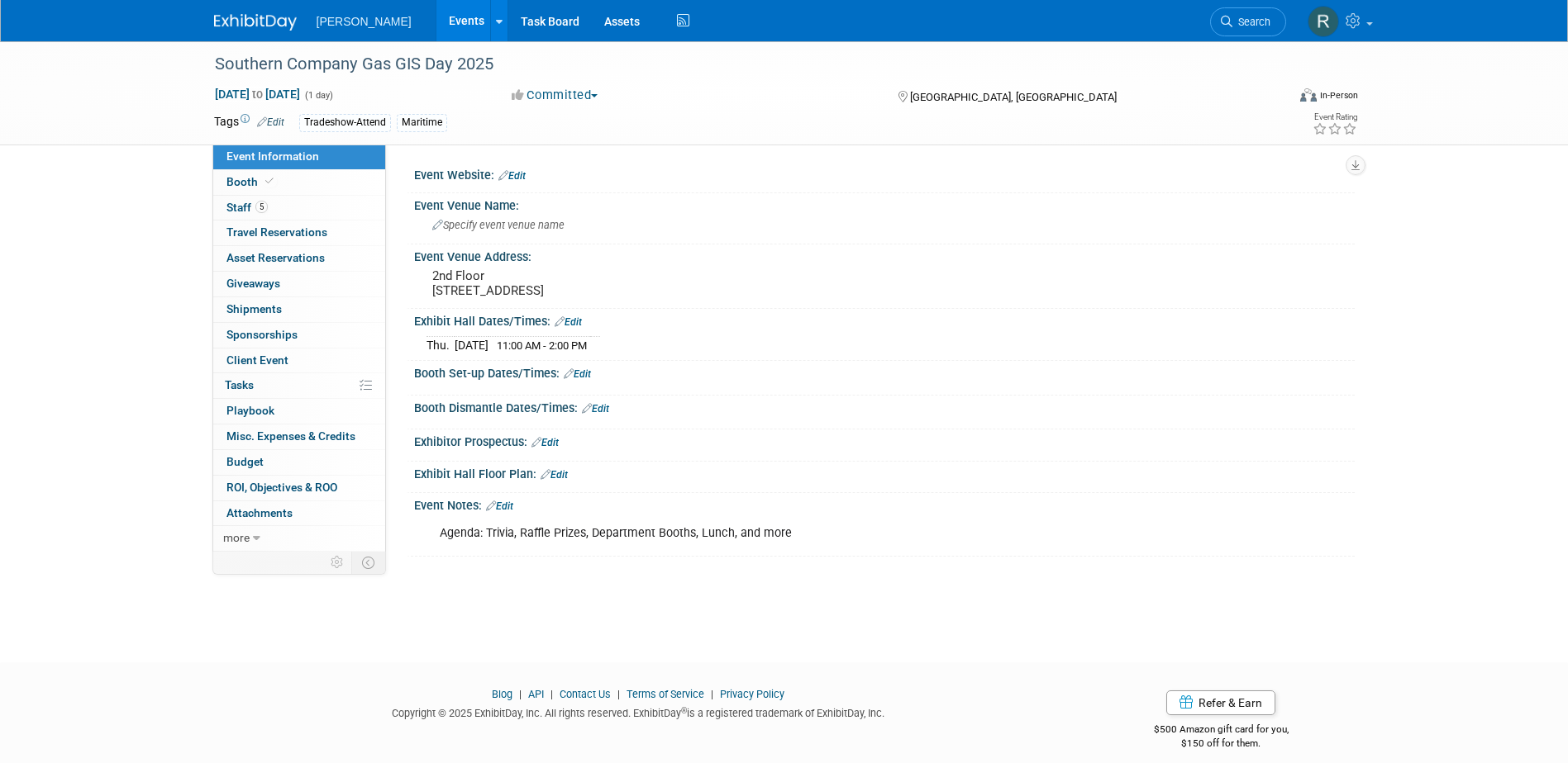
click at [504, 504] on link "Edit" at bounding box center [499, 506] width 27 height 11
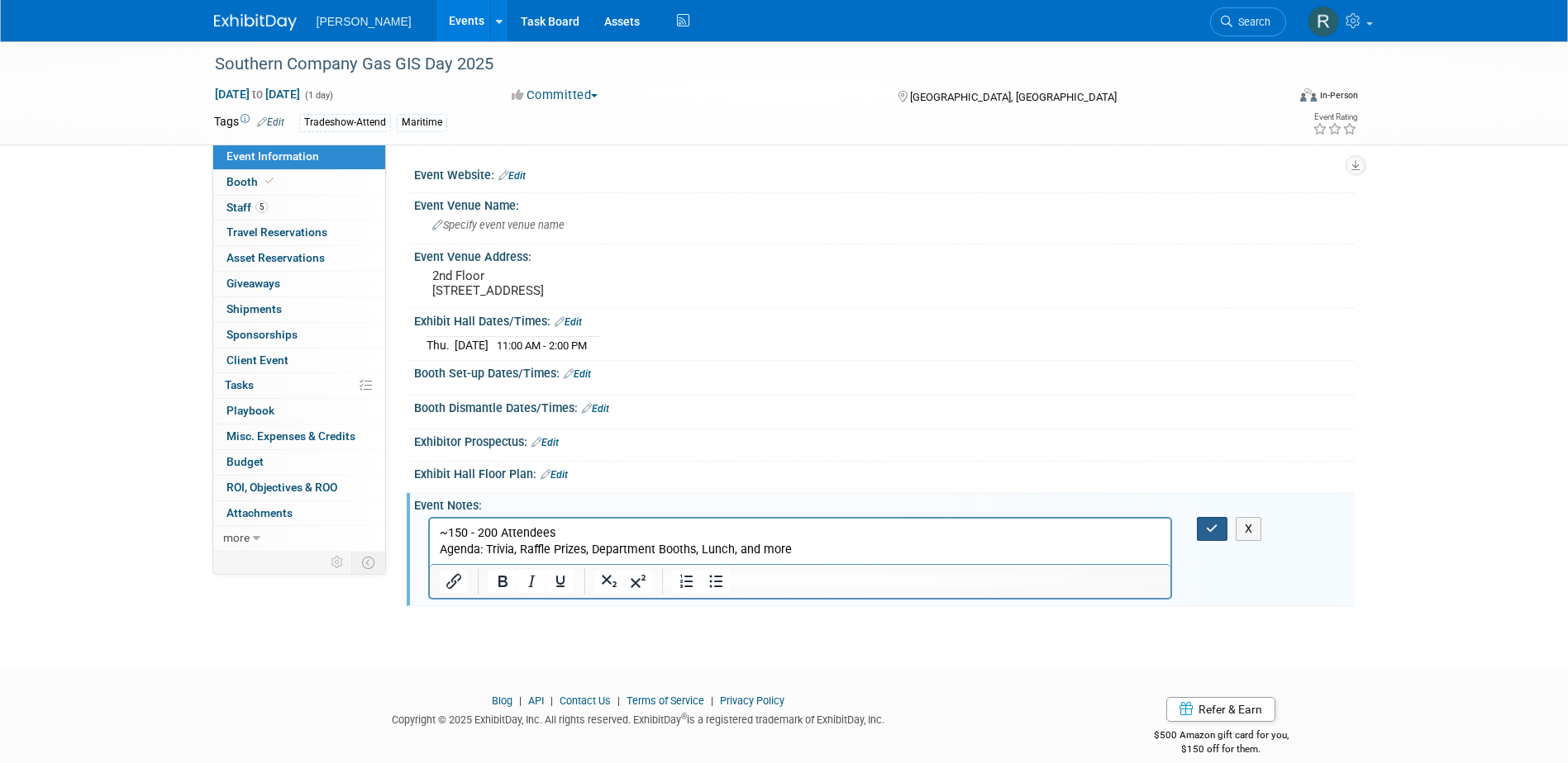
click at [1197, 517] on button "button" at bounding box center [1212, 530] width 31 height 24
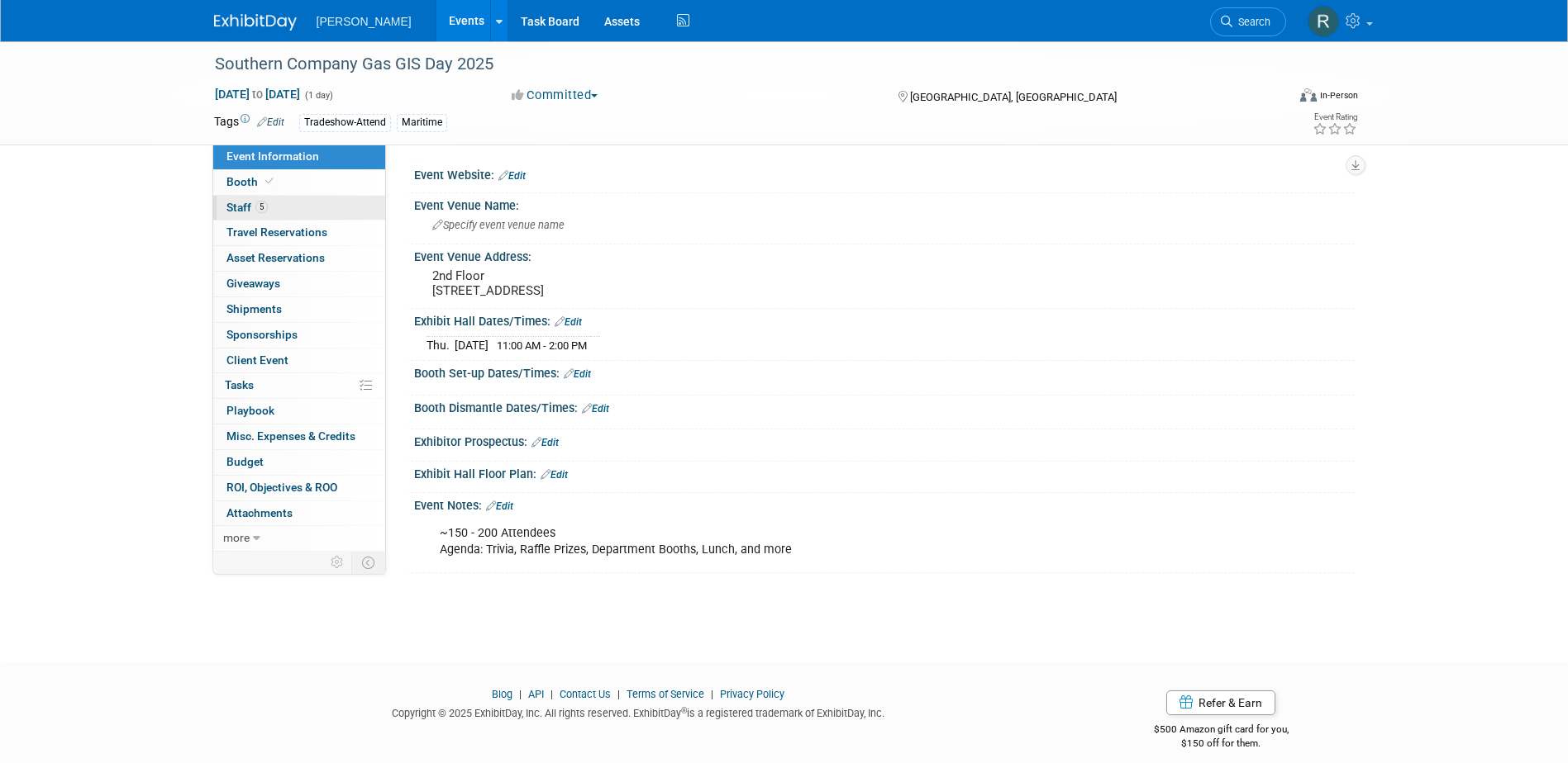
click at [255, 200] on link "5 Staff 5" at bounding box center [299, 208] width 172 height 25
